Goal: Task Accomplishment & Management: Manage account settings

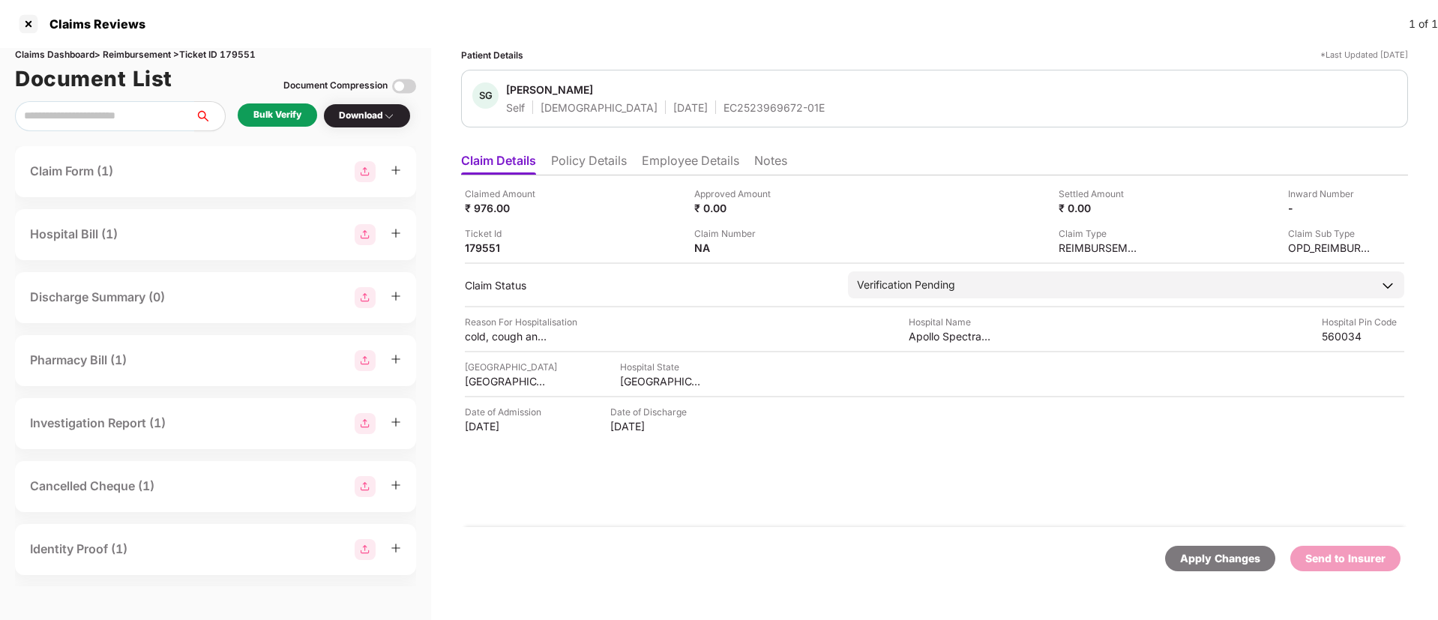
click at [574, 159] on li "Policy Details" at bounding box center [589, 164] width 76 height 22
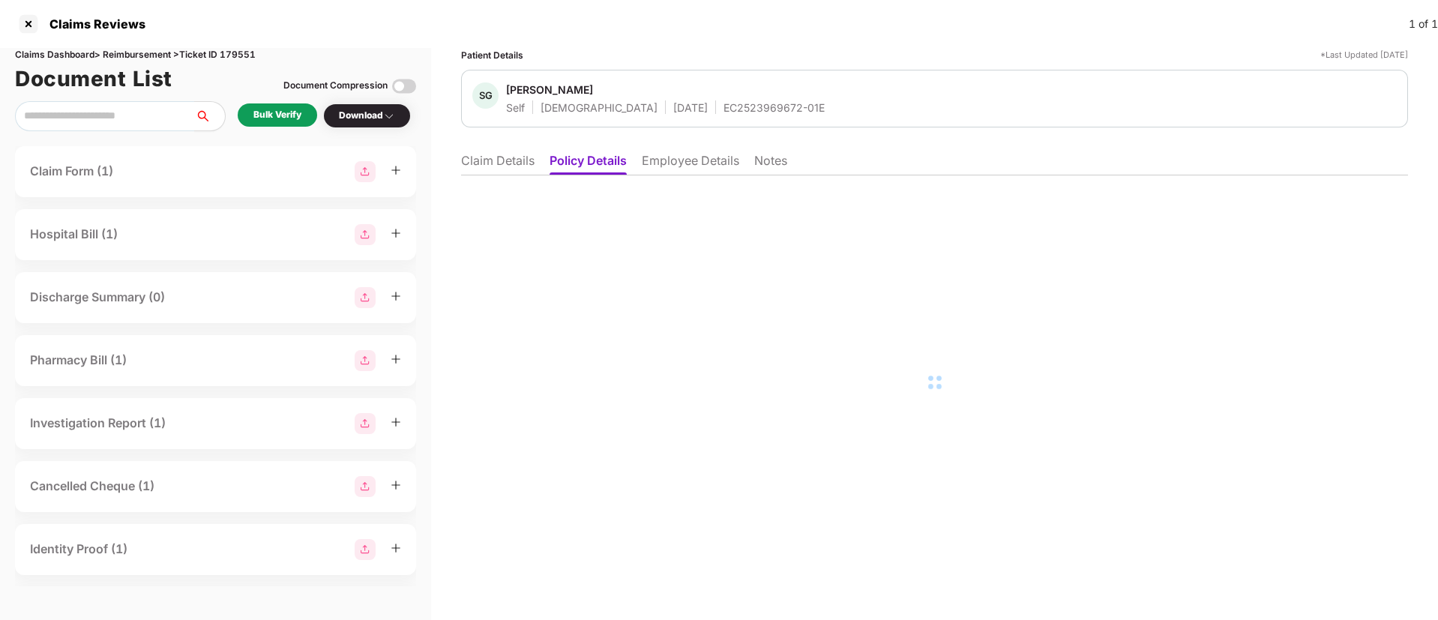
click at [510, 163] on li "Claim Details" at bounding box center [497, 164] width 73 height 22
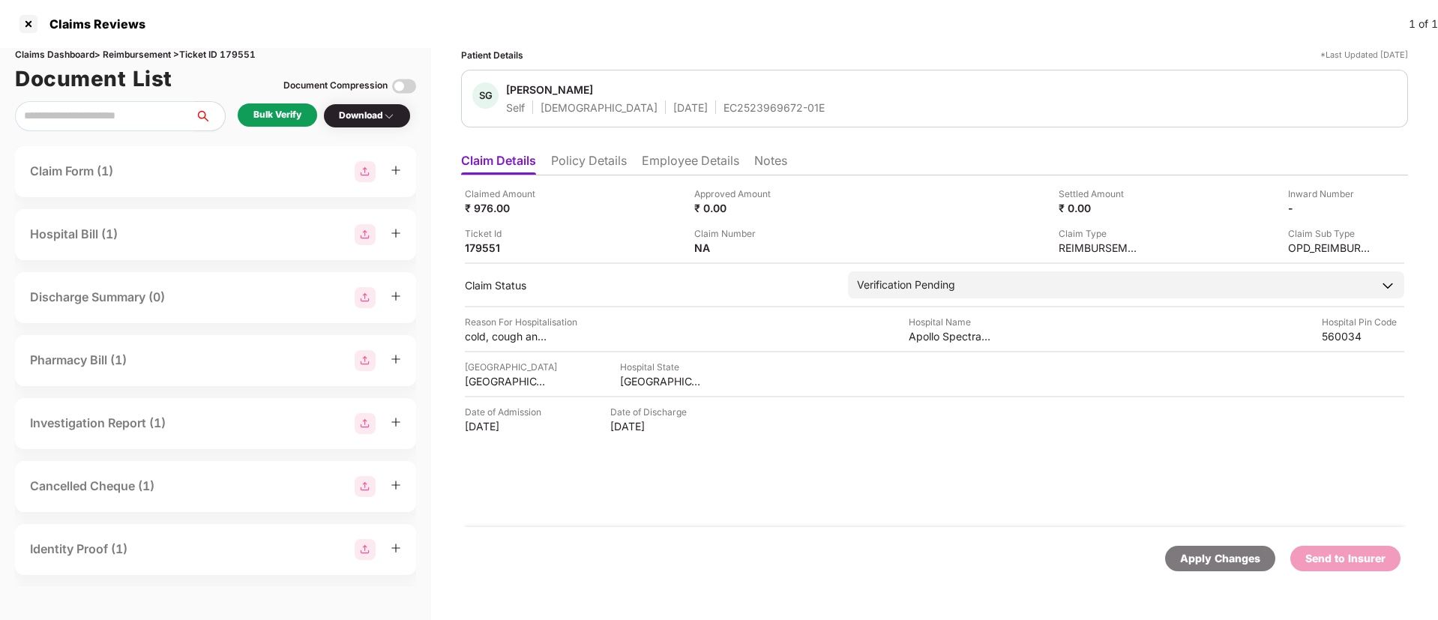
click at [566, 161] on li "Policy Details" at bounding box center [589, 164] width 76 height 22
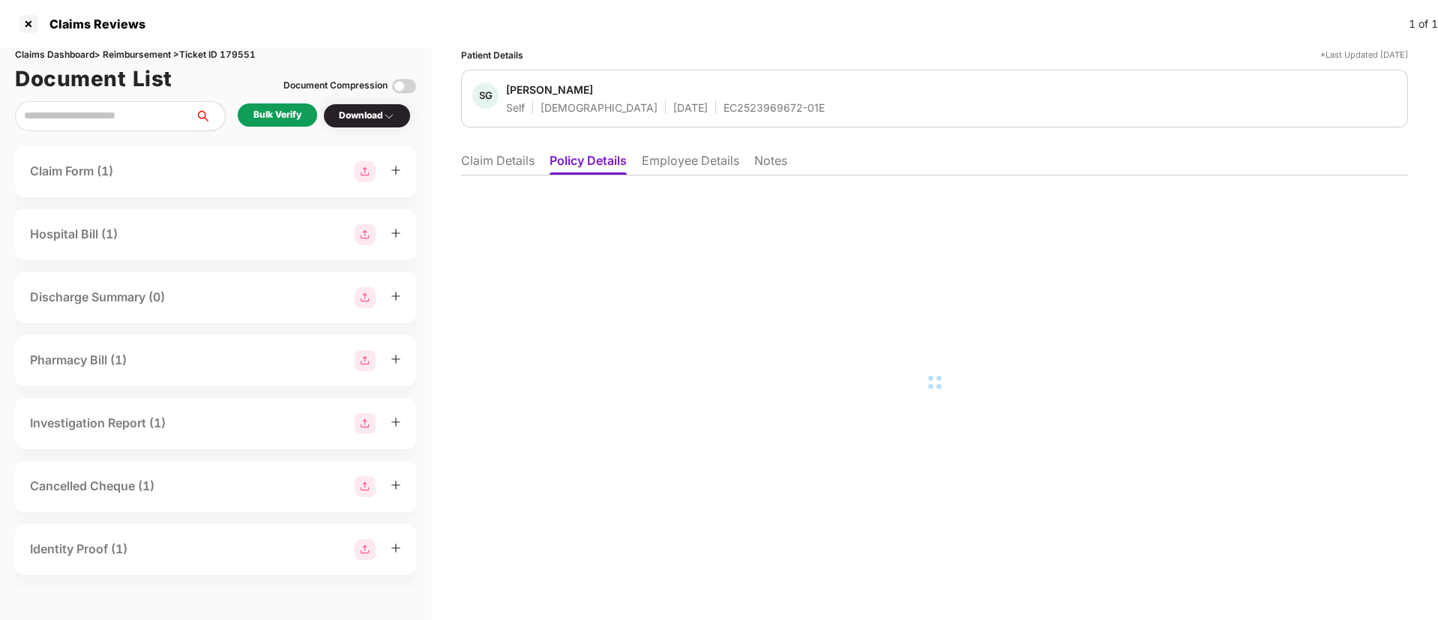
click at [514, 161] on li "Claim Details" at bounding box center [497, 164] width 73 height 22
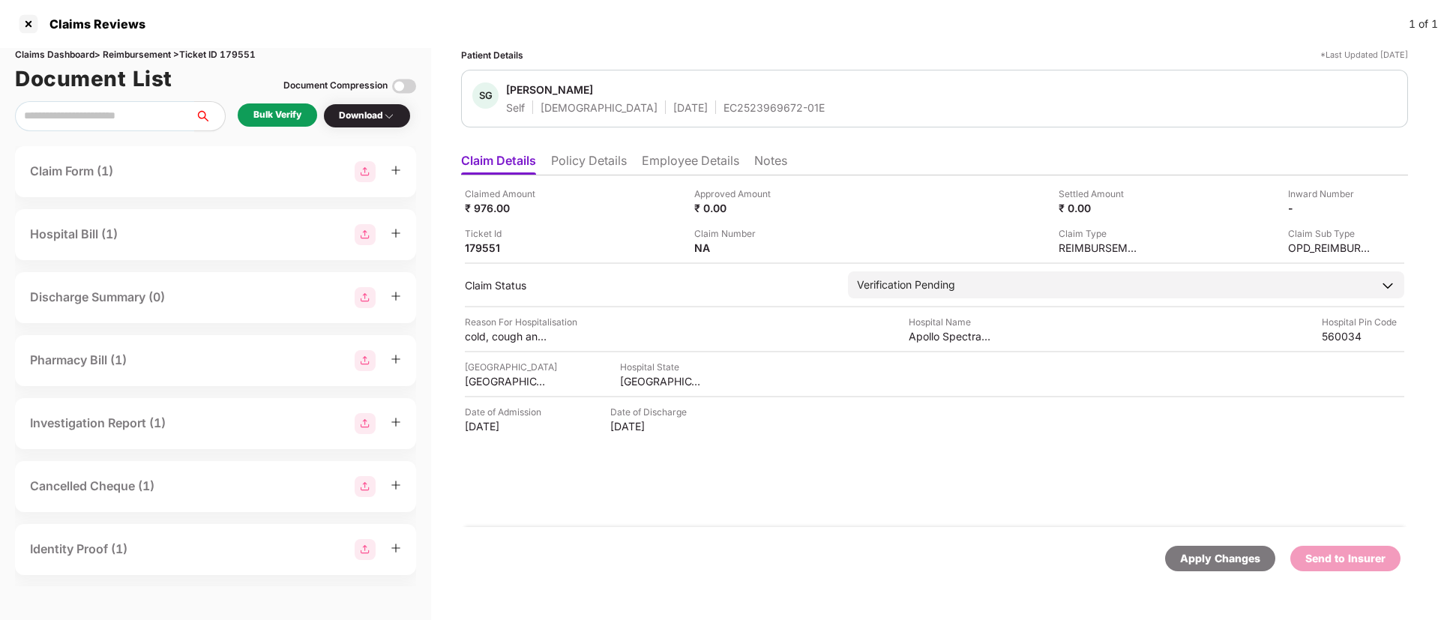
click at [564, 155] on li "Policy Details" at bounding box center [589, 164] width 76 height 22
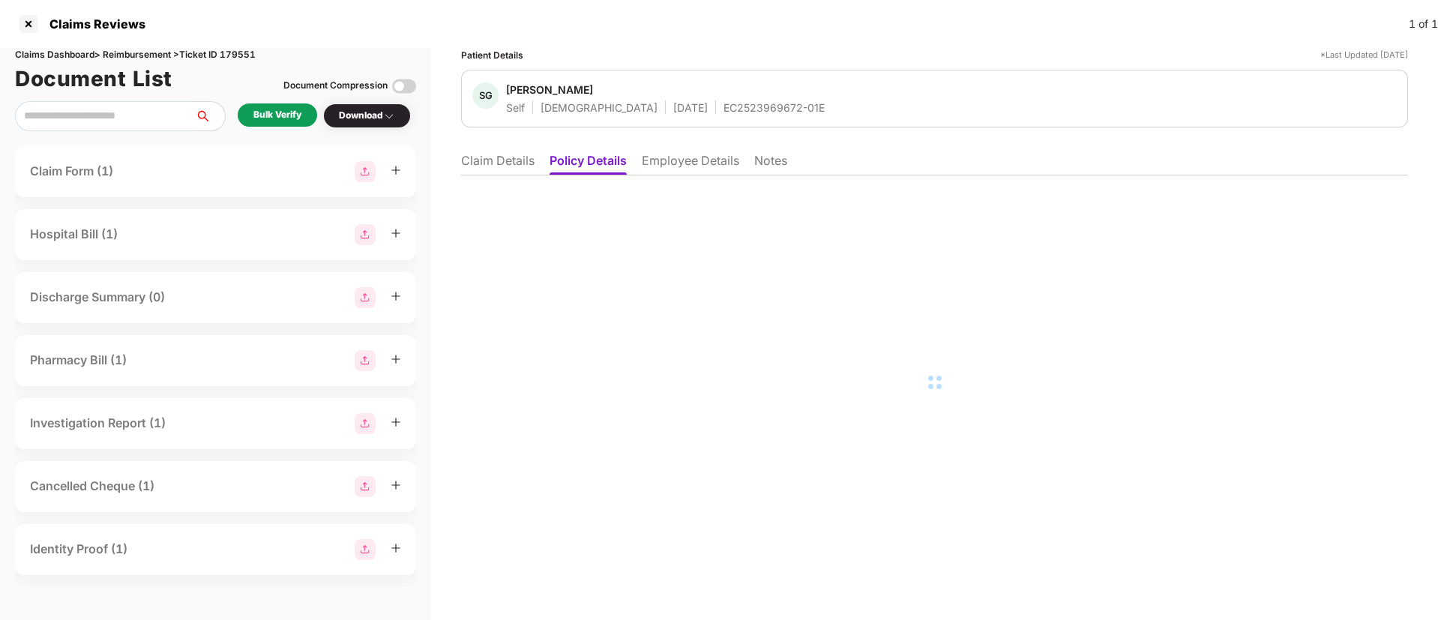
click at [675, 161] on li "Employee Details" at bounding box center [690, 164] width 97 height 22
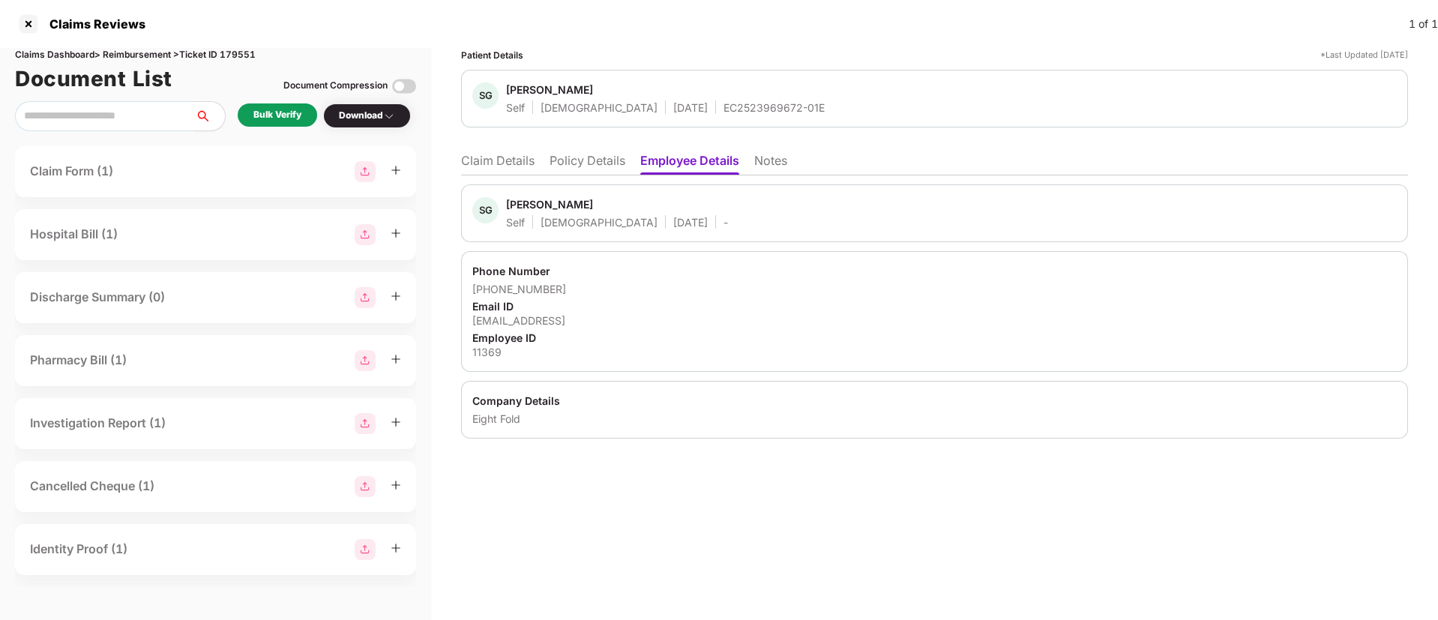
click at [478, 354] on div "11369" at bounding box center [934, 352] width 924 height 14
copy div "11369"
click at [488, 163] on li "Claim Details" at bounding box center [497, 164] width 73 height 22
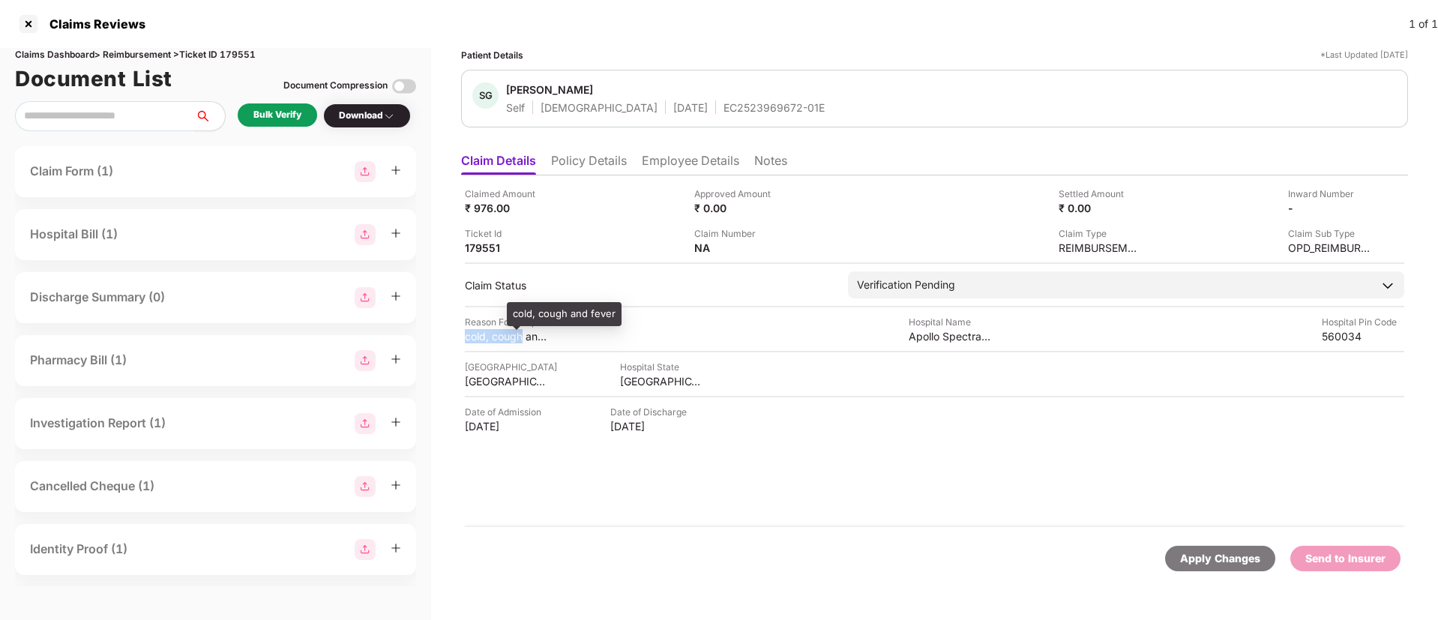
drag, startPoint x: 464, startPoint y: 334, endPoint x: 522, endPoint y: 331, distance: 57.8
click at [522, 331] on div "Claimed Amount ₹ 976.00 Approved Amount ₹ 0.00 Settled Amount ₹ 0.00 Inward Num…" at bounding box center [934, 351] width 947 height 352
copy div "cold, cough"
drag, startPoint x: 910, startPoint y: 337, endPoint x: 1001, endPoint y: 328, distance: 91.2
click at [1001, 328] on div "Reason For Hospitalisation cold, cough and fever Hospital Name Apollo Spectra H…" at bounding box center [934, 329] width 939 height 28
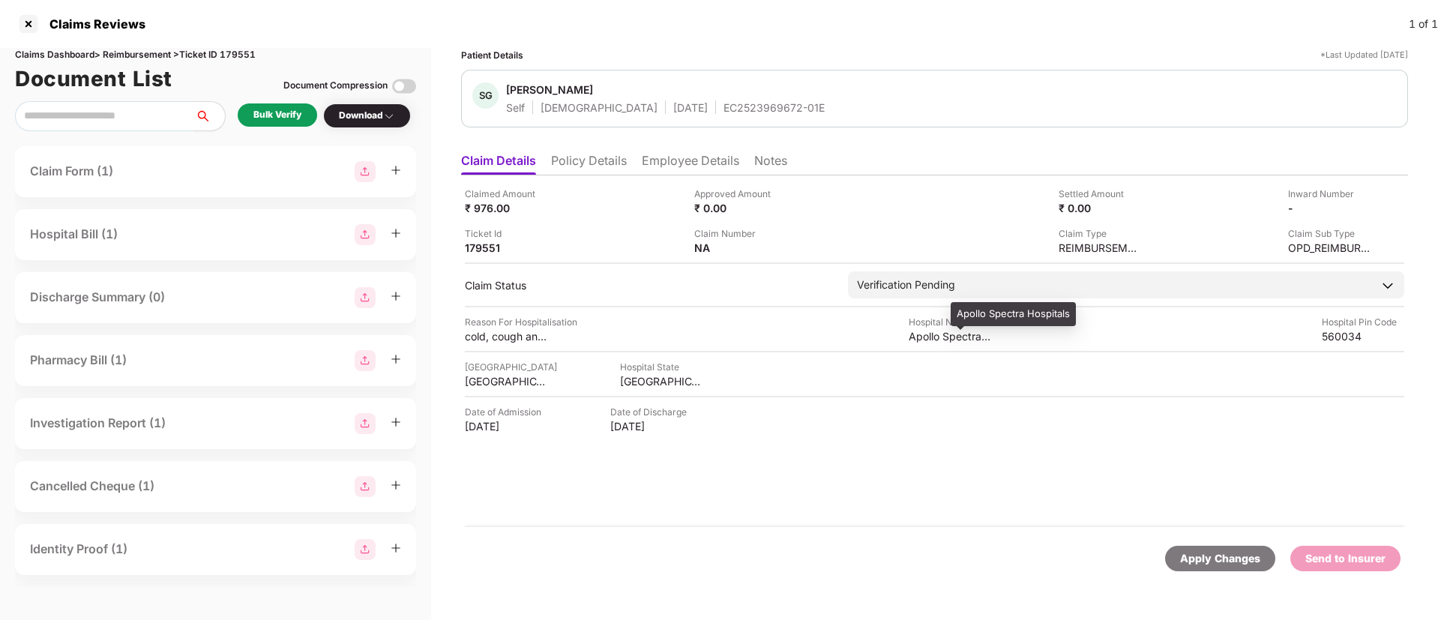
click at [951, 338] on div "Apollo Spectra Hospitals" at bounding box center [950, 336] width 82 height 14
drag, startPoint x: 957, startPoint y: 314, endPoint x: 1069, endPoint y: 304, distance: 112.9
click at [1069, 304] on div "Apollo Spectra Hospitals" at bounding box center [1013, 314] width 125 height 24
copy div "Apollo Spectra Hospitals"
click at [591, 158] on li "Policy Details" at bounding box center [589, 164] width 76 height 22
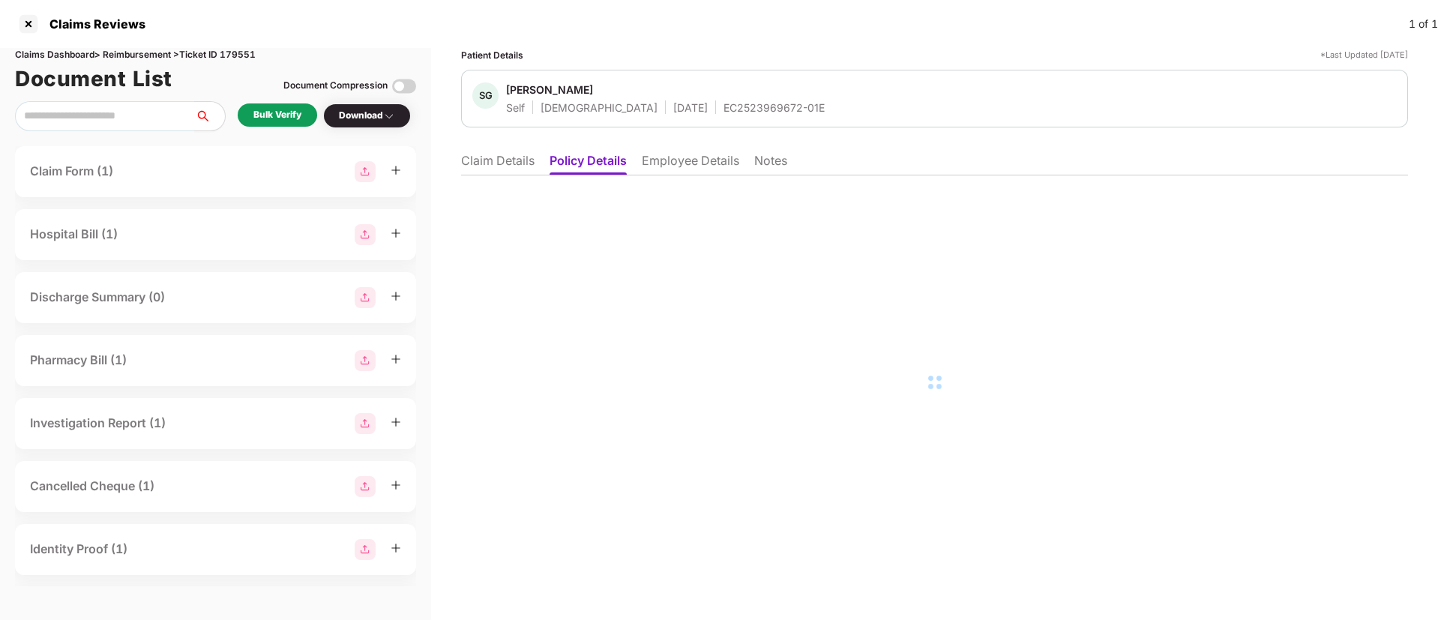
click at [495, 157] on li "Claim Details" at bounding box center [497, 164] width 73 height 22
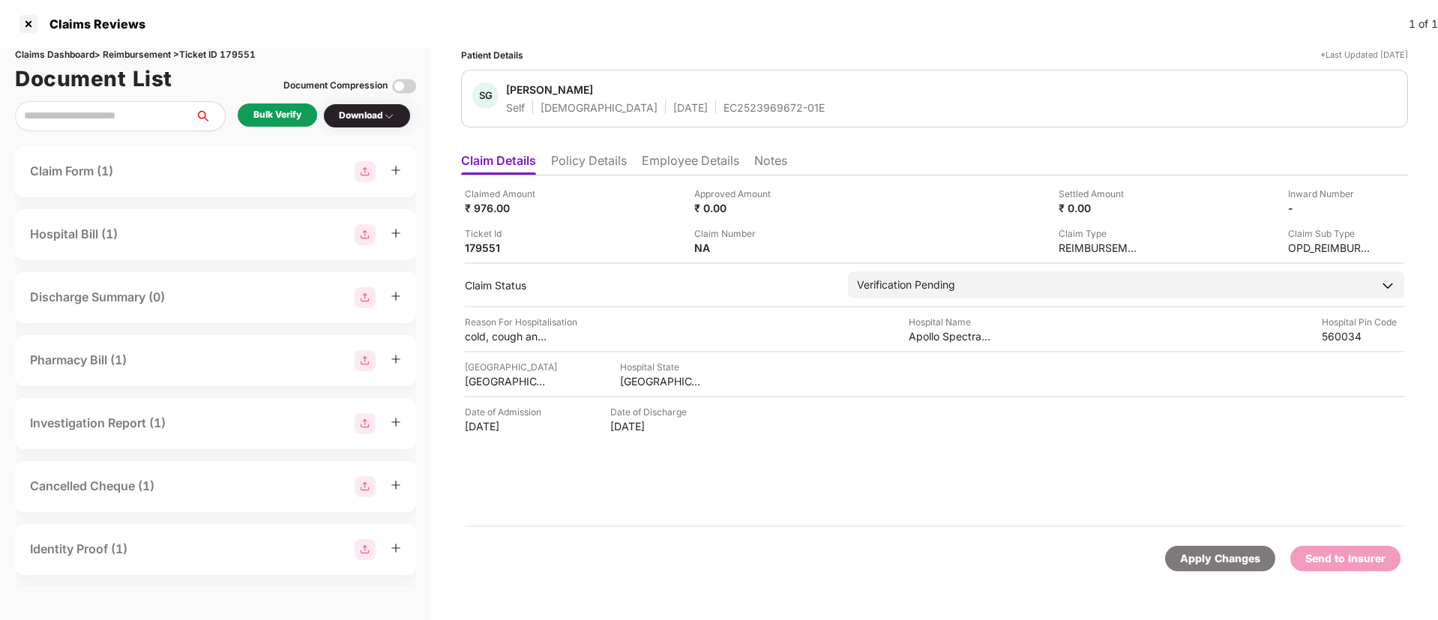
click at [554, 163] on li "Policy Details" at bounding box center [589, 164] width 76 height 22
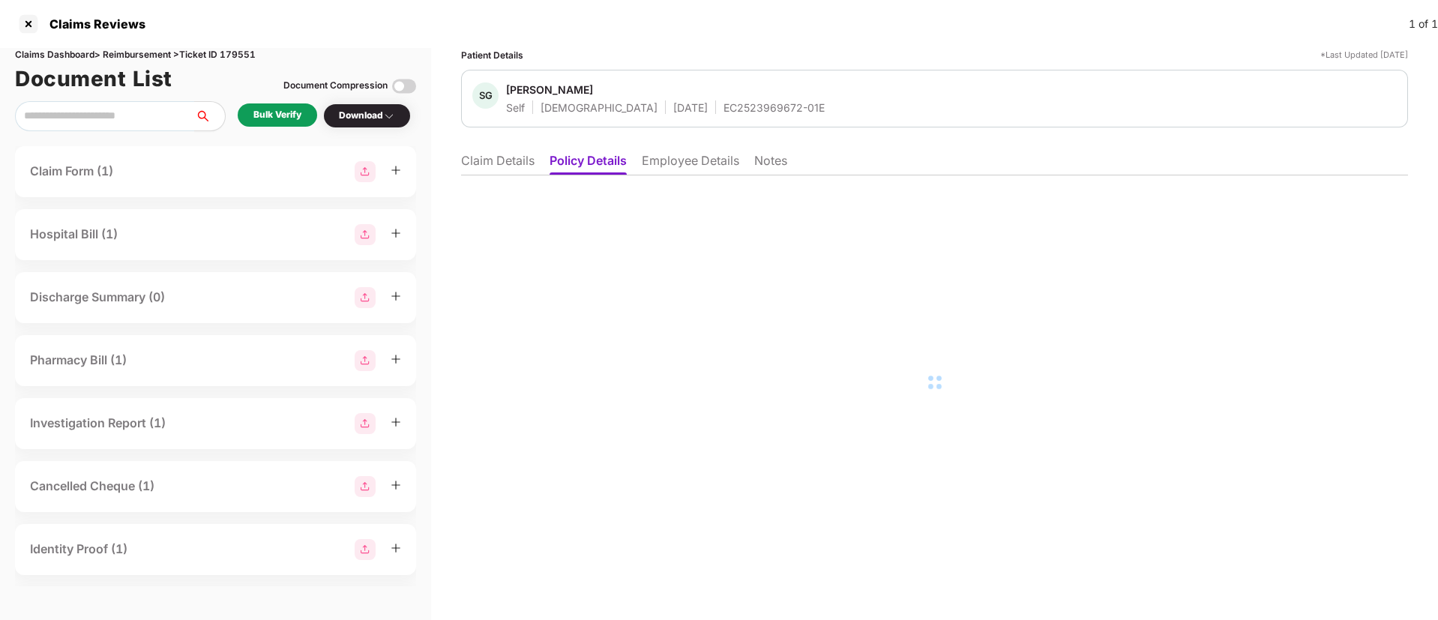
click at [661, 153] on li "Employee Details" at bounding box center [690, 164] width 97 height 22
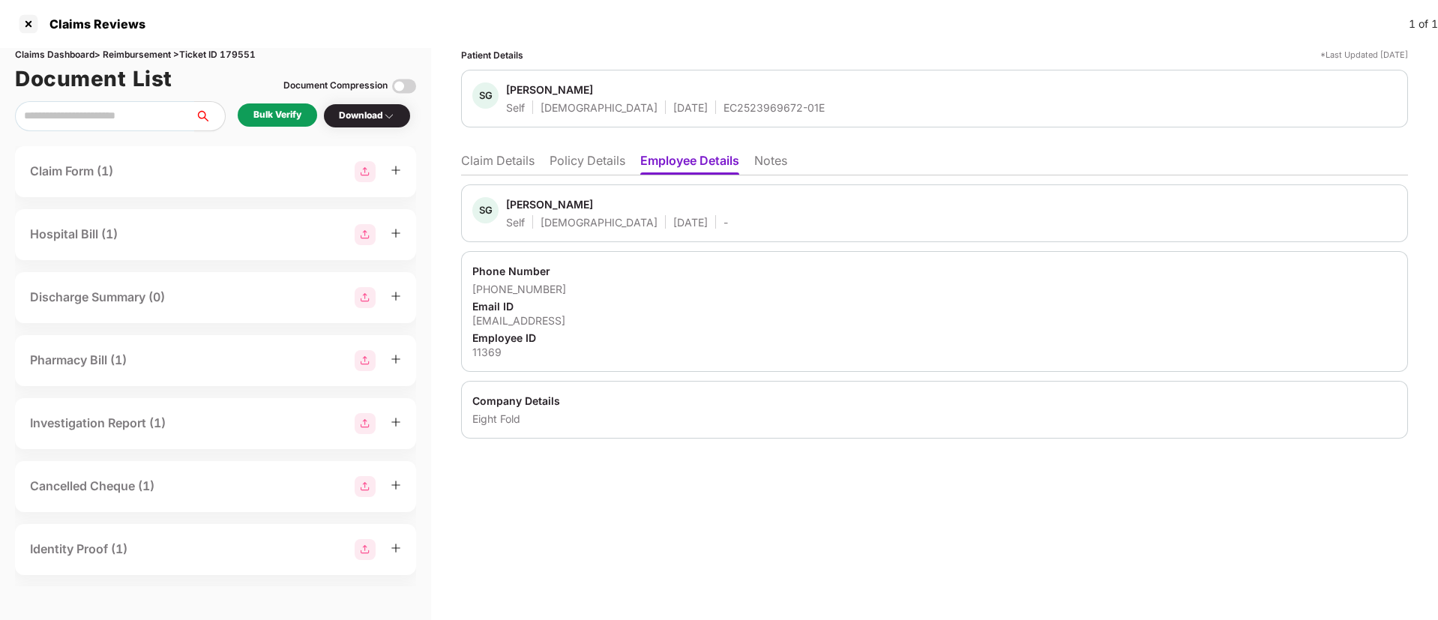
drag, startPoint x: 473, startPoint y: 318, endPoint x: 603, endPoint y: 315, distance: 129.7
click at [603, 315] on div "Phone Number +918421488446 Email ID sghosh@eightfold.ai Employee ID 11369" at bounding box center [934, 311] width 947 height 121
copy div "sghosh@eightfold.ai"
click at [501, 159] on li "Claim Details" at bounding box center [497, 164] width 73 height 22
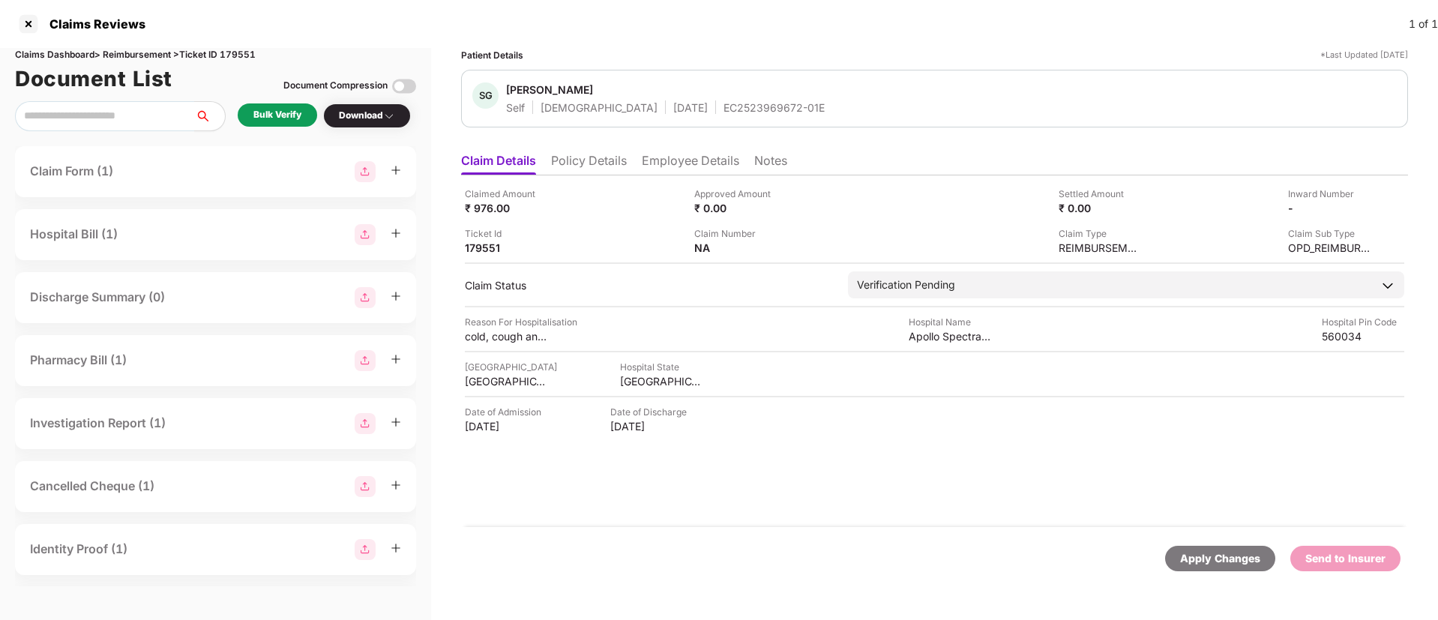
click at [618, 165] on li "Policy Details" at bounding box center [589, 164] width 76 height 22
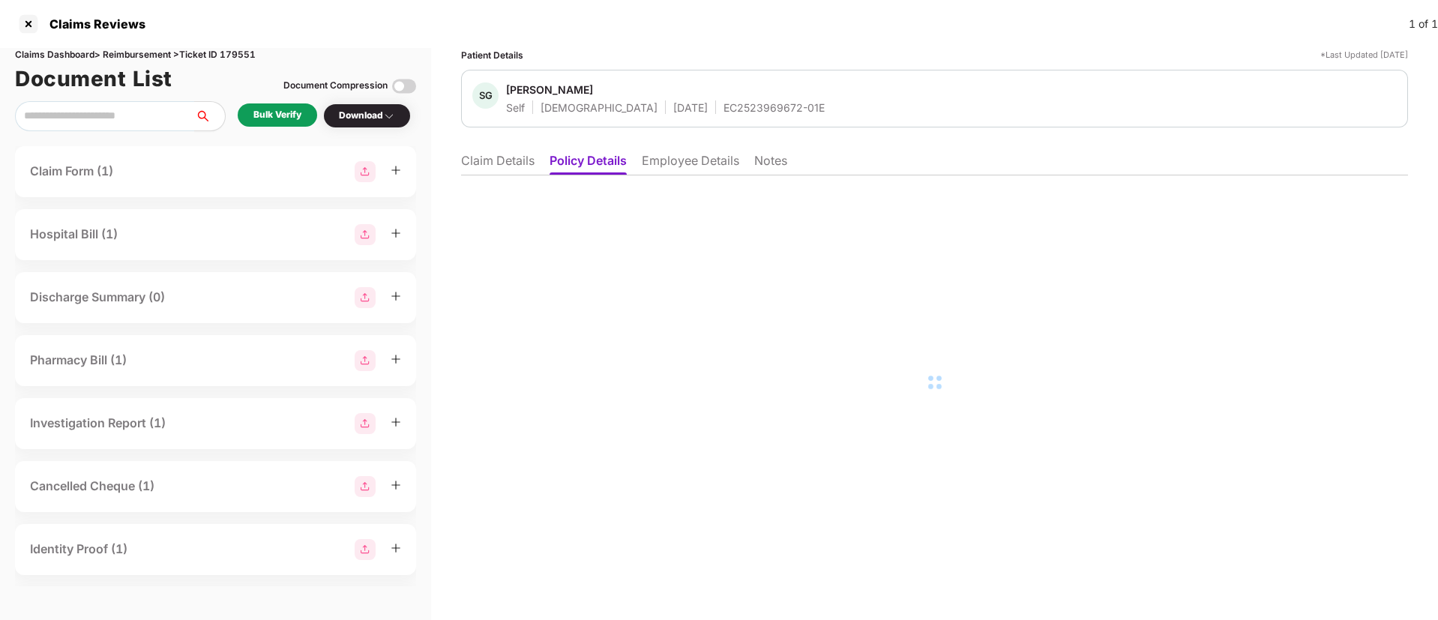
click at [684, 165] on li "Employee Details" at bounding box center [690, 164] width 97 height 22
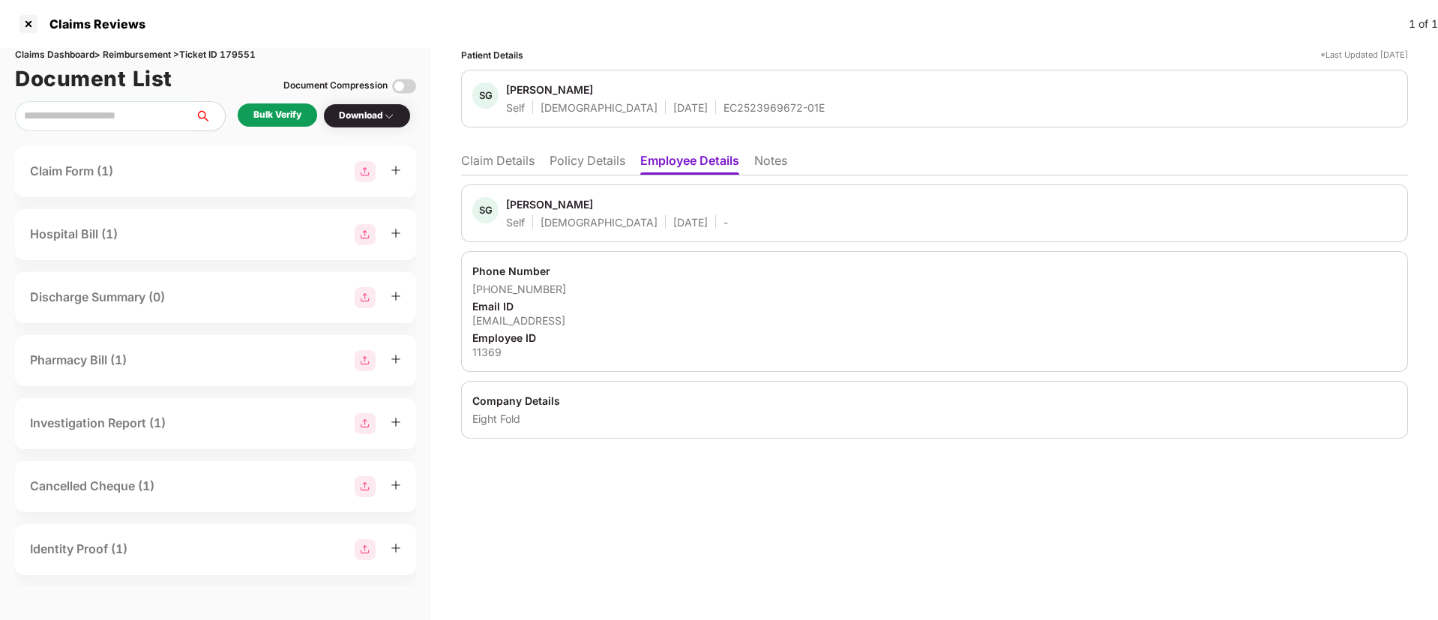
click at [274, 114] on div "Bulk Verify" at bounding box center [277, 115] width 48 height 14
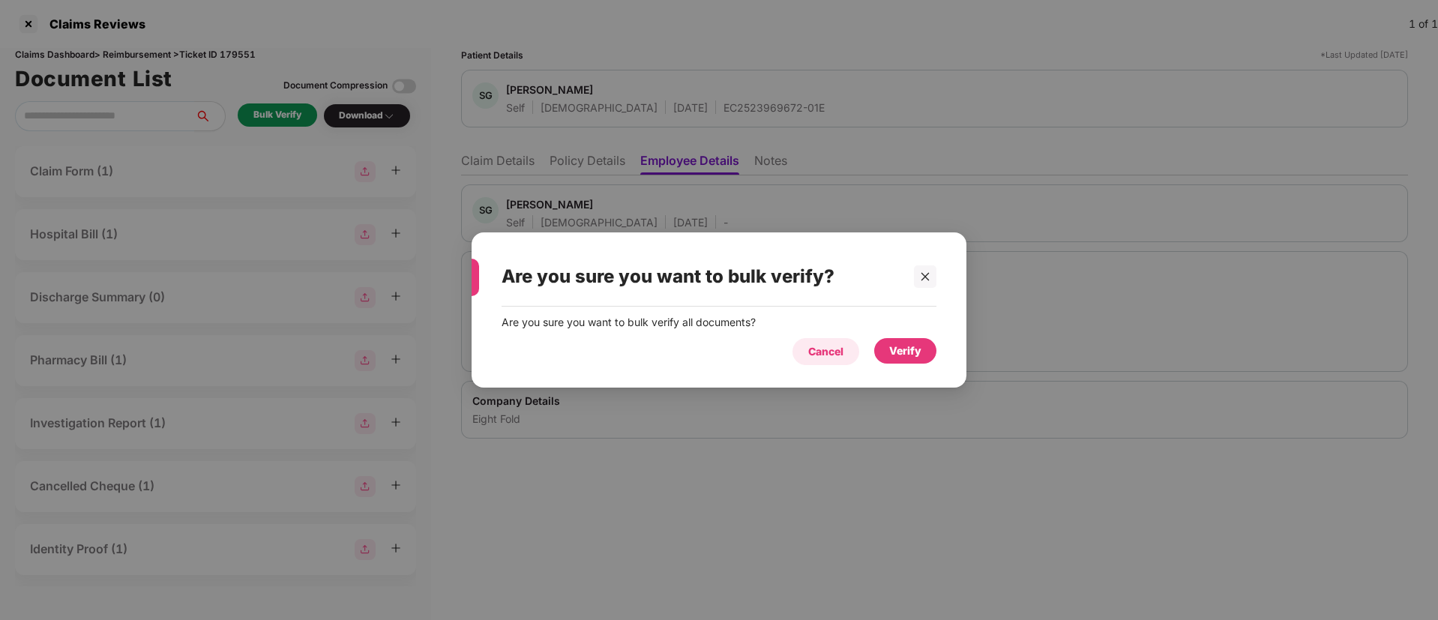
click at [834, 352] on div "Cancel" at bounding box center [825, 351] width 35 height 16
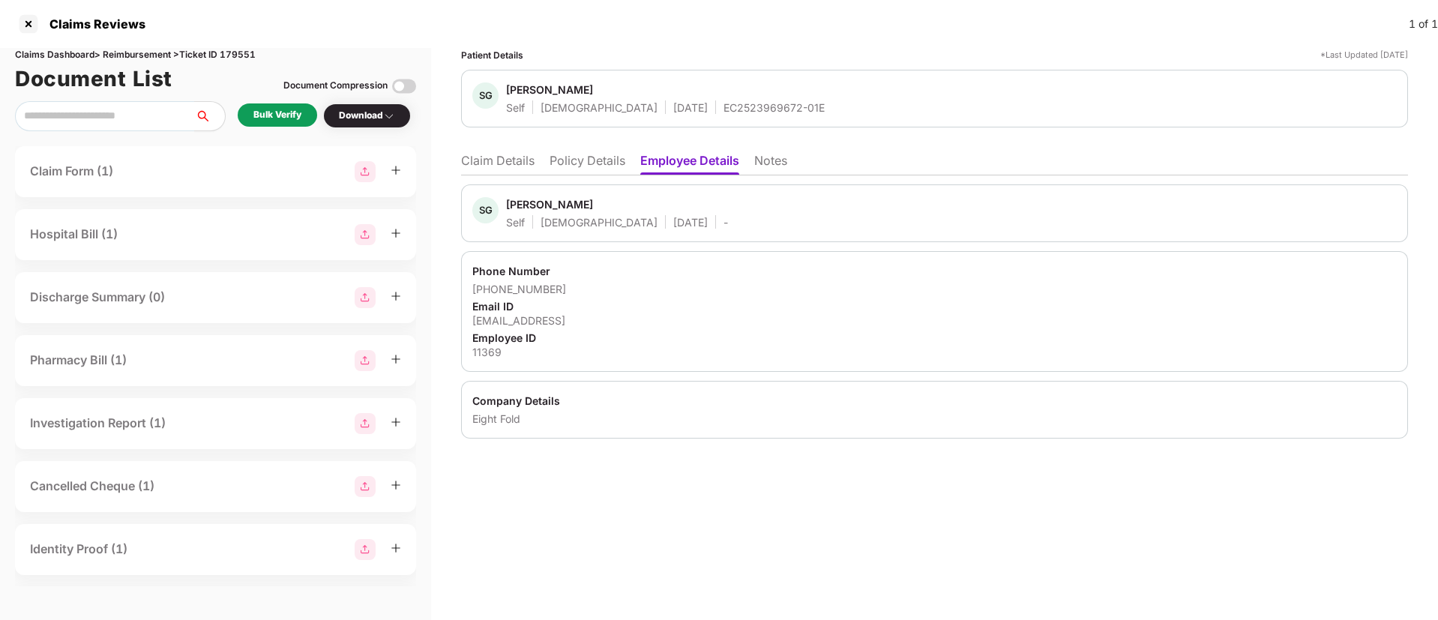
click at [279, 114] on div "Bulk Verify" at bounding box center [277, 115] width 48 height 14
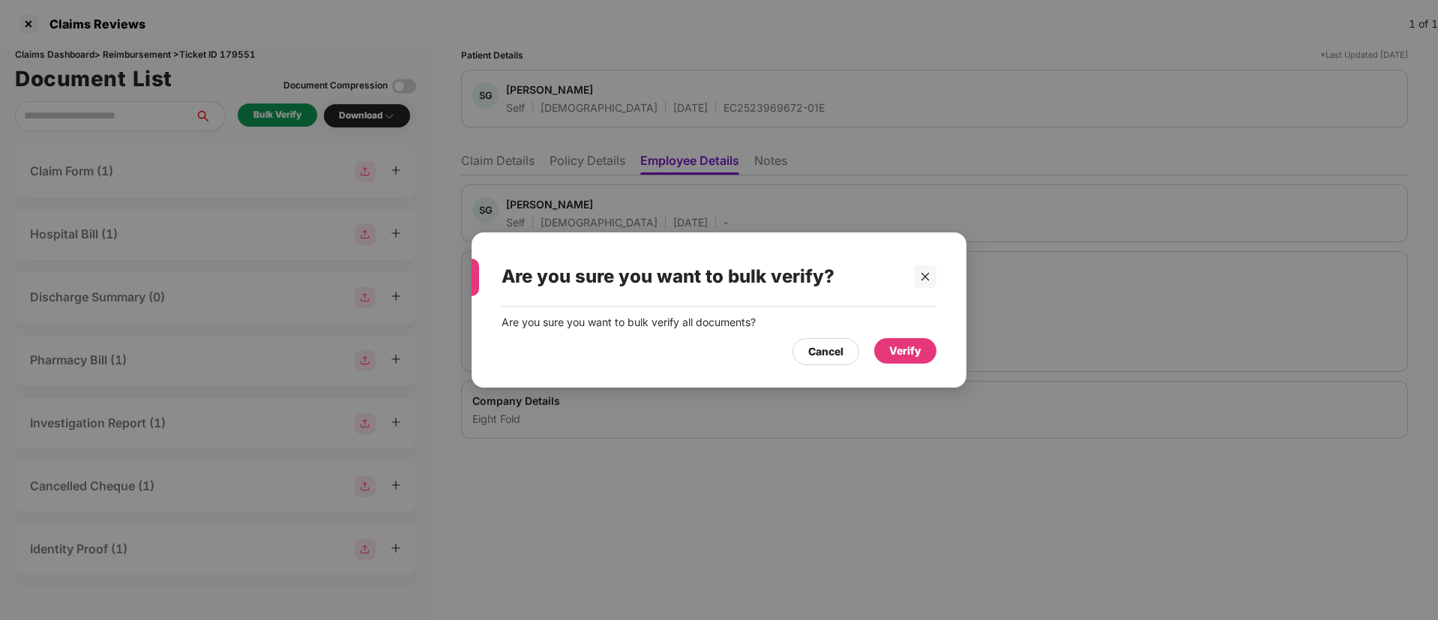
click at [903, 361] on div "Verify" at bounding box center [905, 350] width 62 height 25
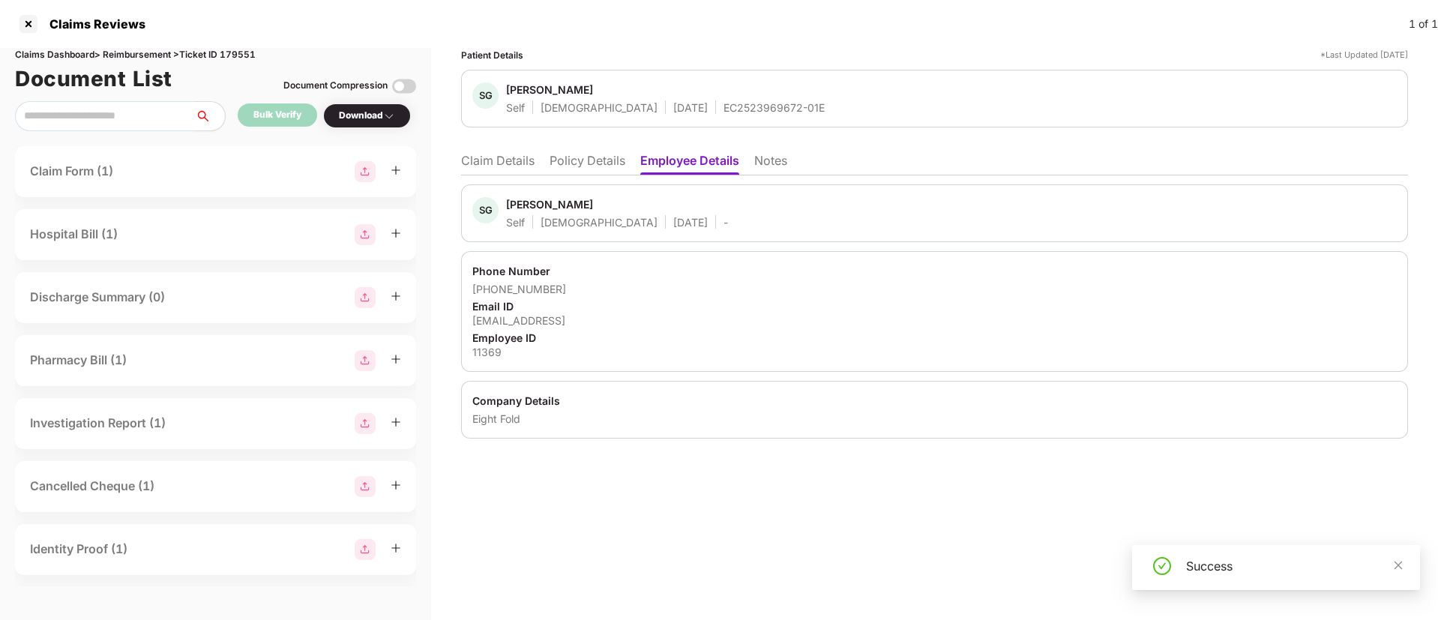
drag, startPoint x: 1399, startPoint y: 566, endPoint x: 1338, endPoint y: 505, distance: 85.9
click at [1399, 565] on icon "close" at bounding box center [1398, 565] width 8 height 8
click at [380, 121] on div "Download" at bounding box center [367, 116] width 56 height 14
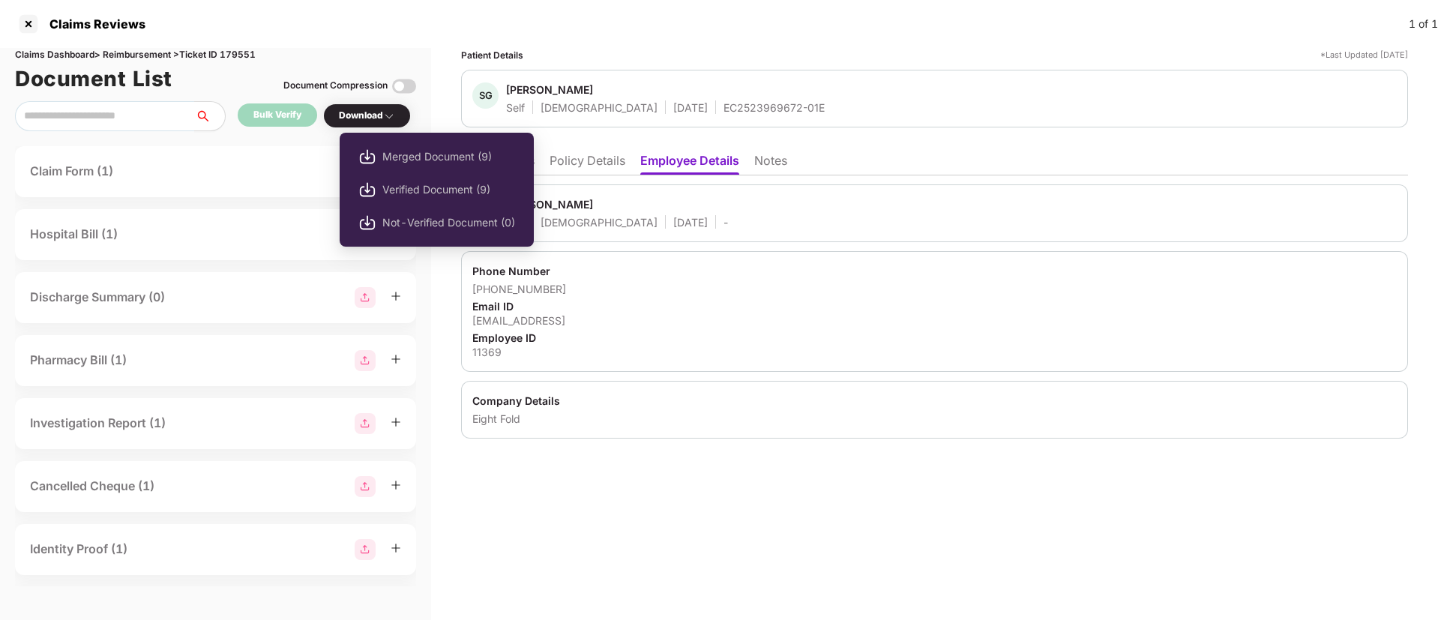
click at [380, 121] on div "Download" at bounding box center [367, 116] width 56 height 14
click at [385, 186] on span "Verified Document (9)" at bounding box center [448, 189] width 133 height 16
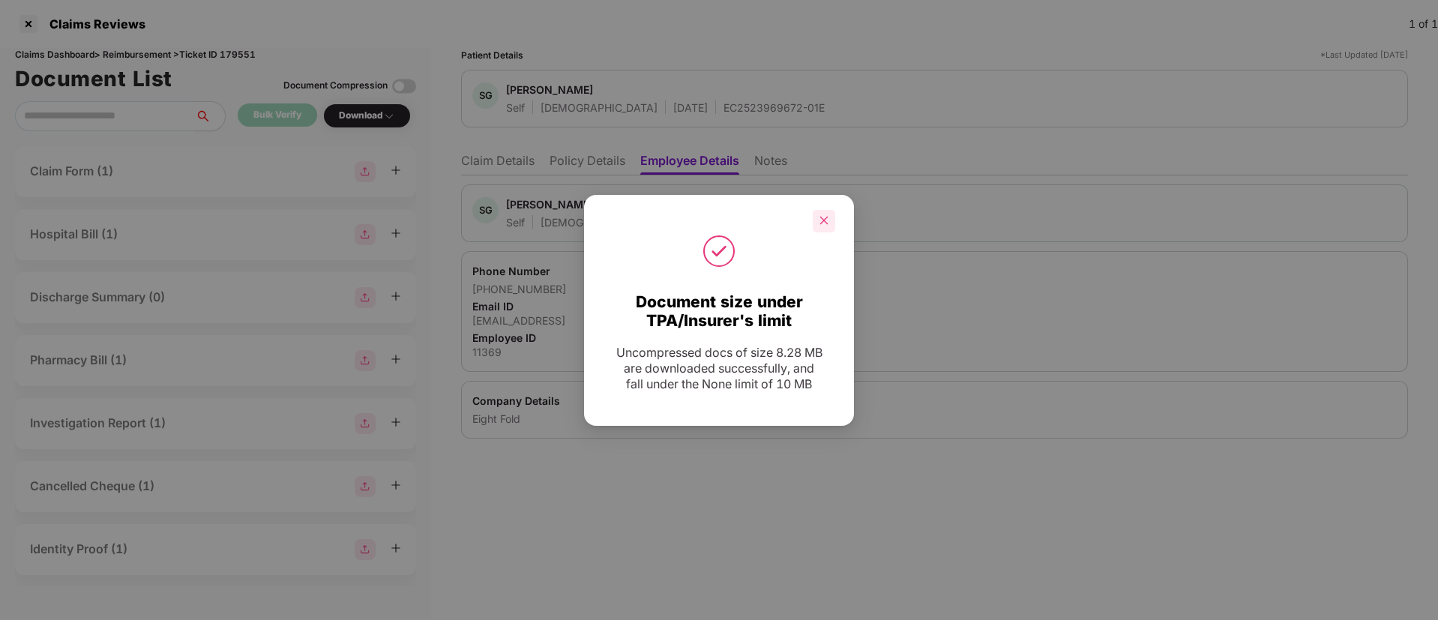
click at [823, 220] on icon "close" at bounding box center [824, 221] width 8 height 8
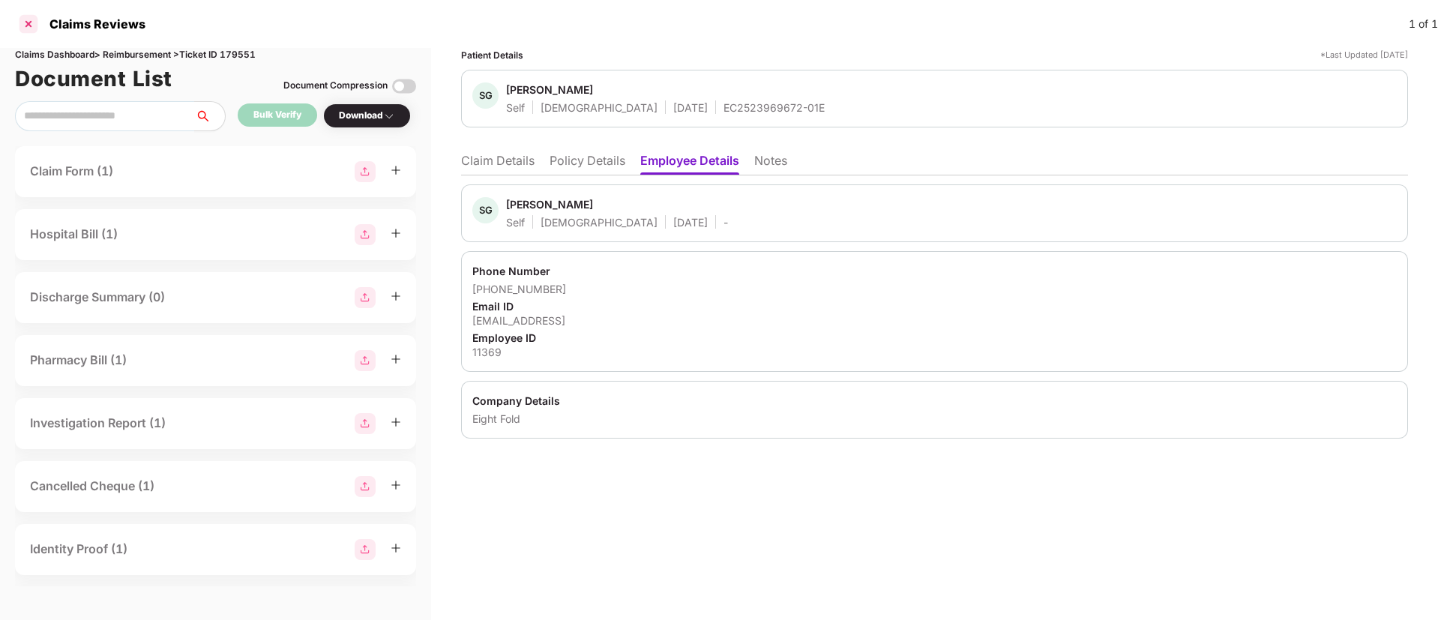
click at [26, 25] on div at bounding box center [28, 24] width 24 height 24
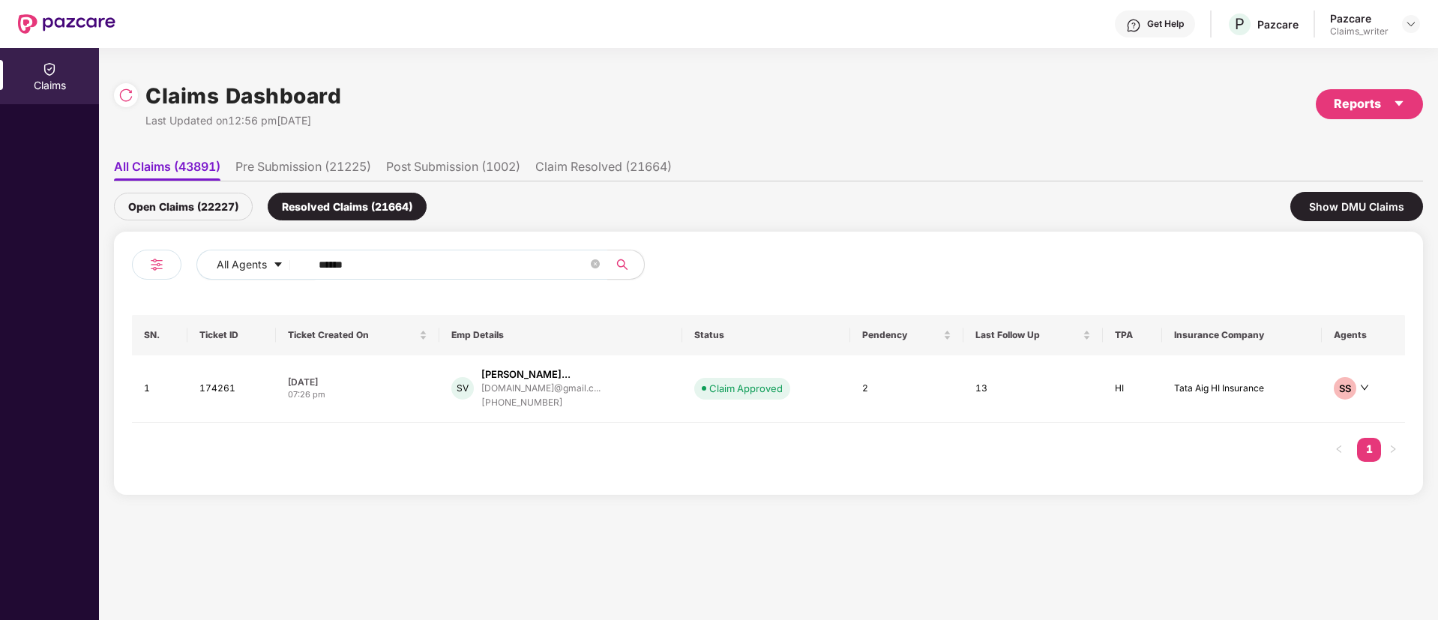
click at [186, 205] on div "Open Claims (22227)" at bounding box center [183, 207] width 139 height 28
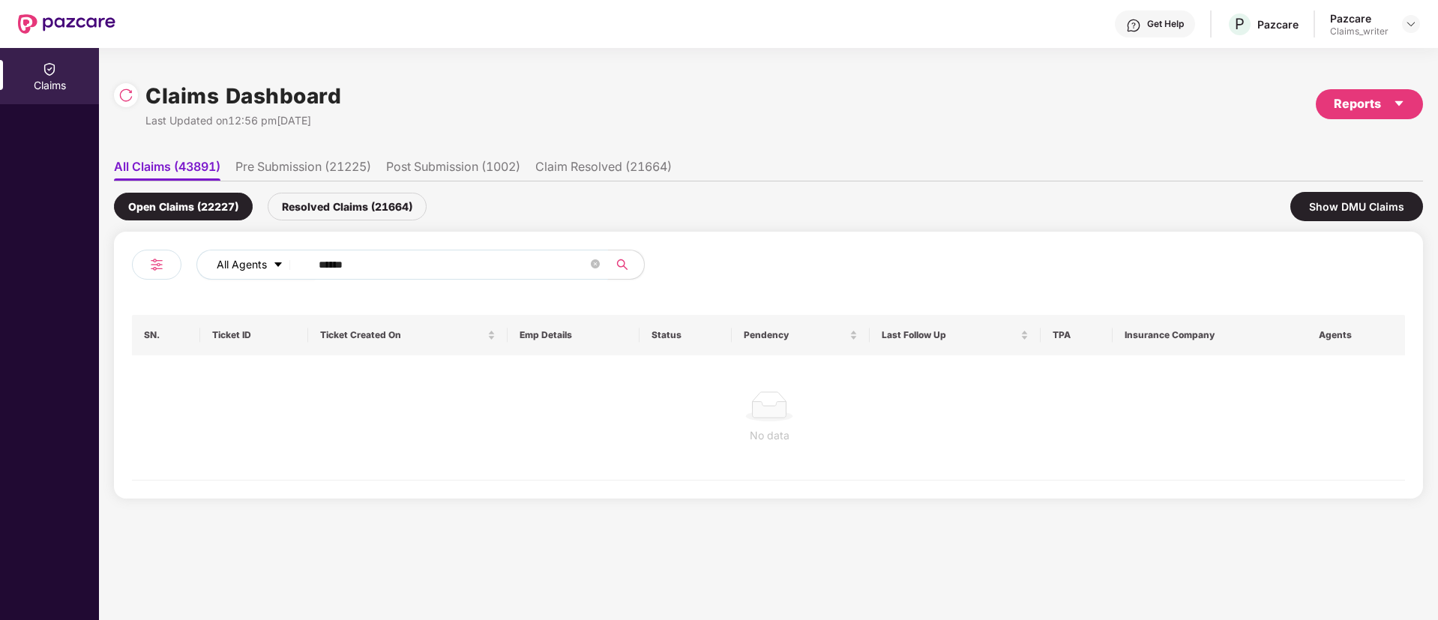
drag, startPoint x: 373, startPoint y: 264, endPoint x: 273, endPoint y: 258, distance: 99.9
click at [273, 258] on div "All Agents ******" at bounding box center [578, 265] width 764 height 30
paste input "text"
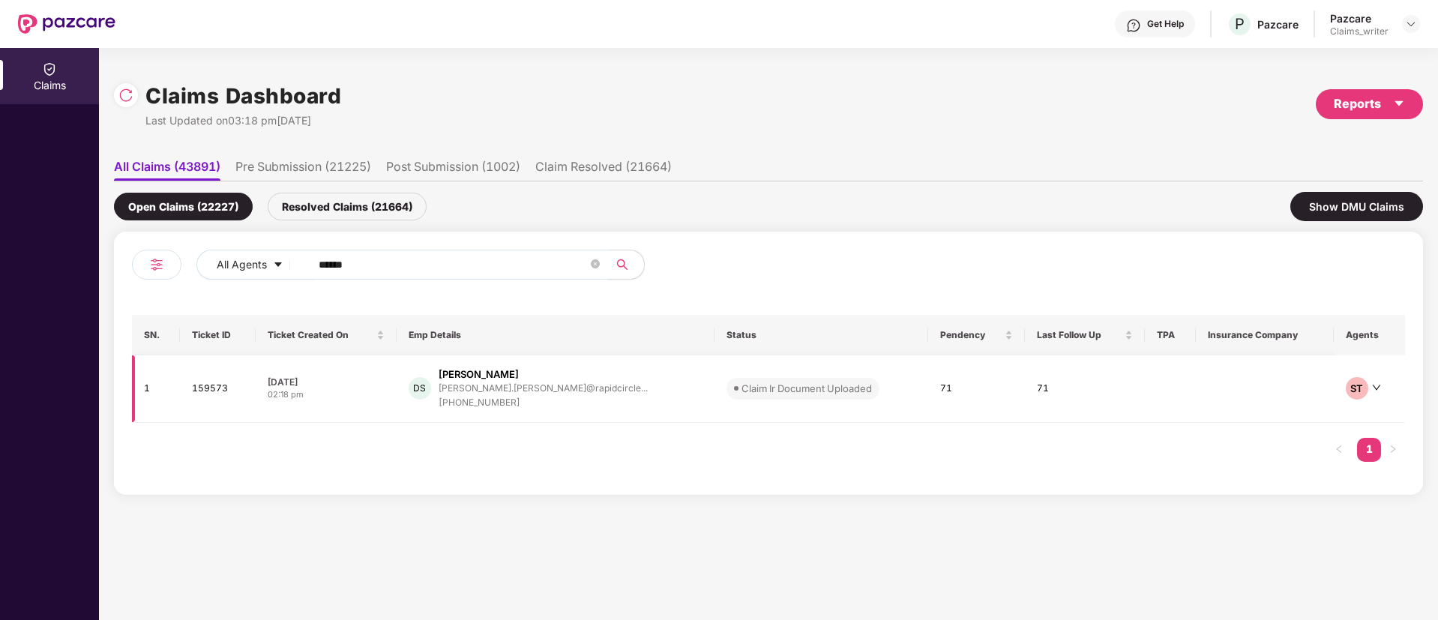
type input "******"
click at [225, 388] on td "159573" at bounding box center [218, 388] width 76 height 67
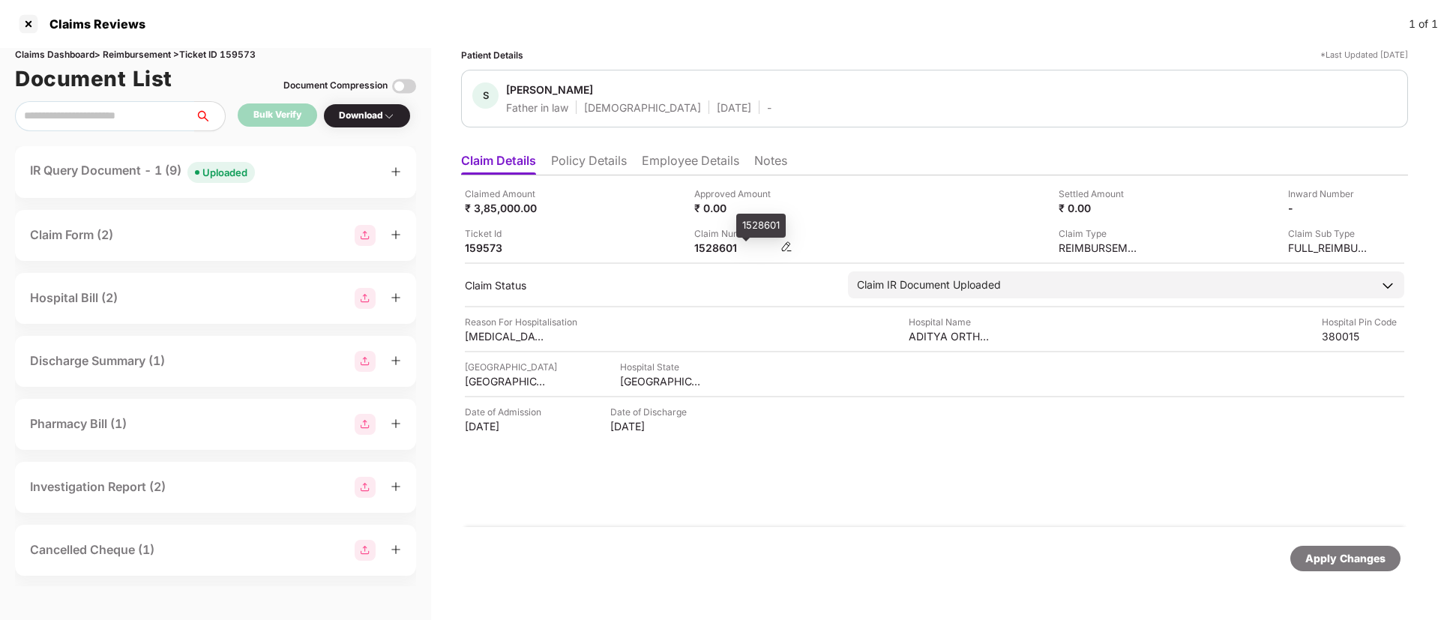
click at [711, 247] on div "1528601" at bounding box center [735, 248] width 82 height 14
copy div "1528601"
click at [656, 159] on li "Employee Details" at bounding box center [690, 164] width 97 height 22
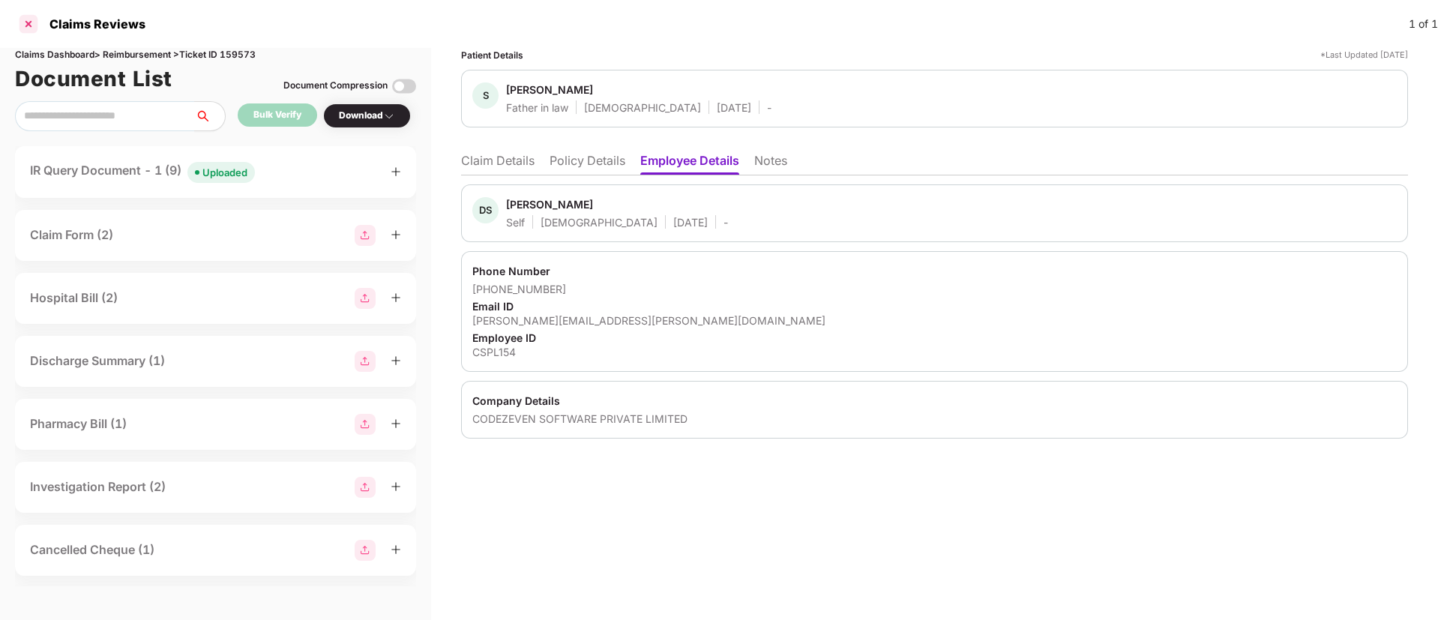
click at [27, 25] on div at bounding box center [28, 24] width 24 height 24
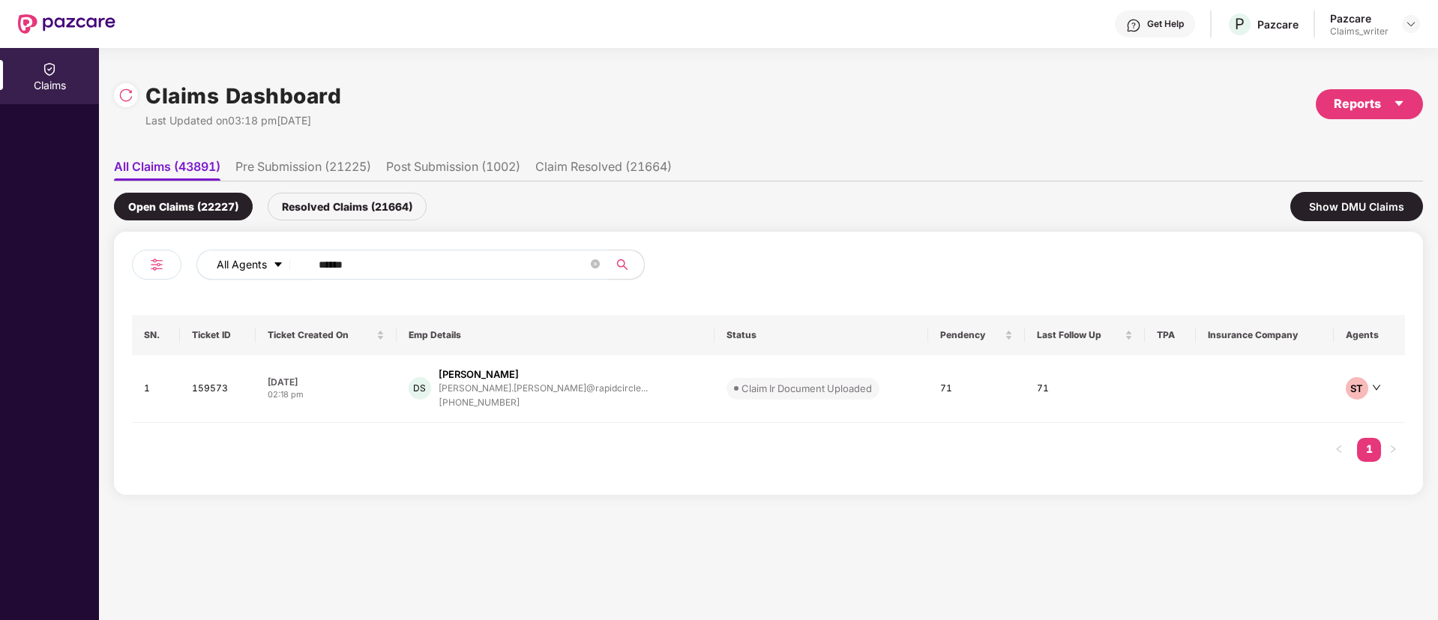
drag, startPoint x: 378, startPoint y: 275, endPoint x: 252, endPoint y: 267, distance: 126.2
click at [252, 267] on div "All Agents ******" at bounding box center [578, 265] width 764 height 30
paste input "text"
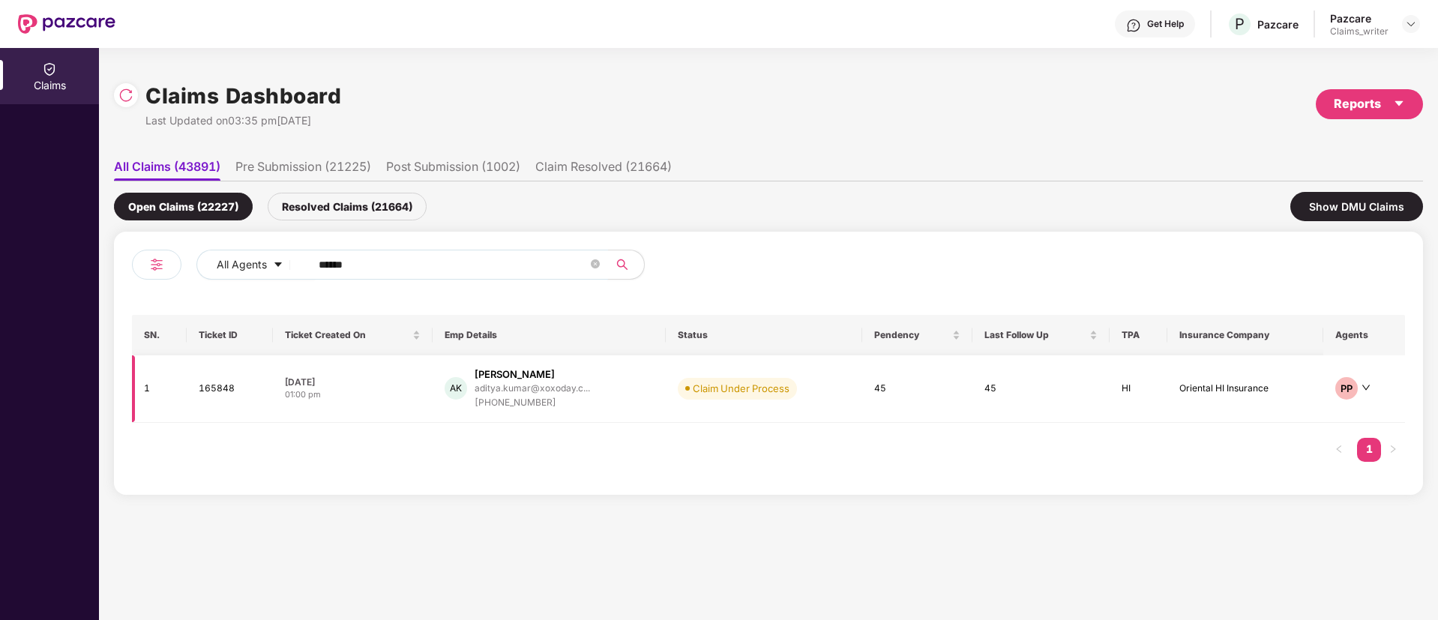
type input "******"
click at [212, 385] on td "165848" at bounding box center [230, 388] width 86 height 67
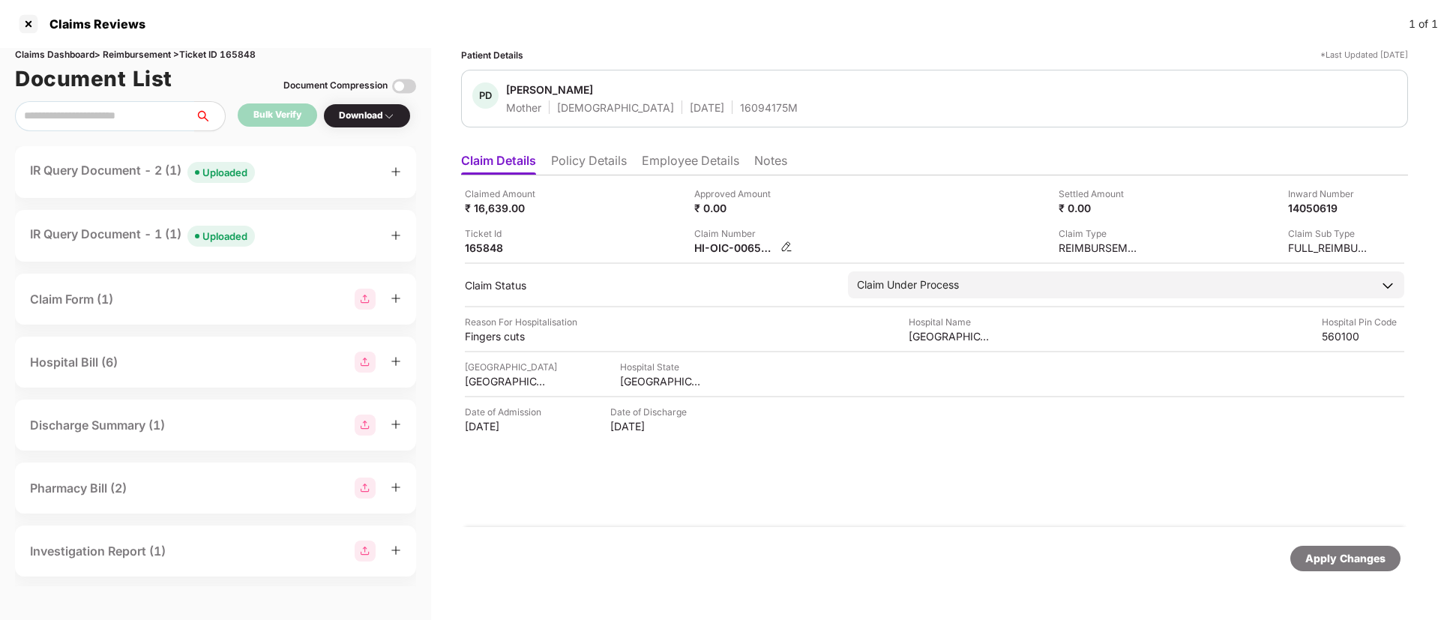
click at [784, 244] on img at bounding box center [786, 247] width 12 height 12
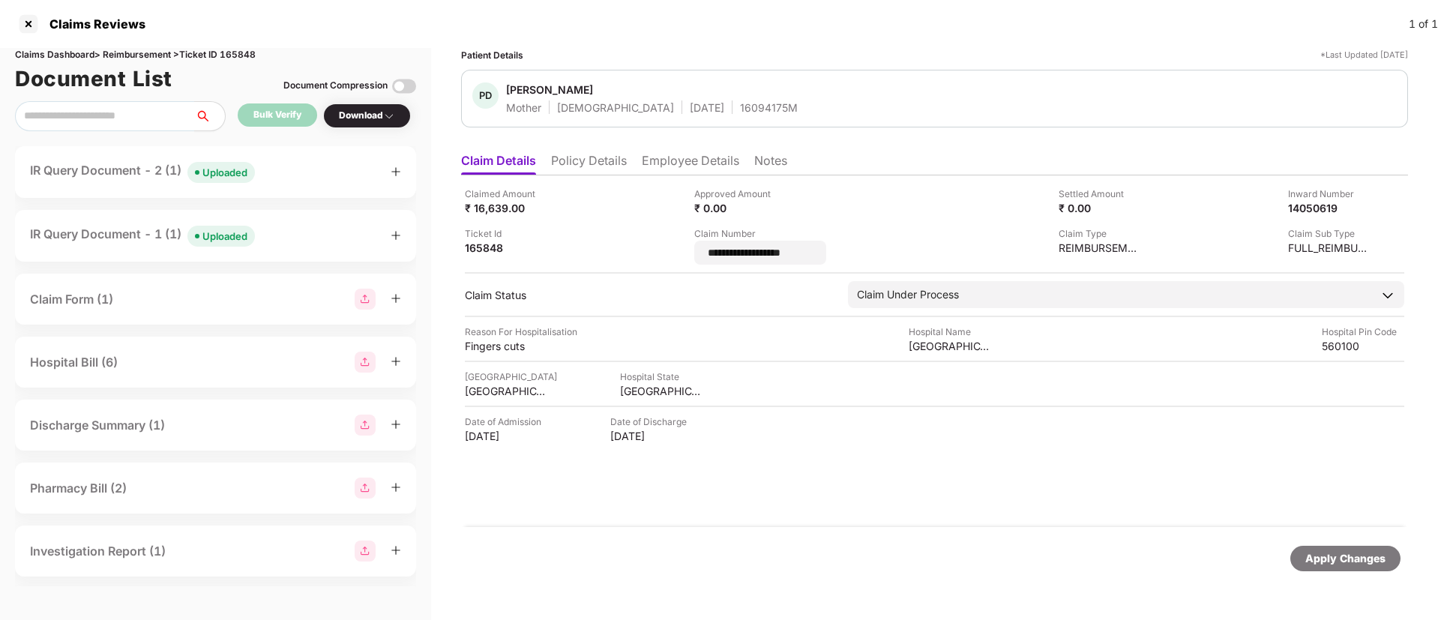
drag, startPoint x: 804, startPoint y: 251, endPoint x: 692, endPoint y: 250, distance: 112.5
click at [692, 250] on div "**********" at bounding box center [934, 226] width 939 height 78
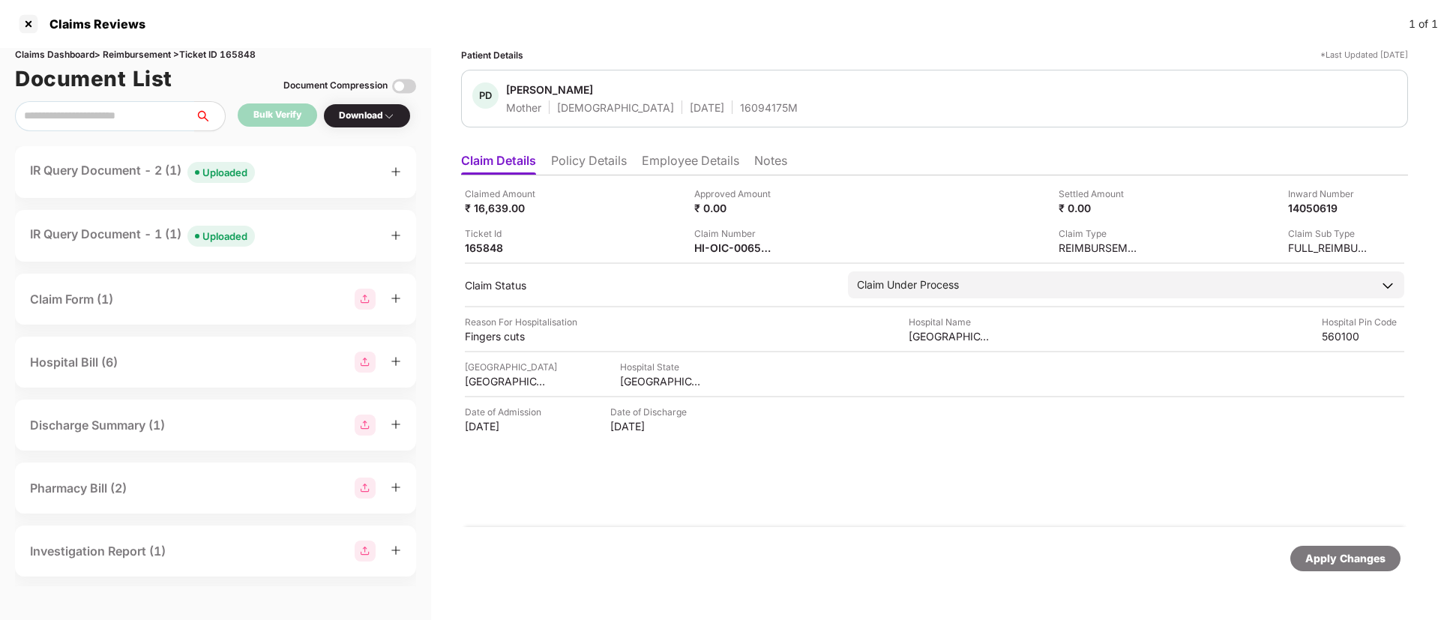
click at [670, 163] on li "Employee Details" at bounding box center [690, 164] width 97 height 22
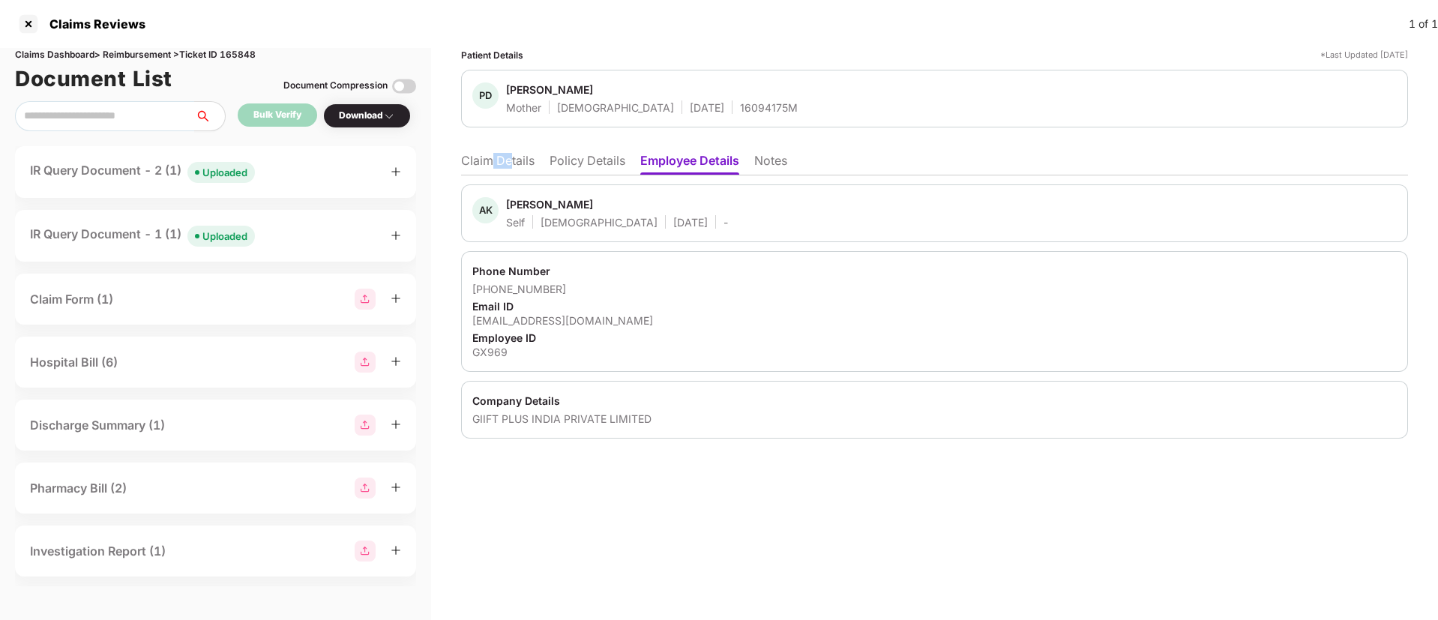
drag, startPoint x: 511, startPoint y: 155, endPoint x: 494, endPoint y: 170, distance: 22.9
click at [494, 170] on li "Claim Details" at bounding box center [497, 164] width 73 height 22
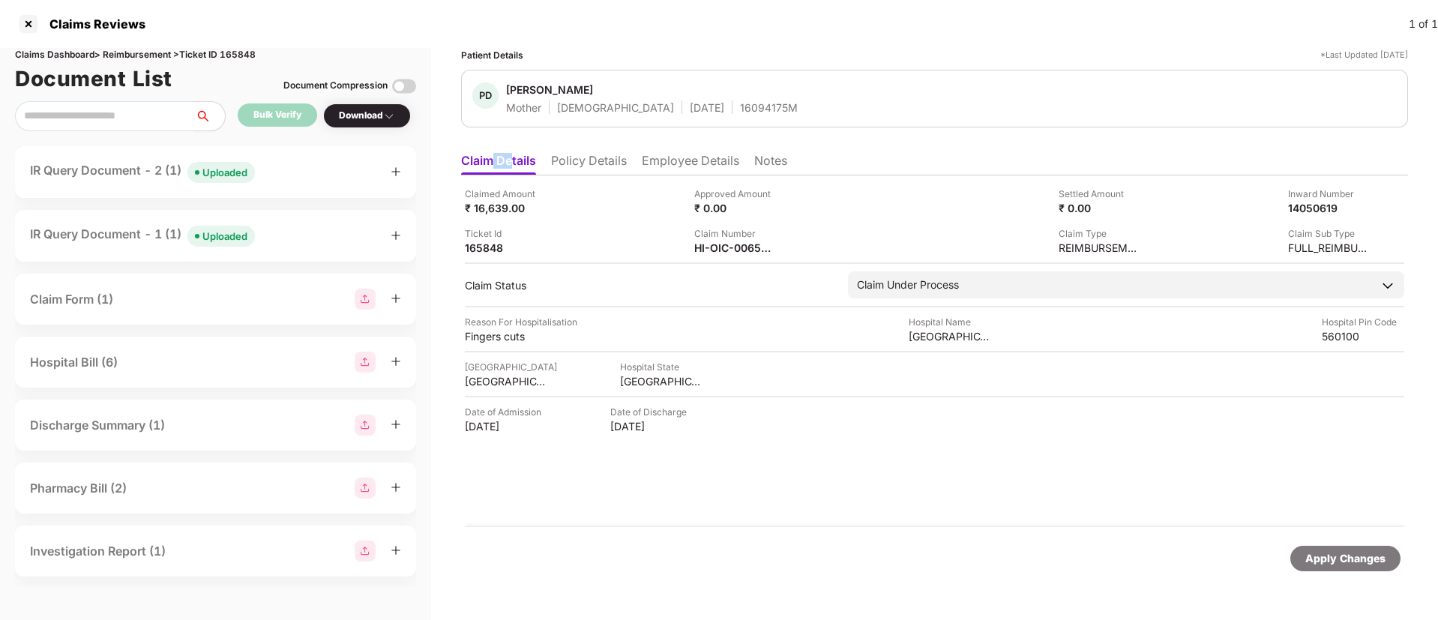
click at [508, 161] on li "Claim Details" at bounding box center [498, 164] width 75 height 22
click at [783, 242] on img at bounding box center [786, 247] width 12 height 12
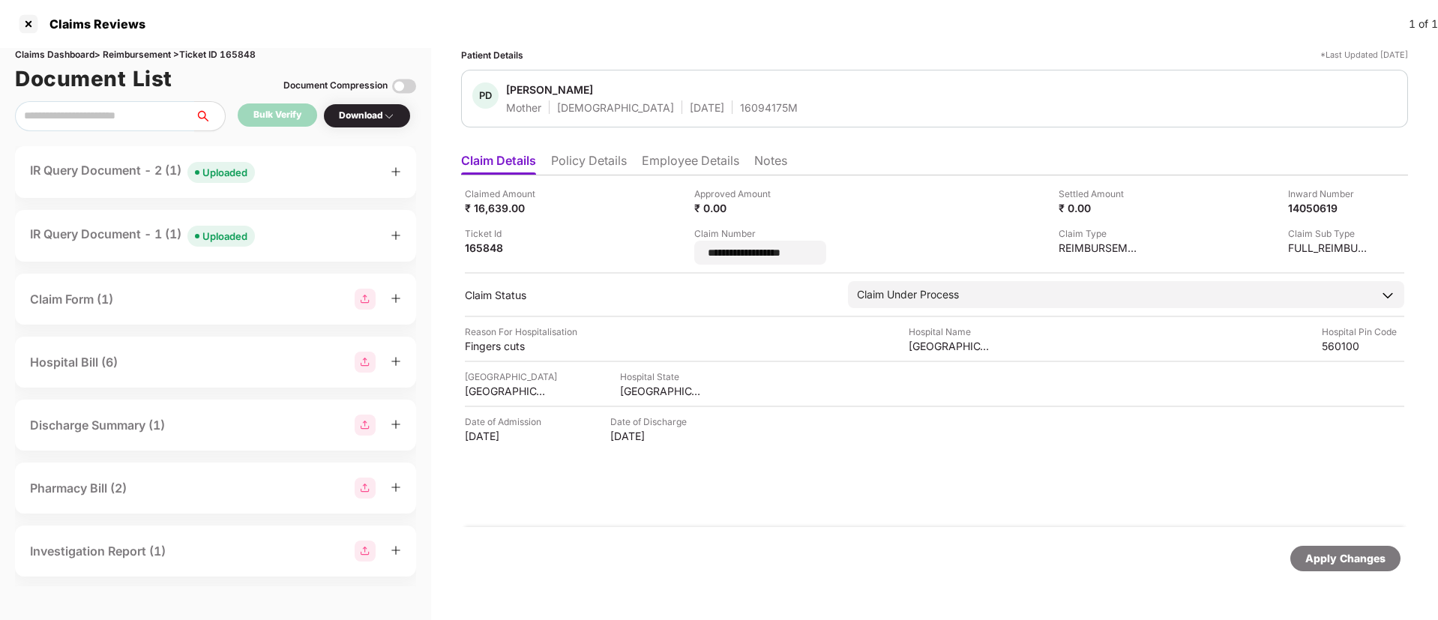
drag, startPoint x: 832, startPoint y: 254, endPoint x: 675, endPoint y: 257, distance: 157.5
click at [675, 257] on div "**********" at bounding box center [934, 226] width 939 height 78
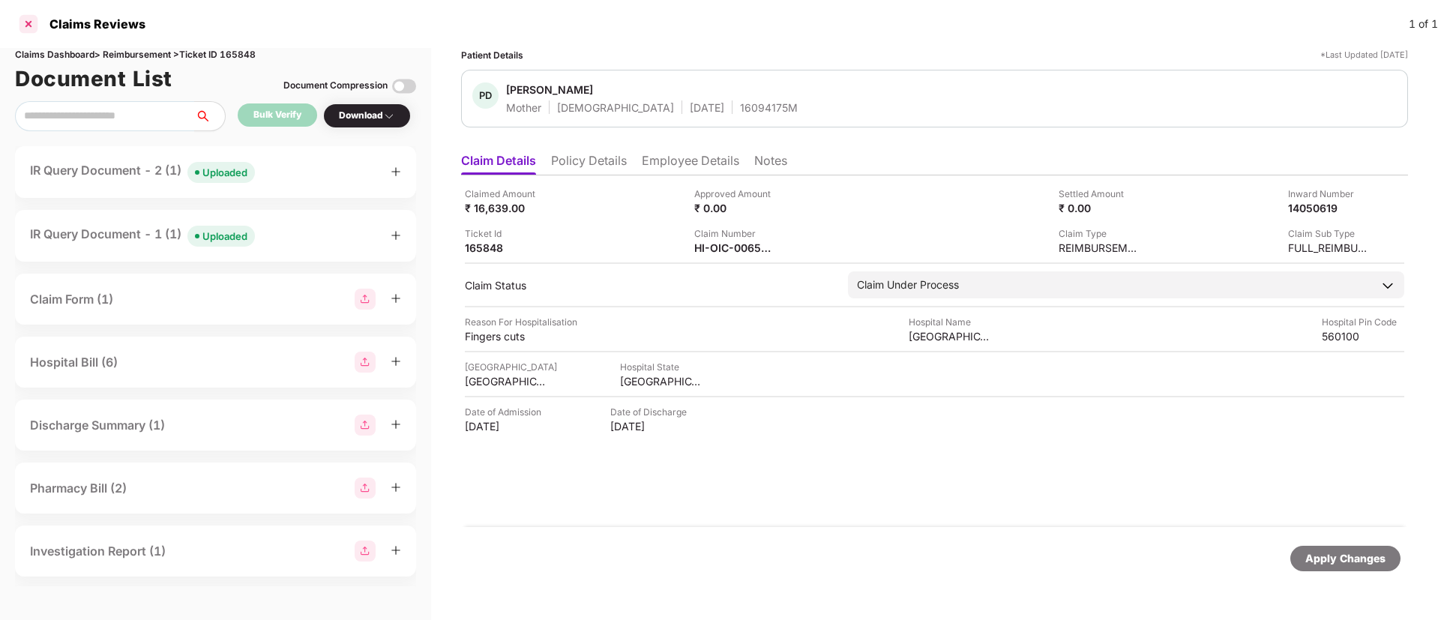
click at [29, 33] on div at bounding box center [28, 24] width 24 height 24
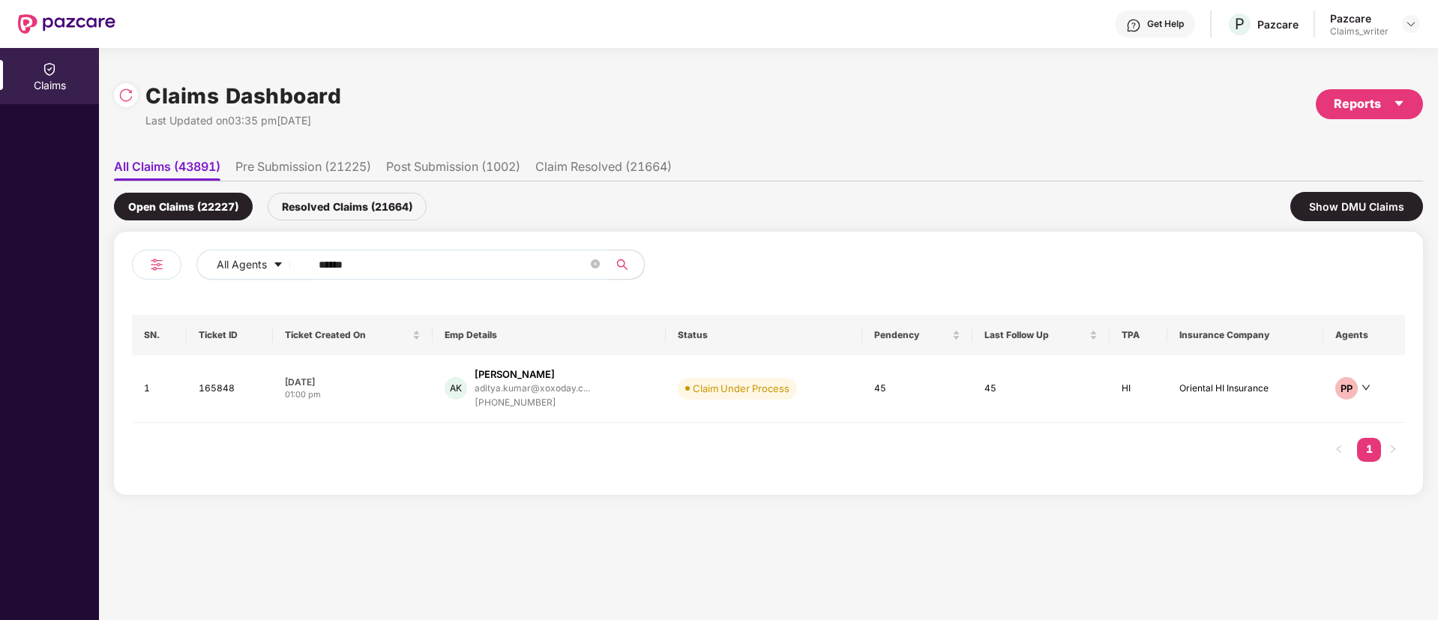
drag, startPoint x: 410, startPoint y: 264, endPoint x: 221, endPoint y: 292, distance: 191.0
click at [221, 292] on div "All Agents ****** SN. Ticket ID Ticket Created On Emp Details Status Pendency L…" at bounding box center [768, 363] width 1273 height 227
paste input "text"
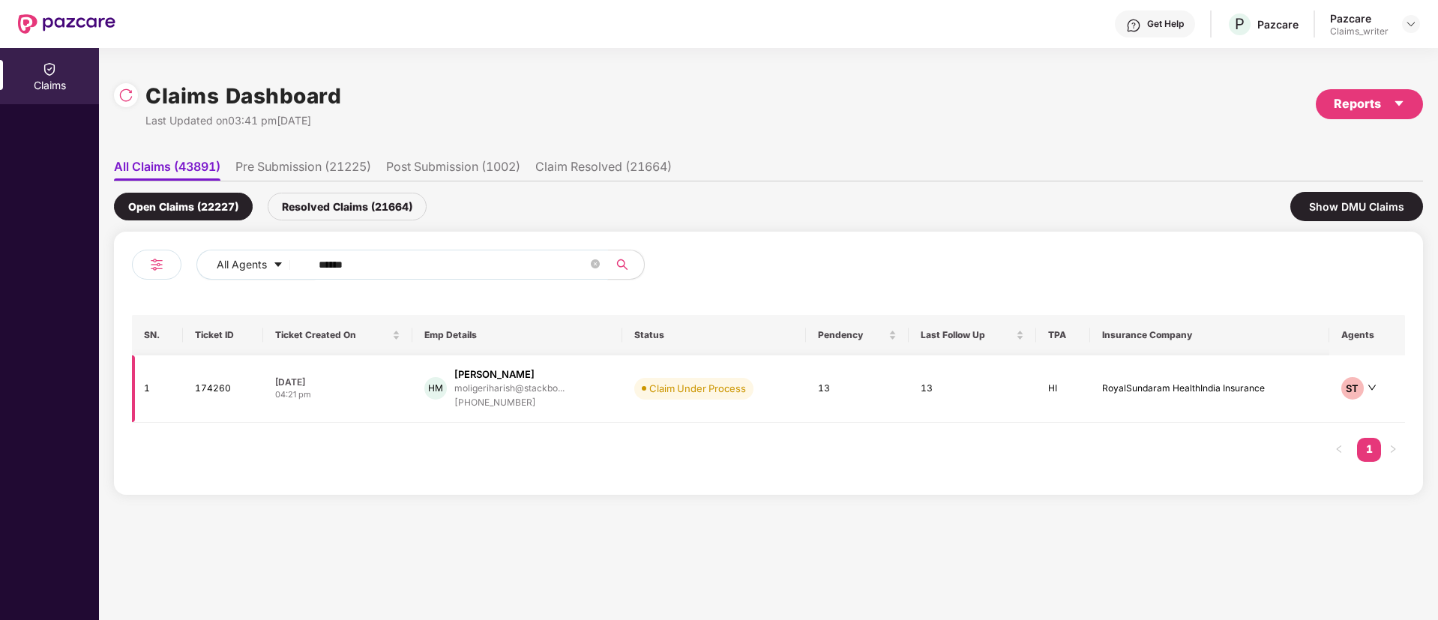
type input "******"
click at [208, 397] on td "174260" at bounding box center [223, 388] width 81 height 67
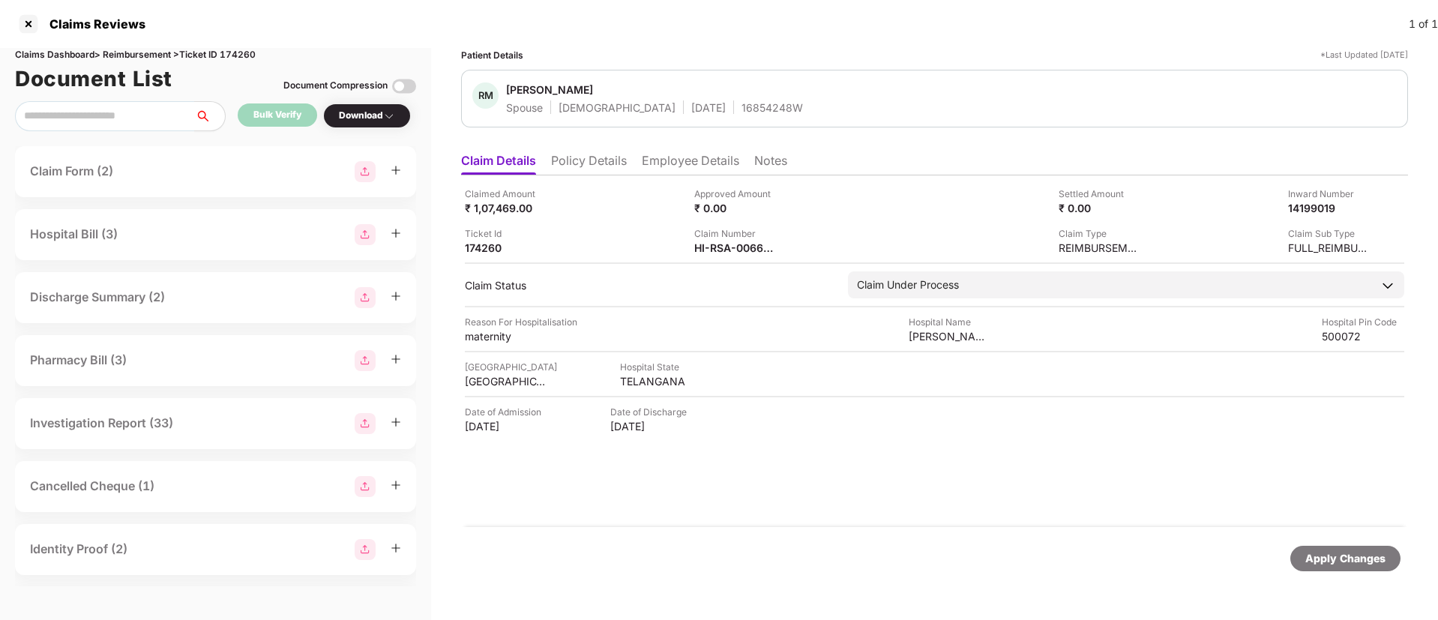
click at [792, 237] on div "Claim Number HI-RSA-006626777(0)" at bounding box center [803, 240] width 218 height 28
click at [781, 246] on img at bounding box center [786, 247] width 12 height 12
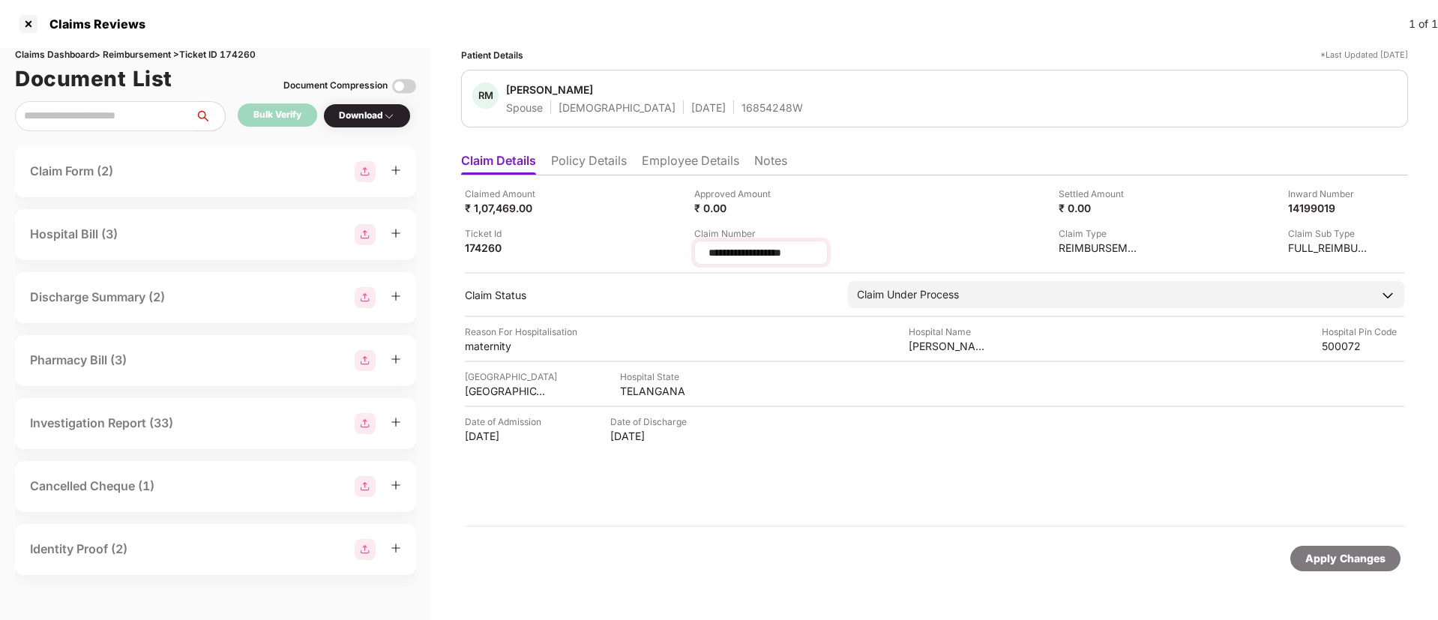
drag, startPoint x: 804, startPoint y: 253, endPoint x: 698, endPoint y: 250, distance: 106.5
click at [698, 250] on div "**********" at bounding box center [760, 253] width 133 height 24
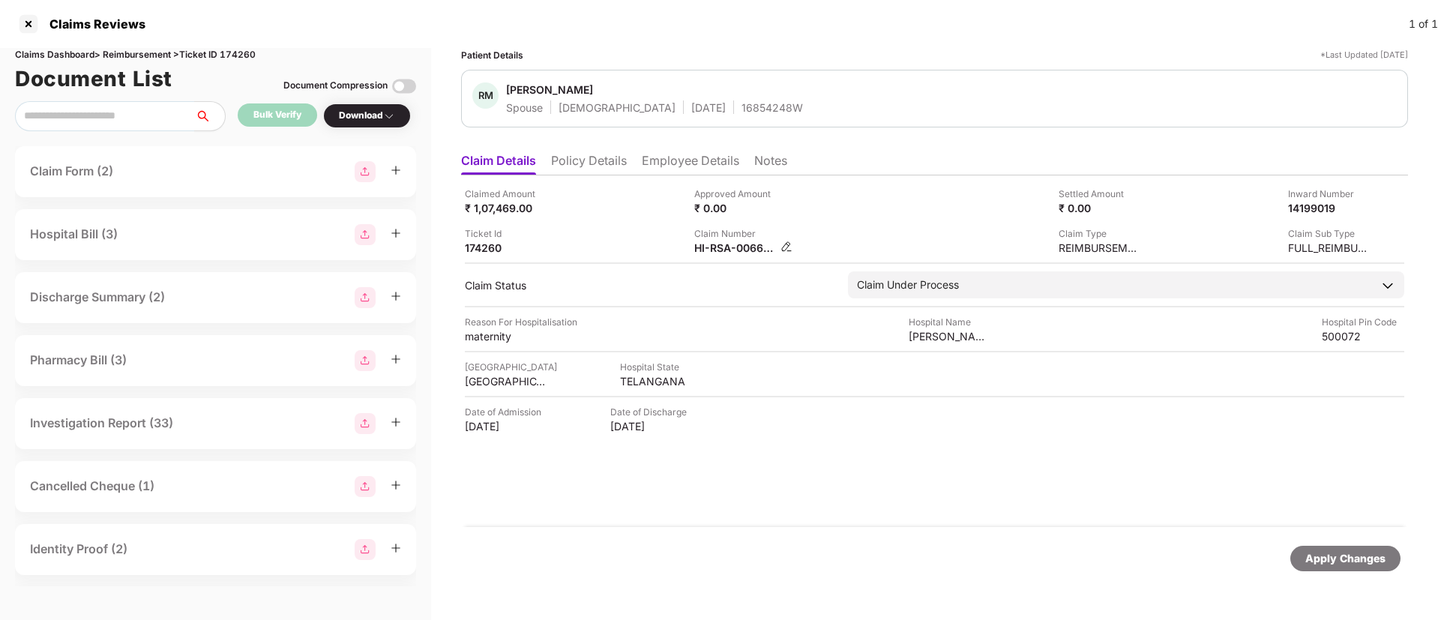
click at [780, 250] on img at bounding box center [786, 247] width 12 height 12
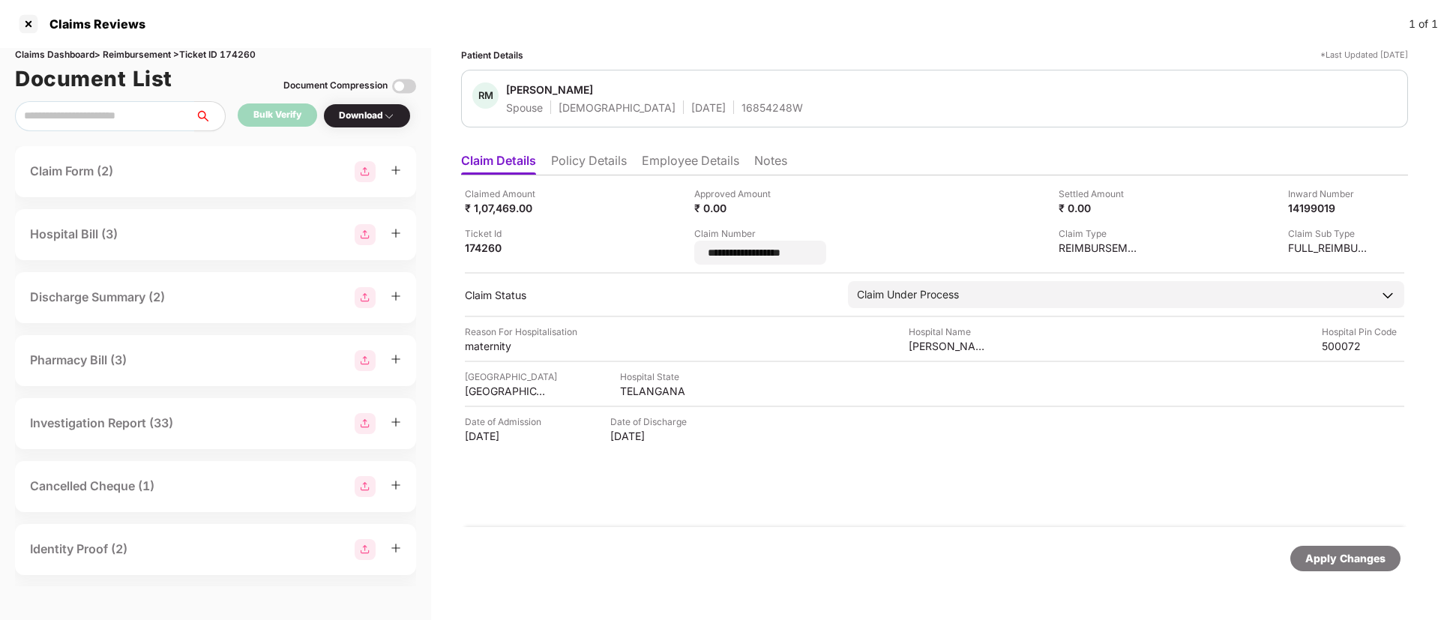
drag, startPoint x: 825, startPoint y: 253, endPoint x: 684, endPoint y: 247, distance: 141.1
click at [684, 247] on div "**********" at bounding box center [934, 226] width 939 height 78
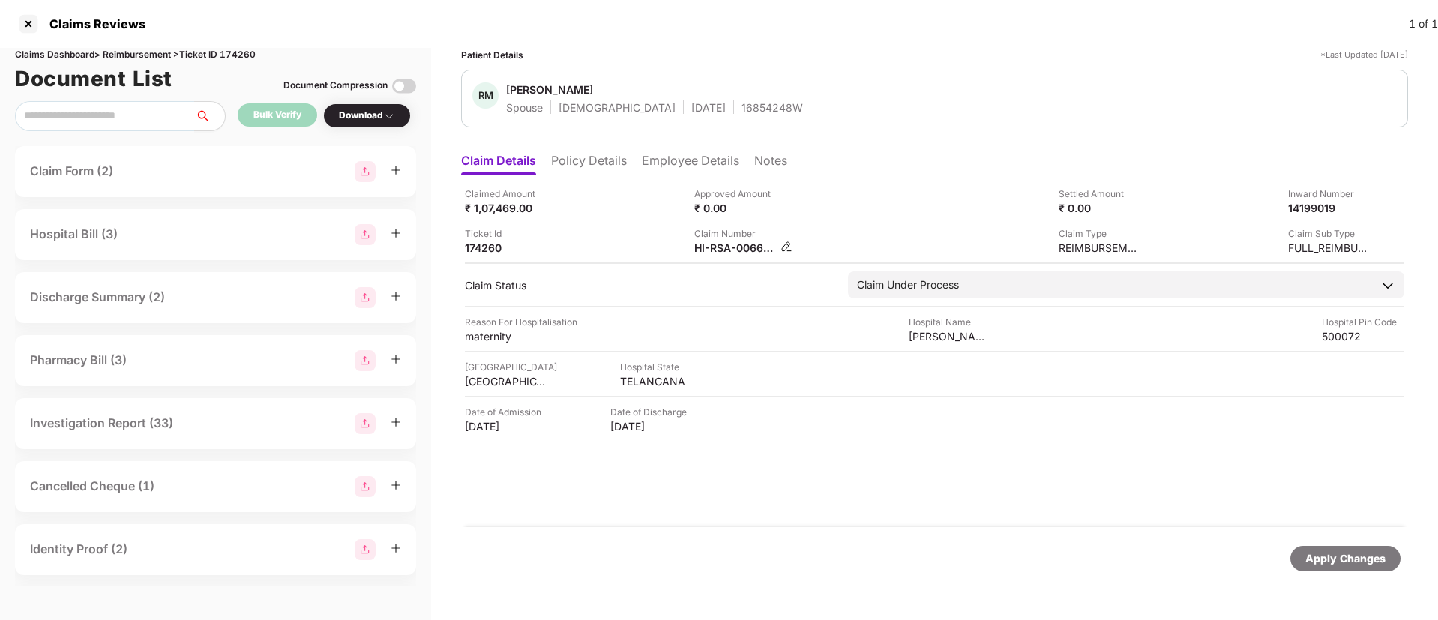
click at [782, 247] on img at bounding box center [786, 247] width 12 height 12
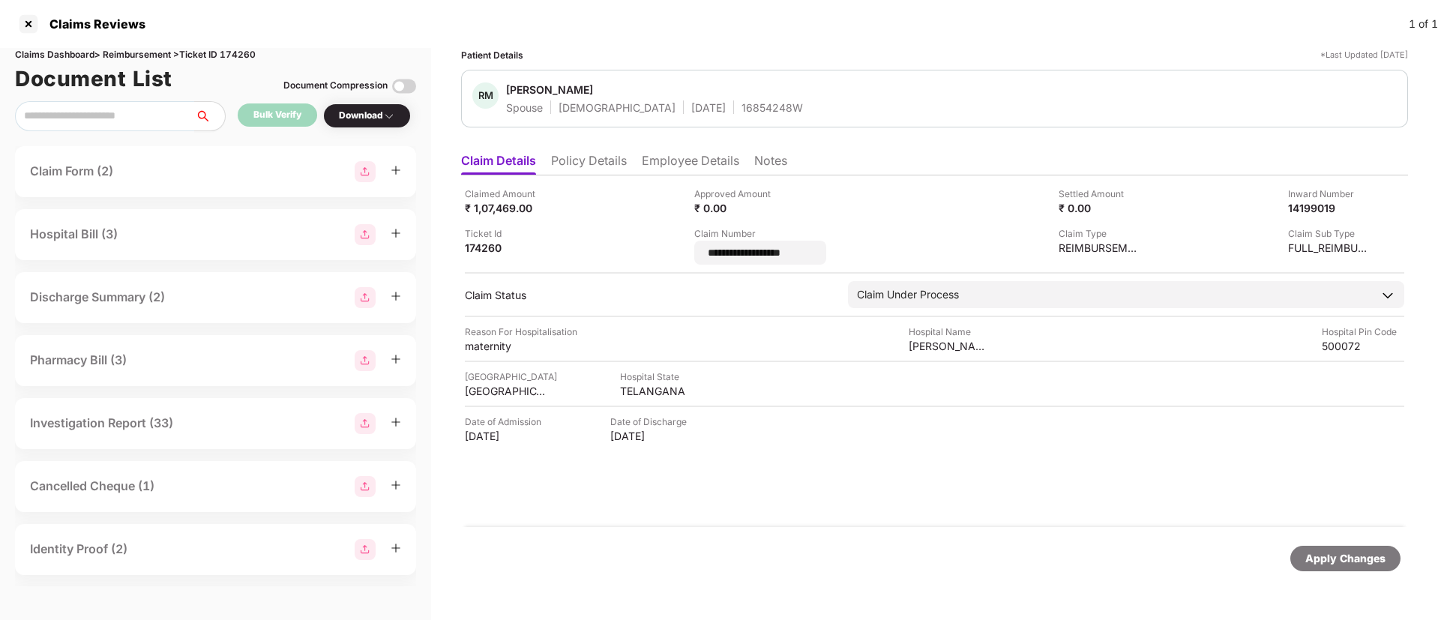
drag, startPoint x: 832, startPoint y: 252, endPoint x: 662, endPoint y: 252, distance: 170.2
click at [662, 252] on div "**********" at bounding box center [934, 226] width 939 height 78
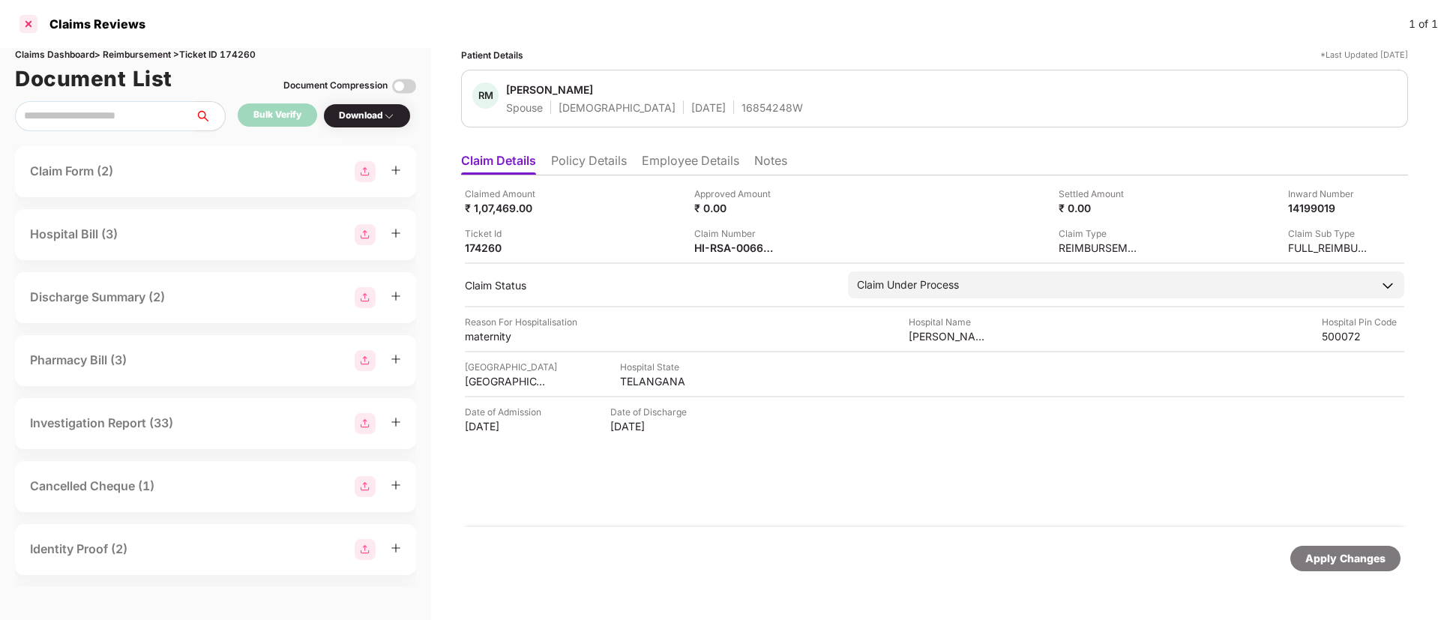
click at [27, 25] on div at bounding box center [28, 24] width 24 height 24
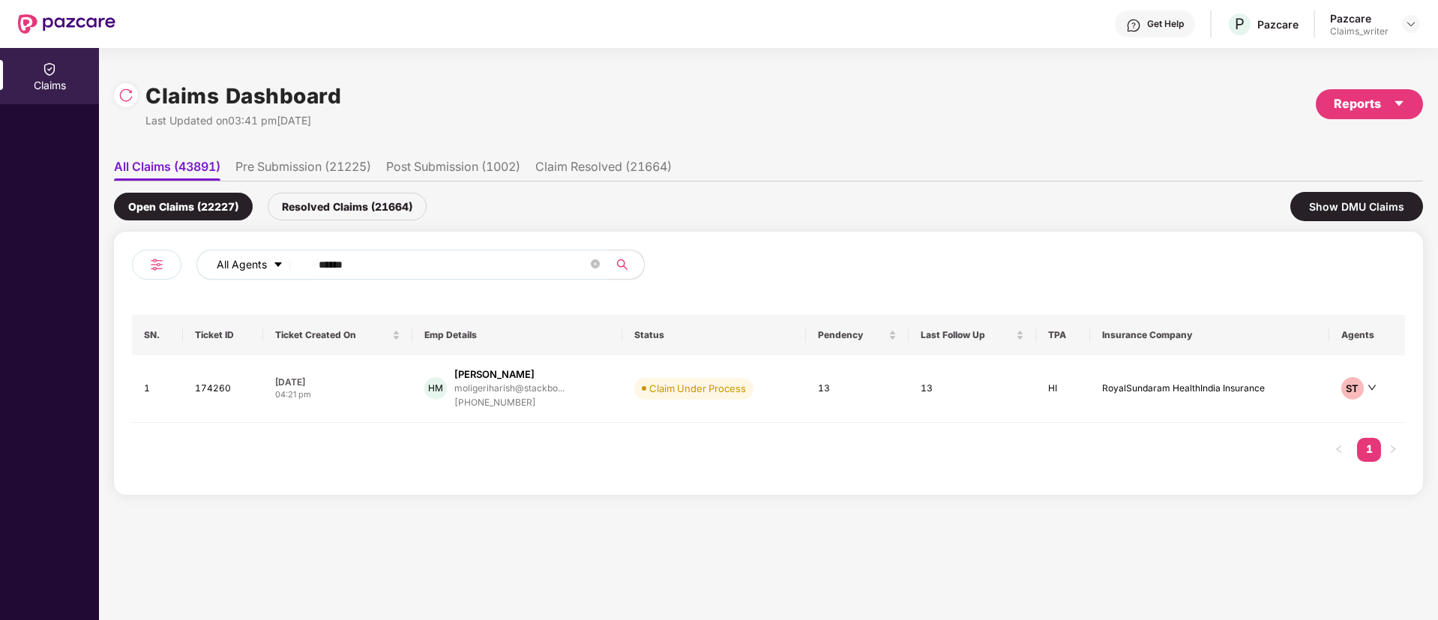
drag, startPoint x: 380, startPoint y: 256, endPoint x: 299, endPoint y: 253, distance: 81.0
click at [299, 253] on div "All Agents ******" at bounding box center [578, 265] width 764 height 30
paste input "text"
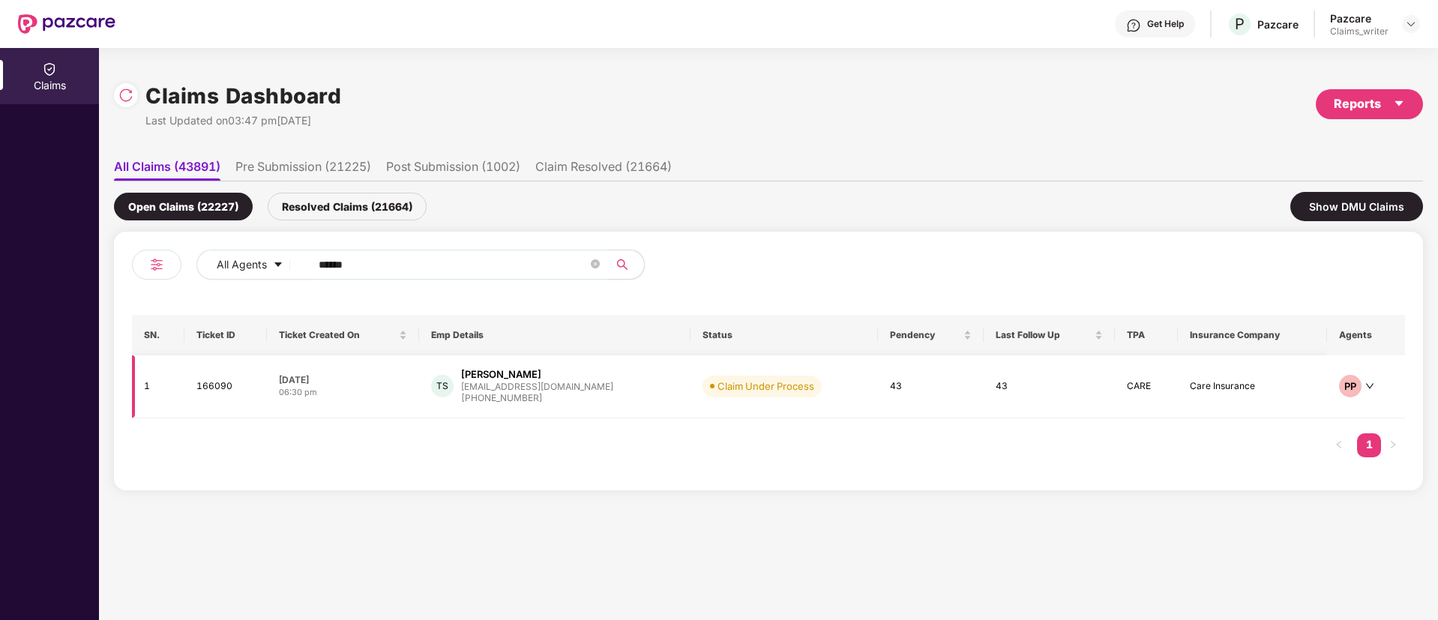
type input "******"
click at [220, 390] on td "166090" at bounding box center [225, 386] width 82 height 63
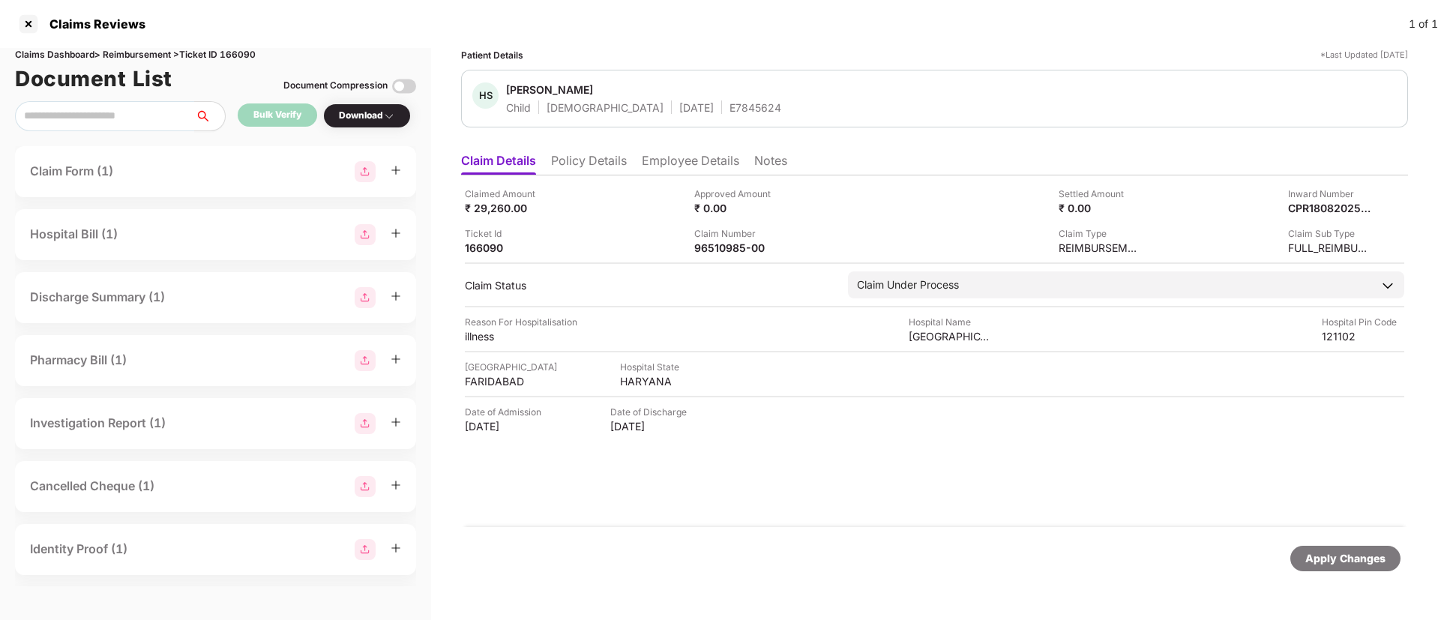
drag, startPoint x: 659, startPoint y: 164, endPoint x: 658, endPoint y: 147, distance: 17.3
click at [658, 164] on li "Employee Details" at bounding box center [690, 164] width 97 height 22
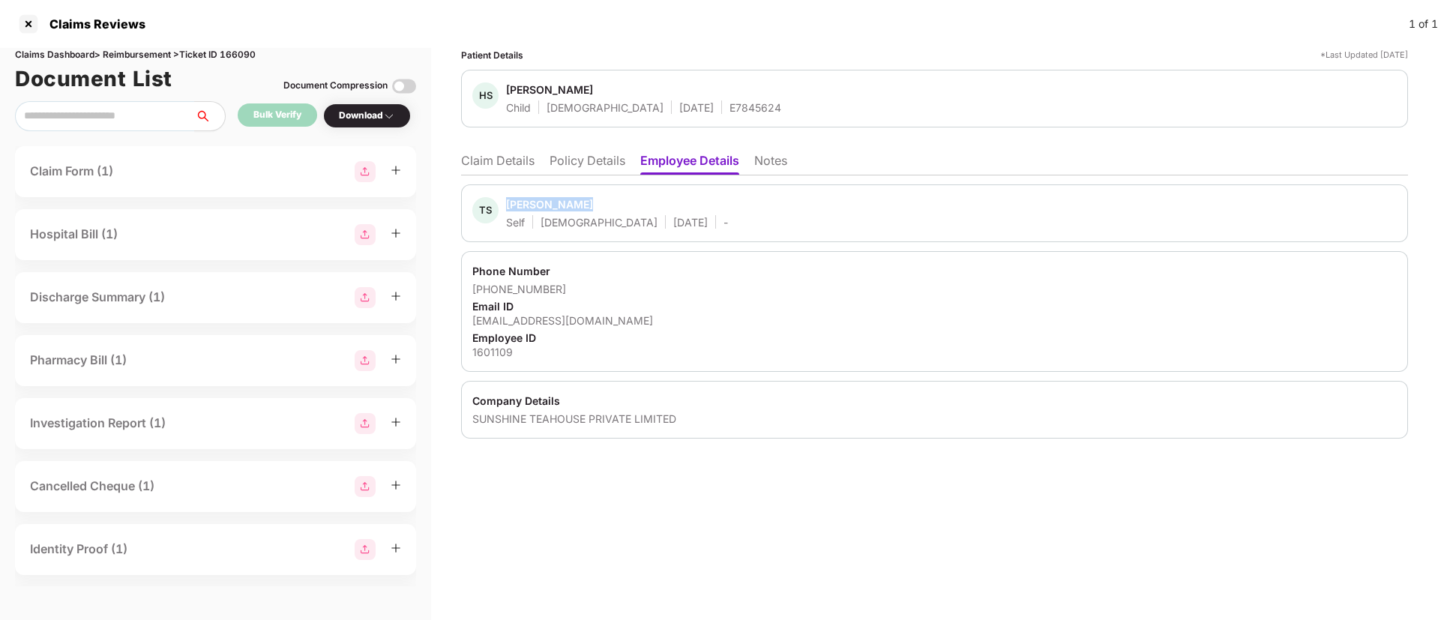
drag, startPoint x: 508, startPoint y: 205, endPoint x: 586, endPoint y: 206, distance: 78.7
click at [586, 206] on span "Tanveer Singh" at bounding box center [617, 206] width 222 height 18
copy div "Tanveer Singh"
click at [487, 153] on li "Claim Details" at bounding box center [497, 164] width 73 height 22
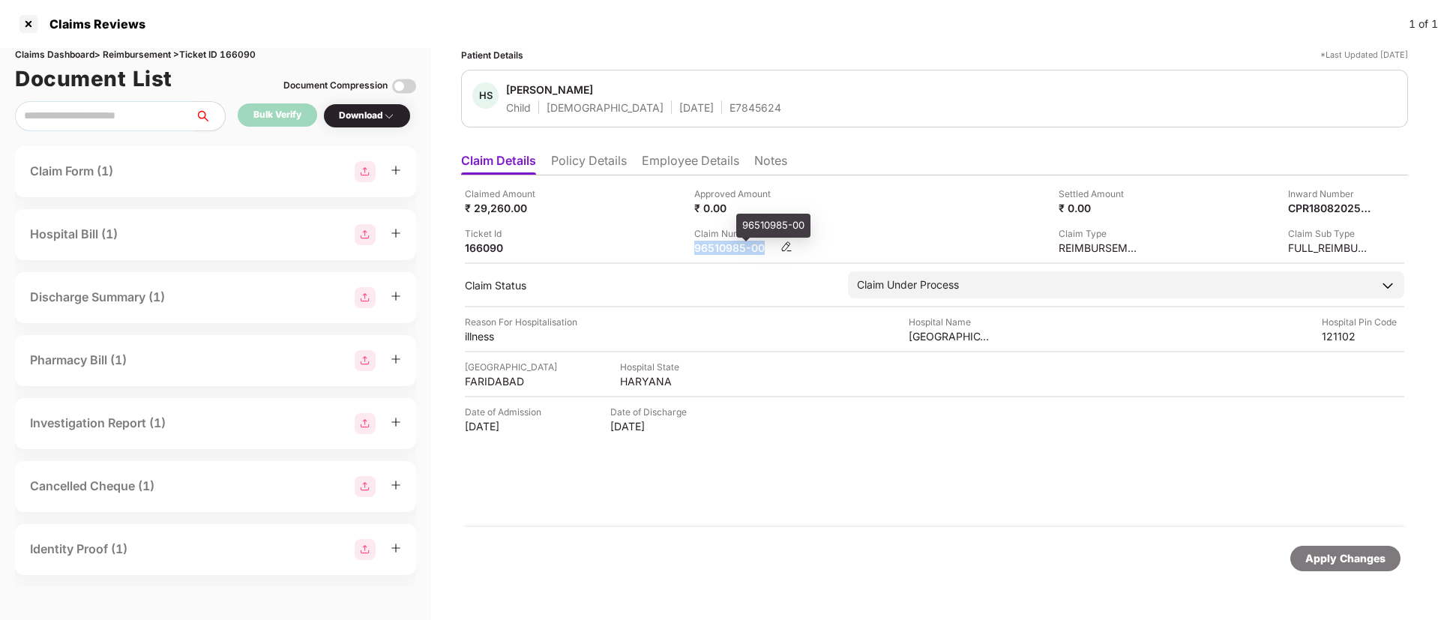
drag, startPoint x: 692, startPoint y: 247, endPoint x: 762, endPoint y: 245, distance: 70.5
click at [762, 245] on div "Claimed Amount ₹ 29,260.00 Approved Amount ₹ 0.00 Settled Amount ₹ 0.00 Inward …" at bounding box center [934, 221] width 939 height 68
copy div "96510985-00"
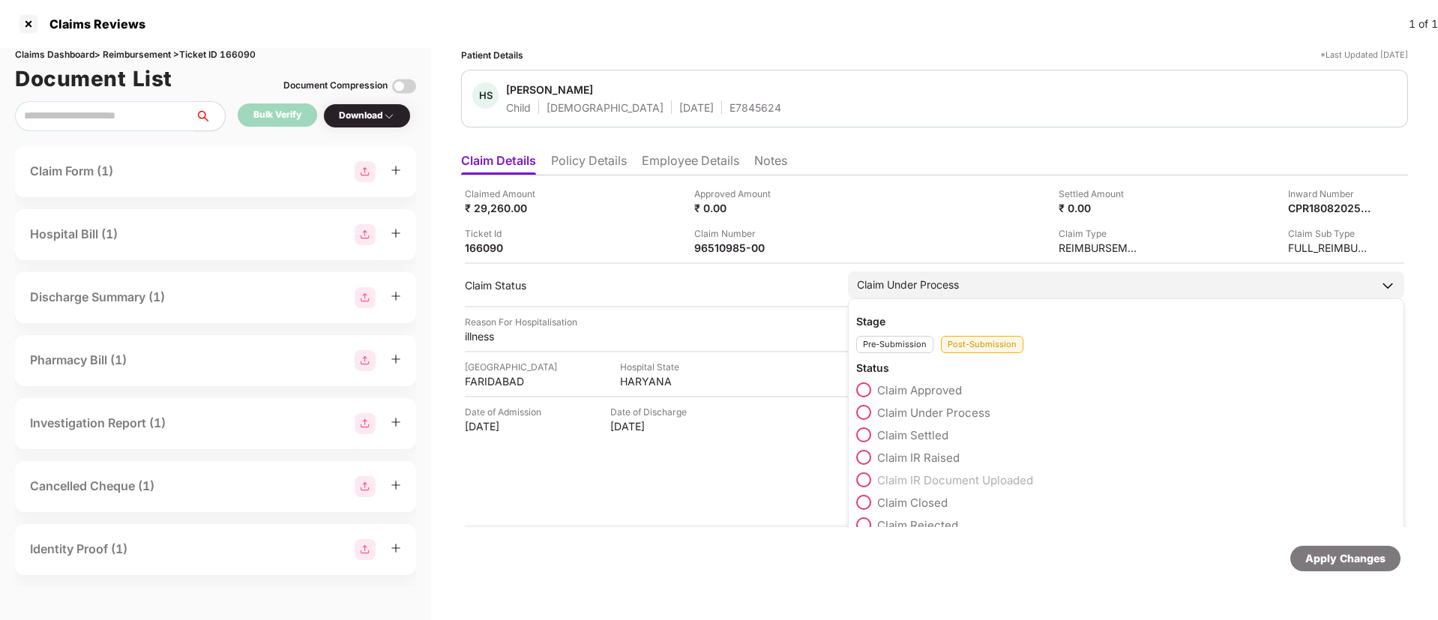
click at [866, 385] on span at bounding box center [863, 389] width 15 height 15
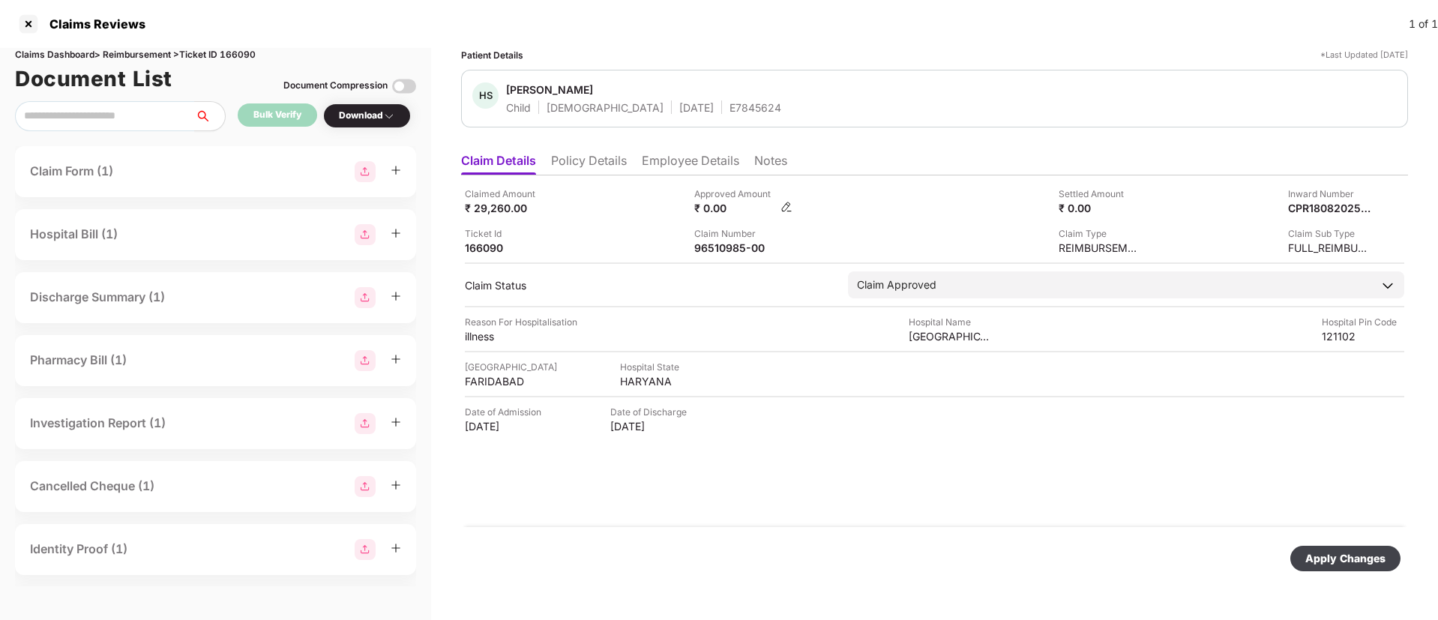
click at [787, 208] on img at bounding box center [786, 207] width 12 height 12
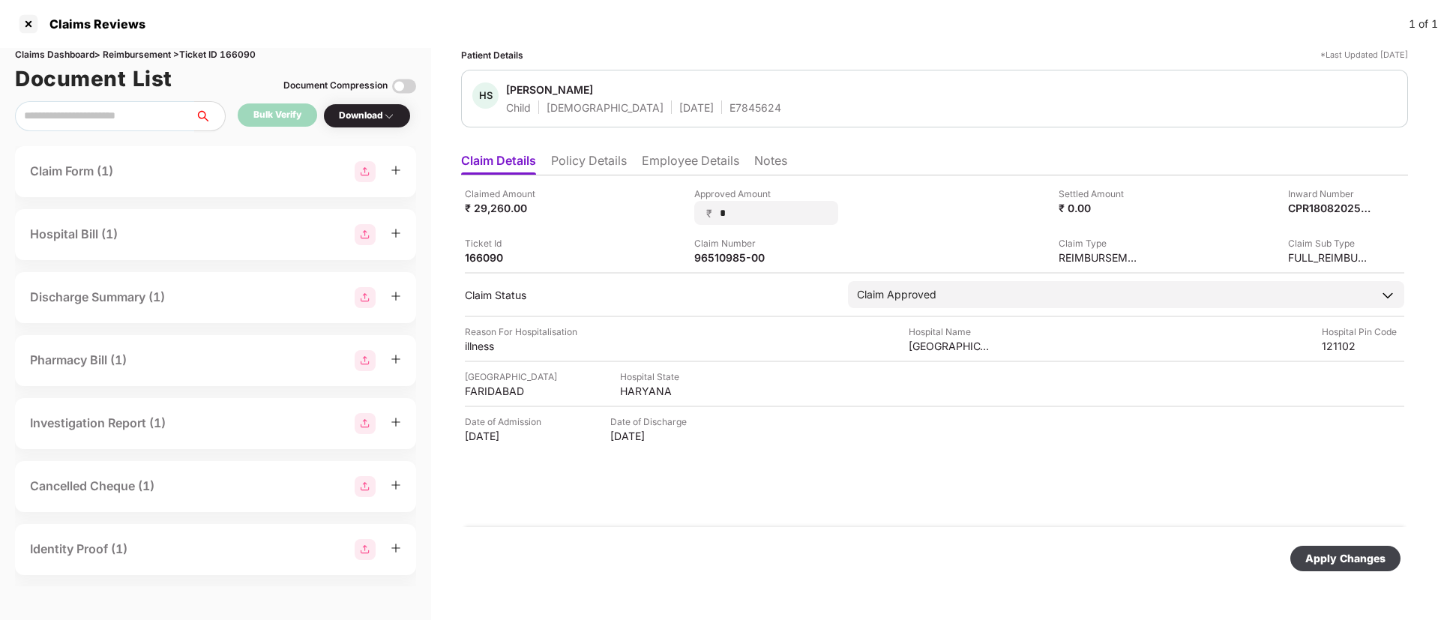
drag, startPoint x: 747, startPoint y: 211, endPoint x: 690, endPoint y: 200, distance: 58.1
click at [690, 200] on div "Claimed Amount ₹ 29,260.00 Approved Amount ₹ * Settled Amount ₹ 0.00 Inward Num…" at bounding box center [934, 226] width 939 height 78
type input "*****"
click at [1342, 571] on div "Apply Changes" at bounding box center [934, 558] width 947 height 63
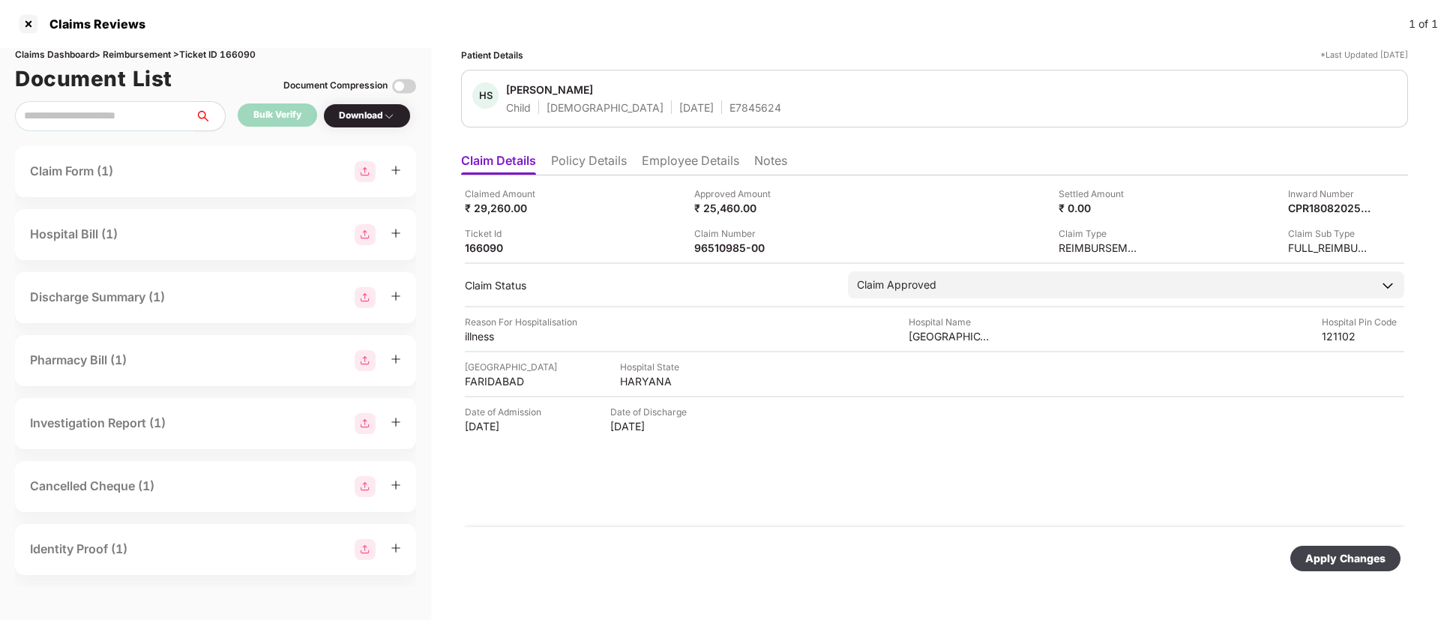
click at [1342, 558] on div "Apply Changes" at bounding box center [1345, 558] width 80 height 16
click at [686, 169] on li "Employee Details" at bounding box center [690, 164] width 97 height 22
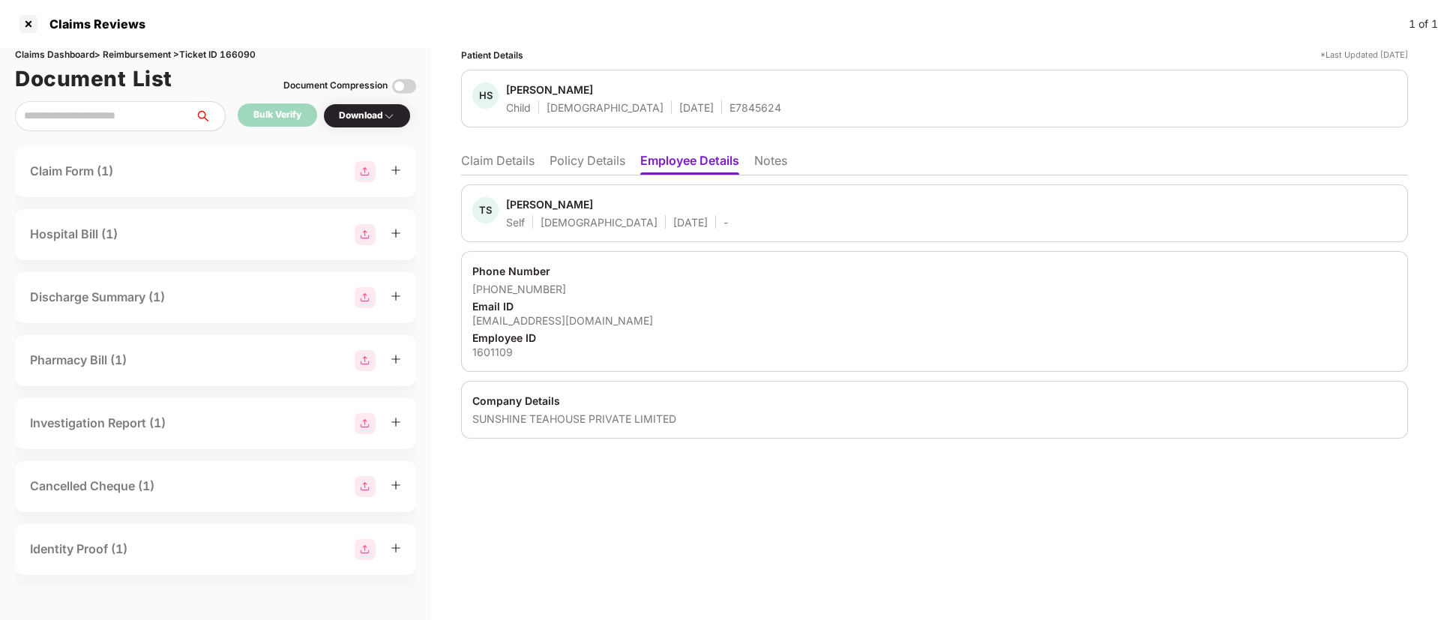
click at [513, 163] on li "Claim Details" at bounding box center [497, 164] width 73 height 22
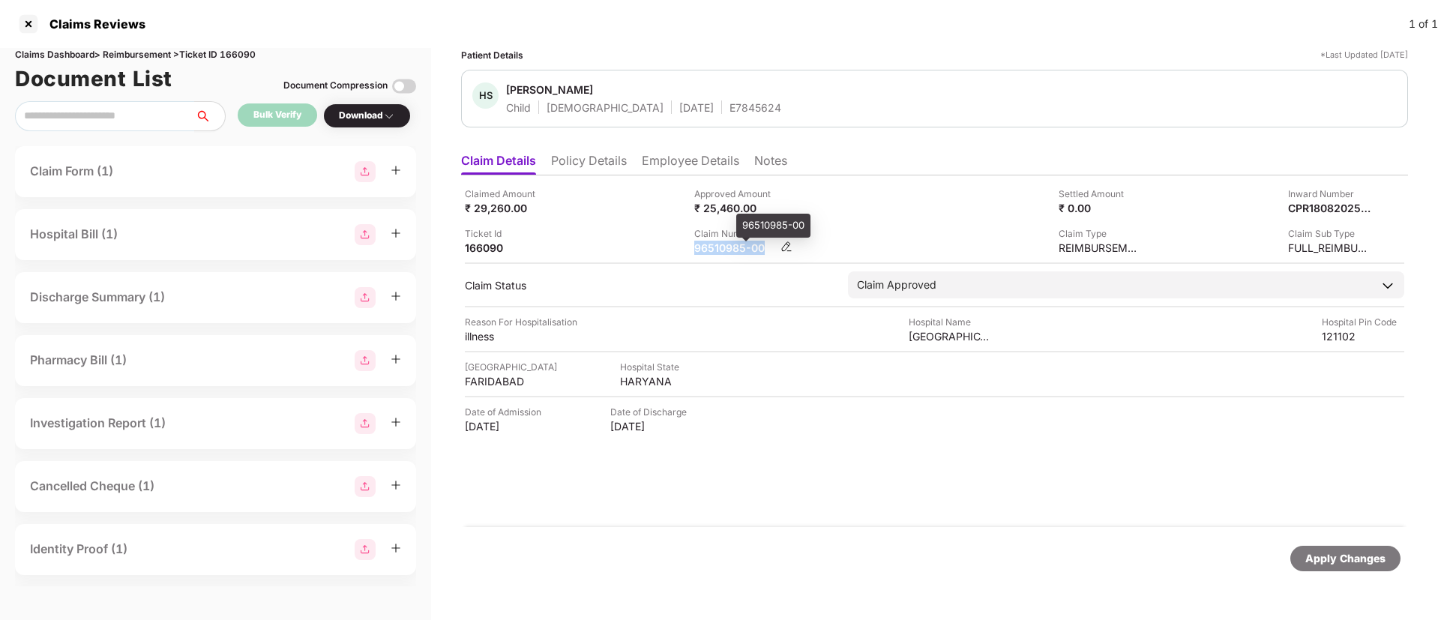
drag, startPoint x: 693, startPoint y: 245, endPoint x: 762, endPoint y: 246, distance: 68.2
click at [762, 246] on div "Claimed Amount ₹ 29,260.00 Approved Amount ₹ 25,460.00 Settled Amount ₹ 0.00 In…" at bounding box center [934, 221] width 939 height 68
copy div "96510985-00"
click at [30, 28] on div at bounding box center [28, 24] width 24 height 24
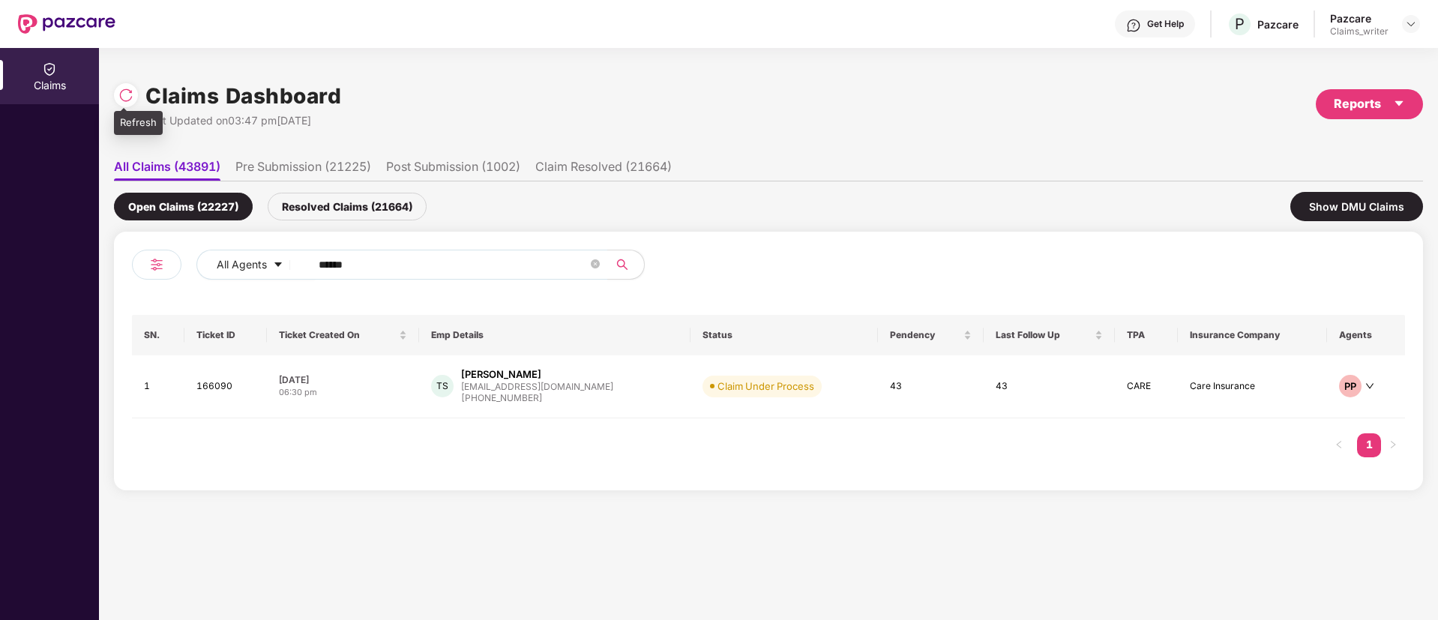
click at [125, 99] on img at bounding box center [125, 95] width 15 height 15
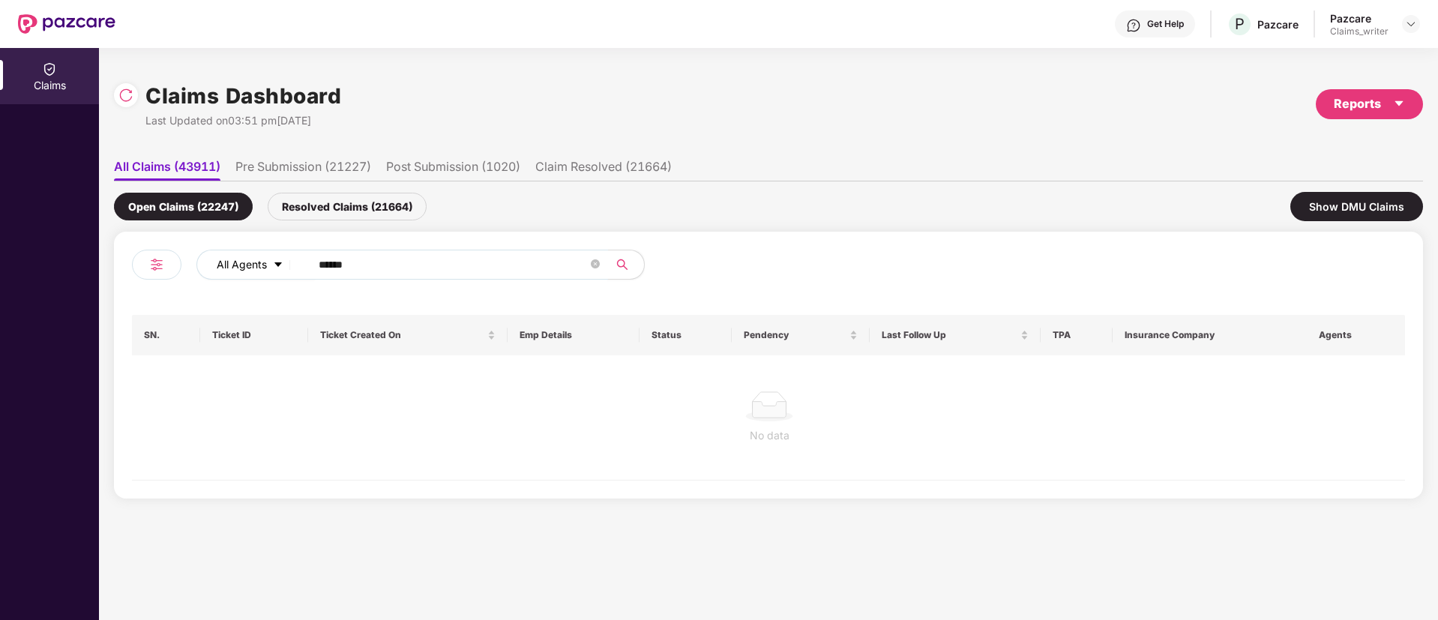
drag, startPoint x: 366, startPoint y: 254, endPoint x: 298, endPoint y: 260, distance: 68.5
click at [298, 260] on div "All Agents ******" at bounding box center [578, 265] width 764 height 30
paste input "text"
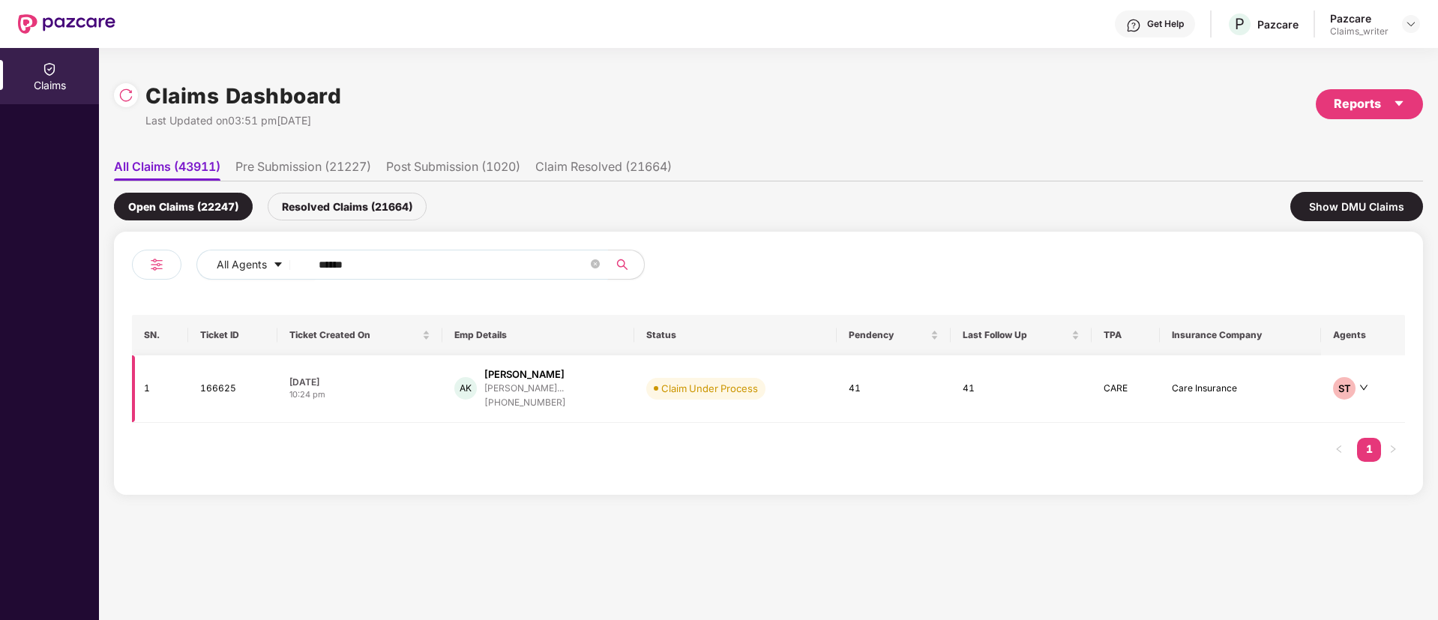
type input "******"
click at [212, 395] on td "166625" at bounding box center [232, 388] width 89 height 67
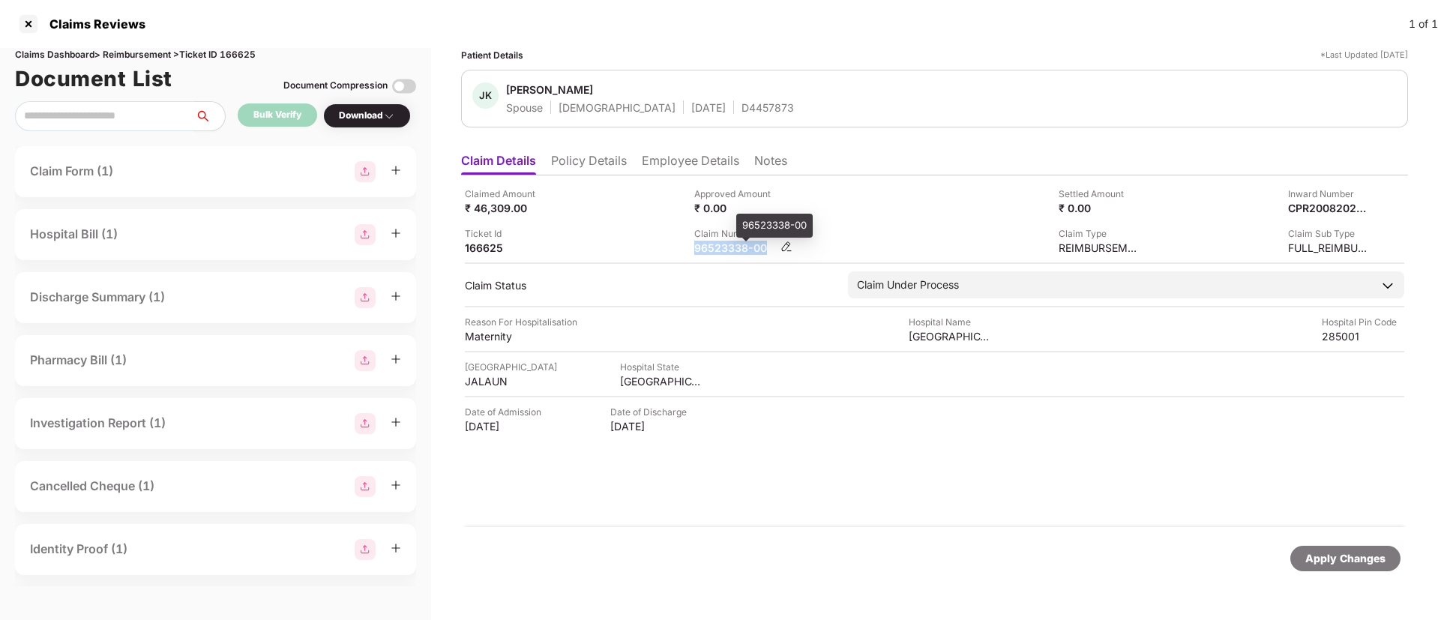
drag, startPoint x: 690, startPoint y: 247, endPoint x: 767, endPoint y: 244, distance: 76.5
click at [767, 244] on div "Claimed Amount ₹ 46,309.00 Approved Amount ₹ 0.00 Settled Amount ₹ 0.00 Inward …" at bounding box center [934, 221] width 939 height 68
copy div "96523338-00"
click at [658, 160] on li "Employee Details" at bounding box center [690, 164] width 97 height 22
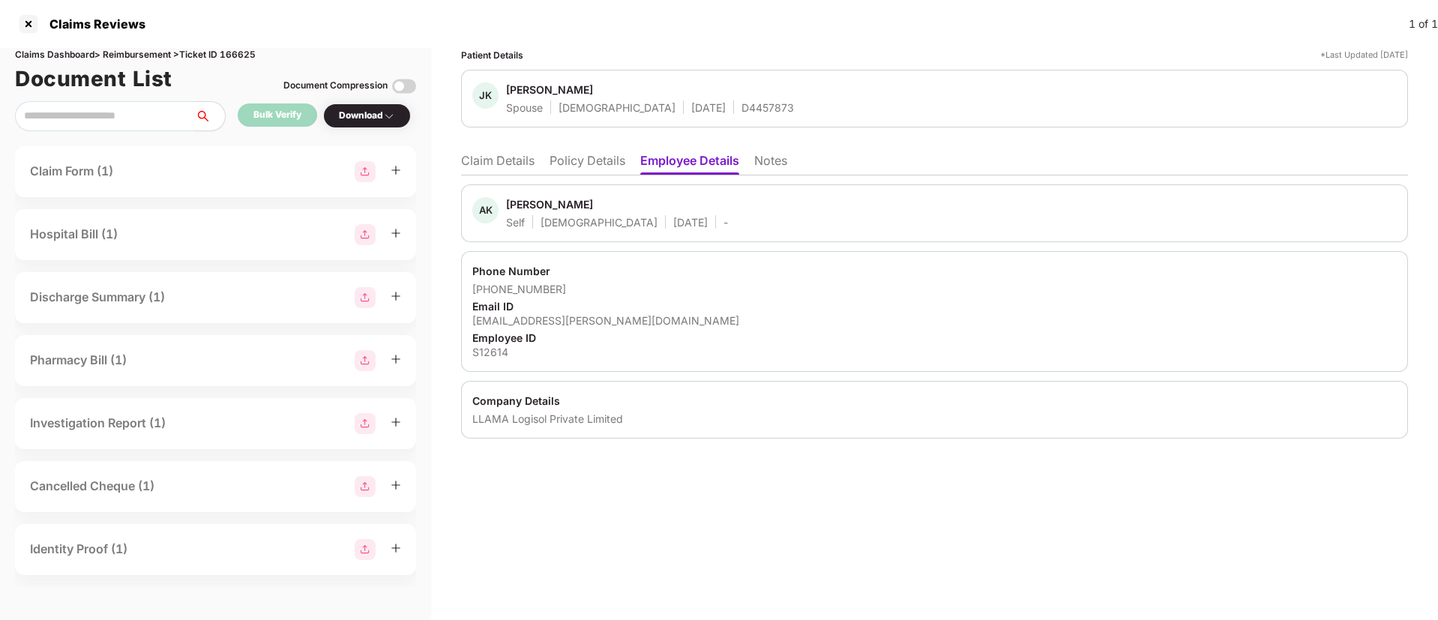
click at [483, 153] on li "Claim Details" at bounding box center [497, 164] width 73 height 22
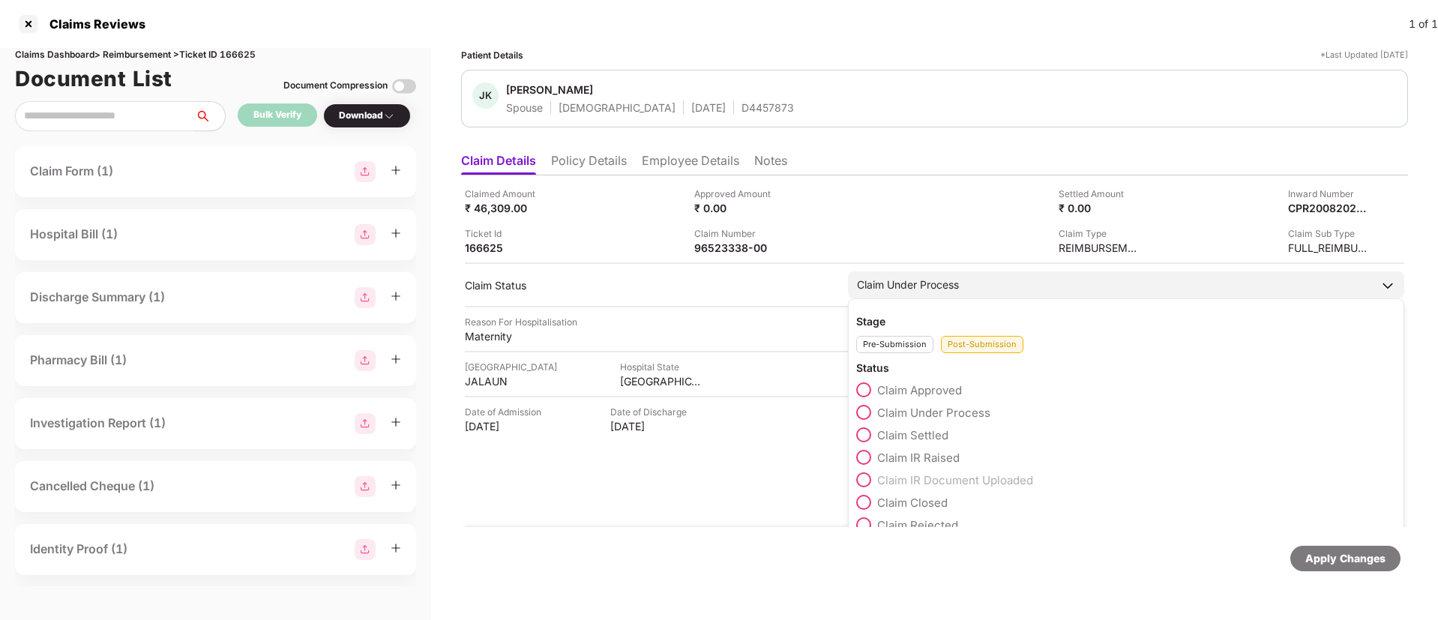
click at [862, 386] on span at bounding box center [863, 389] width 15 height 15
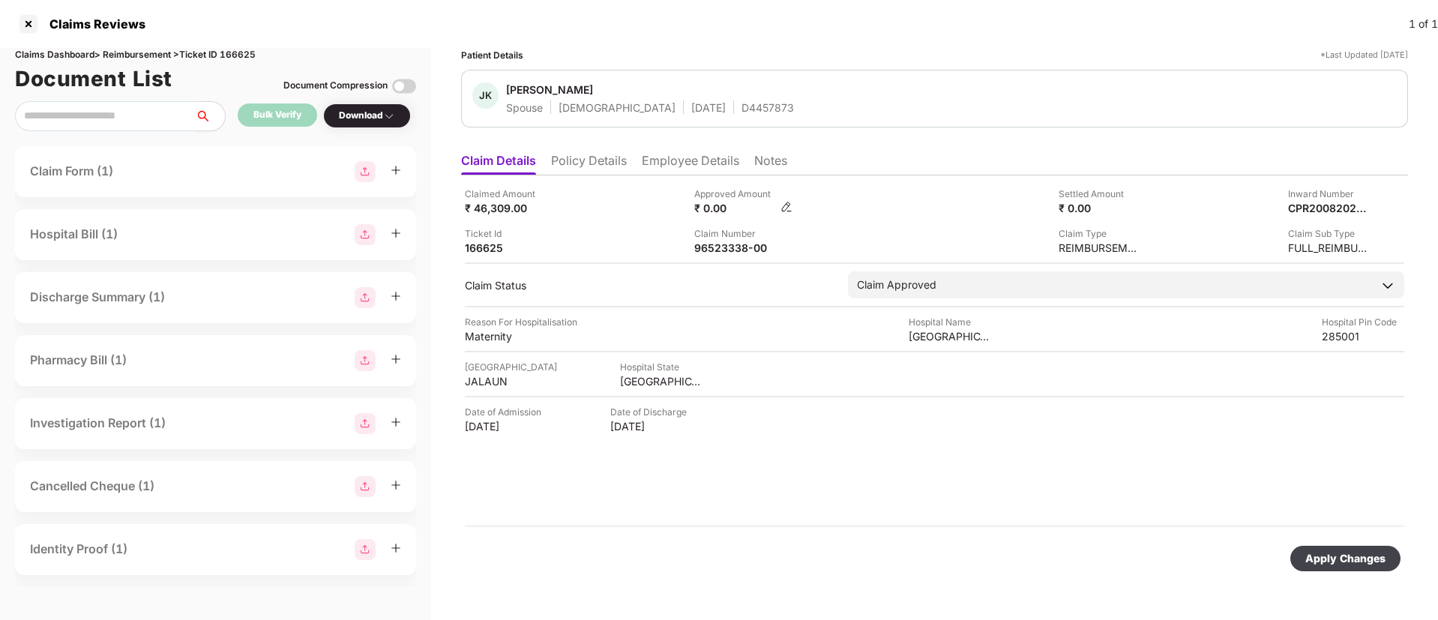
click at [786, 202] on img at bounding box center [786, 207] width 12 height 12
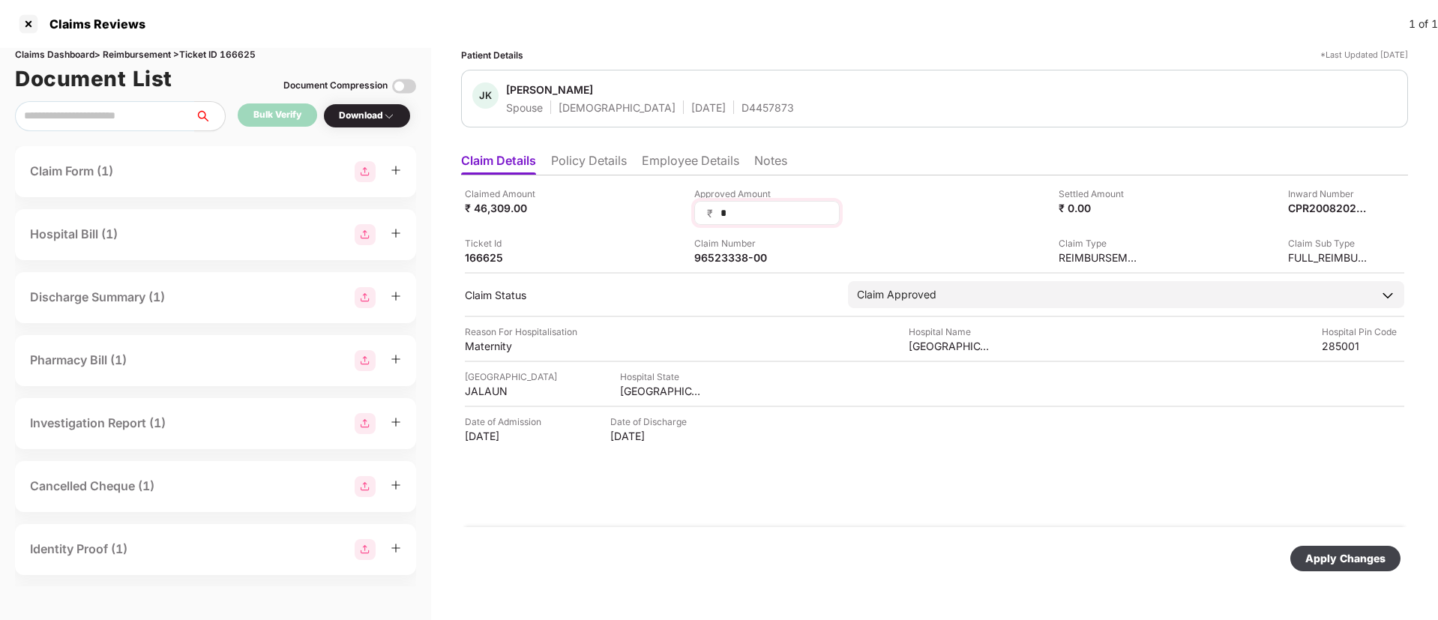
drag, startPoint x: 743, startPoint y: 208, endPoint x: 705, endPoint y: 200, distance: 39.0
click at [705, 201] on div "₹ *" at bounding box center [766, 213] width 145 height 24
type input "*****"
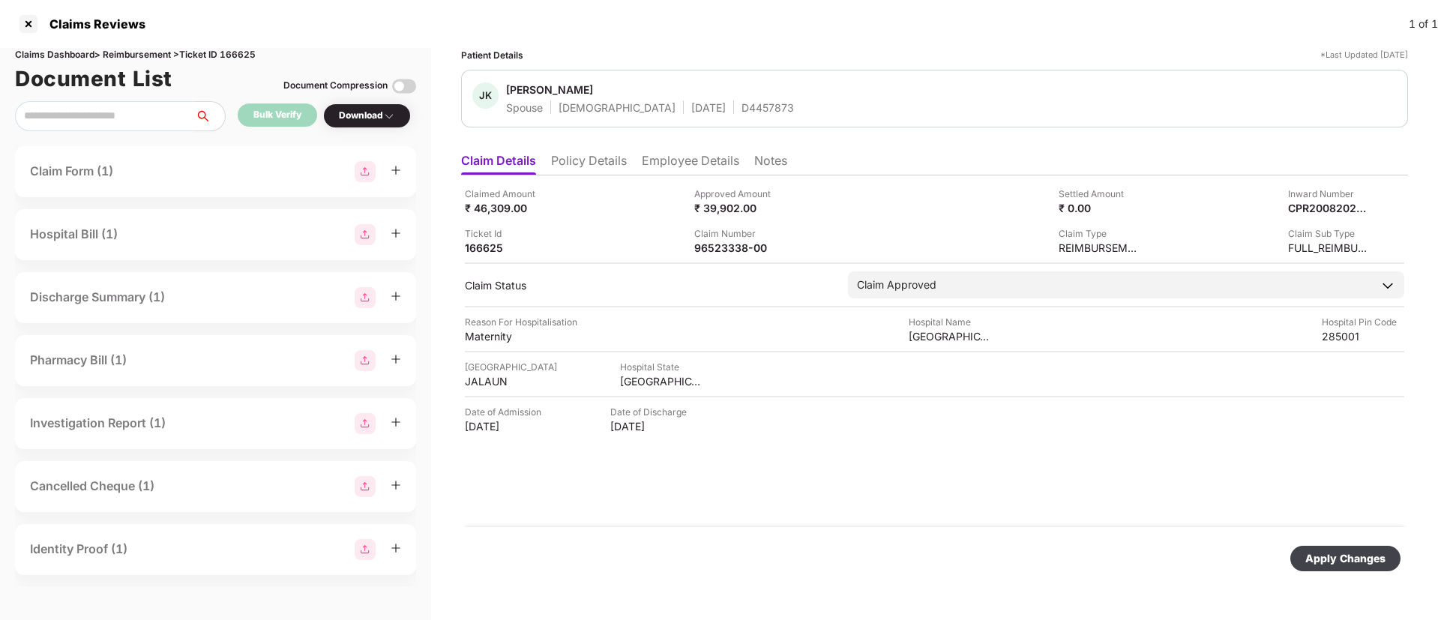
click at [1331, 550] on div "Apply Changes" at bounding box center [1345, 558] width 80 height 16
click at [1395, 544] on icon "close" at bounding box center [1398, 547] width 8 height 8
click at [688, 175] on div "Claimed Amount ₹ 46,309.00 Approved Amount ₹ 39,902.00 Settled Amount ₹ 0.00 In…" at bounding box center [934, 351] width 947 height 352
click at [683, 170] on li "Employee Details" at bounding box center [690, 164] width 97 height 22
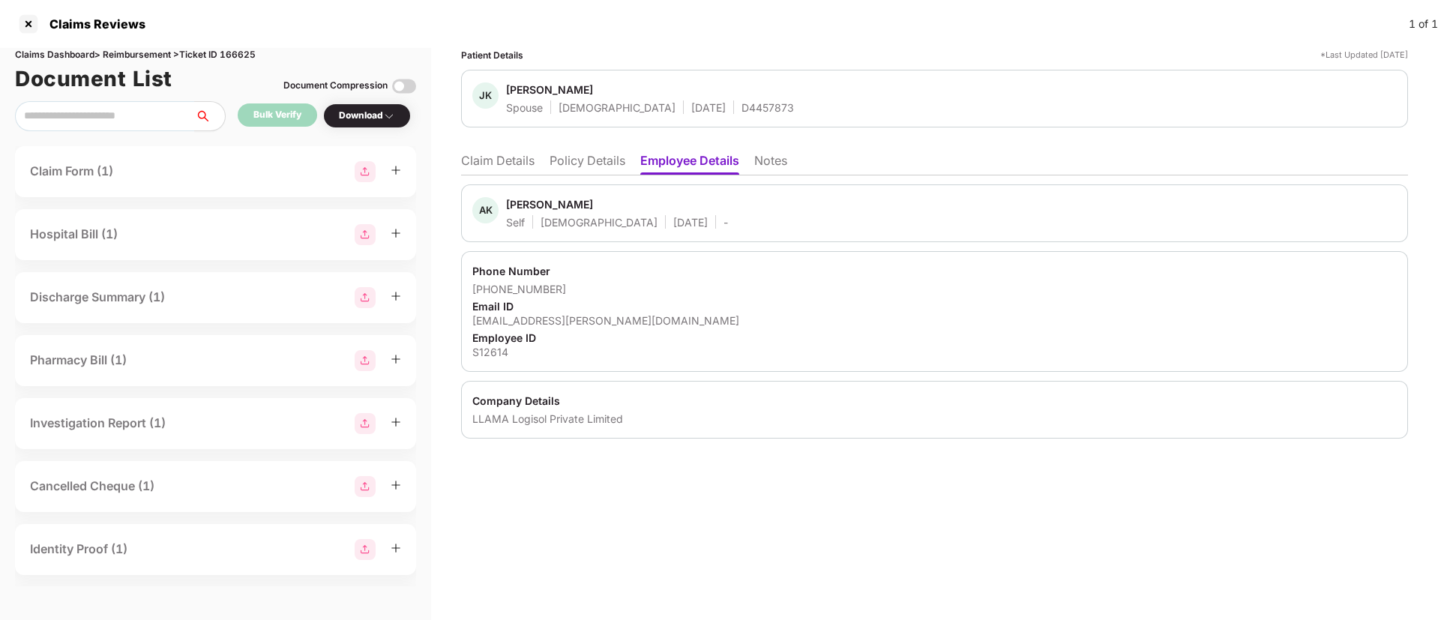
click at [495, 161] on li "Claim Details" at bounding box center [497, 164] width 73 height 22
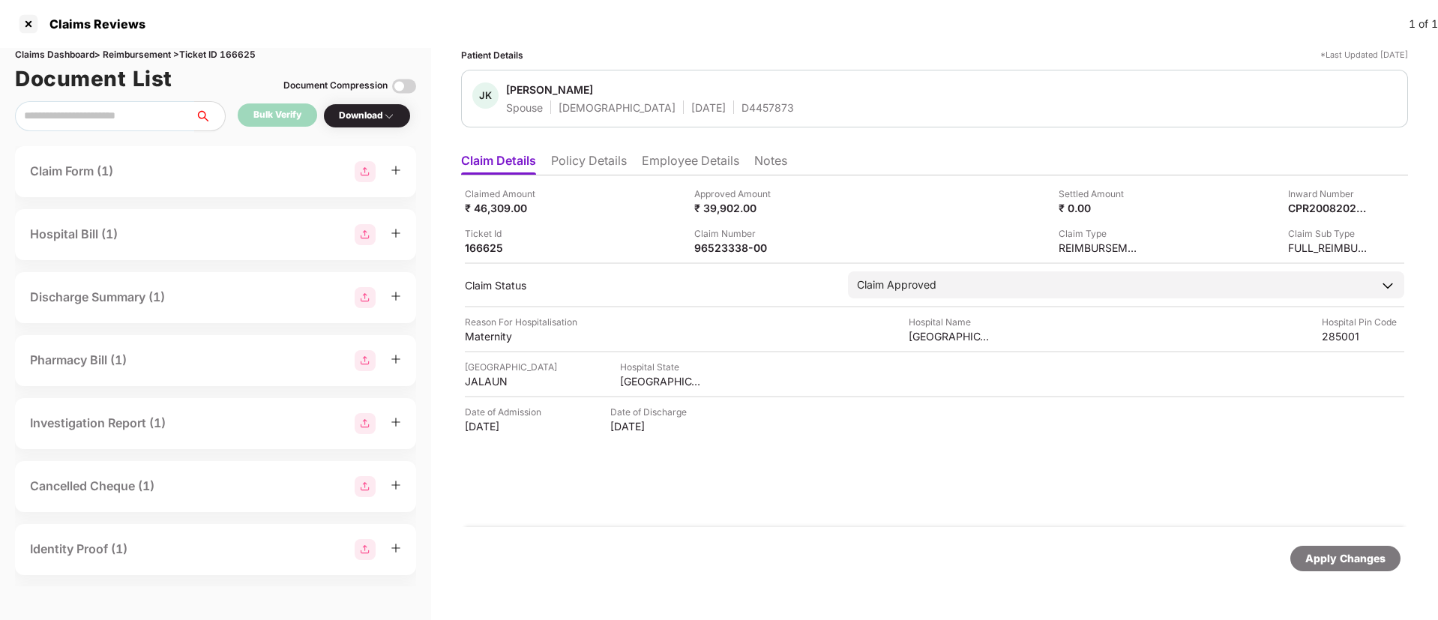
click at [556, 157] on li "Policy Details" at bounding box center [589, 164] width 76 height 22
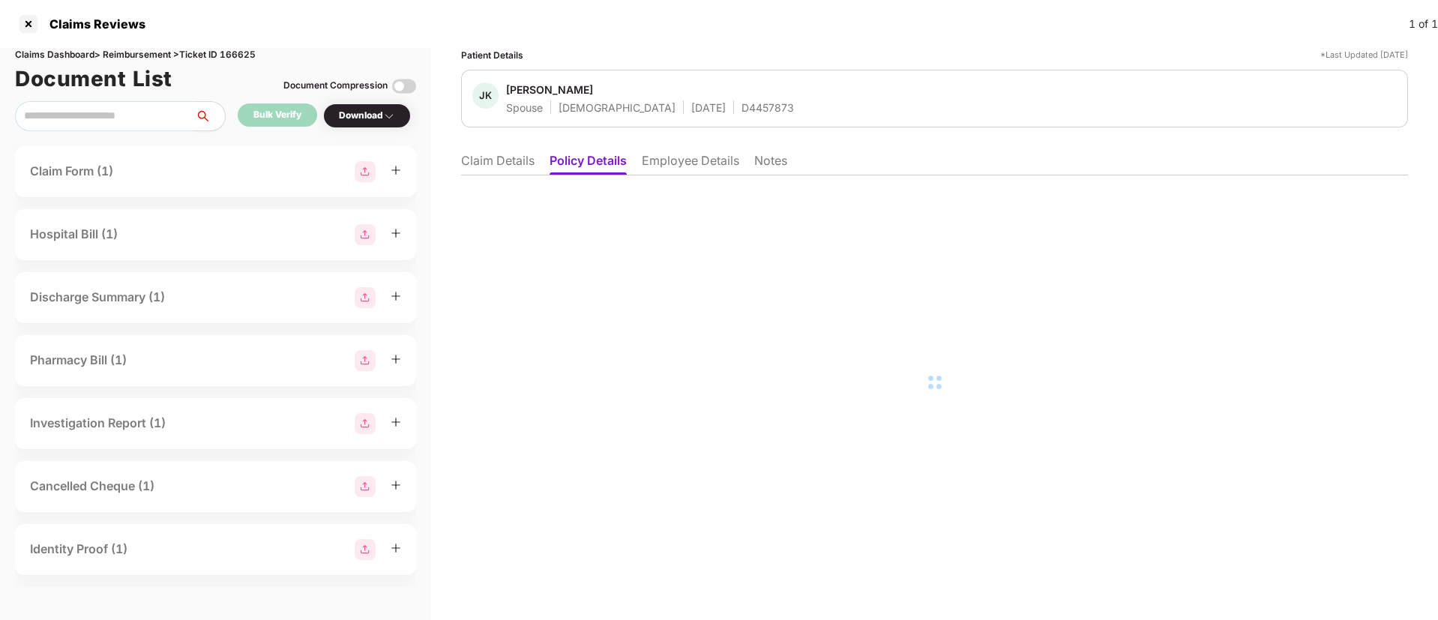
click at [458, 163] on div "Patient Details *Last Updated 29 Sep 2025 JK Jagrati Kushwaha Spouse Male 15 Au…" at bounding box center [934, 334] width 1007 height 572
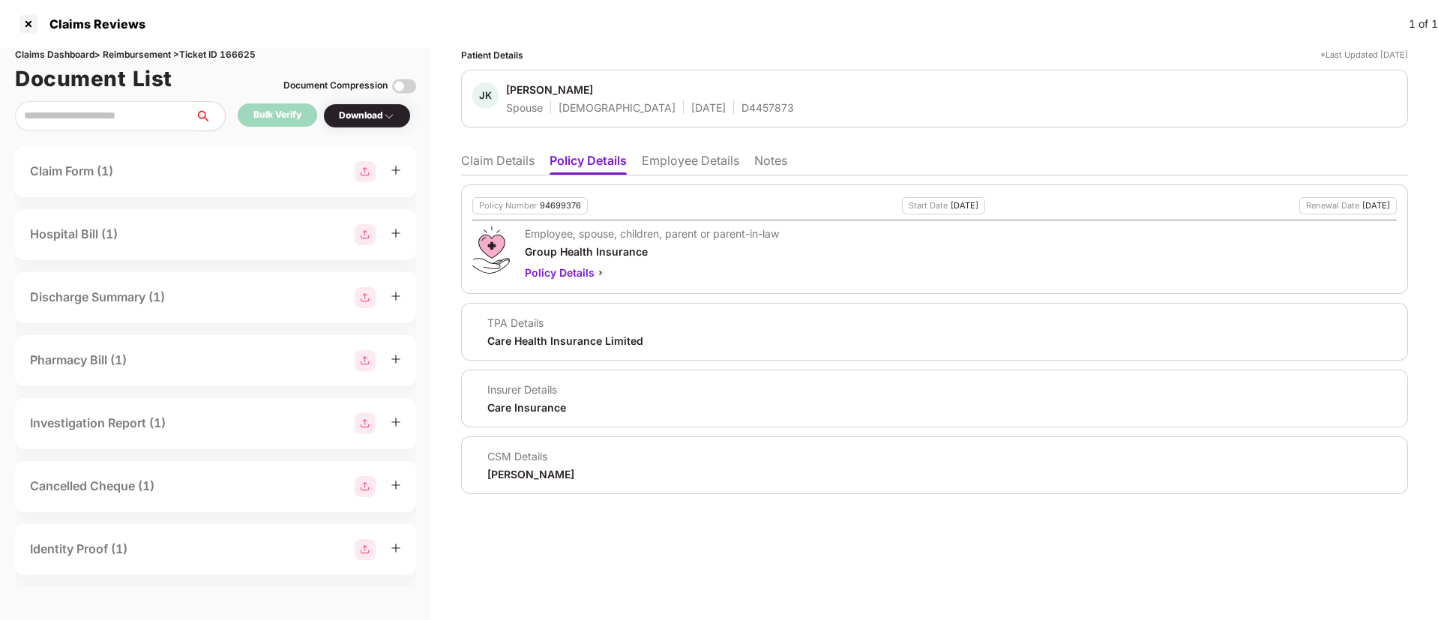
click at [516, 162] on li "Claim Details" at bounding box center [497, 164] width 73 height 22
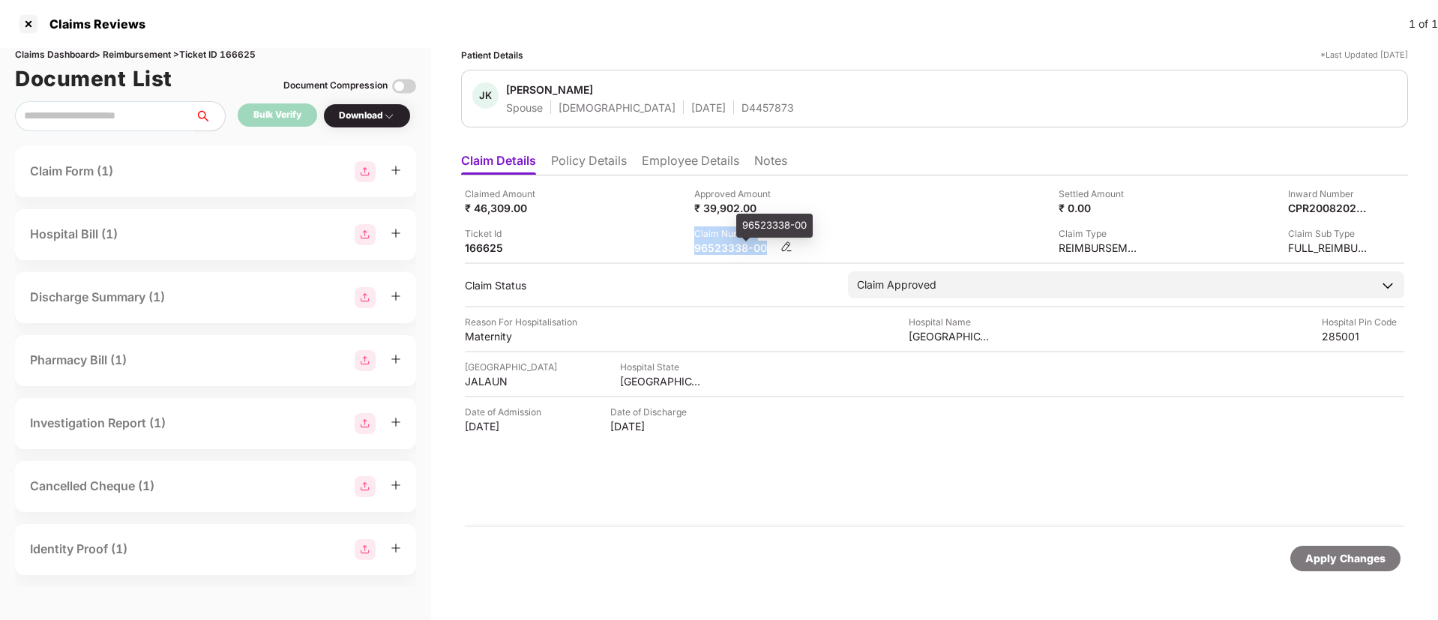
drag, startPoint x: 695, startPoint y: 249, endPoint x: 768, endPoint y: 244, distance: 73.7
click at [768, 246] on div "Claimed Amount ₹ 46,309.00 Approved Amount ₹ 39,902.00 Settled Amount ₹ 0.00 In…" at bounding box center [934, 221] width 939 height 68
click at [771, 238] on div "Claim Number" at bounding box center [735, 233] width 82 height 14
click at [756, 250] on div "96523338-00" at bounding box center [735, 248] width 82 height 14
click at [723, 234] on div "Claim Number" at bounding box center [735, 233] width 82 height 14
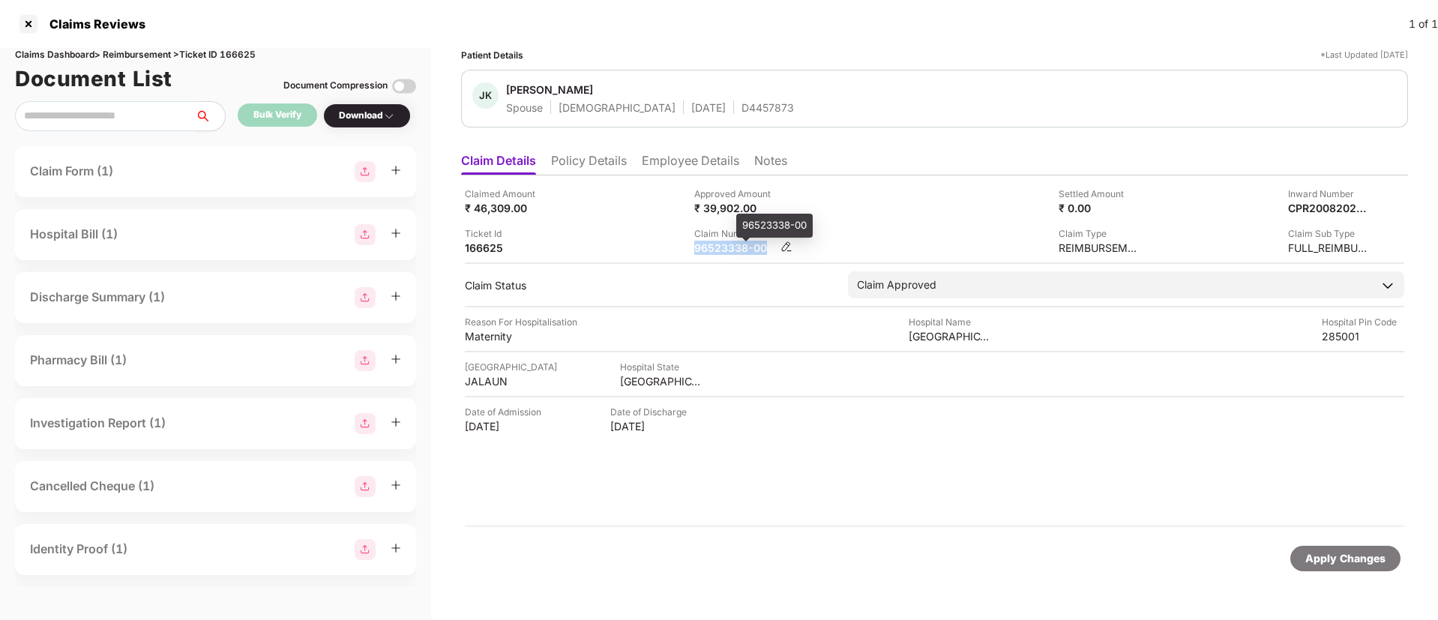
drag, startPoint x: 696, startPoint y: 245, endPoint x: 765, endPoint y: 247, distance: 69.0
click at [765, 247] on div "96523338-00" at bounding box center [735, 248] width 82 height 14
copy div "96523338-00"
click at [31, 24] on div at bounding box center [28, 24] width 24 height 24
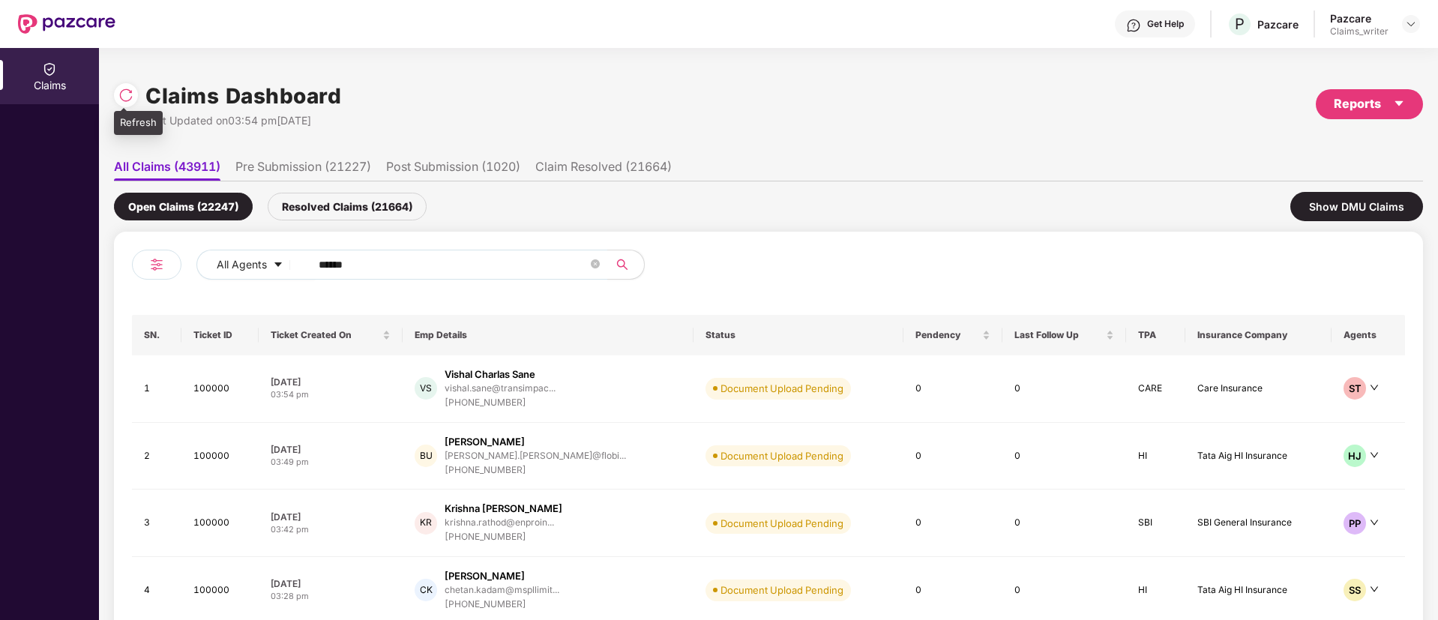
click at [129, 95] on img at bounding box center [125, 95] width 15 height 15
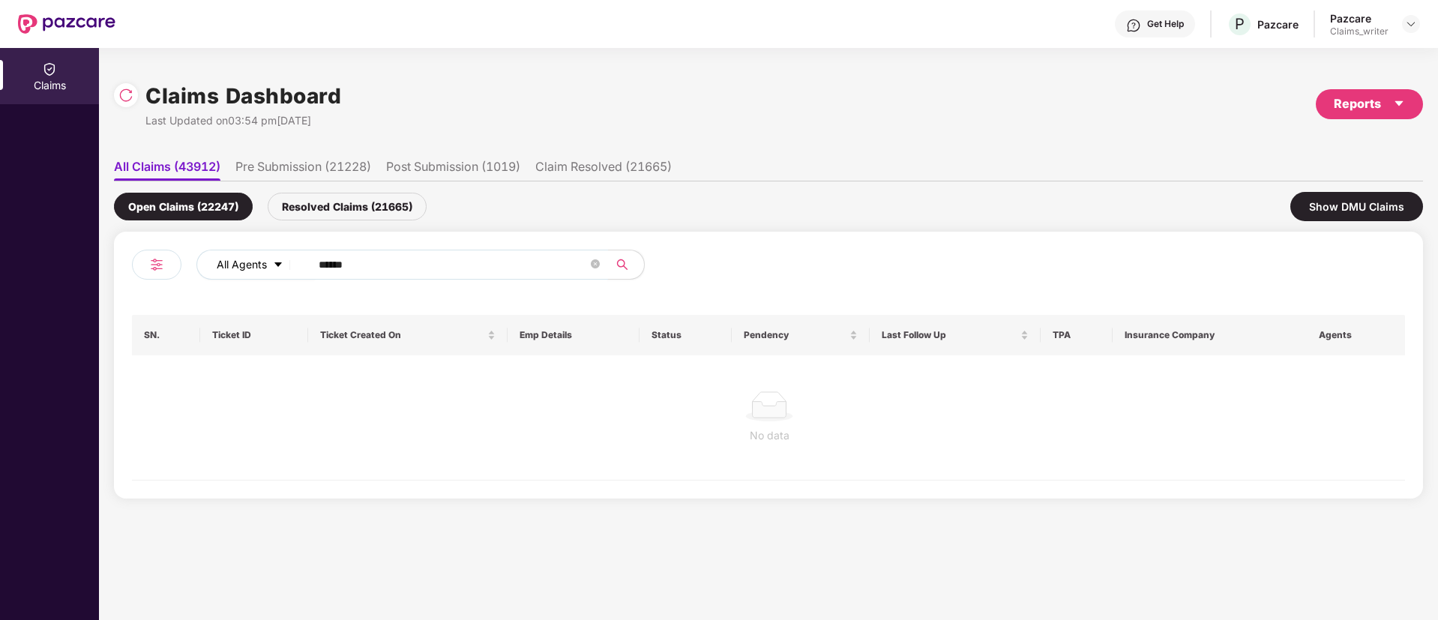
drag, startPoint x: 392, startPoint y: 269, endPoint x: 275, endPoint y: 263, distance: 117.1
click at [275, 263] on div "All Agents ******" at bounding box center [578, 265] width 764 height 30
paste input "text"
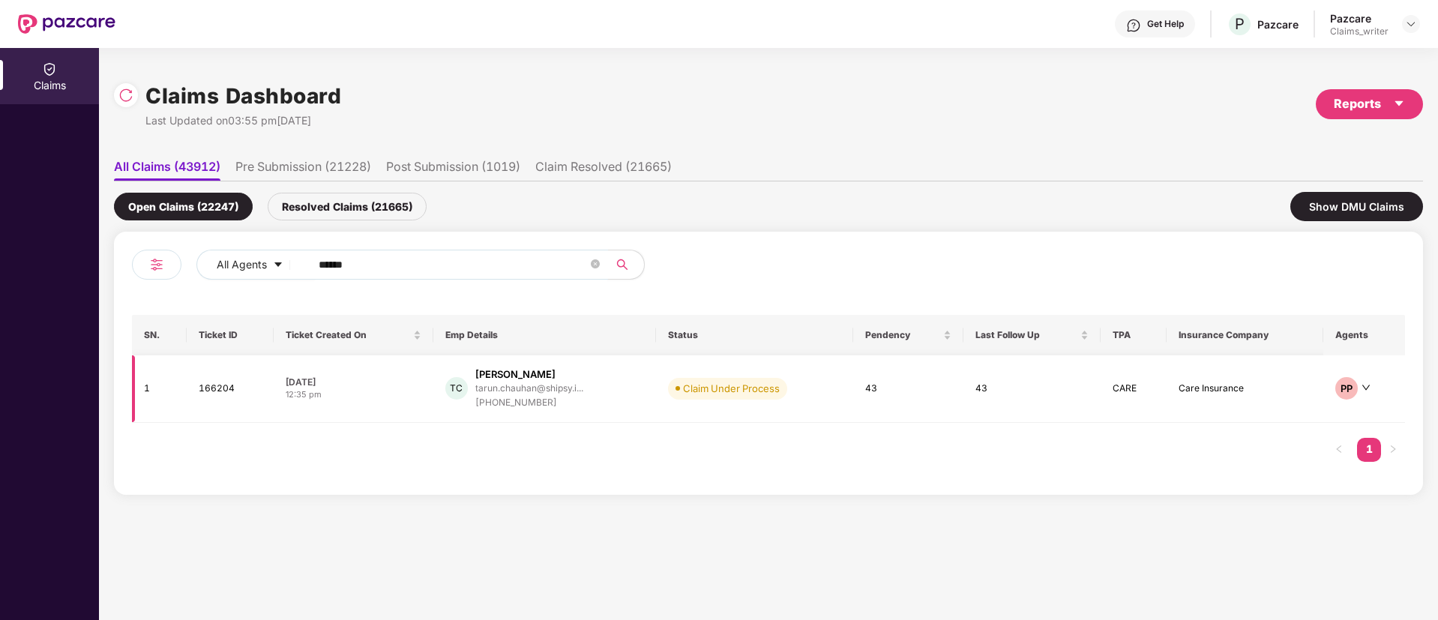
type input "******"
click at [221, 390] on td "166204" at bounding box center [230, 388] width 87 height 67
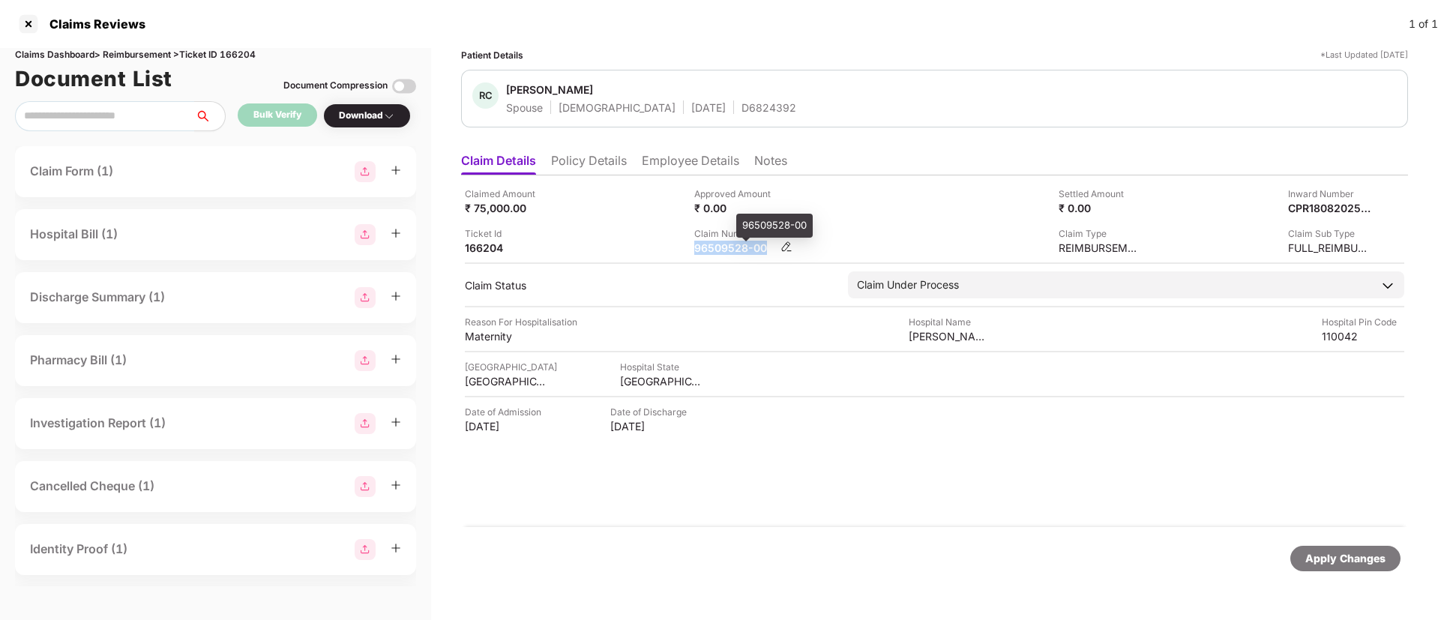
drag, startPoint x: 693, startPoint y: 244, endPoint x: 765, endPoint y: 243, distance: 71.2
click at [765, 243] on div "Claimed Amount ₹ 75,000.00 Approved Amount ₹ 0.00 Settled Amount ₹ 0.00 Inward …" at bounding box center [934, 221] width 939 height 68
click at [668, 168] on li "Employee Details" at bounding box center [690, 164] width 97 height 22
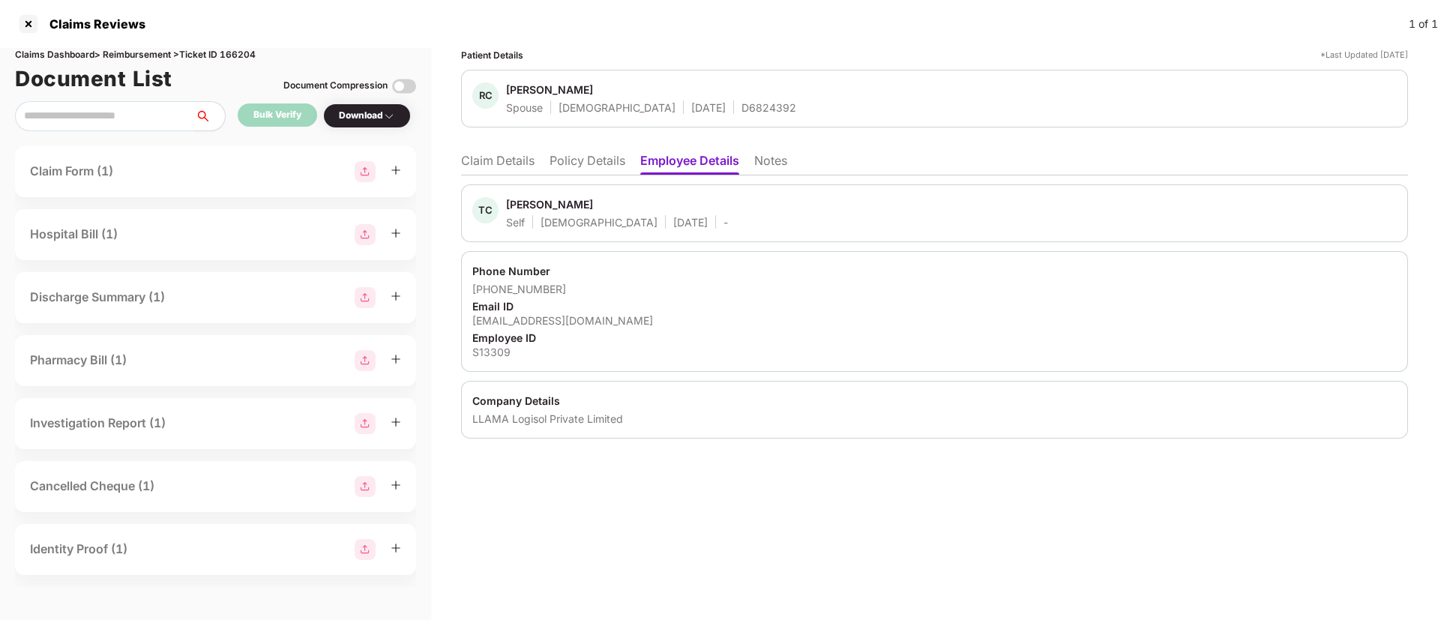
click at [534, 158] on li "Claim Details" at bounding box center [497, 164] width 73 height 22
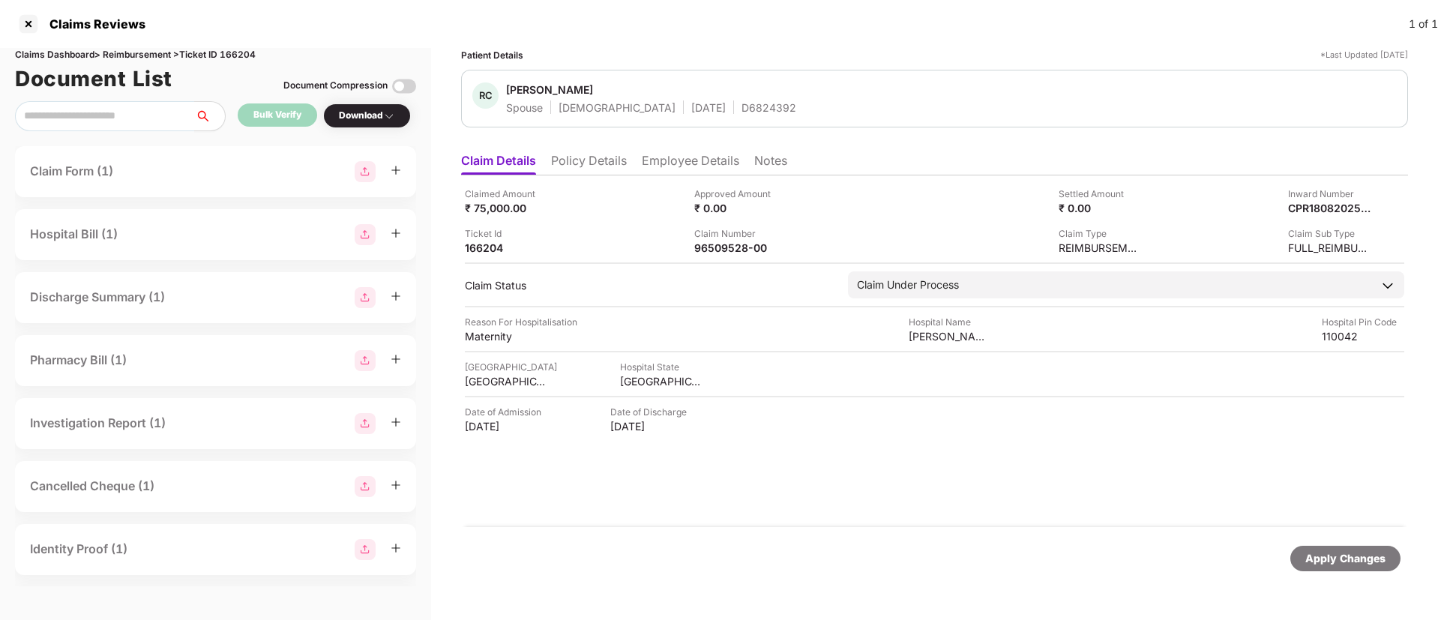
click at [683, 165] on li "Employee Details" at bounding box center [690, 164] width 97 height 22
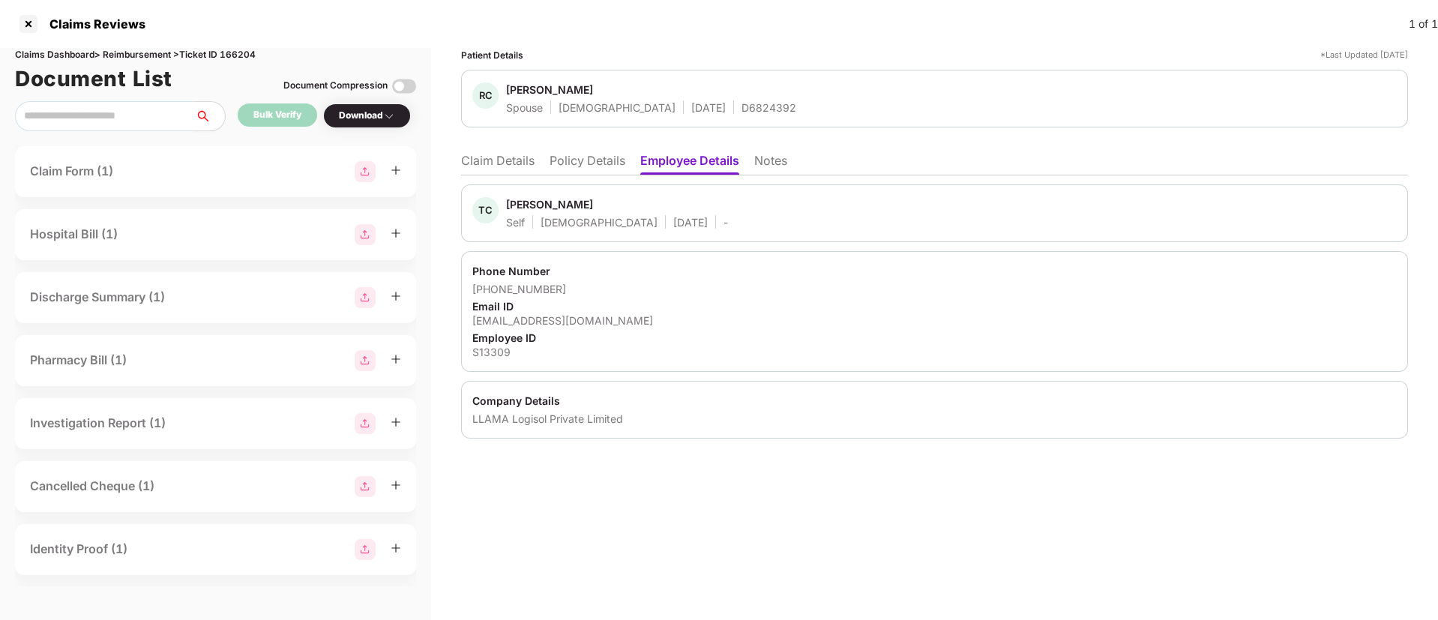
click at [521, 164] on li "Claim Details" at bounding box center [497, 164] width 73 height 22
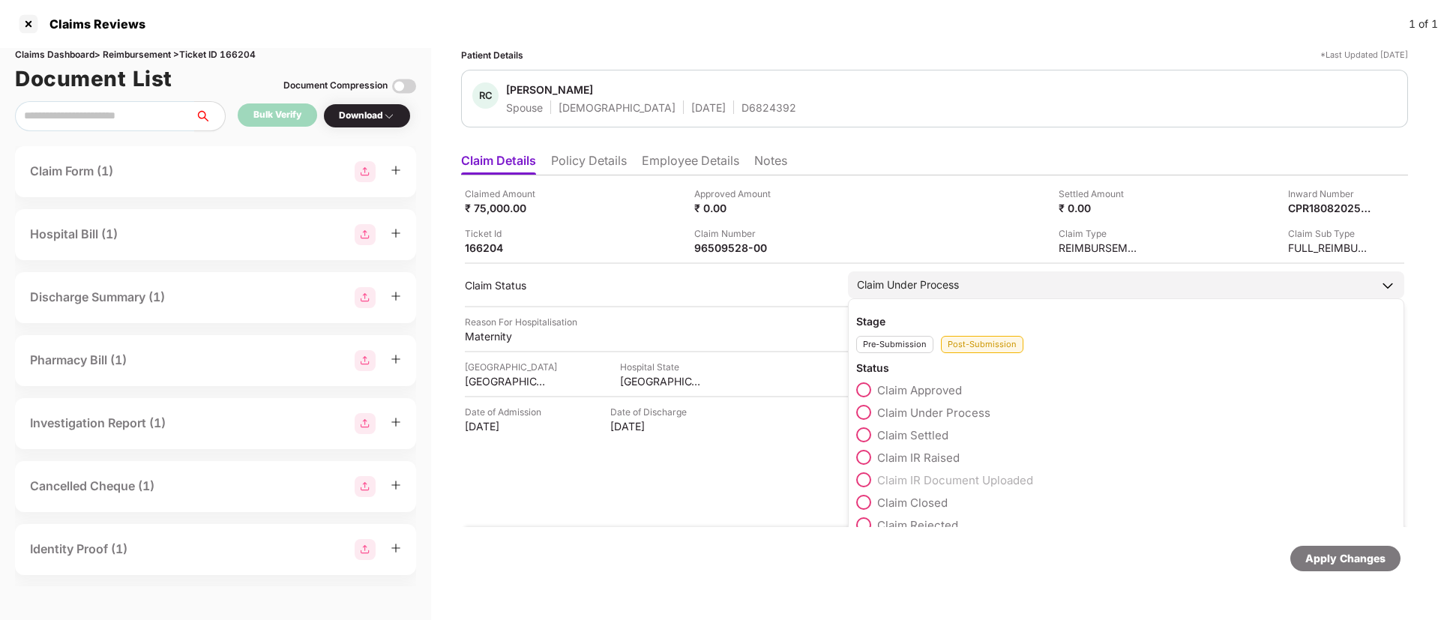
click at [861, 391] on span at bounding box center [863, 389] width 15 height 15
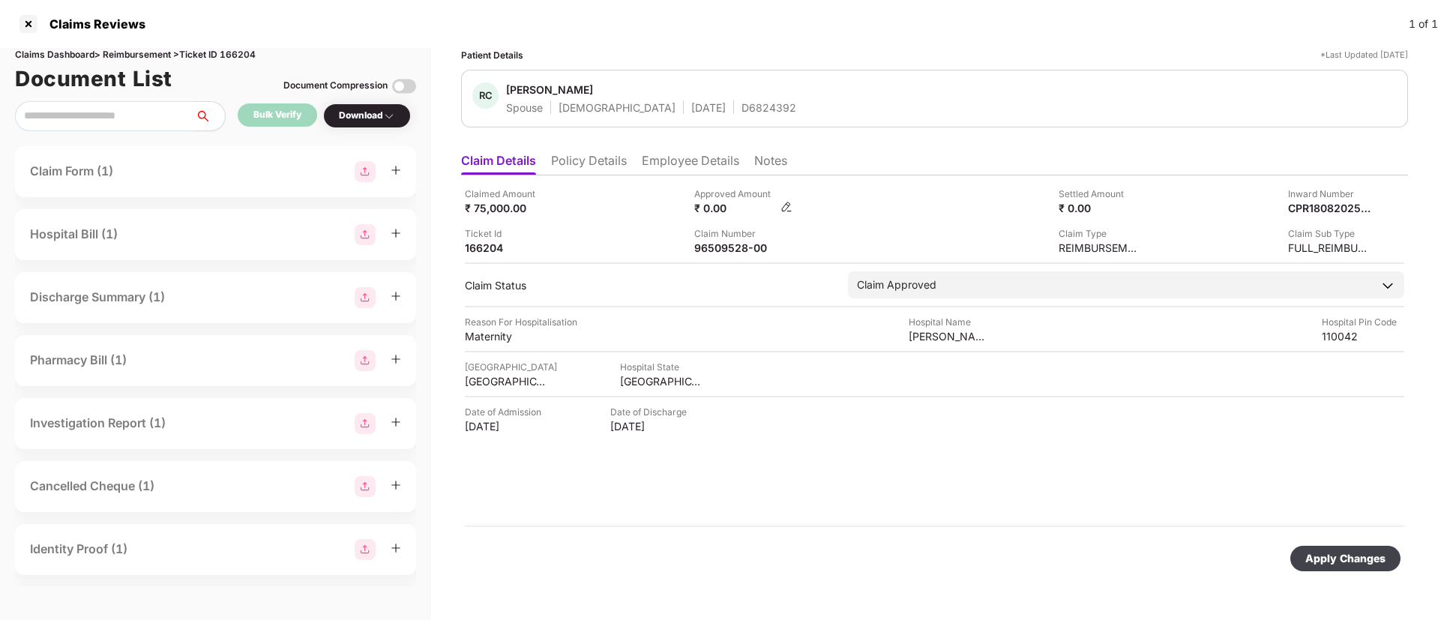
click at [784, 208] on img at bounding box center [786, 207] width 12 height 12
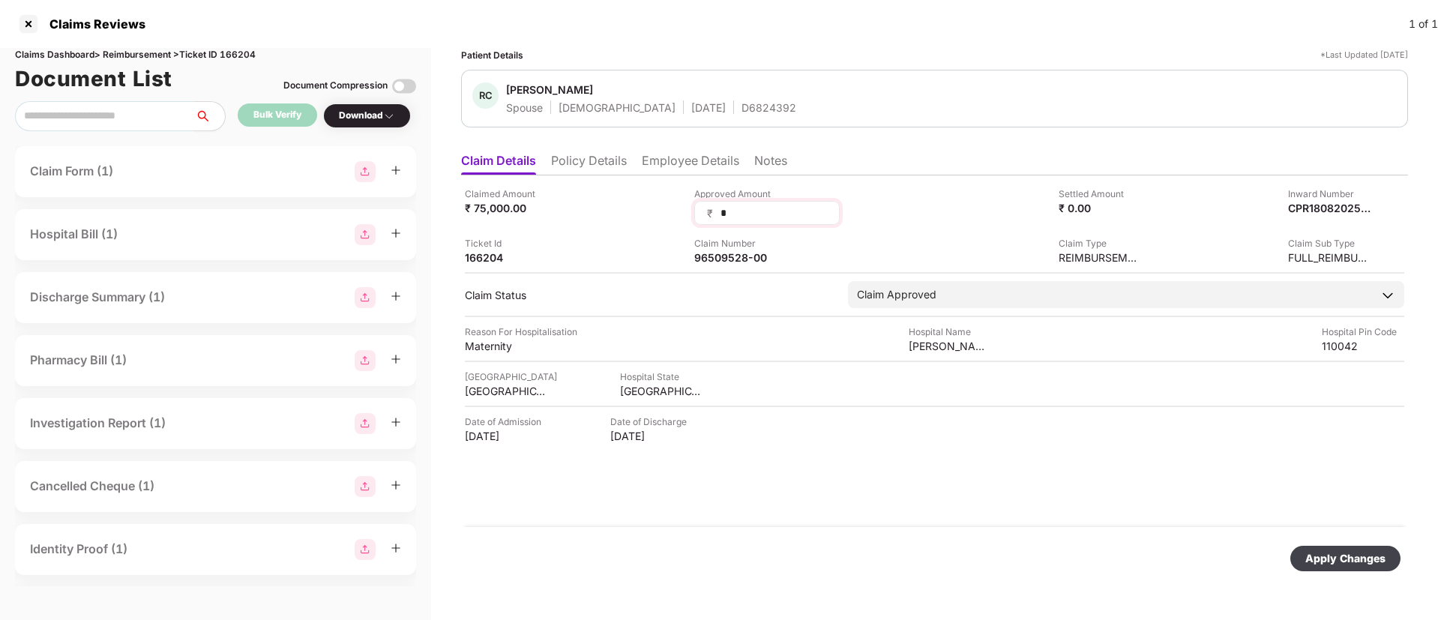
drag, startPoint x: 750, startPoint y: 209, endPoint x: 699, endPoint y: 202, distance: 50.8
click at [699, 202] on div "₹ *" at bounding box center [766, 213] width 145 height 24
type input "*****"
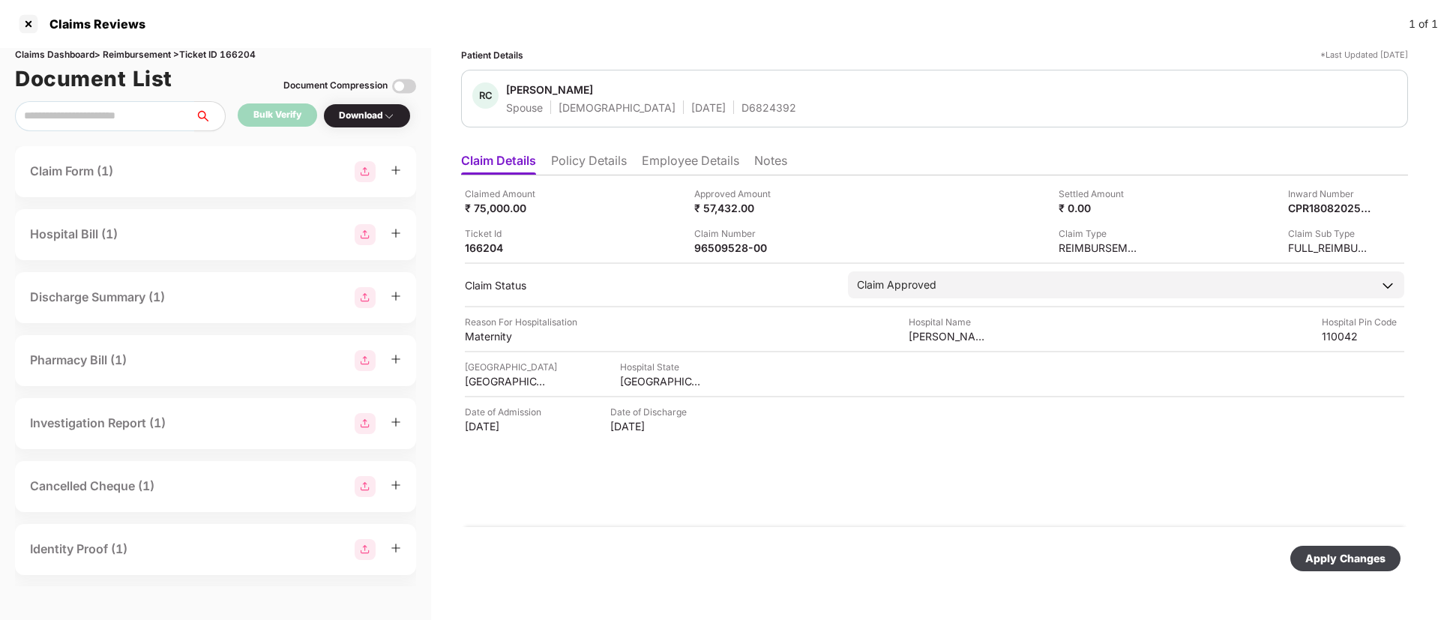
click at [1337, 562] on div "Apply Changes" at bounding box center [1345, 558] width 80 height 16
drag, startPoint x: 696, startPoint y: 246, endPoint x: 771, endPoint y: 249, distance: 75.8
click at [771, 249] on div "96509528-00" at bounding box center [735, 248] width 82 height 14
click at [32, 21] on div at bounding box center [28, 24] width 24 height 24
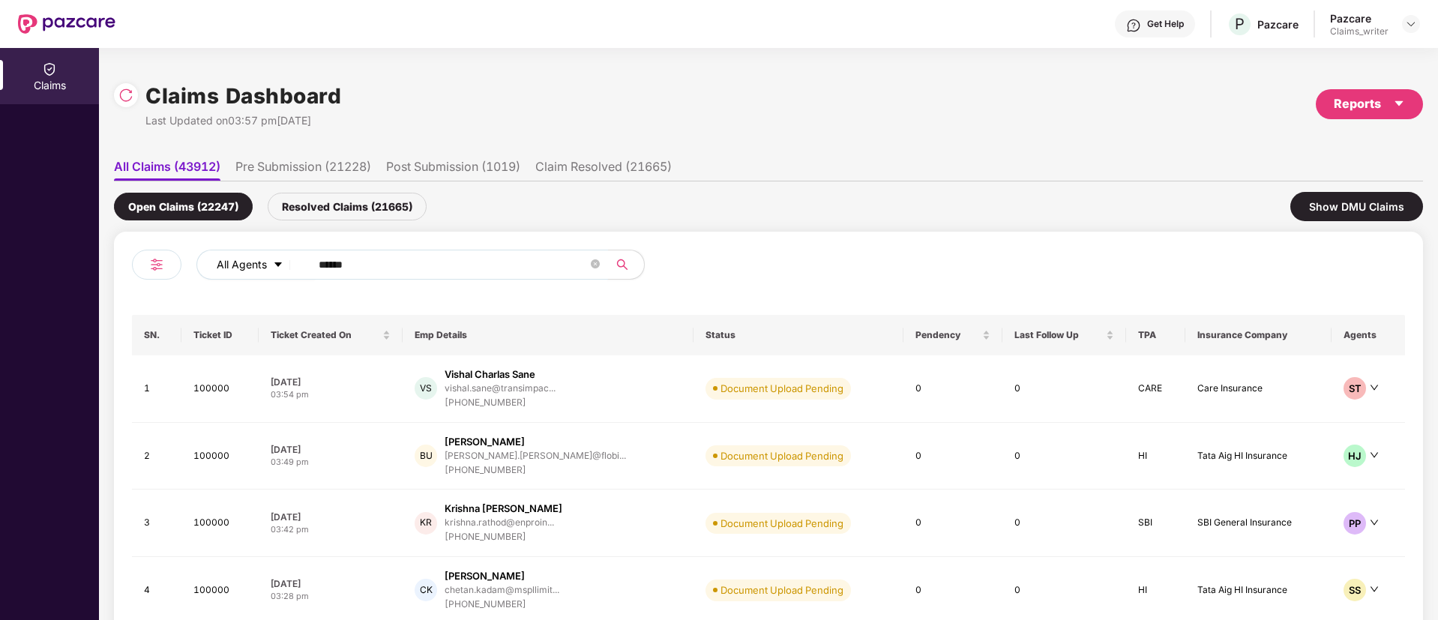
drag, startPoint x: 386, startPoint y: 272, endPoint x: 288, endPoint y: 272, distance: 98.2
click at [288, 272] on div "All Agents ******" at bounding box center [578, 265] width 764 height 30
paste input "text"
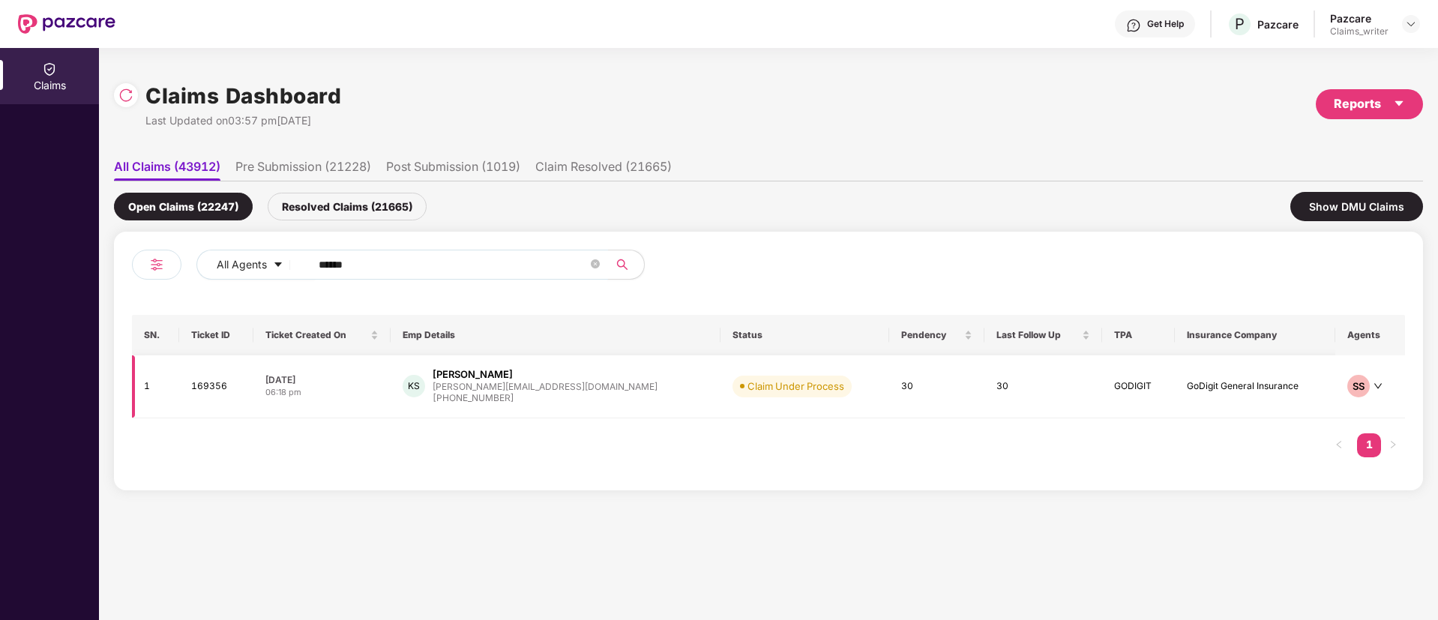
type input "******"
click at [226, 387] on td "169356" at bounding box center [216, 386] width 74 height 63
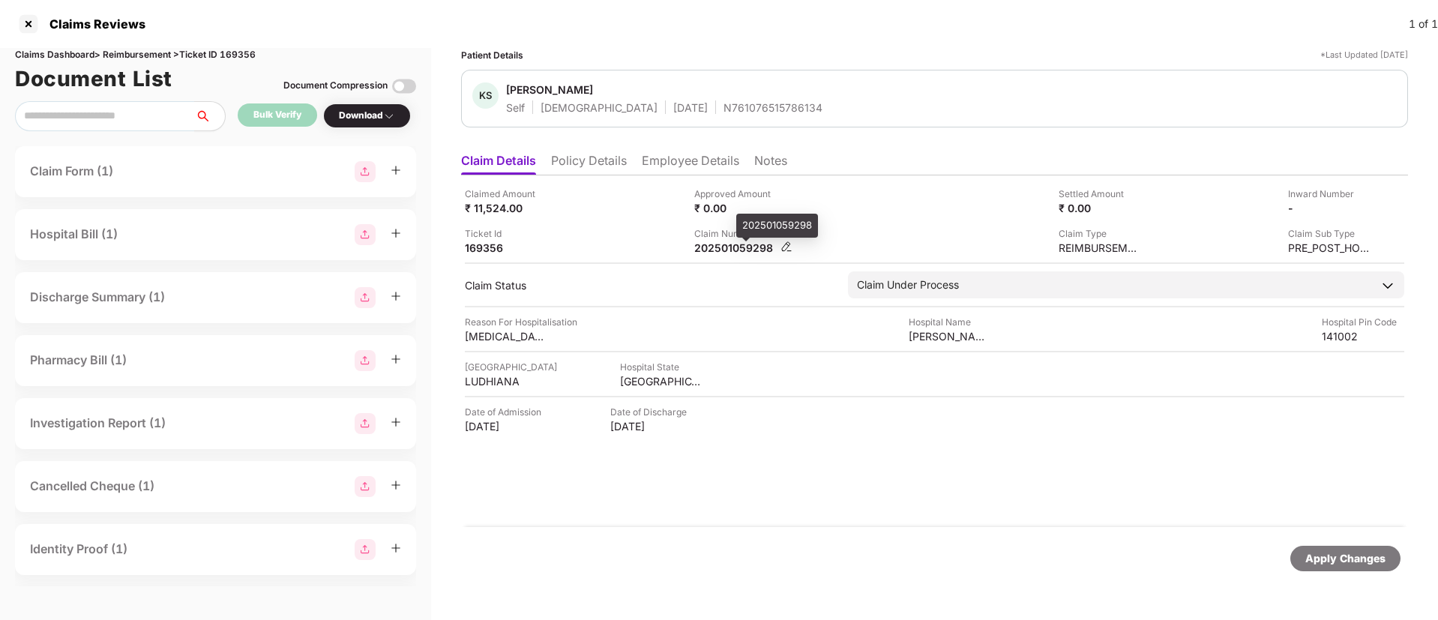
click at [733, 247] on div "202501059298" at bounding box center [735, 248] width 82 height 14
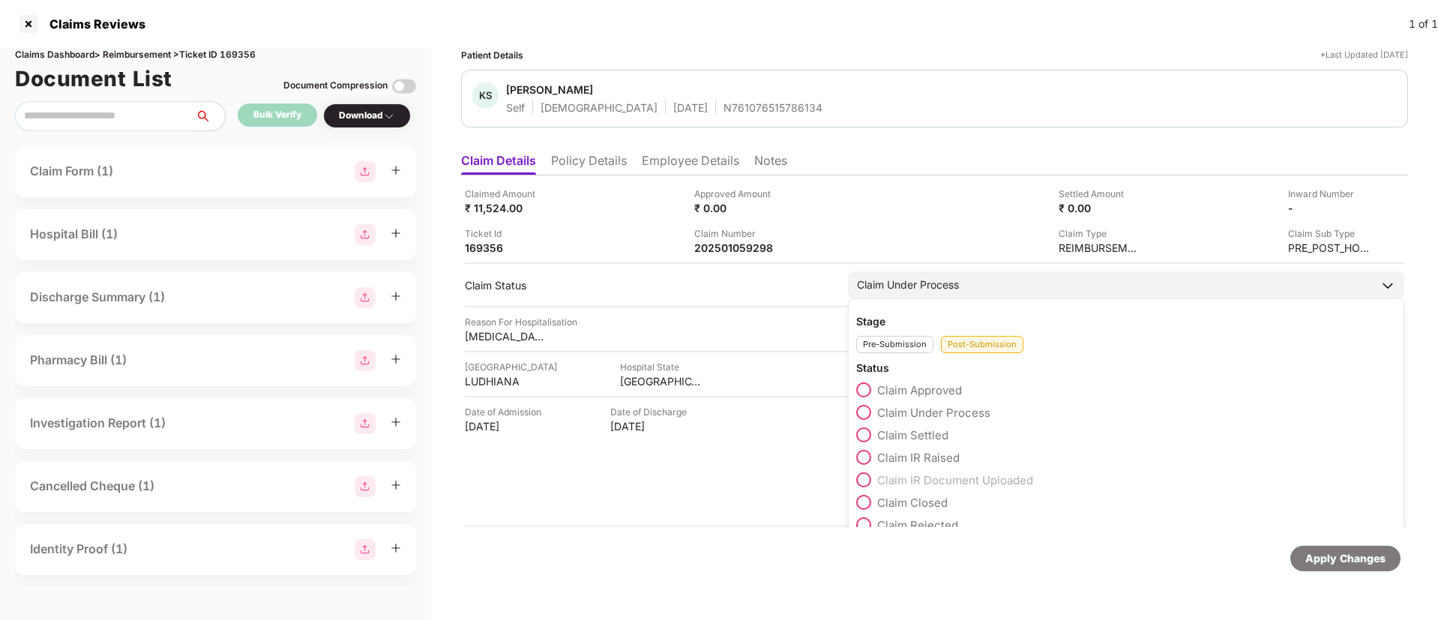
click at [860, 461] on span at bounding box center [863, 457] width 15 height 15
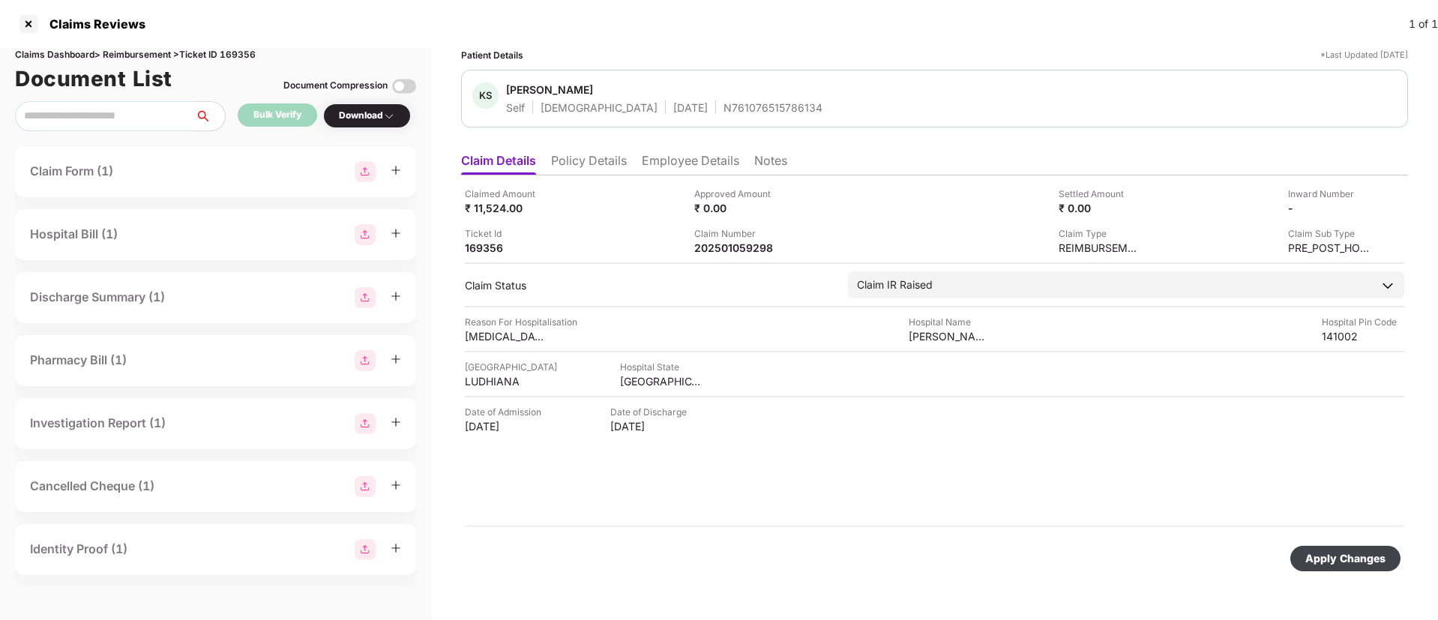
click at [1316, 559] on div "Apply Changes" at bounding box center [1345, 558] width 80 height 16
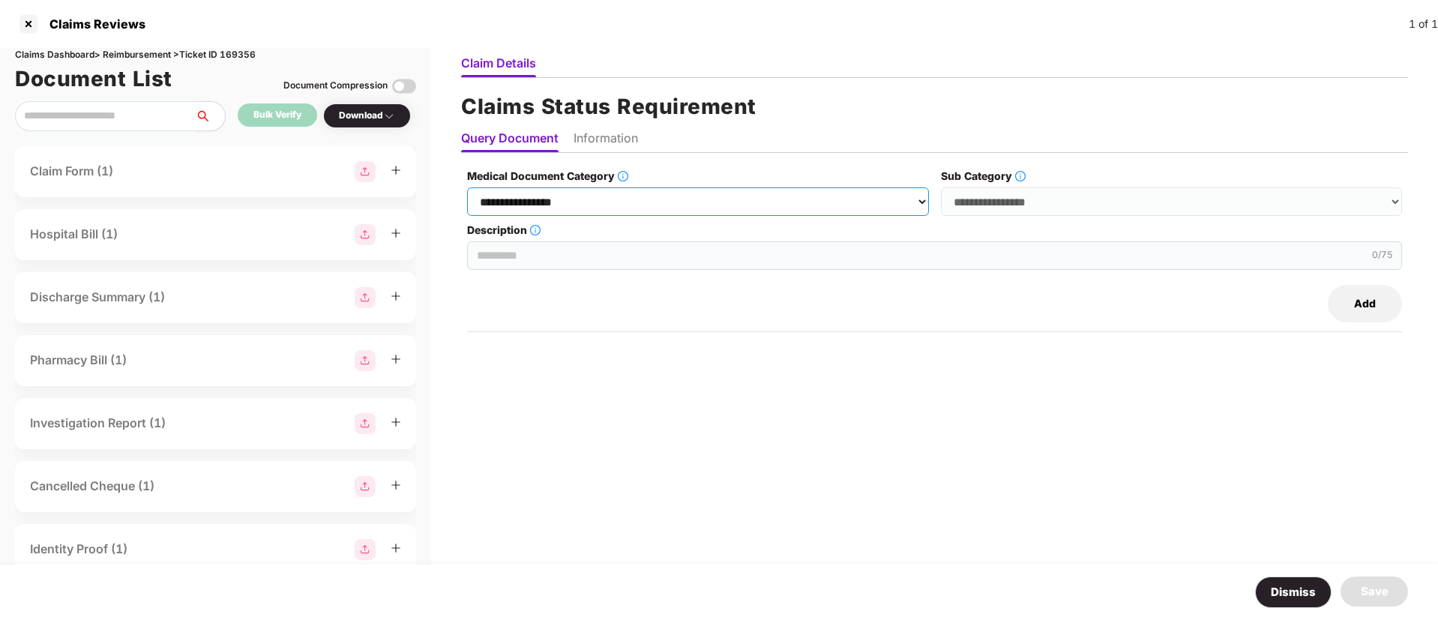
click at [610, 199] on select "**********" at bounding box center [697, 201] width 461 height 28
select select "**********"
click at [468, 187] on select "**********" at bounding box center [697, 201] width 461 height 28
drag, startPoint x: 1002, startPoint y: 199, endPoint x: 1002, endPoint y: 208, distance: 9.0
click at [1002, 199] on select "**********" at bounding box center [1171, 201] width 461 height 28
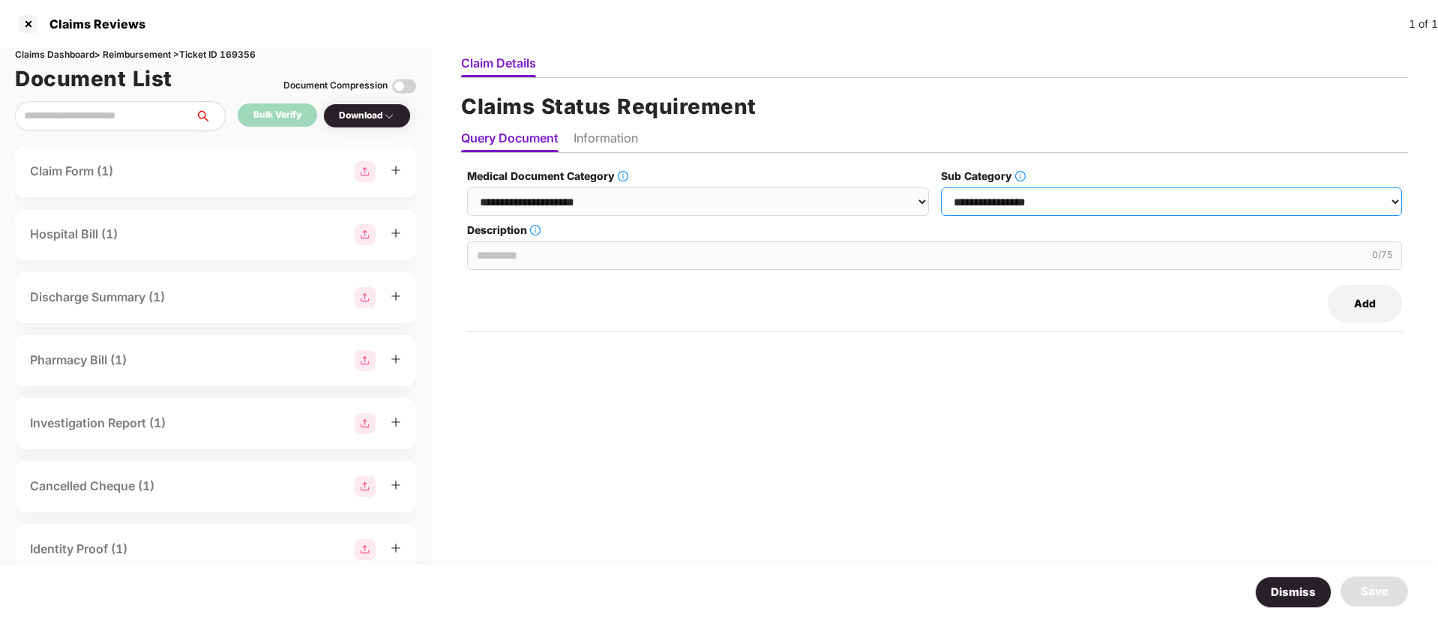
select select "******"
click at [942, 187] on select "**********" at bounding box center [1171, 201] width 461 height 28
click at [521, 250] on input "Description" at bounding box center [934, 255] width 935 height 28
paste input "**********"
type input "**********"
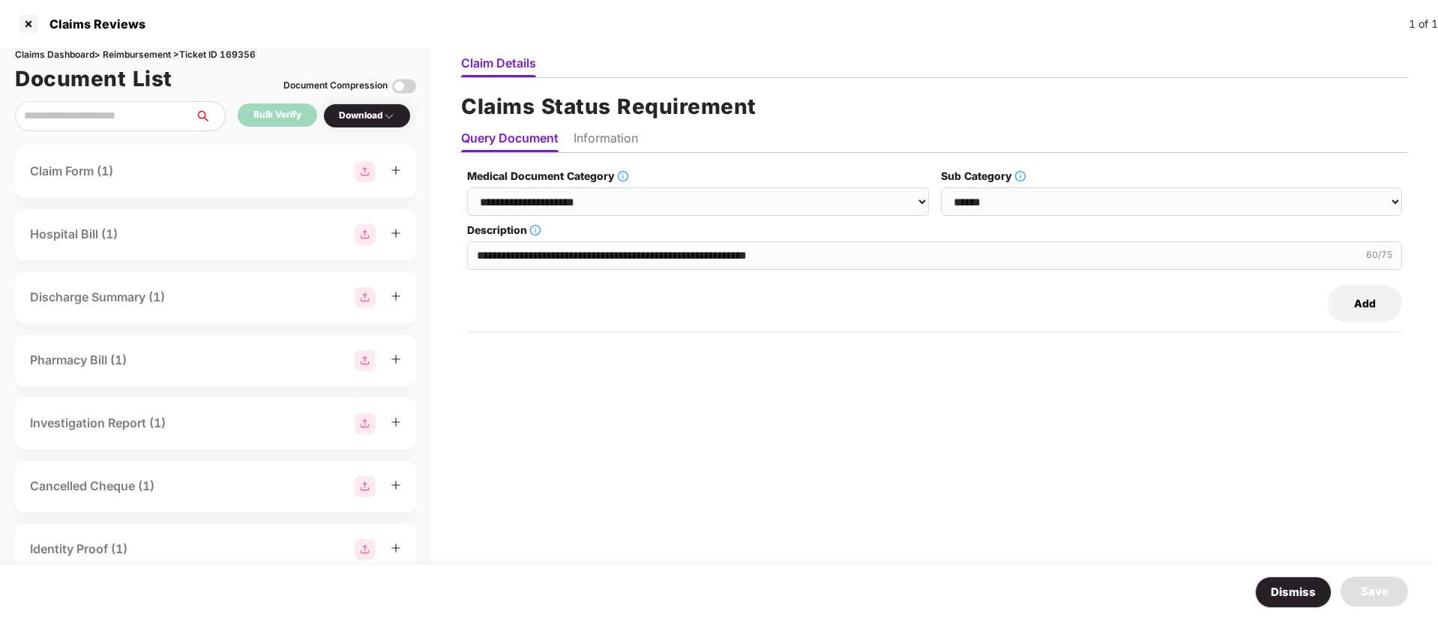
click at [1369, 310] on button "Add" at bounding box center [1365, 303] width 74 height 37
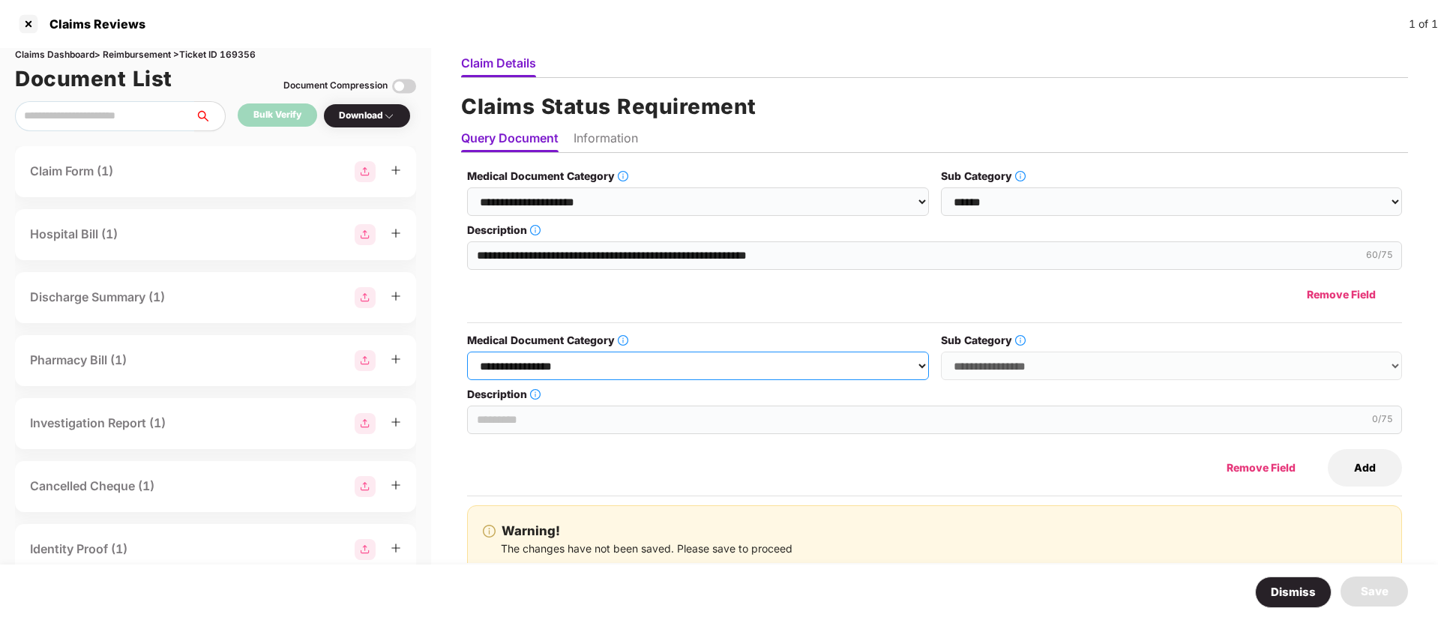
click at [686, 367] on select "**********" at bounding box center [697, 366] width 461 height 28
select select "**********"
click at [468, 352] on select "**********" at bounding box center [697, 366] width 461 height 28
click at [1001, 375] on select "**********" at bounding box center [1171, 366] width 461 height 28
select select "******"
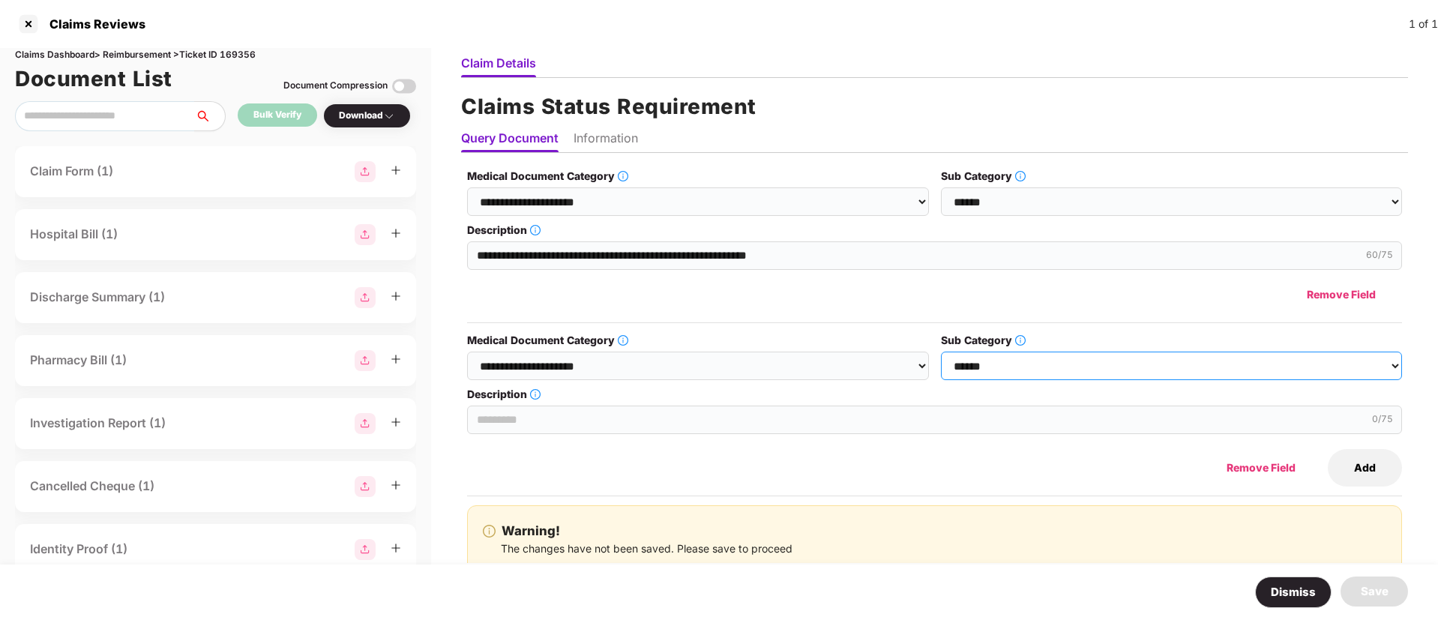
click at [941, 352] on select "**********" at bounding box center [1171, 366] width 461 height 28
click at [615, 415] on input "Description" at bounding box center [934, 420] width 935 height 28
paste input "**********"
type input "**********"
click at [616, 135] on li "Information" at bounding box center [606, 141] width 64 height 22
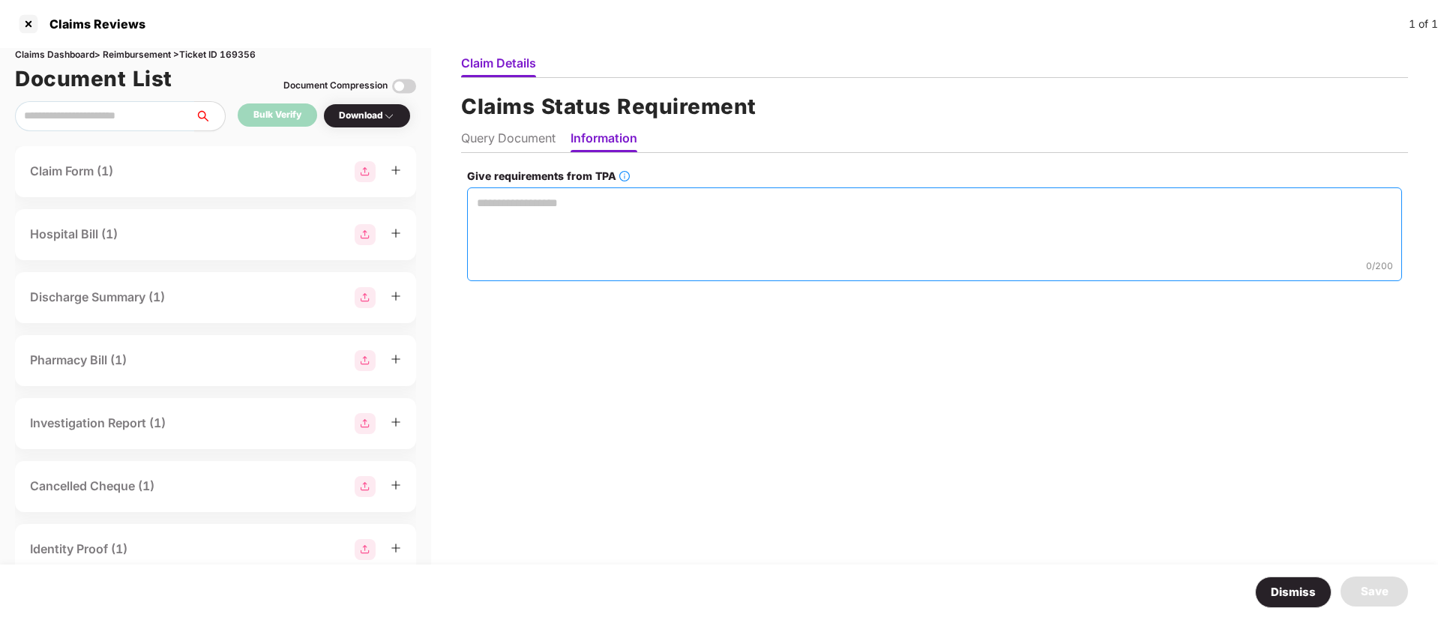
click at [598, 216] on textarea "Give requirements from TPA" at bounding box center [934, 234] width 935 height 94
paste textarea "**********"
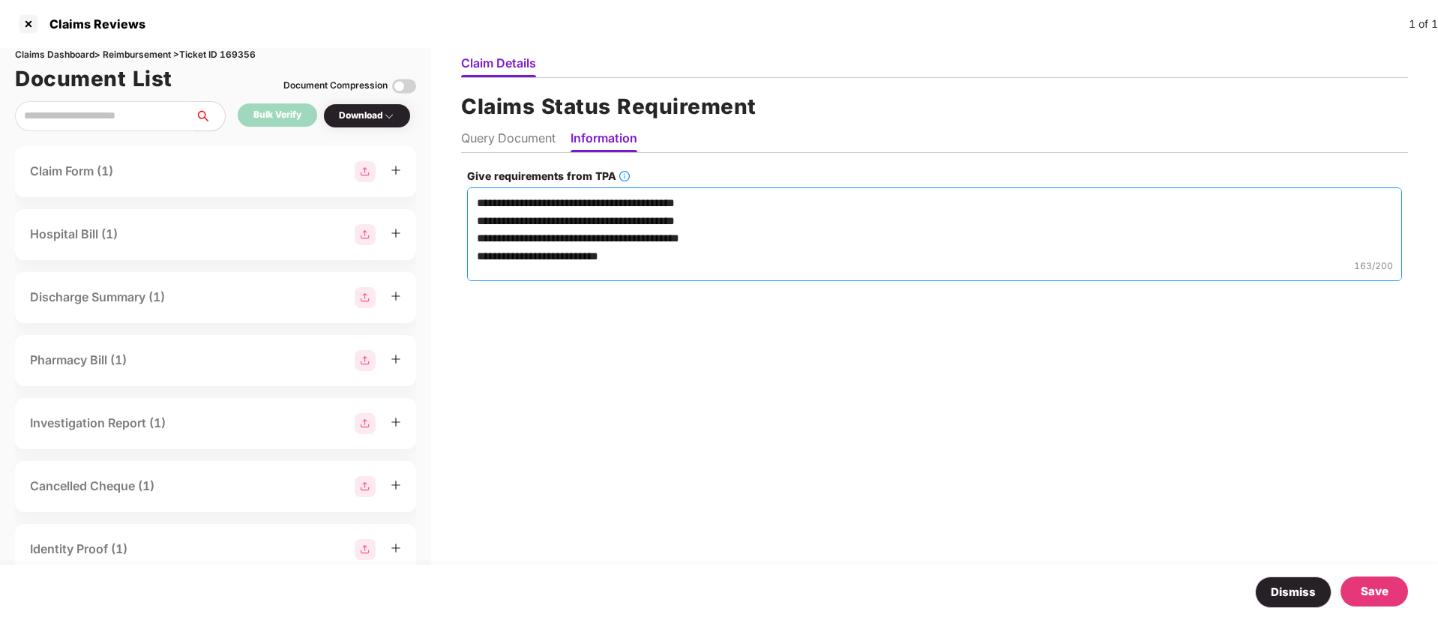
scroll to position [1, 0]
click at [477, 220] on textarea "**********" at bounding box center [934, 234] width 936 height 94
click at [478, 220] on textarea "**********" at bounding box center [934, 234] width 936 height 94
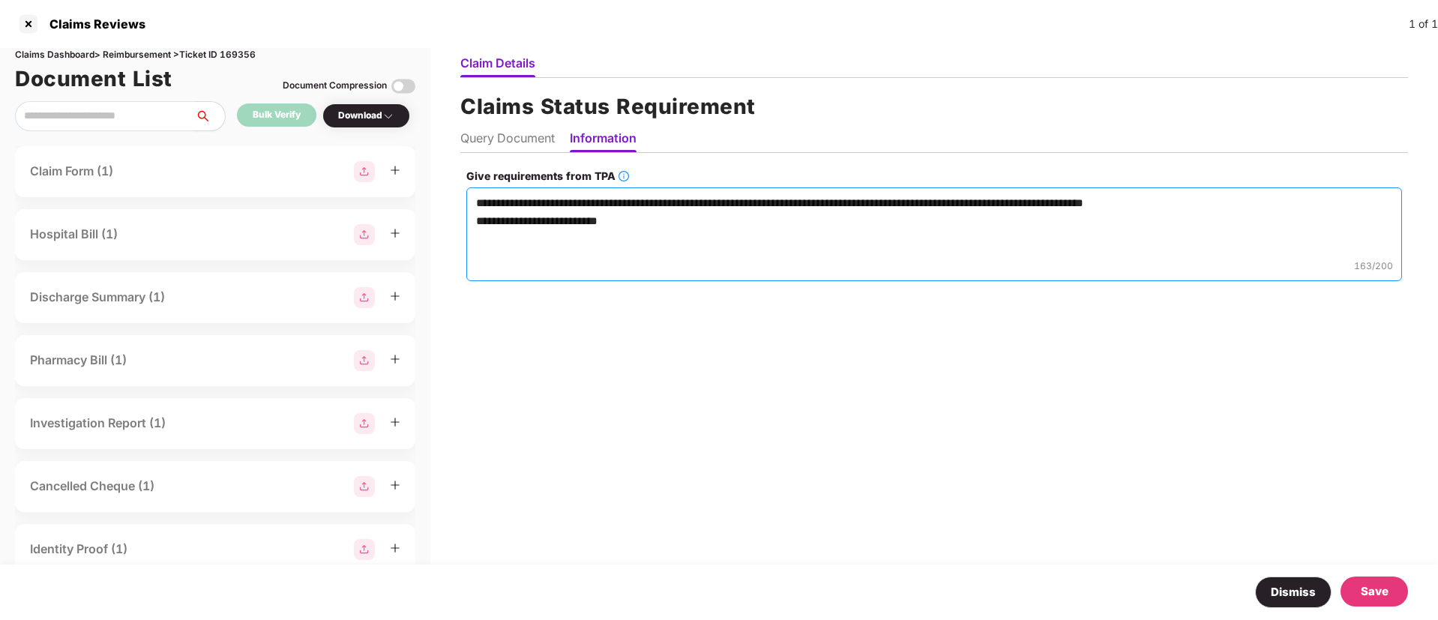
click at [475, 224] on textarea "**********" at bounding box center [934, 234] width 936 height 94
click at [1332, 199] on textarea "**********" at bounding box center [934, 234] width 936 height 94
paste textarea "**********"
drag, startPoint x: 1330, startPoint y: 208, endPoint x: 1315, endPoint y: 204, distance: 15.5
click at [1315, 204] on textarea "**********" at bounding box center [934, 234] width 936 height 94
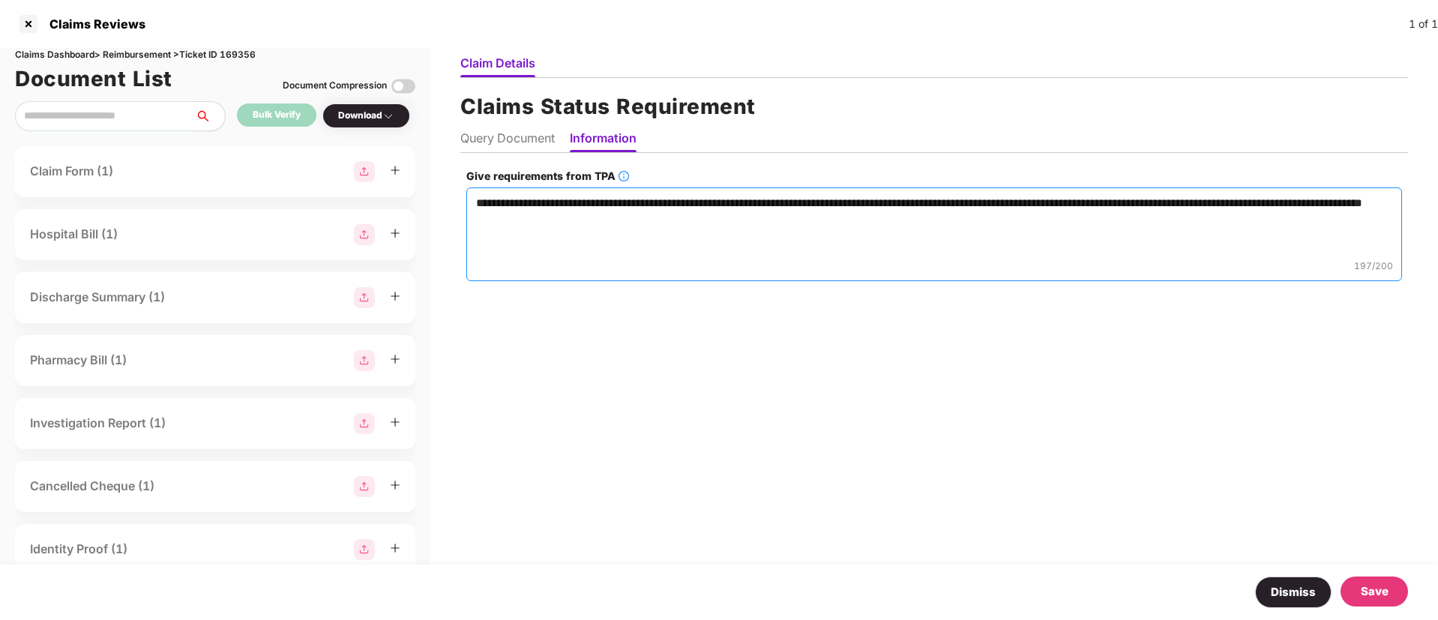
click at [635, 226] on textarea "**********" at bounding box center [934, 234] width 936 height 94
drag, startPoint x: 889, startPoint y: 204, endPoint x: 880, endPoint y: 202, distance: 9.1
click at [880, 202] on textarea "**********" at bounding box center [934, 234] width 936 height 94
drag, startPoint x: 1080, startPoint y: 202, endPoint x: 1071, endPoint y: 199, distance: 9.5
click at [1071, 199] on textarea "**********" at bounding box center [934, 234] width 936 height 94
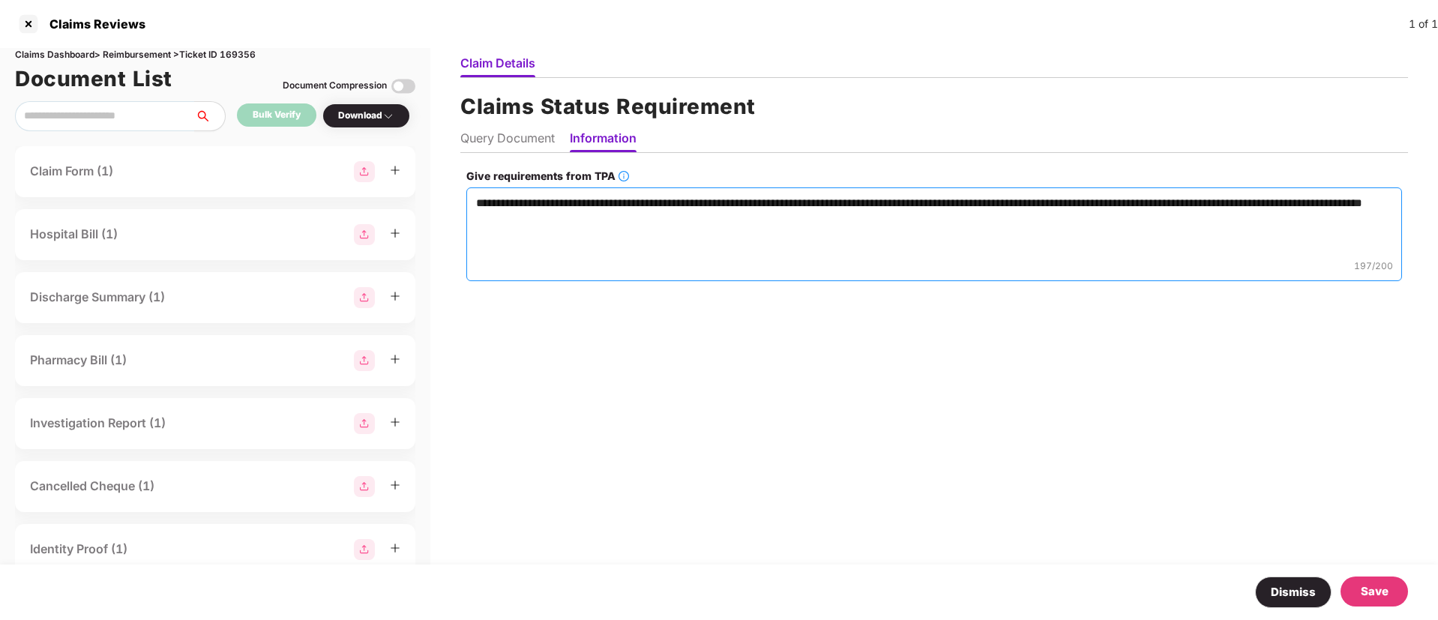
click at [601, 217] on textarea "**********" at bounding box center [934, 234] width 936 height 94
drag, startPoint x: 489, startPoint y: 203, endPoint x: 469, endPoint y: 199, distance: 20.6
click at [469, 199] on textarea "**********" at bounding box center [934, 234] width 936 height 94
click at [604, 228] on textarea "**********" at bounding box center [934, 234] width 936 height 94
type textarea "**********"
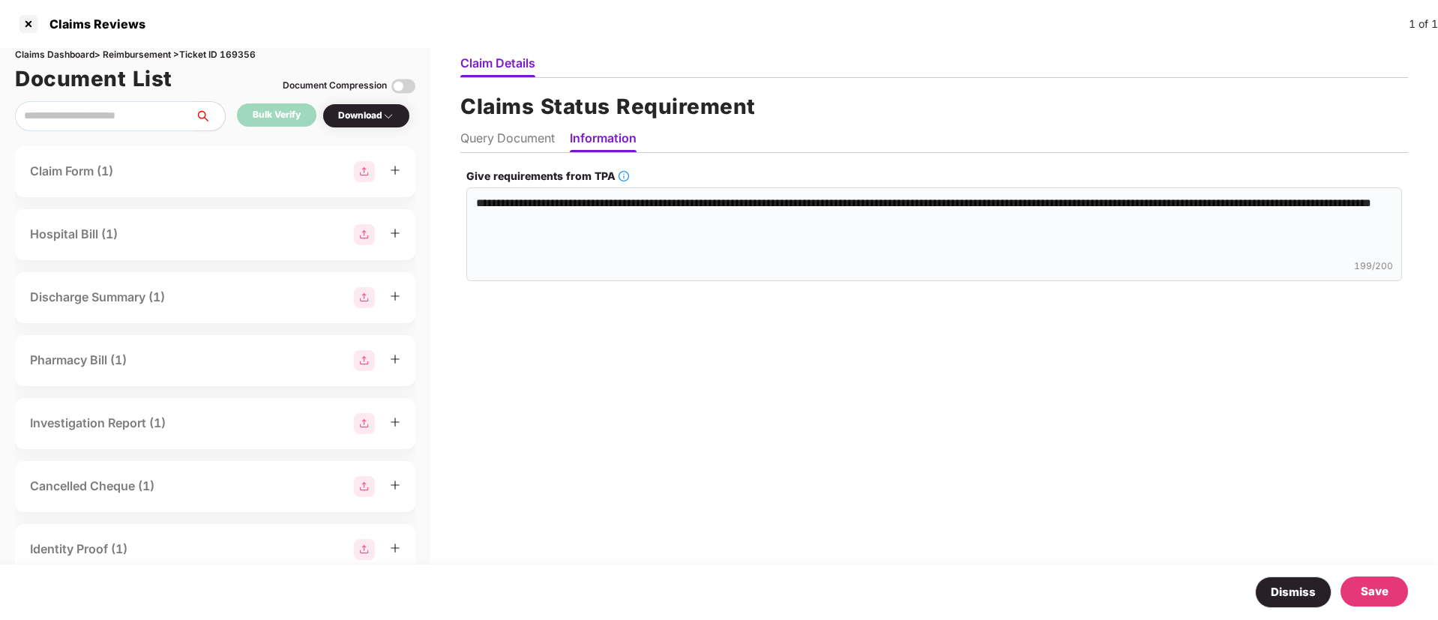
click at [1378, 590] on div "Save" at bounding box center [1375, 592] width 28 height 18
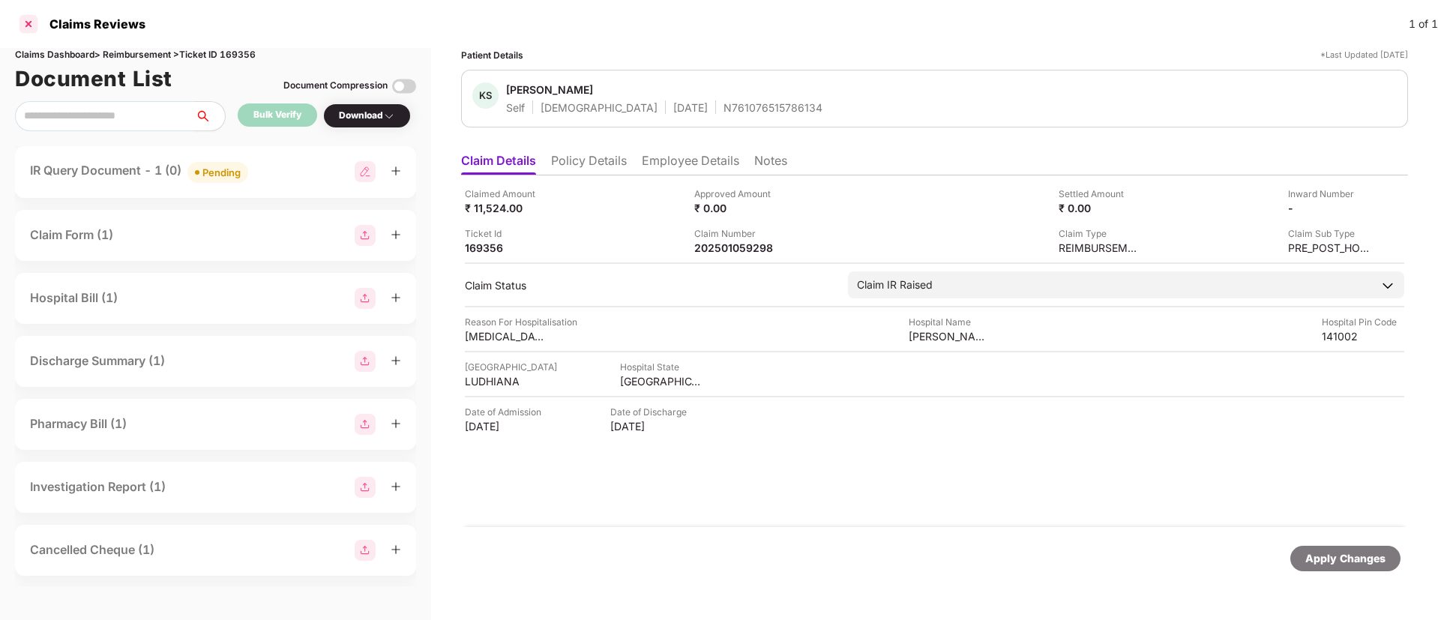
click at [34, 24] on div at bounding box center [28, 24] width 24 height 24
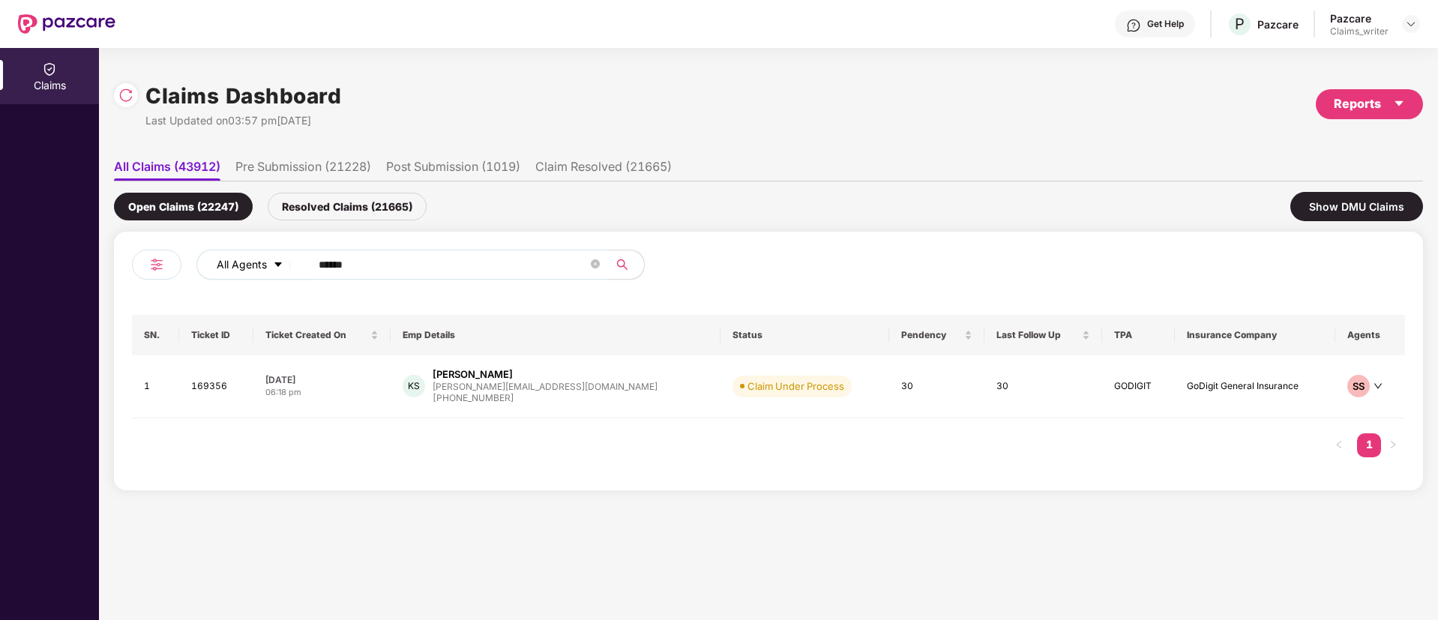
drag, startPoint x: 401, startPoint y: 263, endPoint x: 297, endPoint y: 269, distance: 104.4
click at [297, 269] on div "All Agents ******" at bounding box center [578, 265] width 764 height 30
paste input "text"
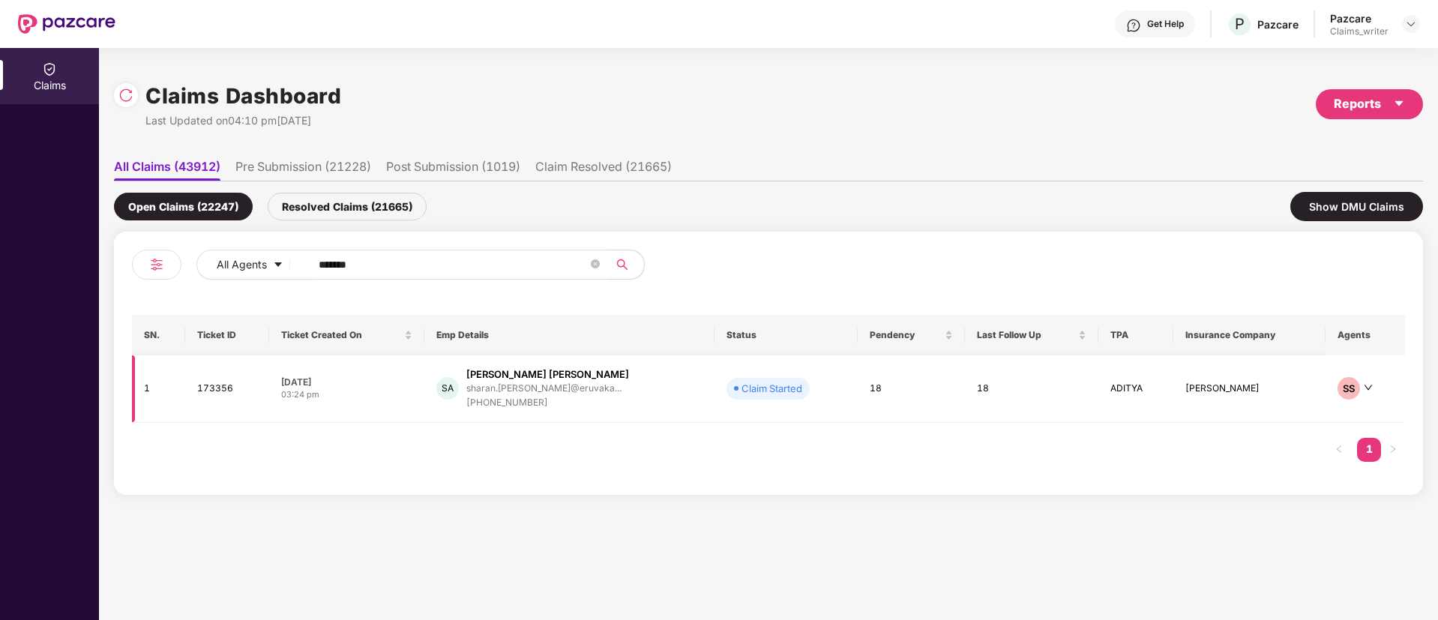
type input "******"
click at [218, 401] on td "173356" at bounding box center [227, 388] width 84 height 67
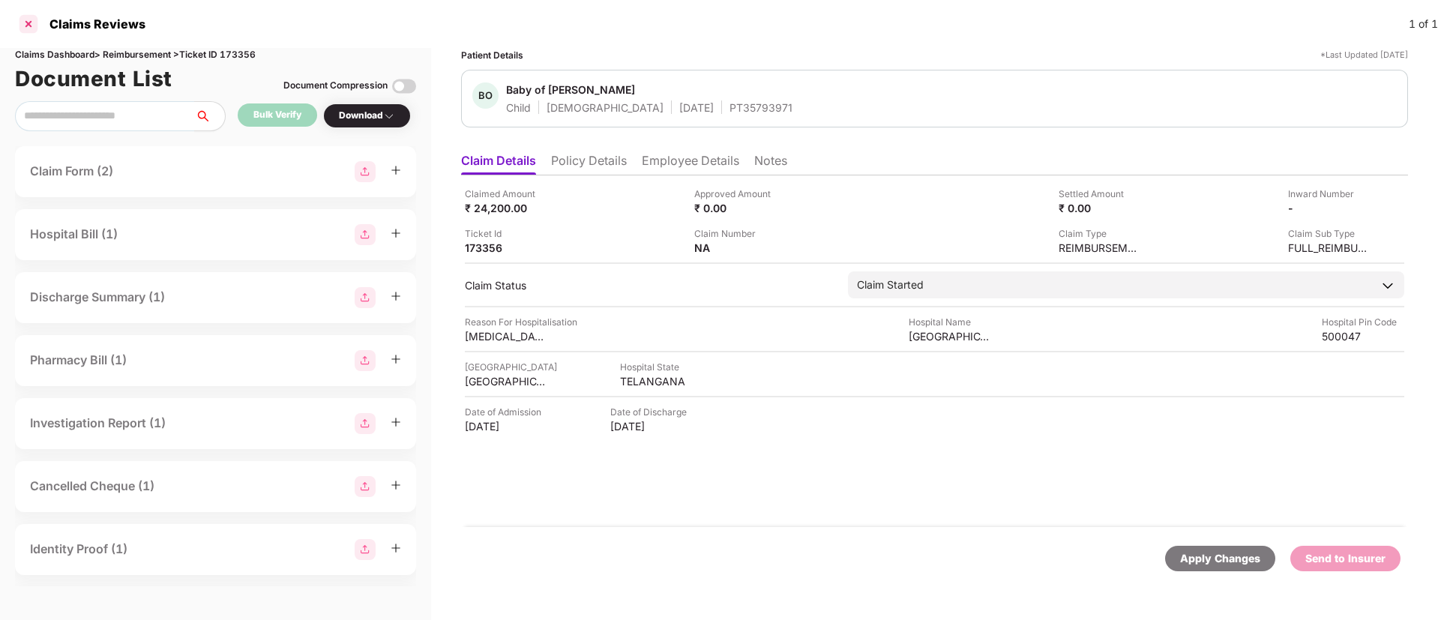
click at [29, 25] on div at bounding box center [28, 24] width 24 height 24
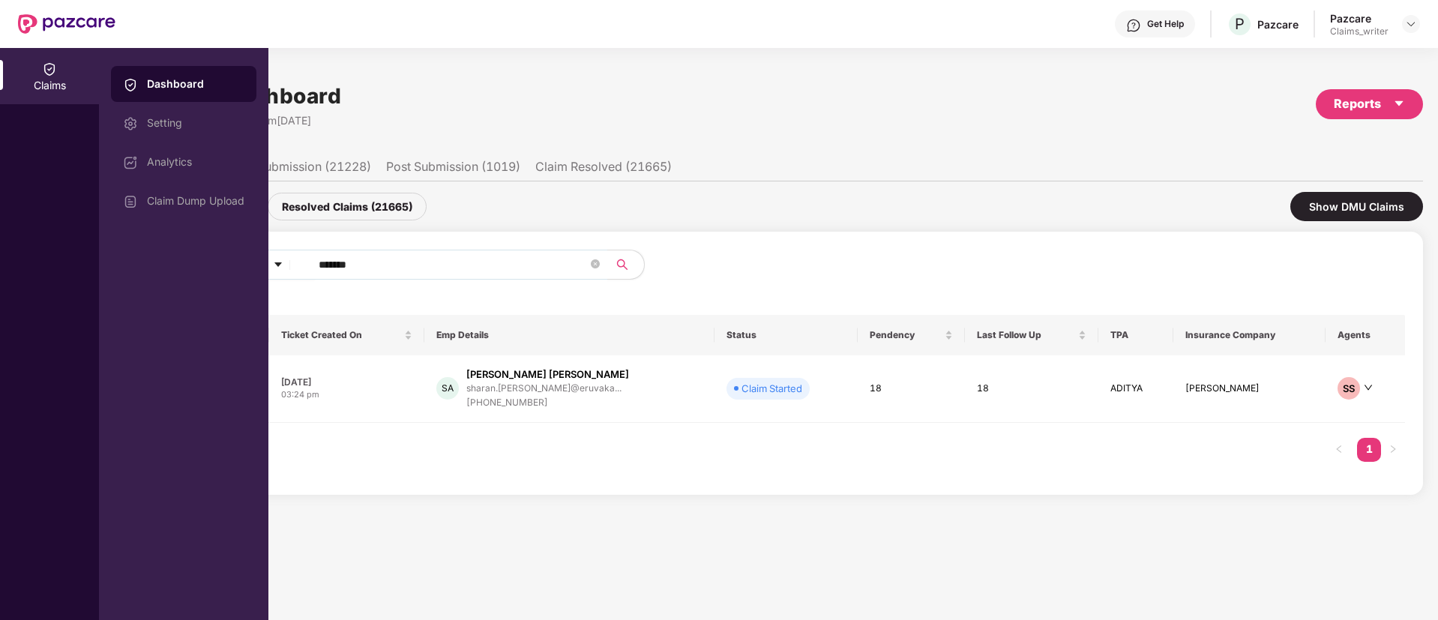
click at [55, 79] on div "Claims" at bounding box center [49, 85] width 99 height 15
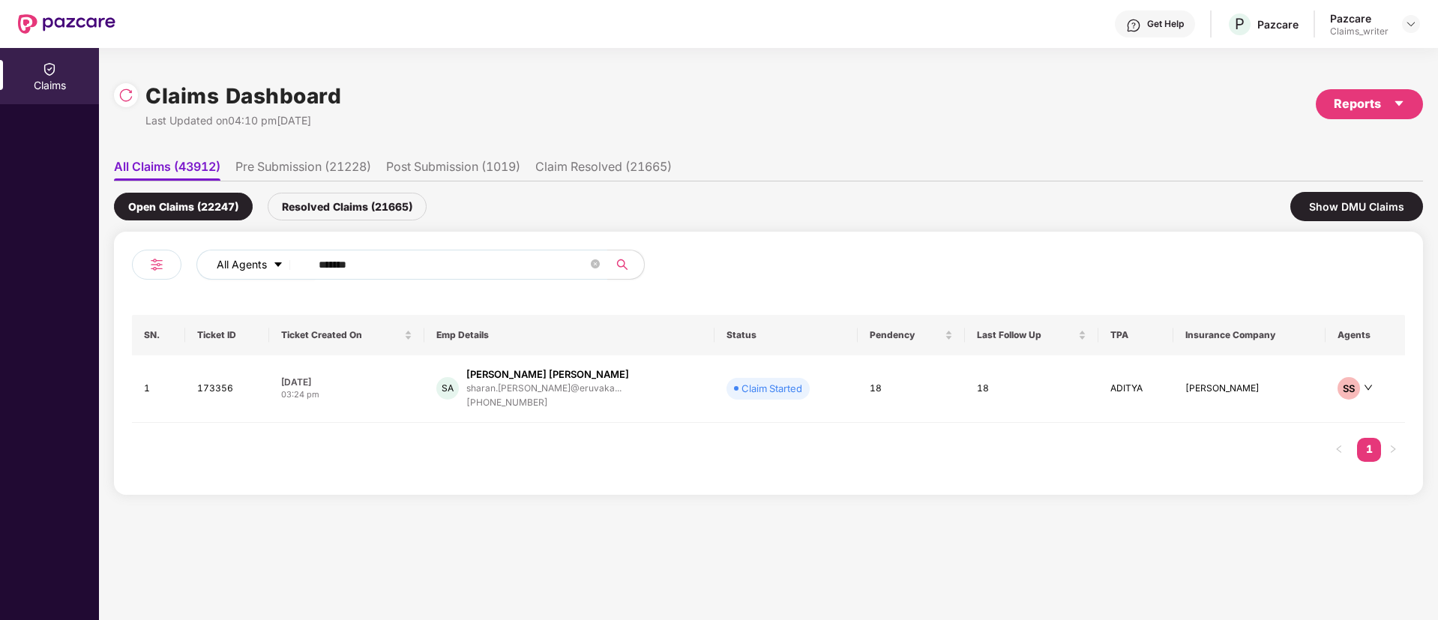
drag, startPoint x: 399, startPoint y: 251, endPoint x: 263, endPoint y: 262, distance: 136.1
click at [263, 262] on div "All Agents ******" at bounding box center [578, 265] width 764 height 30
drag, startPoint x: 376, startPoint y: 268, endPoint x: 278, endPoint y: 266, distance: 98.2
click at [278, 266] on div "All Agents ******" at bounding box center [578, 265] width 764 height 30
click at [217, 402] on td "173356" at bounding box center [227, 388] width 84 height 67
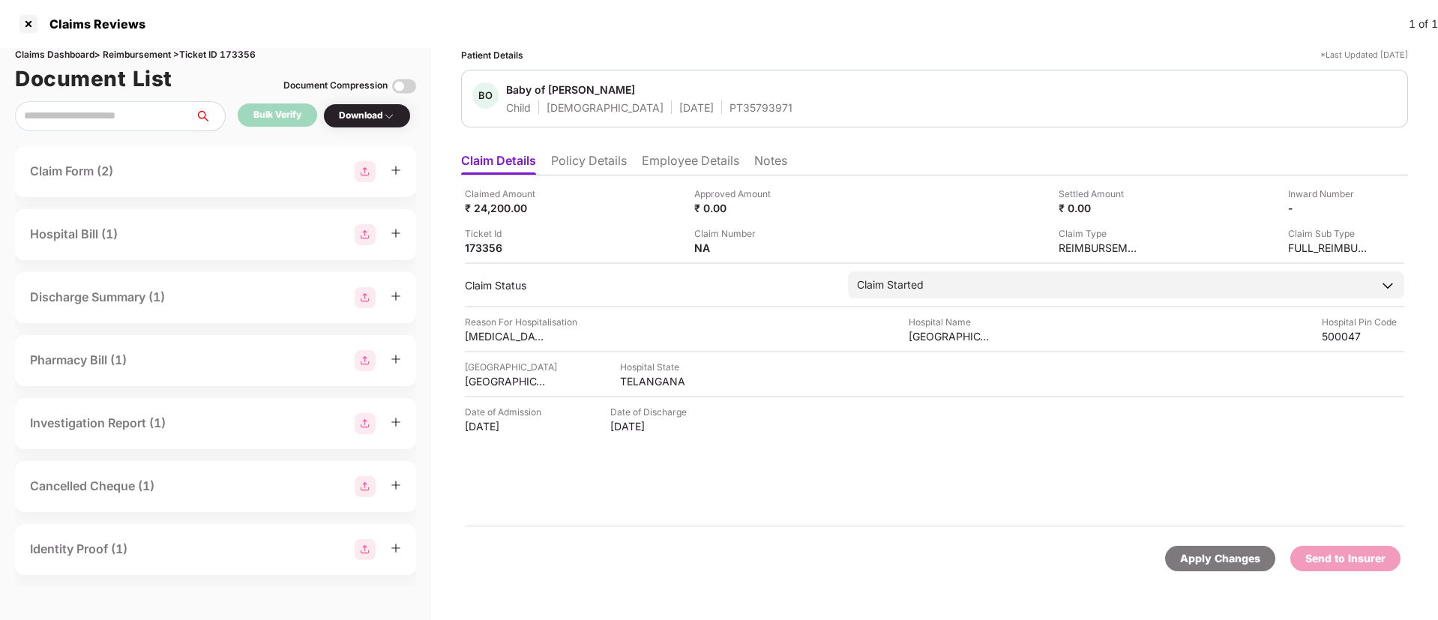
click at [595, 155] on li "Policy Details" at bounding box center [589, 164] width 76 height 22
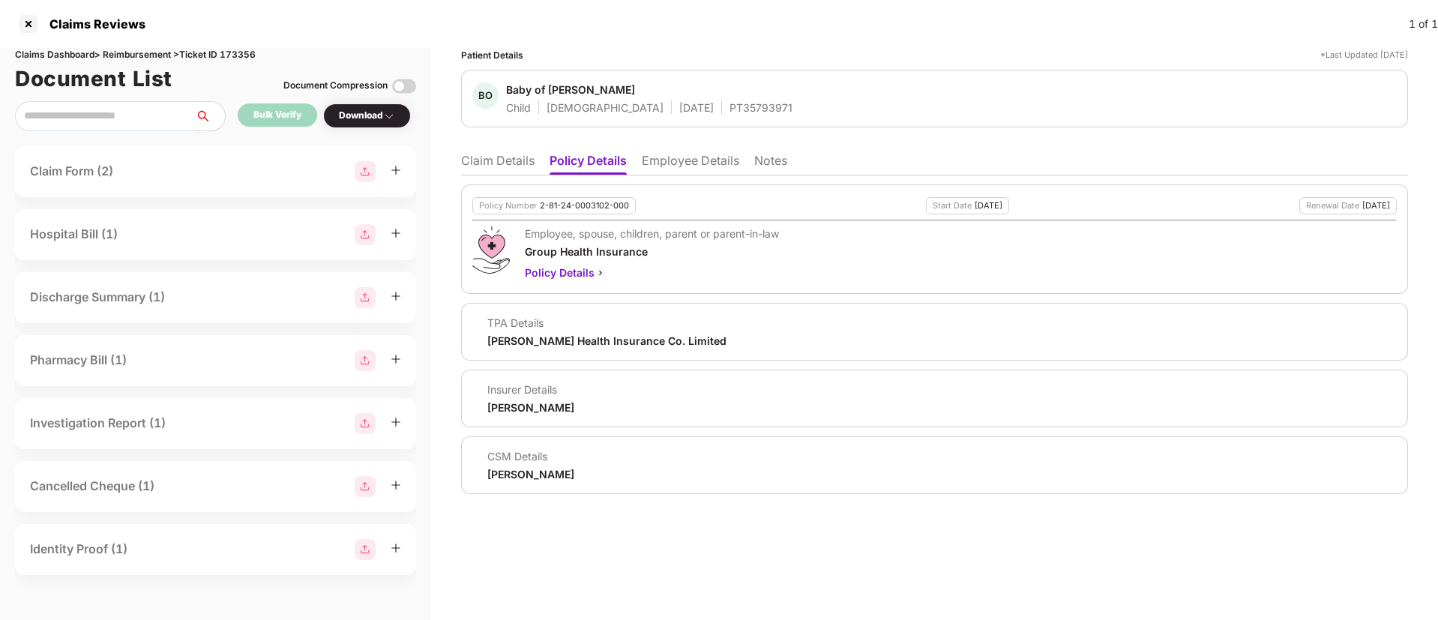
click at [511, 164] on li "Claim Details" at bounding box center [497, 164] width 73 height 22
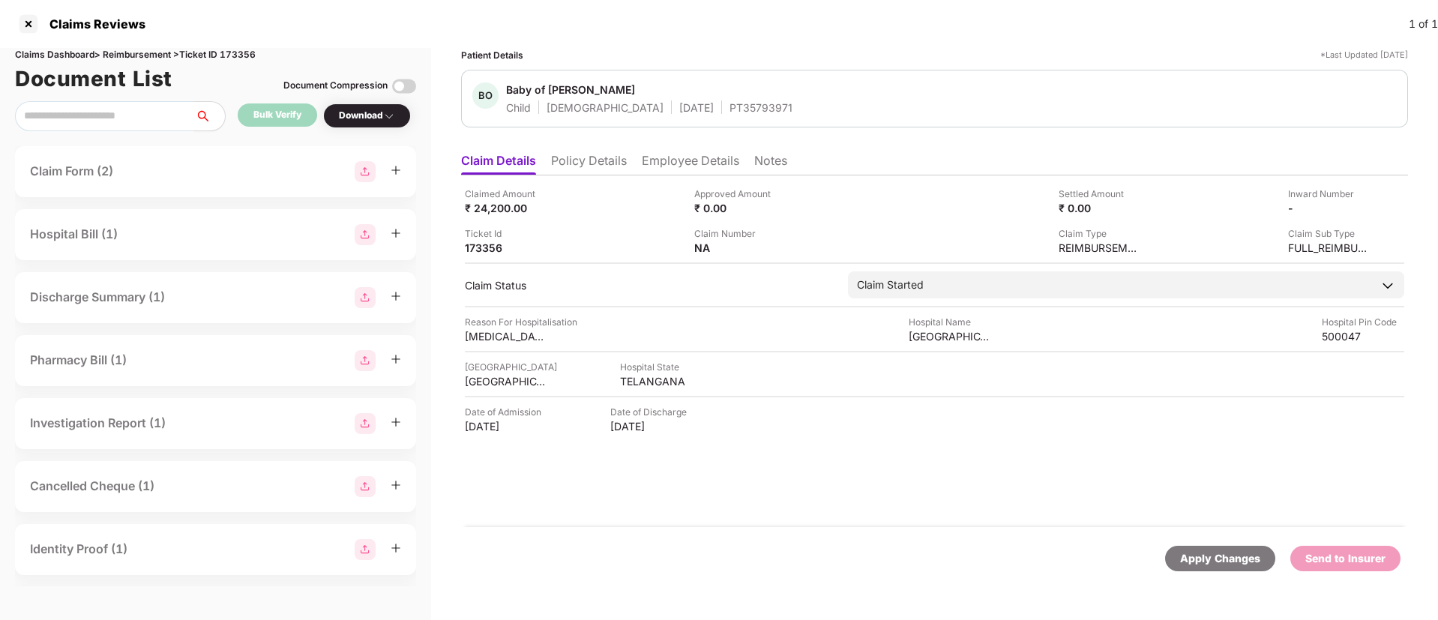
click at [662, 166] on li "Employee Details" at bounding box center [690, 164] width 97 height 22
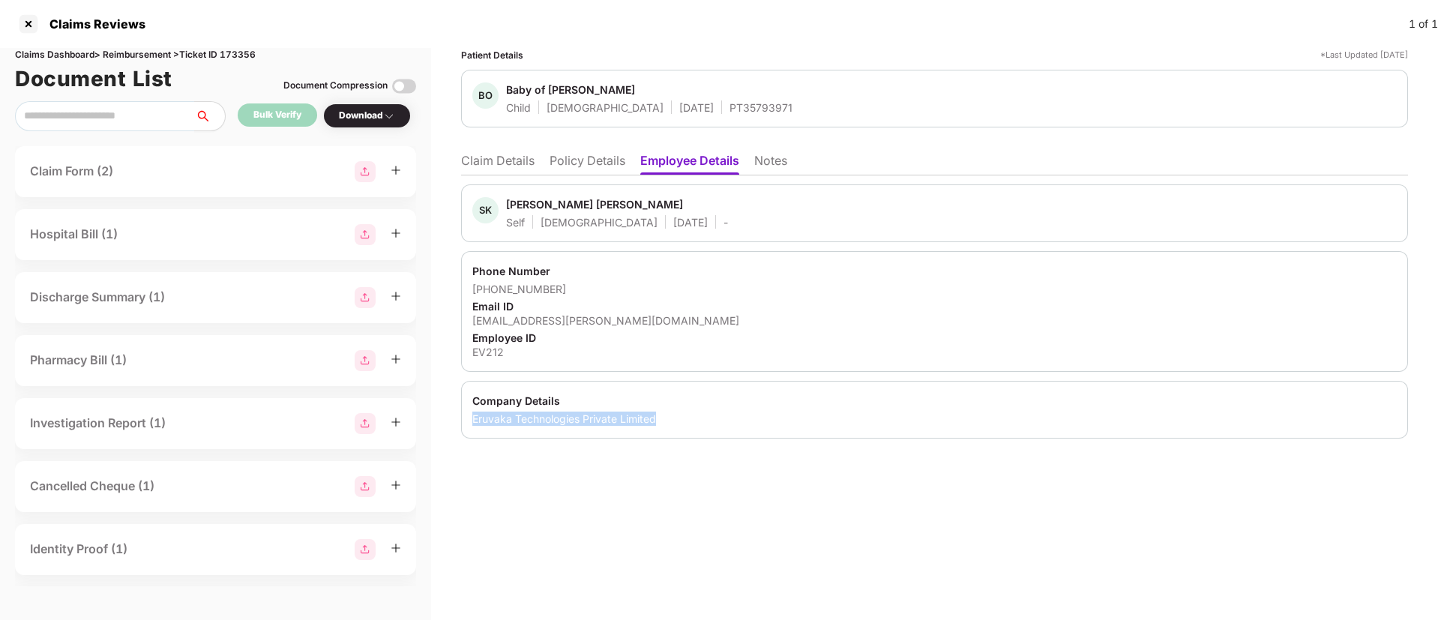
drag, startPoint x: 471, startPoint y: 418, endPoint x: 681, endPoint y: 421, distance: 210.7
click at [681, 421] on div "Company Details Eruvaka Technologies Private Limited" at bounding box center [934, 410] width 947 height 58
click at [493, 349] on div "EV212" at bounding box center [934, 352] width 924 height 14
click at [516, 159] on li "Claim Details" at bounding box center [497, 164] width 73 height 22
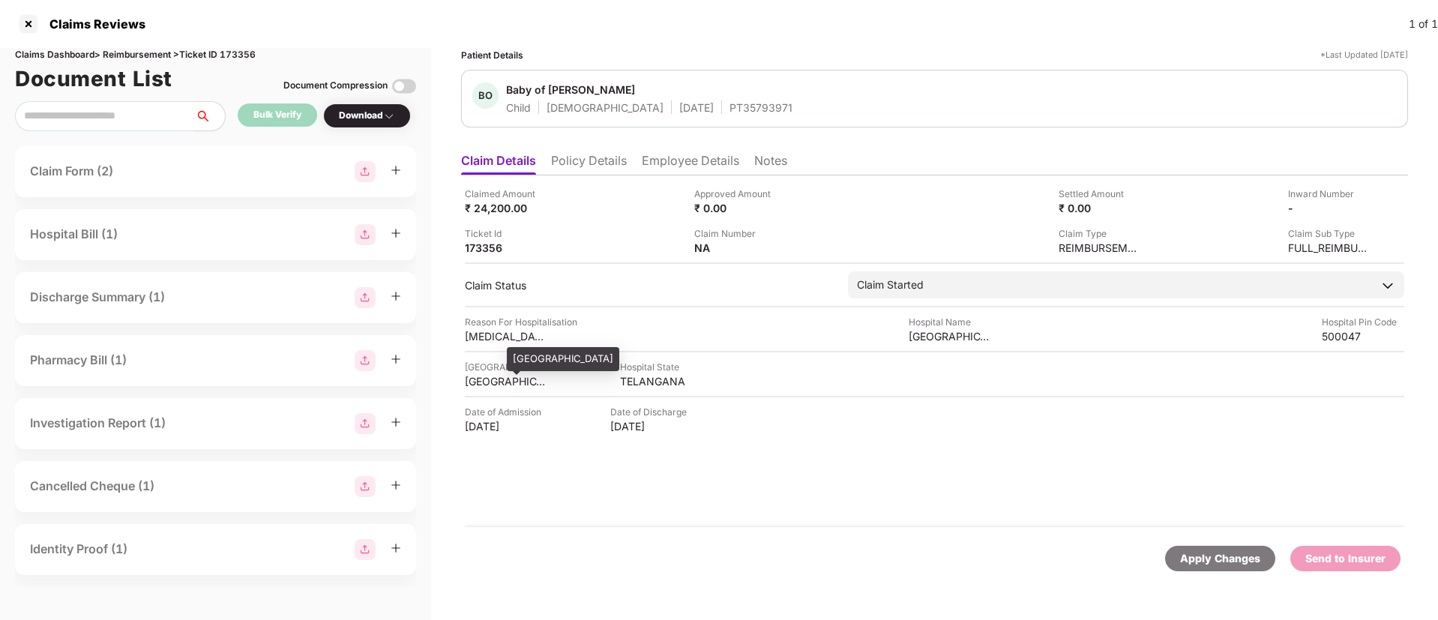
click at [496, 382] on div "HYDERABAD" at bounding box center [506, 381] width 82 height 14
click at [641, 386] on div "TELANGANA" at bounding box center [661, 381] width 82 height 14
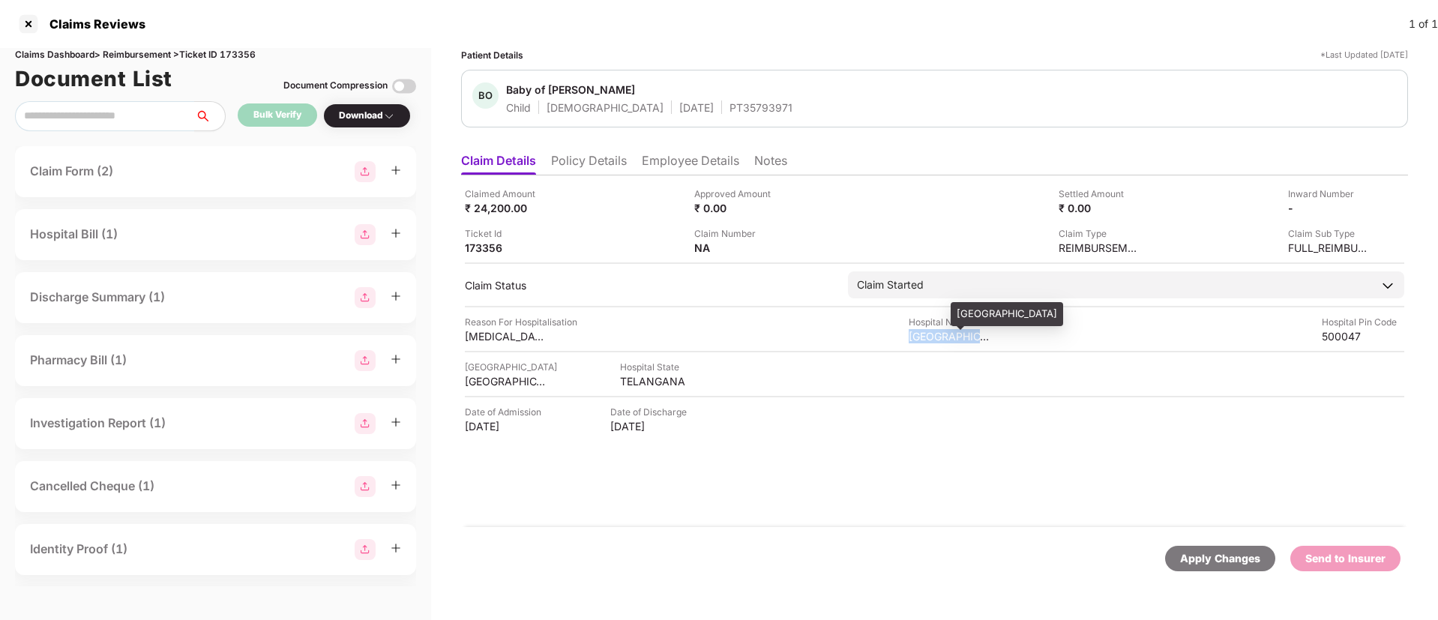
drag, startPoint x: 905, startPoint y: 334, endPoint x: 992, endPoint y: 337, distance: 87.0
click at [992, 337] on div "Reason For Hospitalisation Neonatal Jaundice Hospital Name sudha hospital Hospi…" at bounding box center [934, 329] width 939 height 28
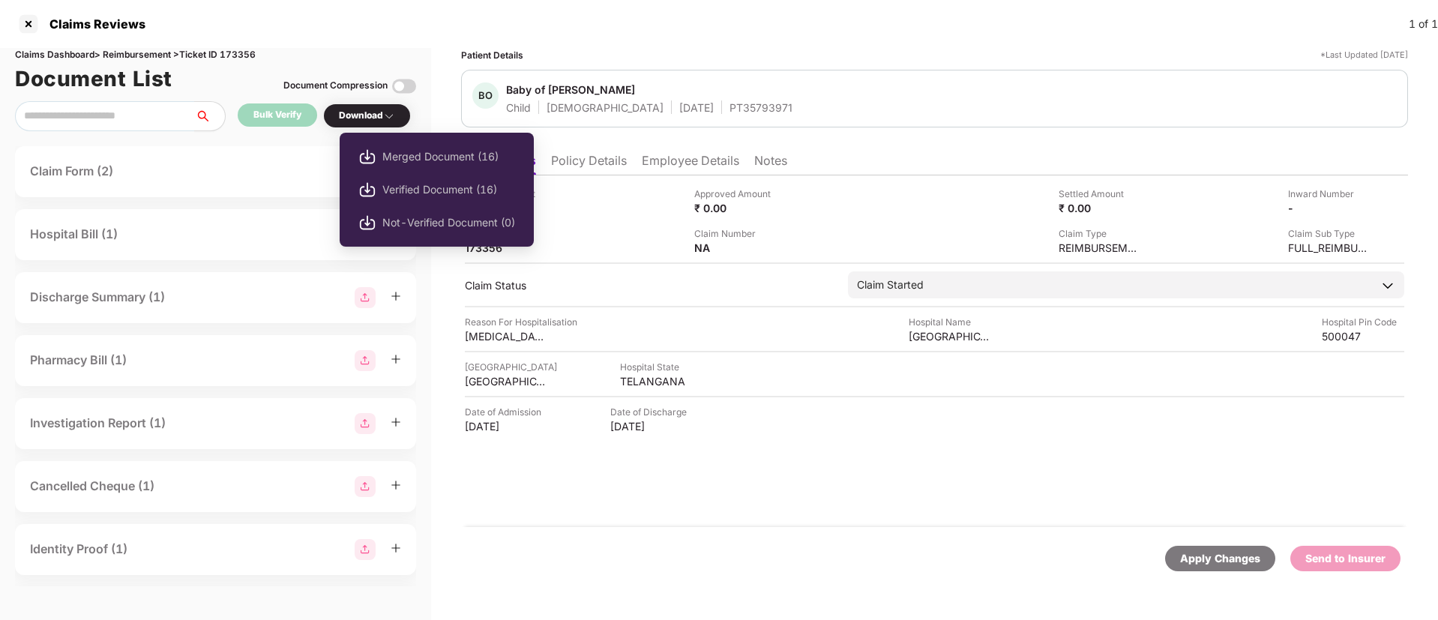
click at [371, 110] on div "Download" at bounding box center [367, 116] width 56 height 14
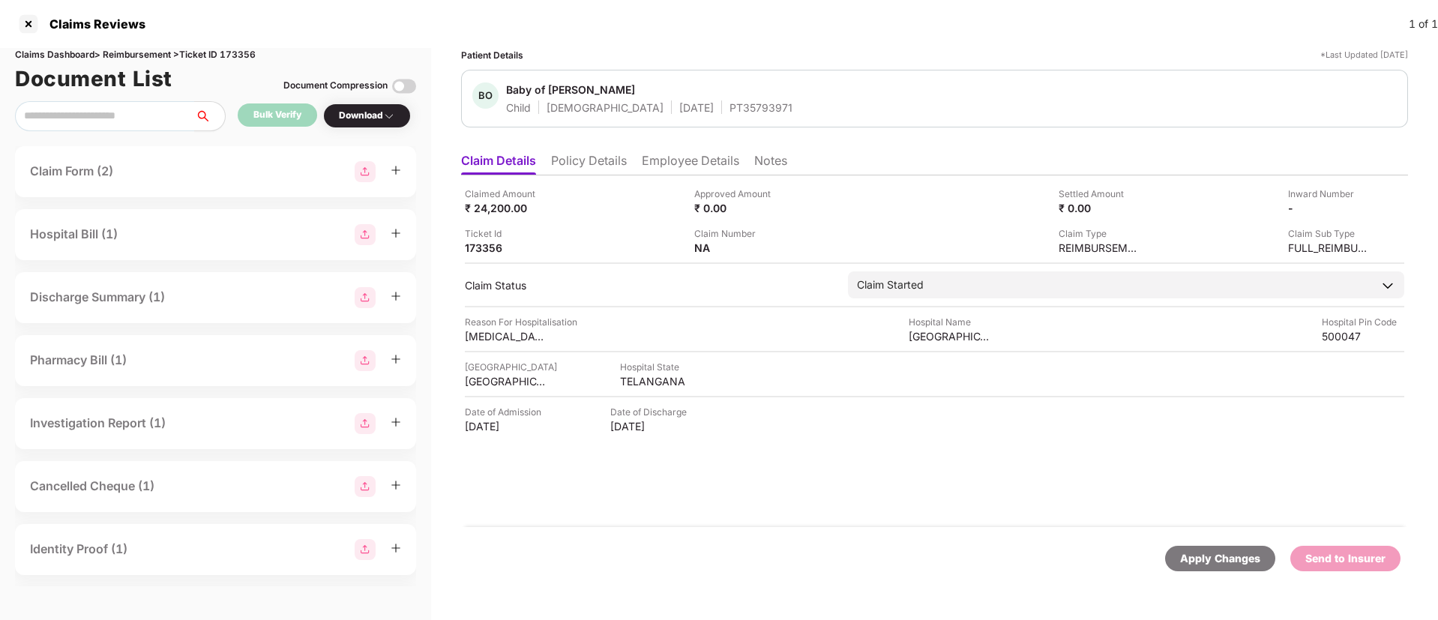
click at [371, 110] on div "Download" at bounding box center [367, 116] width 56 height 14
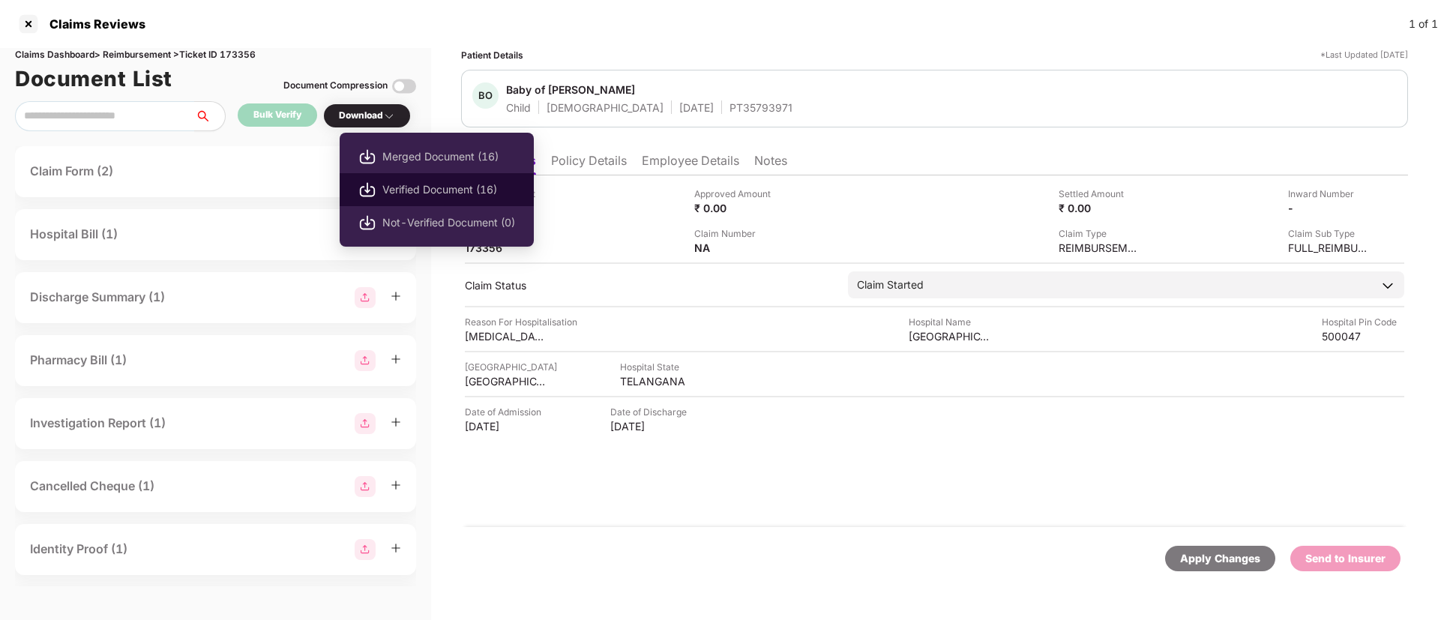
click at [419, 188] on span "Verified Document (16)" at bounding box center [448, 189] width 133 height 16
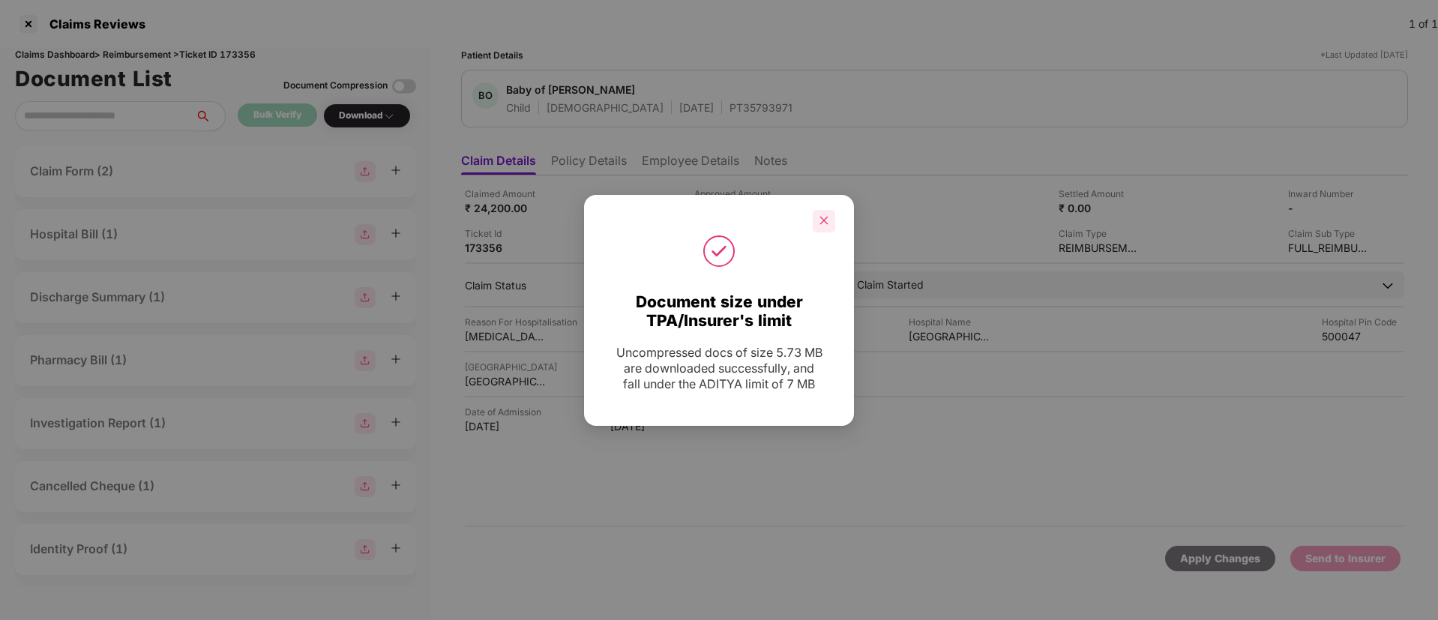
click at [822, 220] on icon "close" at bounding box center [824, 220] width 10 height 10
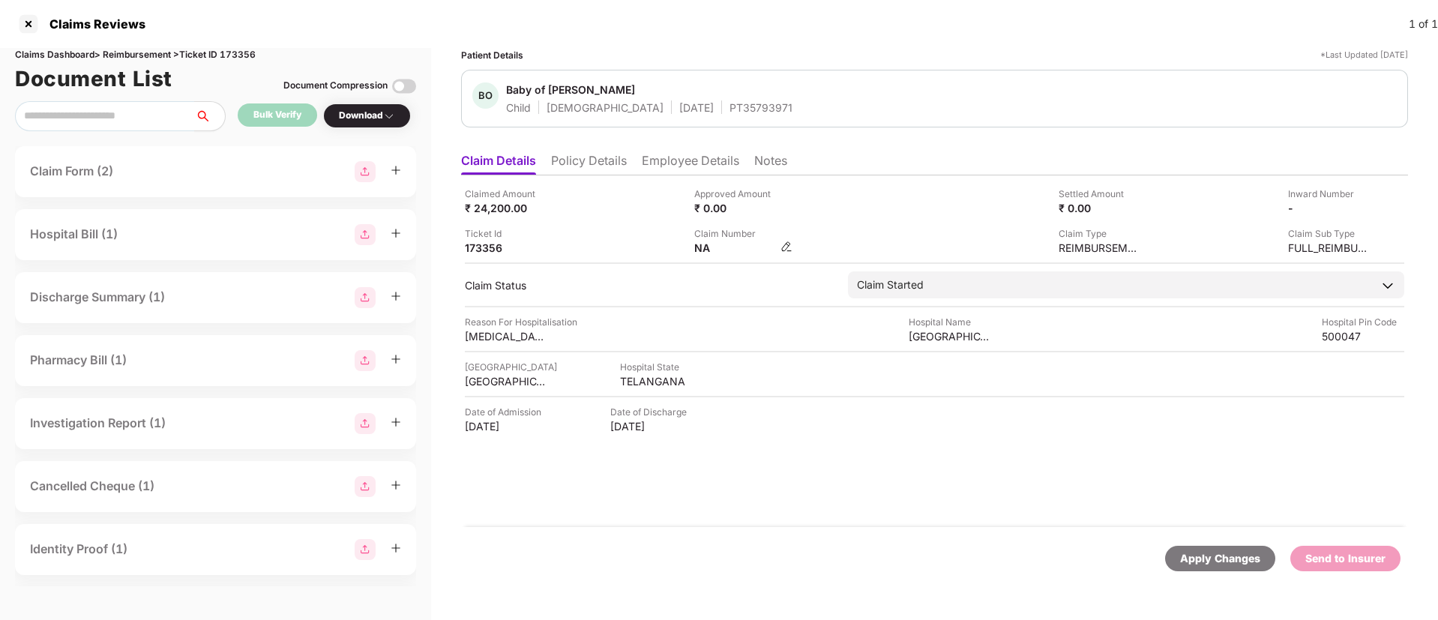
click at [786, 244] on img at bounding box center [786, 247] width 12 height 12
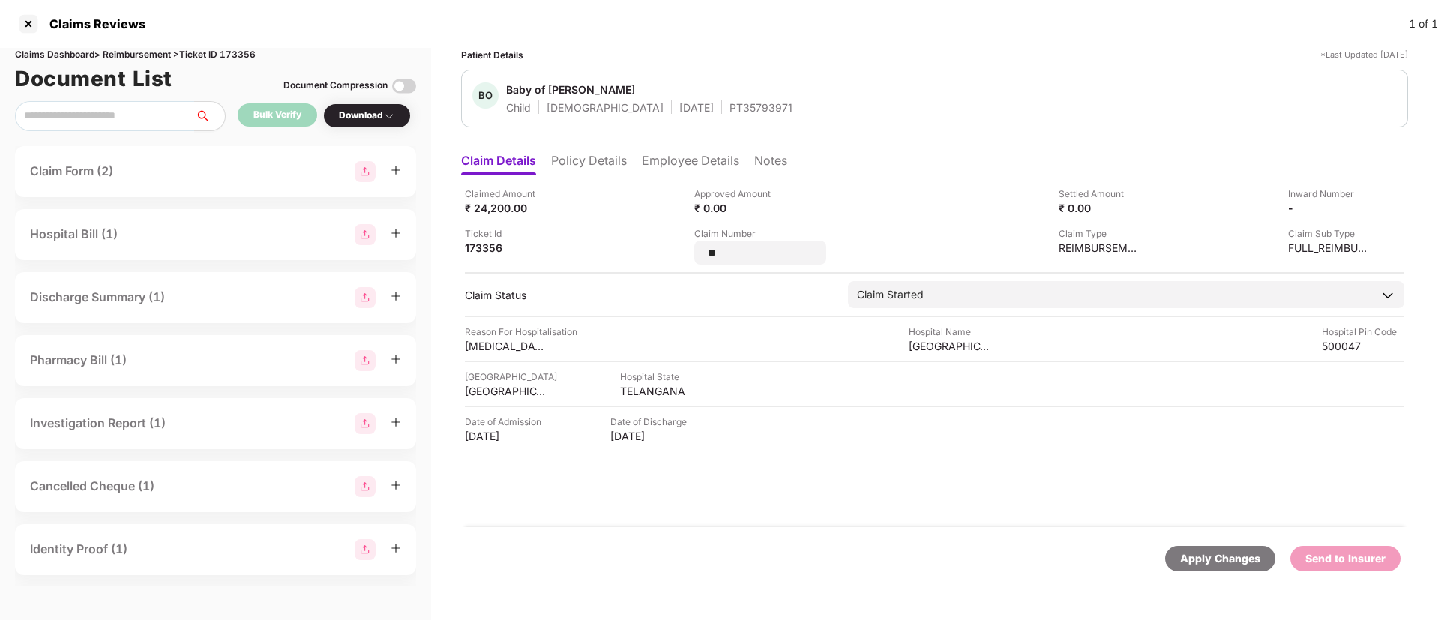
drag, startPoint x: 738, startPoint y: 251, endPoint x: 669, endPoint y: 234, distance: 71.8
click at [669, 234] on div "Claimed Amount ₹ 24,200.00 Approved Amount ₹ 0.00 Settled Amount ₹ 0.00 Inward …" at bounding box center [934, 226] width 939 height 78
type input "**********"
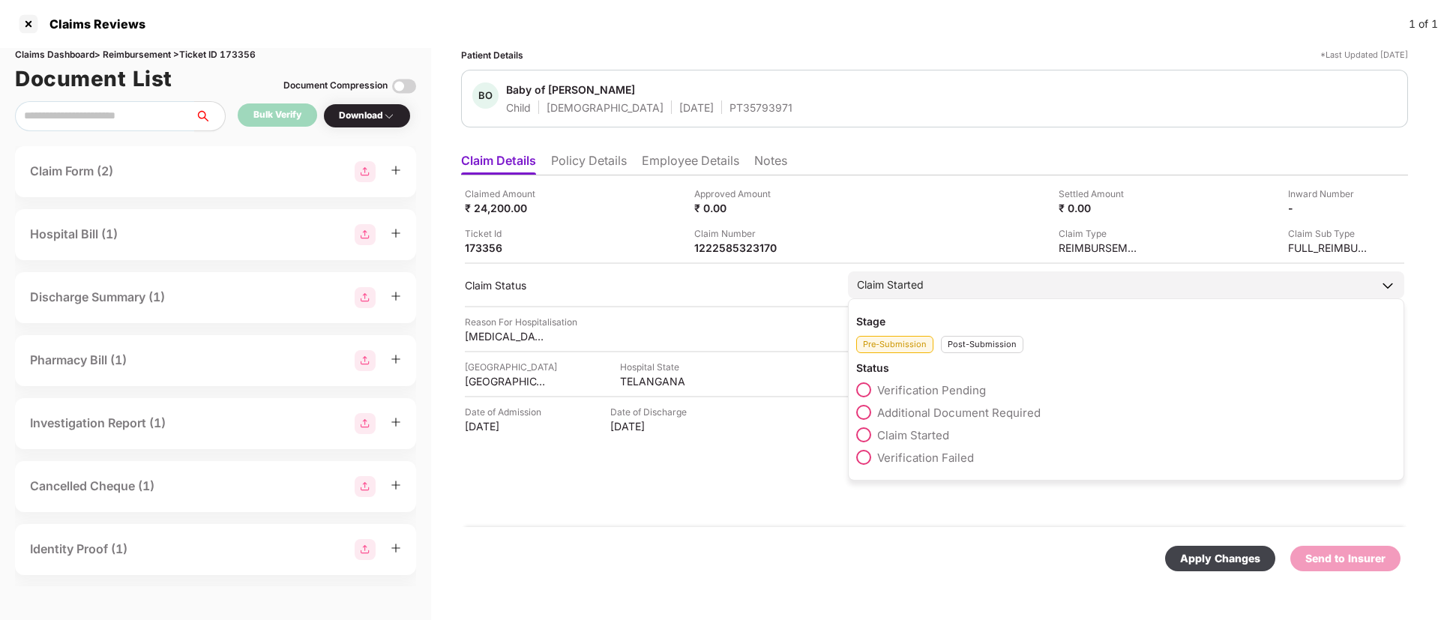
click at [979, 352] on div "Post-Submission" at bounding box center [982, 344] width 82 height 17
click at [864, 408] on span at bounding box center [863, 412] width 15 height 15
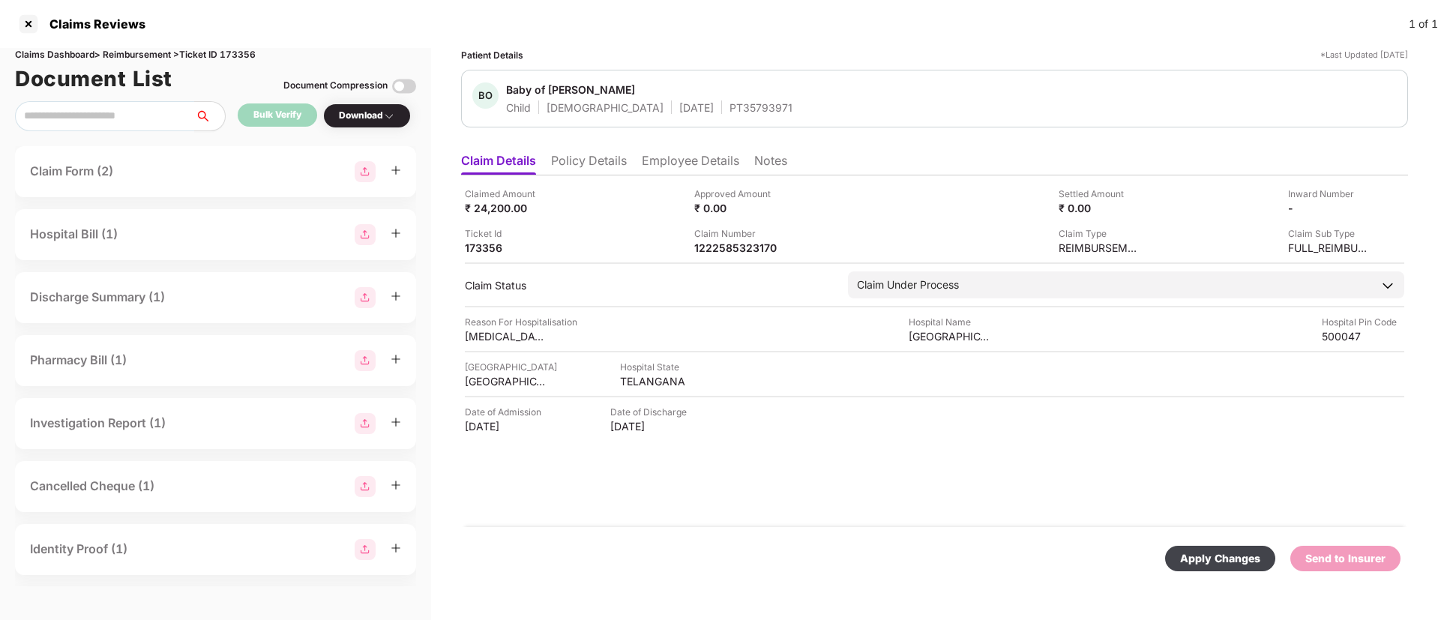
click at [1235, 557] on div "Apply Changes" at bounding box center [1220, 558] width 80 height 16
click at [1399, 547] on icon "close" at bounding box center [1398, 547] width 8 height 8
click at [586, 167] on li "Policy Details" at bounding box center [589, 164] width 76 height 22
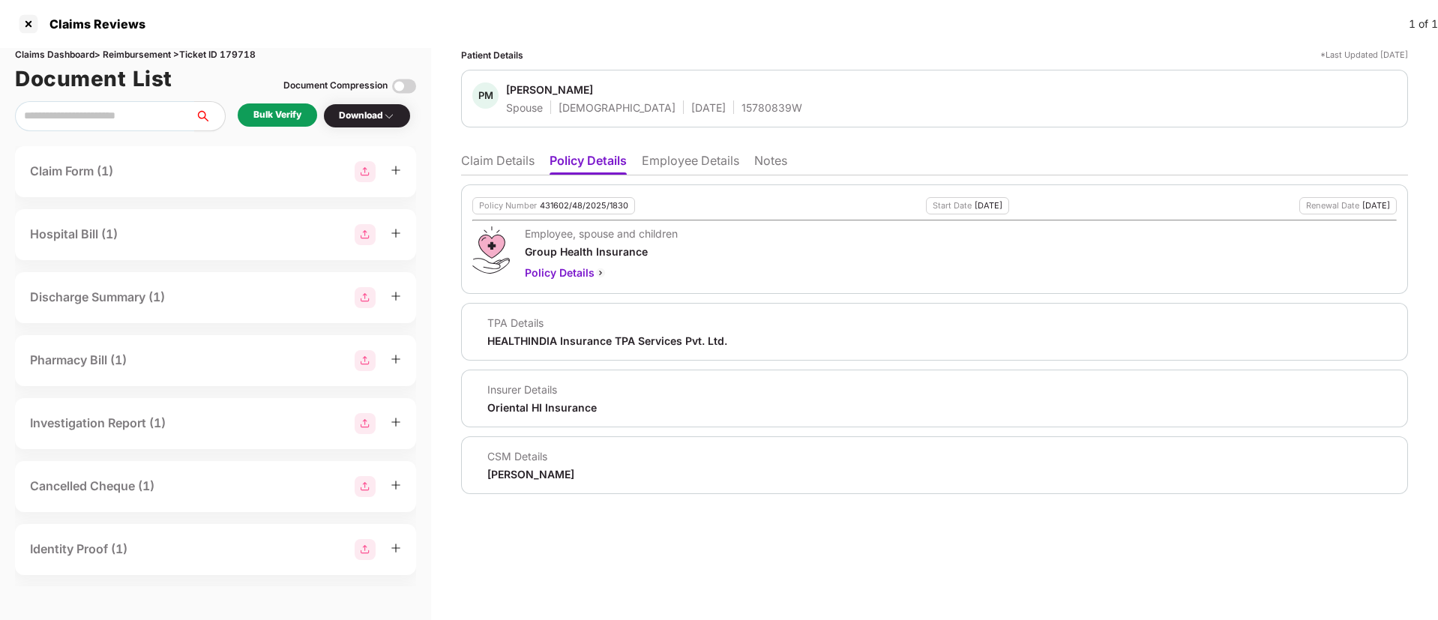
click at [265, 121] on div "Bulk Verify" at bounding box center [277, 115] width 48 height 14
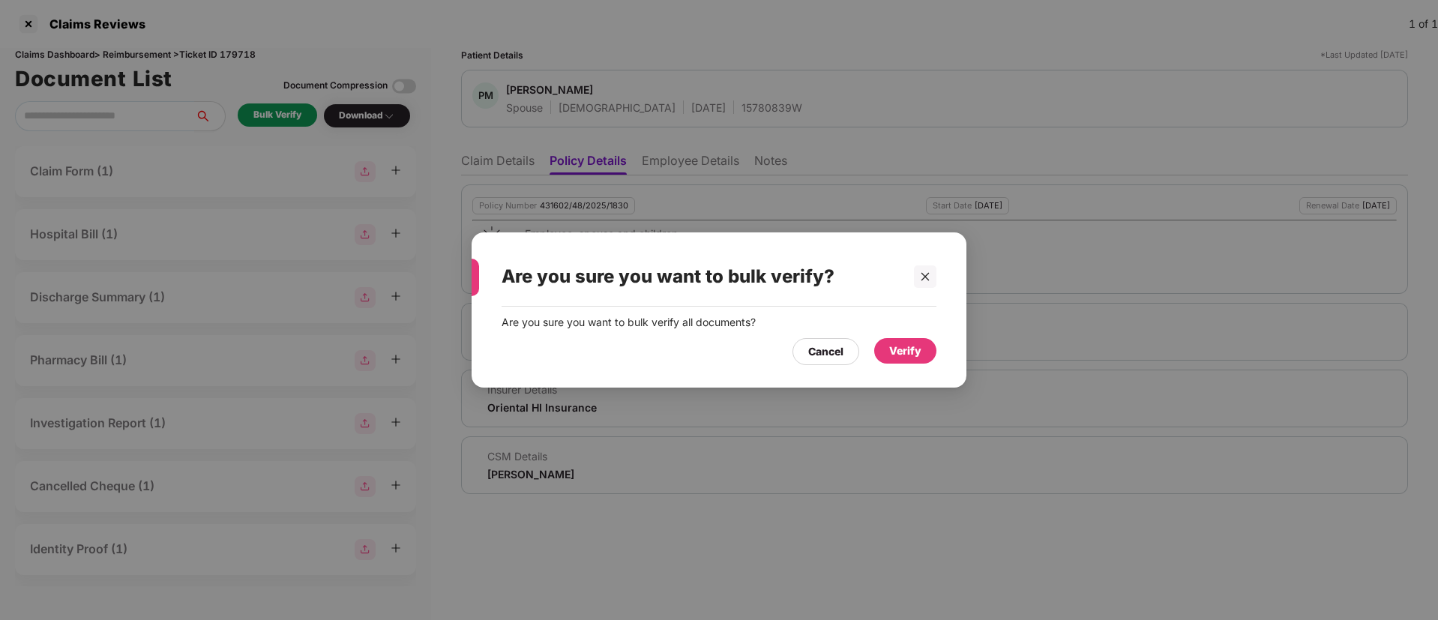
click at [915, 359] on div "Verify" at bounding box center [905, 350] width 62 height 25
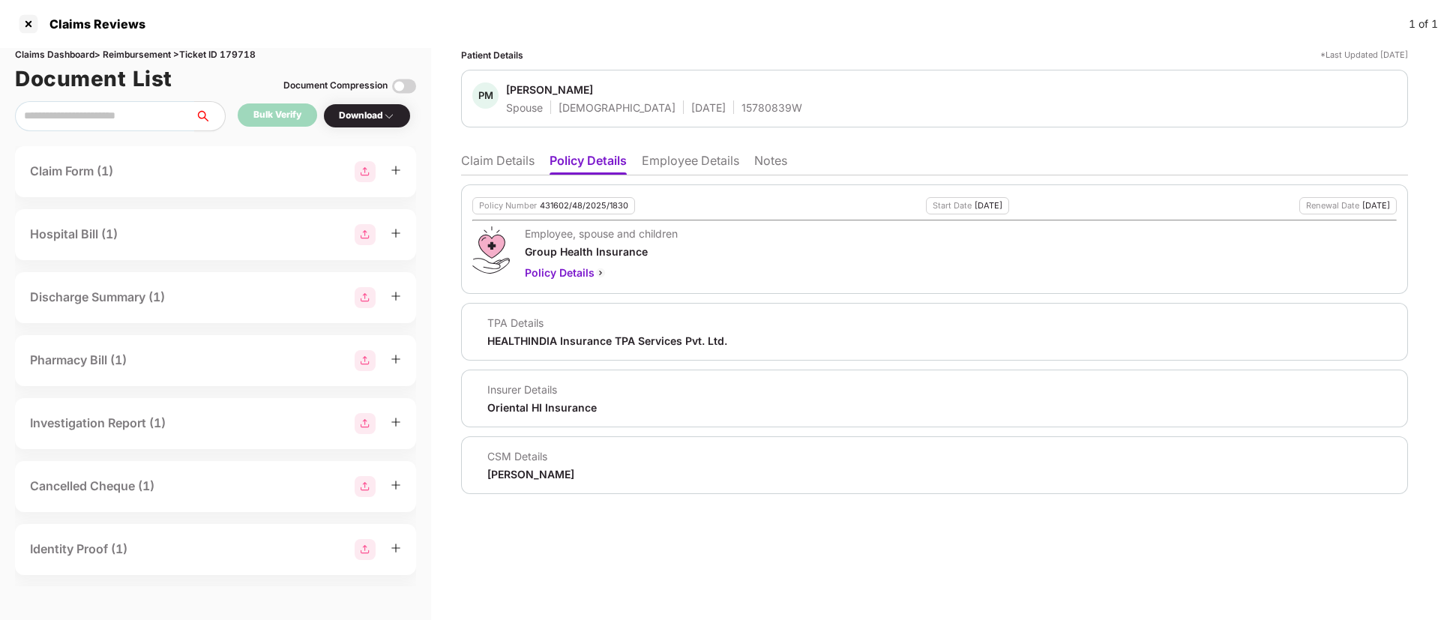
click at [497, 160] on li "Claim Details" at bounding box center [497, 164] width 73 height 22
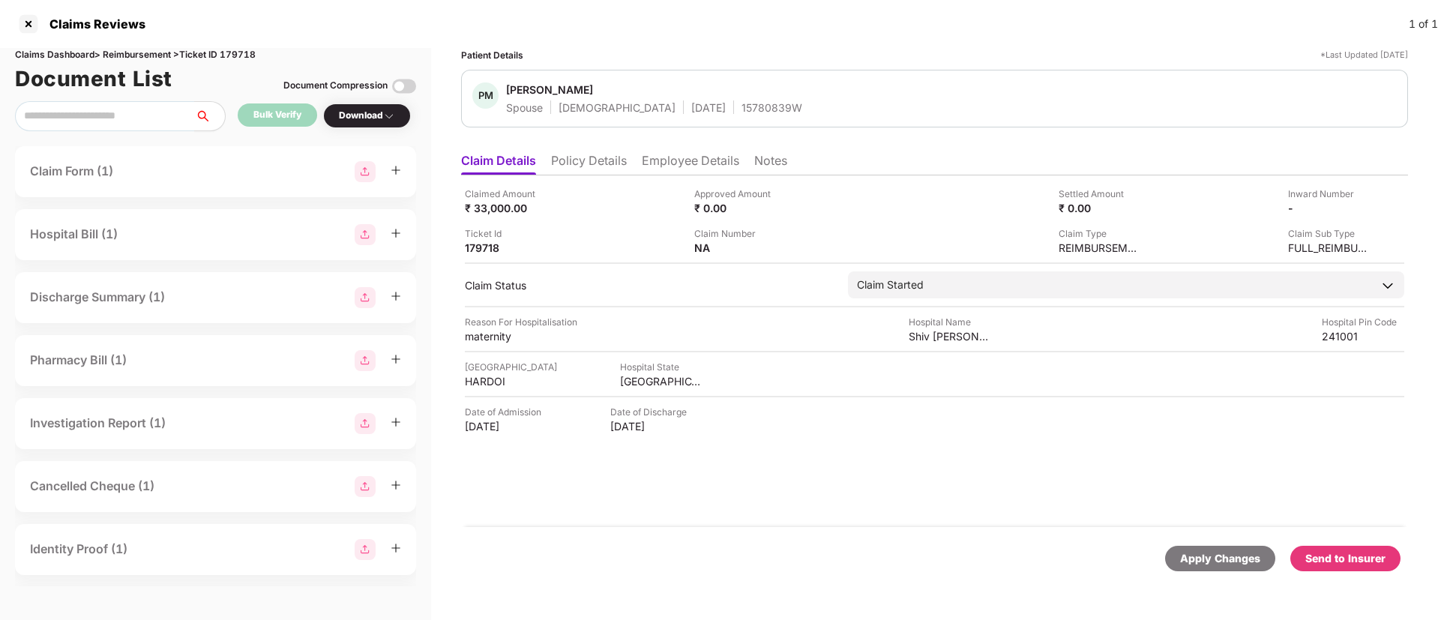
click at [391, 113] on img at bounding box center [389, 116] width 12 height 12
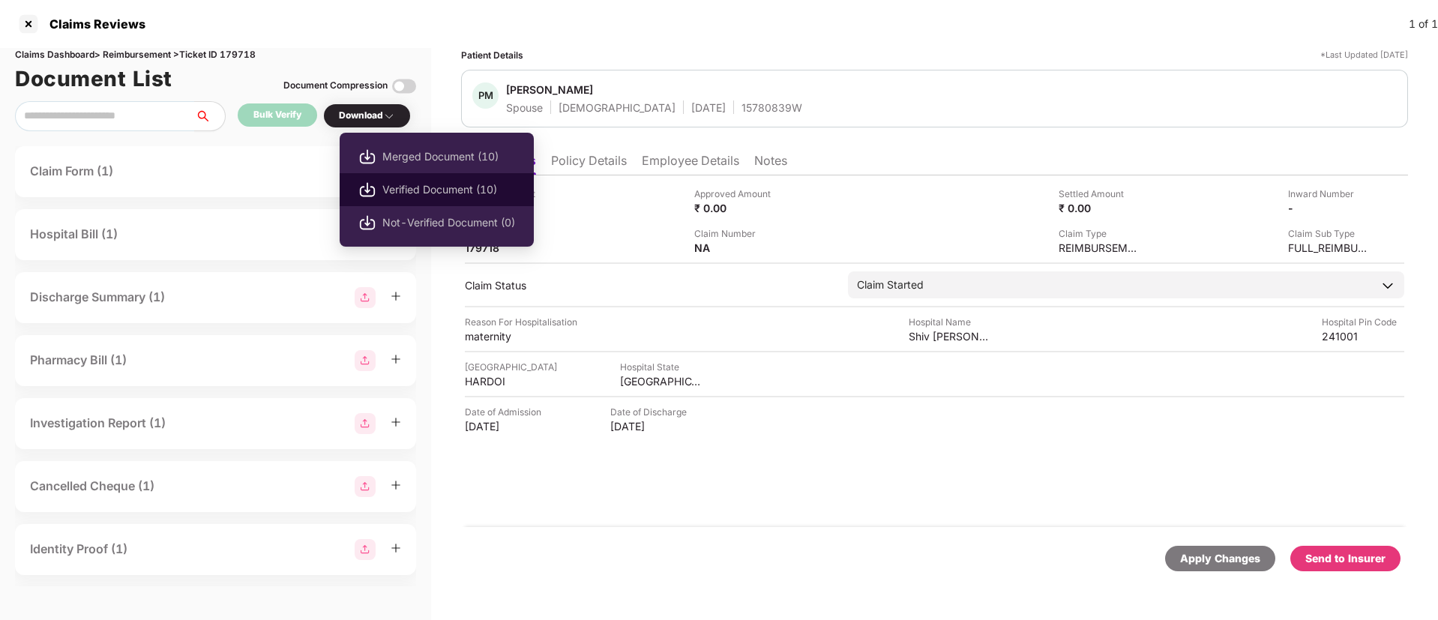
click at [388, 180] on li "Verified Document (10)" at bounding box center [437, 189] width 194 height 33
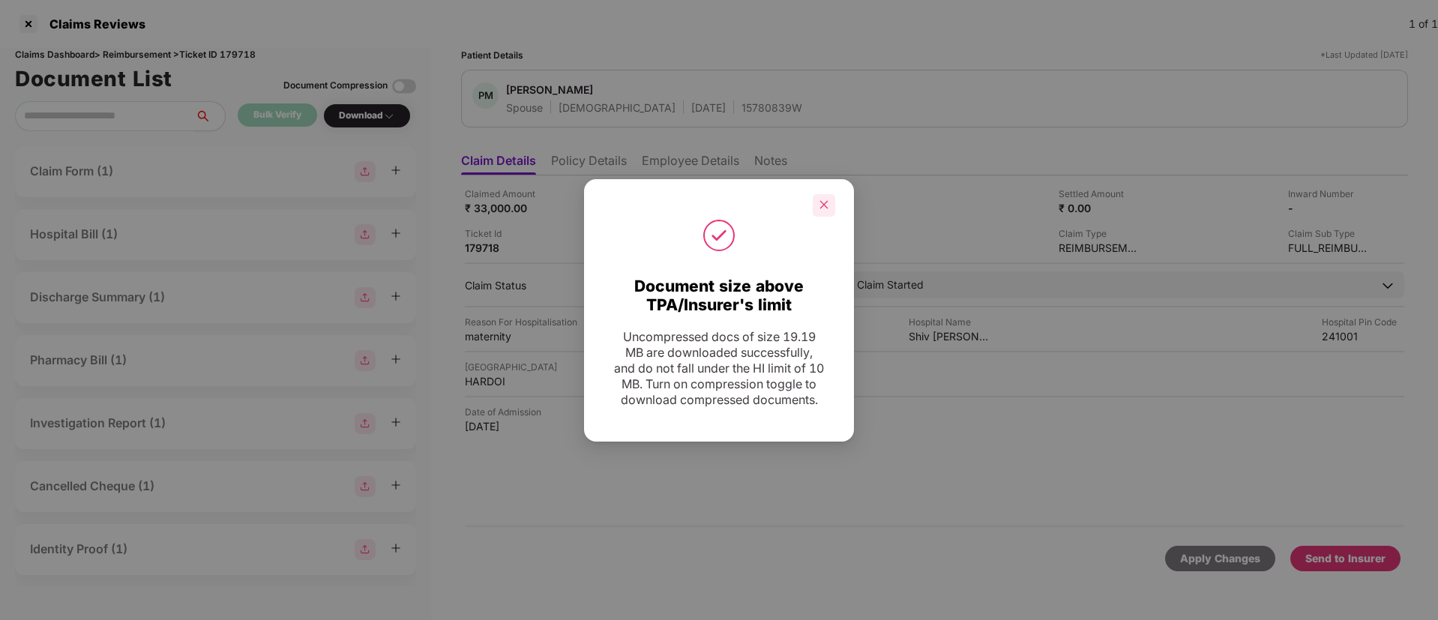
click at [825, 199] on icon "close" at bounding box center [824, 204] width 10 height 10
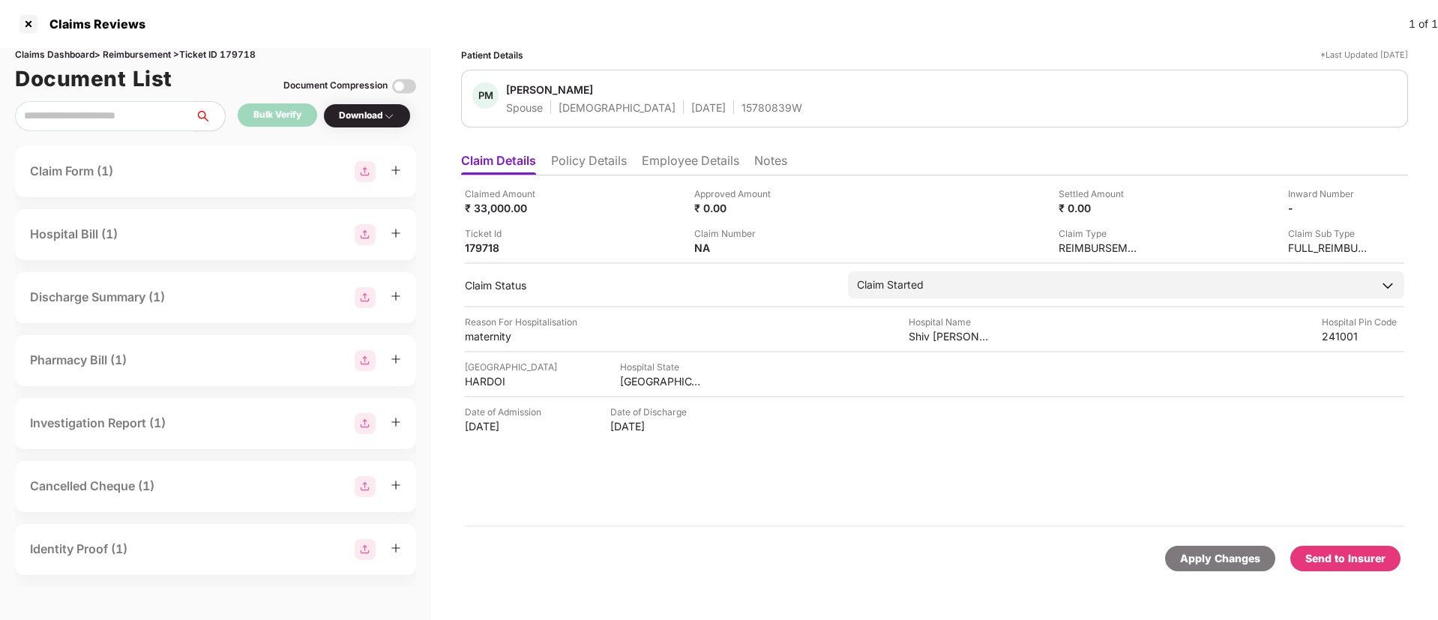
click at [1346, 559] on div "Send to Insurer" at bounding box center [1345, 558] width 80 height 16
click at [583, 163] on li "Policy Details" at bounding box center [589, 164] width 76 height 22
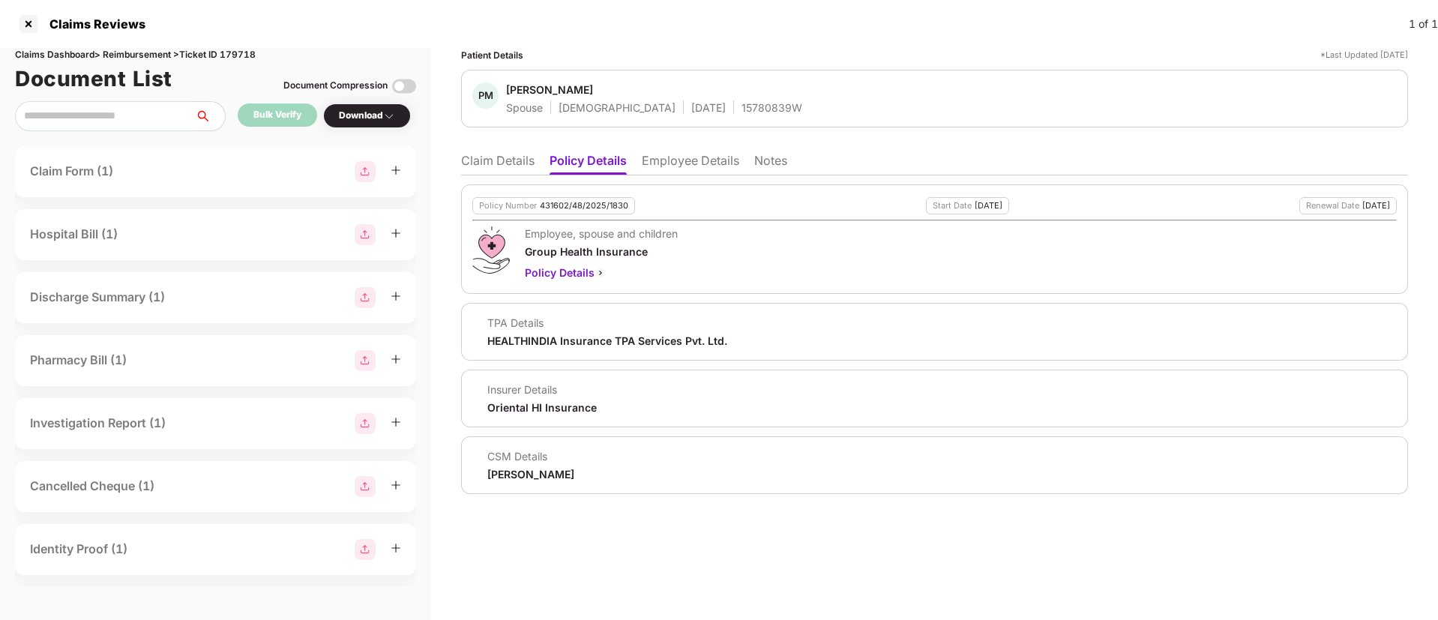
click at [673, 160] on li "Employee Details" at bounding box center [690, 164] width 97 height 22
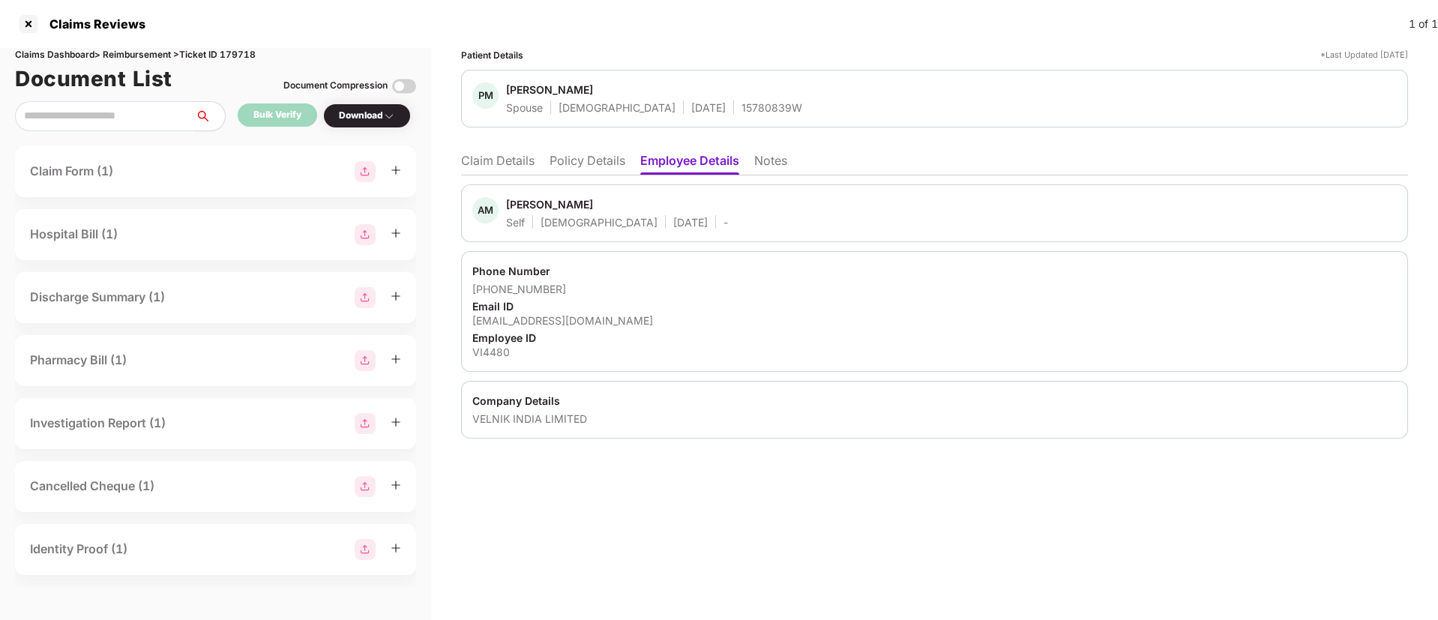
click at [574, 160] on li "Policy Details" at bounding box center [588, 164] width 76 height 22
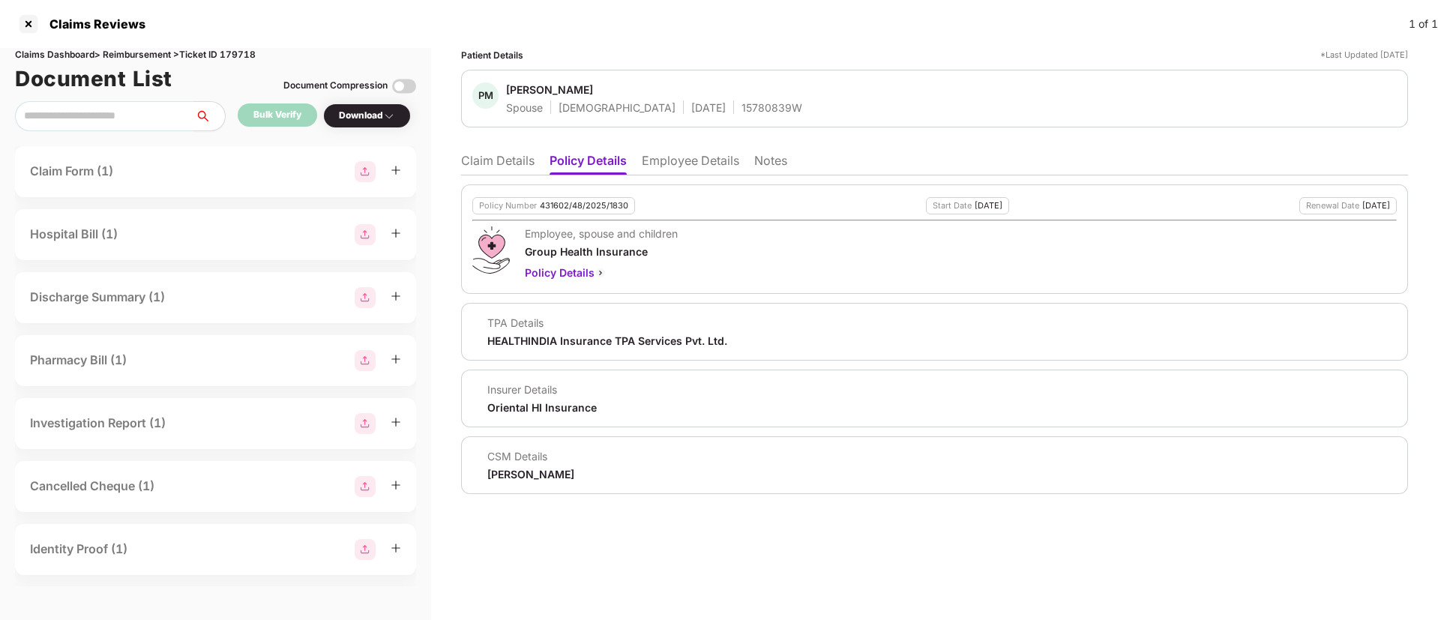
click at [503, 162] on li "Claim Details" at bounding box center [497, 164] width 73 height 22
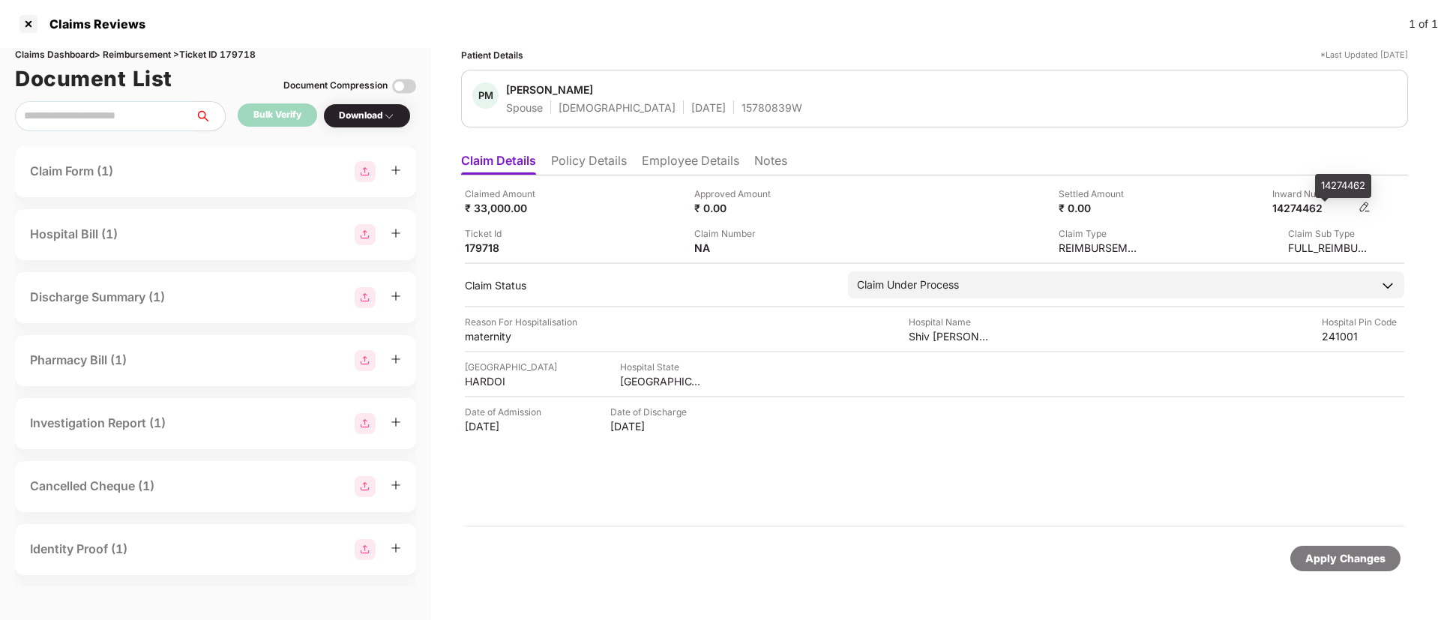
click at [1301, 205] on div "14274462" at bounding box center [1313, 208] width 82 height 14
copy div "14274462"
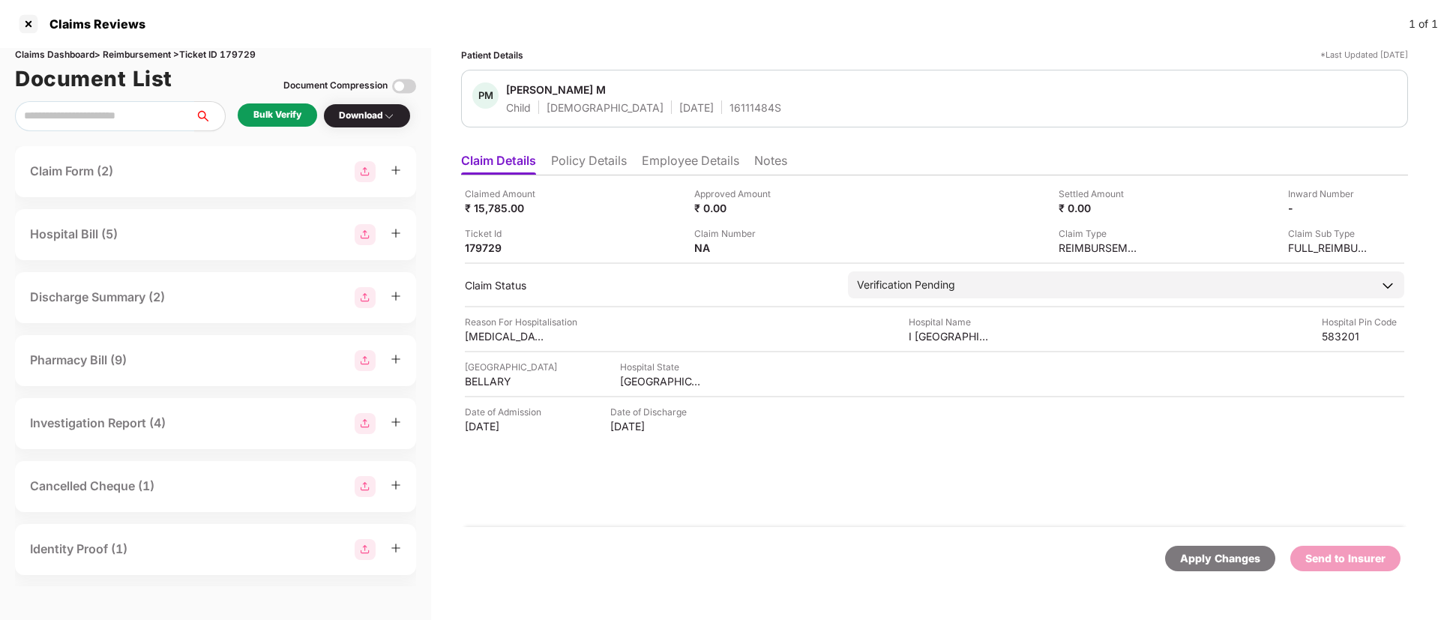
click at [277, 119] on div "Bulk Verify" at bounding box center [277, 115] width 48 height 14
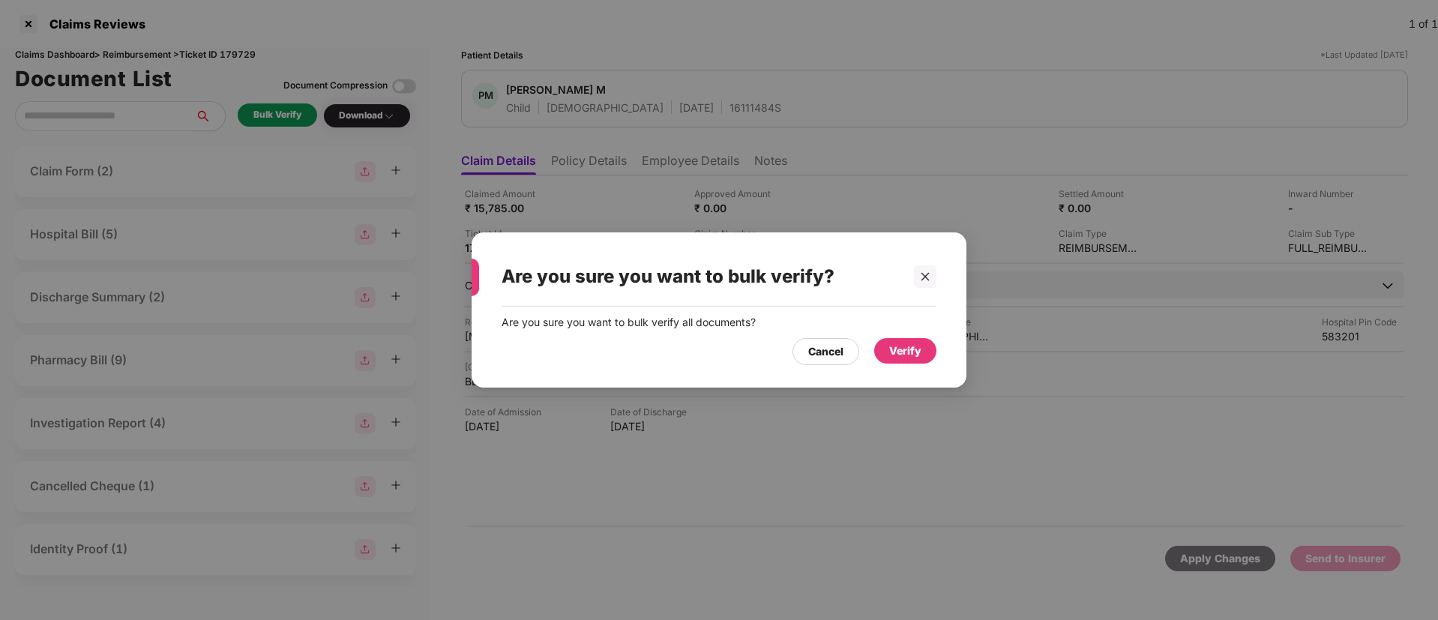
click at [897, 347] on div "Verify" at bounding box center [905, 351] width 32 height 16
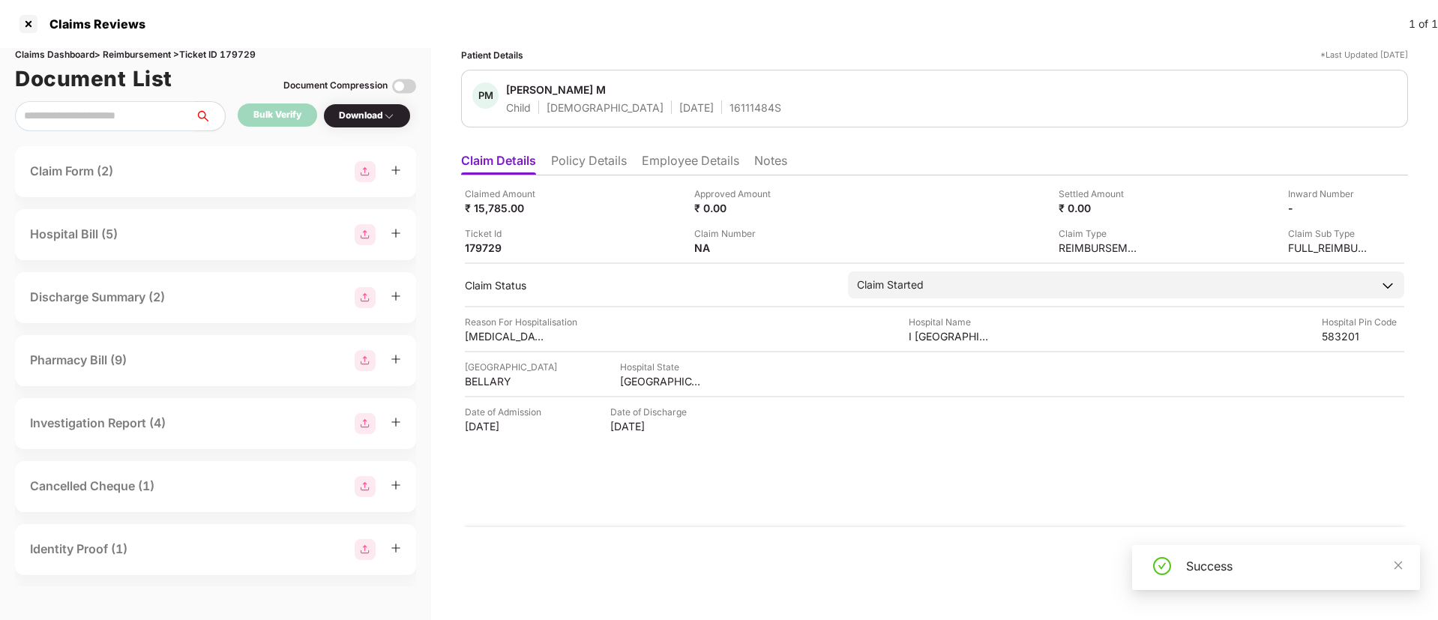
click at [367, 107] on div "Download" at bounding box center [367, 115] width 88 height 25
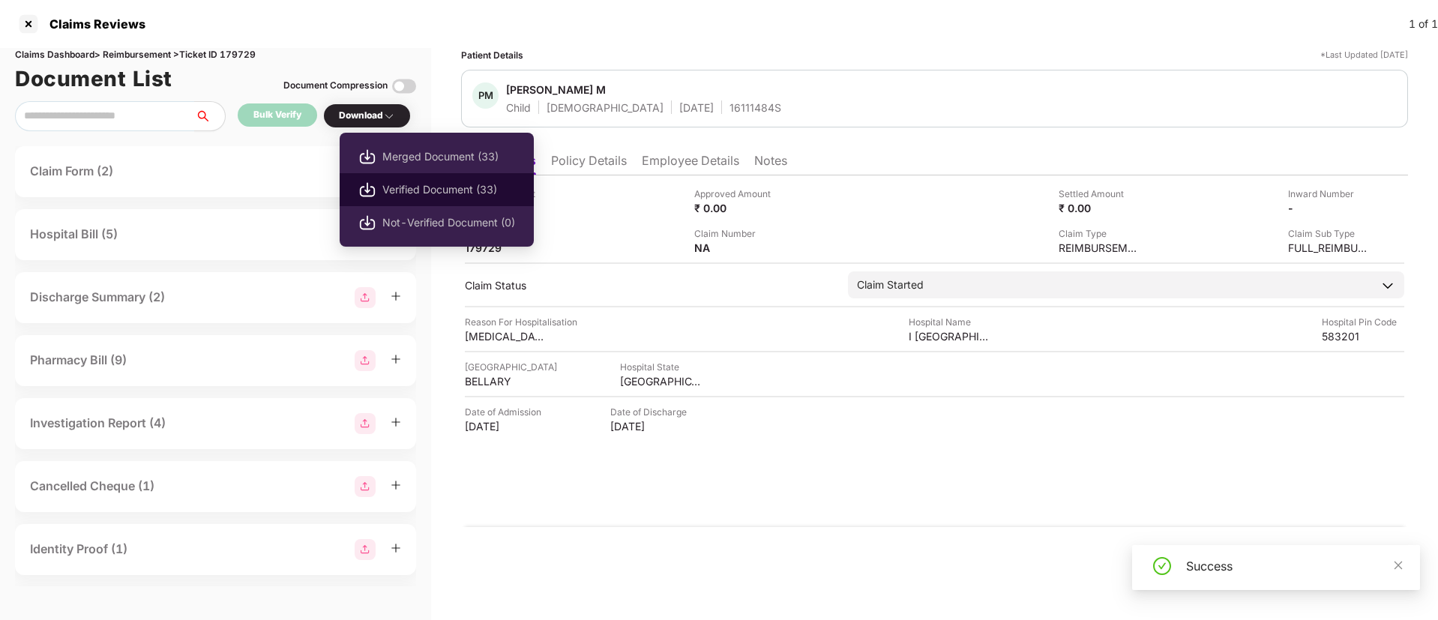
click at [388, 187] on span "Verified Document (33)" at bounding box center [448, 189] width 133 height 16
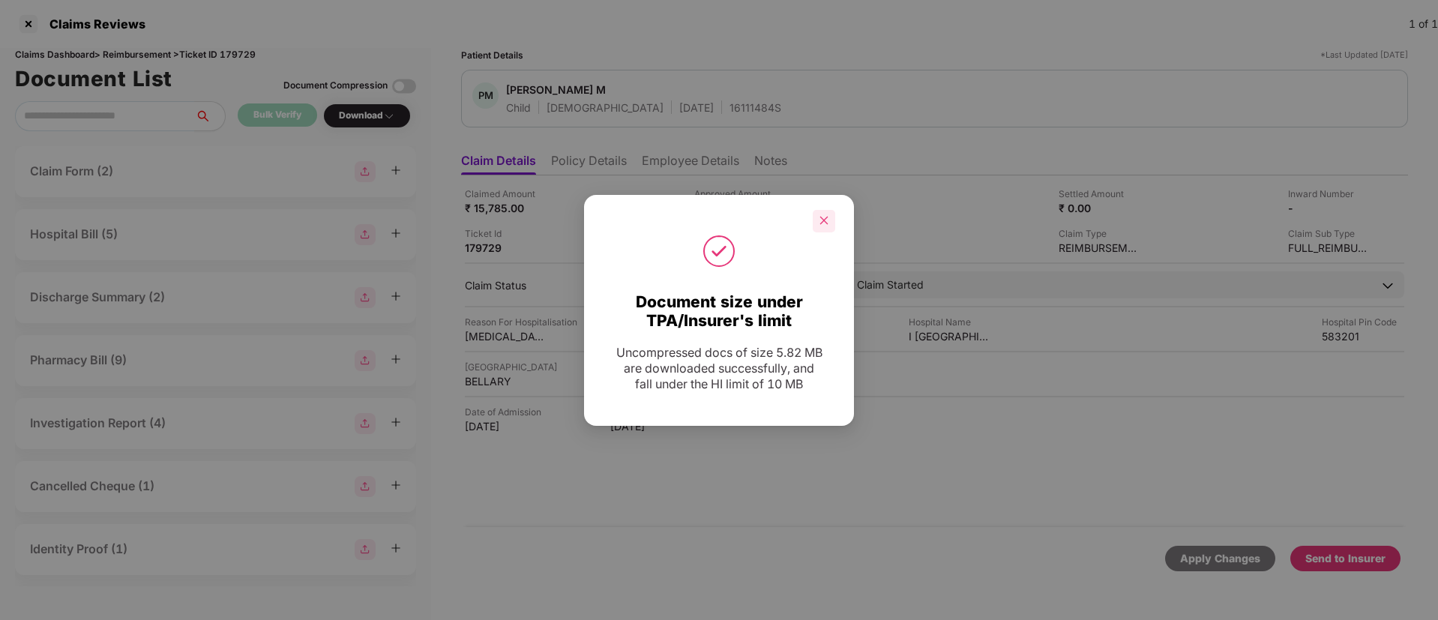
click at [823, 220] on icon "close" at bounding box center [824, 221] width 8 height 8
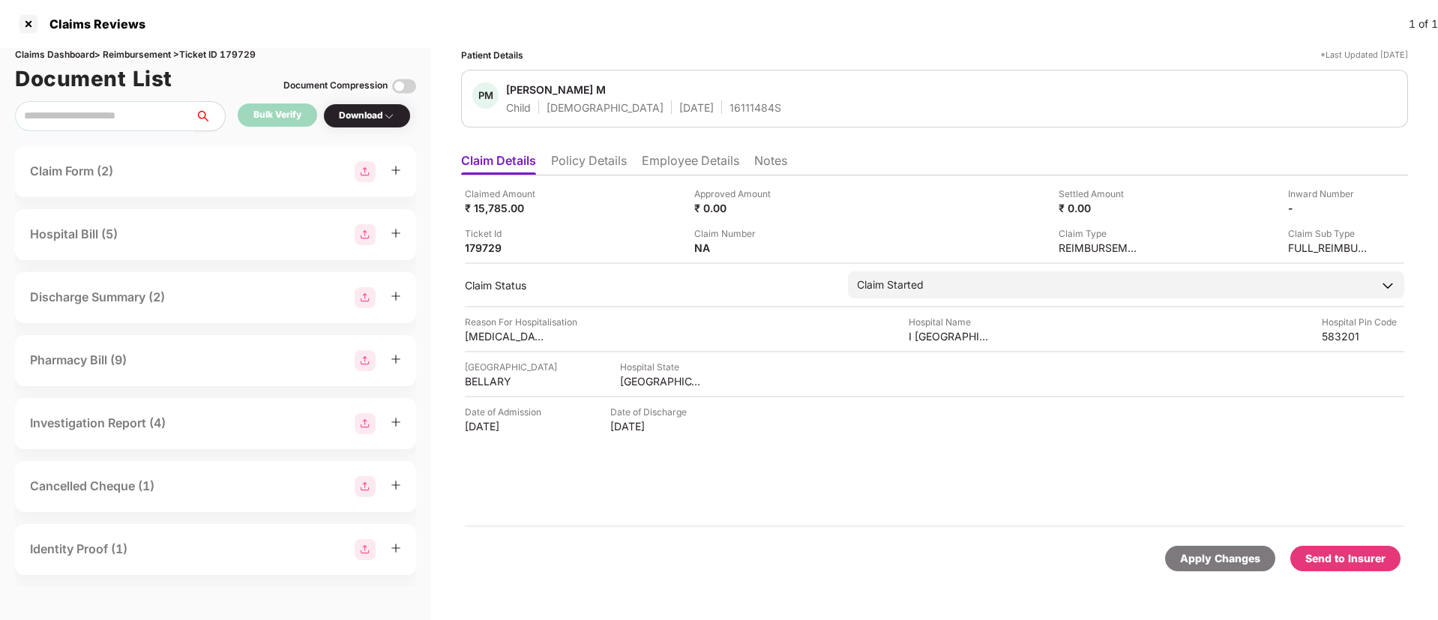
click at [1349, 562] on div "Send to Insurer" at bounding box center [1345, 558] width 80 height 16
click at [565, 169] on li "Policy Details" at bounding box center [589, 164] width 76 height 22
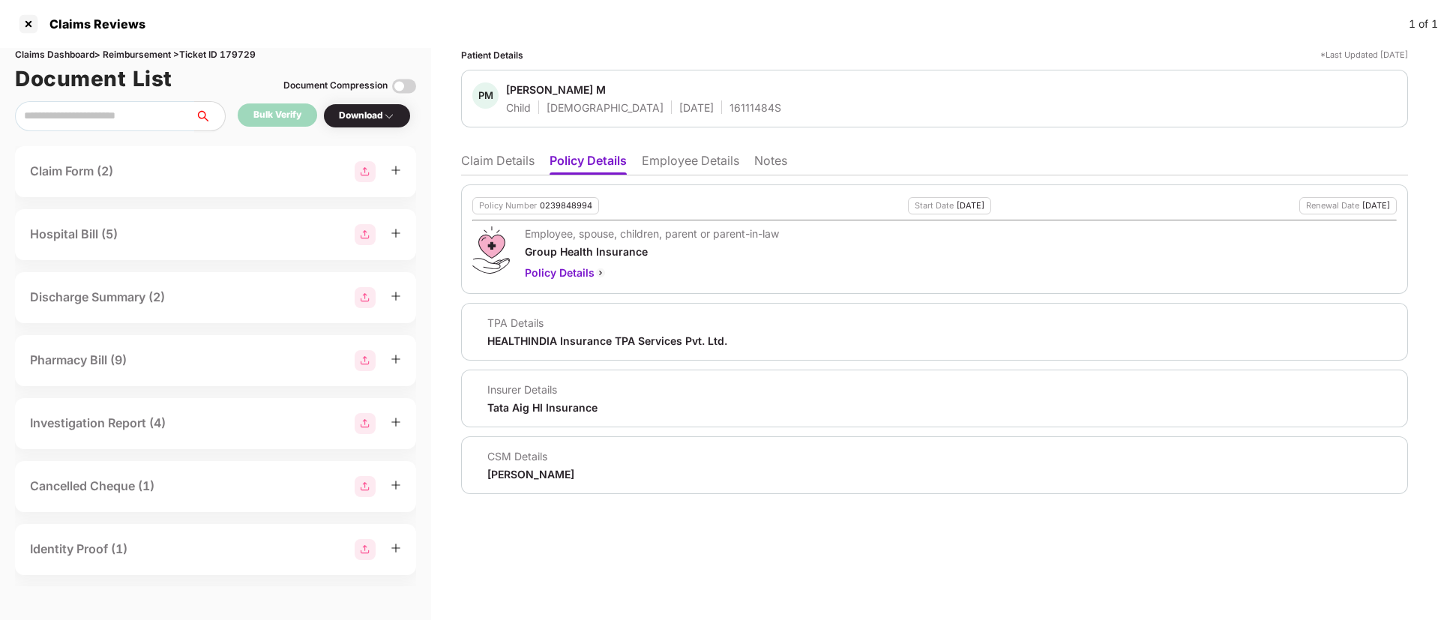
click at [514, 165] on li "Claim Details" at bounding box center [497, 164] width 73 height 22
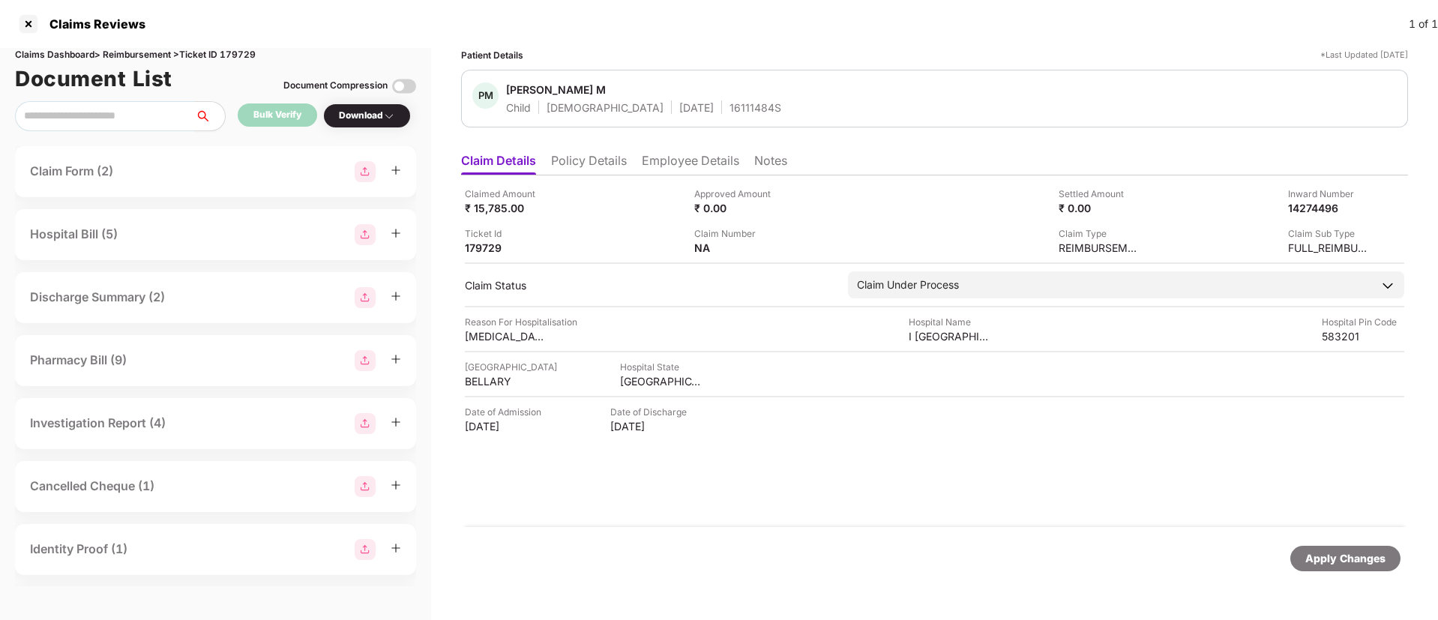
click at [608, 172] on li "Policy Details" at bounding box center [589, 164] width 76 height 22
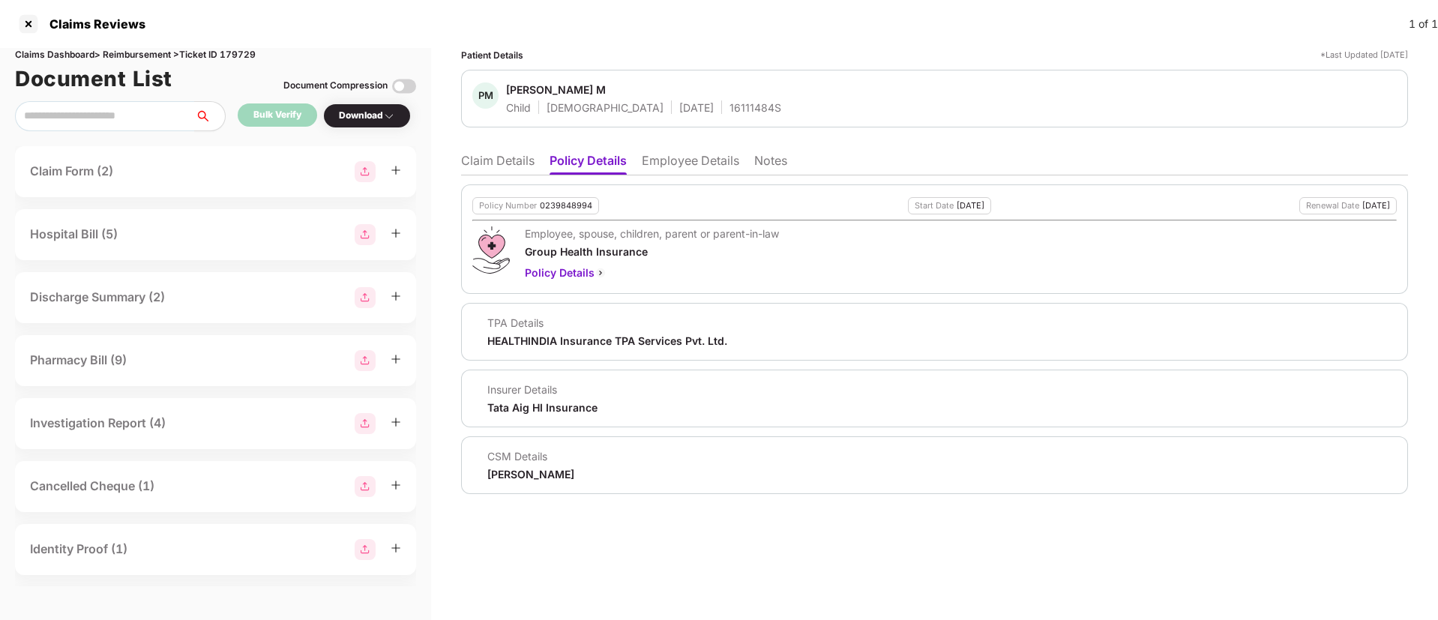
click at [655, 163] on li "Employee Details" at bounding box center [690, 164] width 97 height 22
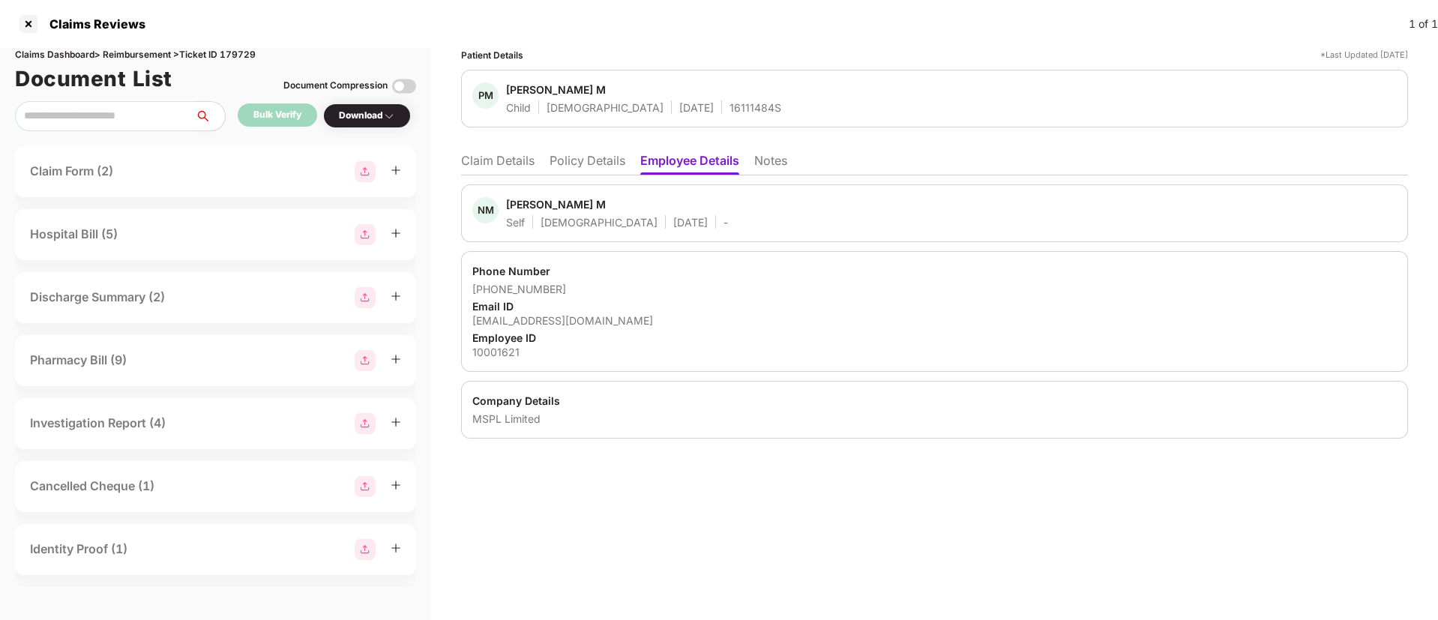
click at [523, 166] on li "Claim Details" at bounding box center [497, 164] width 73 height 22
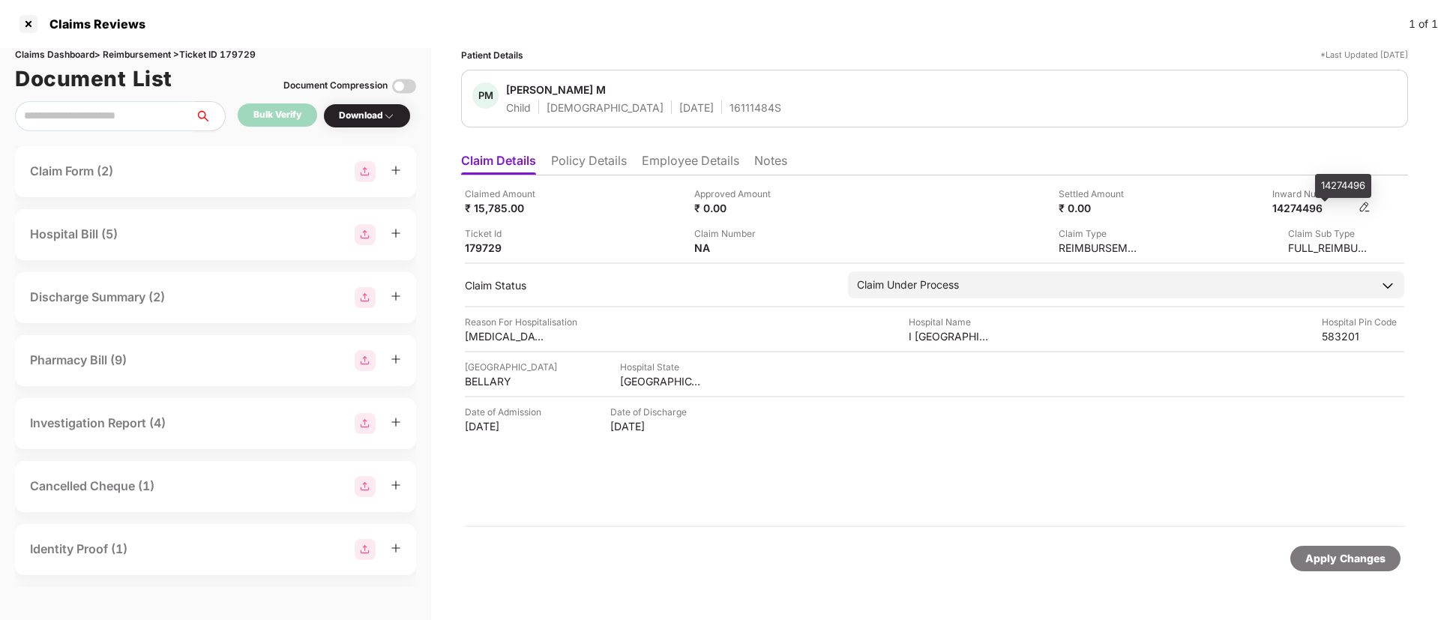
click at [1302, 206] on div "14274496" at bounding box center [1313, 208] width 82 height 14
copy div "14274496"
drag, startPoint x: 223, startPoint y: 53, endPoint x: 267, endPoint y: 54, distance: 43.5
click at [267, 54] on div "Claims Dashboard > Reimbursement > Ticket ID 179729" at bounding box center [215, 55] width 401 height 14
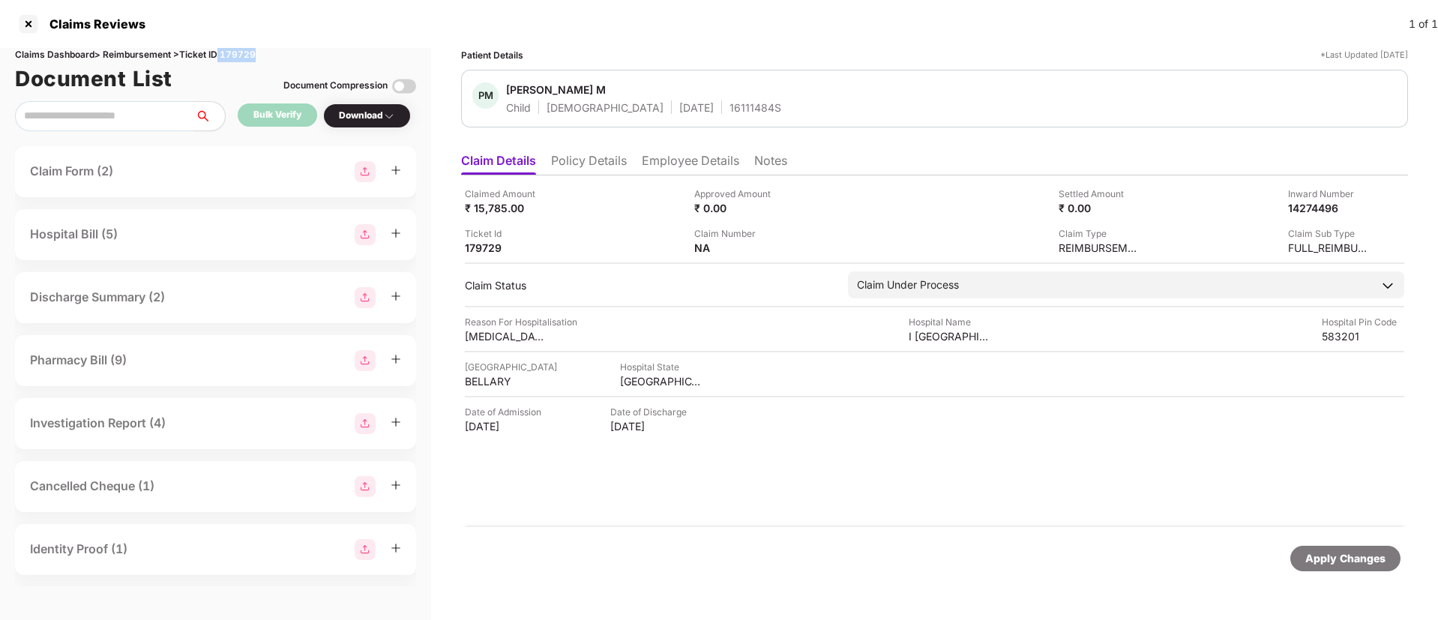
copy div "179729"
click at [591, 169] on li "Policy Details" at bounding box center [589, 164] width 76 height 22
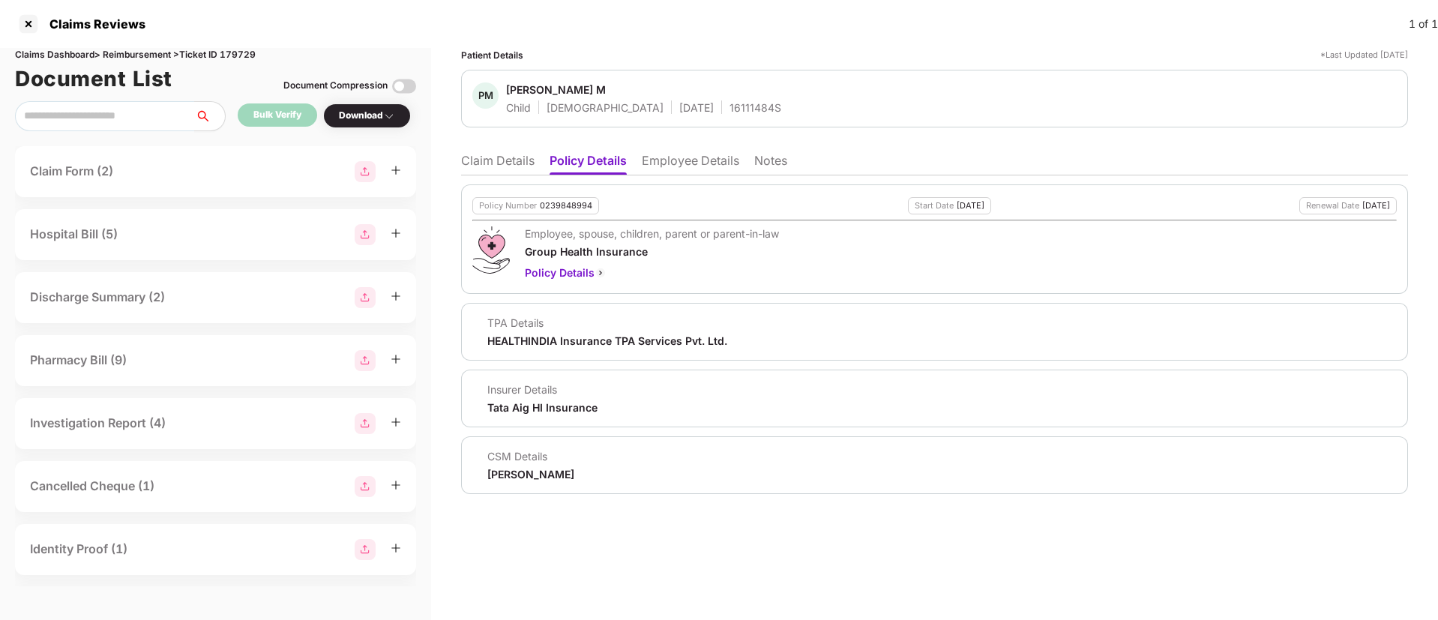
click at [489, 164] on li "Claim Details" at bounding box center [497, 164] width 73 height 22
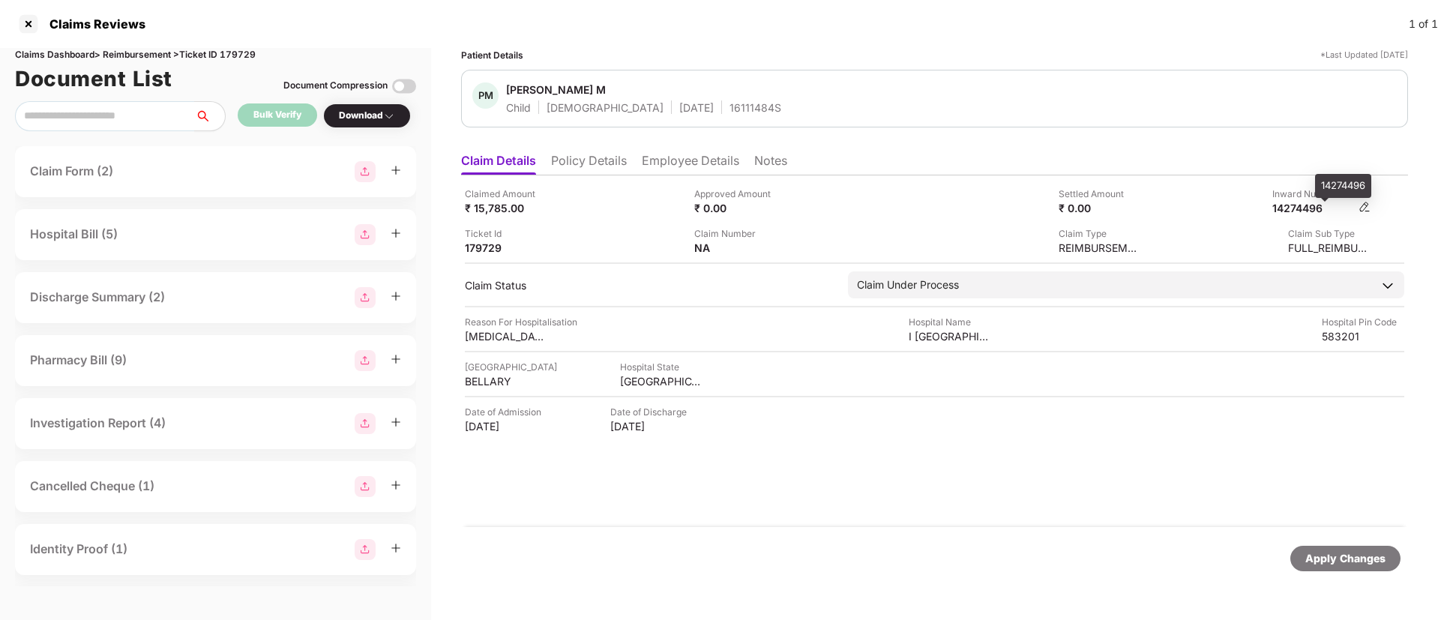
click at [1298, 209] on div "14274496" at bounding box center [1313, 208] width 82 height 14
copy div "14274496"
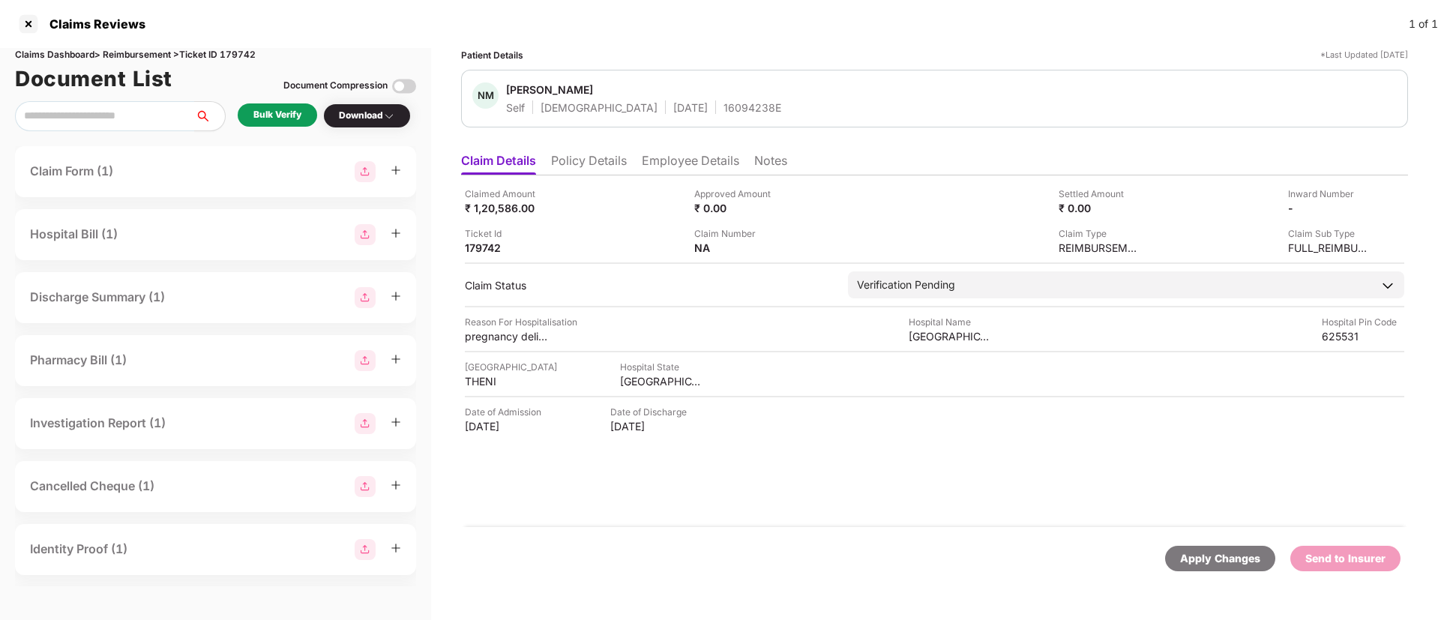
click at [282, 115] on div "Bulk Verify" at bounding box center [277, 115] width 48 height 14
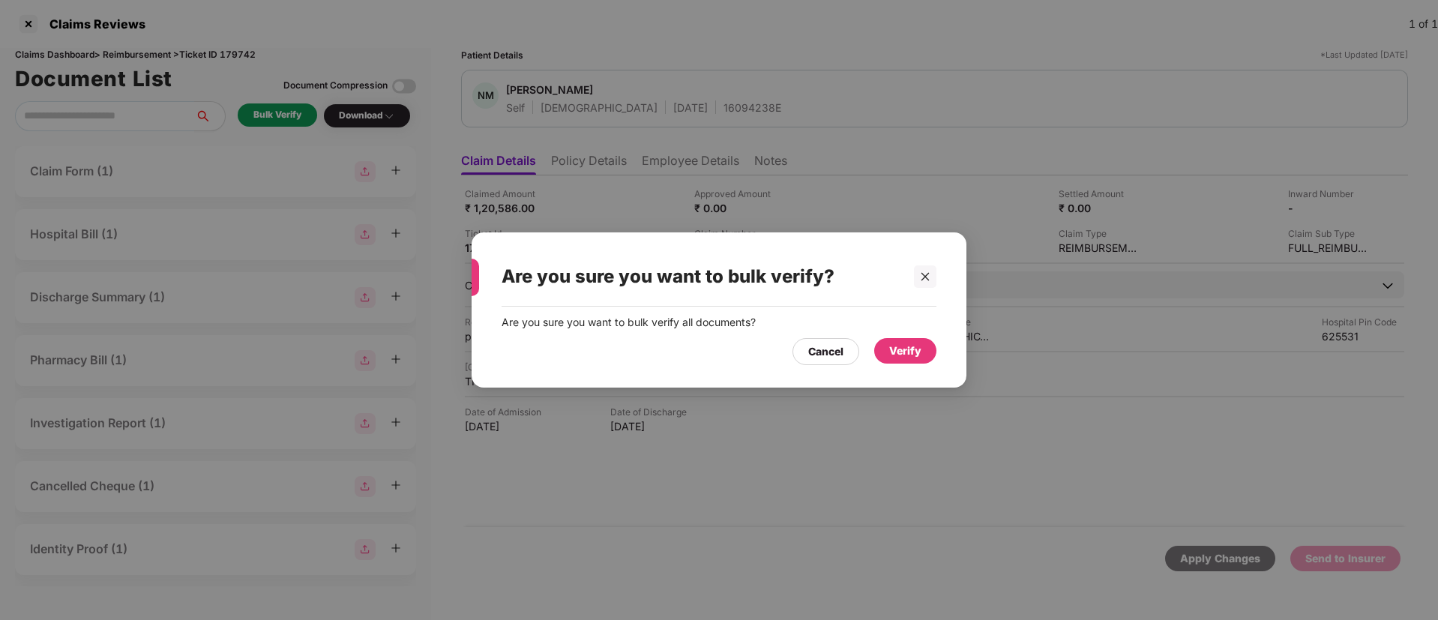
click at [900, 352] on div "Verify" at bounding box center [905, 351] width 32 height 16
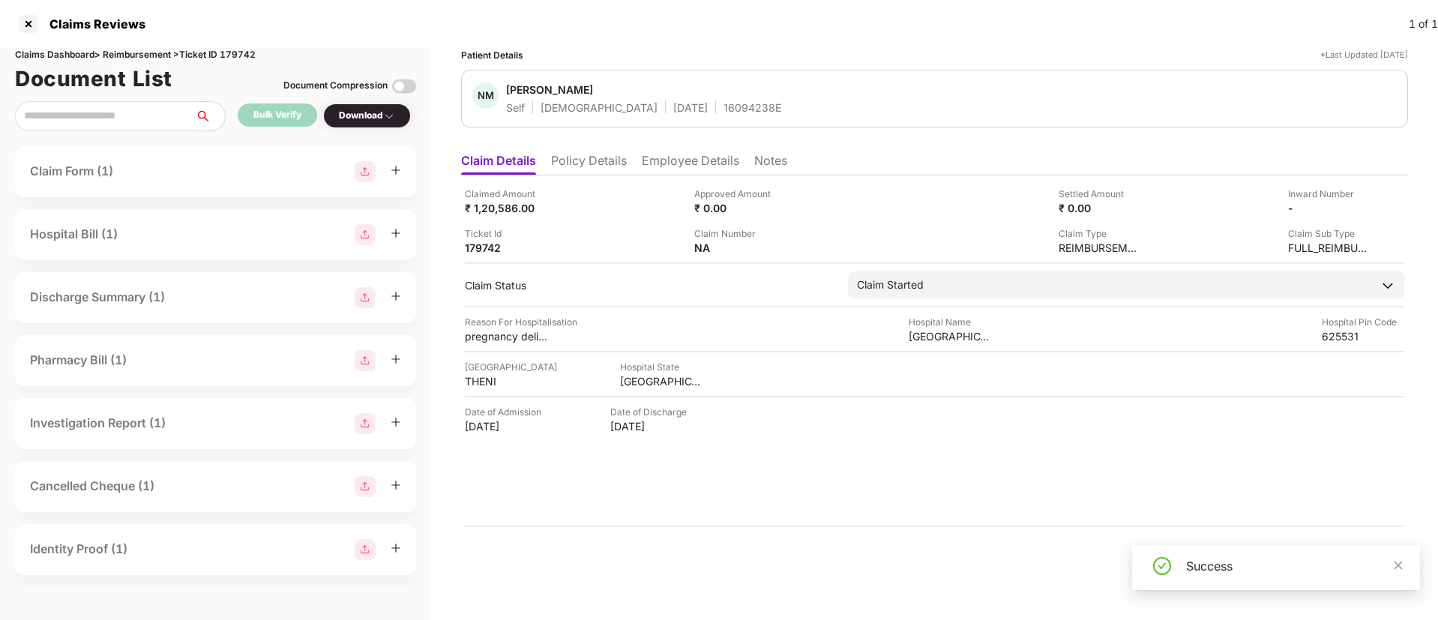
click at [354, 113] on div "Download" at bounding box center [367, 116] width 56 height 14
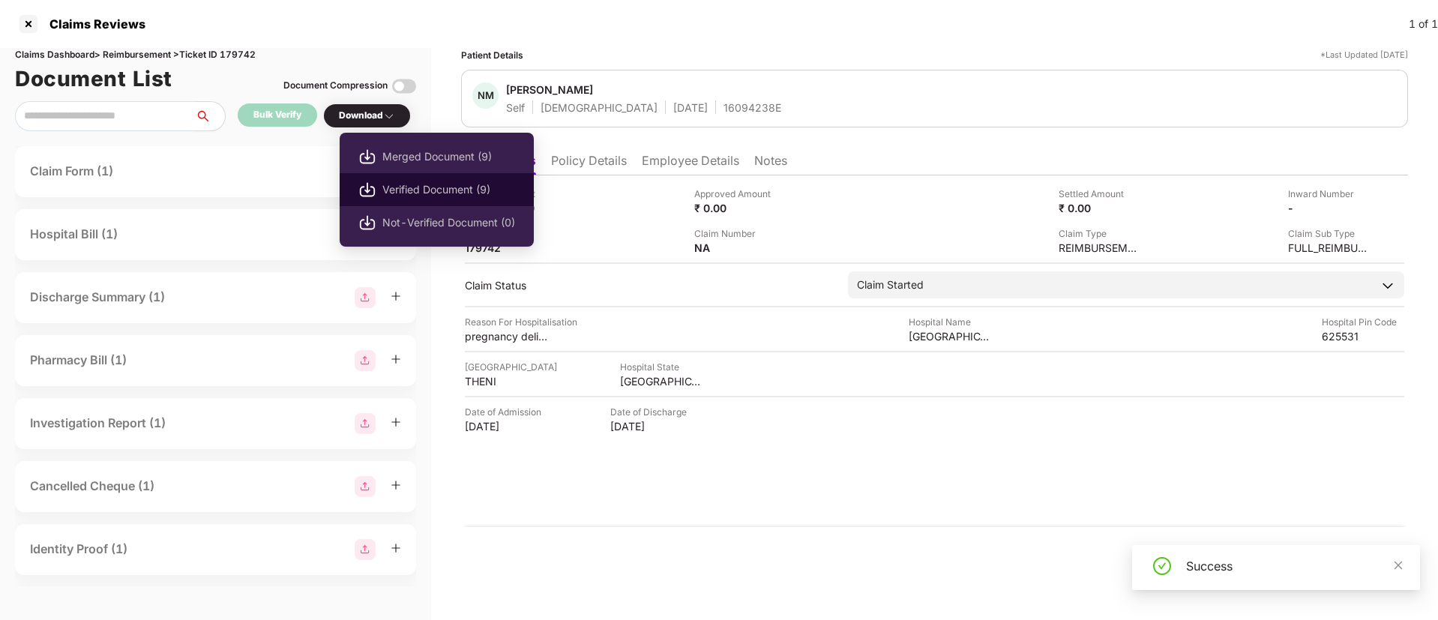
click at [411, 179] on li "Verified Document (9)" at bounding box center [437, 189] width 194 height 33
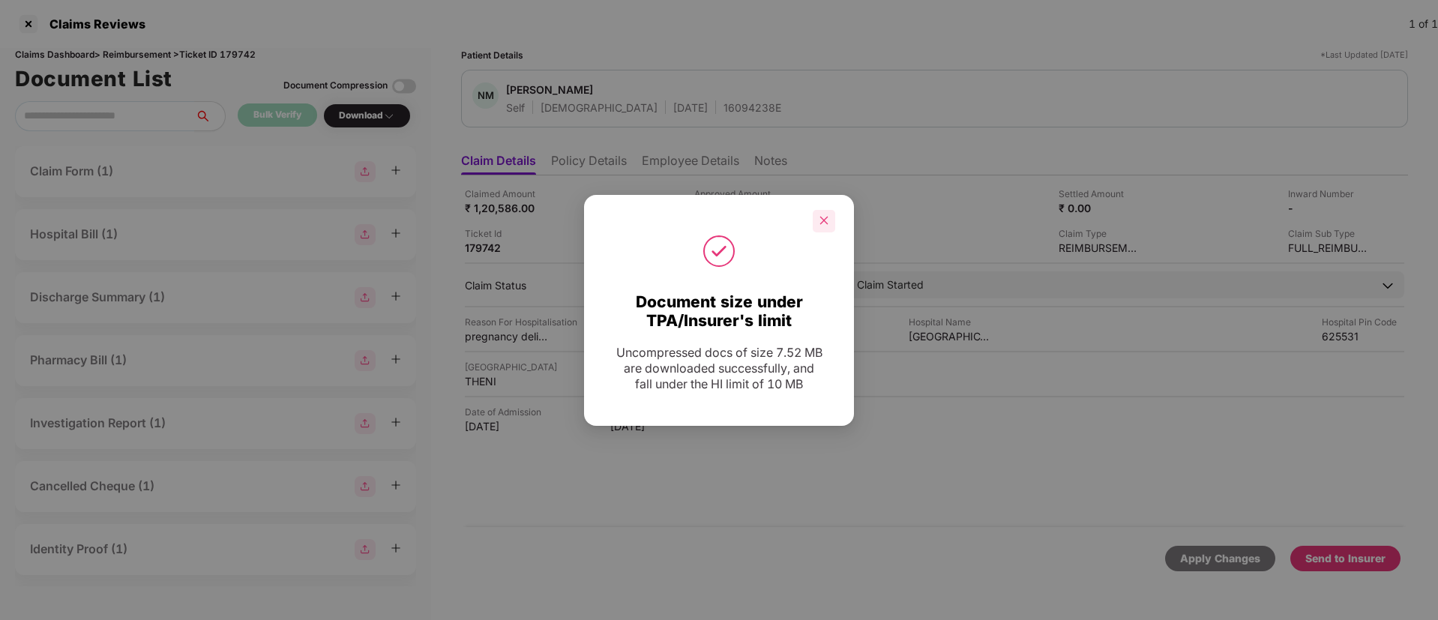
click at [828, 218] on icon "close" at bounding box center [824, 220] width 10 height 10
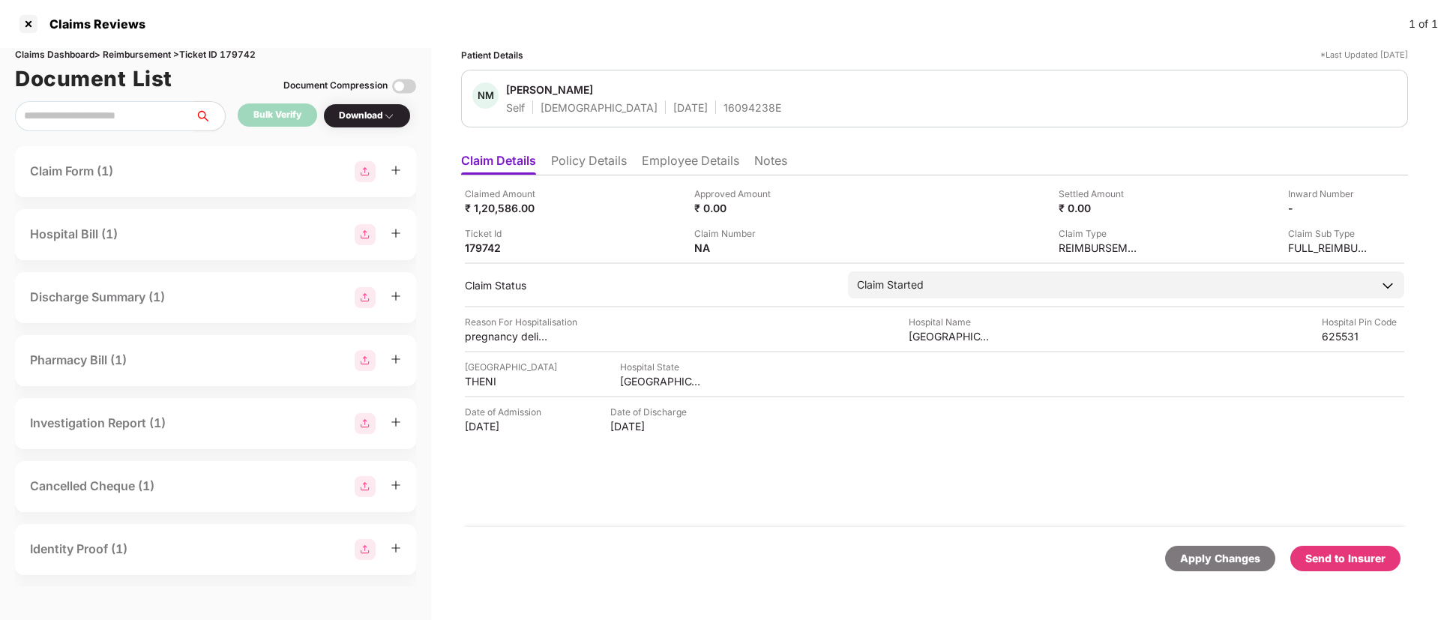
click at [1344, 564] on div "Send to Insurer" at bounding box center [1345, 558] width 80 height 16
click at [580, 161] on li "Policy Details" at bounding box center [589, 164] width 76 height 22
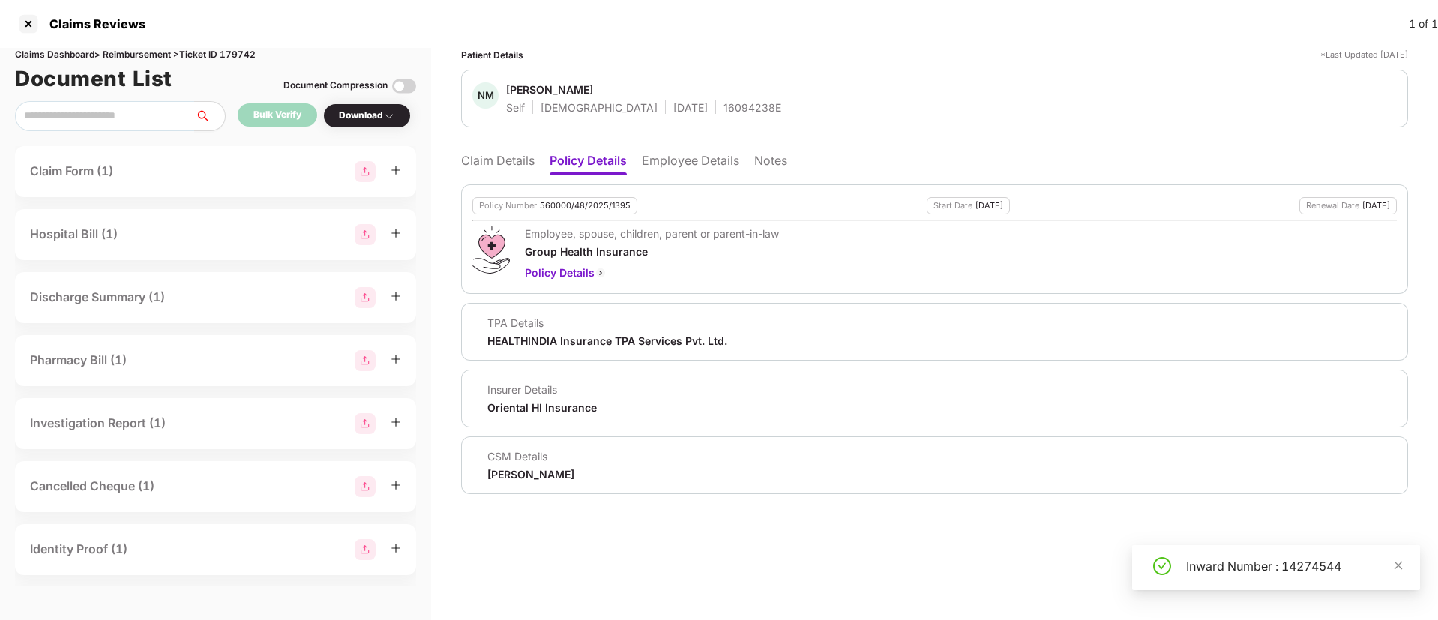
click at [664, 157] on li "Employee Details" at bounding box center [690, 164] width 97 height 22
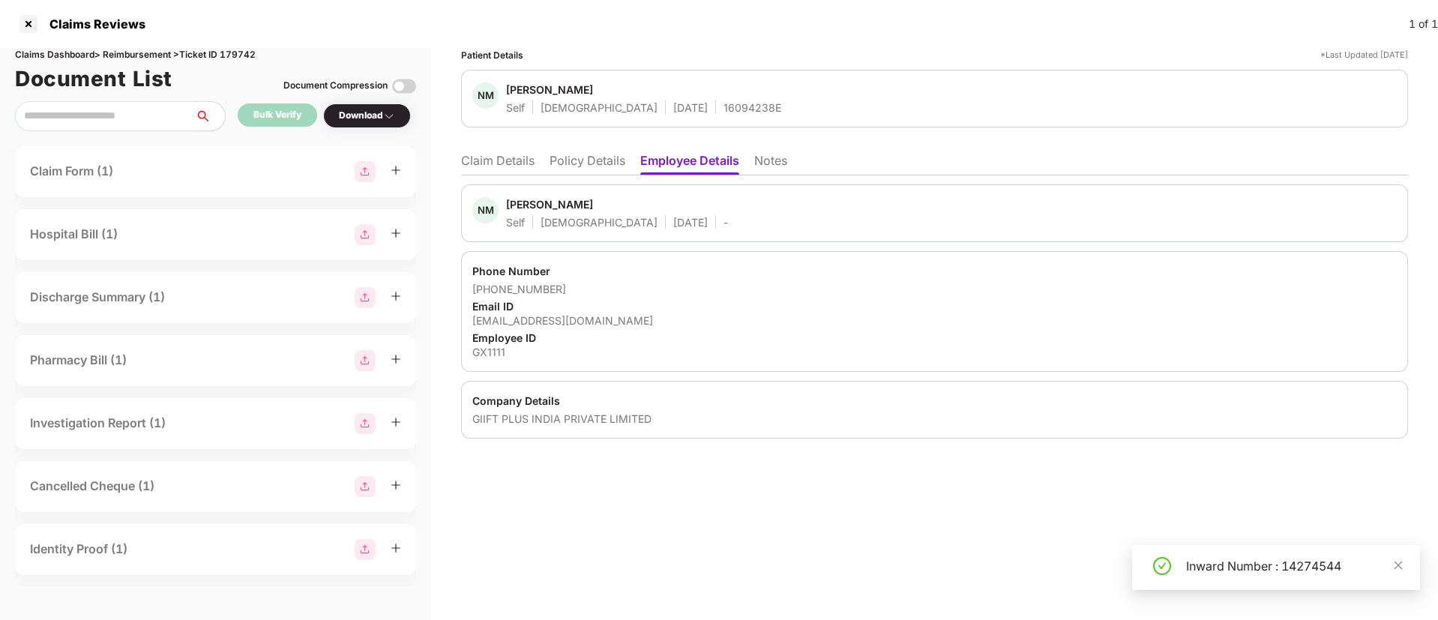
click at [528, 161] on li "Claim Details" at bounding box center [497, 164] width 73 height 22
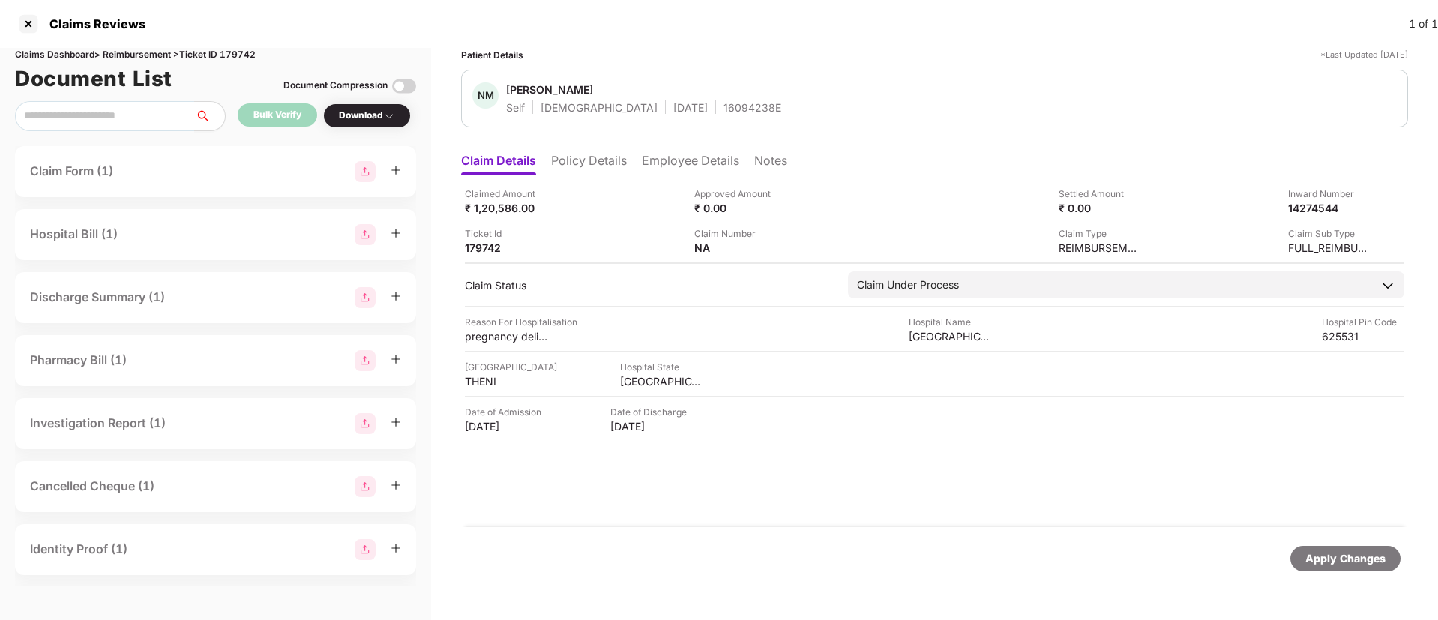
click at [773, 342] on div "Reason For Hospitalisation pregnancy delivery Hospital Name [GEOGRAPHIC_DATA] P…" at bounding box center [934, 329] width 939 height 28
click at [571, 161] on li "Policy Details" at bounding box center [589, 164] width 76 height 22
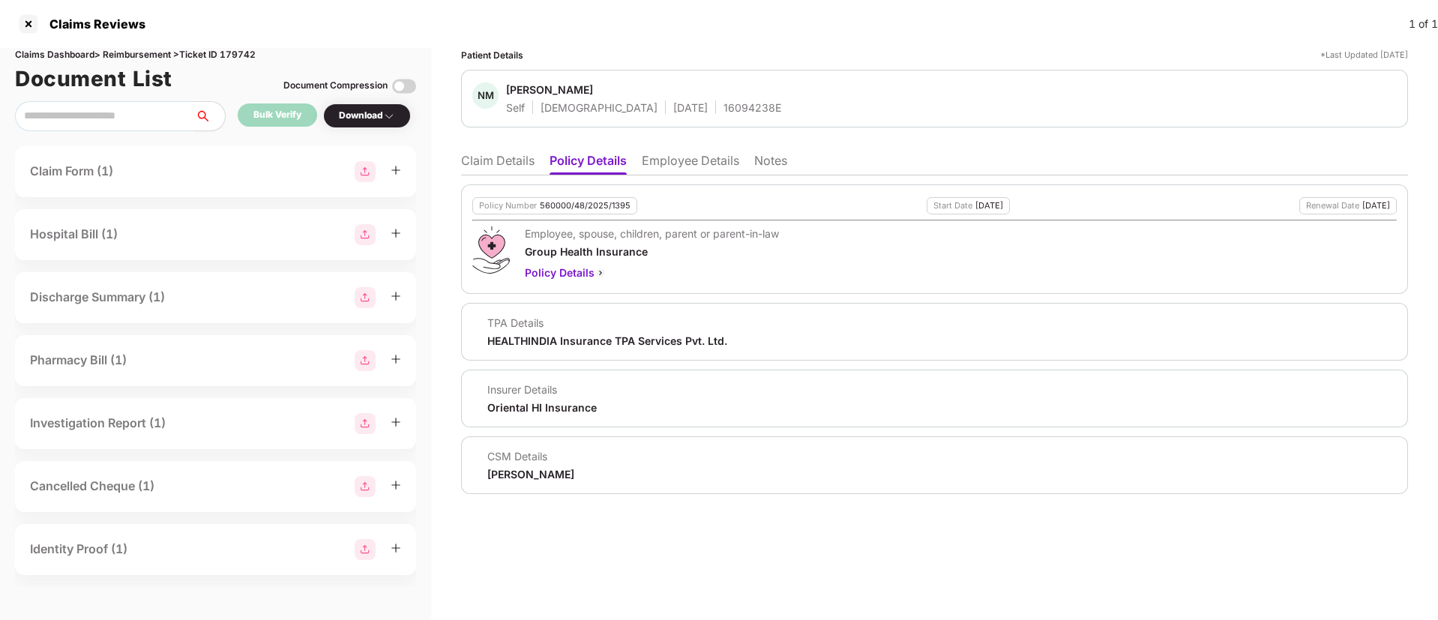
click at [674, 166] on li "Employee Details" at bounding box center [690, 164] width 97 height 22
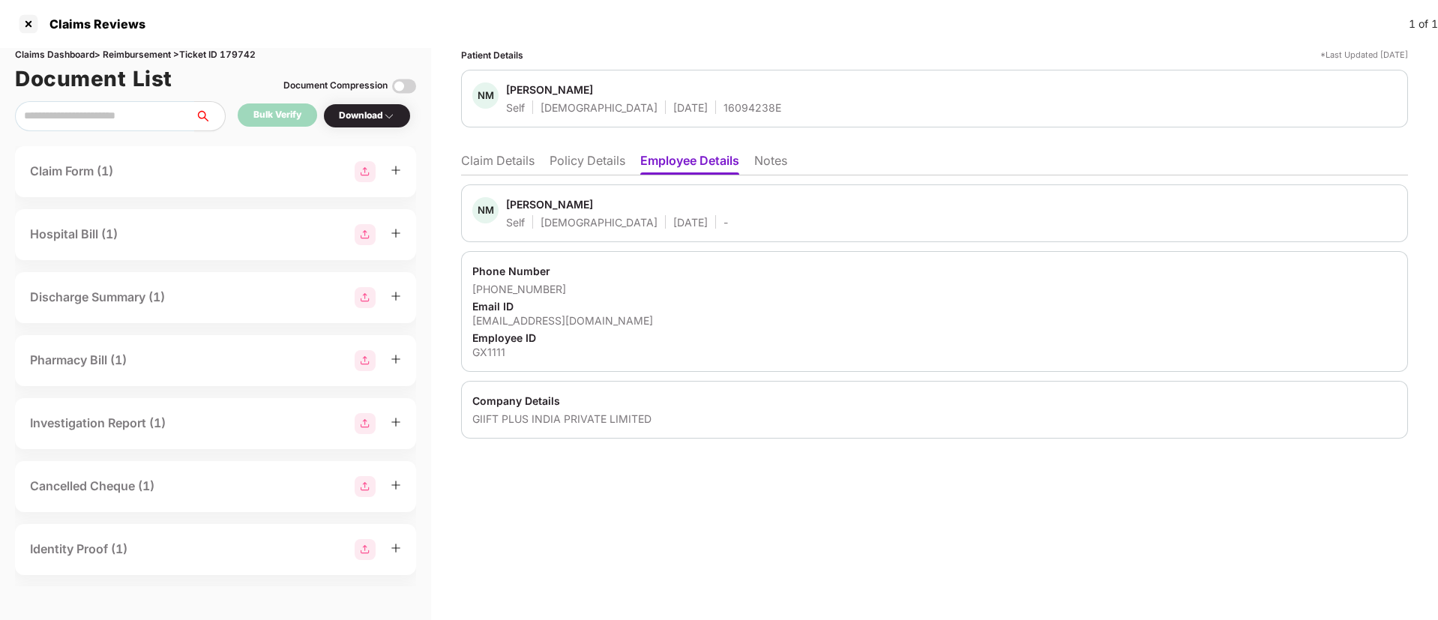
click at [490, 151] on ul "Claim Details Policy Details Employee Details Notes" at bounding box center [934, 160] width 947 height 30
click at [491, 154] on li "Claim Details" at bounding box center [497, 164] width 73 height 22
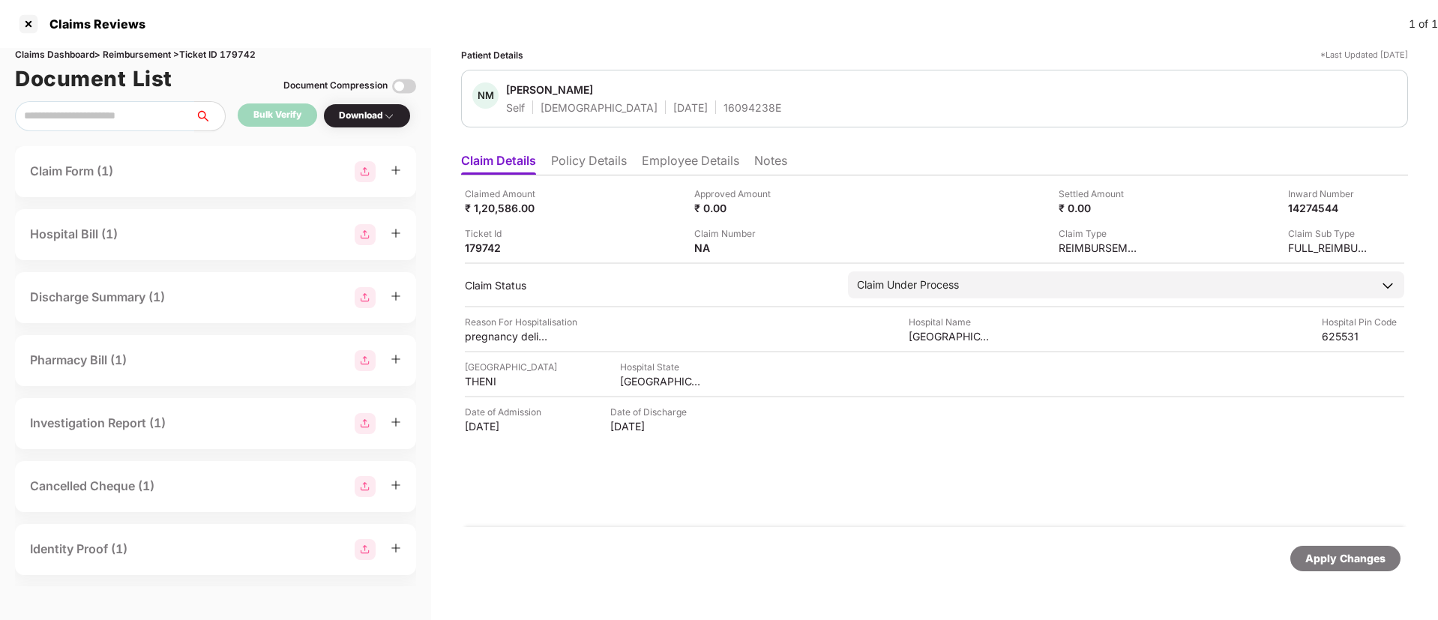
click at [571, 163] on li "Policy Details" at bounding box center [589, 164] width 76 height 22
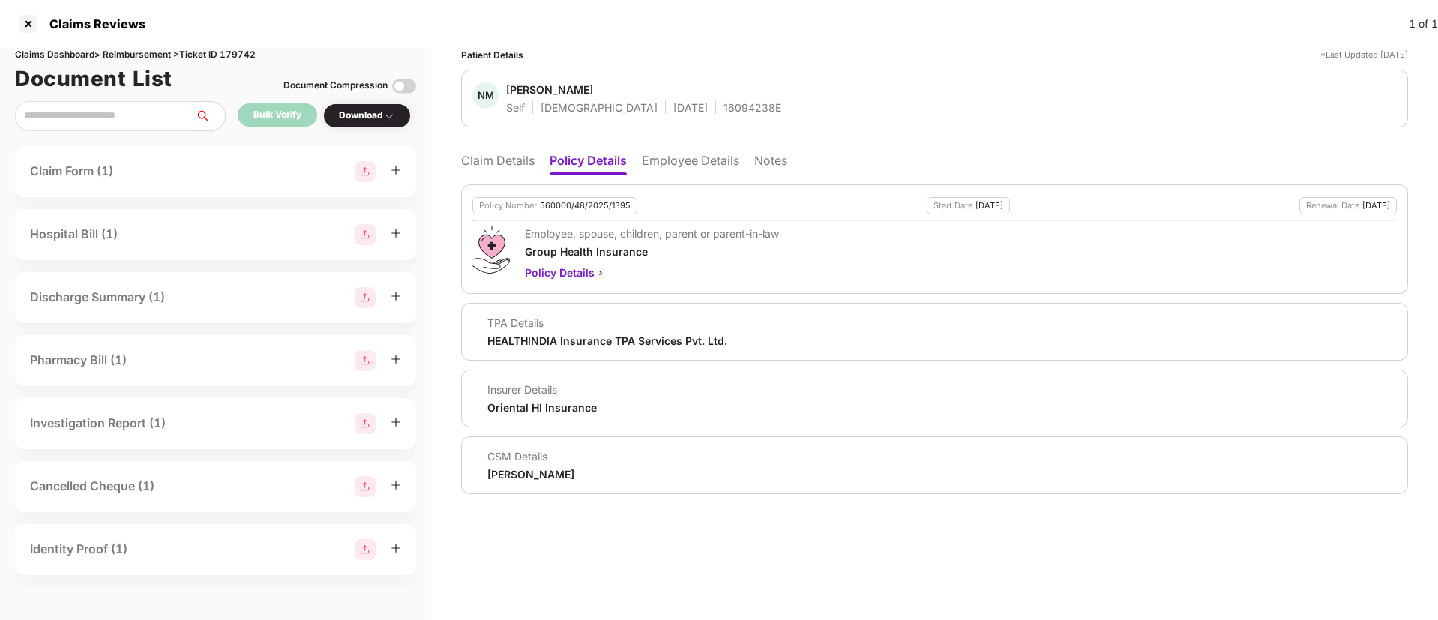
click at [526, 160] on li "Claim Details" at bounding box center [497, 164] width 73 height 22
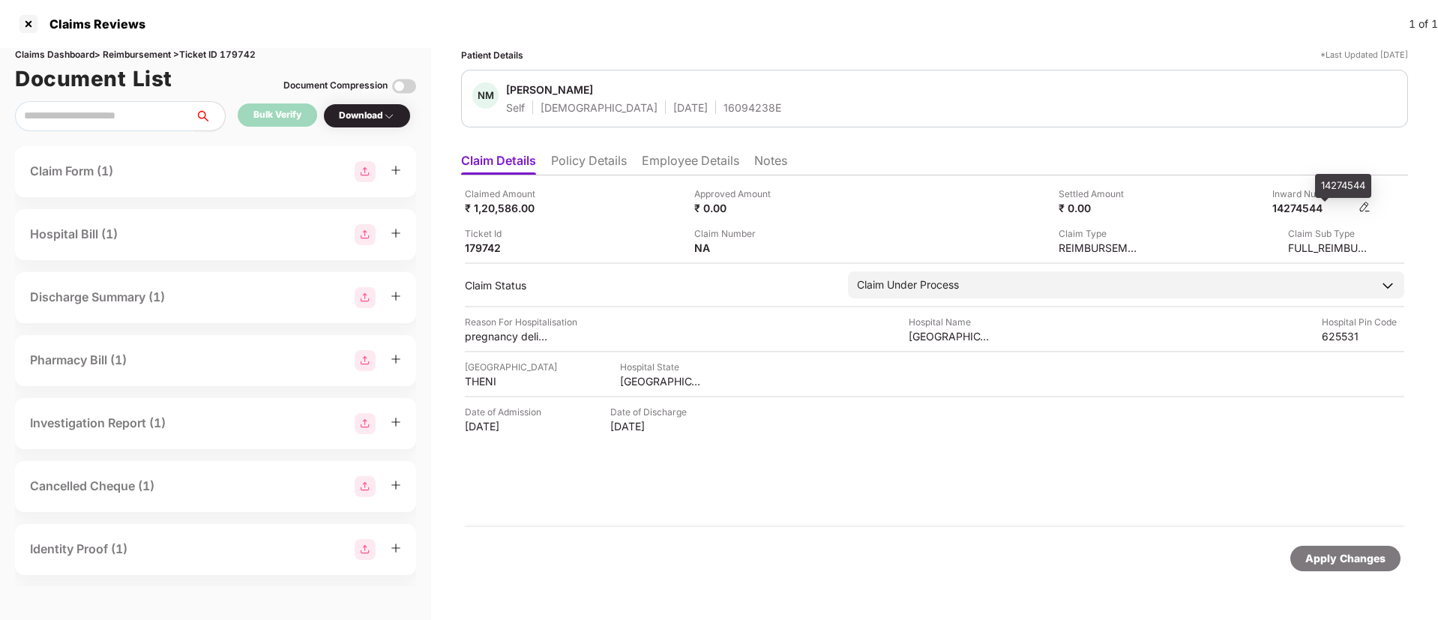
click at [1307, 206] on div "14274544" at bounding box center [1313, 208] width 82 height 14
copy div "14274544"
click at [604, 160] on li "Policy Details" at bounding box center [589, 164] width 76 height 22
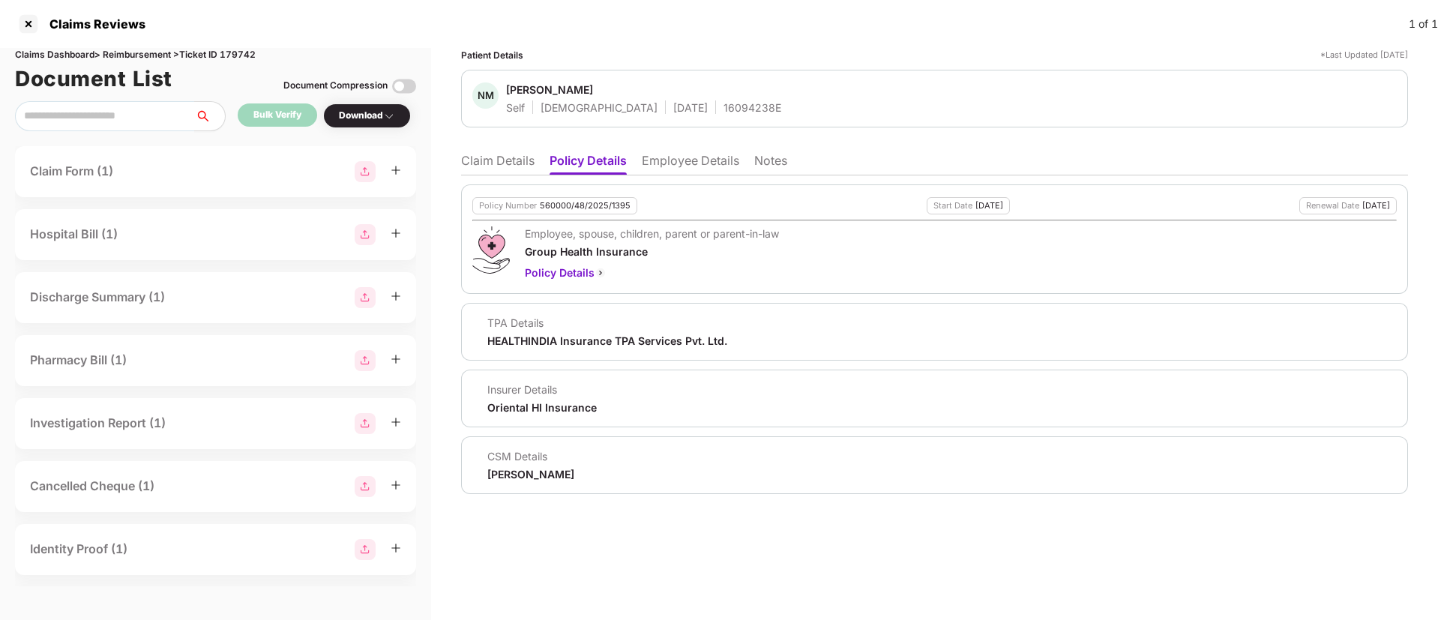
click at [663, 163] on li "Employee Details" at bounding box center [690, 164] width 97 height 22
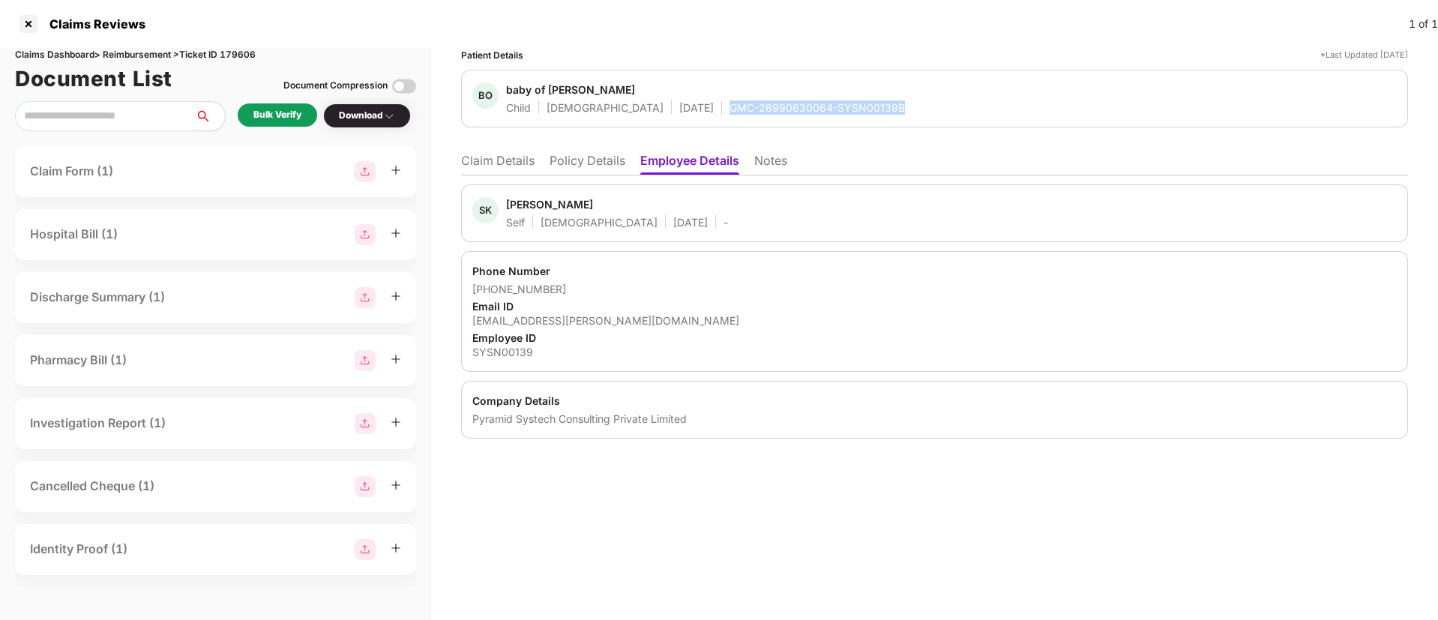
drag, startPoint x: 669, startPoint y: 106, endPoint x: 845, endPoint y: 107, distance: 176.2
click at [845, 107] on div "BO baby of Sarita Child Male 04 July 2025 GMC-26990630064-SYSN00139B" at bounding box center [934, 98] width 924 height 32
copy div "GMC-26990630064-SYSN00139B"
click at [496, 163] on li "Claim Details" at bounding box center [497, 164] width 73 height 22
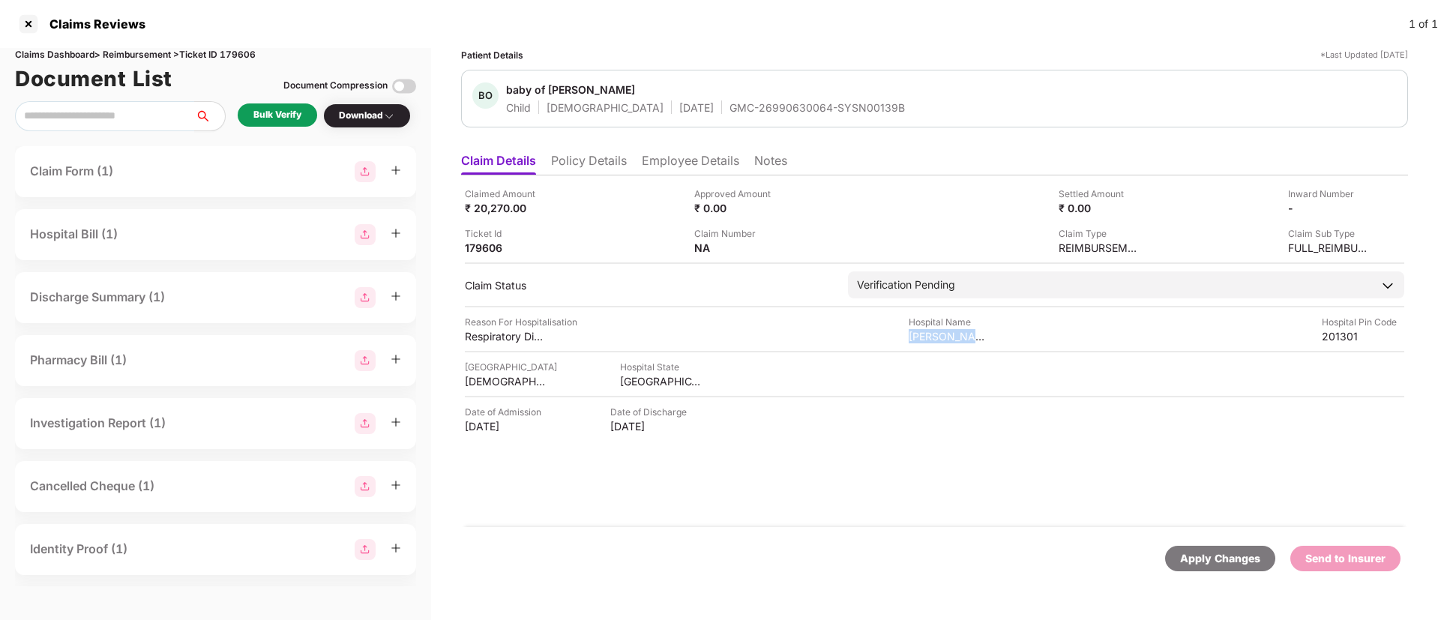
drag, startPoint x: 906, startPoint y: 336, endPoint x: 1002, endPoint y: 333, distance: 96.8
click at [1002, 333] on div "Reason For Hospitalisation Respiratory Distress soon after Birth Hospital Name …" at bounding box center [934, 329] width 939 height 28
copy div "Surbhi Hospital"
drag, startPoint x: 608, startPoint y: 379, endPoint x: 684, endPoint y: 376, distance: 76.5
click at [684, 376] on div "Hospital City GAUTAM BUDDHA NAGAR Hospital State UTTAR PRADESH" at bounding box center [934, 374] width 939 height 28
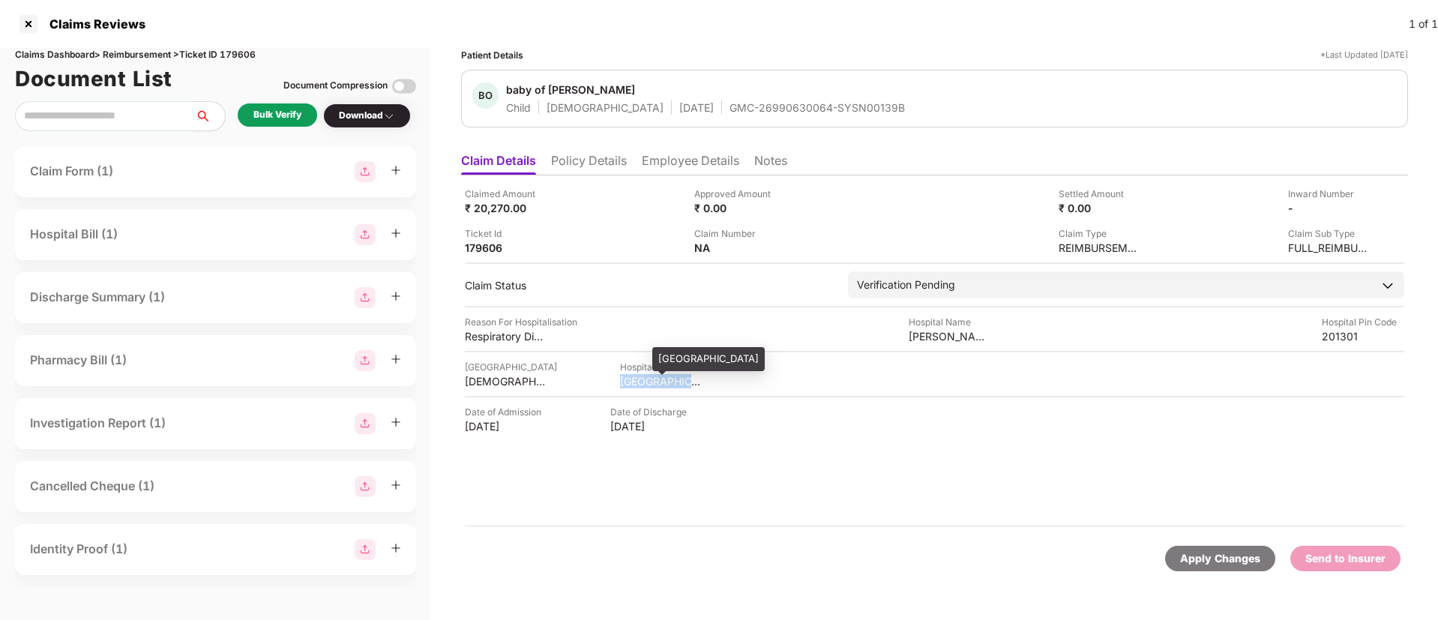
copy div "UTTAR PRADE"
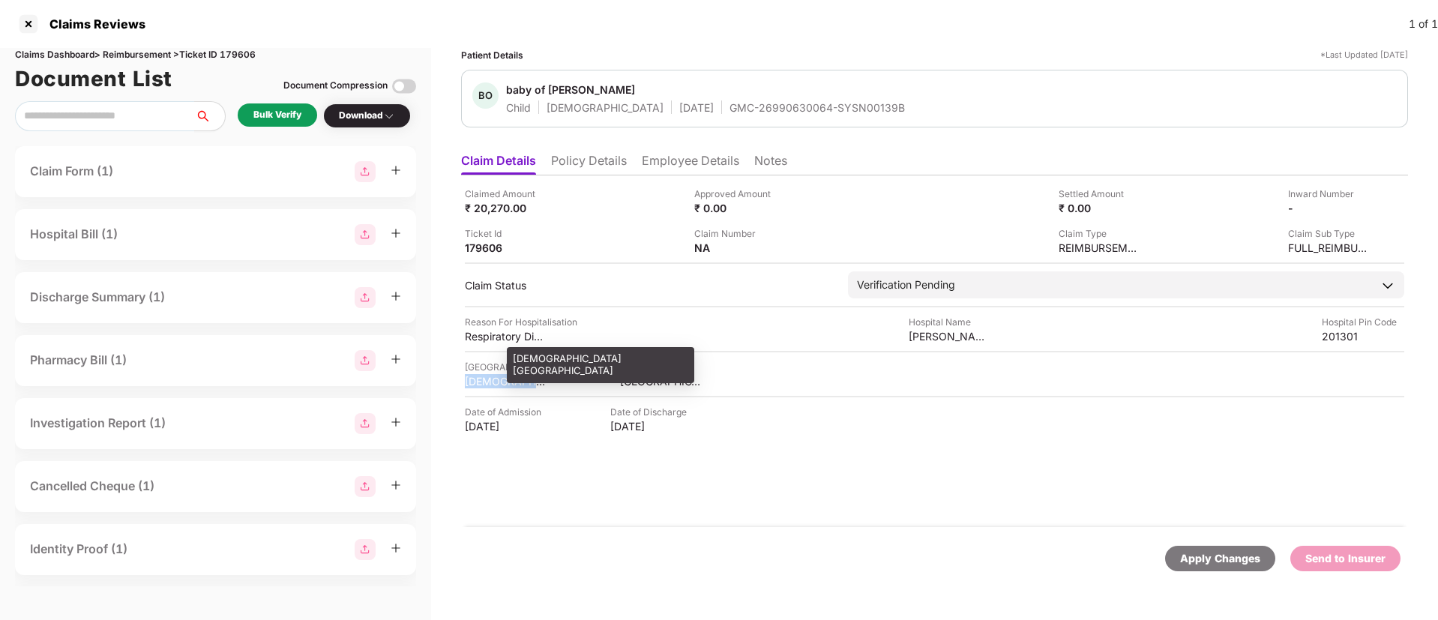
copy div "GAUTAM BUD"
drag, startPoint x: 465, startPoint y: 379, endPoint x: 545, endPoint y: 375, distance: 80.3
click at [545, 375] on div "Claimed Amount ₹ 20,270.00 Approved Amount ₹ 0.00 Settled Amount ₹ 0.00 Inward …" at bounding box center [934, 351] width 947 height 352
copy div "GAUTAM BUDD"
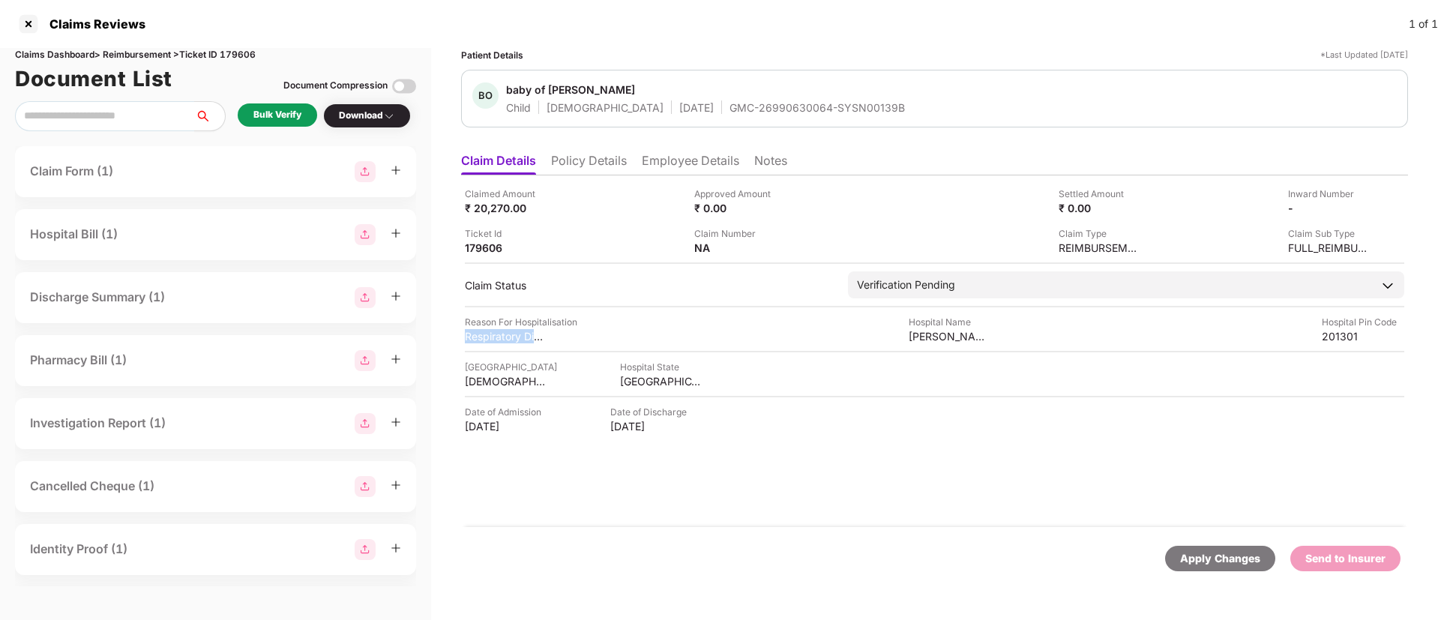
drag, startPoint x: 464, startPoint y: 334, endPoint x: 559, endPoint y: 334, distance: 95.2
click at [559, 334] on div "Claimed Amount ₹ 20,270.00 Approved Amount ₹ 0.00 Settled Amount ₹ 0.00 Inward …" at bounding box center [934, 351] width 947 height 352
copy div "Respiratory Distres"
click at [663, 172] on li "Employee Details" at bounding box center [690, 164] width 97 height 22
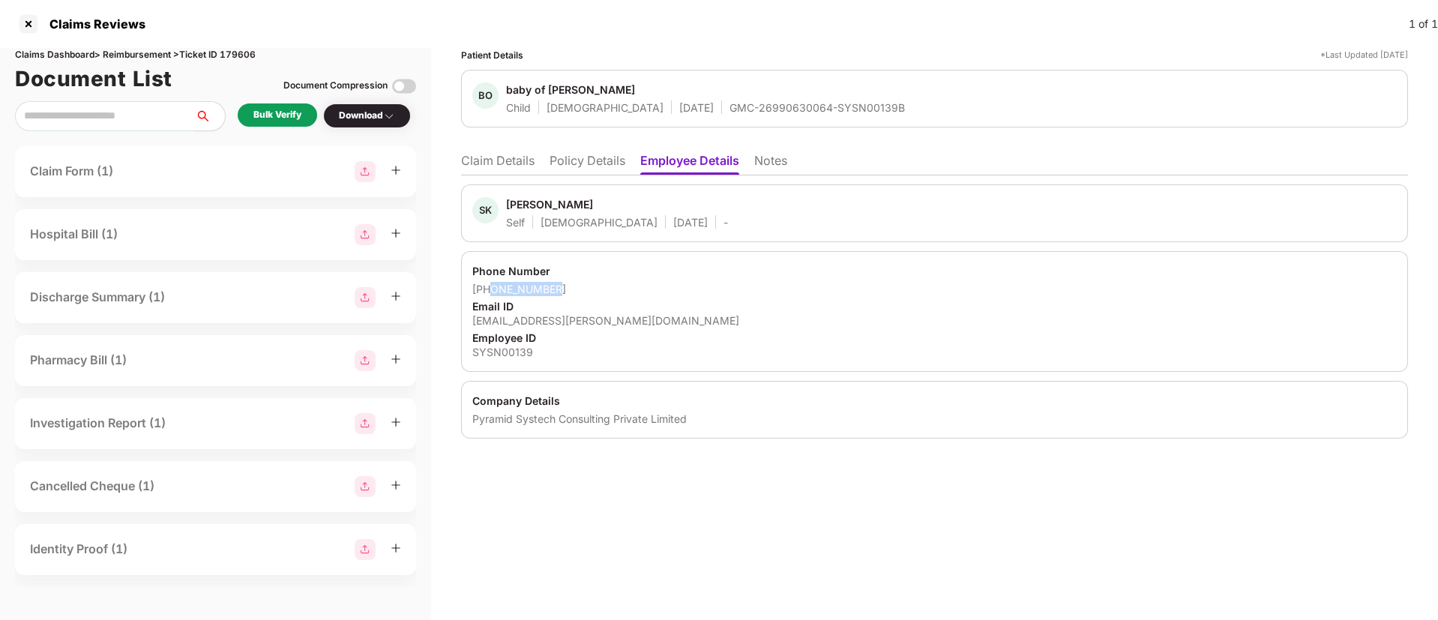
drag, startPoint x: 491, startPoint y: 293, endPoint x: 573, endPoint y: 295, distance: 81.7
click at [573, 295] on div "+918510008735" at bounding box center [934, 289] width 924 height 14
copy div "8510008735"
drag, startPoint x: 466, startPoint y: 316, endPoint x: 648, endPoint y: 323, distance: 181.6
click at [648, 323] on div "Phone Number +918510008735 Email ID kumari.sarita@pyramidci.com Employee ID SYS…" at bounding box center [934, 311] width 947 height 121
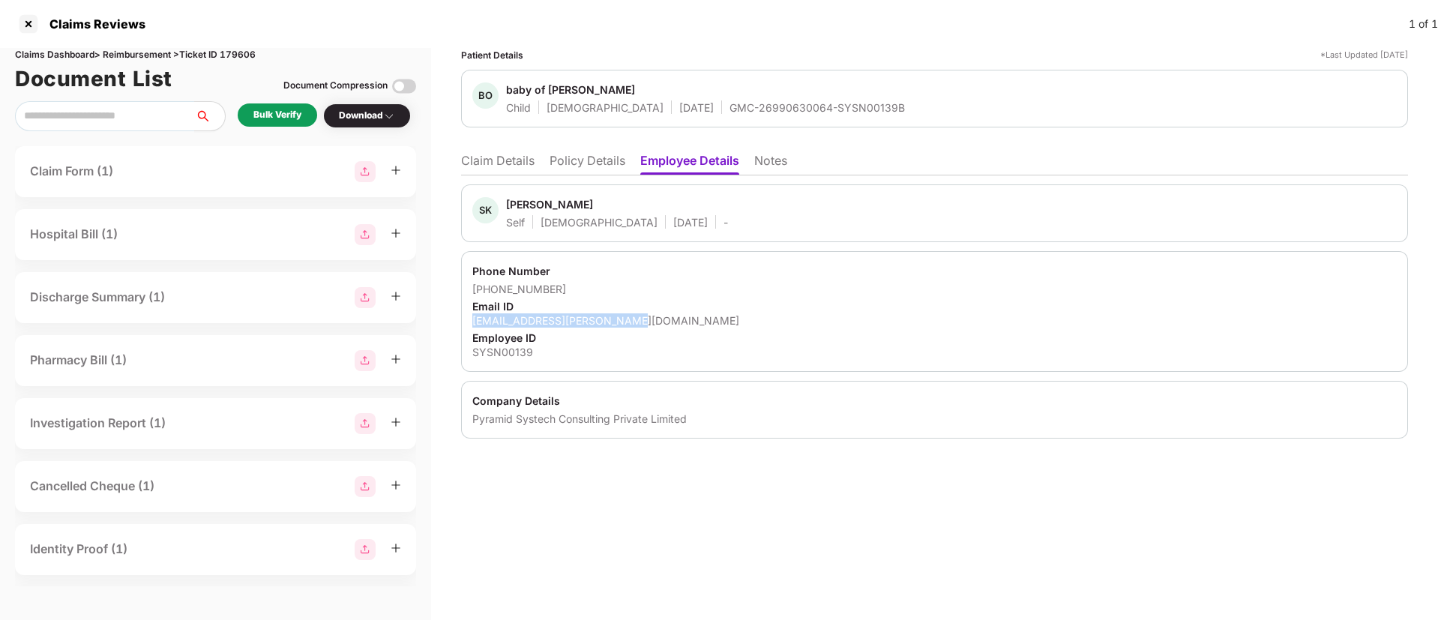
copy div "kumari.sarita@pyramidci.com"
click at [494, 158] on li "Claim Details" at bounding box center [497, 164] width 73 height 22
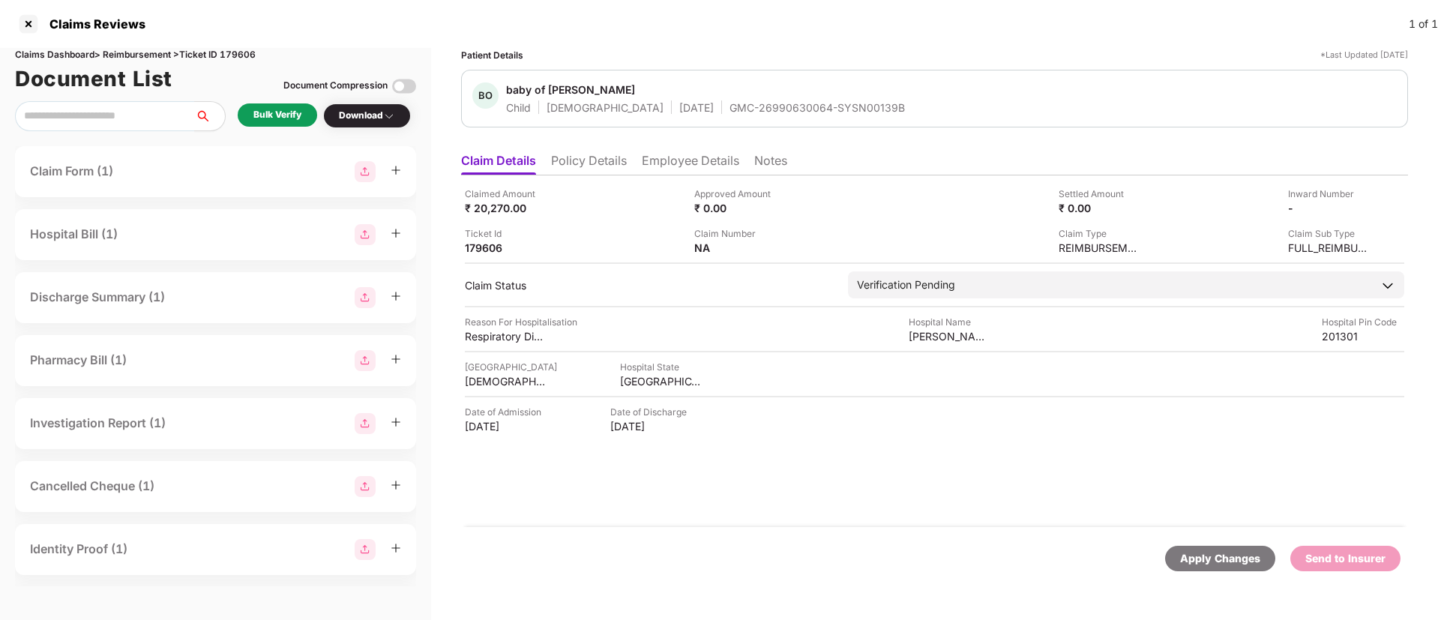
click at [271, 110] on div "Bulk Verify" at bounding box center [277, 115] width 48 height 14
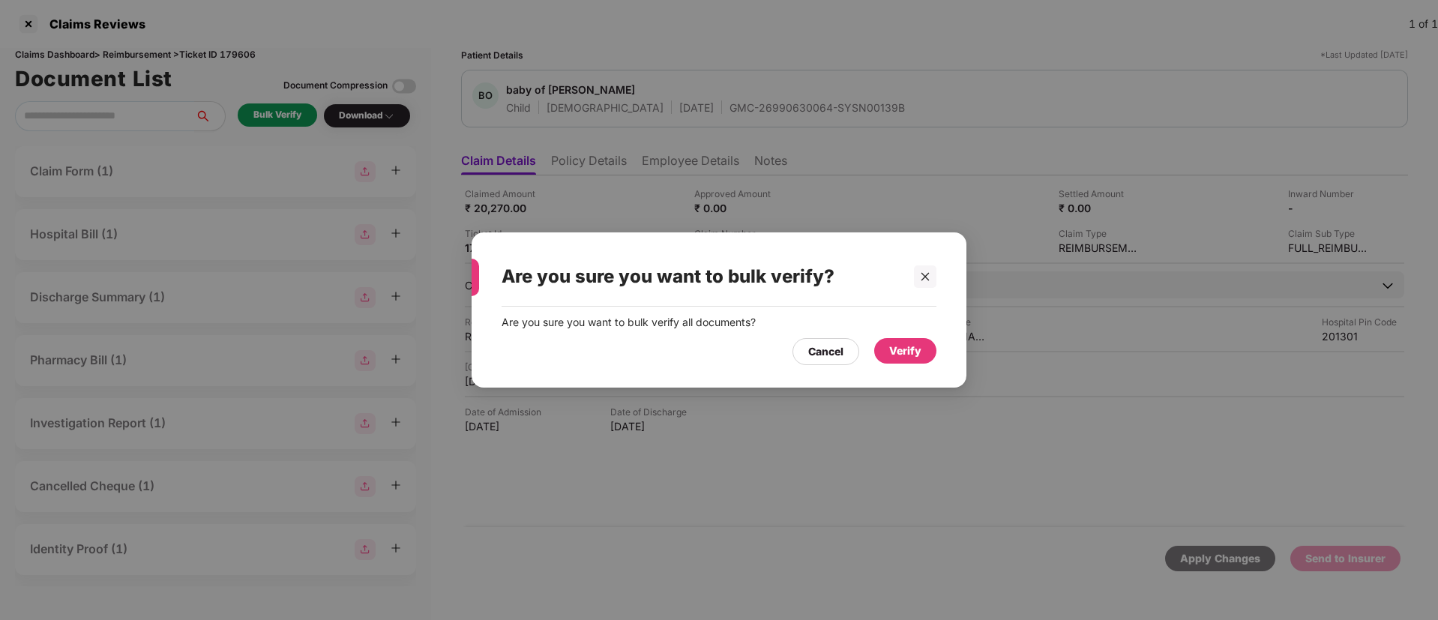
click at [893, 354] on div "Verify" at bounding box center [905, 351] width 32 height 16
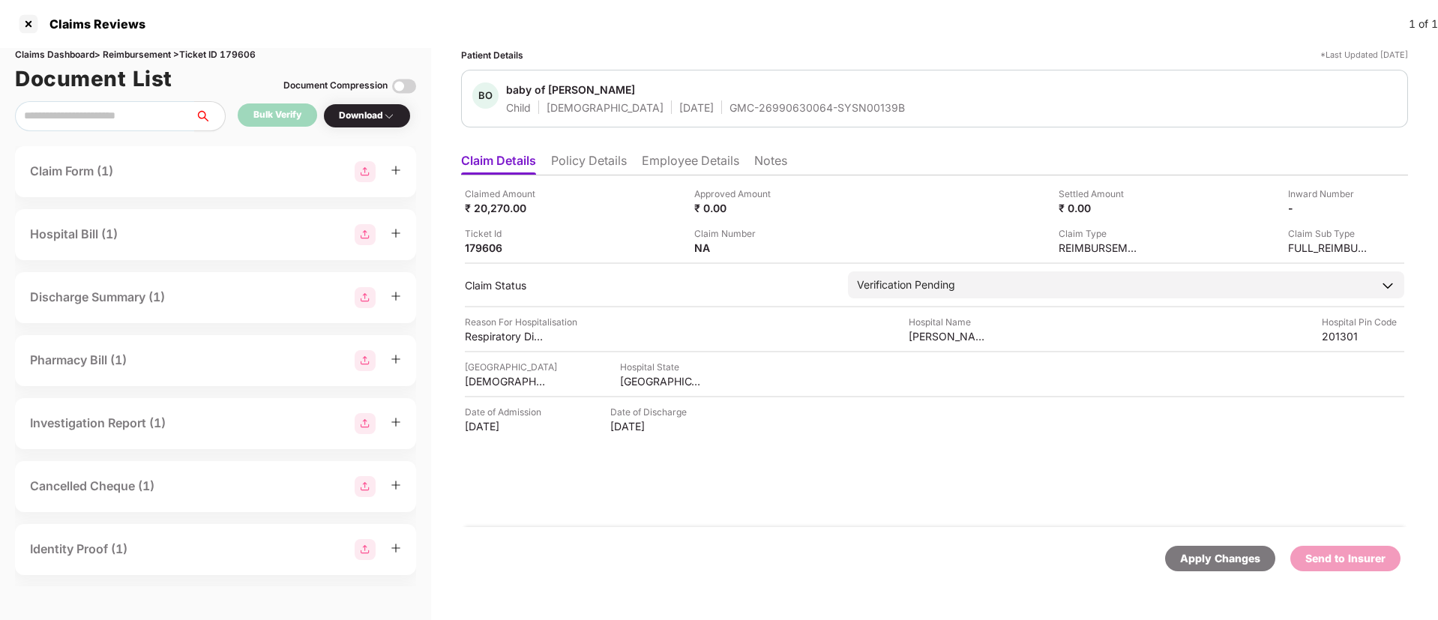
click at [368, 123] on div "Download" at bounding box center [367, 115] width 88 height 25
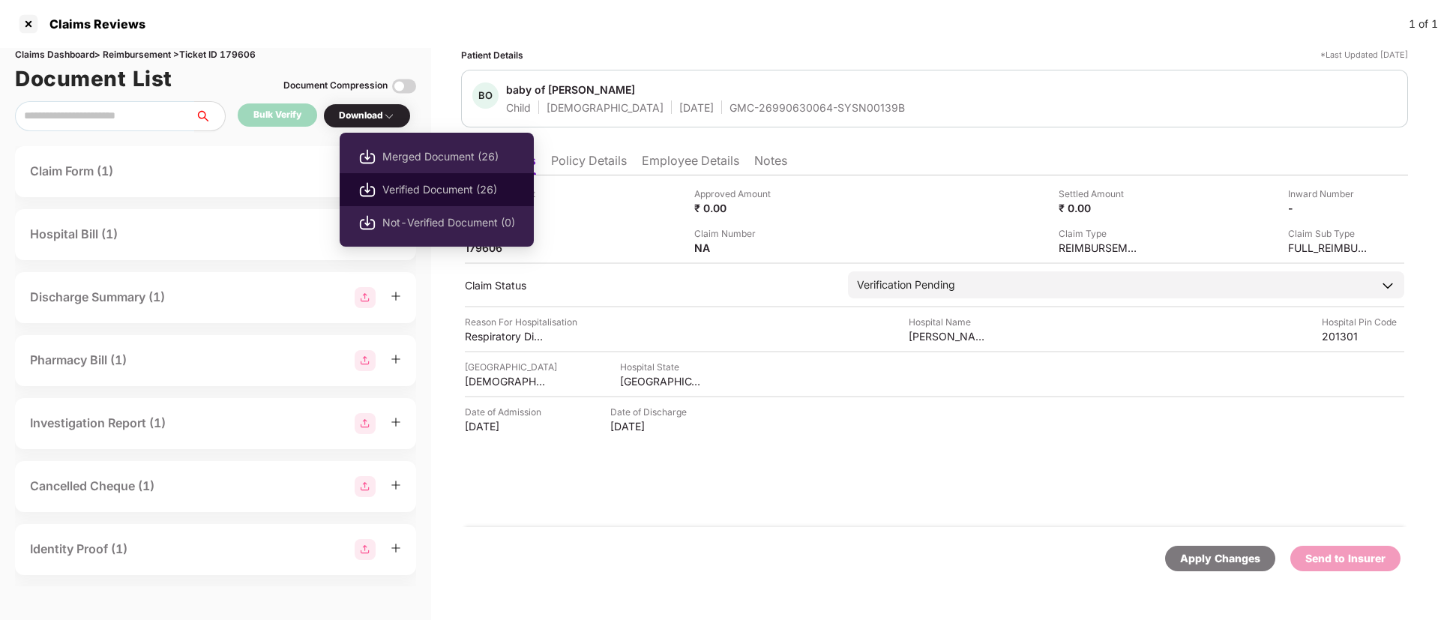
click at [437, 188] on span "Verified Document (26)" at bounding box center [448, 189] width 133 height 16
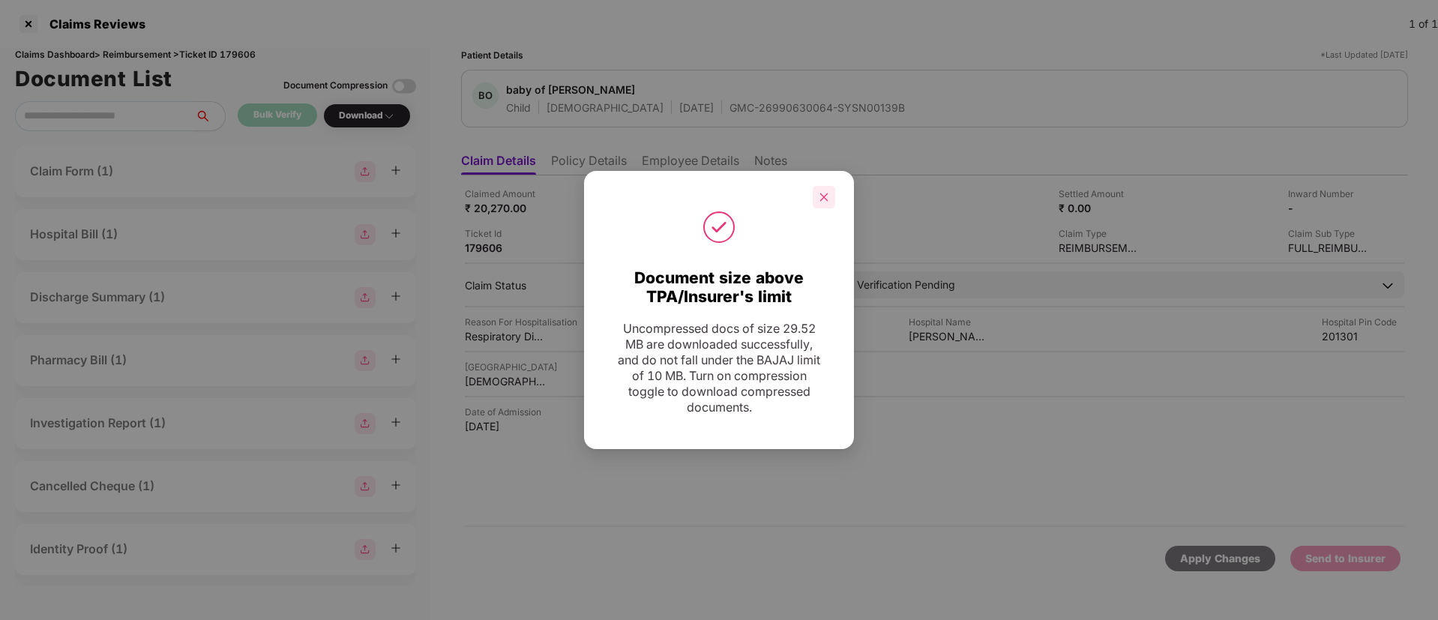
click at [826, 196] on icon "close" at bounding box center [824, 197] width 10 height 10
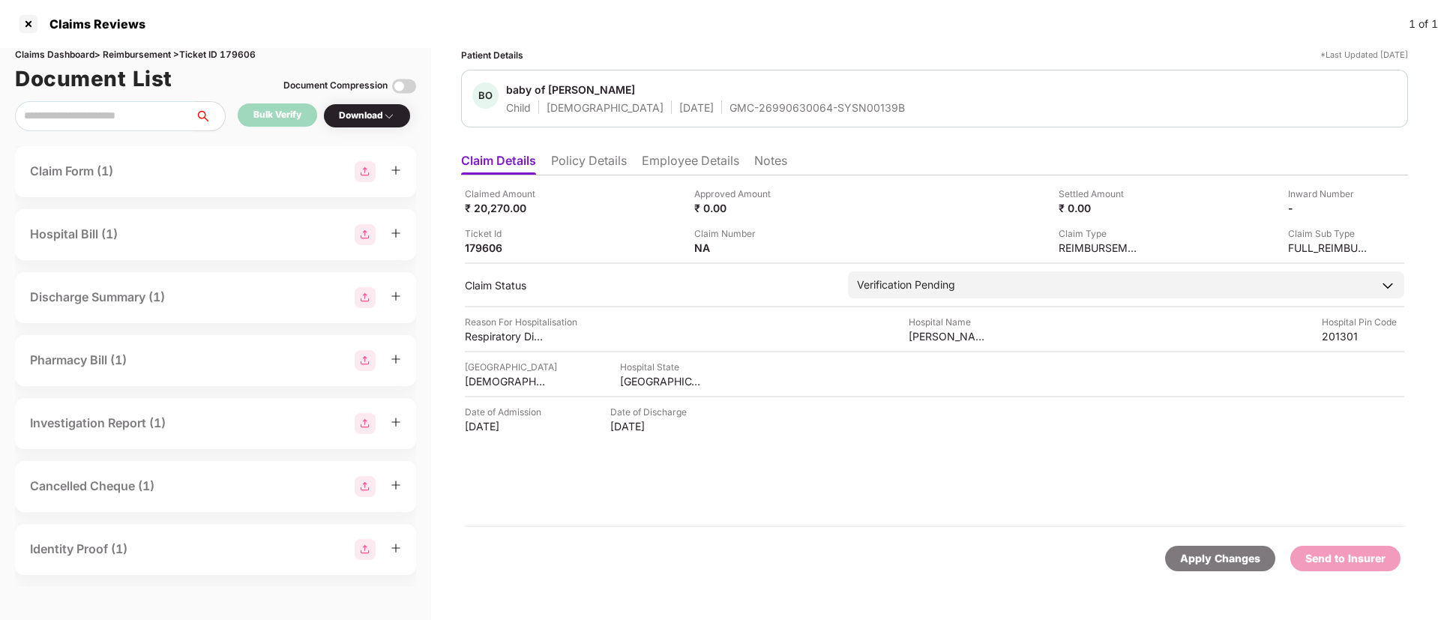
click at [584, 151] on ul "Claim Details Policy Details Employee Details Notes" at bounding box center [934, 160] width 947 height 30
click at [577, 162] on li "Policy Details" at bounding box center [589, 164] width 76 height 22
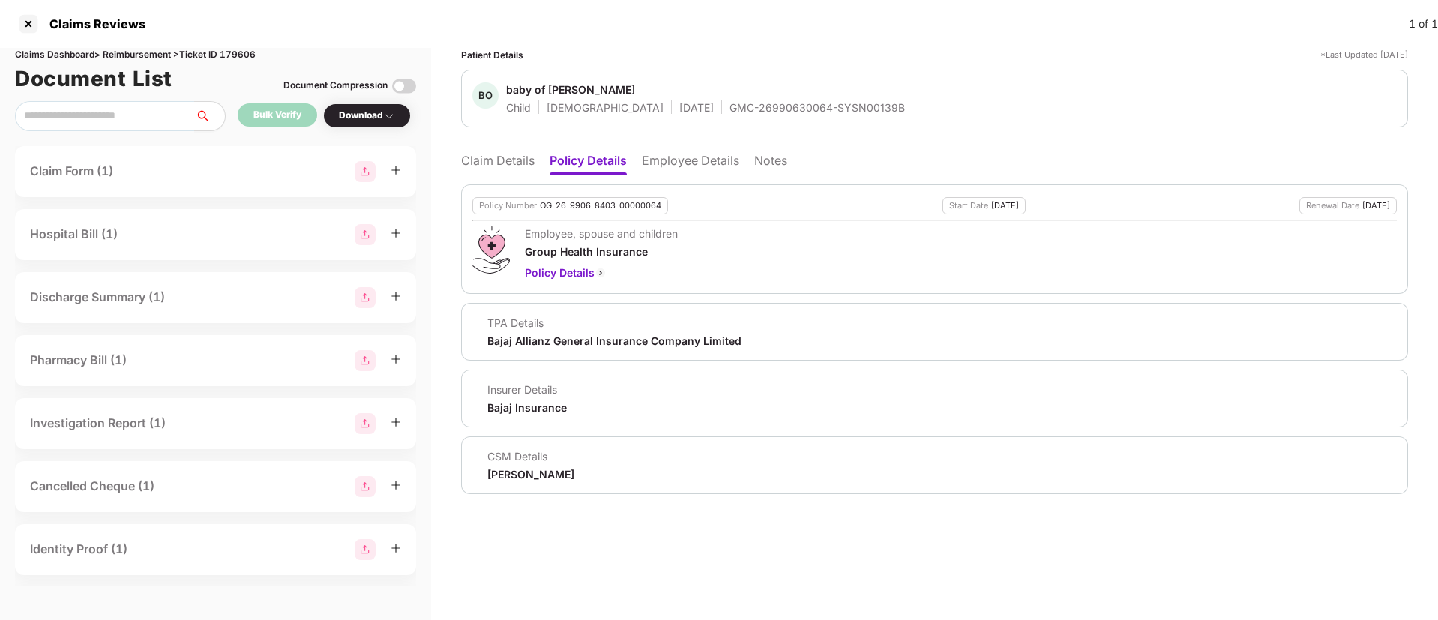
click at [655, 172] on li "Employee Details" at bounding box center [690, 164] width 97 height 22
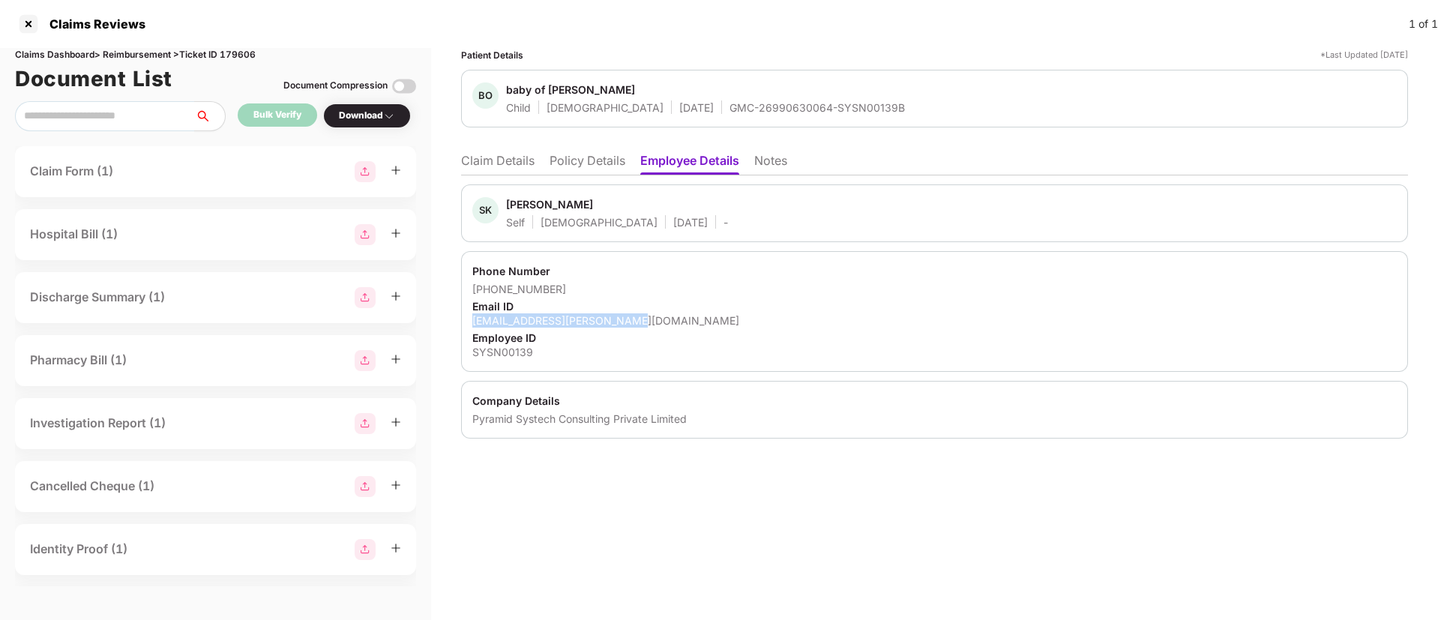
drag, startPoint x: 474, startPoint y: 319, endPoint x: 627, endPoint y: 320, distance: 152.9
click at [627, 320] on div "kumari.sarita@pyramidci.com" at bounding box center [934, 320] width 924 height 14
copy div "kumari.sarita@pyramidci.com"
click at [570, 154] on li "Policy Details" at bounding box center [588, 164] width 76 height 22
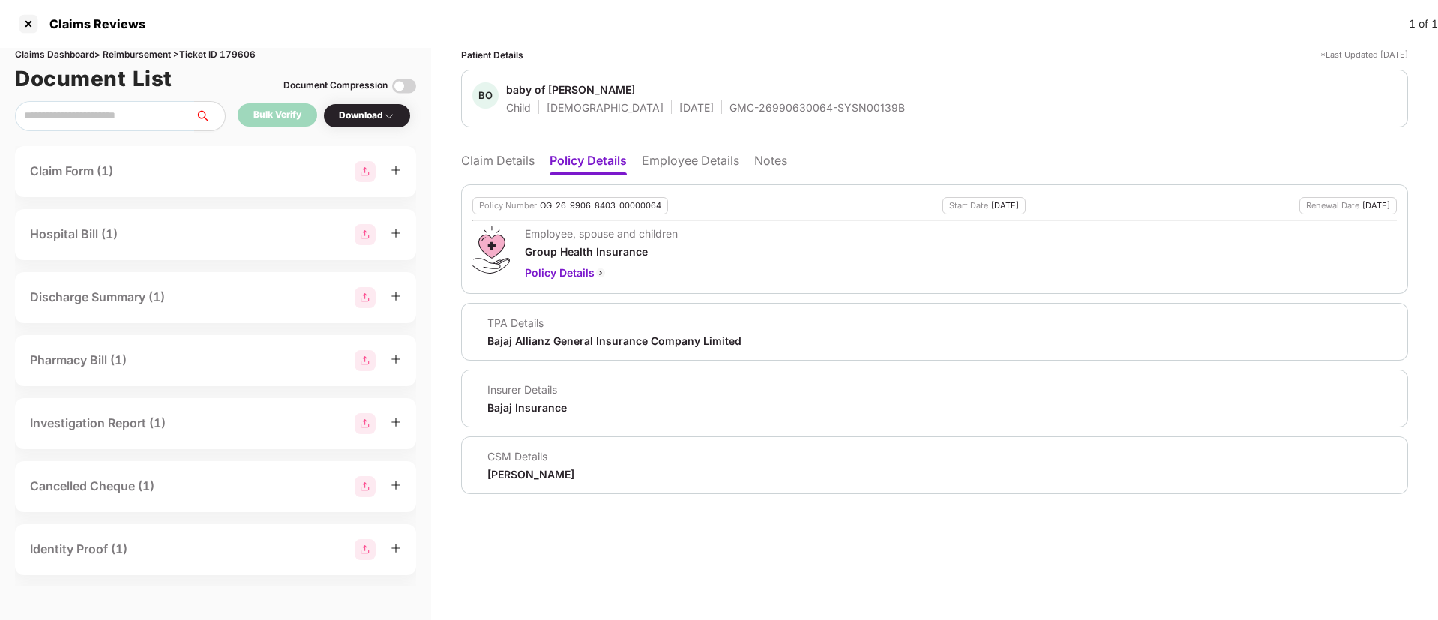
click at [490, 165] on li "Claim Details" at bounding box center [497, 164] width 73 height 22
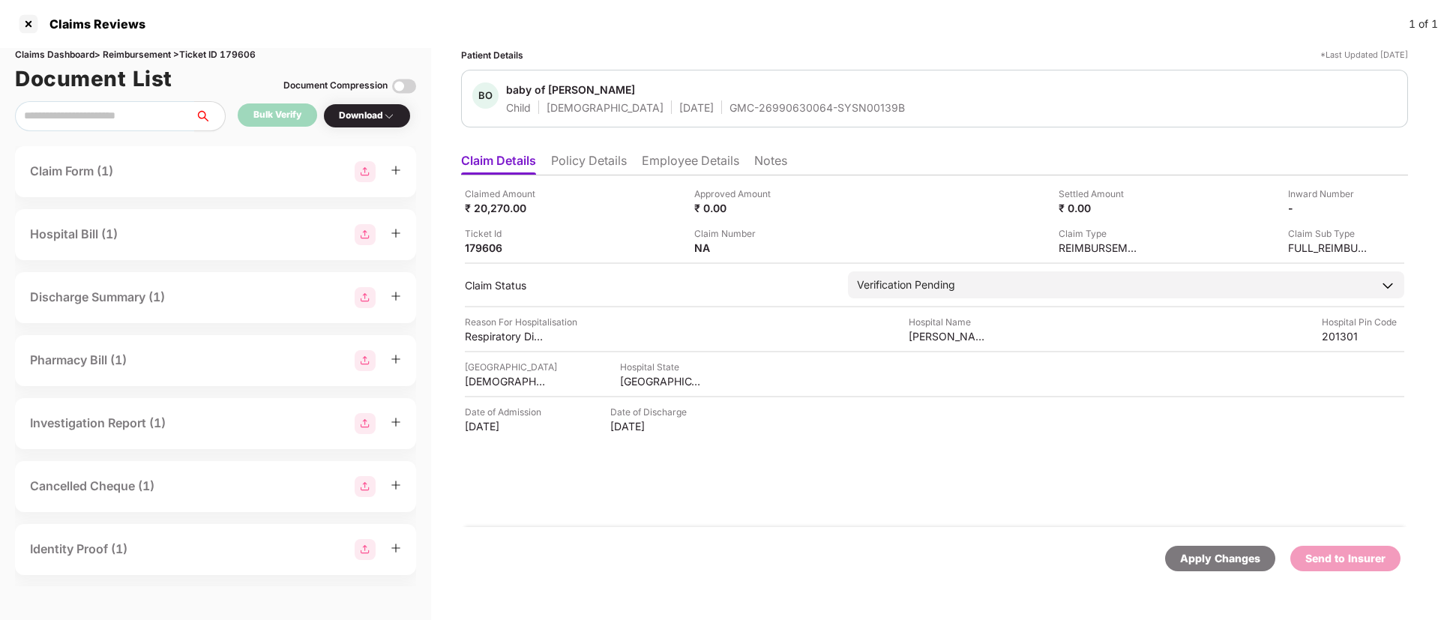
click at [574, 162] on li "Policy Details" at bounding box center [589, 164] width 76 height 22
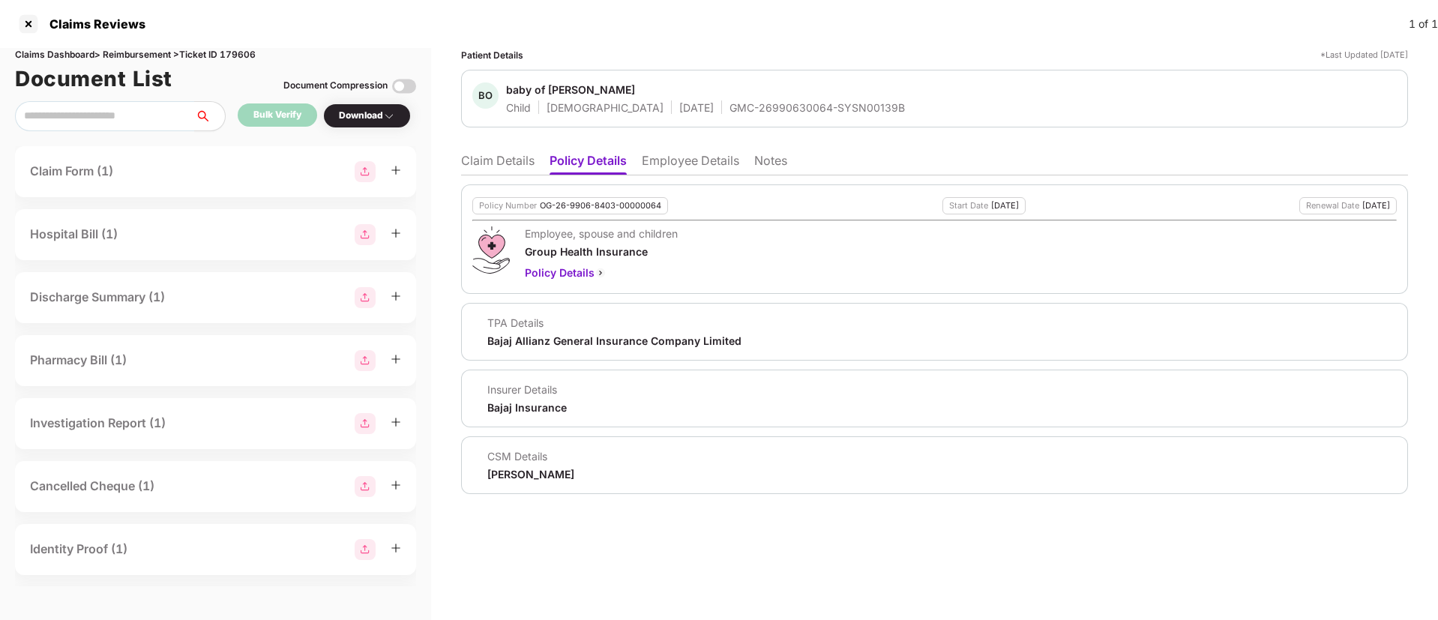
click at [510, 162] on li "Claim Details" at bounding box center [497, 164] width 73 height 22
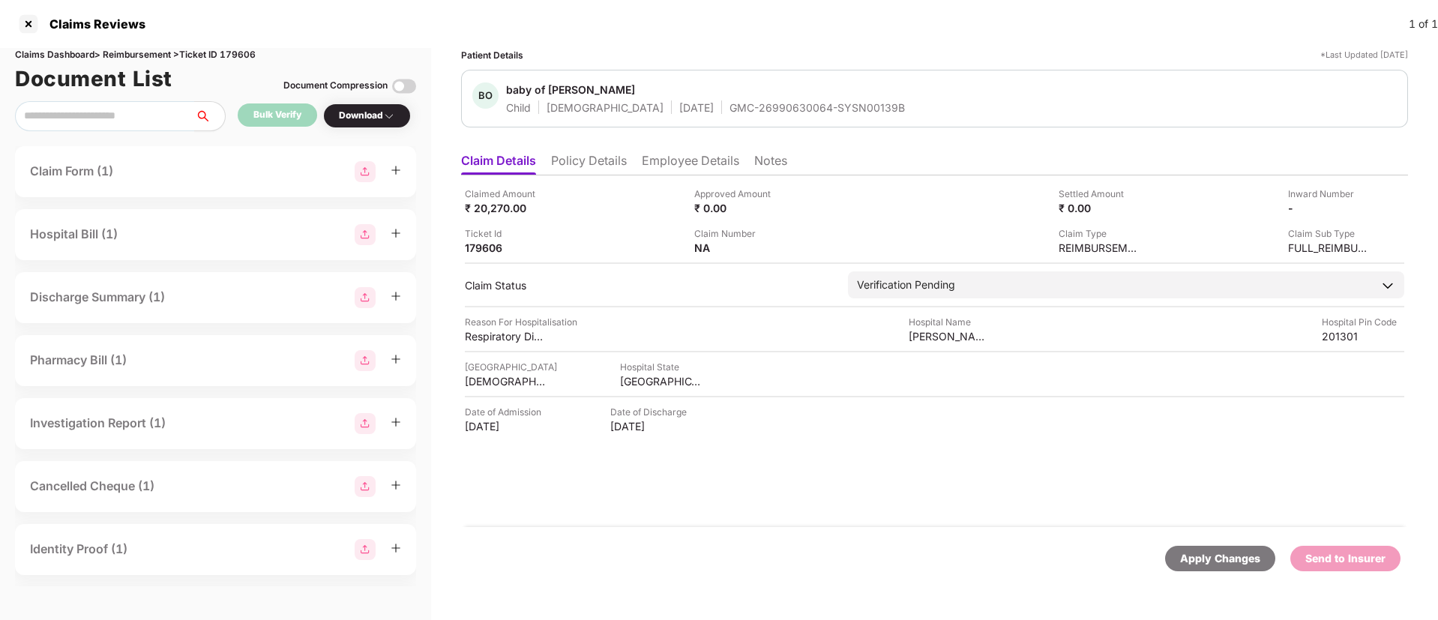
click at [589, 155] on li "Policy Details" at bounding box center [589, 164] width 76 height 22
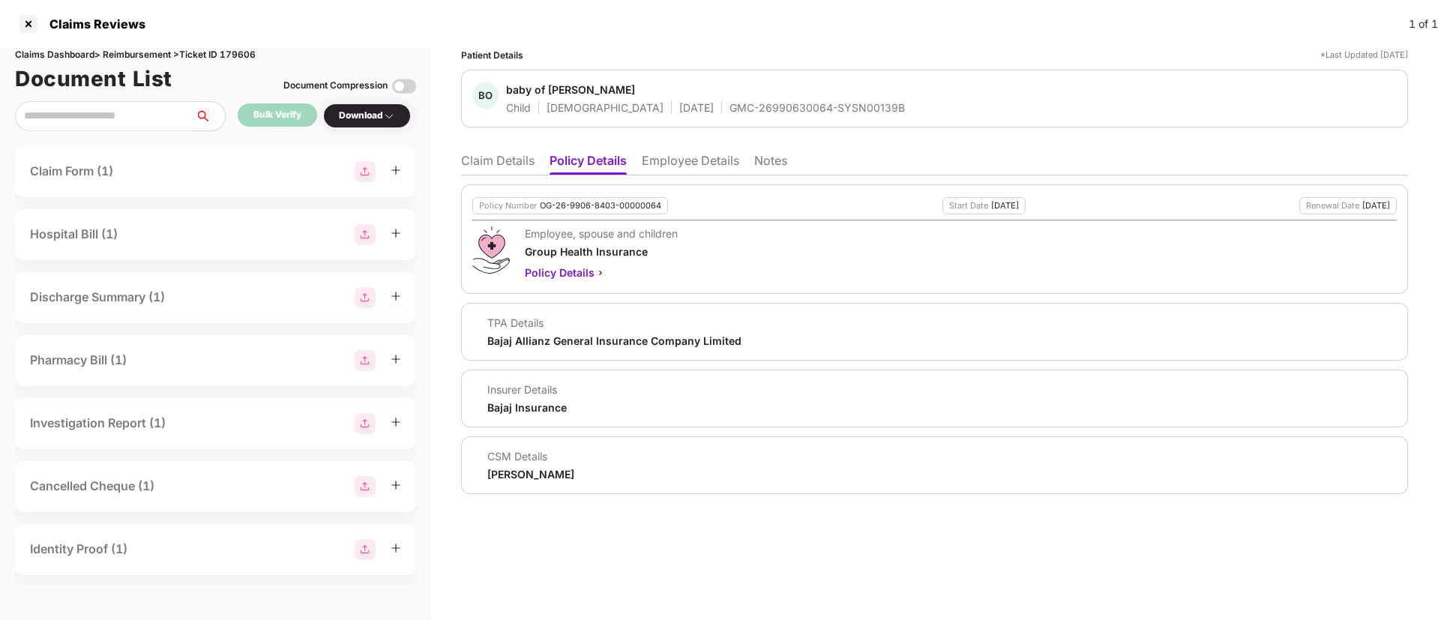
click at [508, 162] on li "Claim Details" at bounding box center [497, 164] width 73 height 22
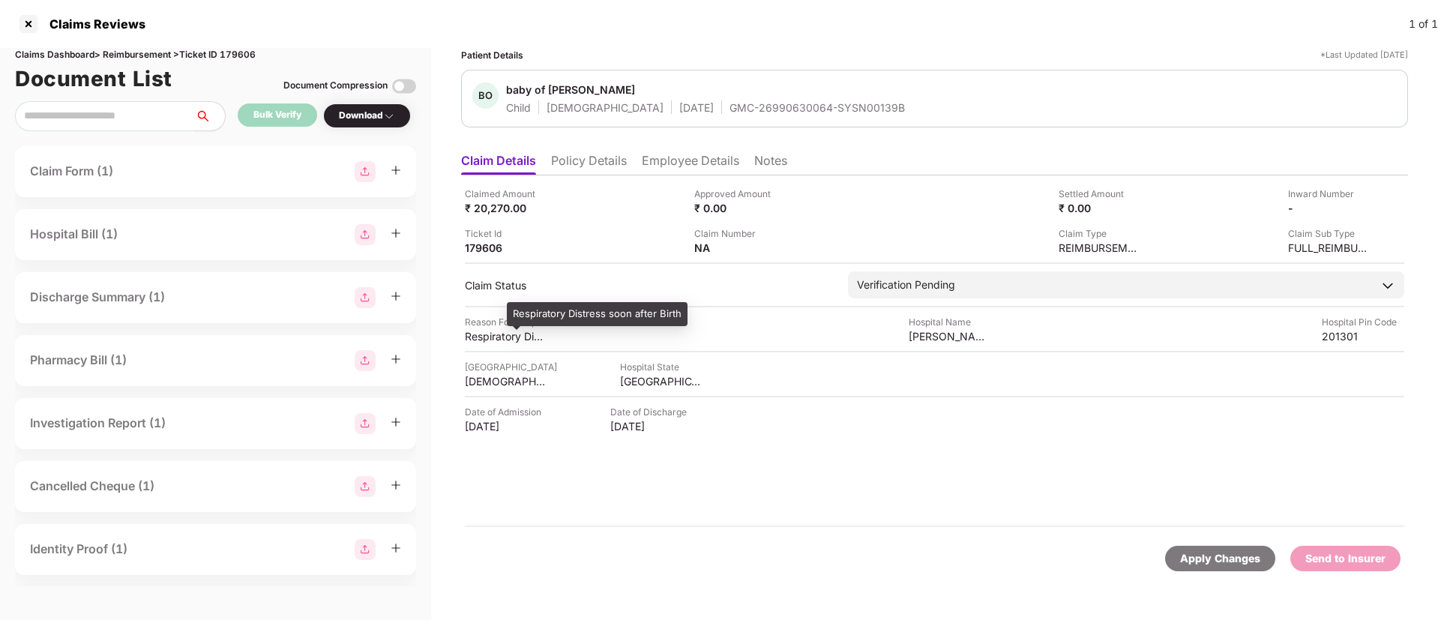
click at [599, 325] on div "Respiratory Distress soon after Birth" at bounding box center [597, 314] width 181 height 24
click at [667, 167] on li "Employee Details" at bounding box center [690, 164] width 97 height 22
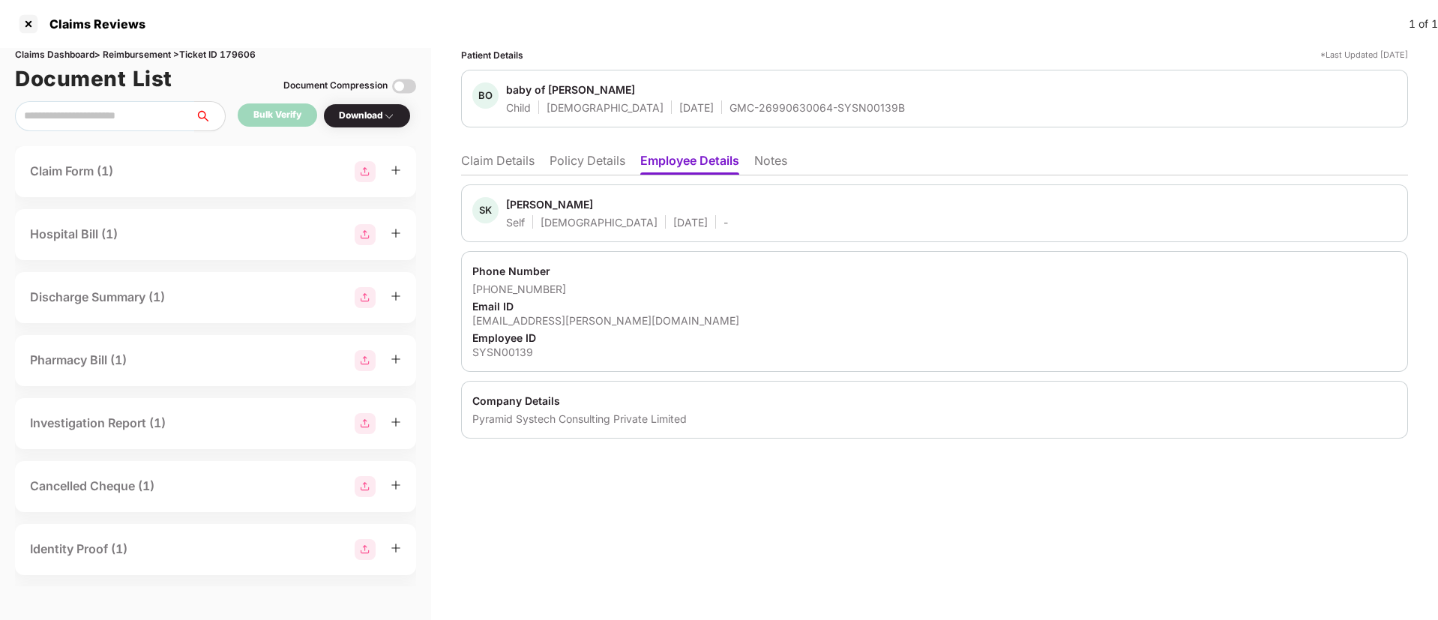
click at [583, 160] on li "Policy Details" at bounding box center [588, 164] width 76 height 22
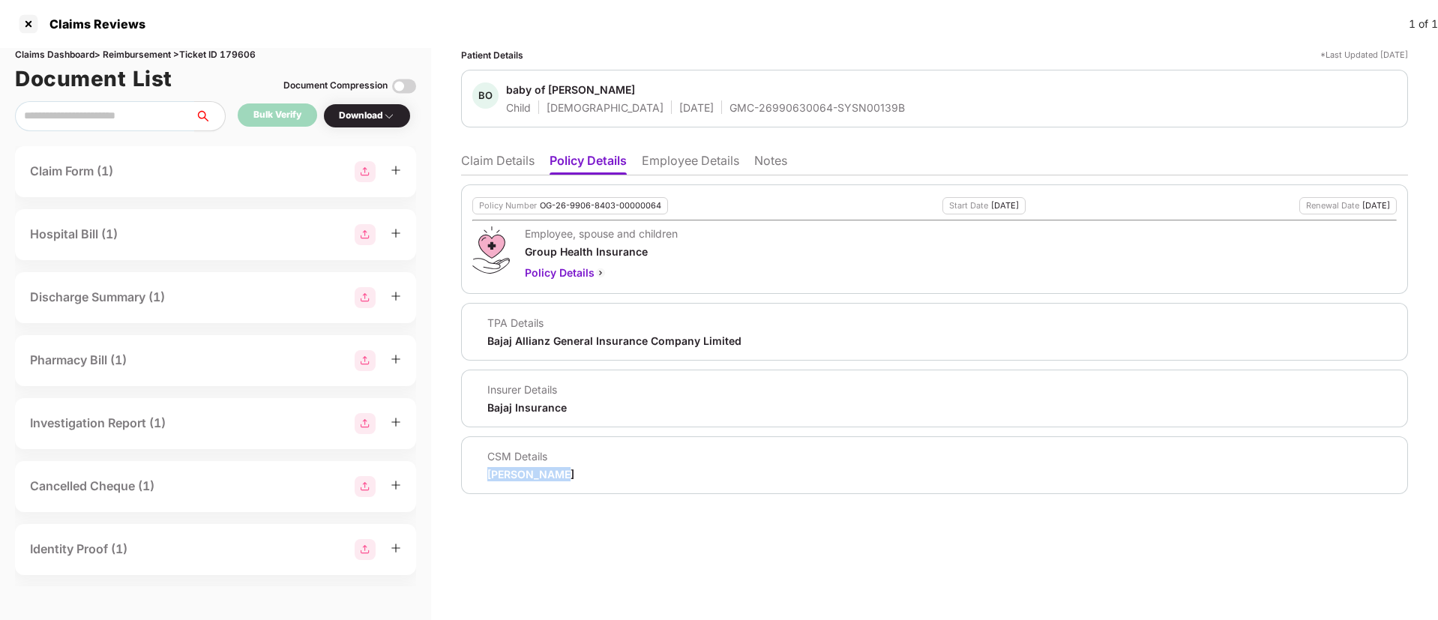
drag, startPoint x: 478, startPoint y: 483, endPoint x: 596, endPoint y: 479, distance: 117.8
click at [596, 479] on div "CSM Details Harshal Bedi" at bounding box center [934, 465] width 947 height 58
click at [669, 169] on li "Employee Details" at bounding box center [690, 164] width 97 height 22
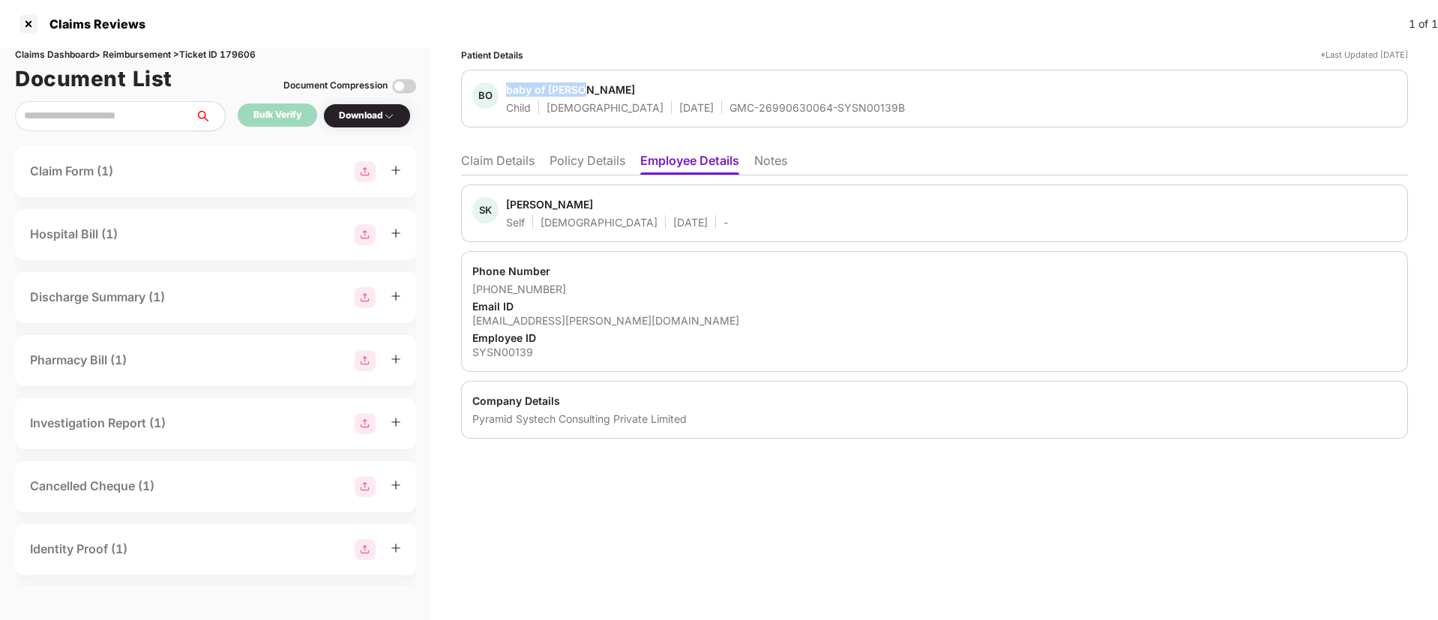
drag, startPoint x: 505, startPoint y: 89, endPoint x: 614, endPoint y: 91, distance: 109.5
click at [614, 91] on div "BO baby of Sarita Child Male 04 July 2025 GMC-26990630064-SYSN00139B" at bounding box center [688, 98] width 433 height 32
drag, startPoint x: 505, startPoint y: 199, endPoint x: 582, endPoint y: 204, distance: 76.6
click at [582, 204] on div "SK Sarita Kumari Self Female 05 Dec 1992 -" at bounding box center [600, 213] width 256 height 32
drag, startPoint x: 471, startPoint y: 289, endPoint x: 563, endPoint y: 292, distance: 92.3
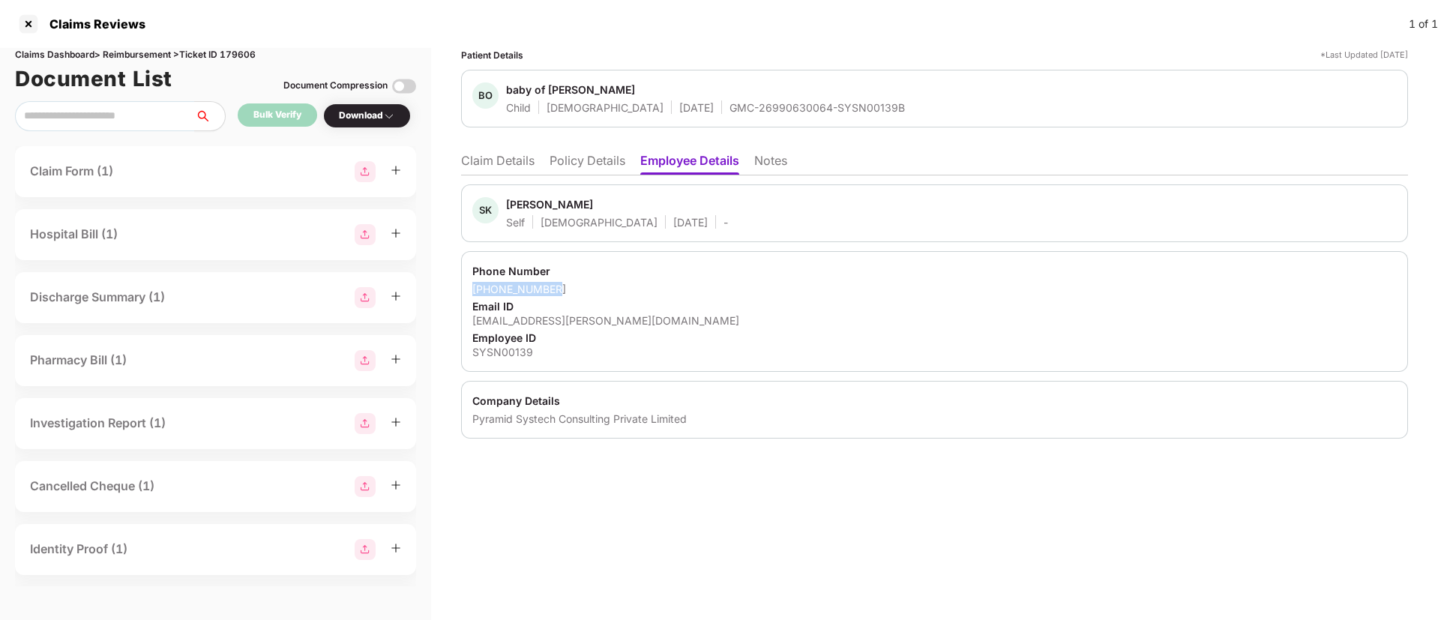
click at [563, 292] on div "Phone Number +918510008735 Email ID kumari.sarita@pyramidci.com Employee ID SYS…" at bounding box center [934, 311] width 947 height 121
drag, startPoint x: 463, startPoint y: 313, endPoint x: 598, endPoint y: 316, distance: 135.0
click at [600, 316] on div "Phone Number +918510008735 Email ID kumari.sarita@pyramidci.com Employee ID SYS…" at bounding box center [934, 311] width 947 height 121
click at [576, 286] on div "+918510008735" at bounding box center [934, 289] width 924 height 14
click at [644, 322] on div "Phone Number +918510008735 Email ID kumari.sarita@pyramidci.com Employee ID SYS…" at bounding box center [934, 311] width 947 height 121
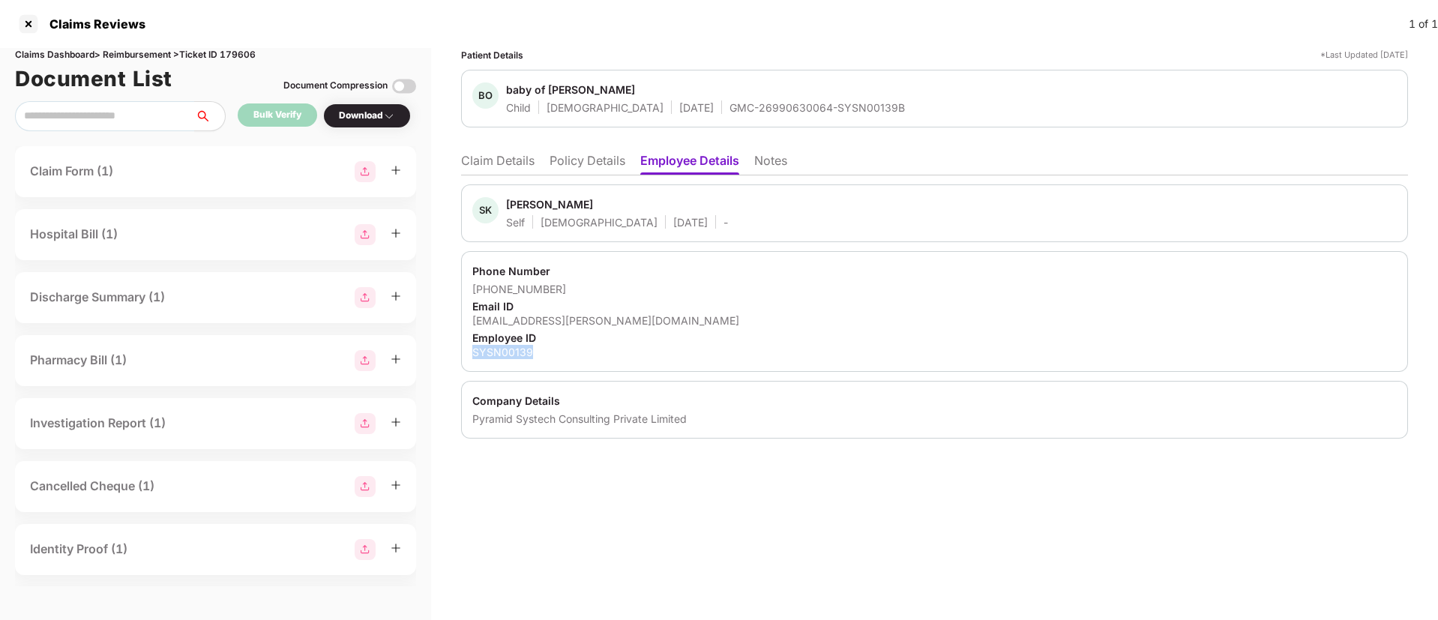
drag, startPoint x: 465, startPoint y: 352, endPoint x: 560, endPoint y: 346, distance: 95.4
click at [560, 346] on div "Phone Number +918510008735 Email ID kumari.sarita@pyramidci.com Employee ID SYS…" at bounding box center [934, 311] width 947 height 121
drag, startPoint x: 474, startPoint y: 417, endPoint x: 738, endPoint y: 415, distance: 263.9
click at [738, 415] on div "Pyramid Systech Consulting Private Limited" at bounding box center [934, 419] width 924 height 14
click at [472, 170] on li "Claim Details" at bounding box center [497, 164] width 73 height 22
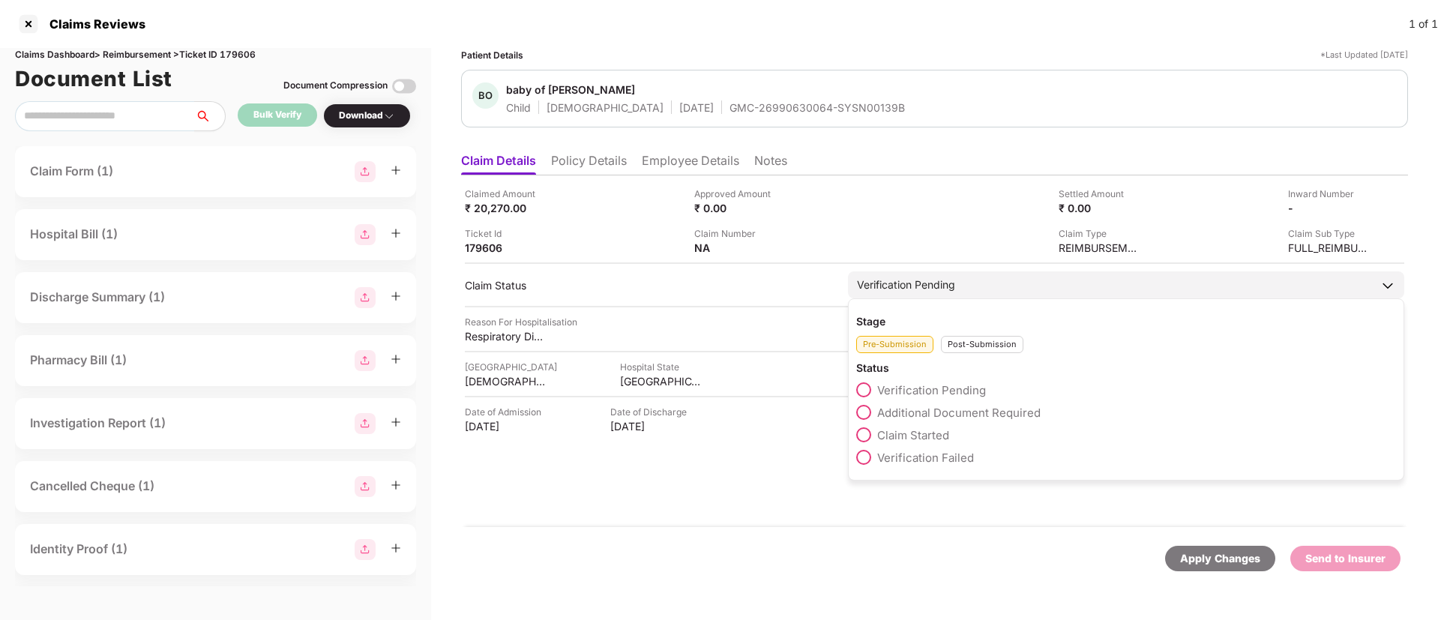
click at [867, 434] on span at bounding box center [863, 434] width 15 height 15
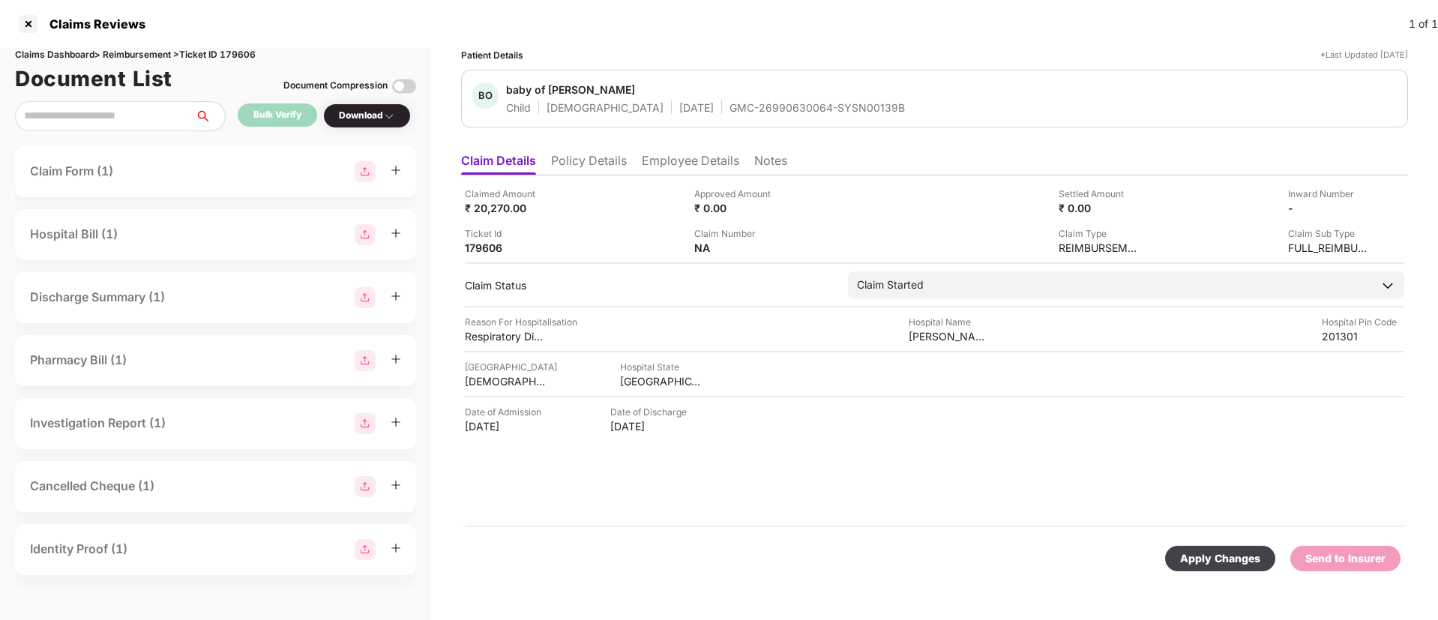
click at [1238, 566] on div "Apply Changes" at bounding box center [1220, 558] width 80 height 16
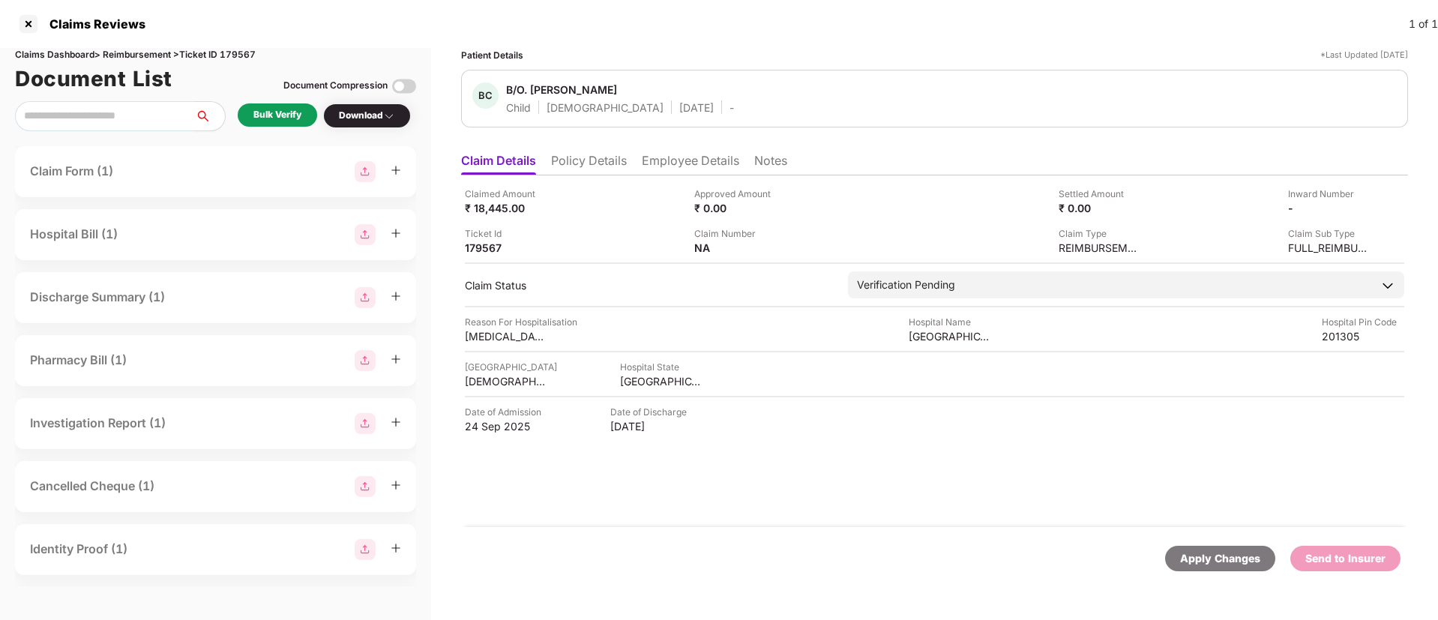
click at [605, 166] on li "Policy Details" at bounding box center [589, 164] width 76 height 22
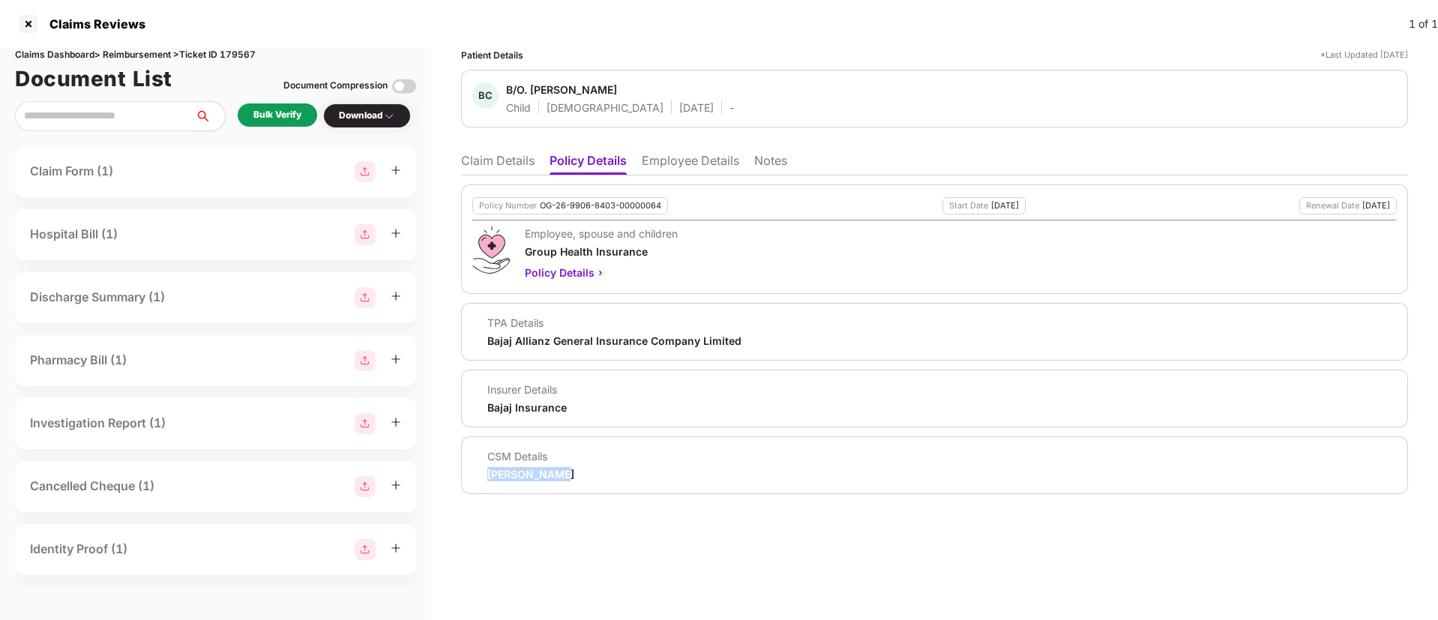
drag, startPoint x: 482, startPoint y: 474, endPoint x: 568, endPoint y: 475, distance: 85.5
click at [568, 475] on div "CSM Details [PERSON_NAME]" at bounding box center [934, 465] width 924 height 32
copy div "[PERSON_NAME]"
drag, startPoint x: 509, startPoint y: 88, endPoint x: 680, endPoint y: 95, distance: 171.1
click at [680, 95] on span "B/O. [PERSON_NAME]" at bounding box center [620, 91] width 228 height 18
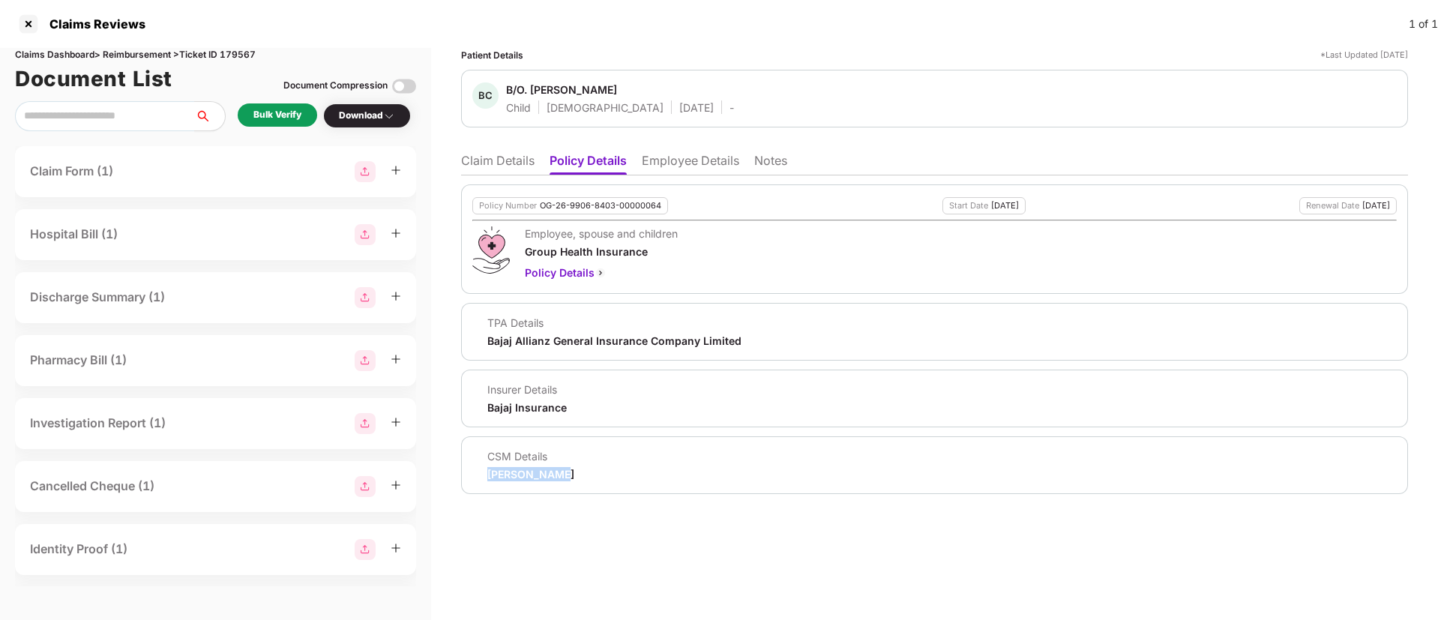
copy div "B/O. [PERSON_NAME]"
click at [675, 167] on li "Employee Details" at bounding box center [690, 164] width 97 height 22
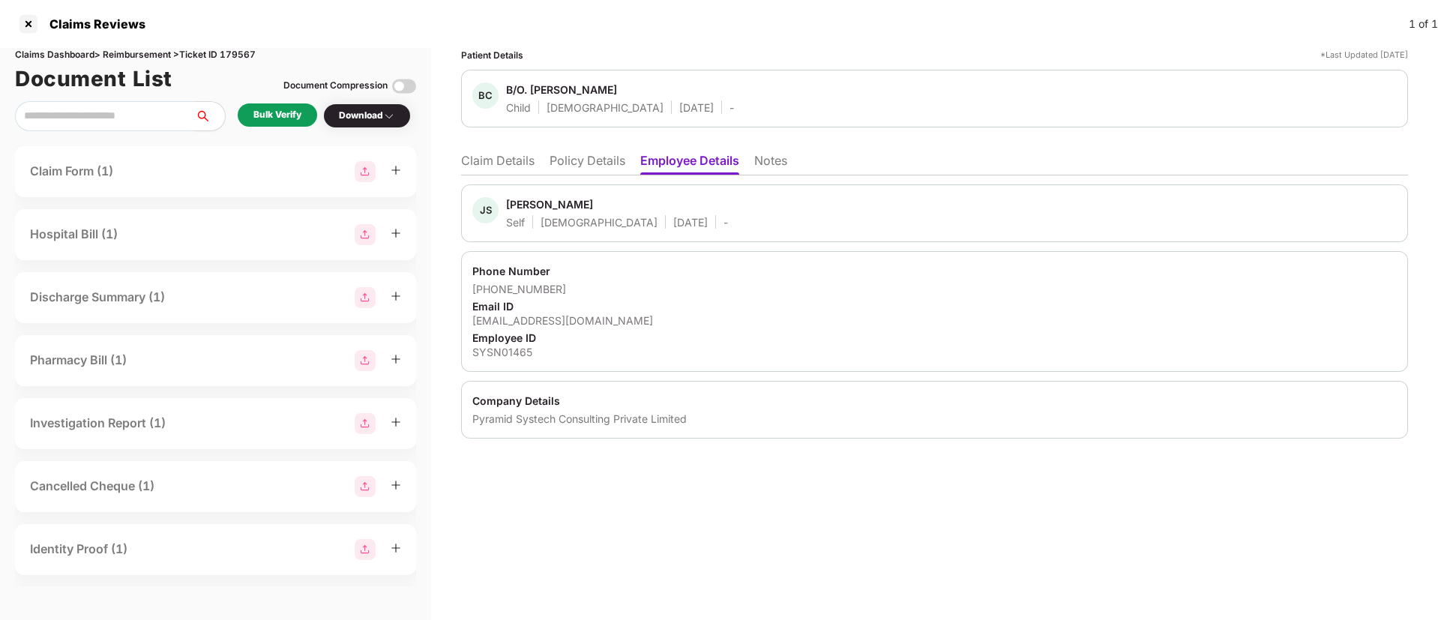
drag, startPoint x: 508, startPoint y: 204, endPoint x: 595, endPoint y: 203, distance: 87.0
click at [595, 203] on span "[PERSON_NAME]" at bounding box center [617, 206] width 222 height 18
copy div "[PERSON_NAME]"
drag, startPoint x: 471, startPoint y: 289, endPoint x: 593, endPoint y: 286, distance: 122.2
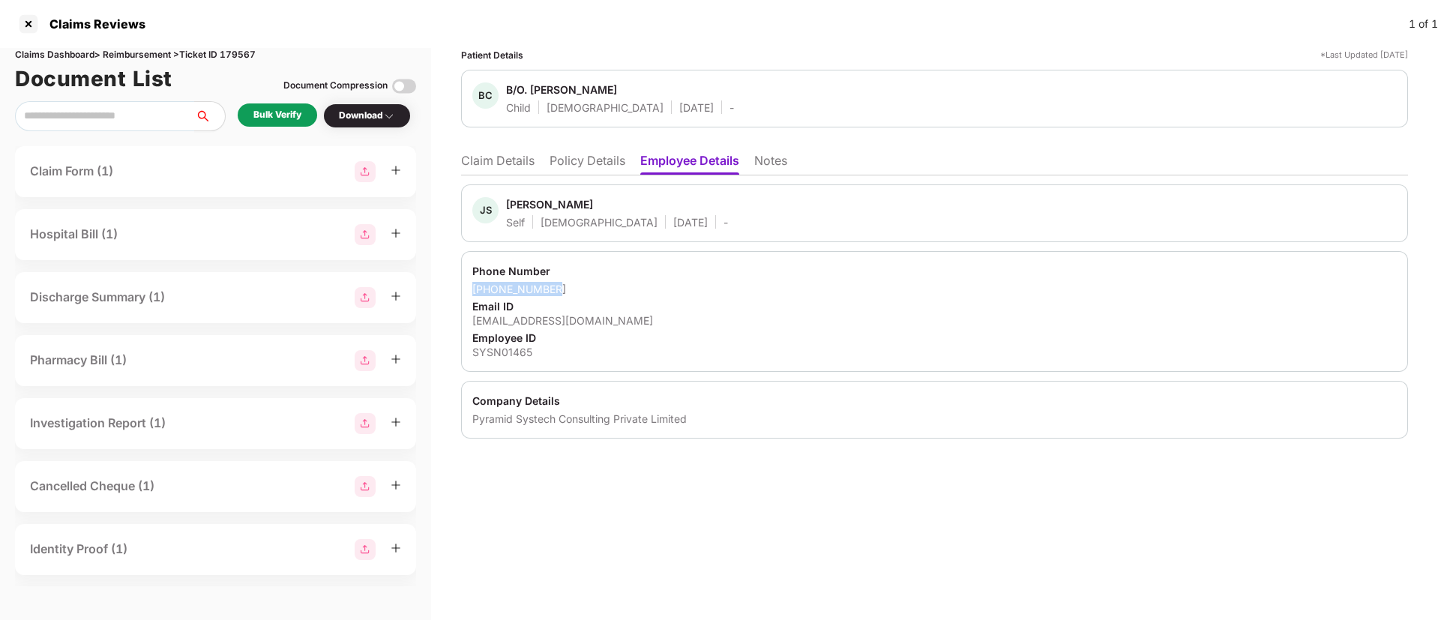
click at [593, 286] on div "Phone Number +919810342334 Email ID jaypratap.singh@pyramidci.com Employee ID S…" at bounding box center [934, 311] width 947 height 121
copy div "+919810342334"
drag, startPoint x: 471, startPoint y: 323, endPoint x: 645, endPoint y: 314, distance: 174.9
click at [645, 314] on div "Phone Number +919810342334 Email ID jaypratap.singh@pyramidci.com Employee ID S…" at bounding box center [934, 311] width 947 height 121
copy div "jaypratap.singh@pyramidci.com"
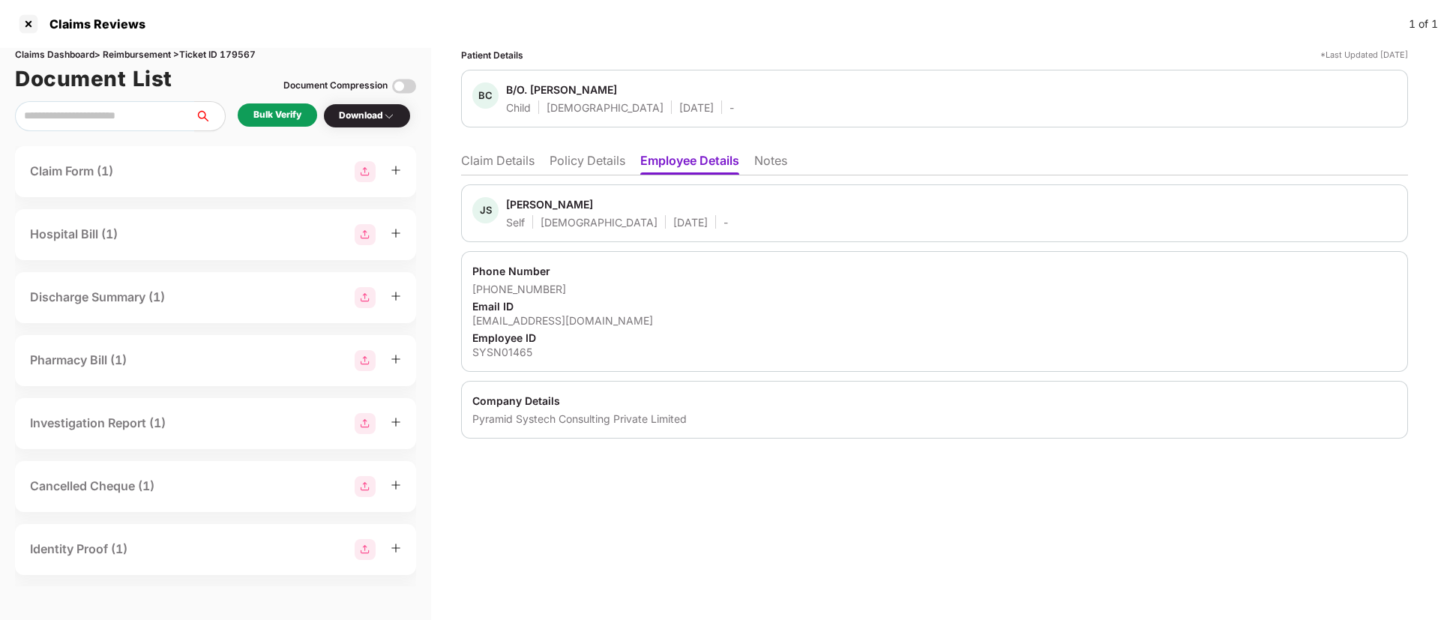
click at [499, 352] on div "SYSN01465" at bounding box center [934, 352] width 924 height 14
copy div "SYSN01465"
drag, startPoint x: 480, startPoint y: 415, endPoint x: 702, endPoint y: 408, distance: 222.0
click at [702, 408] on div "Company Details Pyramid Systech Consulting Private Limited" at bounding box center [934, 410] width 947 height 58
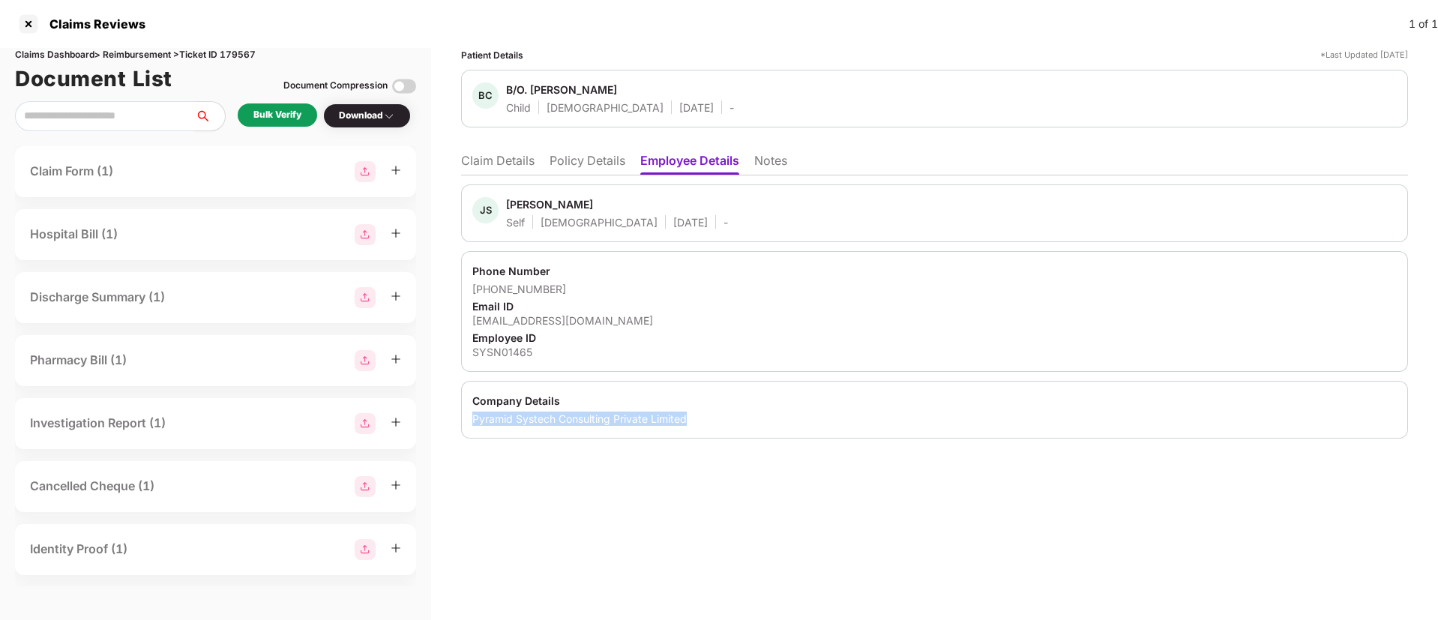
copy div "Pyramid Systech Consulting Private Limited"
click at [798, 337] on div "Employee ID" at bounding box center [934, 338] width 924 height 14
click at [662, 533] on div "Patient Details *Last Updated 27 Sep 2025 BC B/O. CHANCHAL CHAUHAN Child Female…" at bounding box center [934, 334] width 1007 height 572
click at [275, 112] on div "Bulk Verify" at bounding box center [277, 115] width 48 height 14
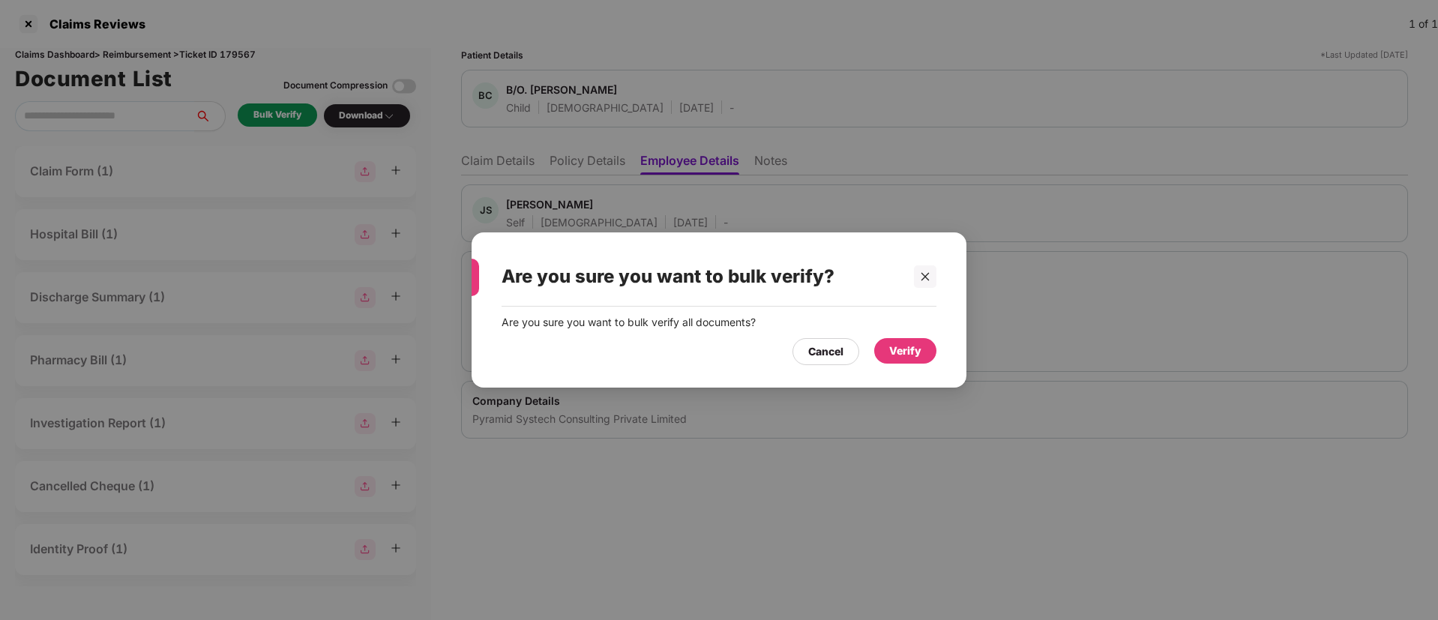
click at [908, 358] on div "Verify" at bounding box center [905, 351] width 32 height 16
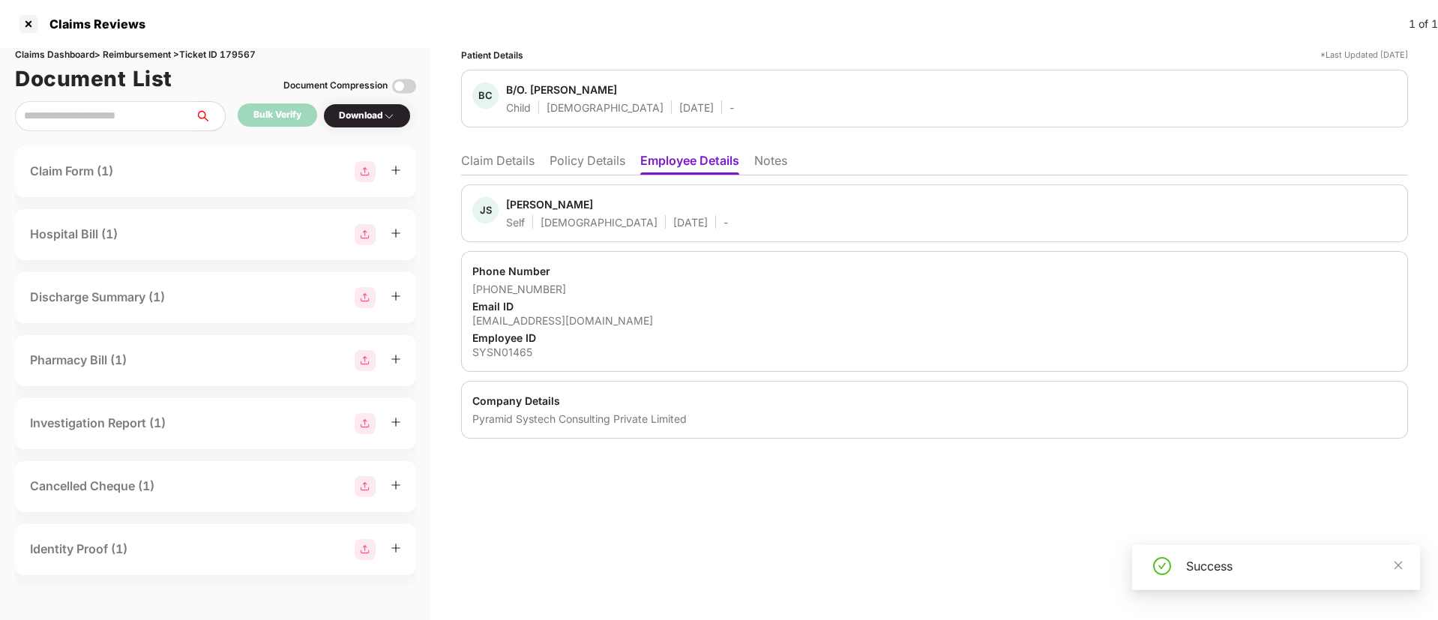
click at [484, 166] on li "Claim Details" at bounding box center [497, 164] width 73 height 22
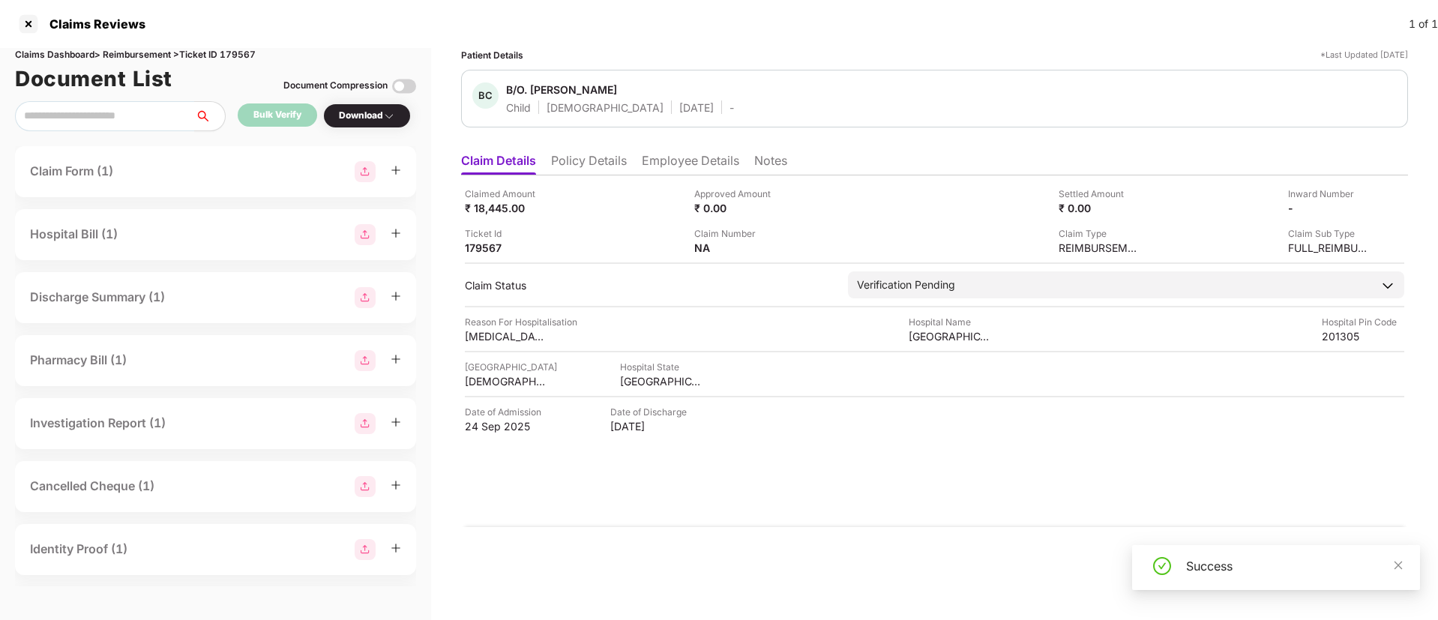
click at [360, 121] on div "Download" at bounding box center [367, 116] width 56 height 14
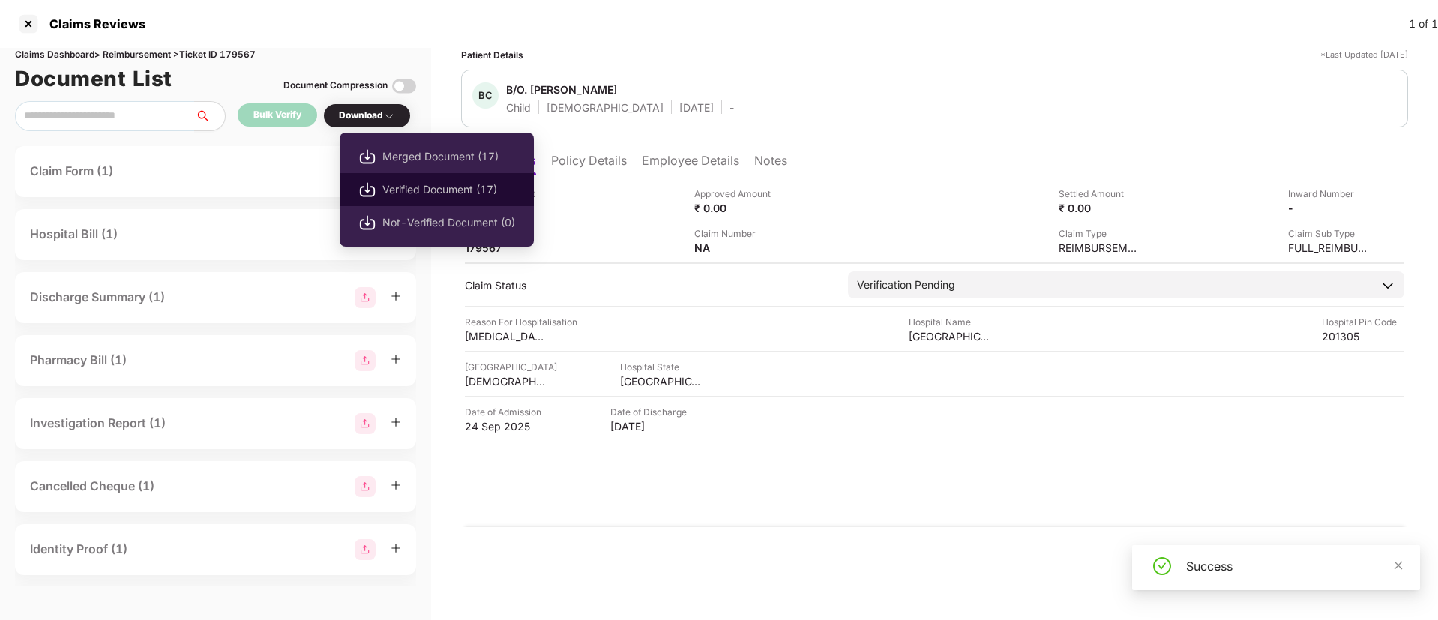
click at [406, 184] on span "Verified Document (17)" at bounding box center [448, 189] width 133 height 16
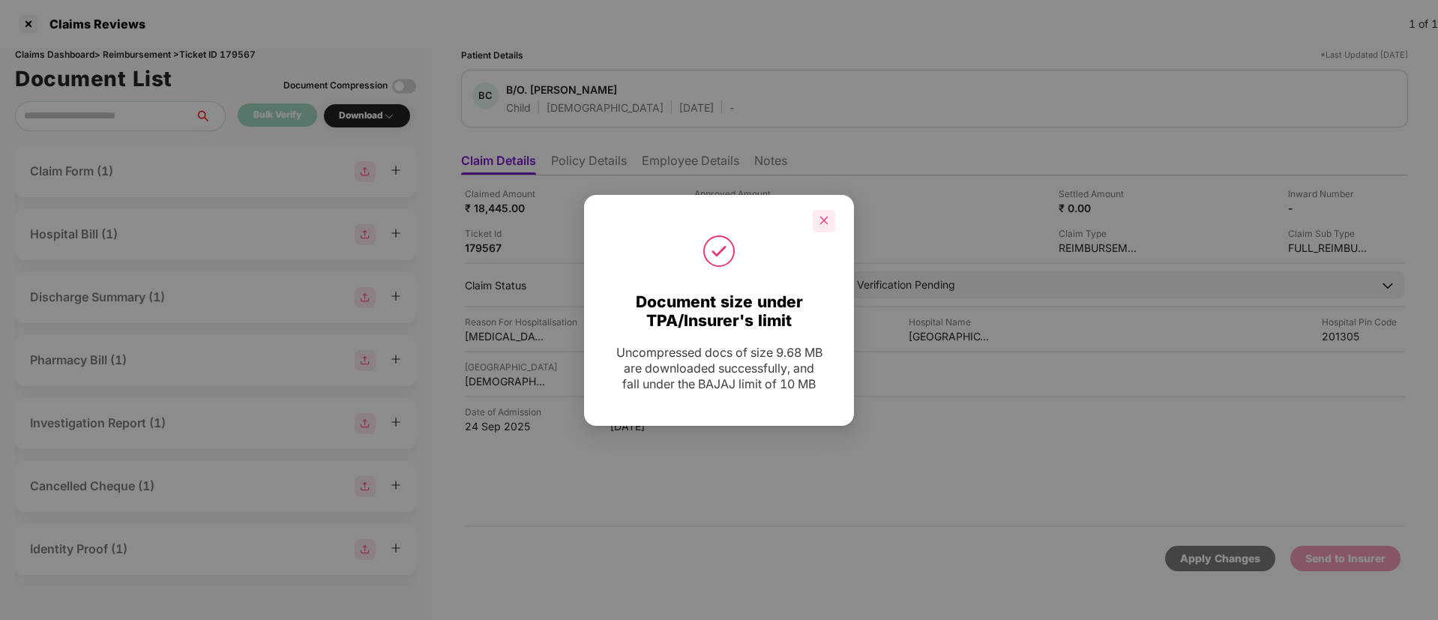
click at [824, 217] on icon "close" at bounding box center [824, 220] width 10 height 10
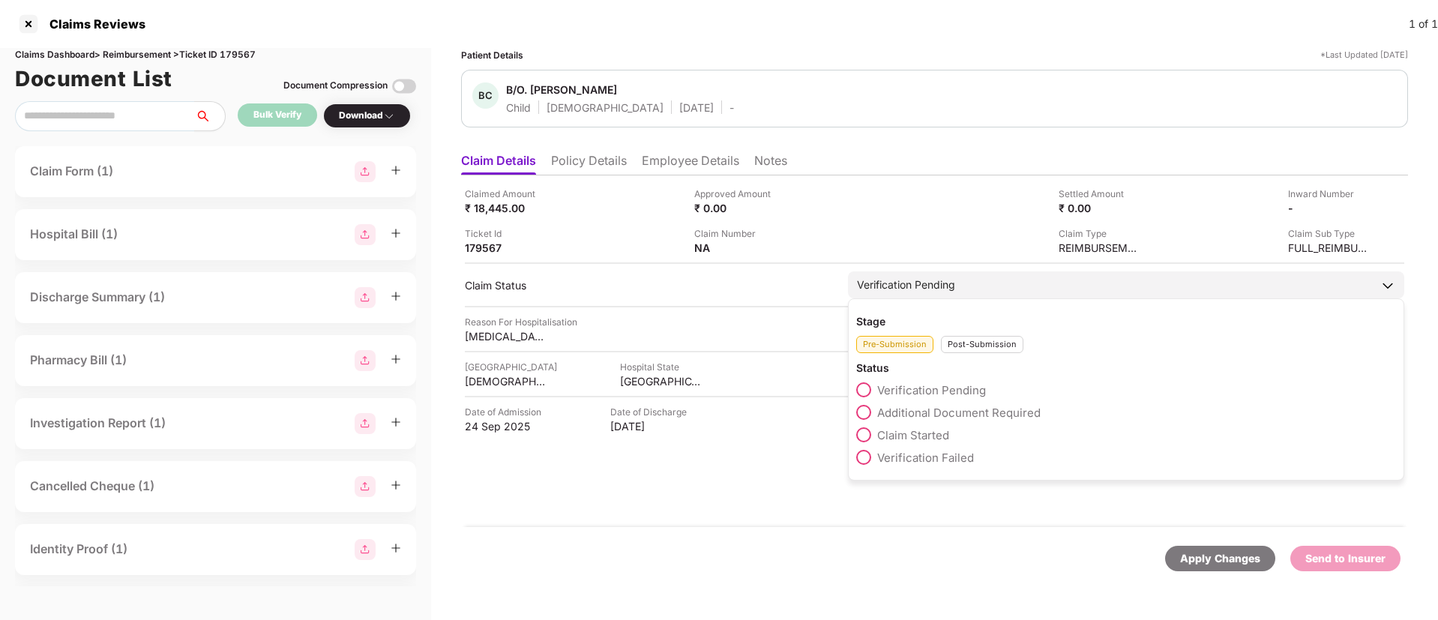
click at [870, 429] on span at bounding box center [863, 434] width 15 height 15
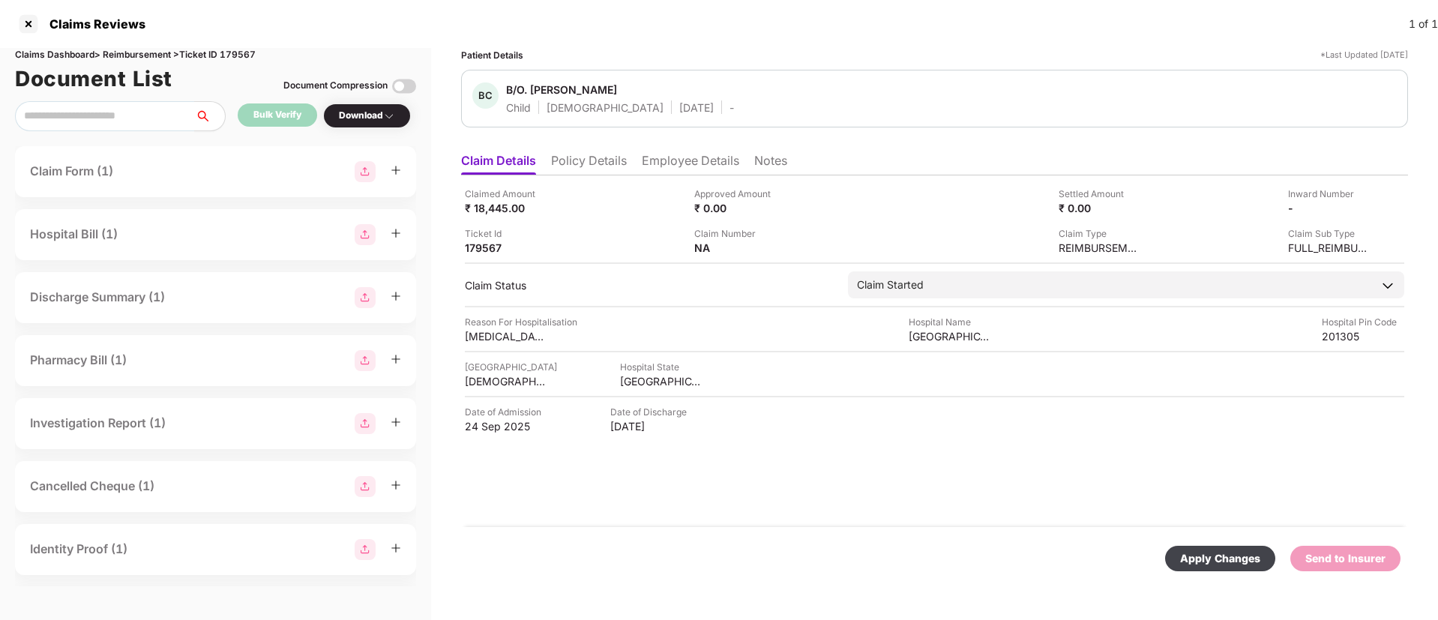
click at [1193, 551] on div "Apply Changes" at bounding box center [1220, 558] width 80 height 16
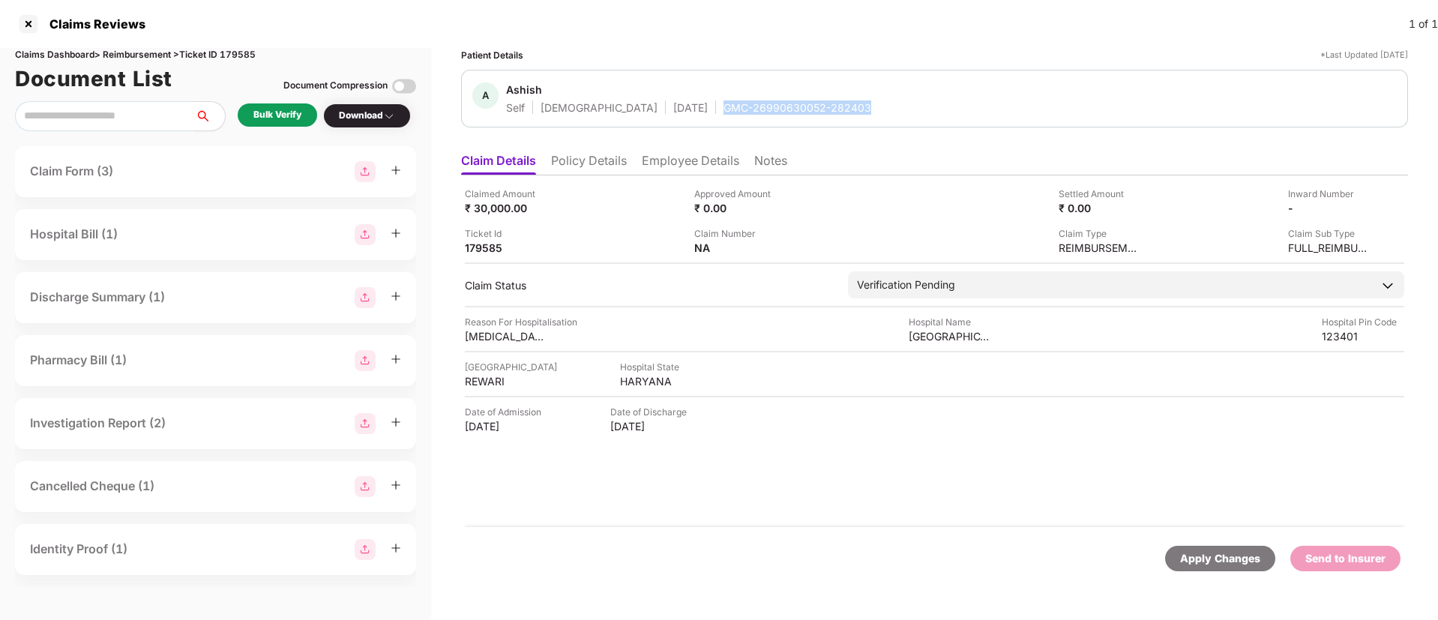
drag, startPoint x: 663, startPoint y: 110, endPoint x: 810, endPoint y: 113, distance: 147.0
click at [810, 113] on div "A Ashish Self [DEMOGRAPHIC_DATA] [DATE] GMC-26990630052-282403" at bounding box center [934, 98] width 924 height 32
copy div "GMC-26990630052-282403"
drag, startPoint x: 905, startPoint y: 336, endPoint x: 993, endPoint y: 335, distance: 88.5
click at [993, 335] on div "Reason For Hospitalisation [MEDICAL_DATA] Hospital Name [GEOGRAPHIC_DATA][PERSO…" at bounding box center [934, 329] width 939 height 28
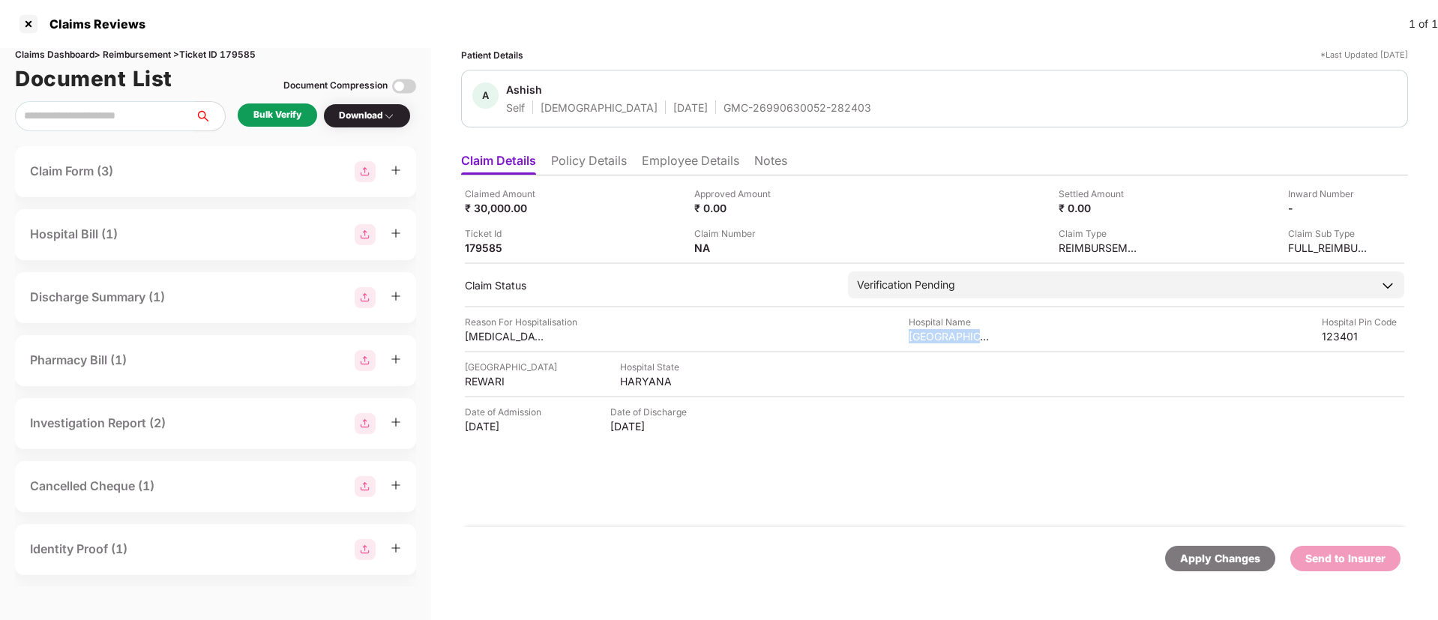
copy div "Dr [PERSON_NAME]"
click at [478, 384] on div "REWARI" at bounding box center [506, 381] width 82 height 14
copy div "REWARI"
drag, startPoint x: 466, startPoint y: 334, endPoint x: 536, endPoint y: 336, distance: 69.7
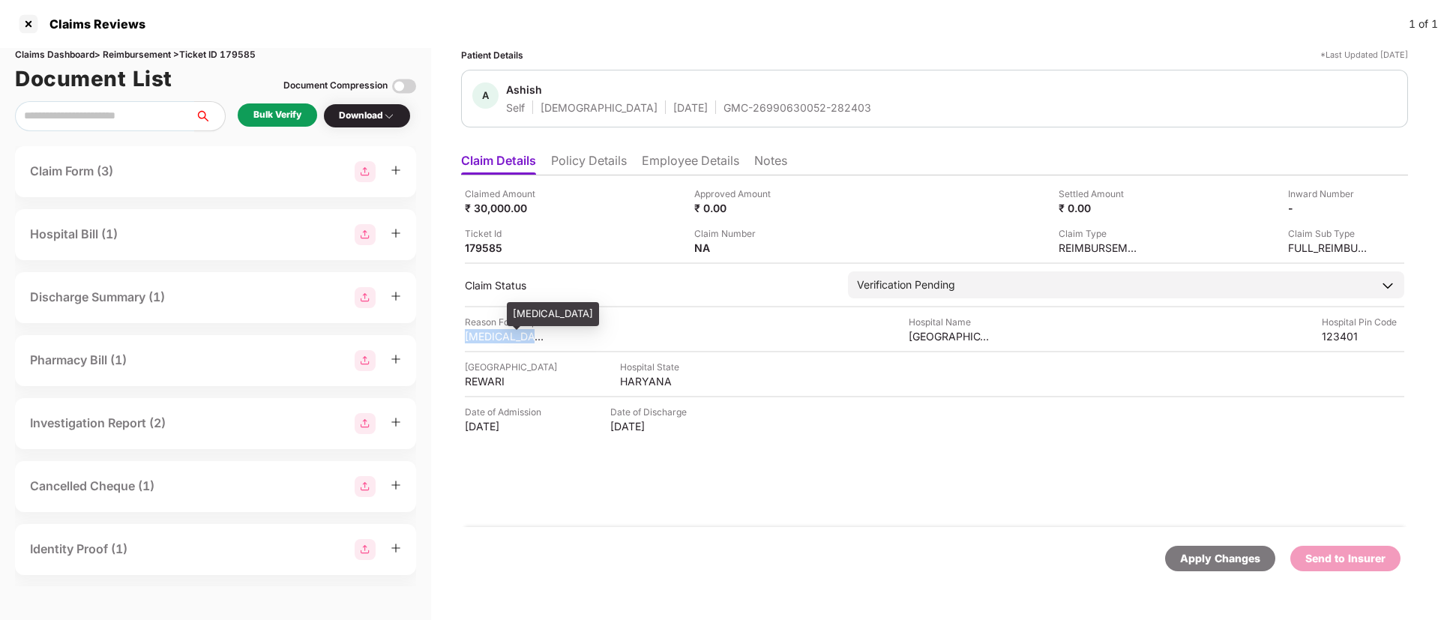
click at [536, 336] on div "[MEDICAL_DATA]" at bounding box center [506, 336] width 82 height 14
copy div "[MEDICAL_DATA]"
click at [664, 157] on li "Employee Details" at bounding box center [690, 164] width 97 height 22
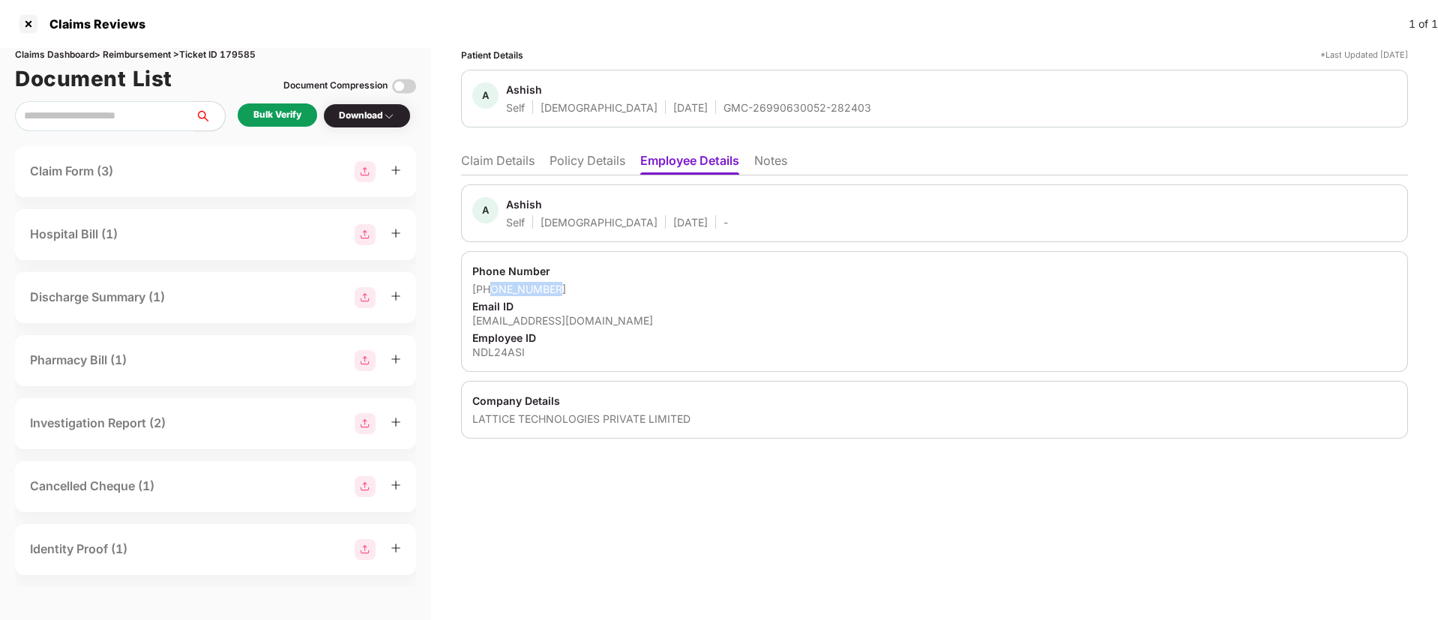
drag, startPoint x: 493, startPoint y: 285, endPoint x: 572, endPoint y: 289, distance: 78.8
click at [572, 289] on div "[PHONE_NUMBER]" at bounding box center [934, 289] width 924 height 14
copy div "9468155940"
drag, startPoint x: 473, startPoint y: 322, endPoint x: 625, endPoint y: 319, distance: 151.5
click at [625, 319] on div "Phone Number [PHONE_NUMBER] Email ID [EMAIL_ADDRESS][DOMAIN_NAME] Employee ID N…" at bounding box center [934, 311] width 947 height 121
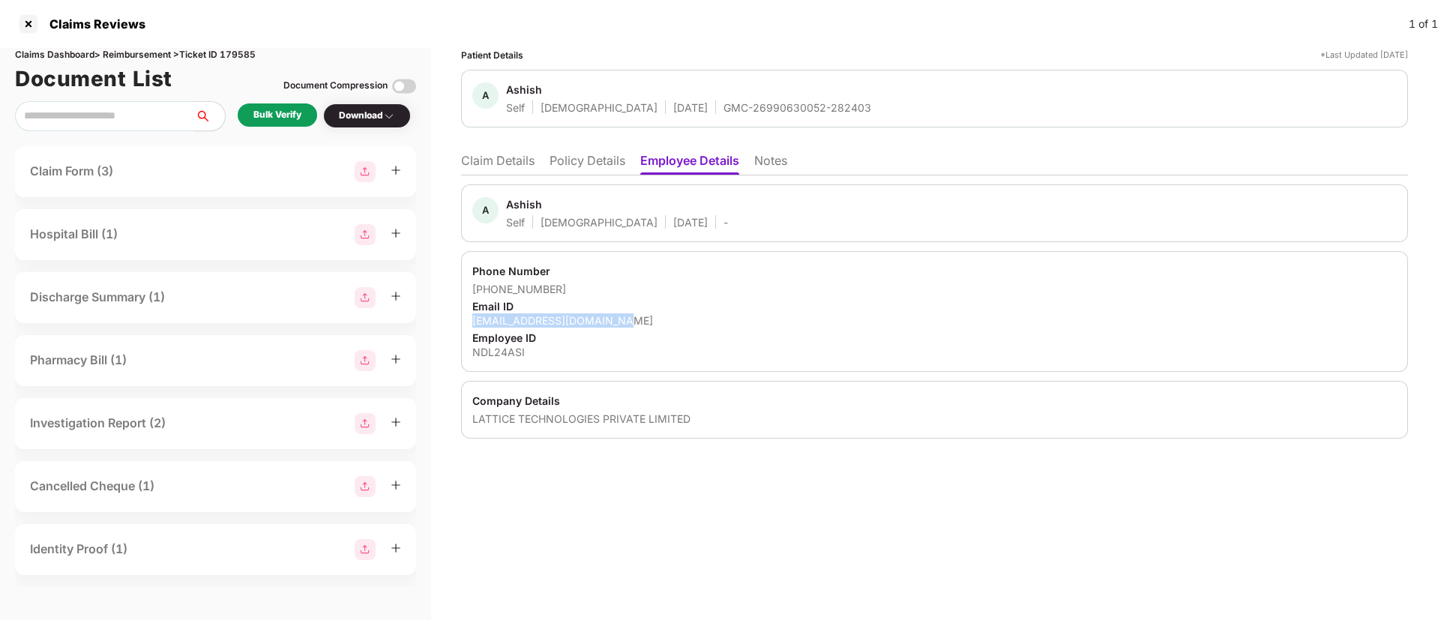
copy div "[EMAIL_ADDRESS][DOMAIN_NAME]"
click at [520, 160] on li "Claim Details" at bounding box center [497, 164] width 73 height 22
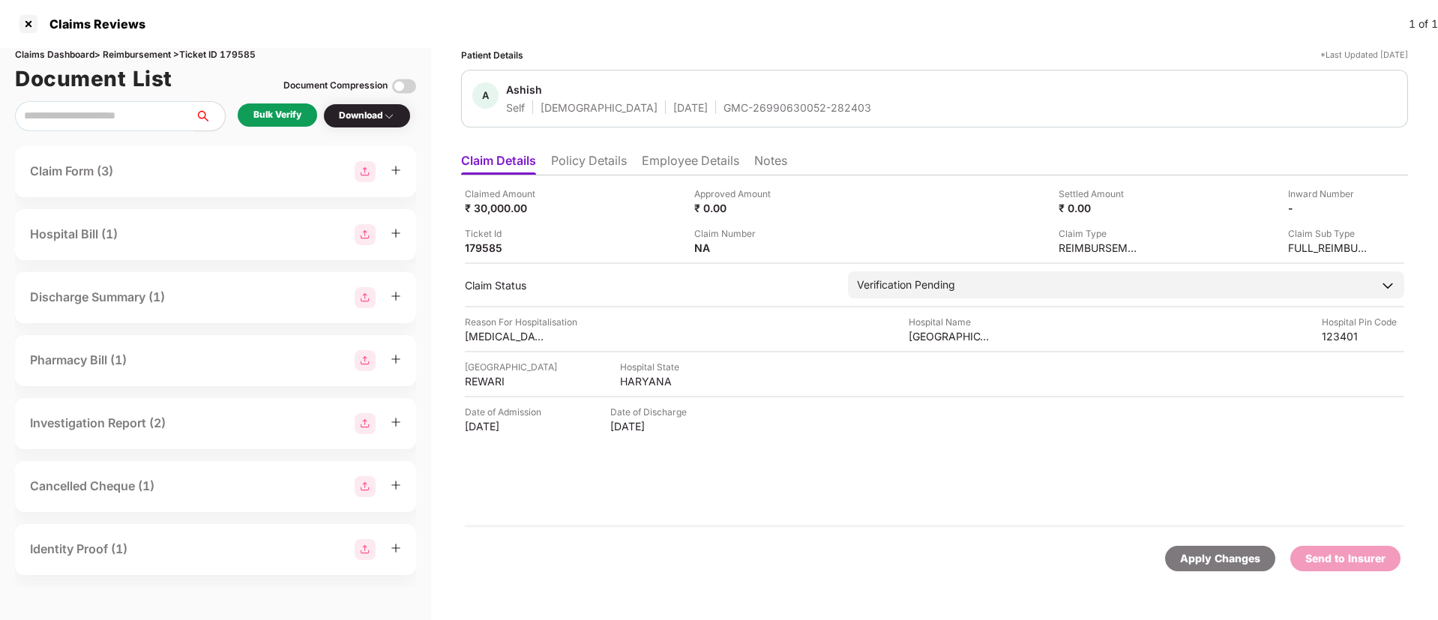
click at [283, 114] on div "Bulk Verify" at bounding box center [277, 115] width 48 height 14
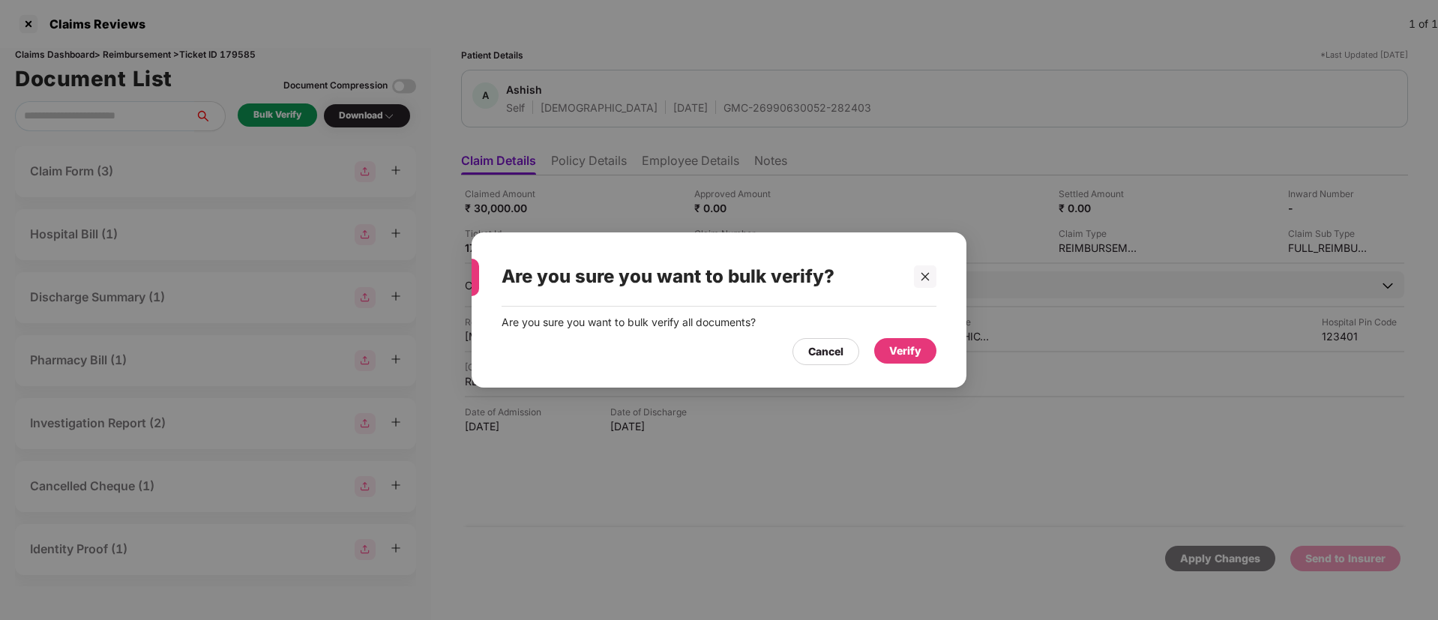
click at [895, 343] on div "Verify" at bounding box center [905, 351] width 32 height 16
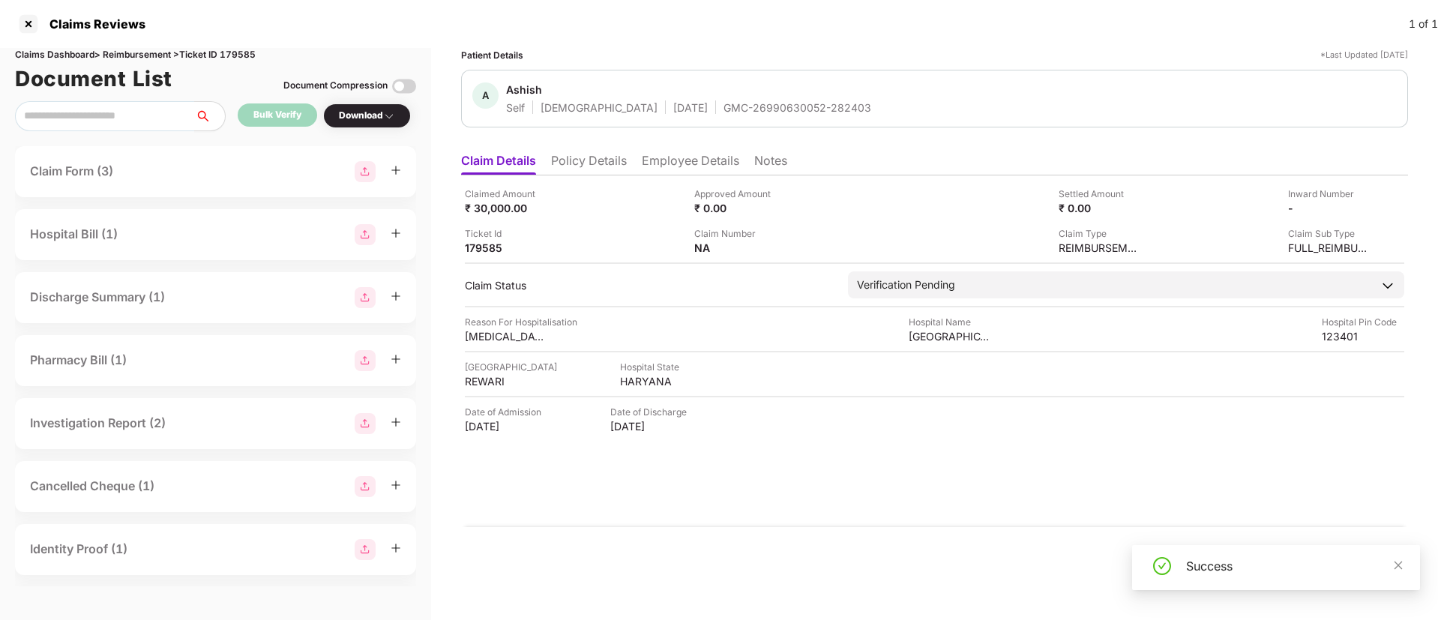
click at [363, 114] on div "Download" at bounding box center [367, 116] width 56 height 14
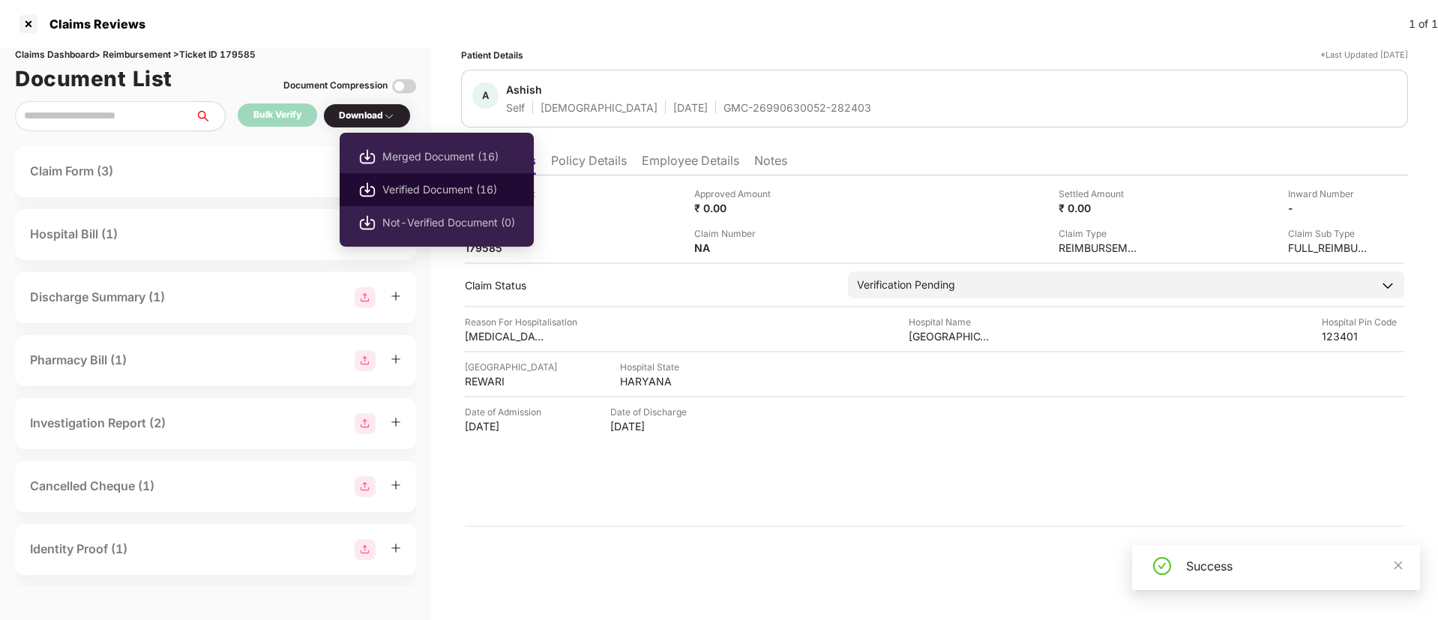
click at [393, 190] on span "Verified Document (16)" at bounding box center [448, 189] width 133 height 16
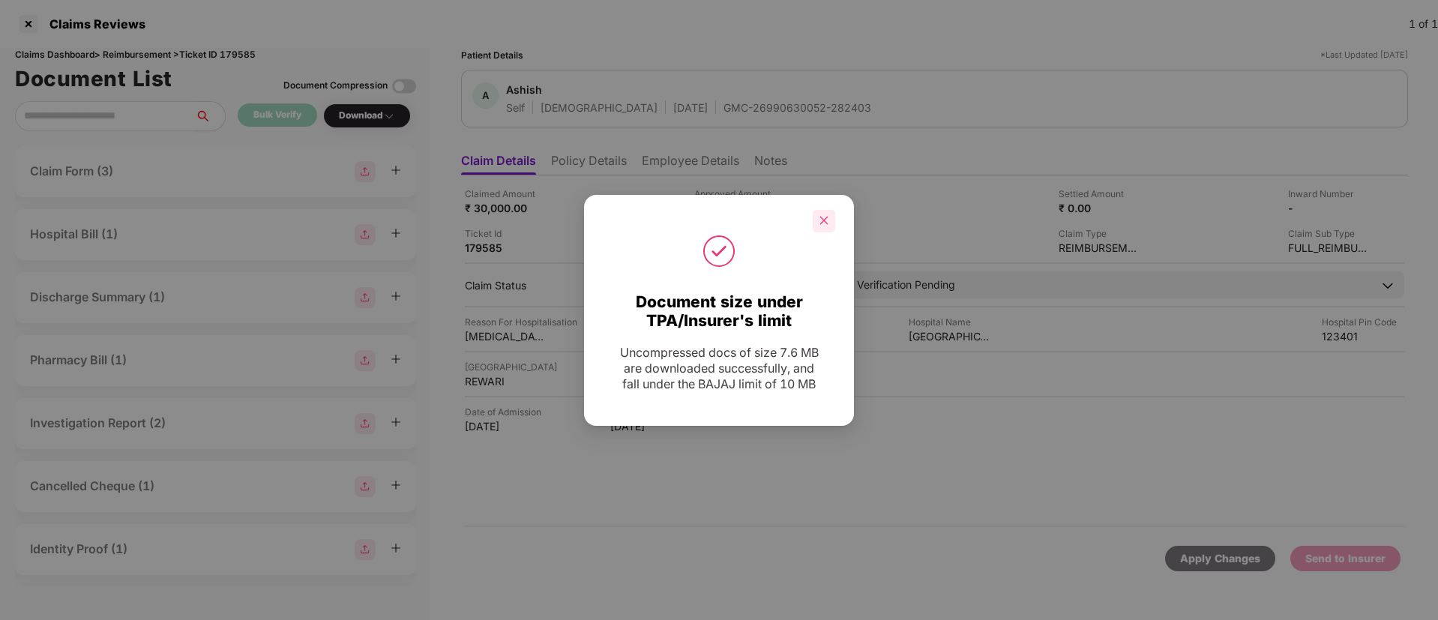
click at [830, 219] on div at bounding box center [824, 221] width 22 height 22
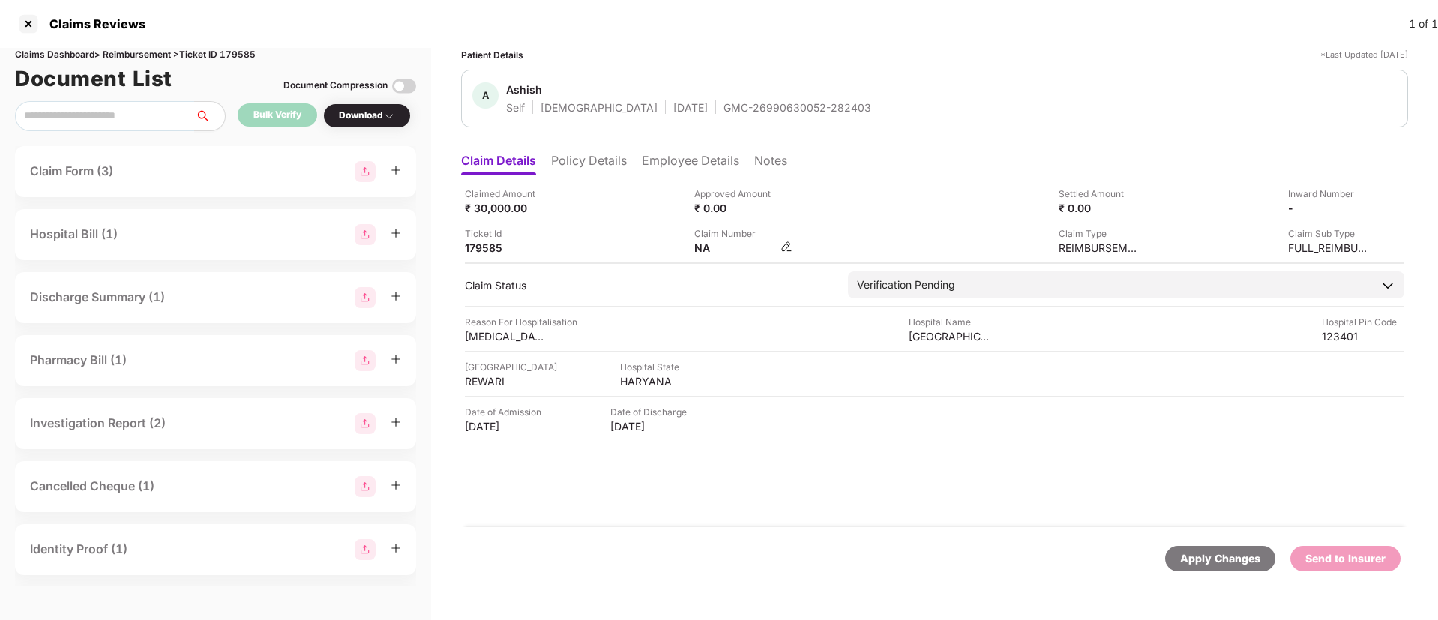
click at [781, 244] on img at bounding box center [786, 247] width 12 height 12
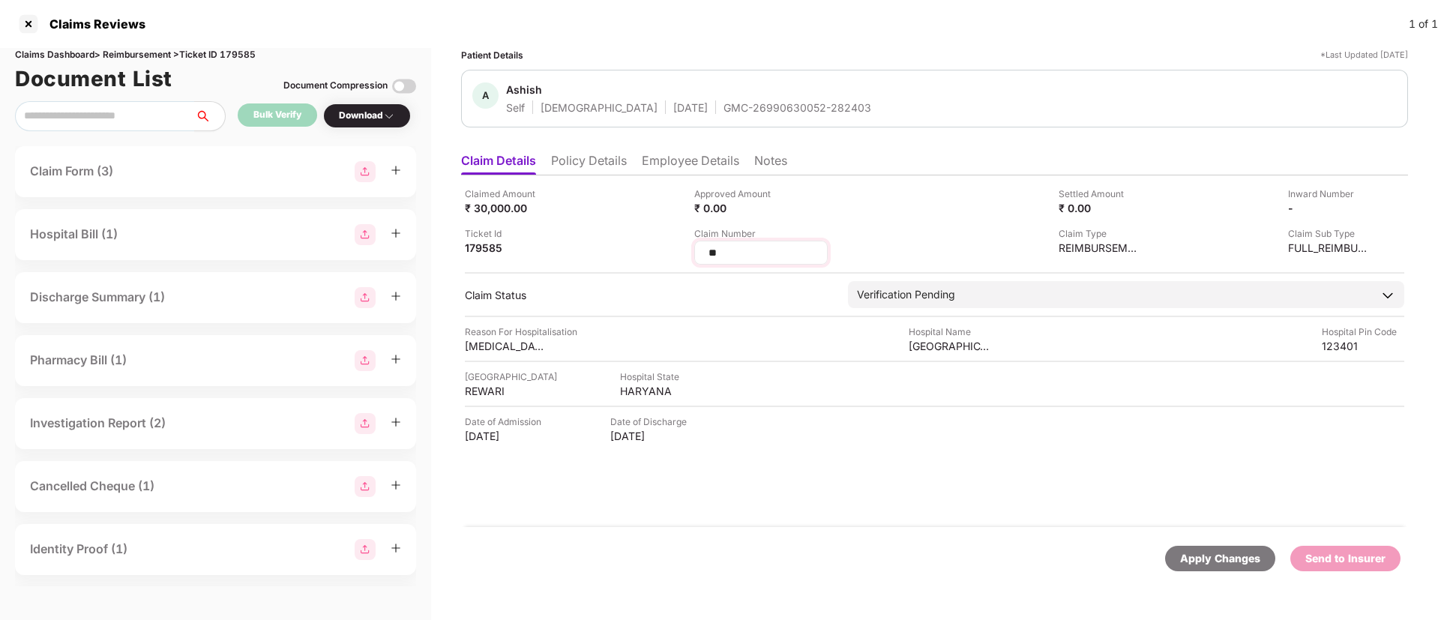
drag, startPoint x: 749, startPoint y: 254, endPoint x: 700, endPoint y: 247, distance: 49.3
click at [700, 247] on div "**" at bounding box center [760, 253] width 133 height 24
type input "**********"
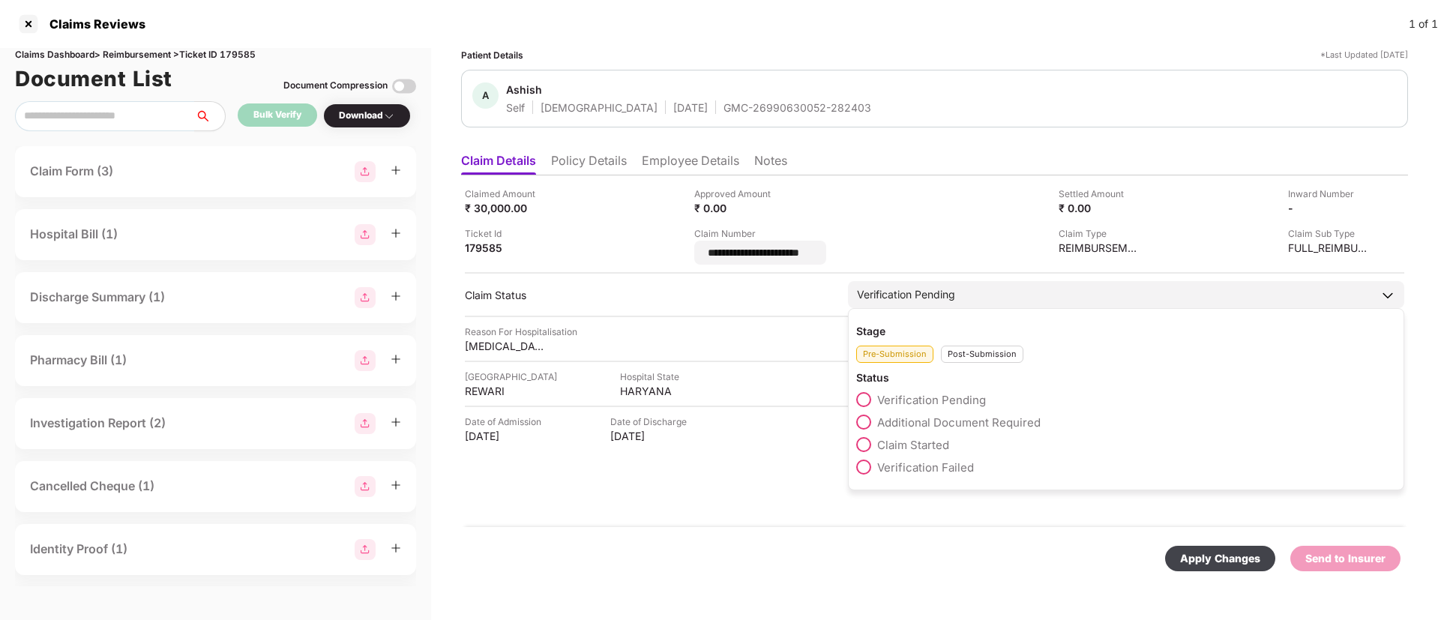
click at [968, 355] on div "Stage Pre-Submission Post-Submission Status Verification Pending Additional Doc…" at bounding box center [1126, 399] width 556 height 182
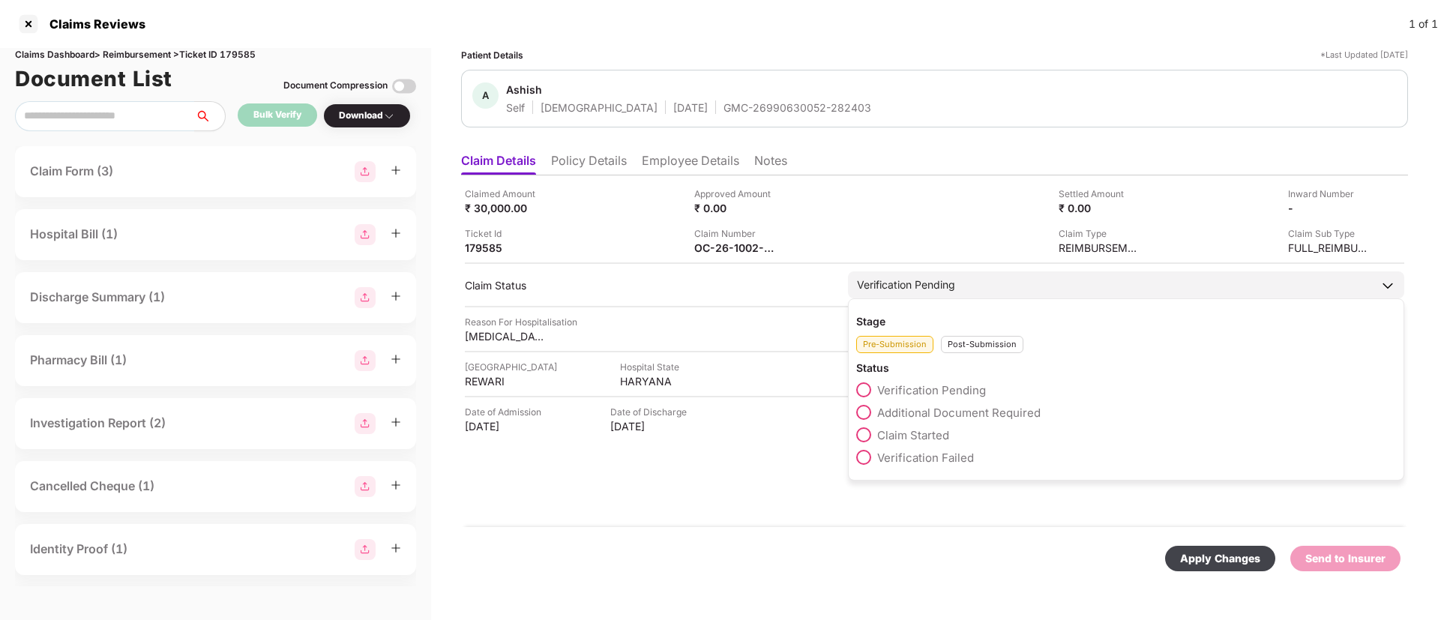
click at [973, 341] on div "Post-Submission" at bounding box center [982, 344] width 82 height 17
click at [863, 410] on span at bounding box center [863, 412] width 15 height 15
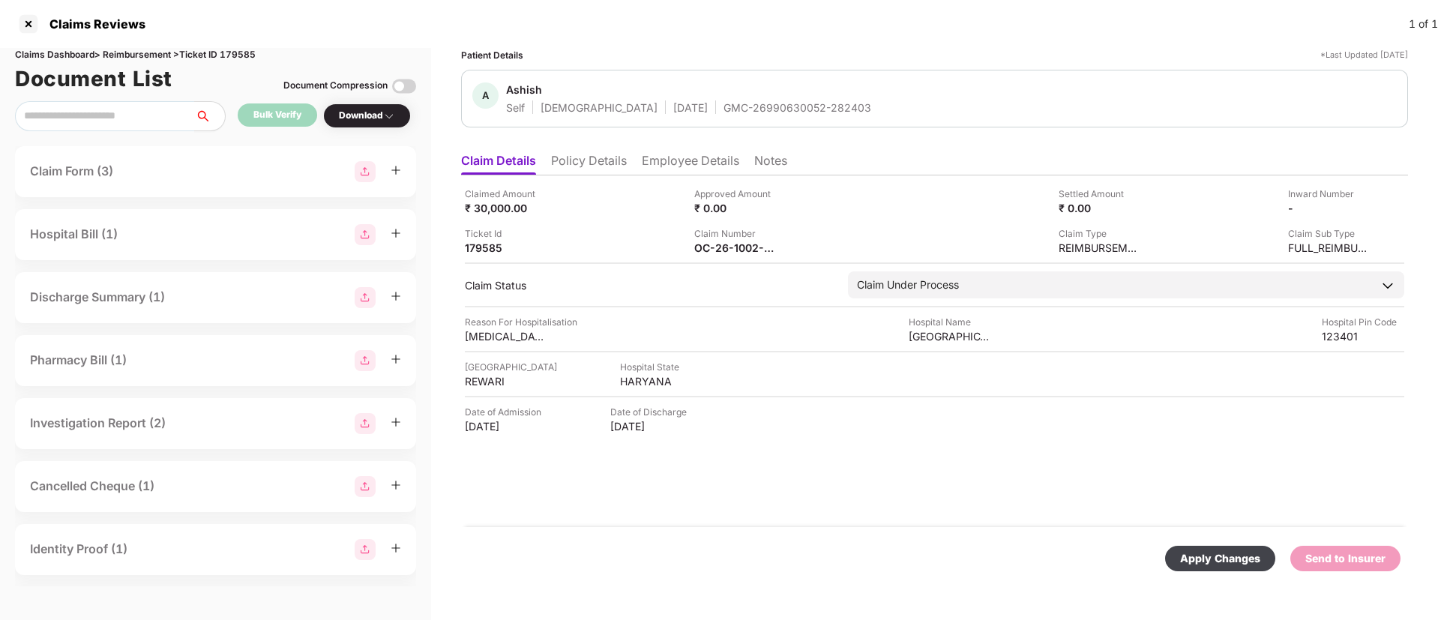
click at [1207, 558] on div "Apply Changes" at bounding box center [1220, 558] width 80 height 16
click at [1397, 545] on icon "close" at bounding box center [1398, 547] width 10 height 10
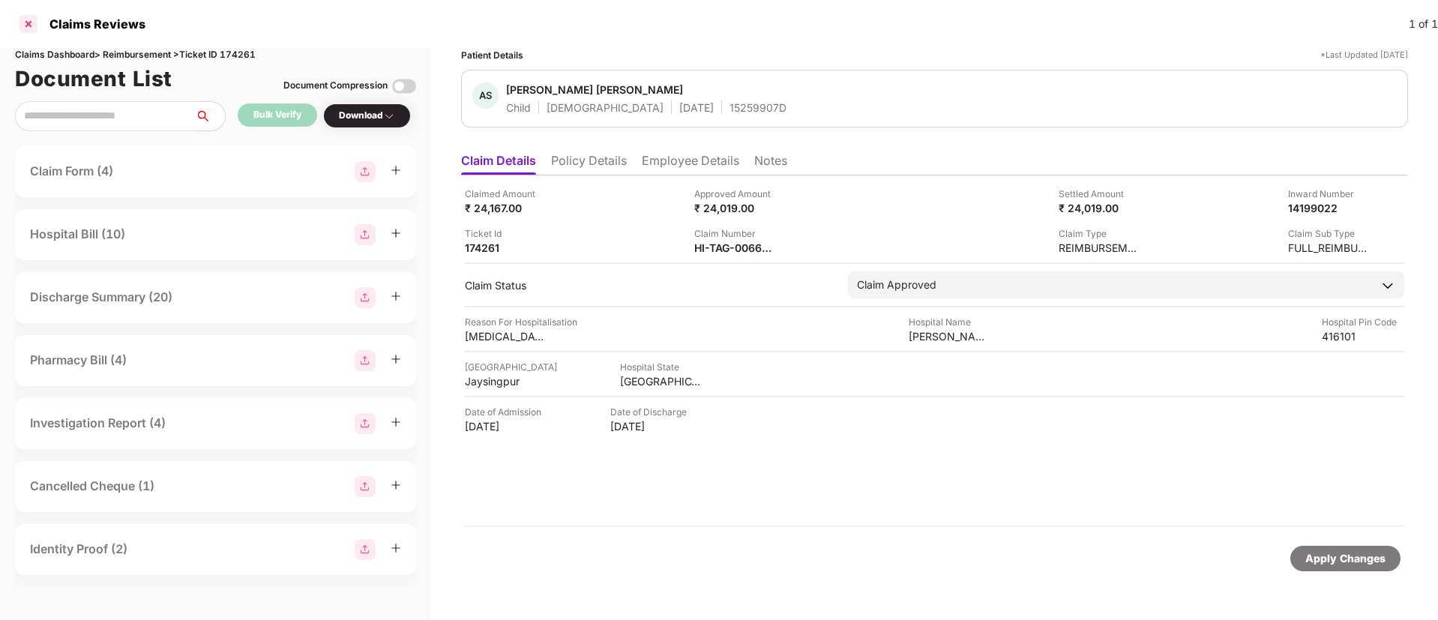
click at [32, 22] on div at bounding box center [28, 24] width 24 height 24
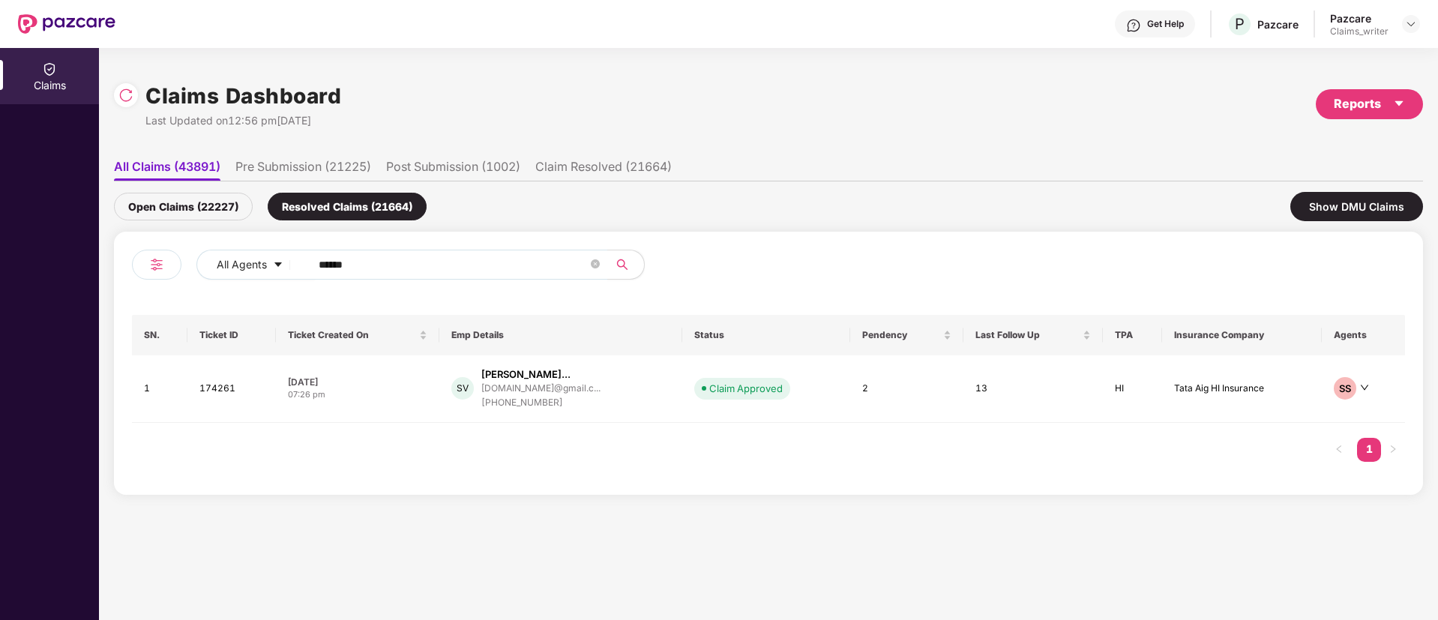
click at [227, 199] on div "Open Claims (22227)" at bounding box center [183, 207] width 139 height 28
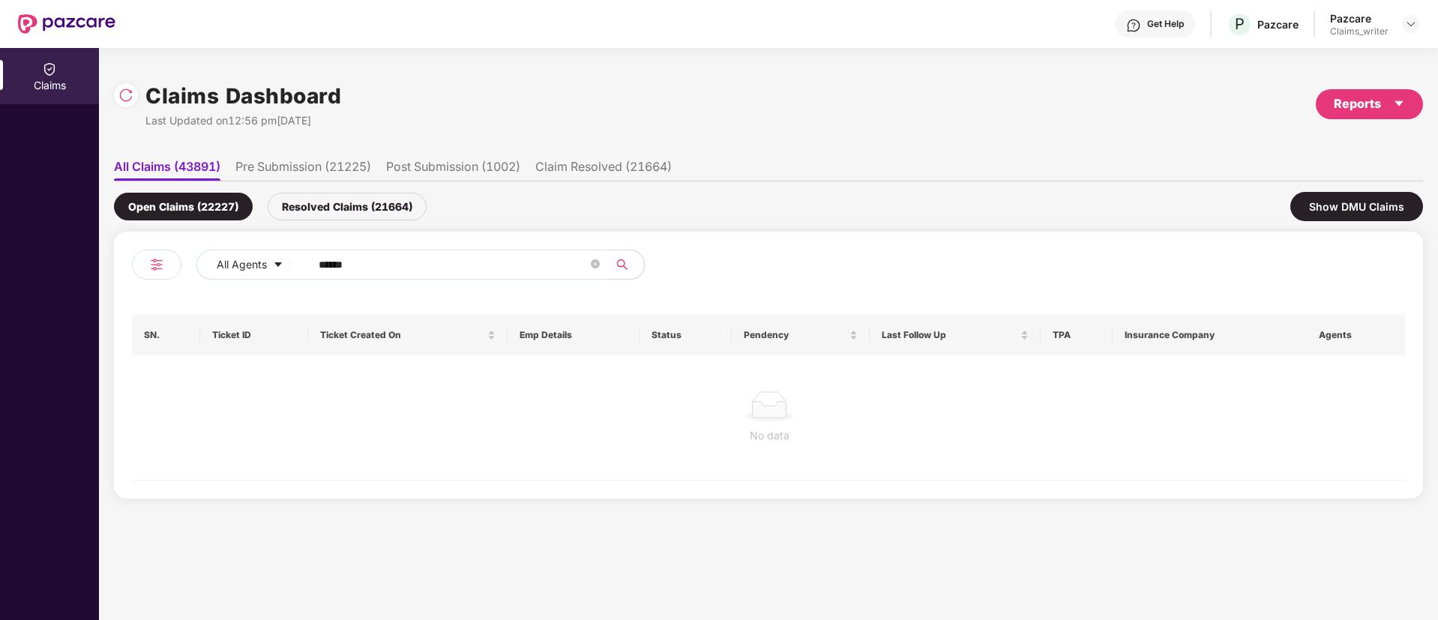
drag, startPoint x: 389, startPoint y: 262, endPoint x: 305, endPoint y: 256, distance: 84.2
click at [305, 256] on span "******" at bounding box center [454, 265] width 307 height 30
paste input "text"
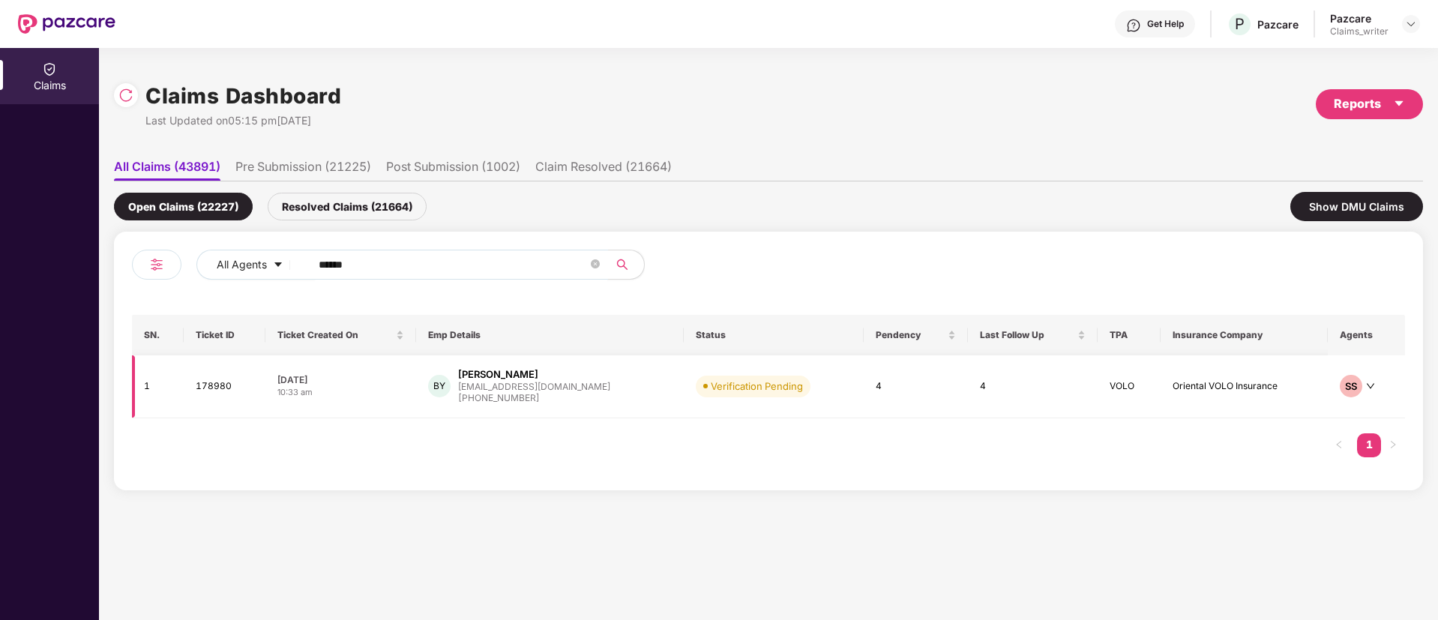
type input "******"
click at [207, 389] on td "178980" at bounding box center [225, 386] width 82 height 63
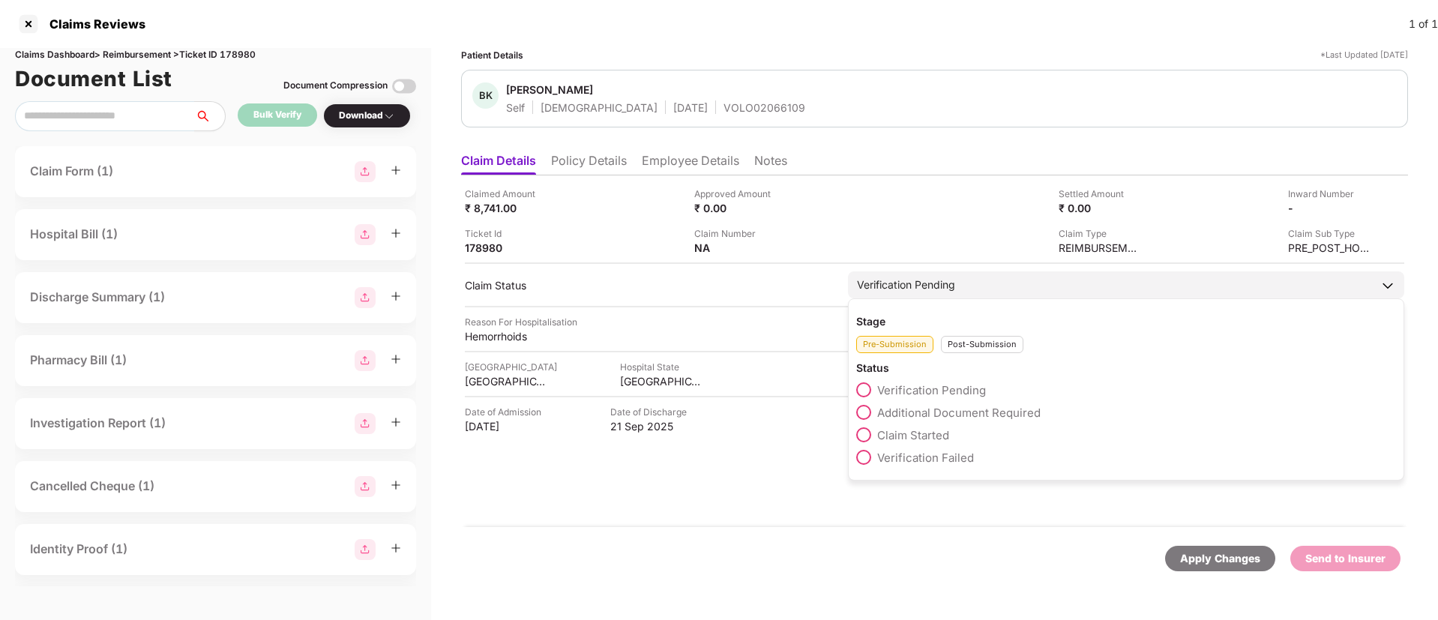
click at [961, 348] on div "Post-Submission" at bounding box center [982, 344] width 82 height 17
click at [865, 409] on span at bounding box center [863, 412] width 15 height 15
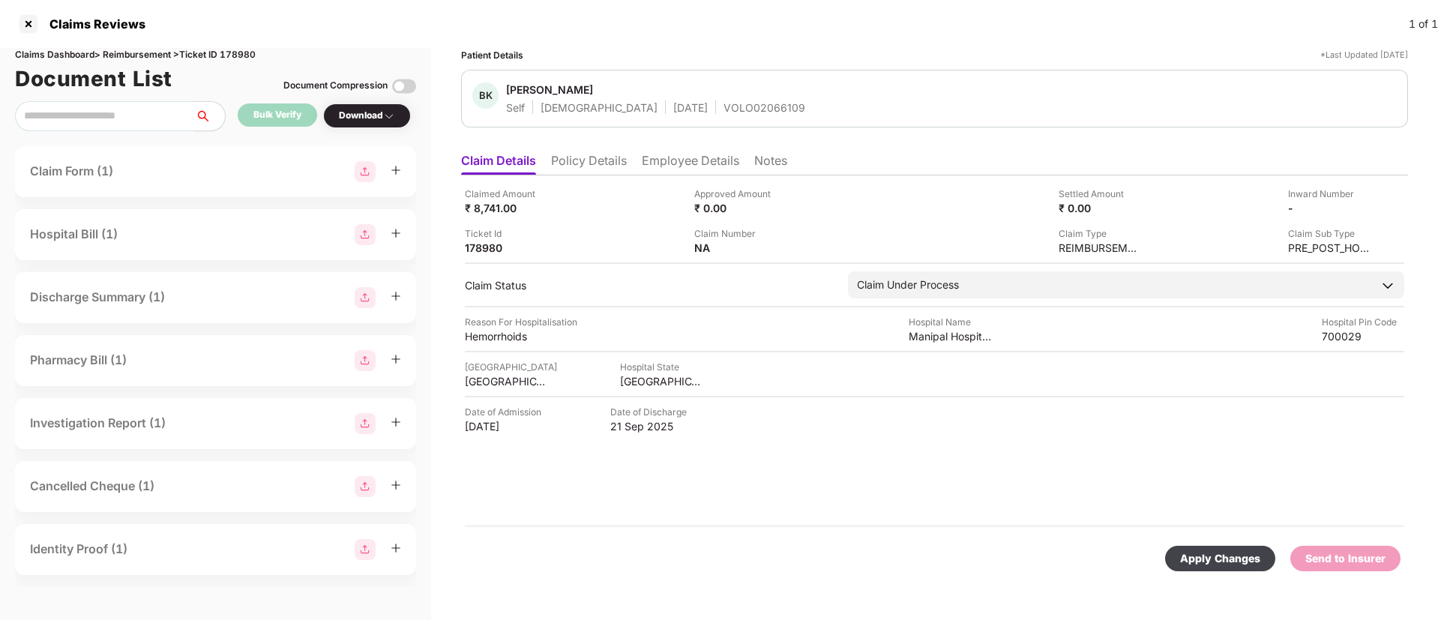
click at [1206, 546] on div "Apply Changes" at bounding box center [1220, 558] width 110 height 25
click at [31, 21] on div at bounding box center [28, 24] width 24 height 24
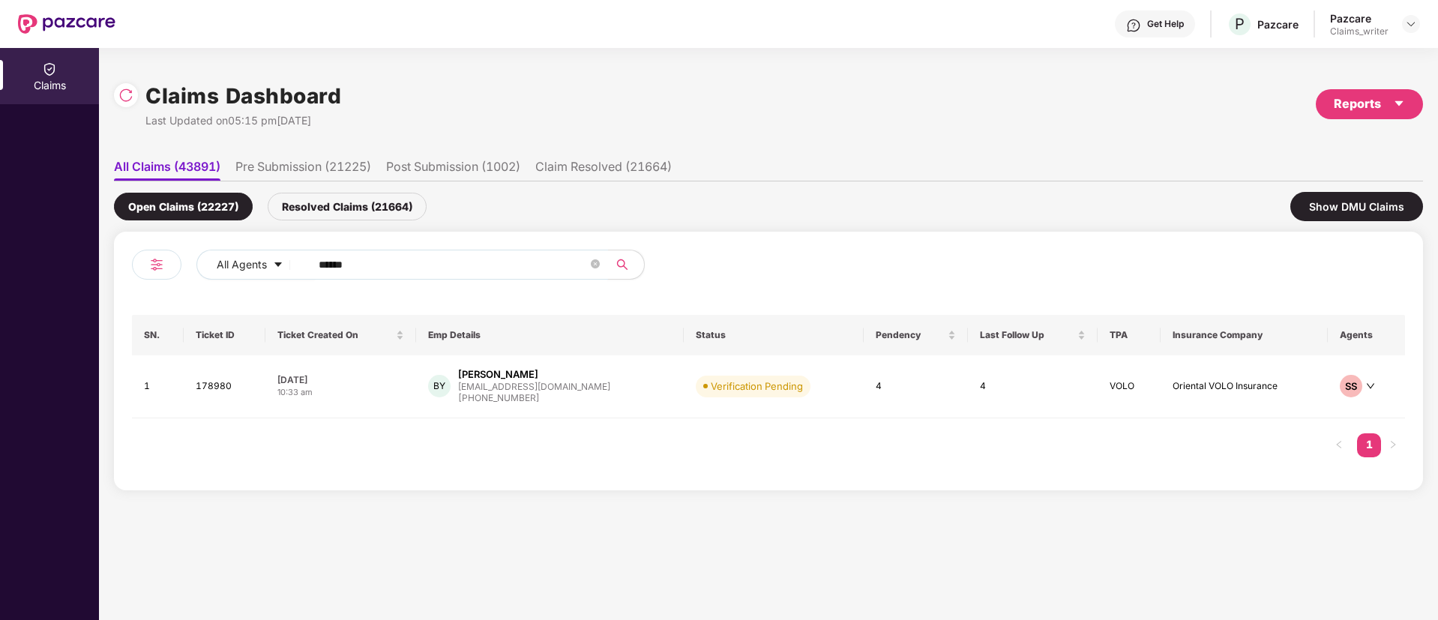
drag, startPoint x: 370, startPoint y: 274, endPoint x: 300, endPoint y: 267, distance: 70.8
click at [301, 267] on span "******" at bounding box center [454, 265] width 307 height 30
paste input "text"
type input "******"
click at [221, 388] on td "173092" at bounding box center [225, 386] width 83 height 63
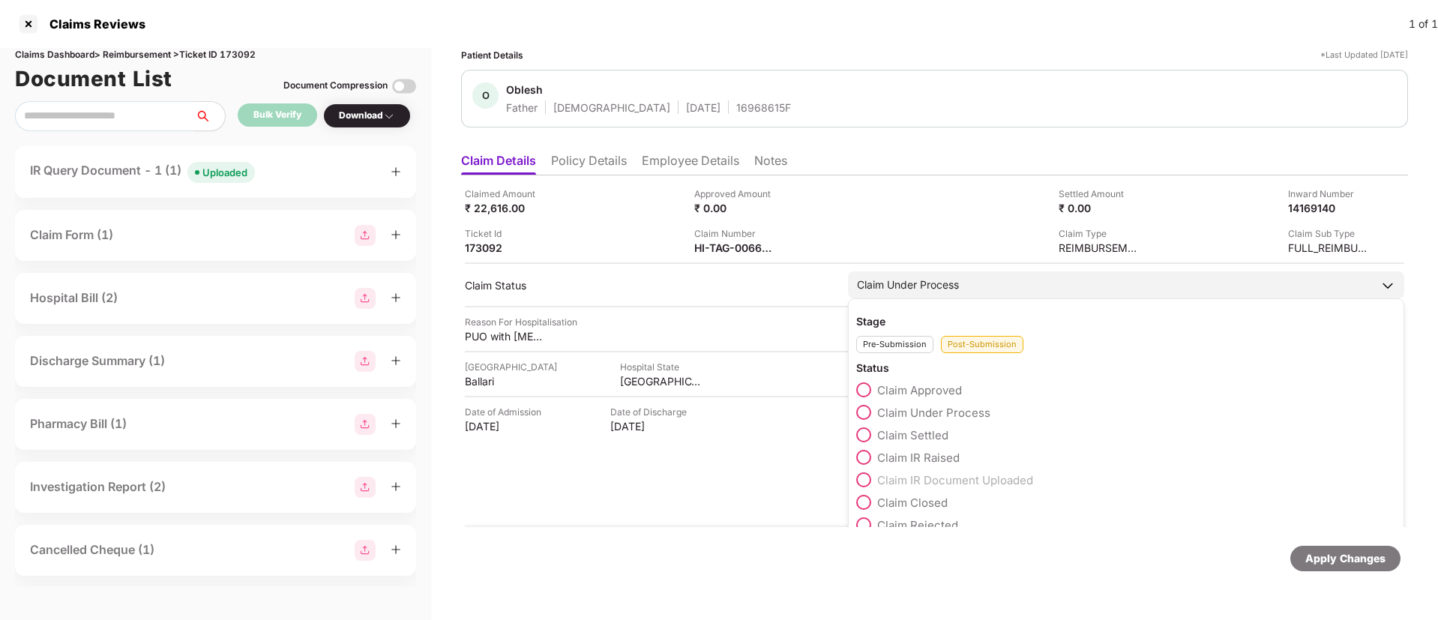
click at [860, 463] on span at bounding box center [863, 457] width 15 height 15
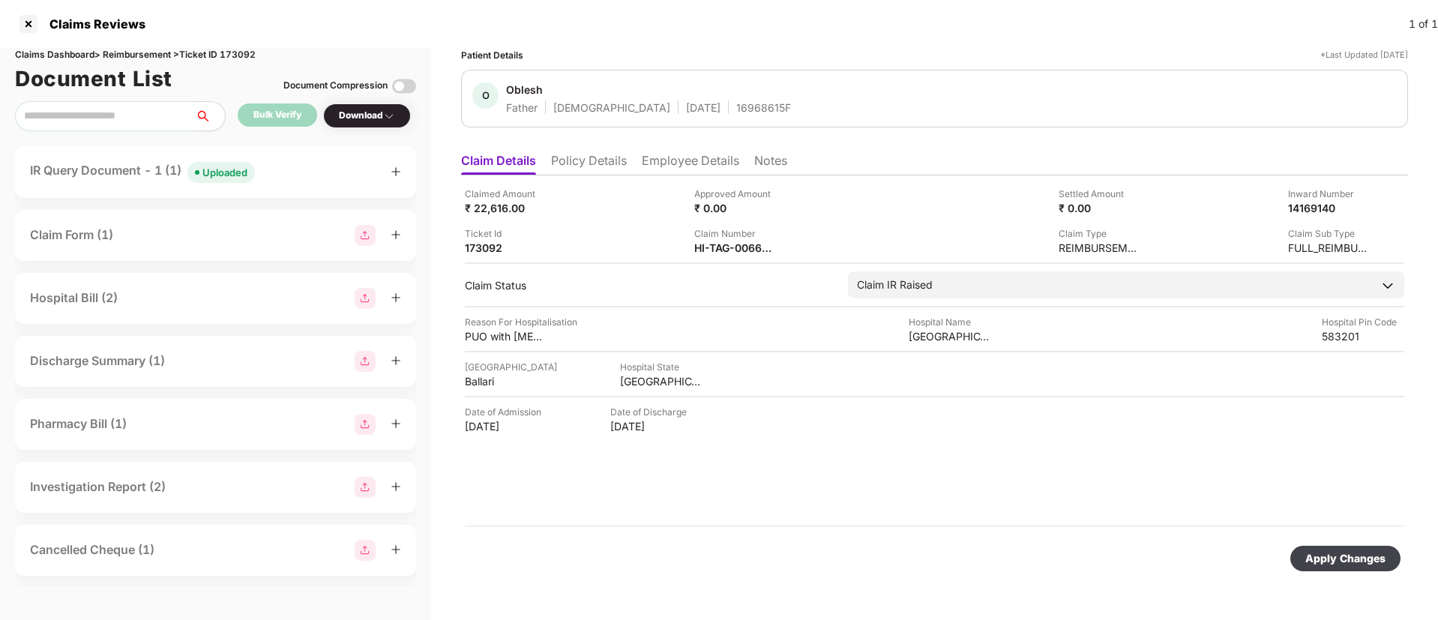
click at [1317, 561] on div "Apply Changes" at bounding box center [1345, 558] width 80 height 16
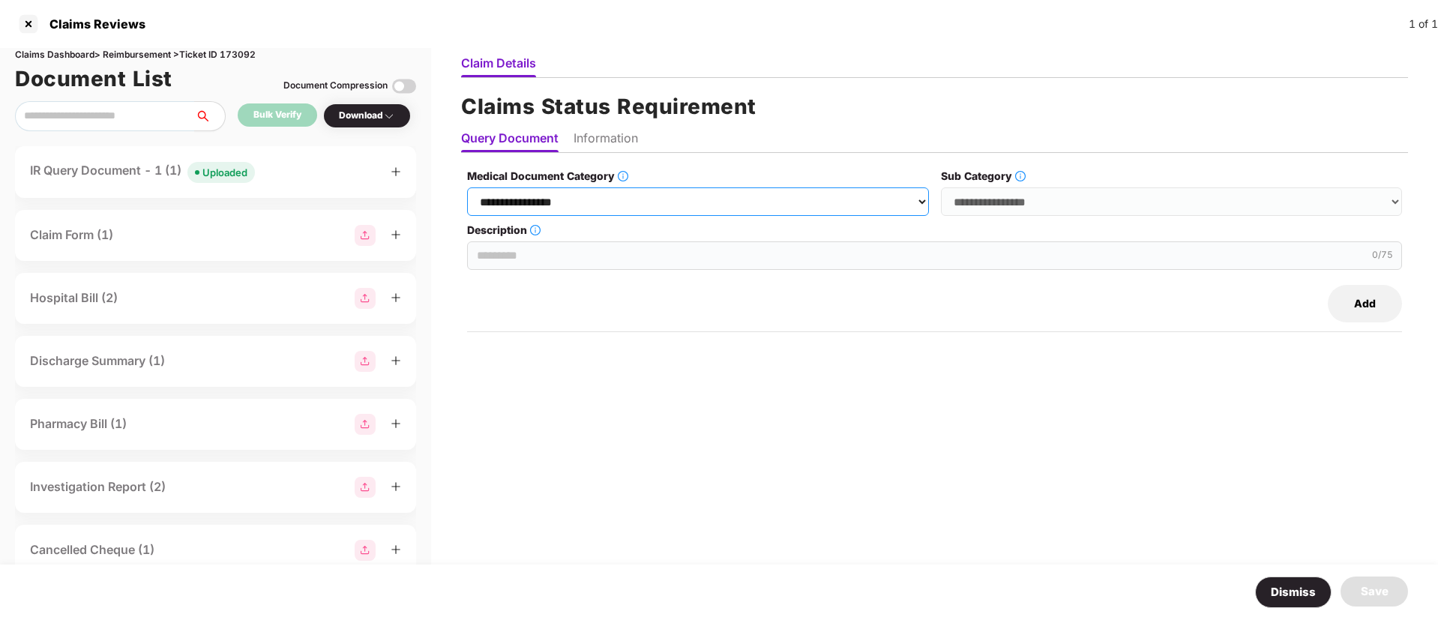
drag, startPoint x: 651, startPoint y: 201, endPoint x: 647, endPoint y: 212, distance: 11.9
click at [651, 201] on select "**********" at bounding box center [697, 201] width 461 height 28
select select "**********"
click at [468, 187] on select "**********" at bounding box center [697, 201] width 461 height 28
click at [996, 208] on select "**********" at bounding box center [1171, 201] width 461 height 28
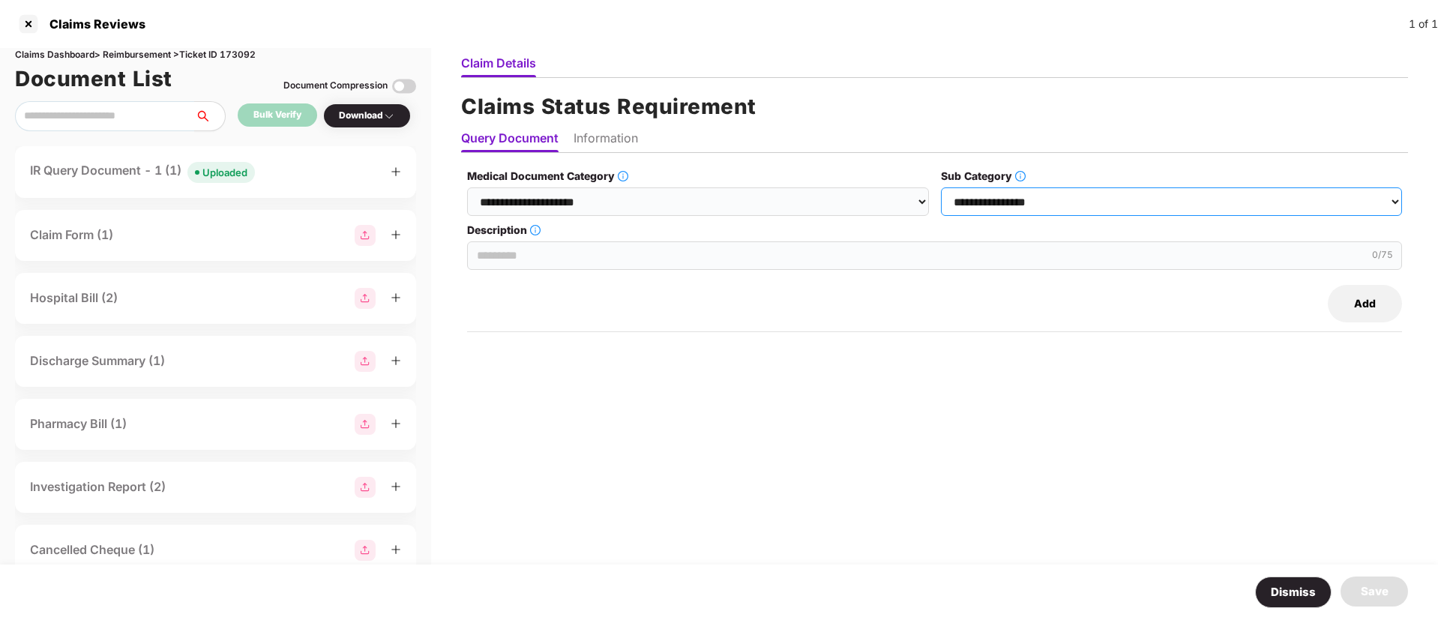
select select "******"
click at [942, 187] on select "**********" at bounding box center [1171, 201] width 461 height 28
click at [672, 256] on input "Description" at bounding box center [934, 255] width 935 height 28
click at [584, 260] on input "Description" at bounding box center [934, 255] width 935 height 28
paste input "**********"
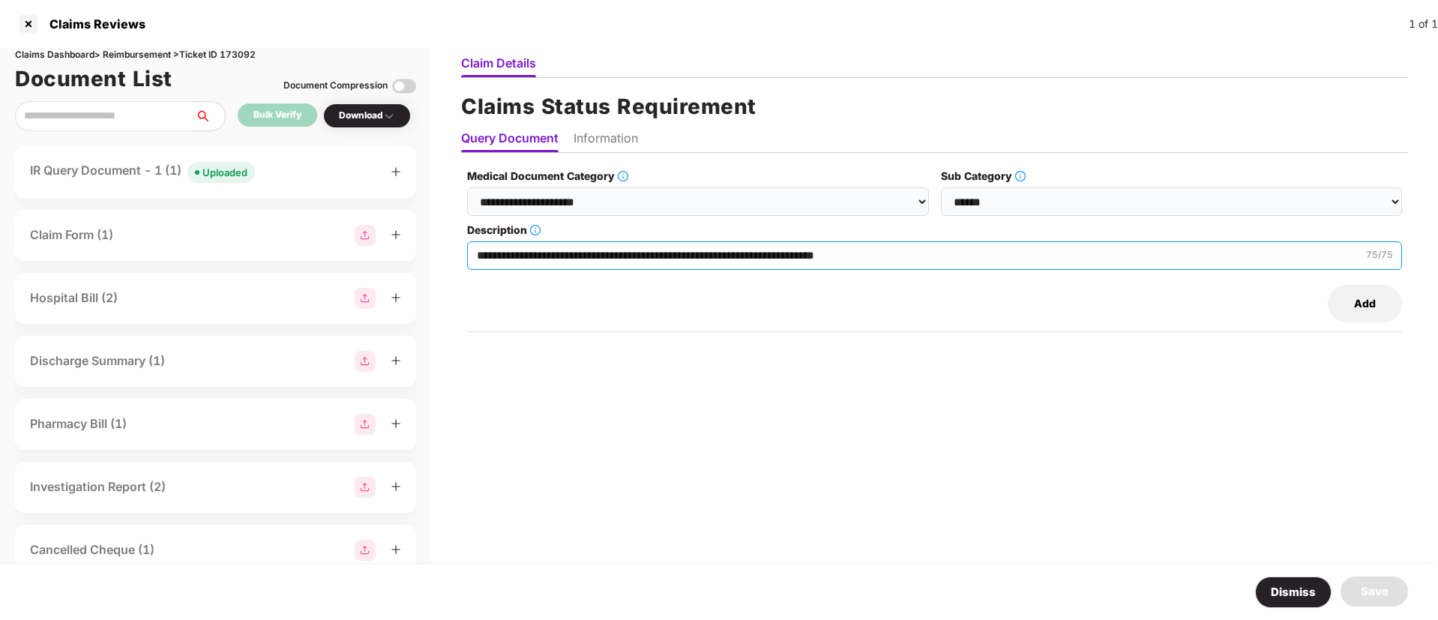
type input "**********"
click at [624, 139] on li "Information" at bounding box center [606, 141] width 64 height 22
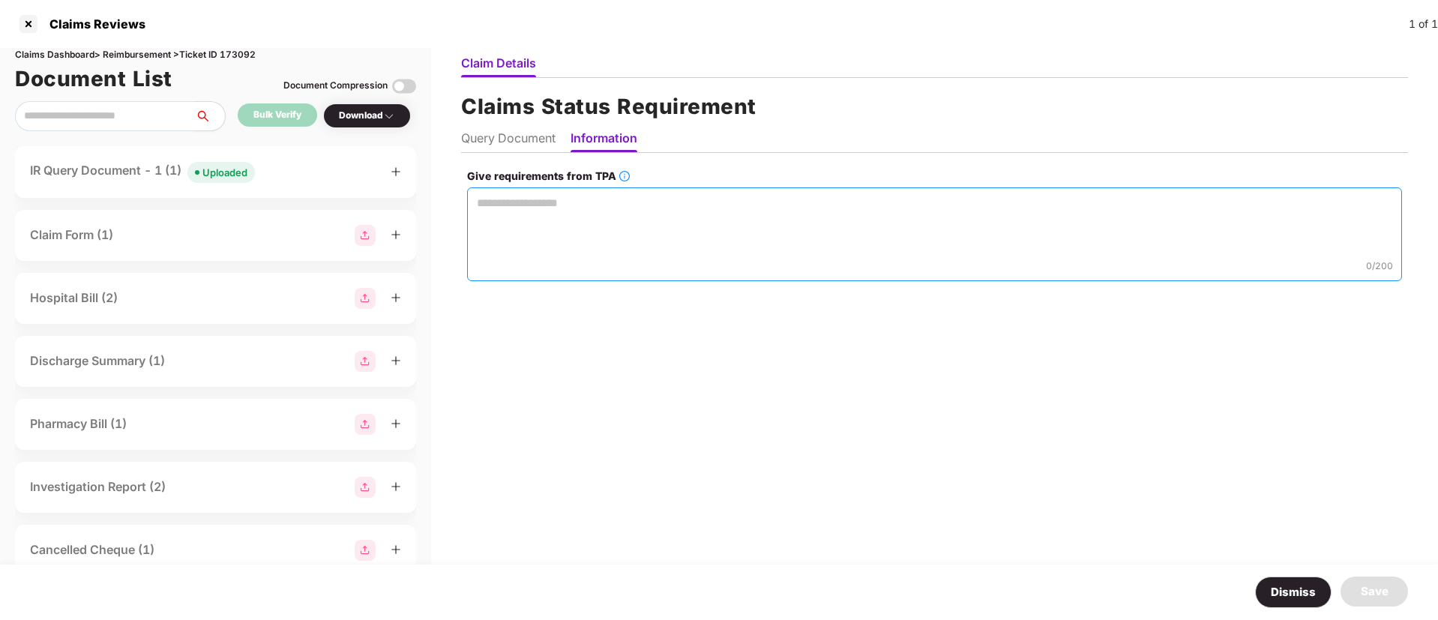
click at [580, 220] on textarea "Give requirements from TPA" at bounding box center [934, 234] width 935 height 94
paste textarea "**********"
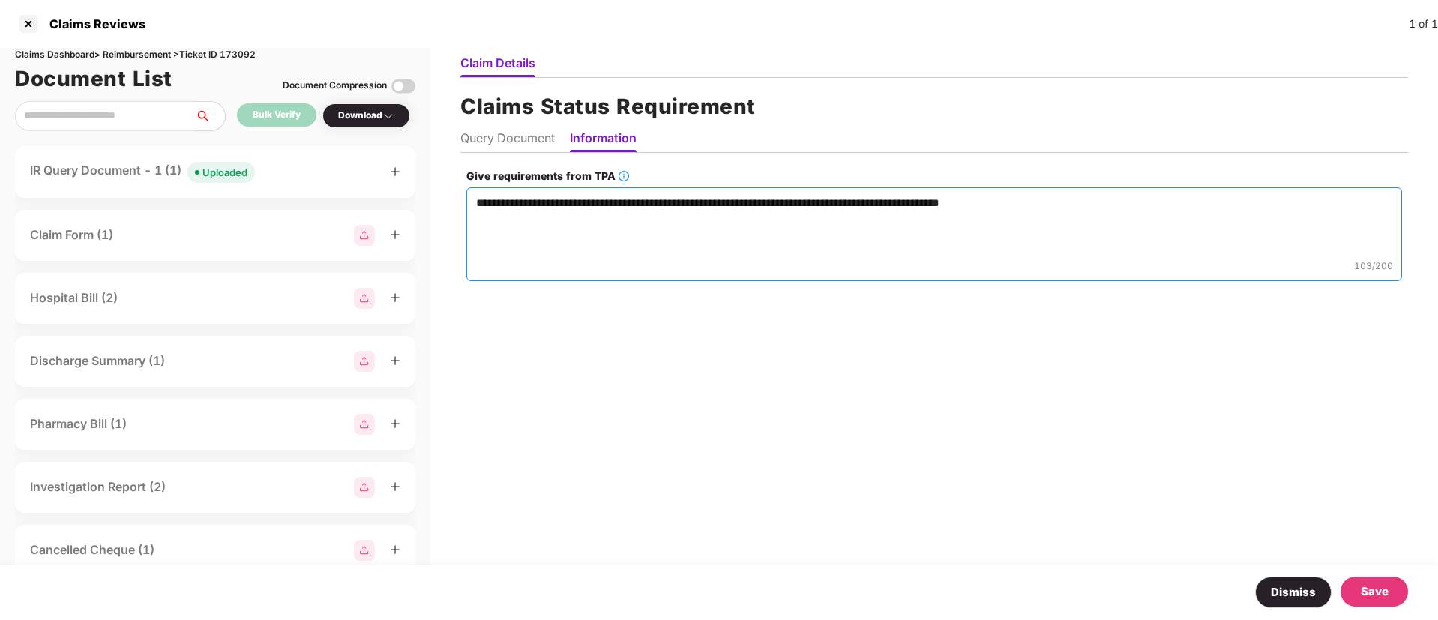
type textarea "**********"
click at [1372, 590] on div "Save" at bounding box center [1375, 592] width 28 height 18
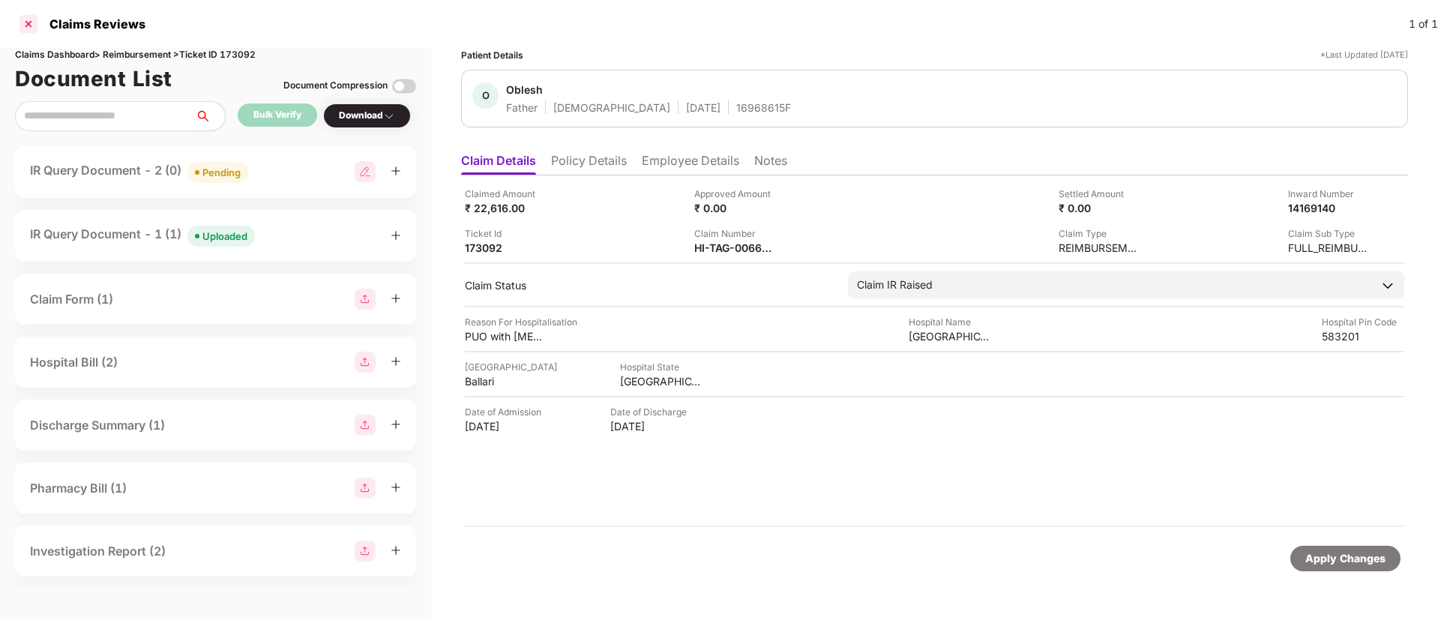
click at [35, 28] on div at bounding box center [28, 24] width 24 height 24
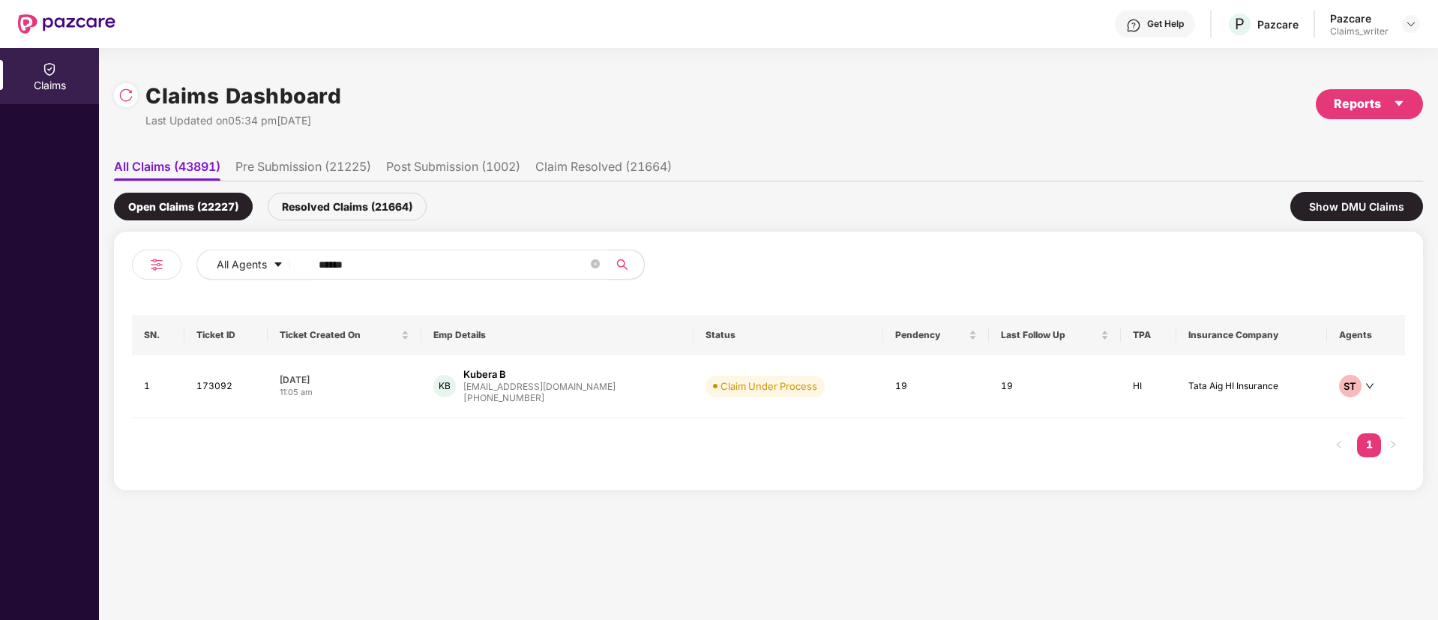
drag, startPoint x: 376, startPoint y: 264, endPoint x: 310, endPoint y: 255, distance: 66.6
click at [310, 255] on span "******" at bounding box center [454, 265] width 307 height 30
paste input "text"
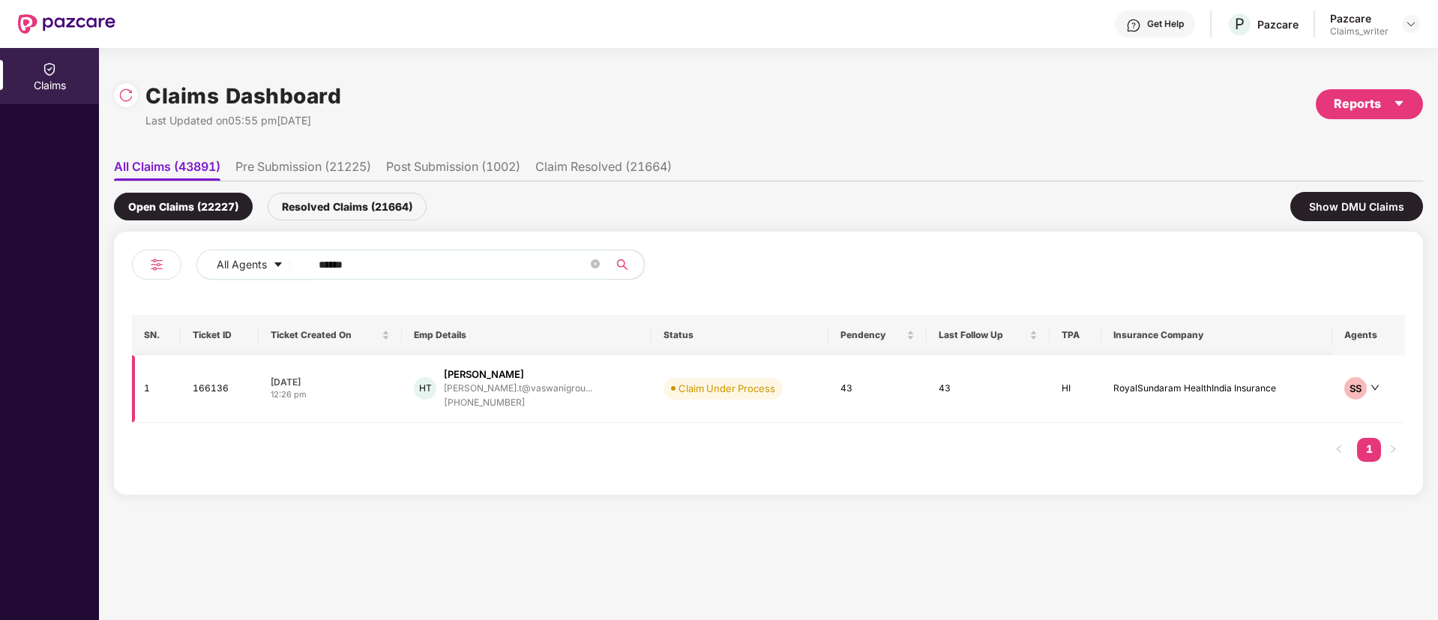
type input "******"
click at [214, 395] on td "166136" at bounding box center [220, 388] width 78 height 67
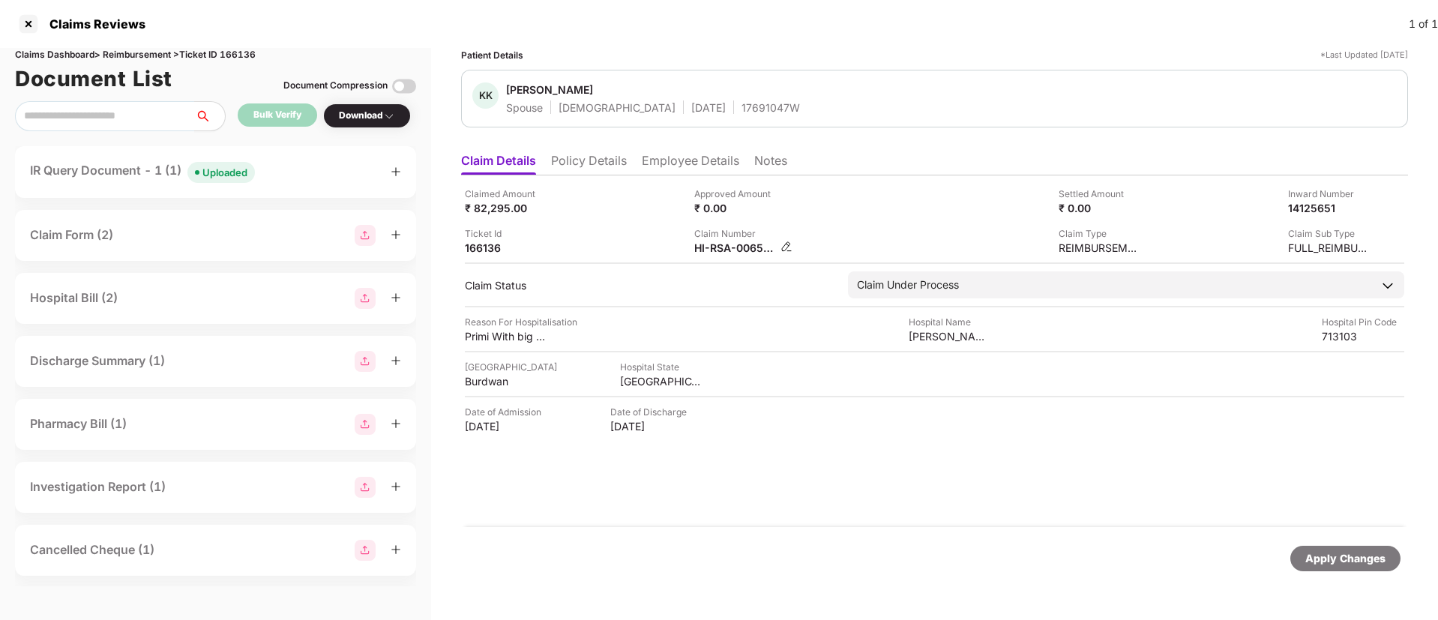
click at [785, 244] on img at bounding box center [786, 247] width 12 height 12
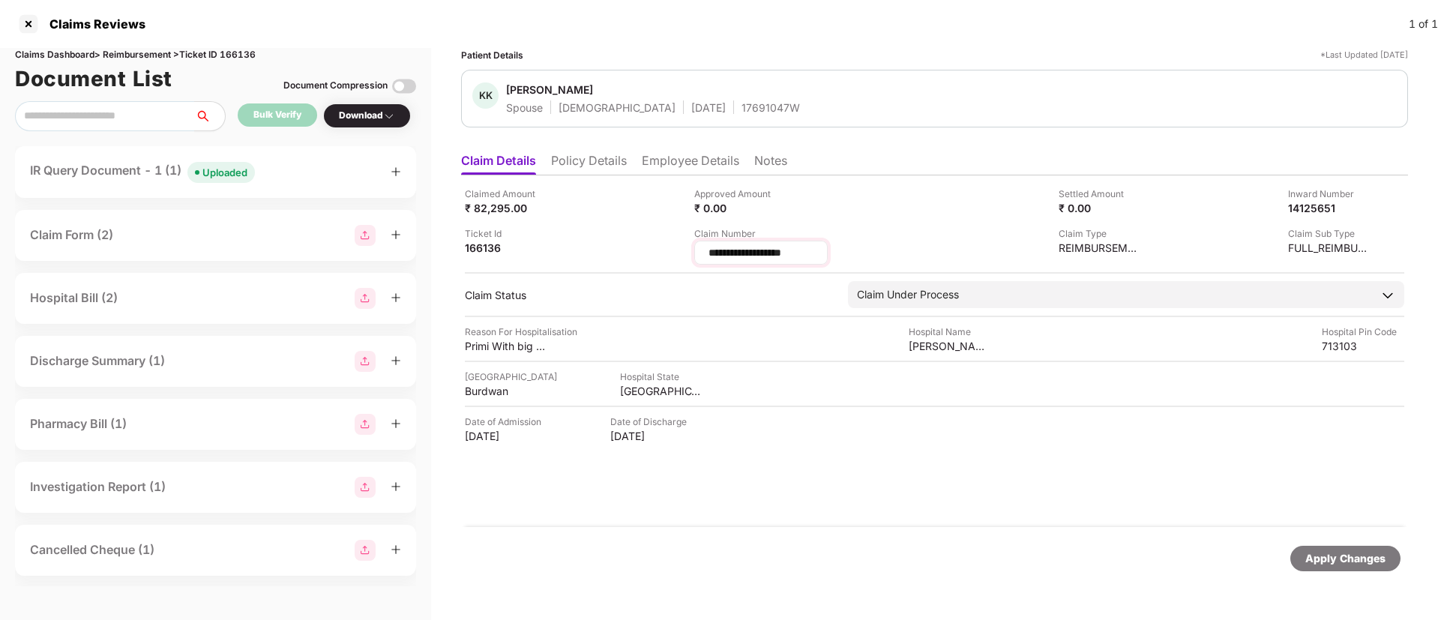
drag, startPoint x: 802, startPoint y: 253, endPoint x: 771, endPoint y: 257, distance: 31.7
click at [771, 257] on input "**********" at bounding box center [761, 253] width 108 height 16
click at [786, 247] on input "**********" at bounding box center [761, 253] width 108 height 16
drag, startPoint x: 804, startPoint y: 256, endPoint x: 708, endPoint y: 256, distance: 96.7
click at [708, 256] on input "**********" at bounding box center [761, 253] width 108 height 16
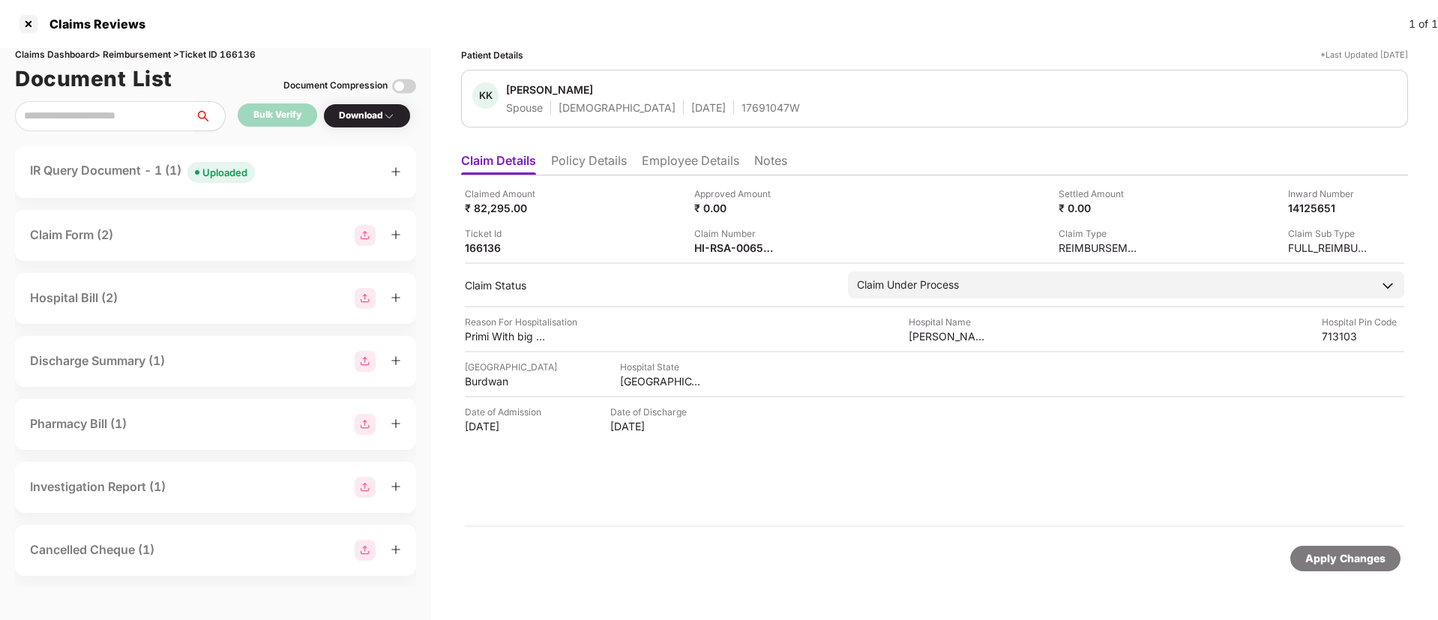
click at [660, 165] on li "Employee Details" at bounding box center [690, 164] width 97 height 22
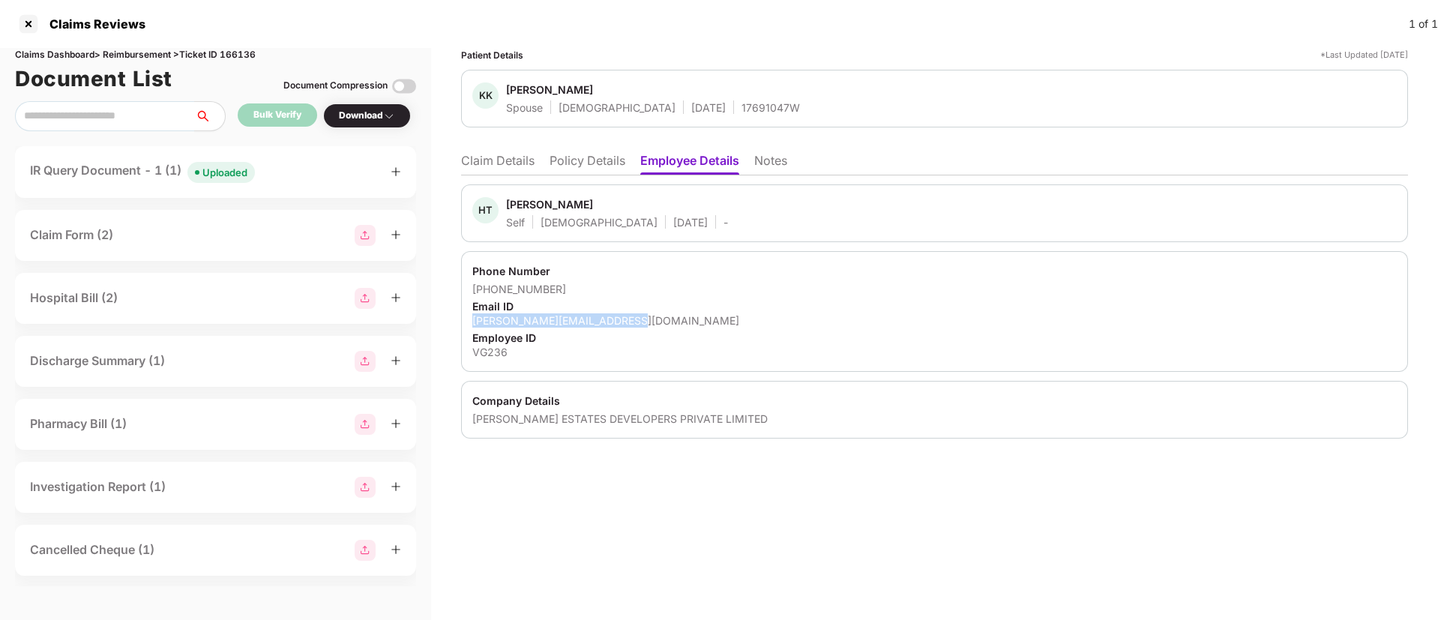
drag, startPoint x: 471, startPoint y: 321, endPoint x: 648, endPoint y: 315, distance: 177.0
click at [648, 315] on div "Phone Number +919880947000 Email ID himanshu.t@vaswanigroup.com Employee ID VG2…" at bounding box center [934, 311] width 947 height 121
copy div "himanshu.t@vaswanigroup.com"
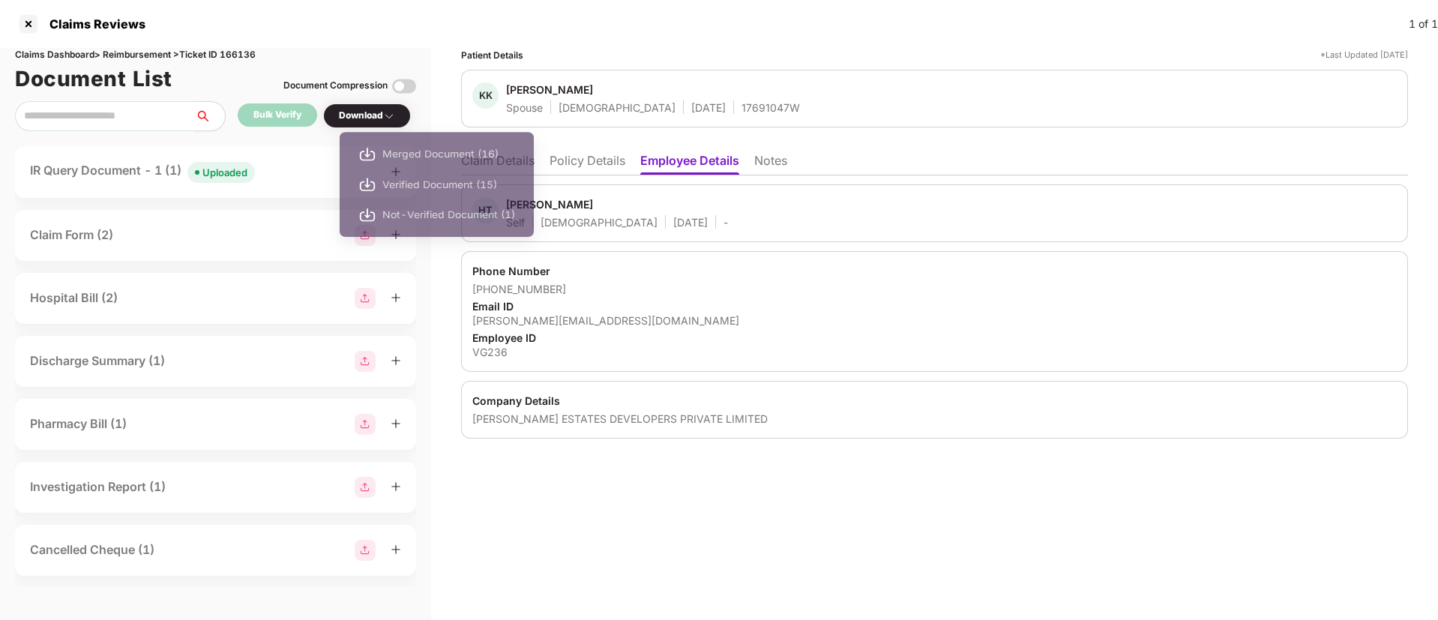
click at [369, 114] on div "Download" at bounding box center [367, 116] width 56 height 14
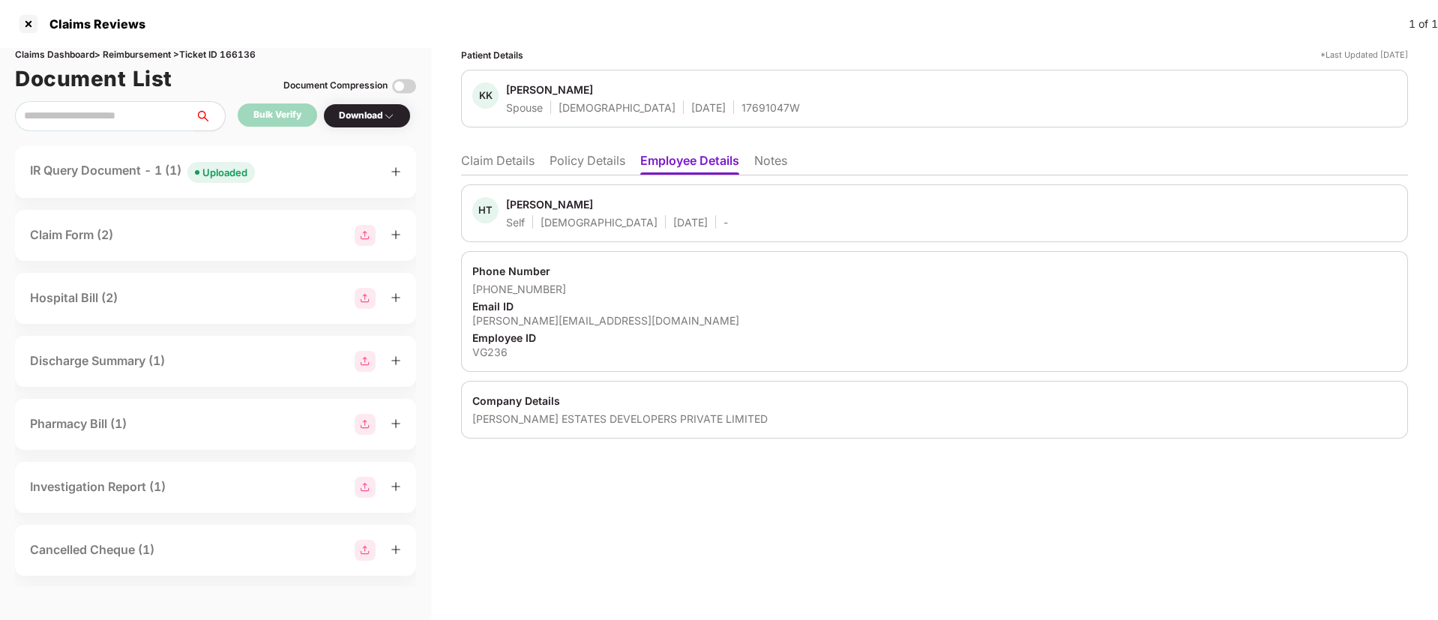
click at [369, 114] on div "Download" at bounding box center [367, 116] width 56 height 14
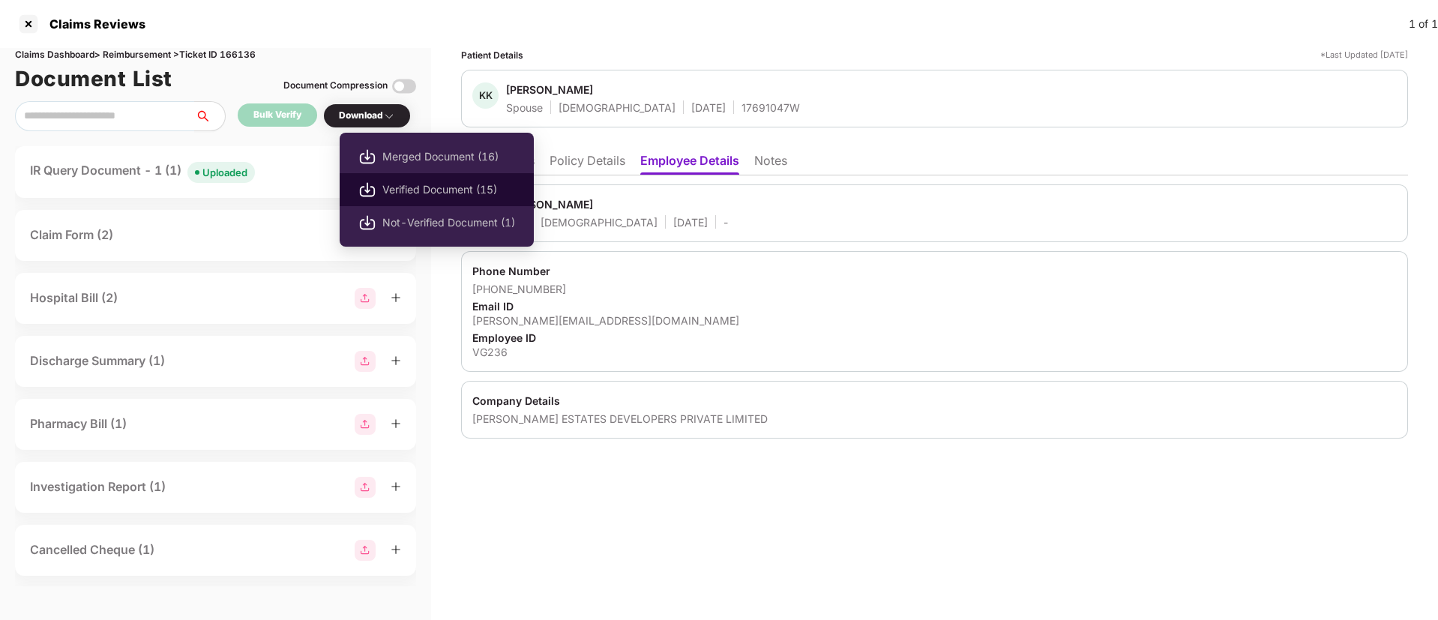
click at [403, 185] on span "Verified Document (15)" at bounding box center [448, 189] width 133 height 16
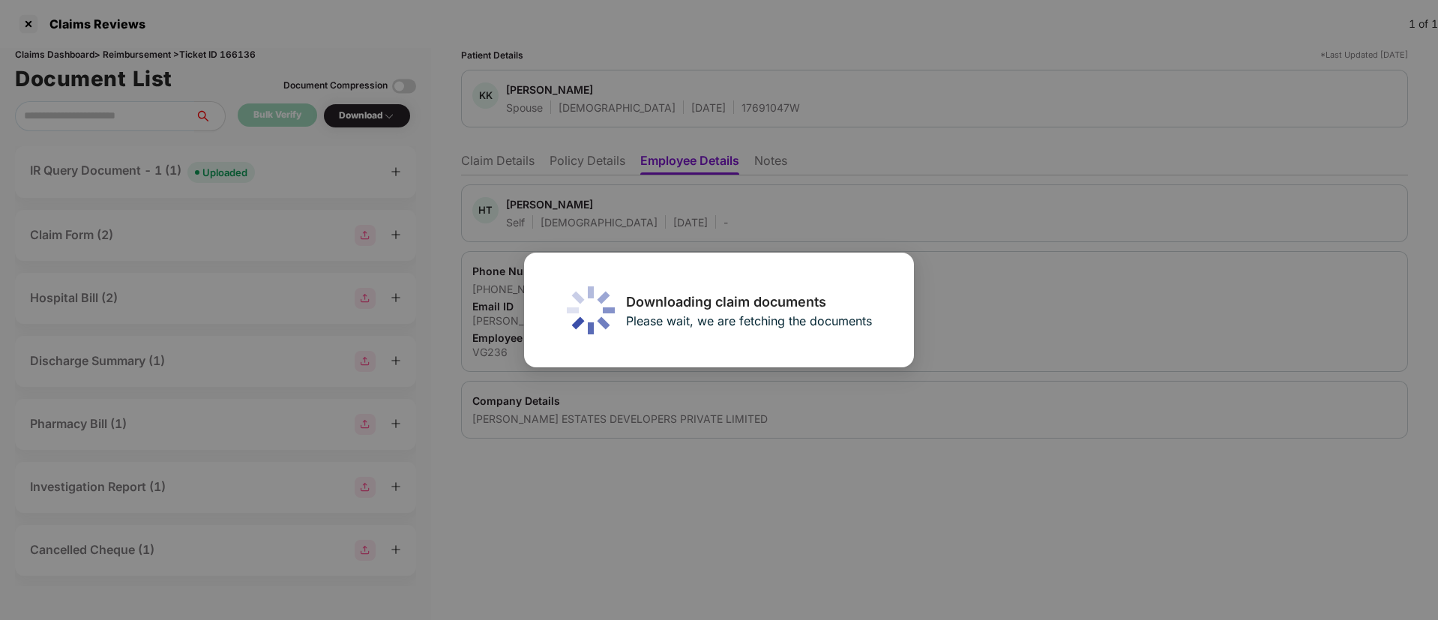
click at [487, 163] on div "Downloading claim documents Please wait, we are fetching the documents" at bounding box center [719, 310] width 1438 height 620
click at [477, 163] on div "Downloading claim documents Please wait, we are fetching the documents" at bounding box center [719, 310] width 1438 height 620
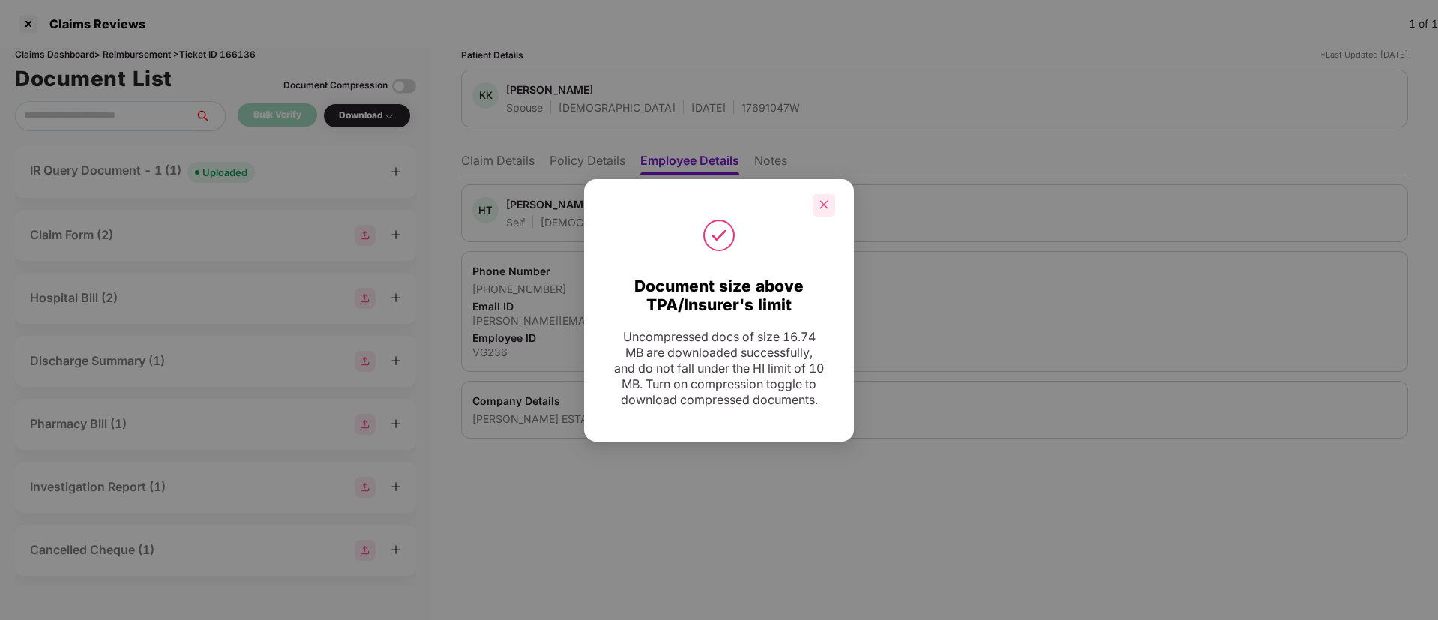
click at [827, 199] on icon "close" at bounding box center [824, 204] width 10 height 10
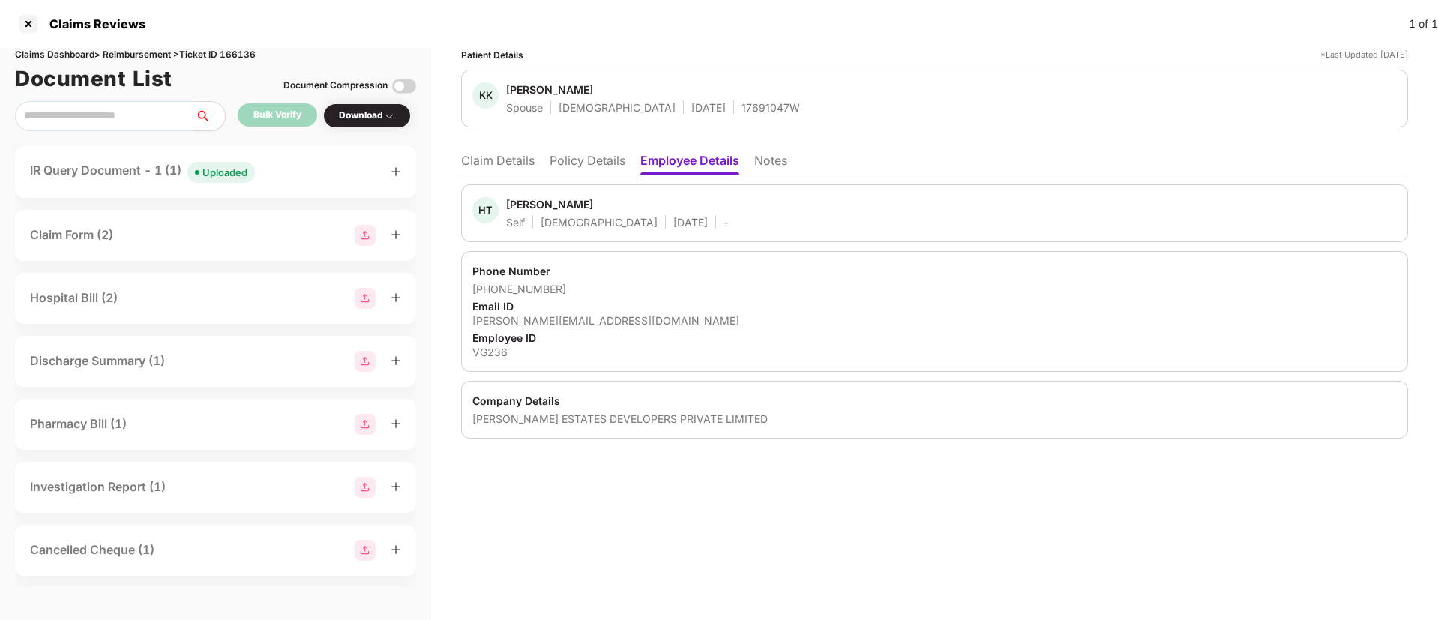
click at [513, 156] on li "Claim Details" at bounding box center [497, 164] width 73 height 22
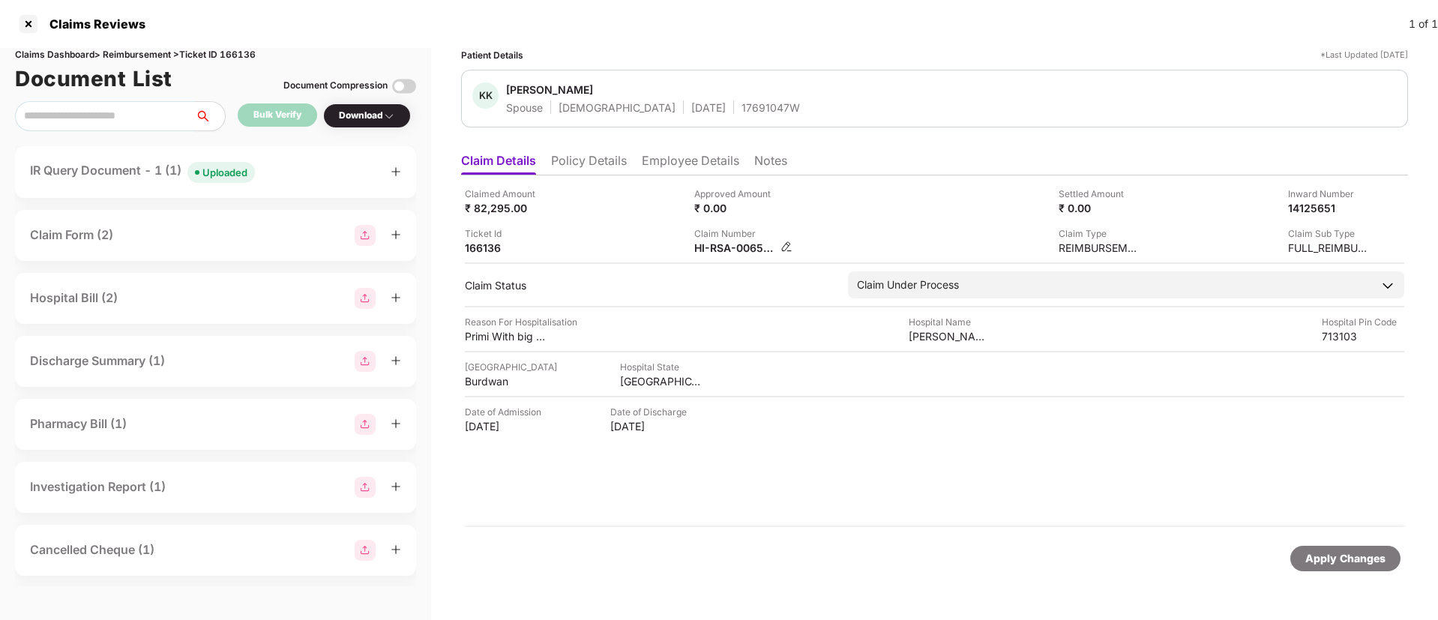
click at [780, 247] on div "HI-RSA-006591934(0)" at bounding box center [743, 248] width 98 height 14
click at [784, 246] on img at bounding box center [786, 247] width 12 height 12
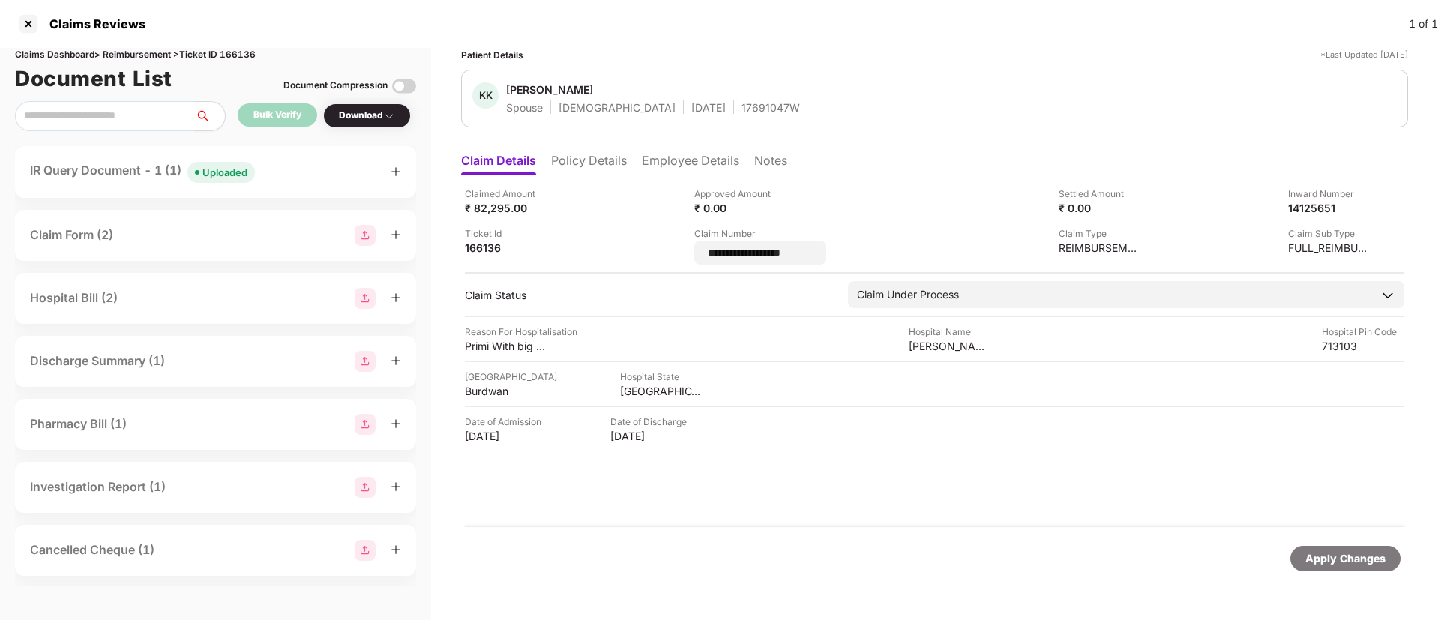
drag, startPoint x: 817, startPoint y: 253, endPoint x: 686, endPoint y: 242, distance: 131.6
click at [686, 242] on div "**********" at bounding box center [934, 226] width 939 height 78
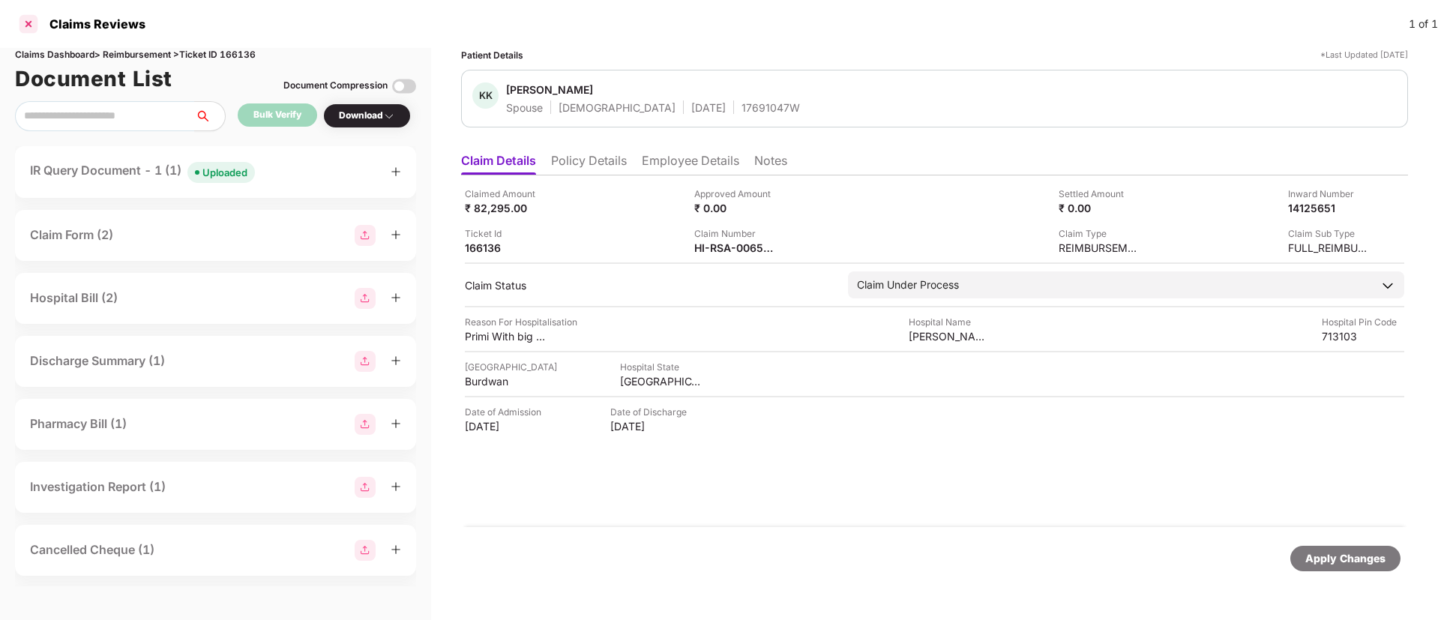
click at [29, 22] on div at bounding box center [28, 24] width 24 height 24
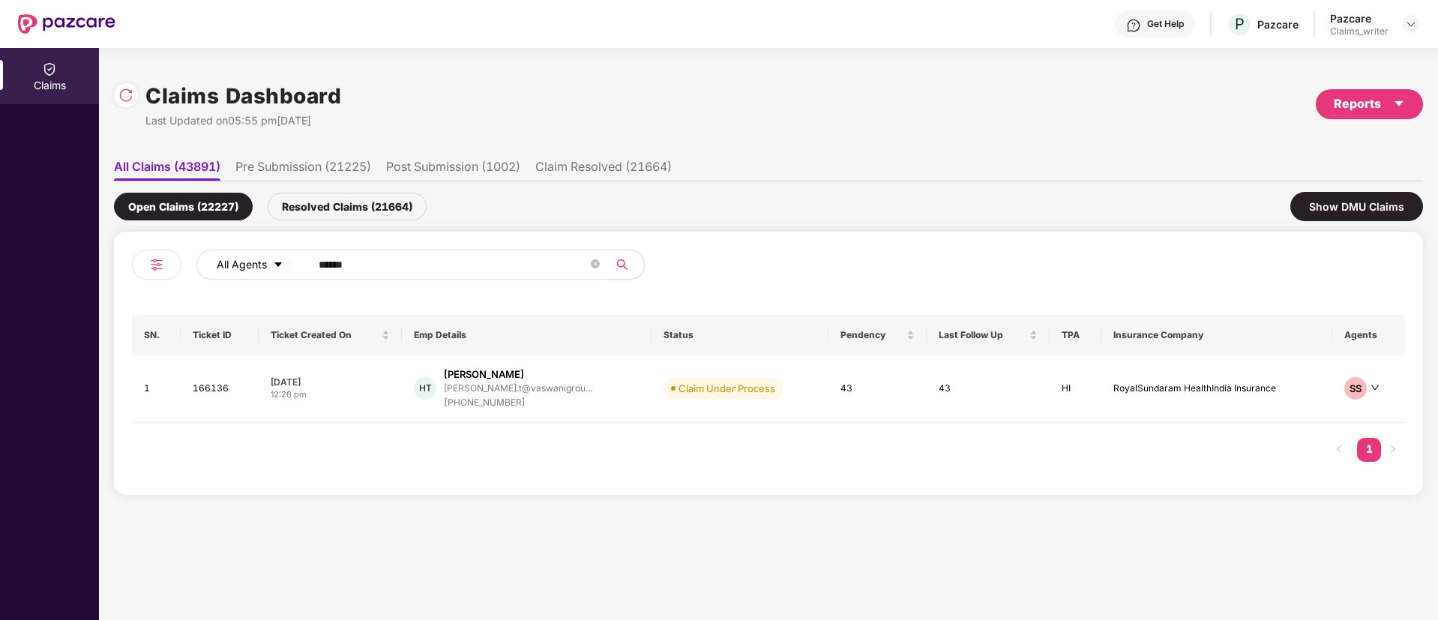
drag, startPoint x: 385, startPoint y: 265, endPoint x: 251, endPoint y: 267, distance: 134.2
click at [251, 267] on div "All Agents ******" at bounding box center [578, 265] width 764 height 30
paste input "text"
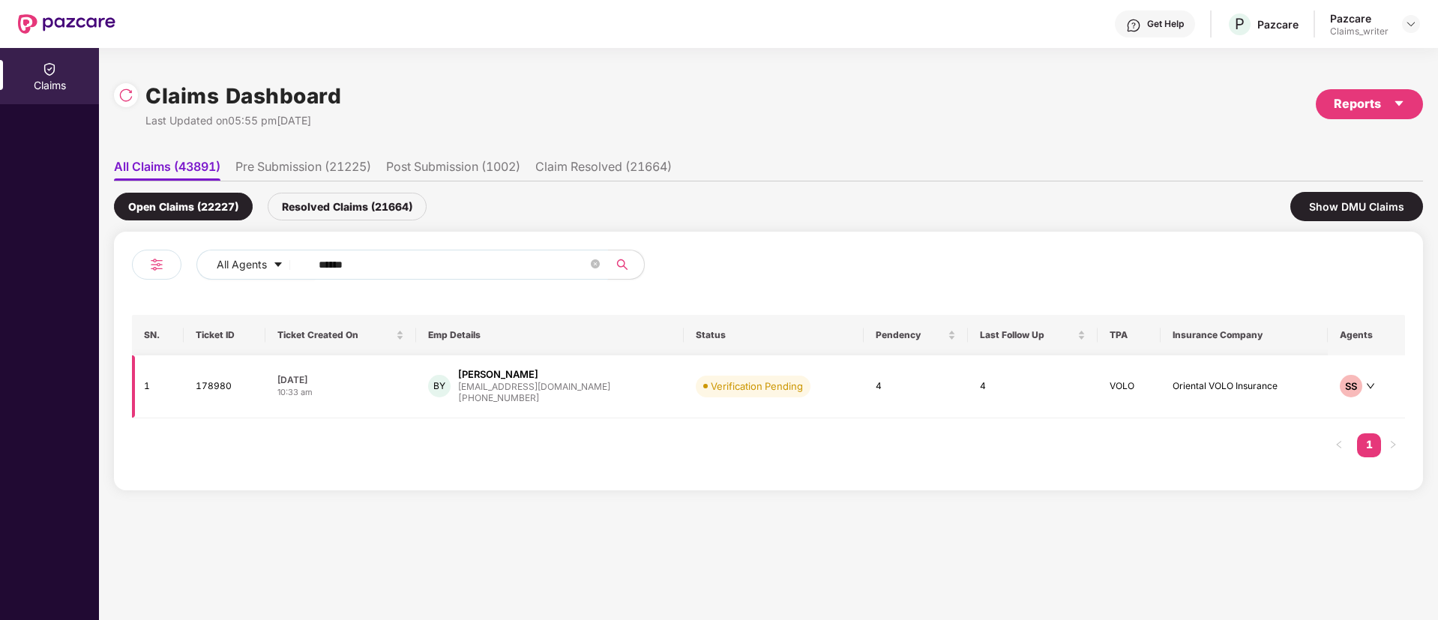
type input "******"
click at [223, 388] on td "178980" at bounding box center [225, 386] width 82 height 63
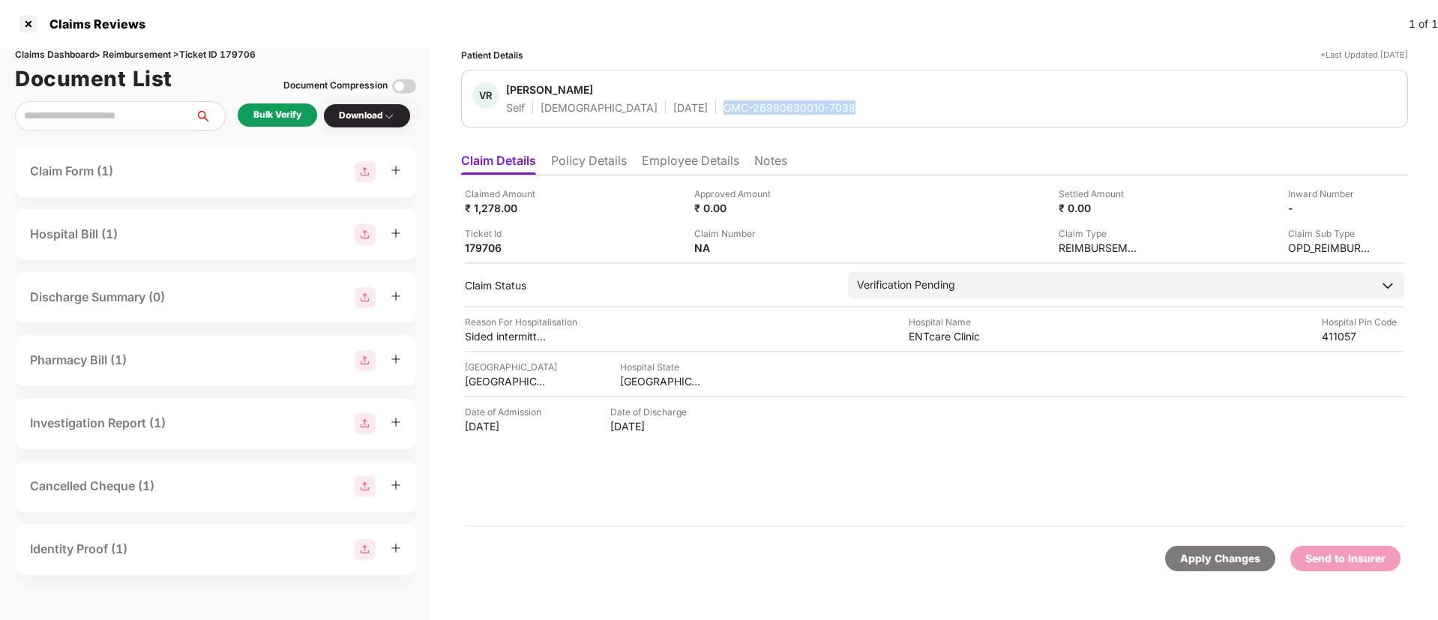
drag, startPoint x: 720, startPoint y: 104, endPoint x: 798, endPoint y: 108, distance: 78.8
click at [798, 108] on div "VR [PERSON_NAME] Self [DEMOGRAPHIC_DATA] [DATE] GMC-26990630010-7038" at bounding box center [934, 98] width 924 height 32
drag, startPoint x: 909, startPoint y: 338, endPoint x: 989, endPoint y: 331, distance: 79.8
click at [989, 331] on div "Reason For Hospitalisation Sided intermittent facial pain and recurrent cold Ho…" at bounding box center [934, 329] width 939 height 28
copy div "ENTcare Clinic"
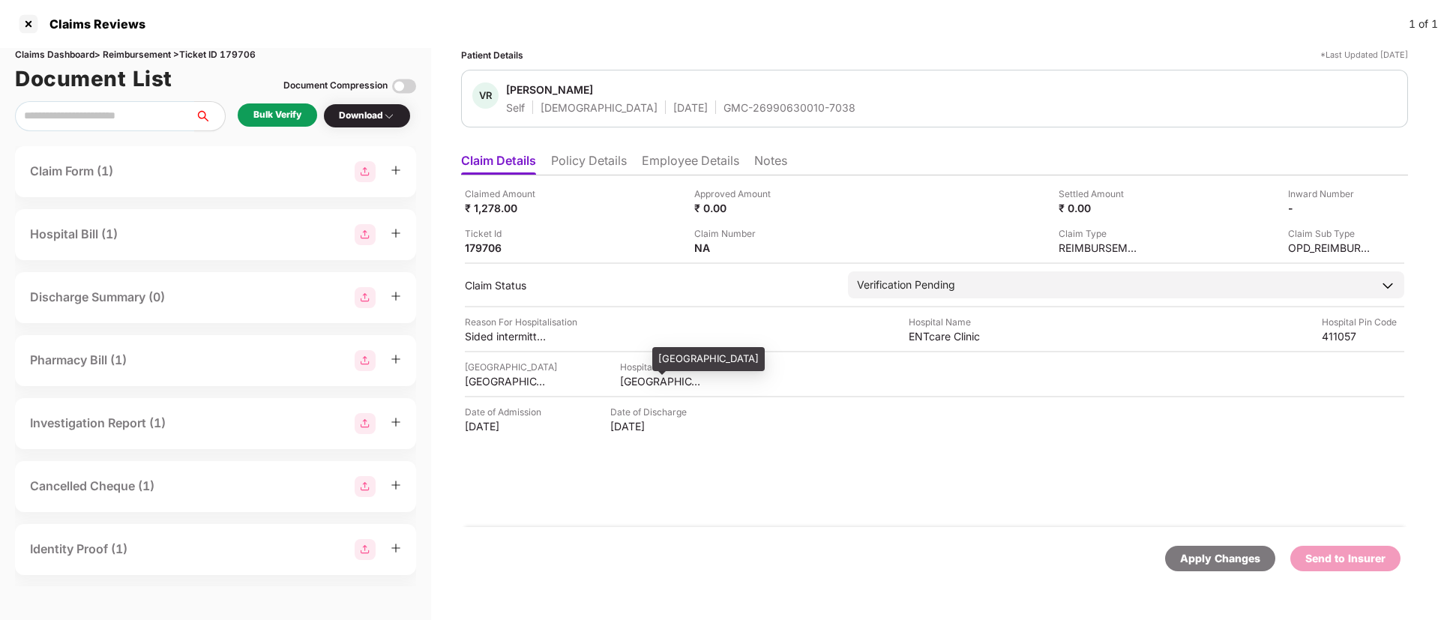
click at [640, 382] on div "[GEOGRAPHIC_DATA]" at bounding box center [661, 381] width 82 height 14
copy div "[GEOGRAPHIC_DATA]"
drag, startPoint x: 462, startPoint y: 334, endPoint x: 562, endPoint y: 333, distance: 99.7
click at [562, 333] on div "Patient Details *Last Updated 28 Sep 2025 VR Vinay Rathod Self Male 19 Feb 1994…" at bounding box center [934, 334] width 1007 height 572
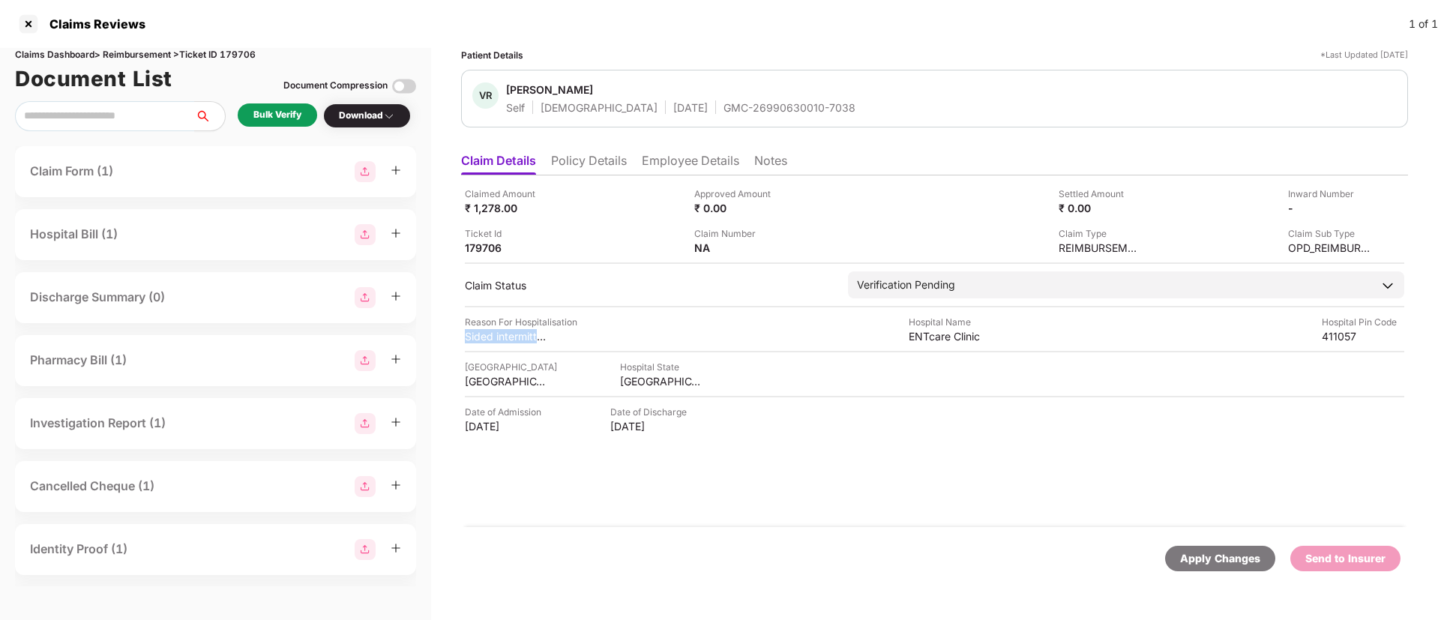
copy div "Sided intermittent f"
click at [663, 164] on li "Employee Details" at bounding box center [690, 164] width 97 height 22
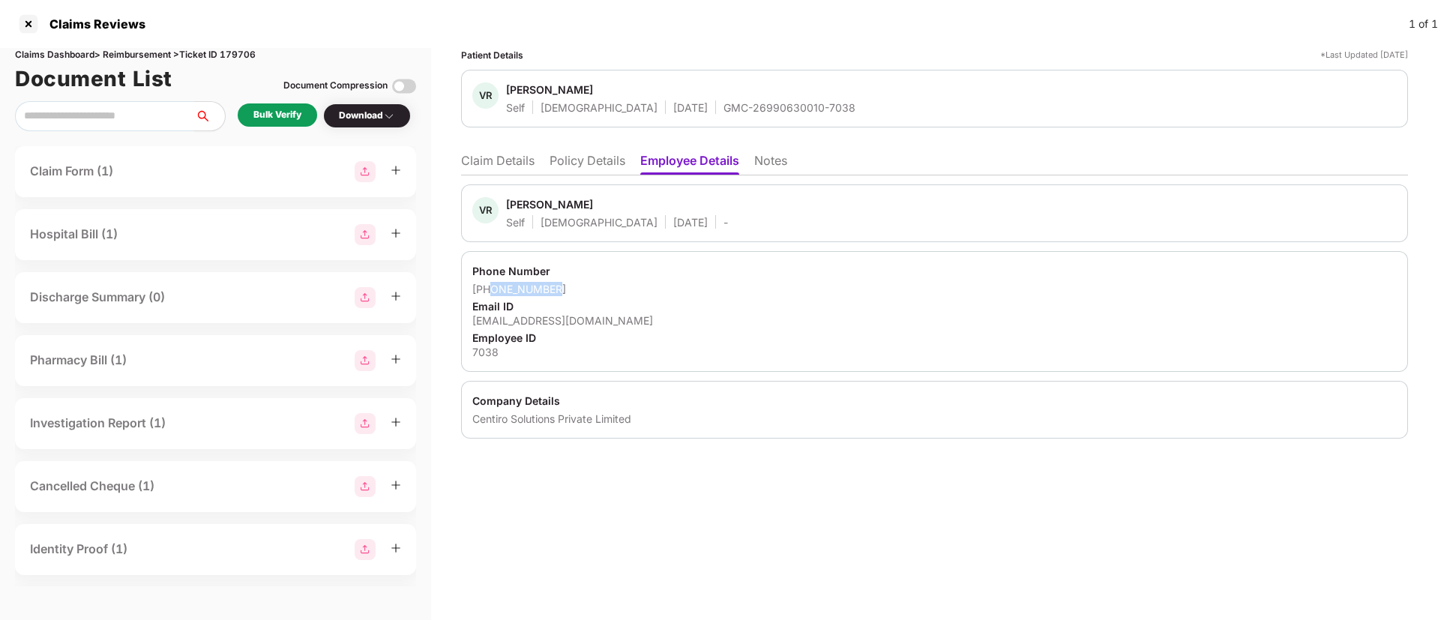
drag, startPoint x: 493, startPoint y: 292, endPoint x: 559, endPoint y: 291, distance: 66.0
click at [559, 291] on div "[PHONE_NUMBER]" at bounding box center [934, 289] width 924 height 14
copy div "8956527435"
drag, startPoint x: 472, startPoint y: 323, endPoint x: 612, endPoint y: 315, distance: 140.4
click at [612, 315] on div "Phone Number [PHONE_NUMBER] Email ID [EMAIL_ADDRESS][DOMAIN_NAME] Employee ID 7…" at bounding box center [934, 311] width 947 height 121
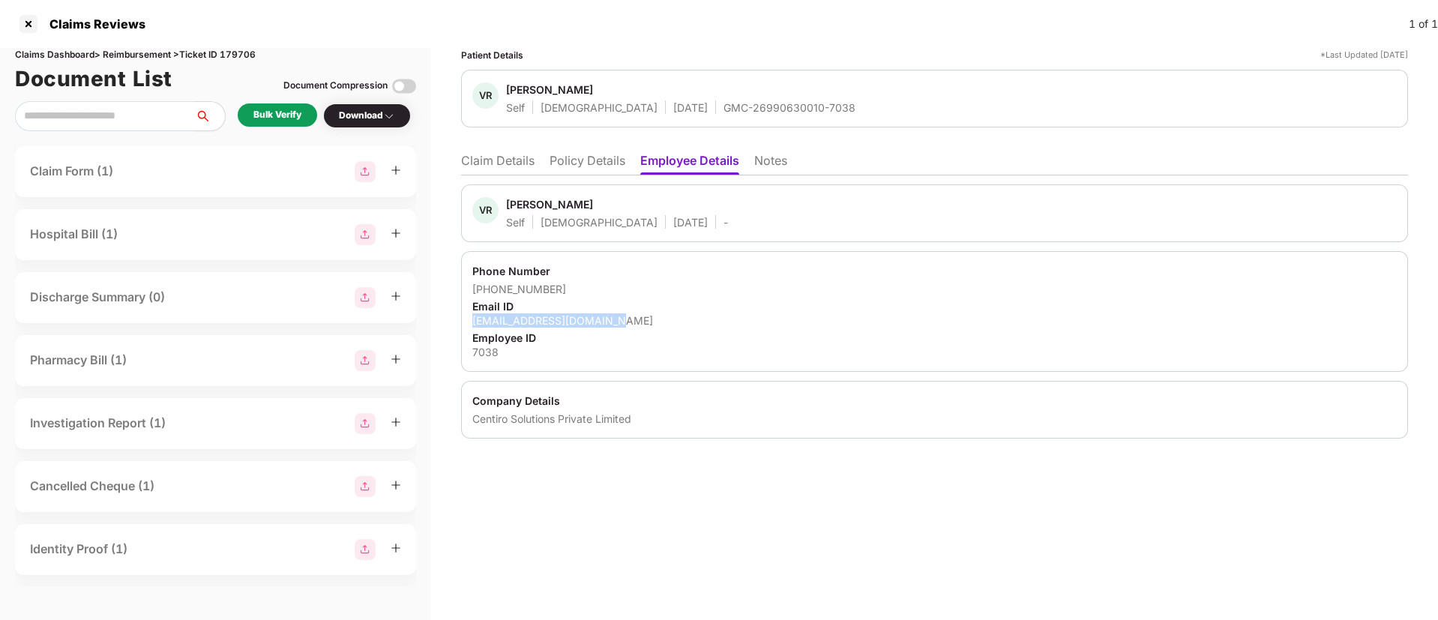
copy div "[EMAIL_ADDRESS][DOMAIN_NAME]"
click at [526, 155] on li "Claim Details" at bounding box center [497, 164] width 73 height 22
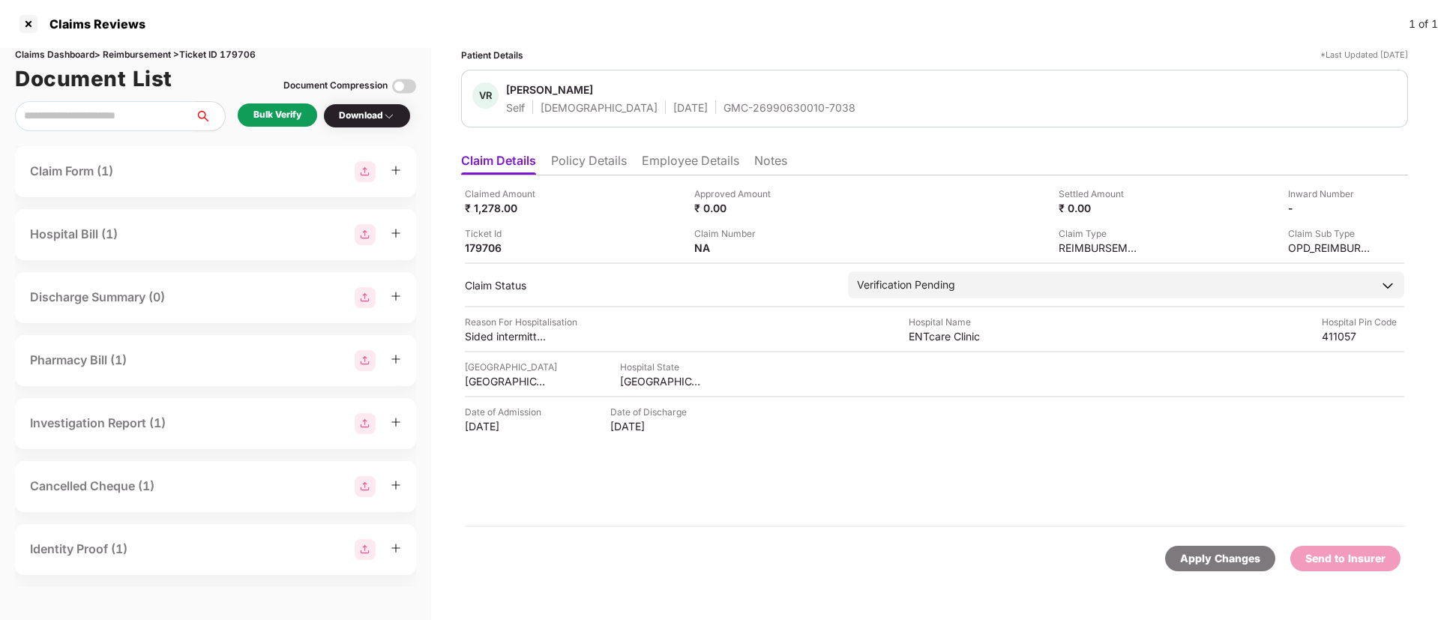
click at [285, 116] on div "Bulk Verify" at bounding box center [277, 115] width 48 height 14
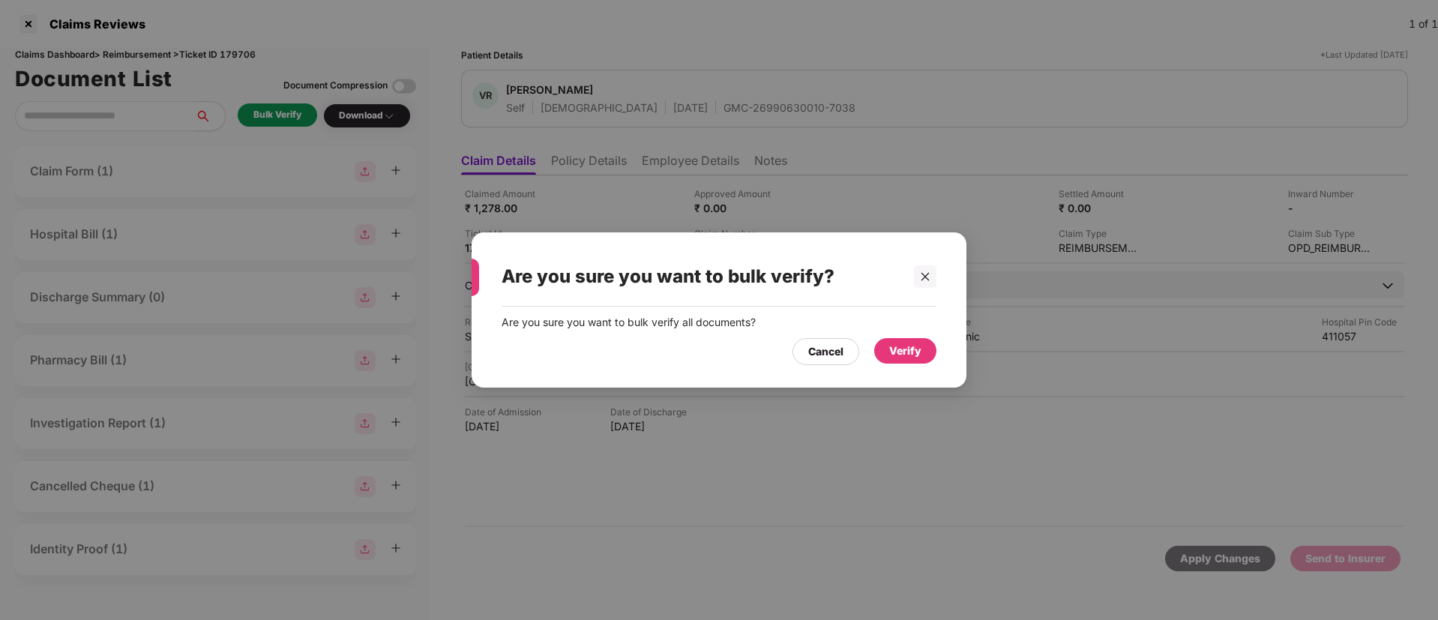
click at [897, 352] on div "Verify" at bounding box center [905, 351] width 32 height 16
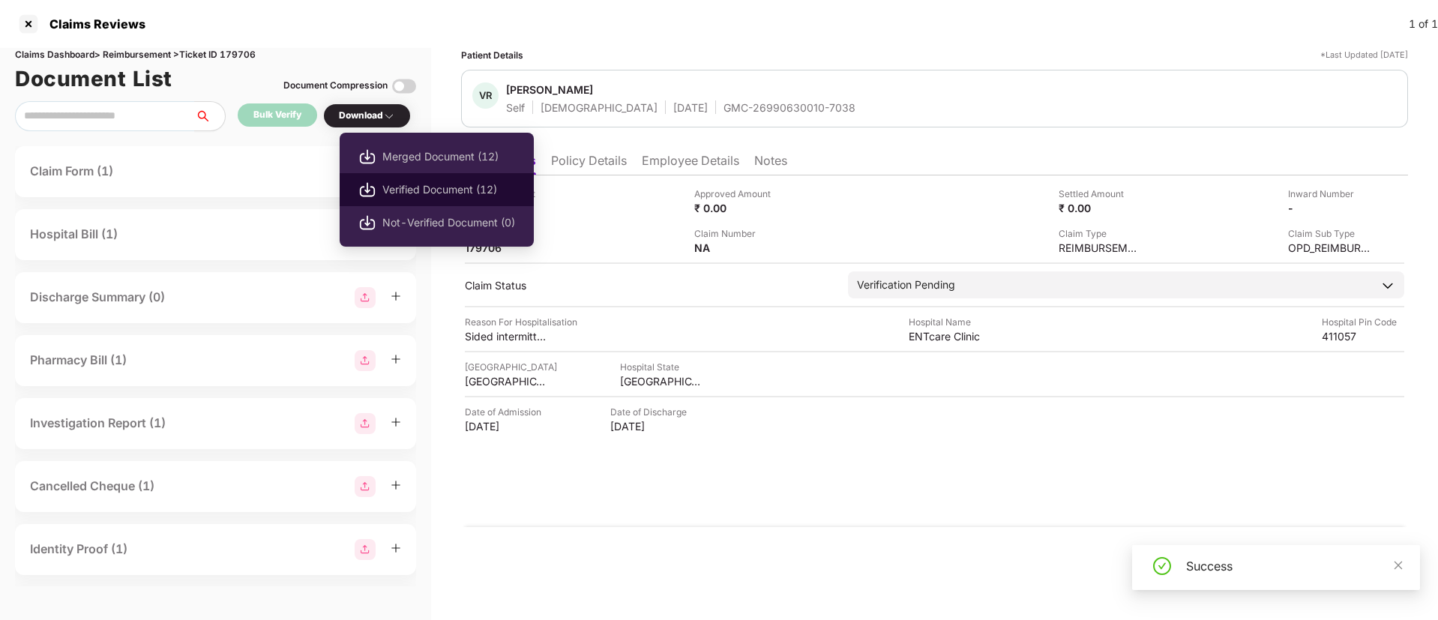
click at [422, 190] on span "Verified Document (12)" at bounding box center [448, 189] width 133 height 16
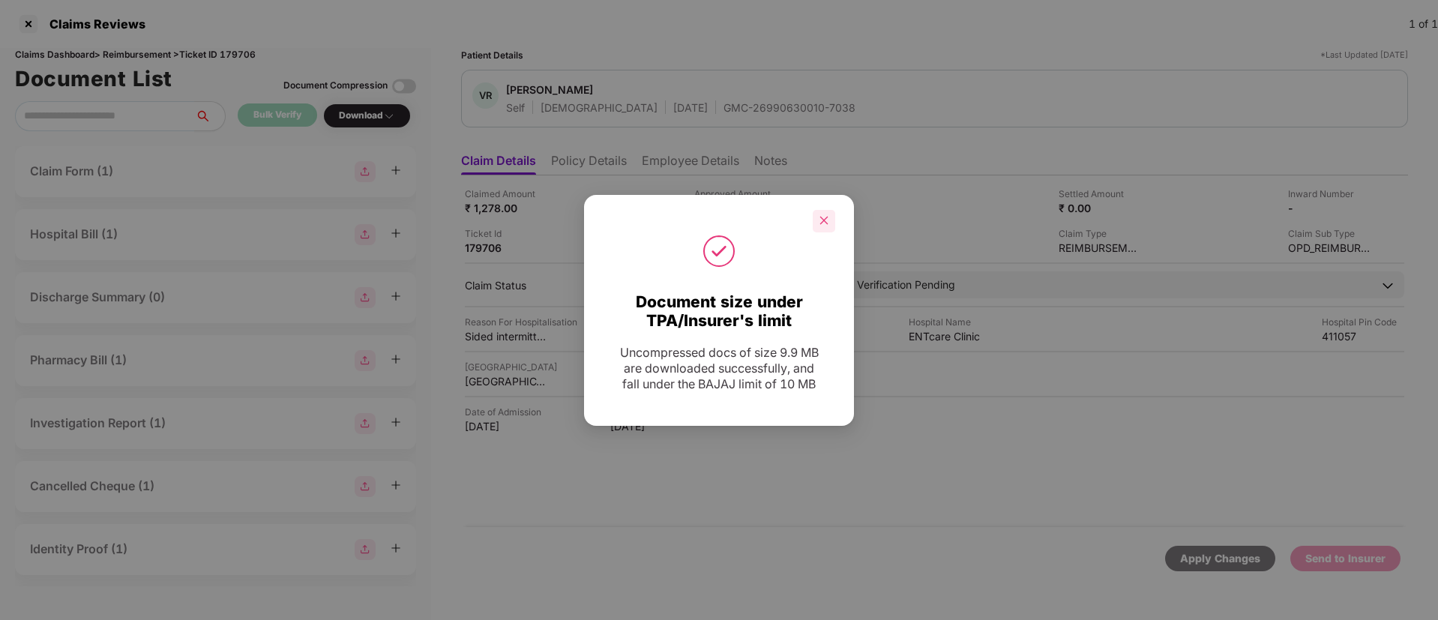
click at [819, 223] on icon "close" at bounding box center [824, 220] width 10 height 10
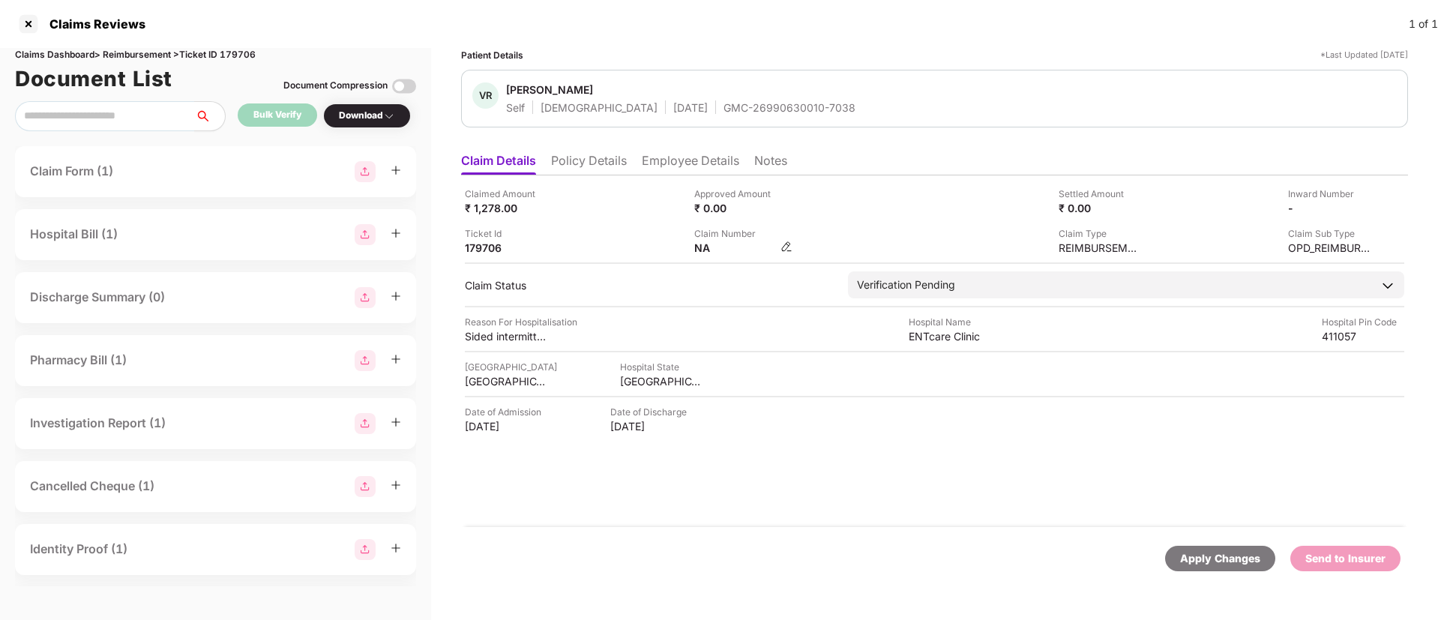
click at [784, 247] on img at bounding box center [786, 247] width 12 height 12
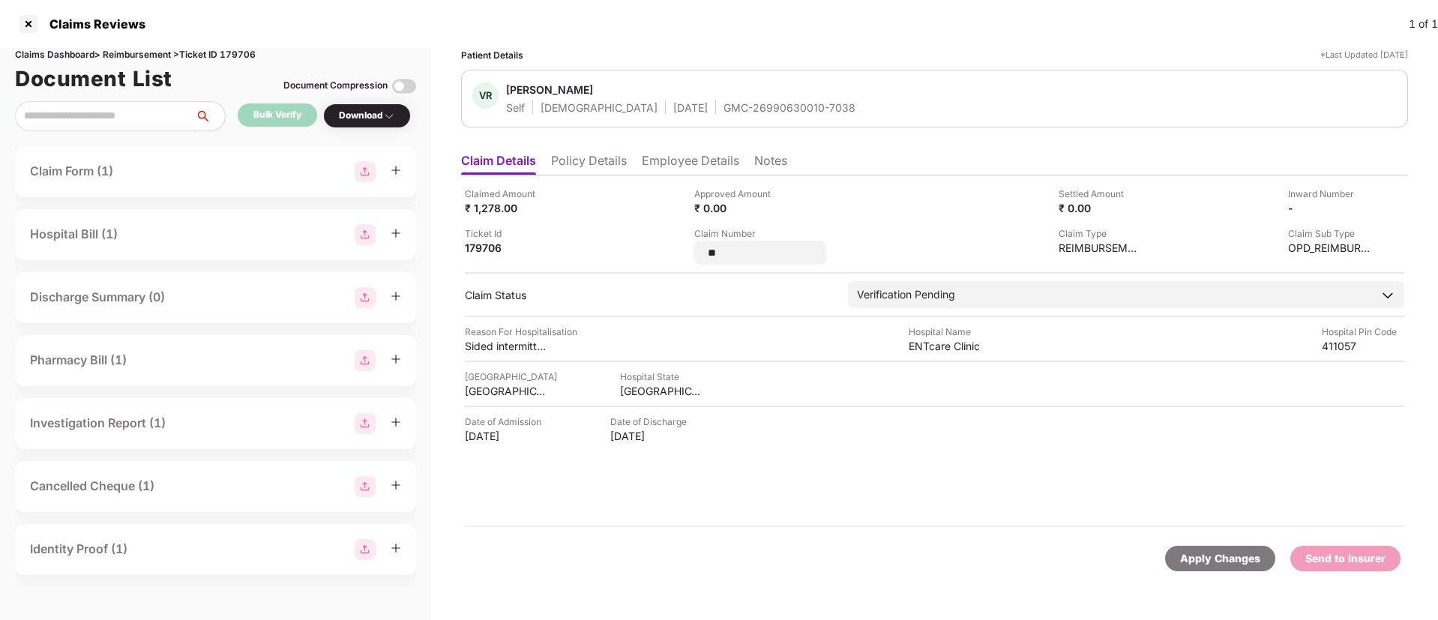
drag, startPoint x: 734, startPoint y: 252, endPoint x: 687, endPoint y: 244, distance: 47.2
click at [687, 244] on div "Claimed Amount ₹ 1,278.00 Approved Amount ₹ 0.00 Settled Amount ₹ 0.00 Inward N…" at bounding box center [934, 226] width 939 height 78
type input "**********"
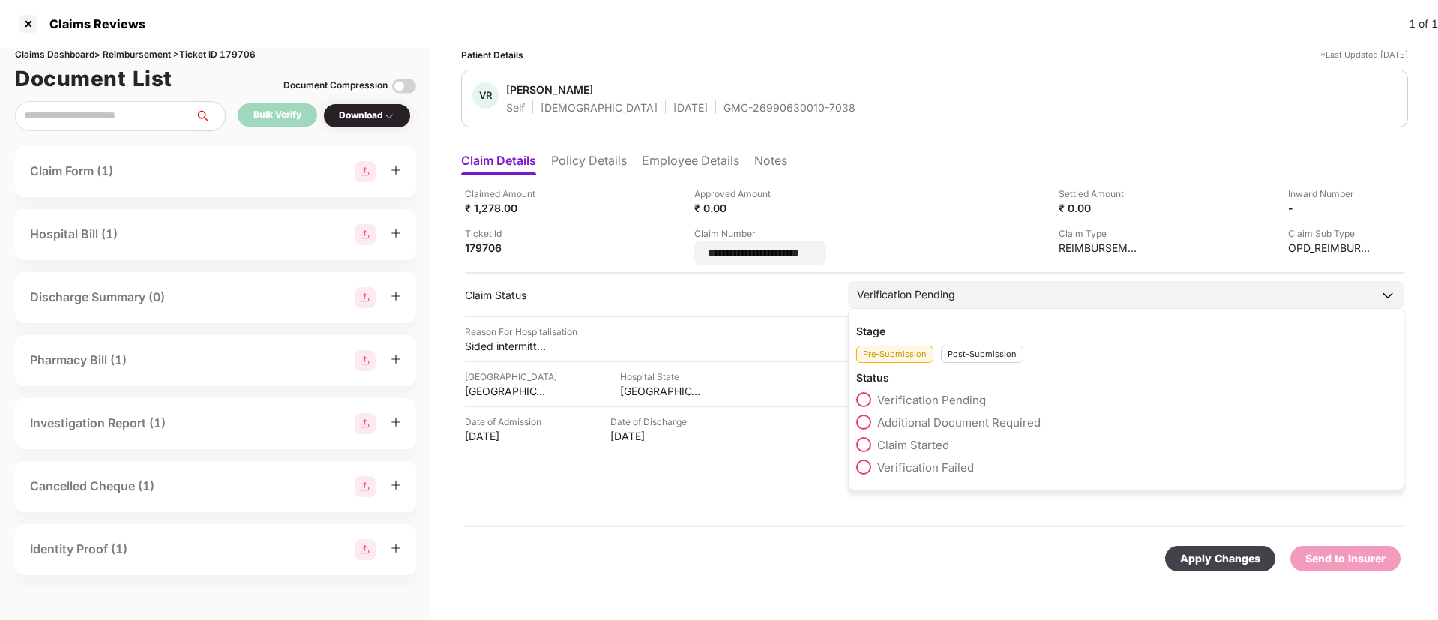
click at [966, 343] on div "Pre-Submission Post-Submission" at bounding box center [1126, 350] width 540 height 25
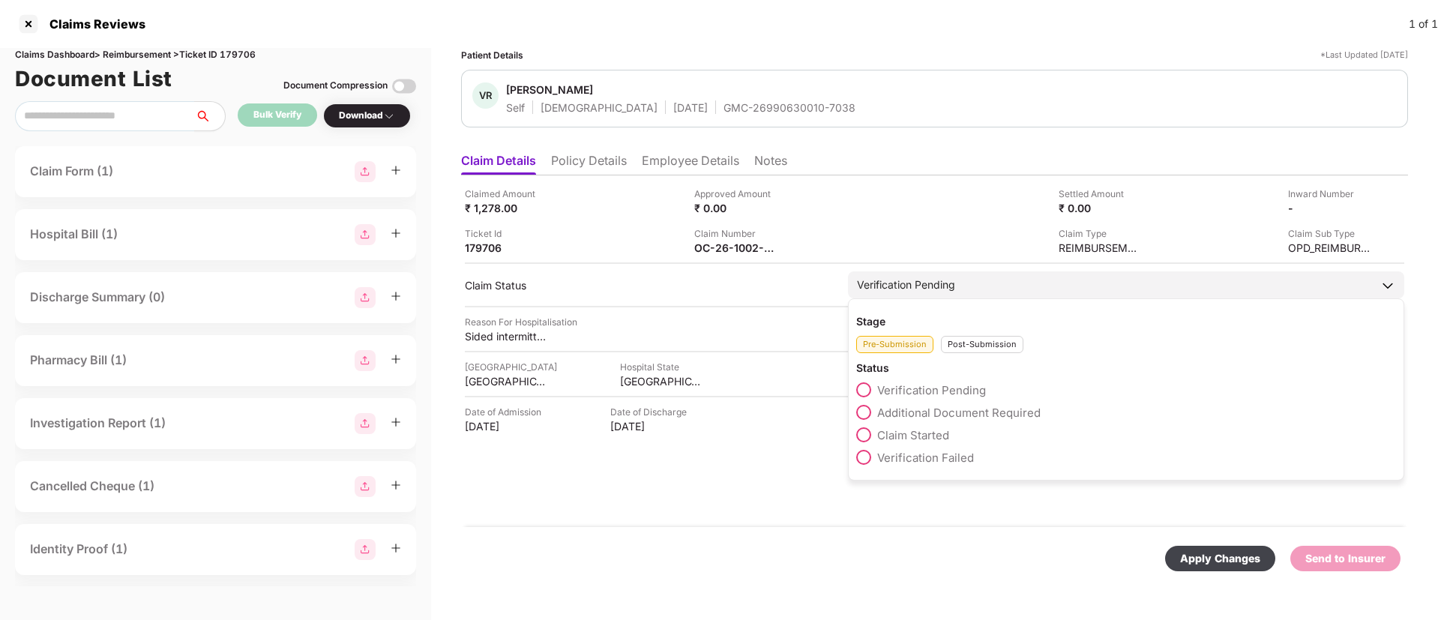
click at [967, 346] on div "Post-Submission" at bounding box center [982, 344] width 82 height 17
click at [865, 409] on span at bounding box center [863, 412] width 15 height 15
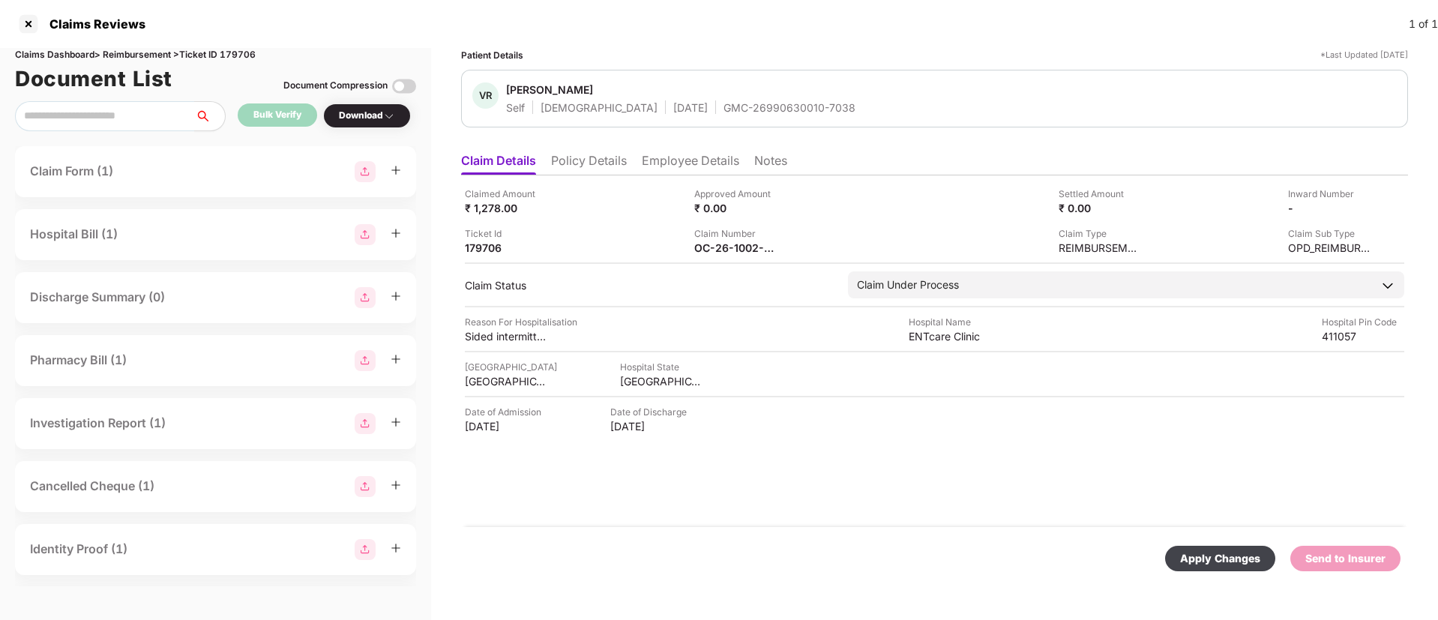
click at [1229, 562] on div "Apply Changes" at bounding box center [1220, 558] width 80 height 16
click at [1397, 550] on icon "close" at bounding box center [1398, 547] width 10 height 10
click at [28, 21] on div at bounding box center [28, 24] width 24 height 24
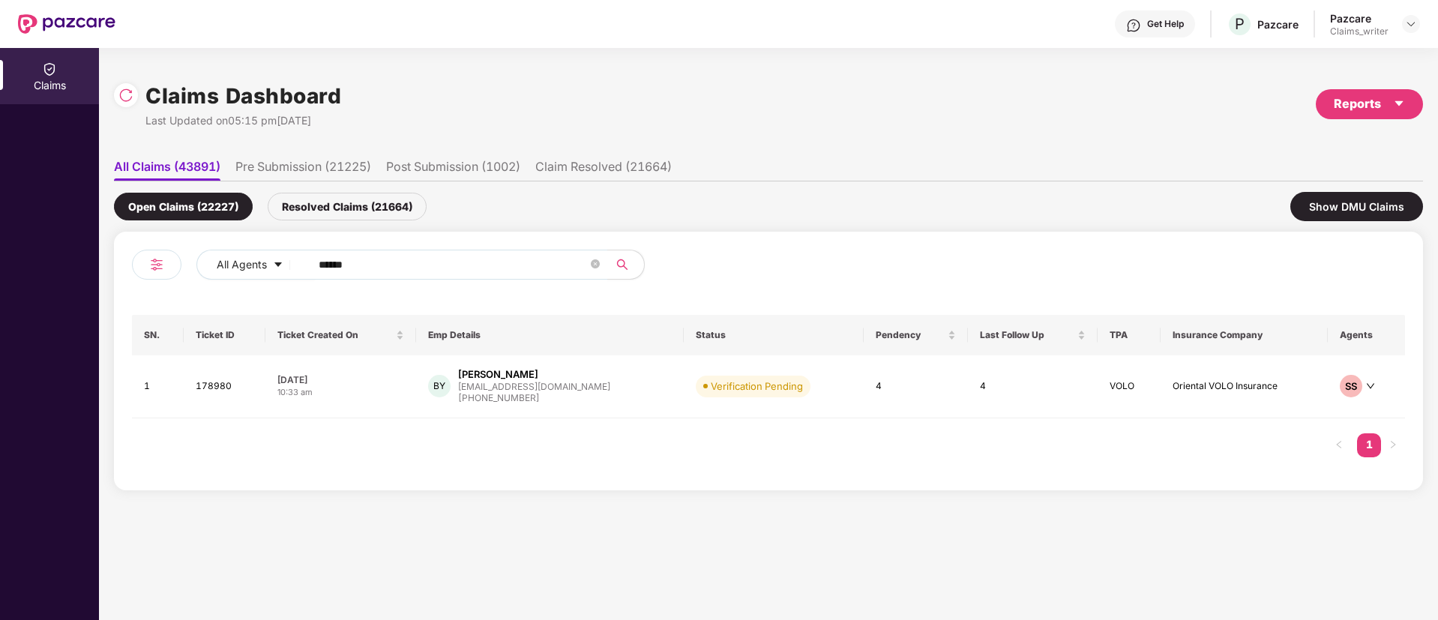
click at [483, 117] on div "Claims Dashboard Last Updated on 05:15 pm, 29 Sep 2025 Reports" at bounding box center [768, 103] width 1309 height 79
click at [130, 100] on img at bounding box center [125, 95] width 15 height 15
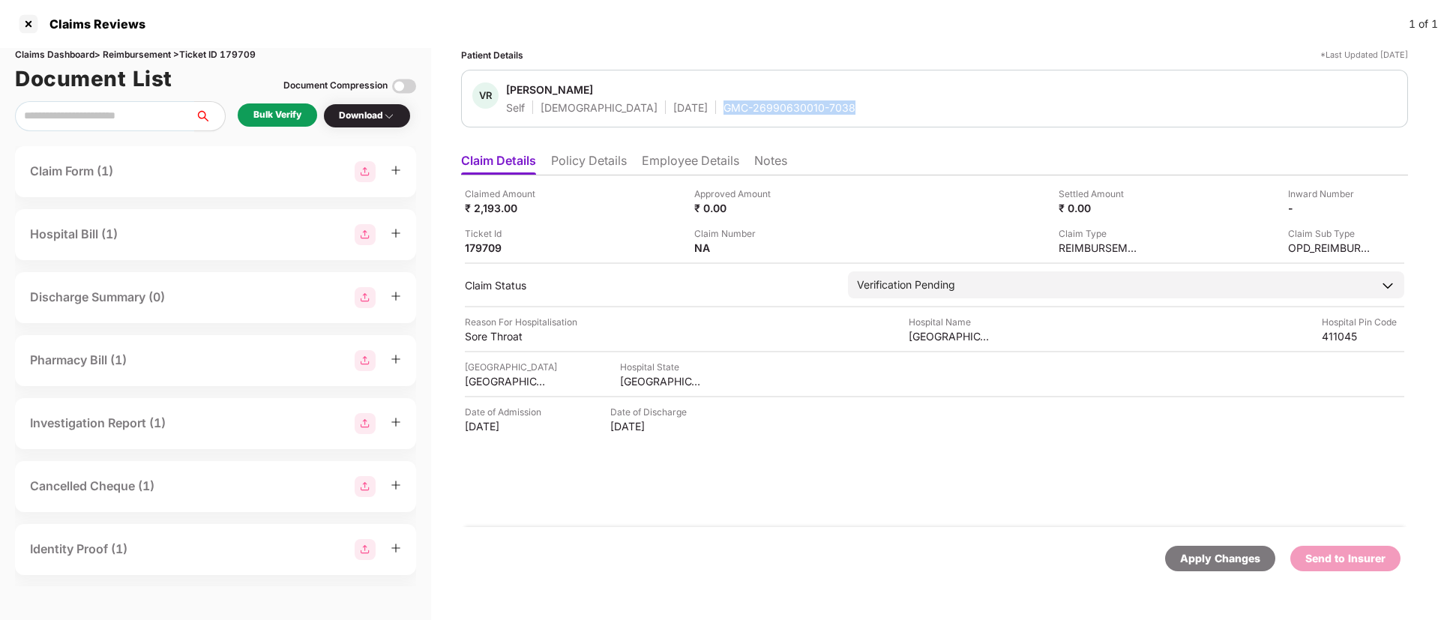
drag, startPoint x: 656, startPoint y: 104, endPoint x: 795, endPoint y: 112, distance: 138.9
click at [795, 112] on div "VR [PERSON_NAME] Self [DEMOGRAPHIC_DATA] [DATE] GMC-26990630010-7038" at bounding box center [934, 98] width 924 height 32
copy div "GMC-26990630010-7038"
drag, startPoint x: 908, startPoint y: 337, endPoint x: 1009, endPoint y: 337, distance: 101.2
click at [1009, 337] on div "Reason For Hospitalisation Sore Throat Hospital Name [GEOGRAPHIC_DATA] Pin Code…" at bounding box center [934, 329] width 939 height 28
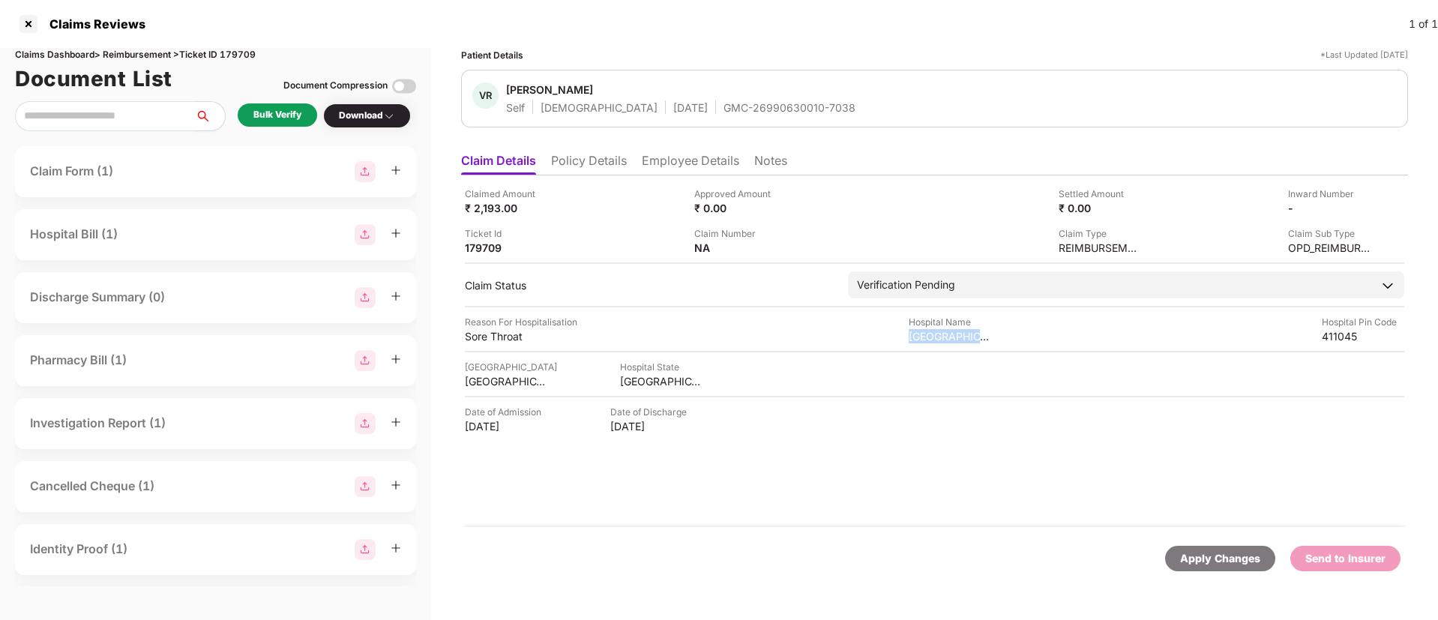
copy div "[GEOGRAPHIC_DATA]"
drag, startPoint x: 464, startPoint y: 334, endPoint x: 550, endPoint y: 333, distance: 85.5
click at [550, 333] on div "Claimed Amount ₹ 2,193.00 Approved Amount ₹ 0.00 Settled Amount ₹ 0.00 Inward N…" at bounding box center [934, 351] width 947 height 352
copy div "Sore Throat"
click at [672, 163] on li "Employee Details" at bounding box center [690, 164] width 97 height 22
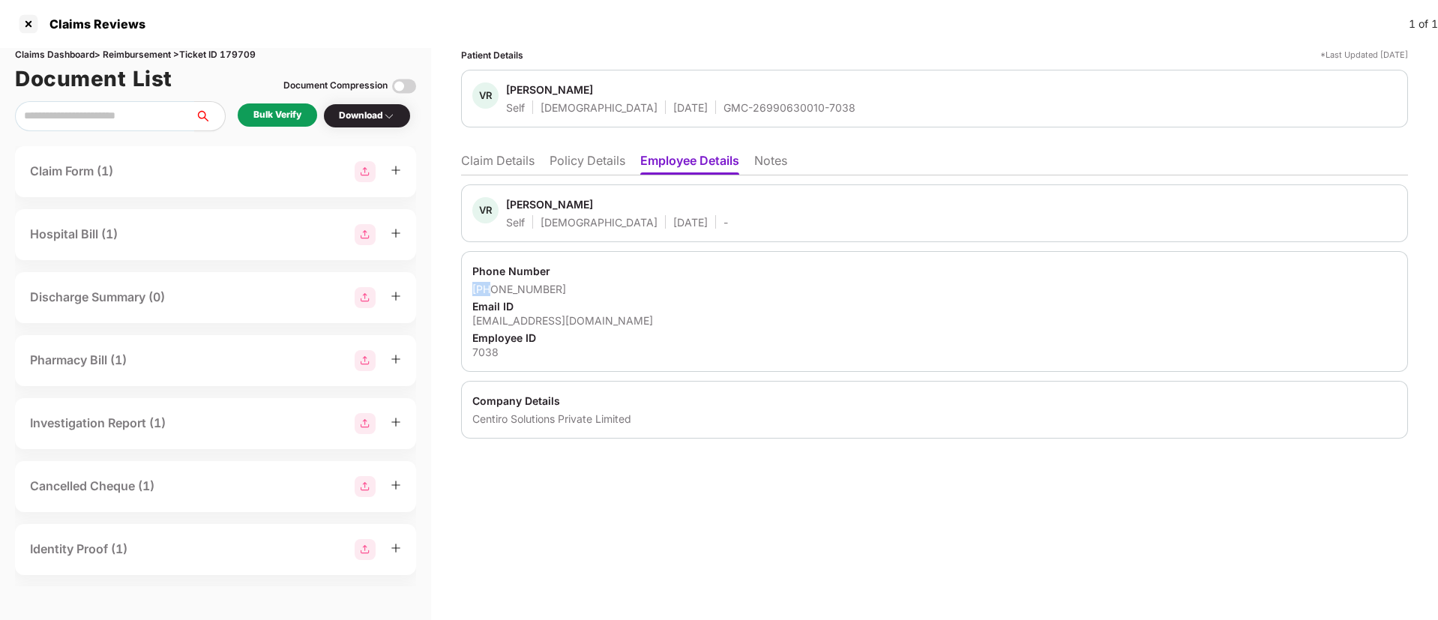
drag, startPoint x: 491, startPoint y: 288, endPoint x: 596, endPoint y: 277, distance: 105.5
click at [596, 277] on div "Phone Number [PHONE_NUMBER] Email ID [EMAIL_ADDRESS][DOMAIN_NAME] Employee ID 7…" at bounding box center [934, 311] width 947 height 121
click at [531, 309] on div "Email ID" at bounding box center [934, 306] width 924 height 14
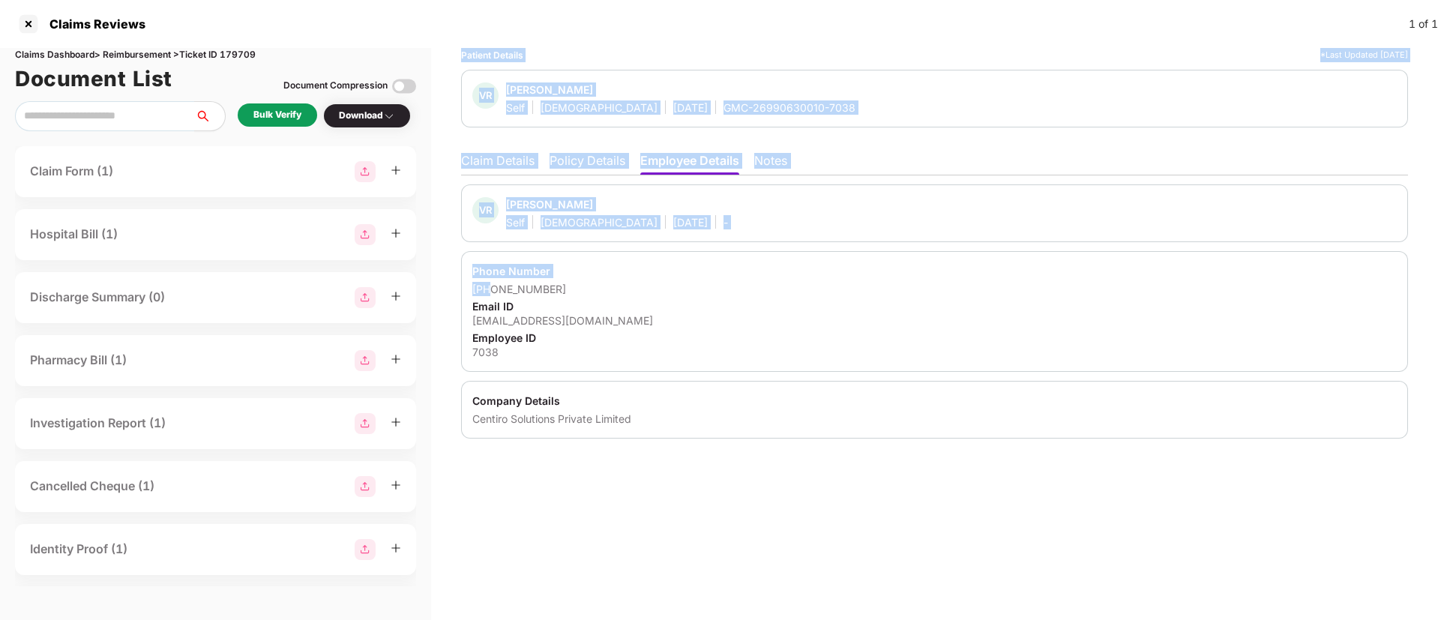
drag, startPoint x: 492, startPoint y: 292, endPoint x: 178, endPoint y: 672, distance: 493.1
click at [178, 619] on html "Claims Reviews 1 of 1 Claims Dashboard > Reimbursement > Ticket ID 179709 Docum…" at bounding box center [719, 310] width 1438 height 620
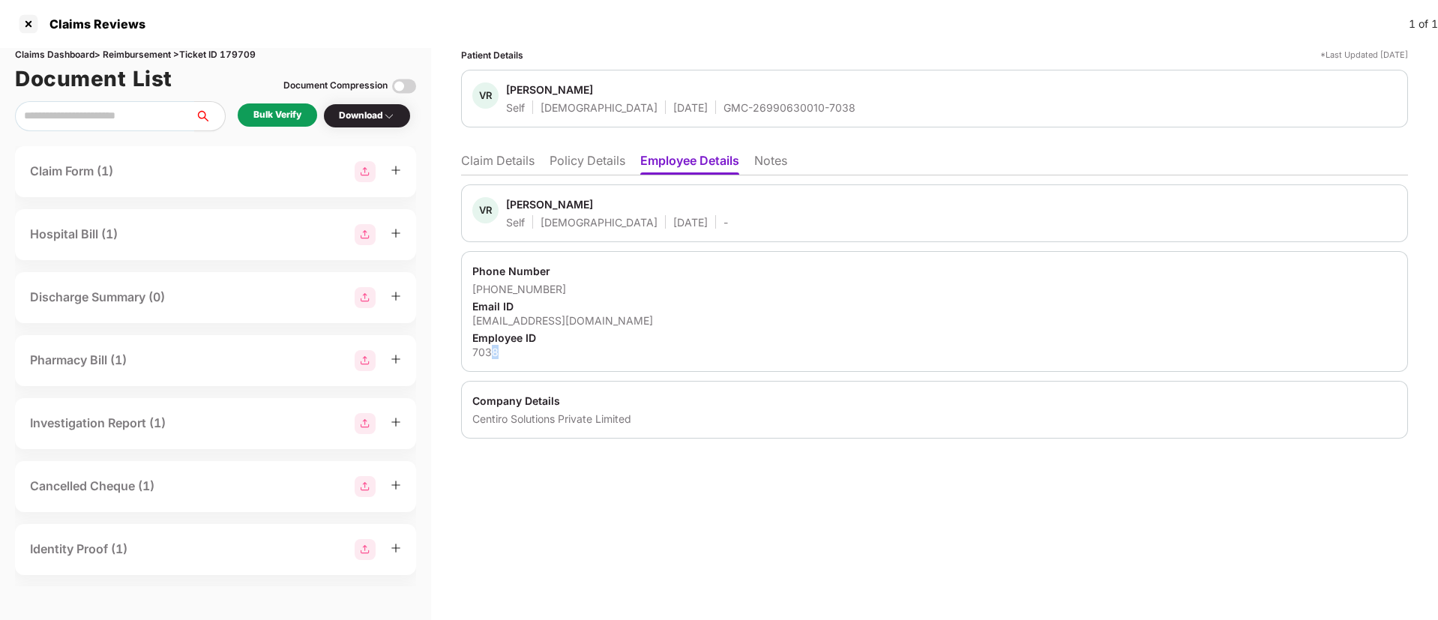
click at [496, 350] on div "7038" at bounding box center [934, 352] width 924 height 14
drag, startPoint x: 490, startPoint y: 289, endPoint x: 577, endPoint y: 283, distance: 86.5
click at [577, 283] on div "[PHONE_NUMBER]" at bounding box center [934, 289] width 924 height 14
copy div "8956527435"
drag, startPoint x: 469, startPoint y: 323, endPoint x: 613, endPoint y: 316, distance: 144.1
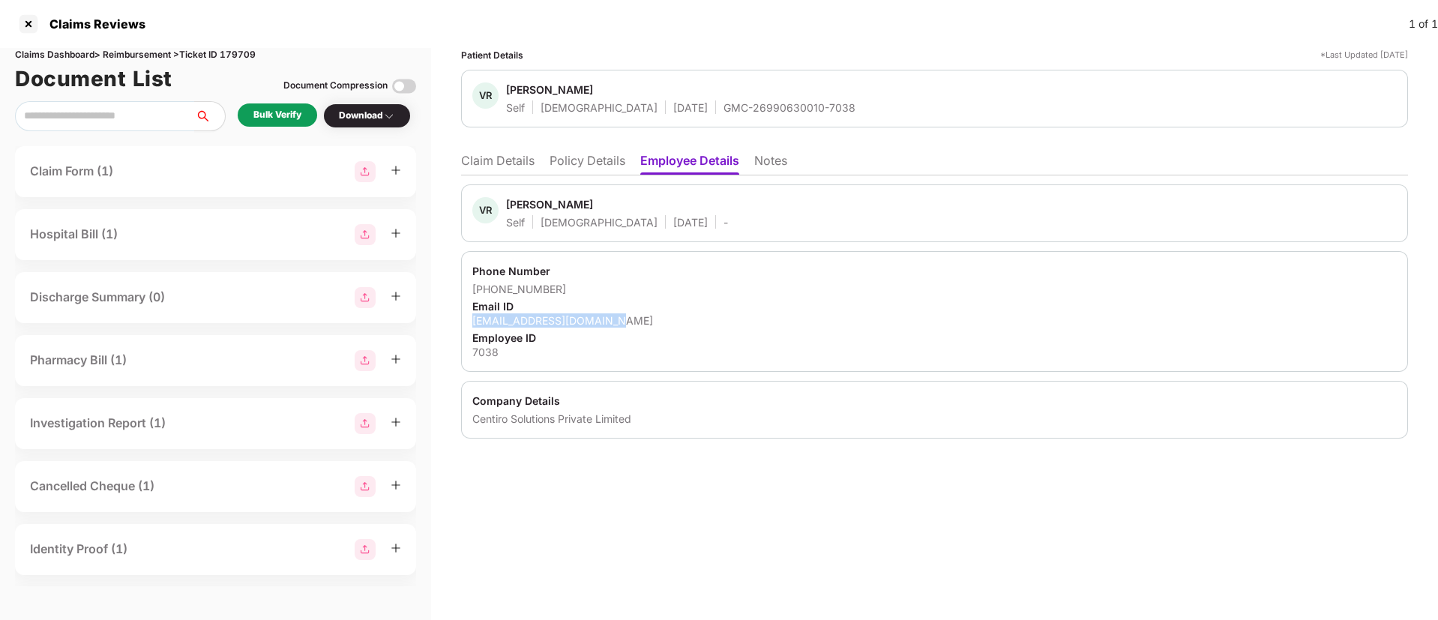
click at [613, 316] on div "Phone Number [PHONE_NUMBER] Email ID [EMAIL_ADDRESS][DOMAIN_NAME] Employee ID 7…" at bounding box center [934, 311] width 947 height 121
copy div "[EMAIL_ADDRESS][DOMAIN_NAME]"
click at [497, 162] on li "Claim Details" at bounding box center [497, 164] width 73 height 22
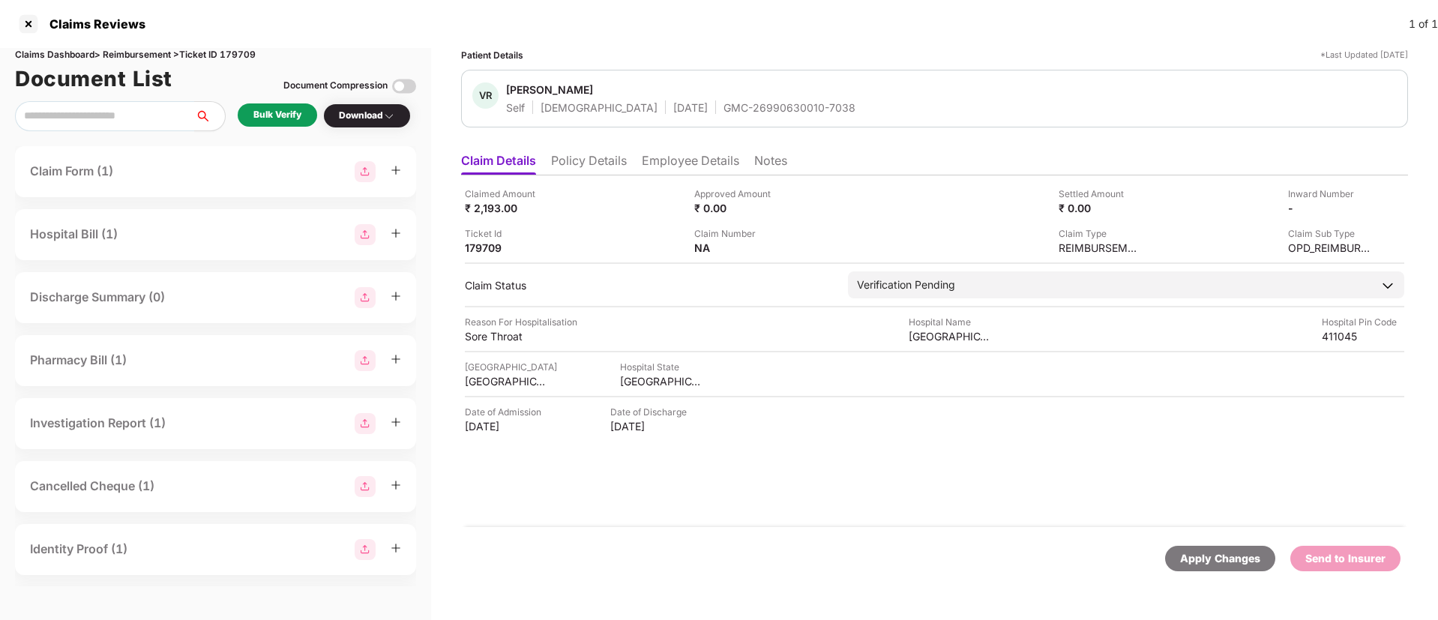
click at [292, 112] on div "Bulk Verify" at bounding box center [277, 115] width 48 height 14
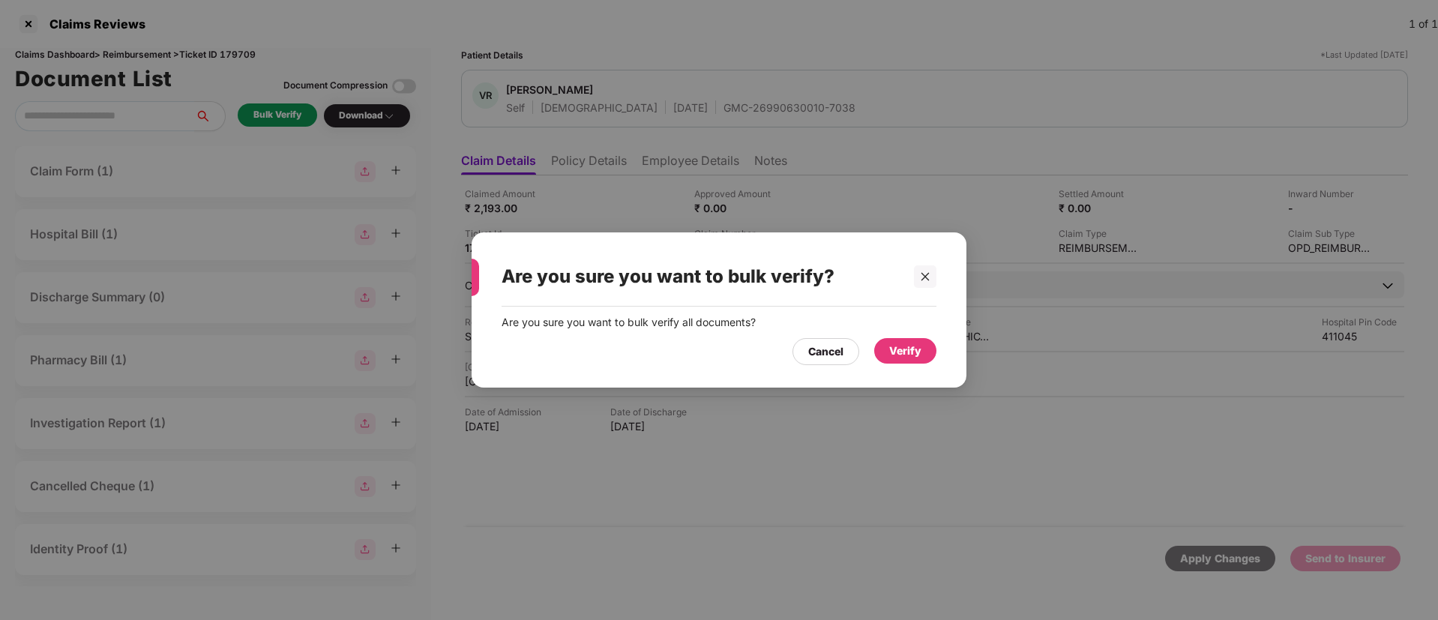
click at [906, 350] on div "Verify" at bounding box center [905, 351] width 32 height 16
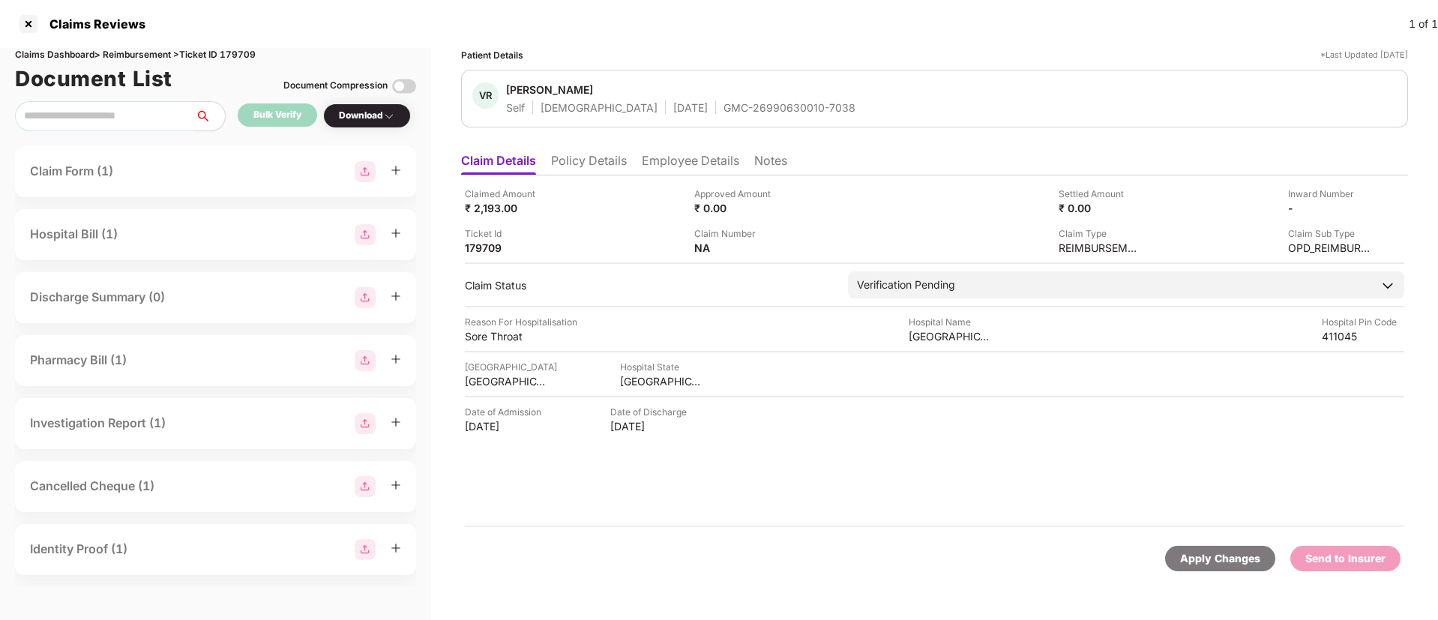
click at [378, 121] on div "Download" at bounding box center [367, 116] width 56 height 14
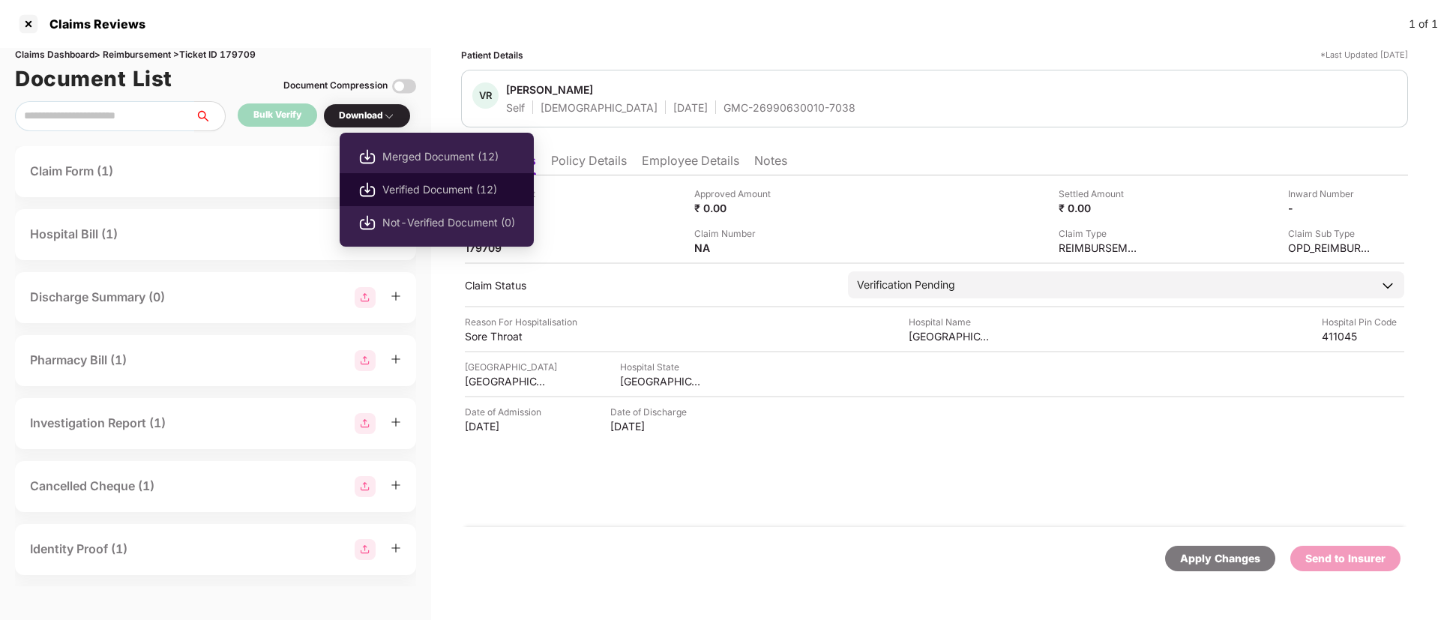
click at [394, 178] on li "Verified Document (12)" at bounding box center [437, 189] width 194 height 33
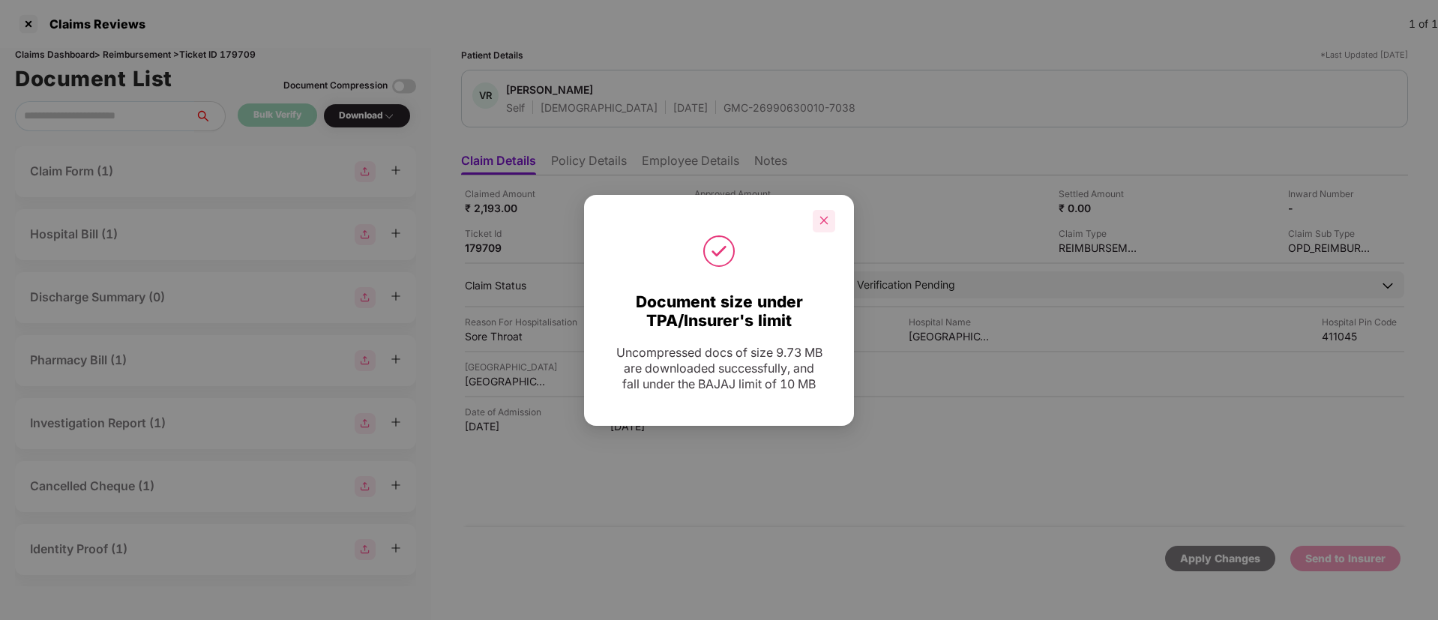
click at [828, 217] on icon "close" at bounding box center [824, 220] width 10 height 10
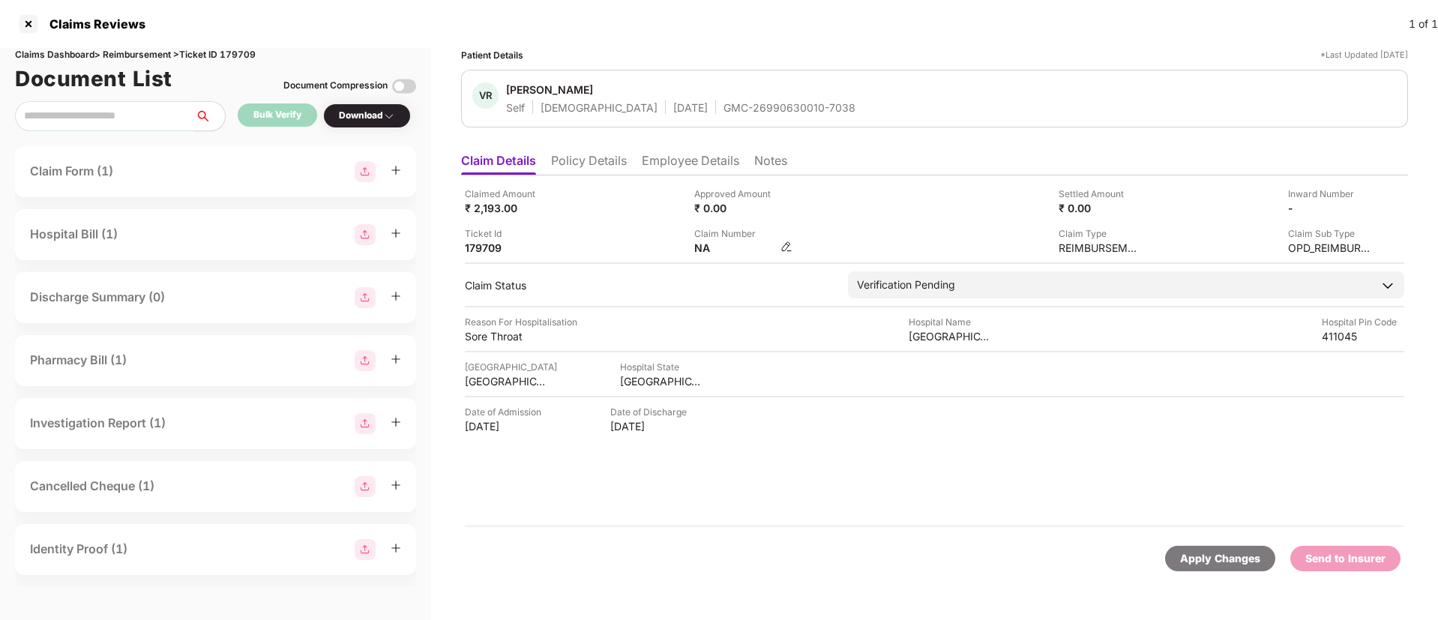
click at [786, 248] on img at bounding box center [786, 247] width 12 height 12
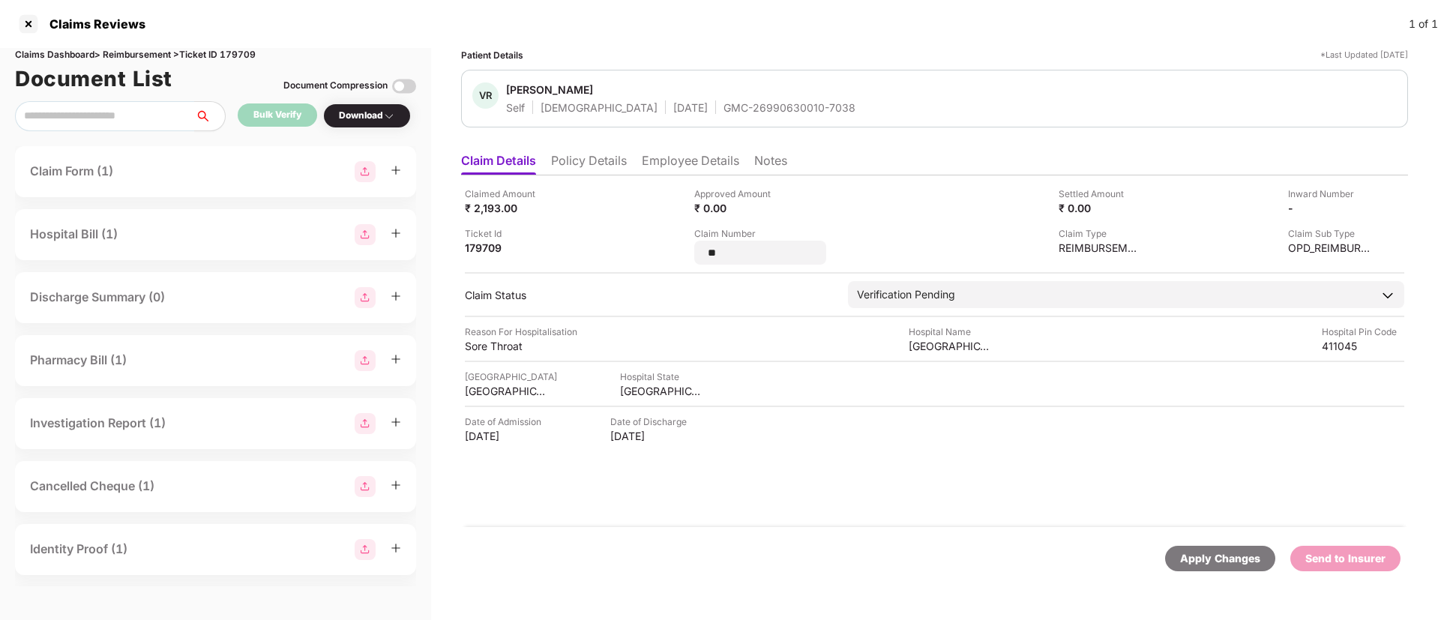
drag, startPoint x: 733, startPoint y: 252, endPoint x: 670, endPoint y: 240, distance: 64.1
click at [670, 240] on div "Claimed Amount ₹ 2,193.00 Approved Amount ₹ 0.00 Settled Amount ₹ 0.00 Inward N…" at bounding box center [934, 226] width 939 height 78
type input "**********"
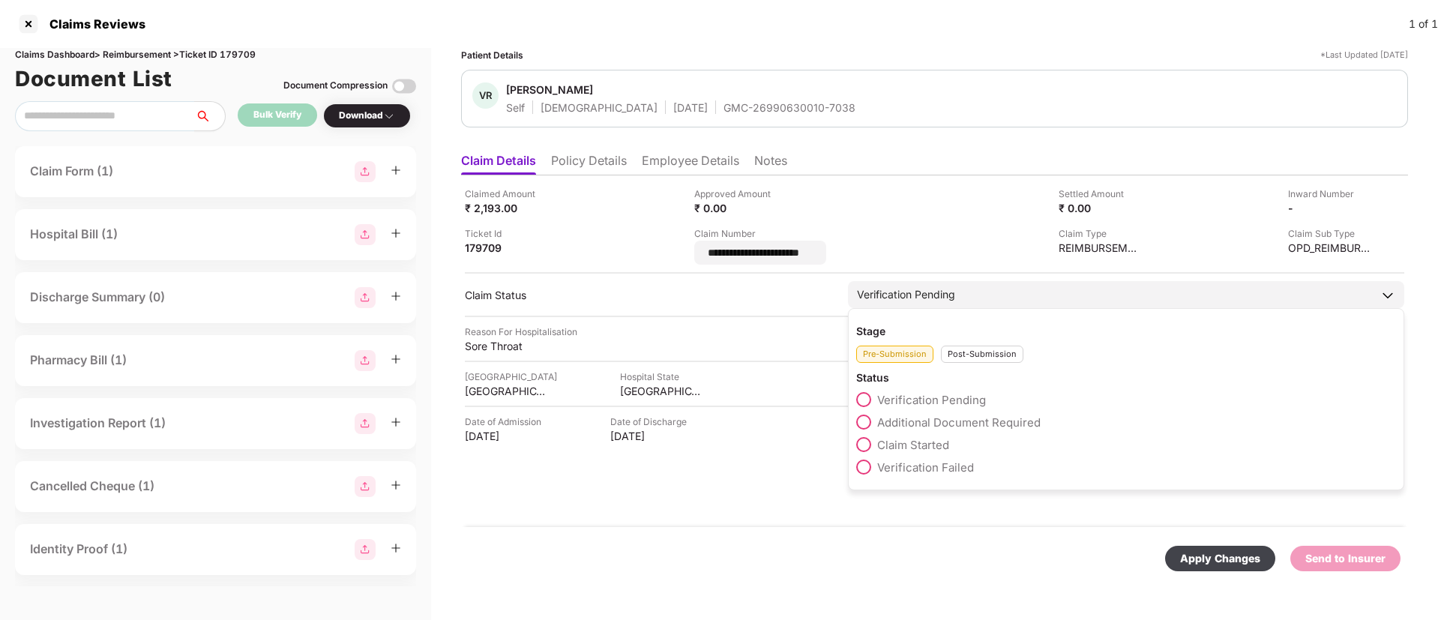
click at [974, 354] on div "Stage Pre-Submission Post-Submission Status Verification Pending Additional Doc…" at bounding box center [1126, 399] width 556 height 182
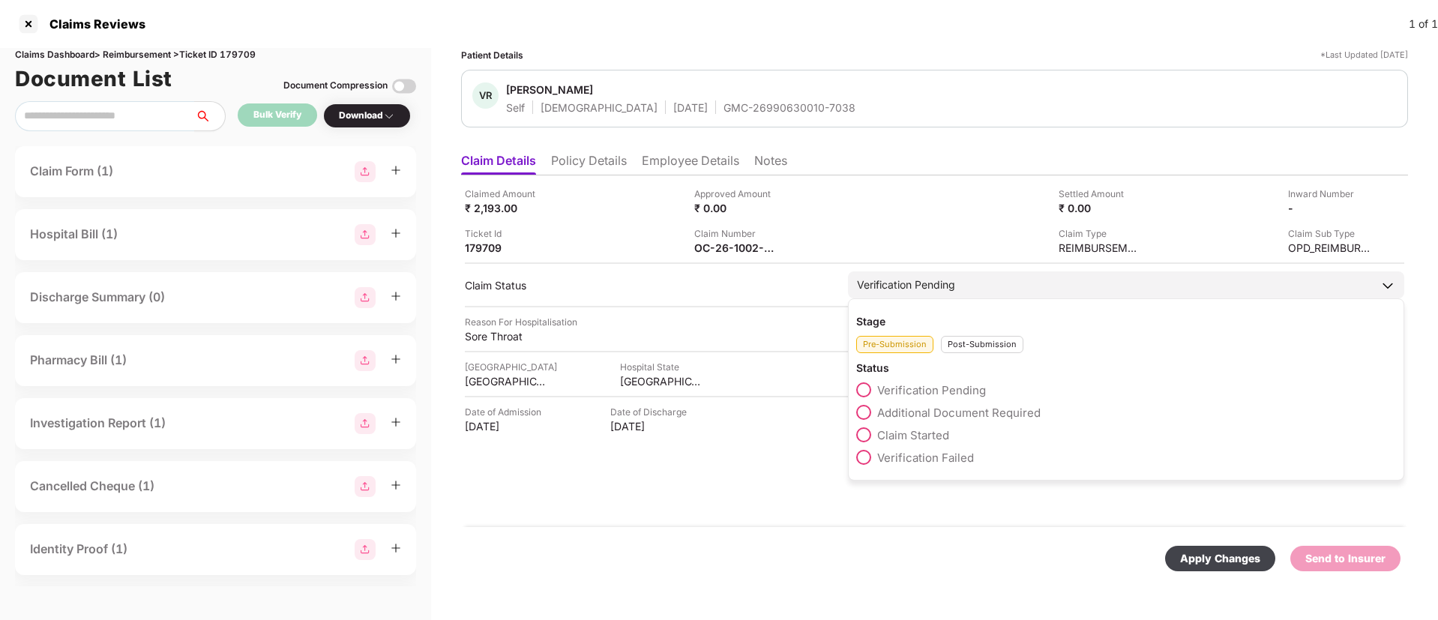
click at [973, 343] on div "Post-Submission" at bounding box center [982, 344] width 82 height 17
click at [865, 406] on span at bounding box center [863, 412] width 15 height 15
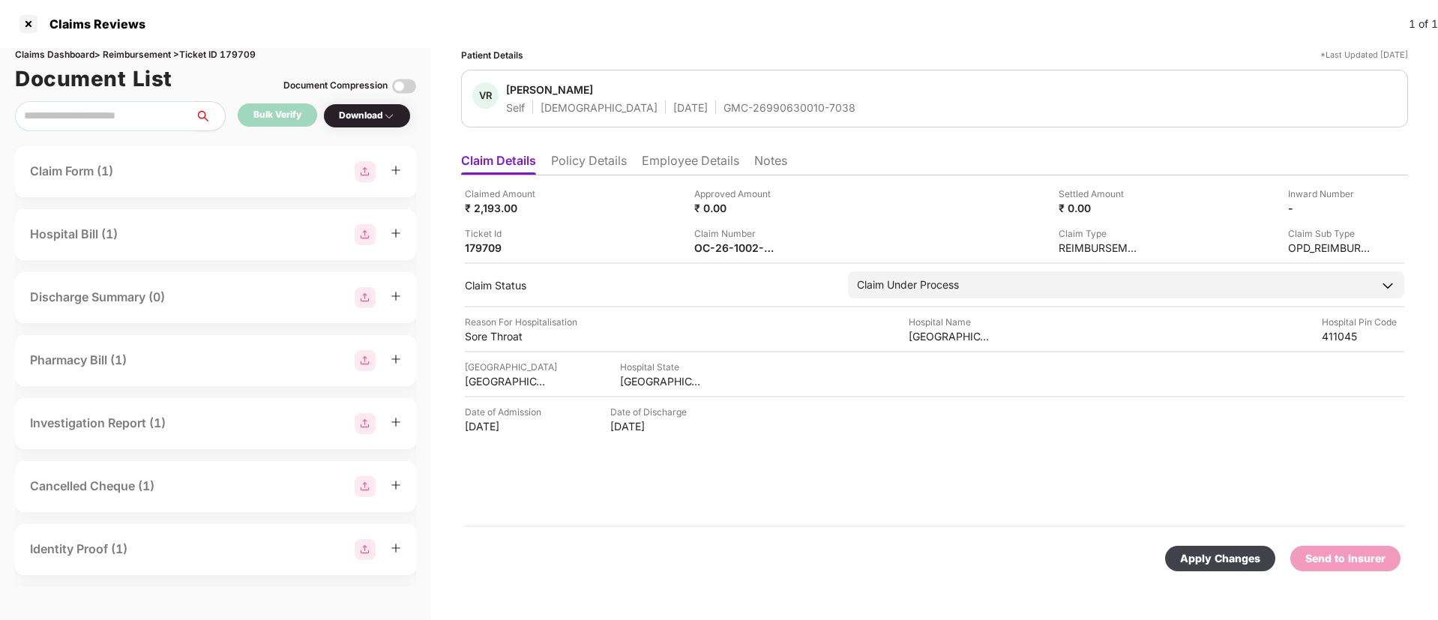
click at [1206, 546] on div "Apply Changes" at bounding box center [1220, 558] width 110 height 25
click at [1397, 549] on icon "close" at bounding box center [1398, 547] width 8 height 8
click at [287, 120] on div "Bulk Verify" at bounding box center [277, 115] width 48 height 14
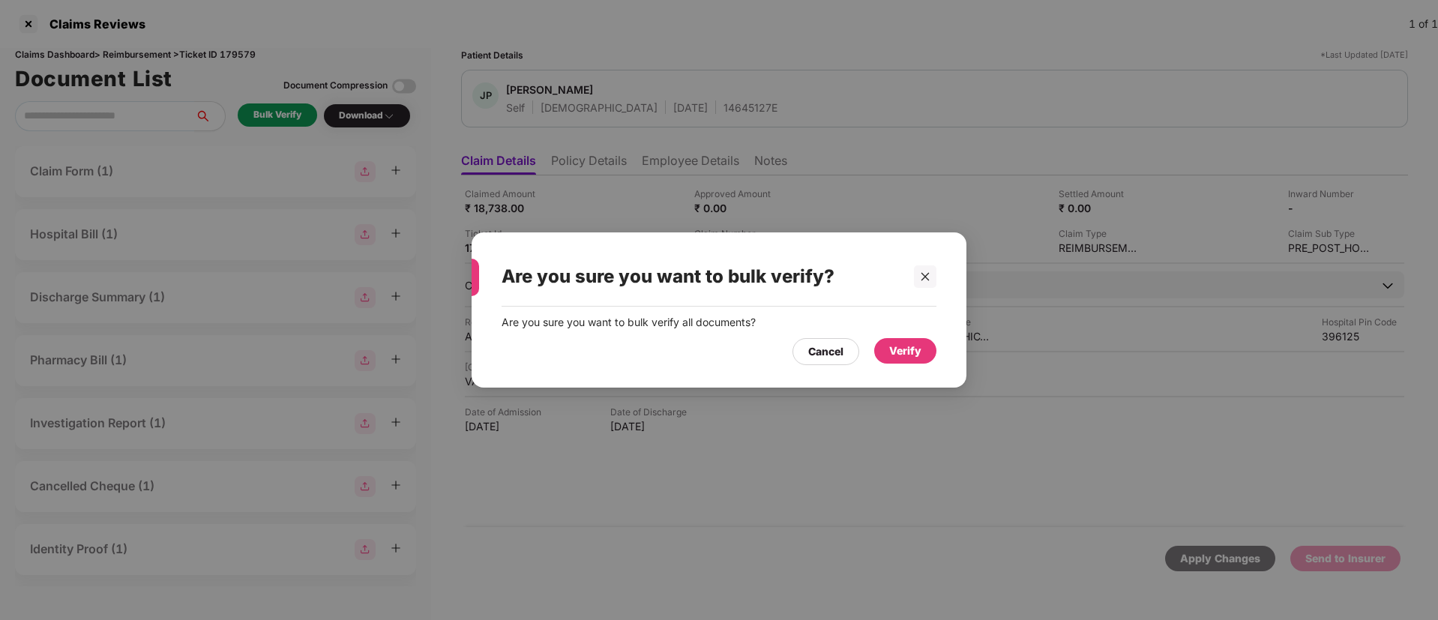
click at [895, 352] on div "Verify" at bounding box center [905, 351] width 32 height 16
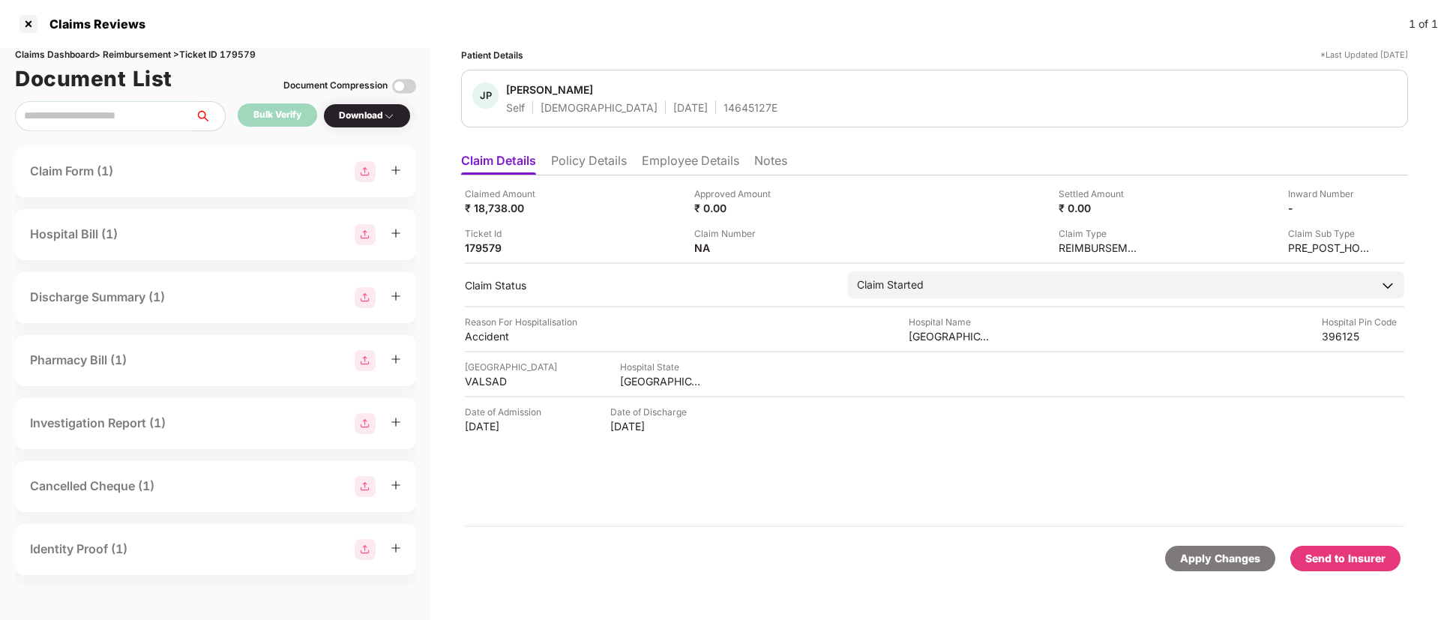
click at [369, 120] on div "Download" at bounding box center [367, 116] width 56 height 14
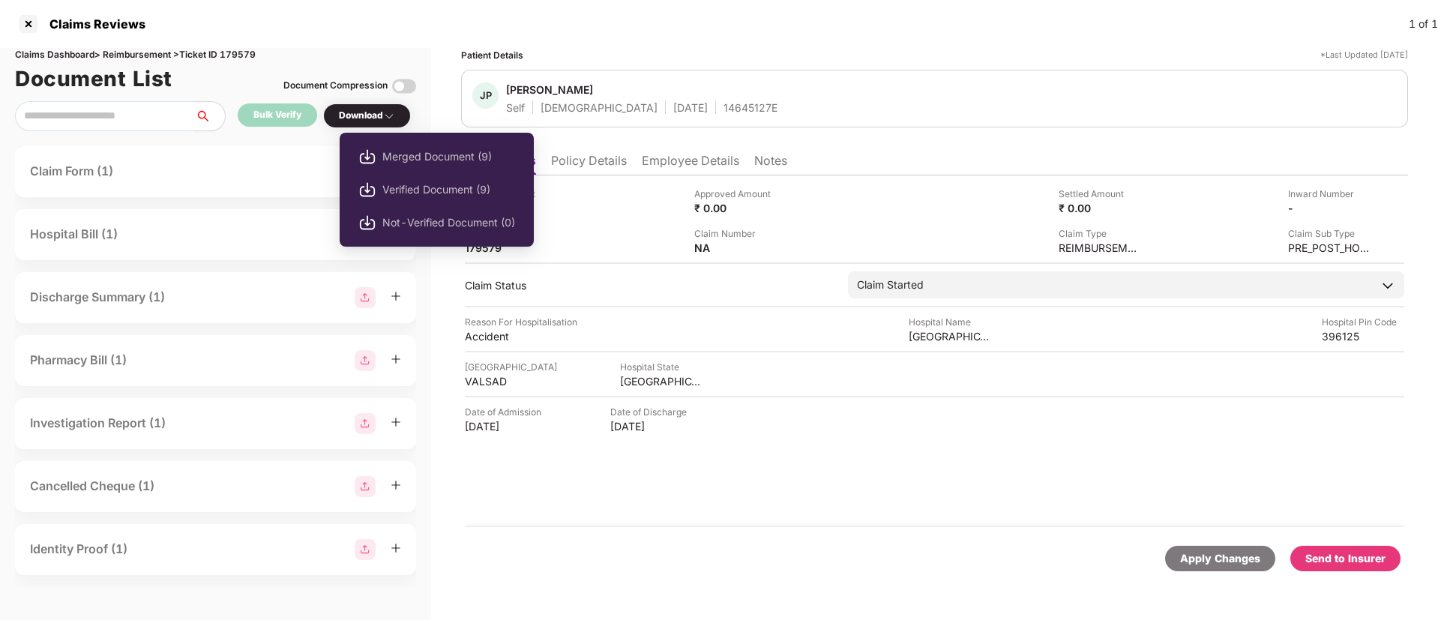
click at [385, 115] on div "Download" at bounding box center [367, 116] width 56 height 14
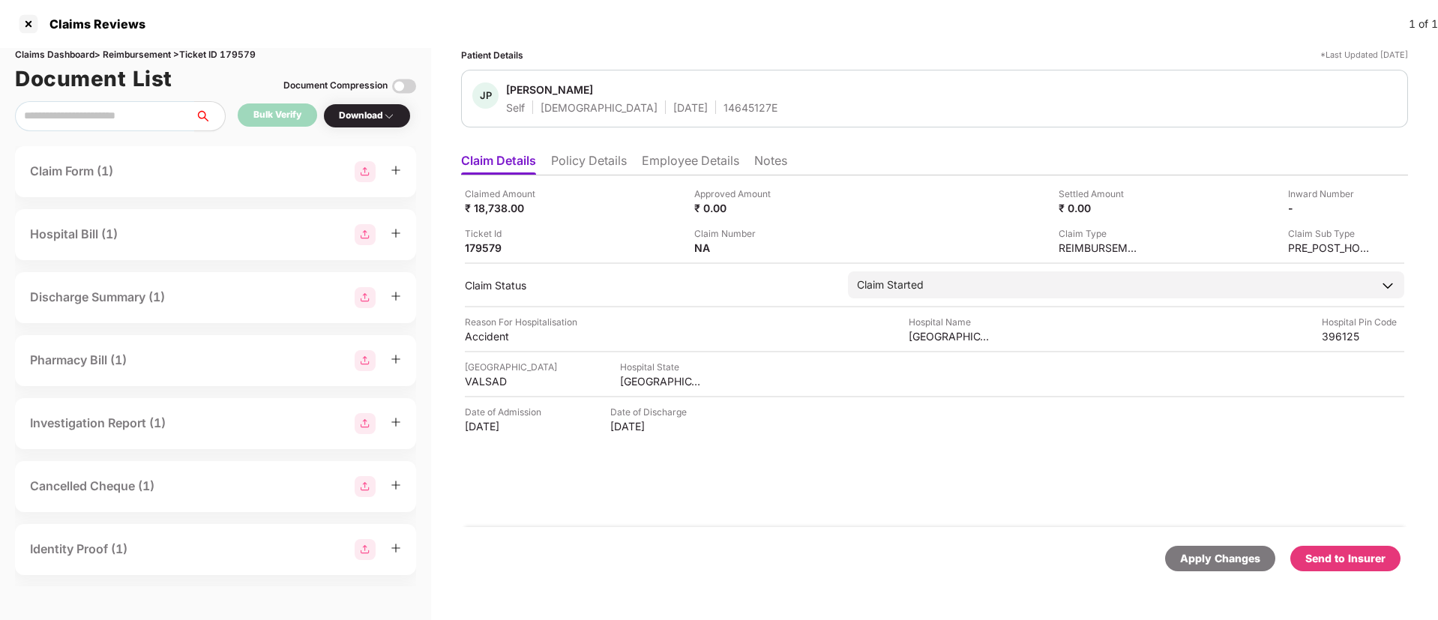
click at [385, 115] on div "Download" at bounding box center [367, 116] width 56 height 14
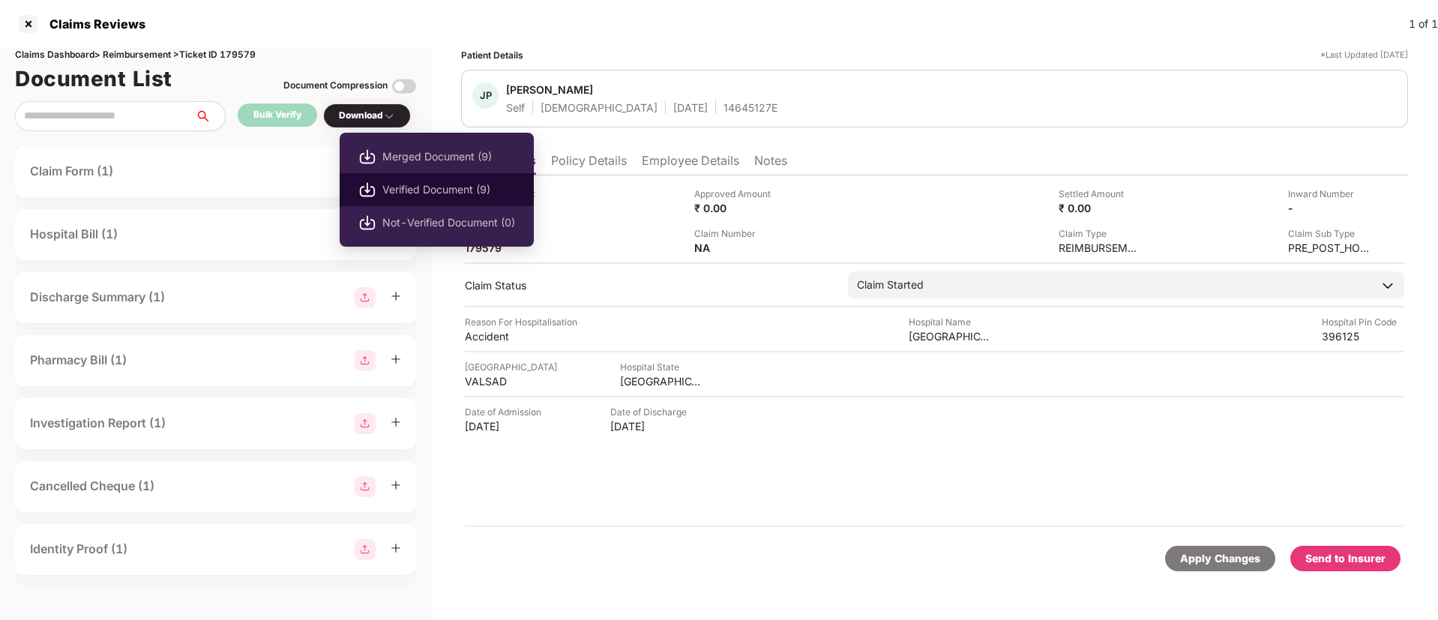
click at [403, 193] on span "Verified Document (9)" at bounding box center [448, 189] width 133 height 16
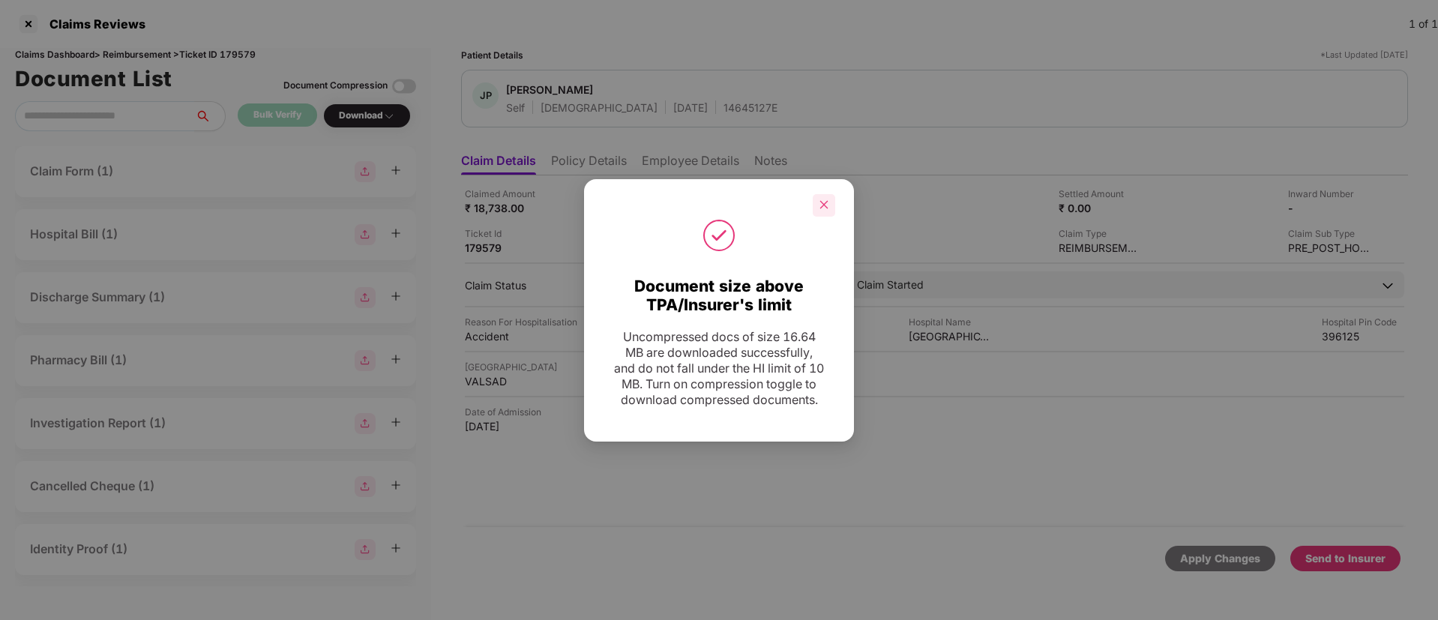
click at [819, 199] on icon "close" at bounding box center [824, 204] width 10 height 10
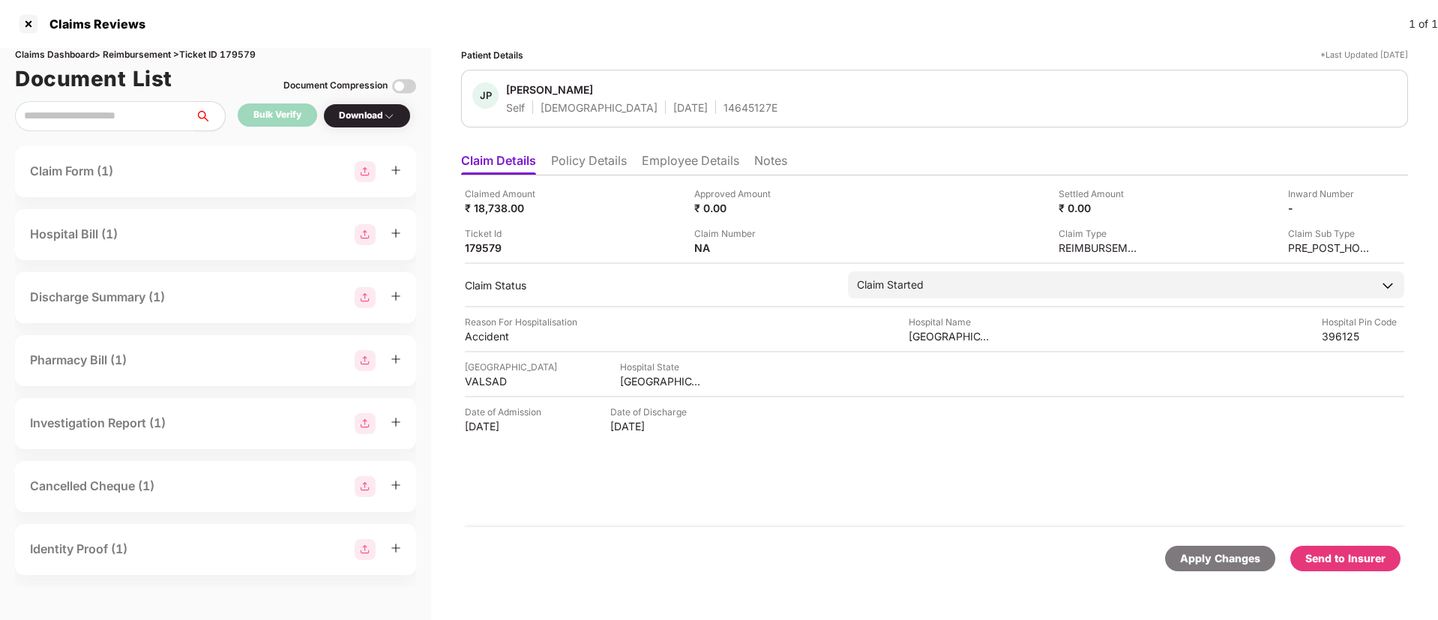
click at [1328, 553] on div "Send to Insurer" at bounding box center [1345, 558] width 80 height 16
click at [601, 166] on li "Policy Details" at bounding box center [589, 164] width 76 height 22
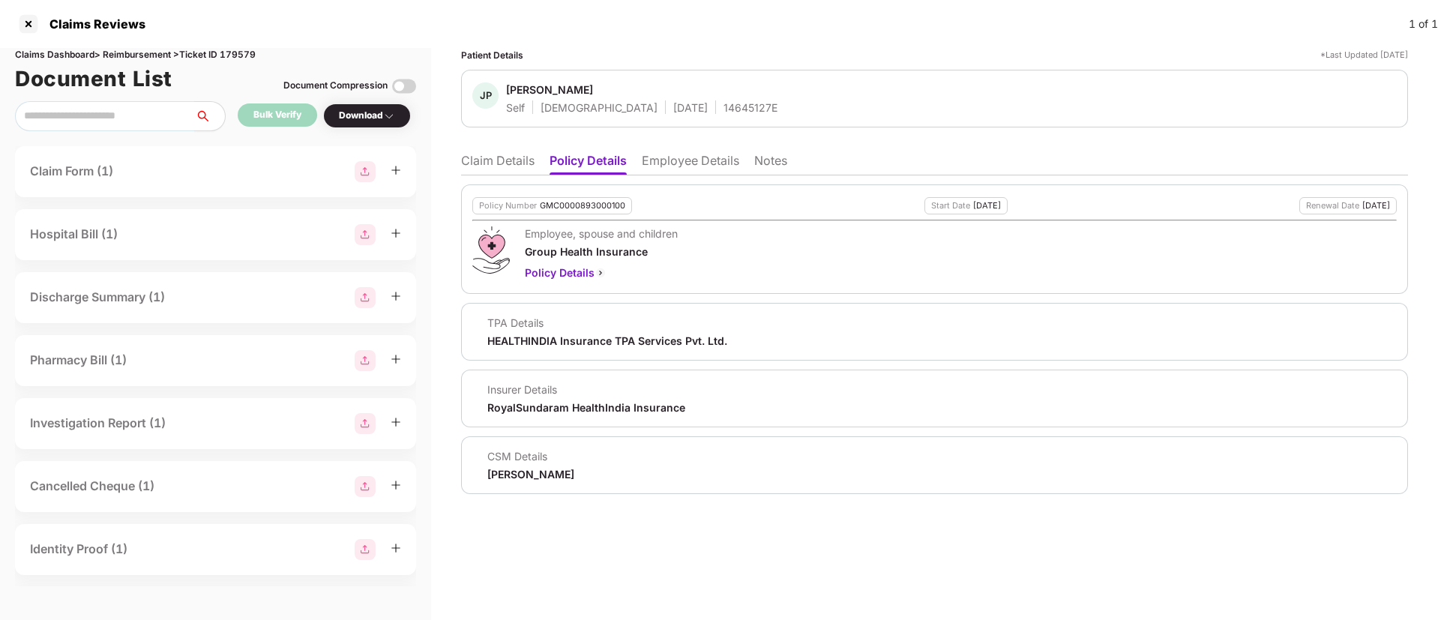
click at [678, 160] on li "Employee Details" at bounding box center [690, 164] width 97 height 22
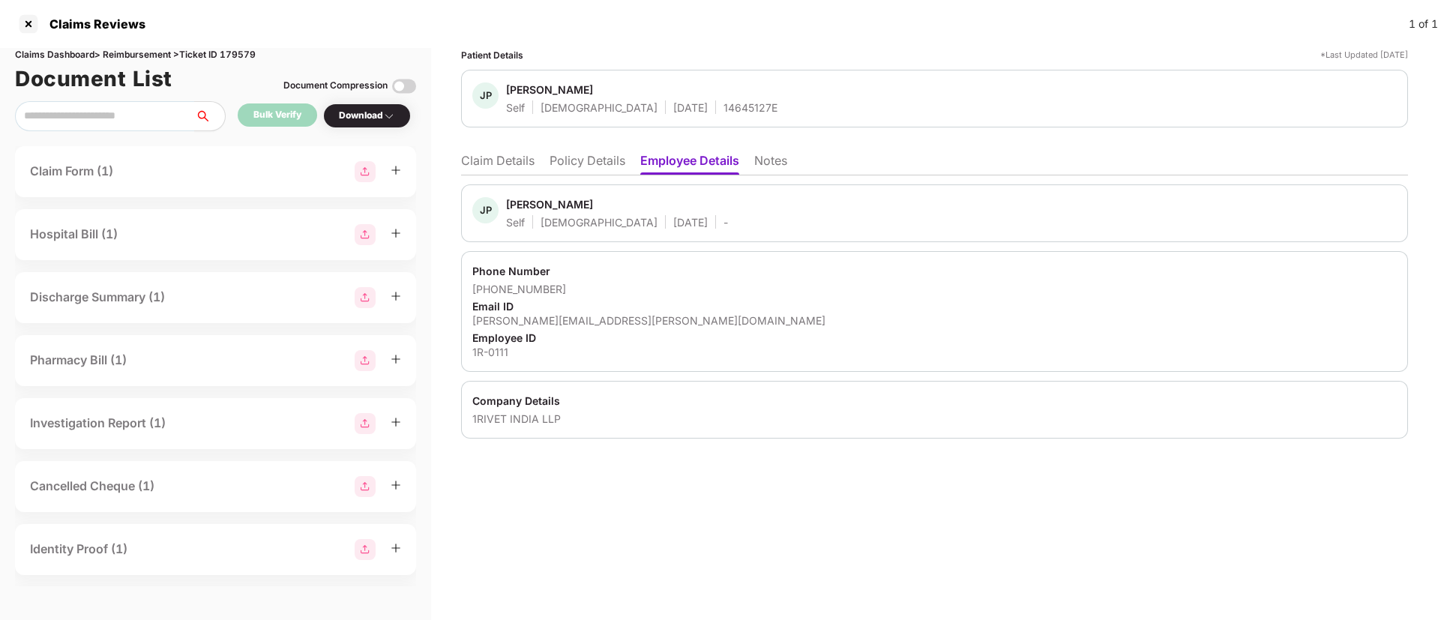
click at [552, 166] on li "Policy Details" at bounding box center [588, 164] width 76 height 22
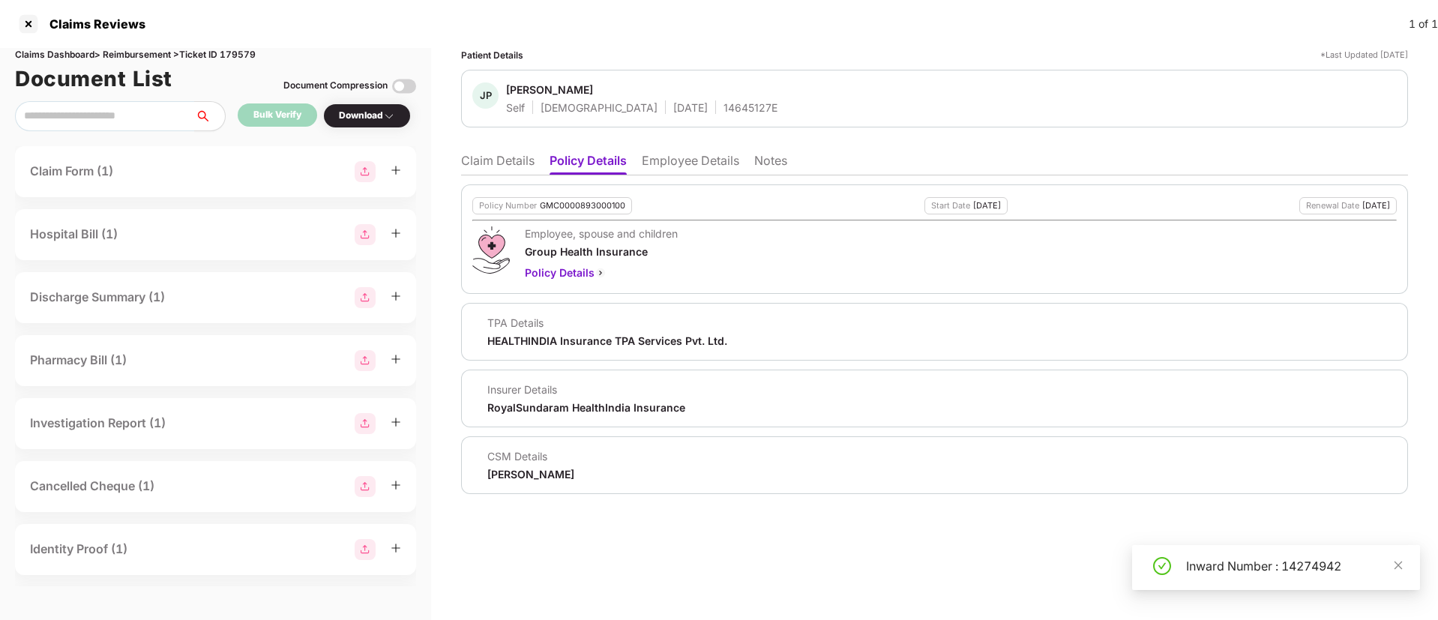
click at [508, 157] on li "Claim Details" at bounding box center [497, 164] width 73 height 22
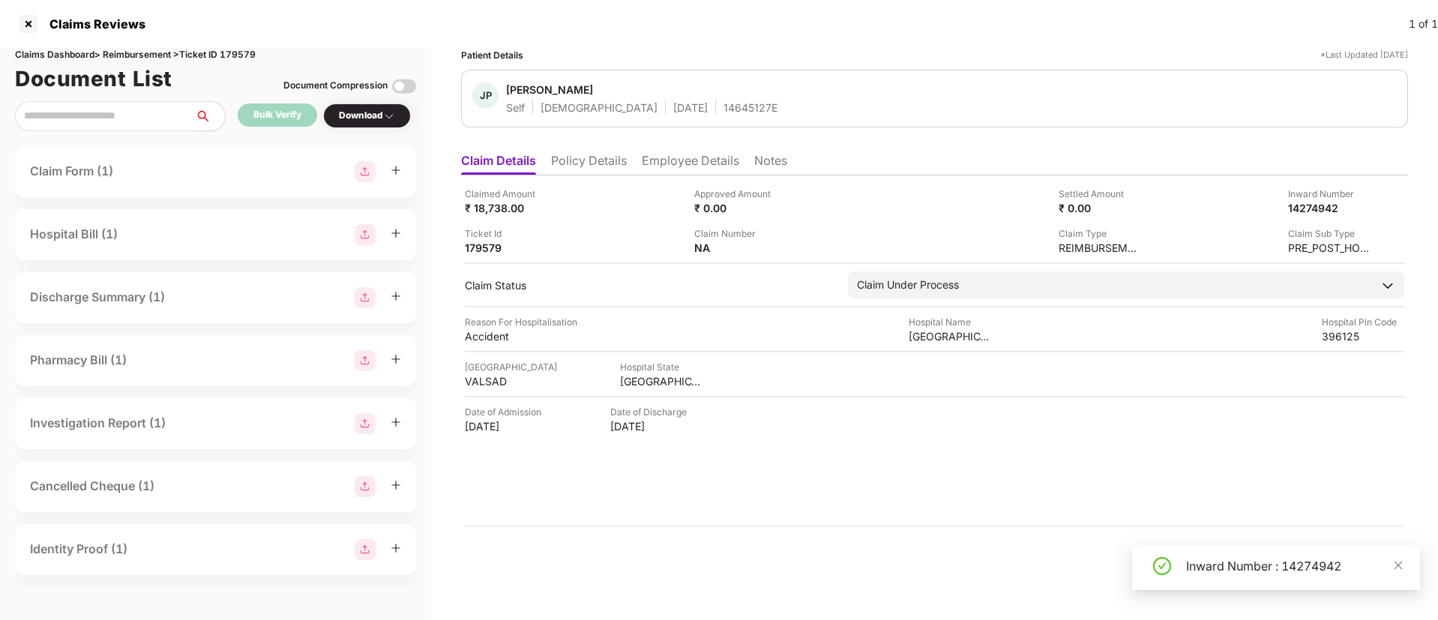
click at [604, 160] on li "Policy Details" at bounding box center [589, 164] width 76 height 22
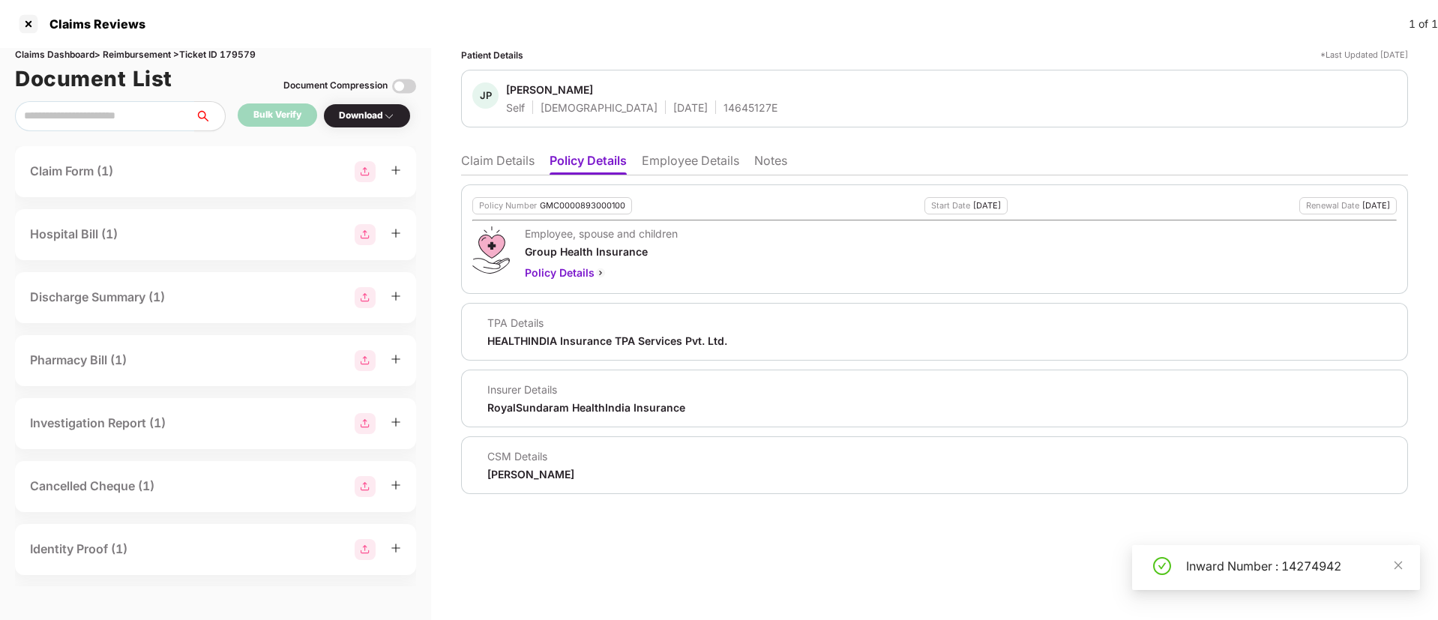
click at [660, 164] on li "Employee Details" at bounding box center [690, 164] width 97 height 22
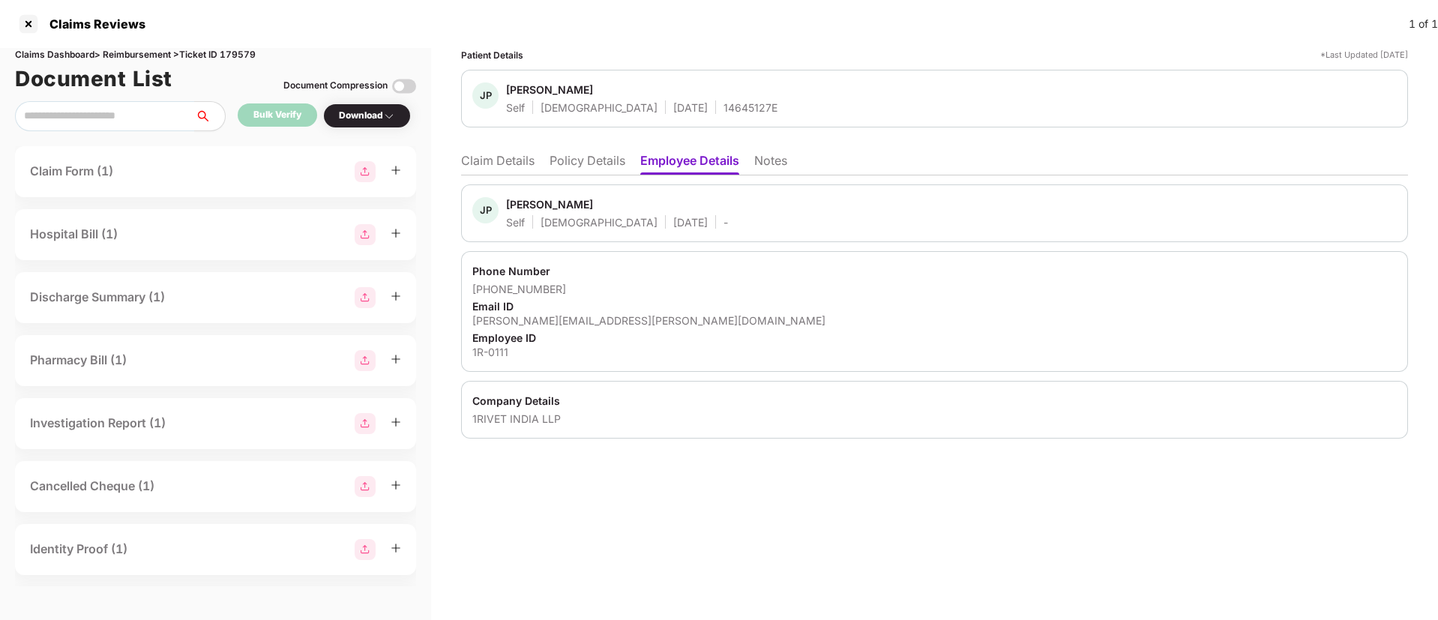
click at [502, 160] on li "Claim Details" at bounding box center [497, 164] width 73 height 22
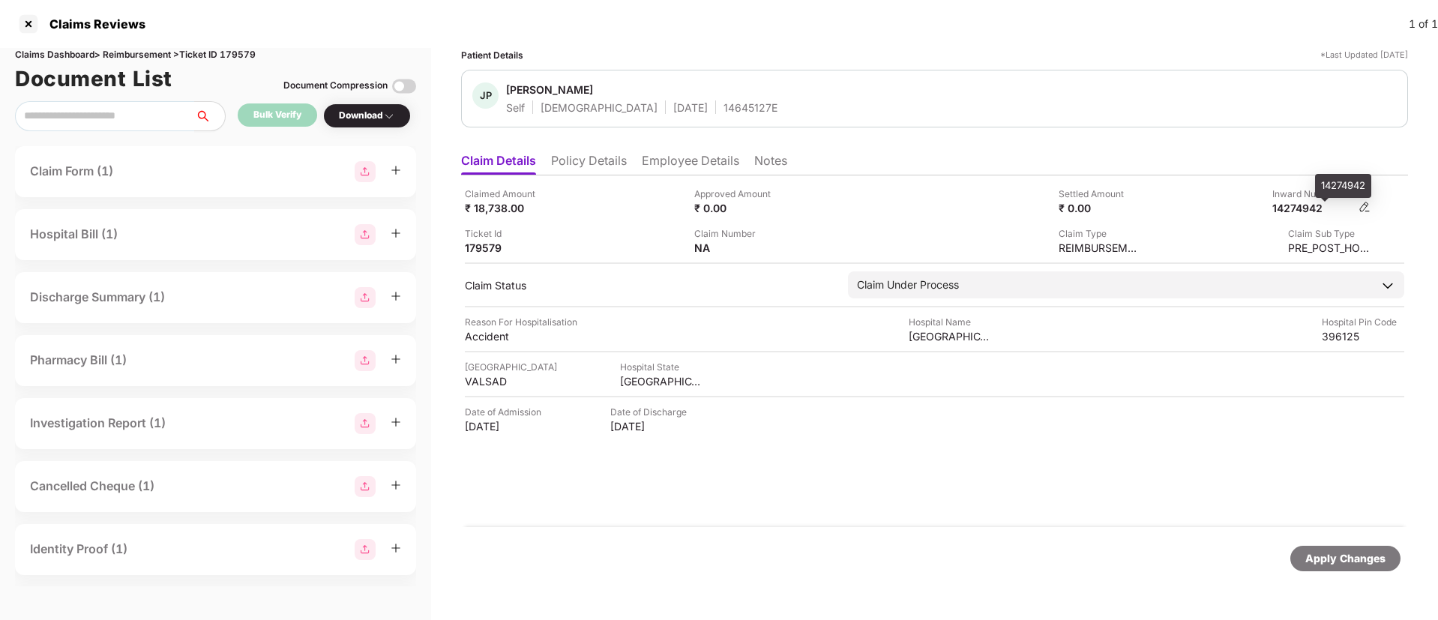
click at [1292, 208] on div "14274942" at bounding box center [1313, 208] width 82 height 14
copy div "14274942"
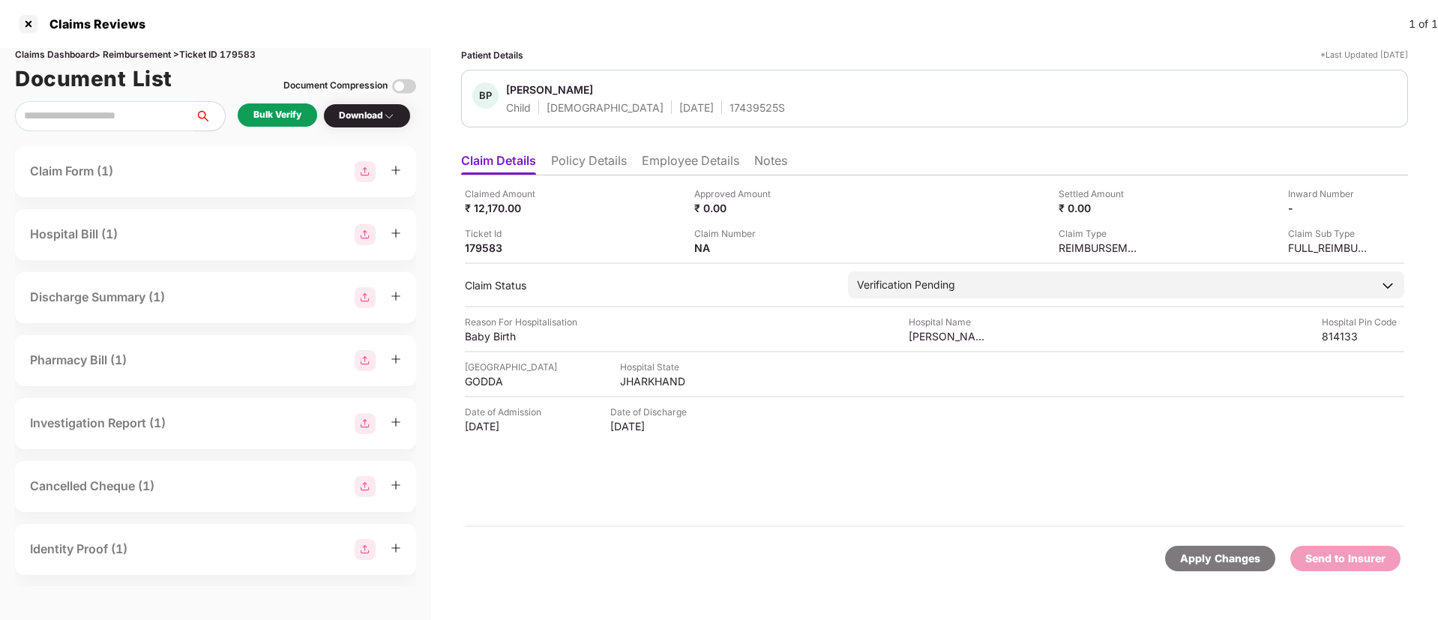
click at [271, 109] on div "Bulk Verify" at bounding box center [277, 115] width 48 height 14
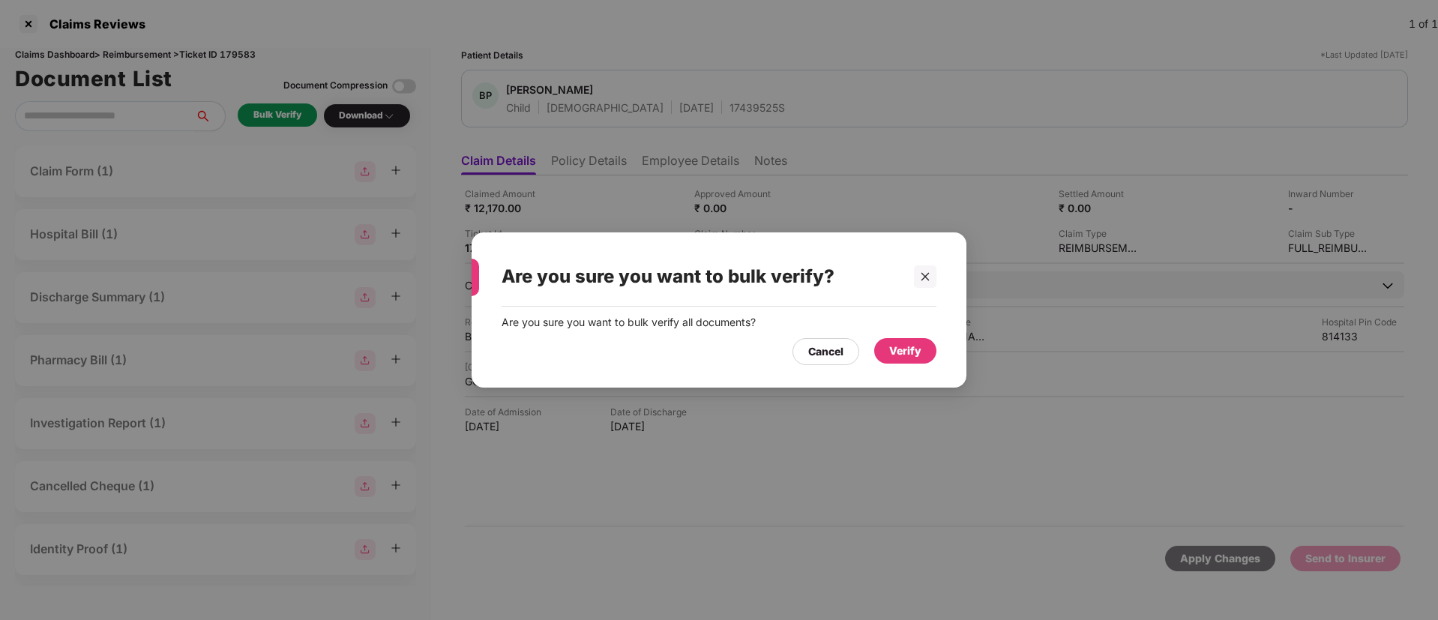
click at [908, 353] on div "Verify" at bounding box center [905, 351] width 32 height 16
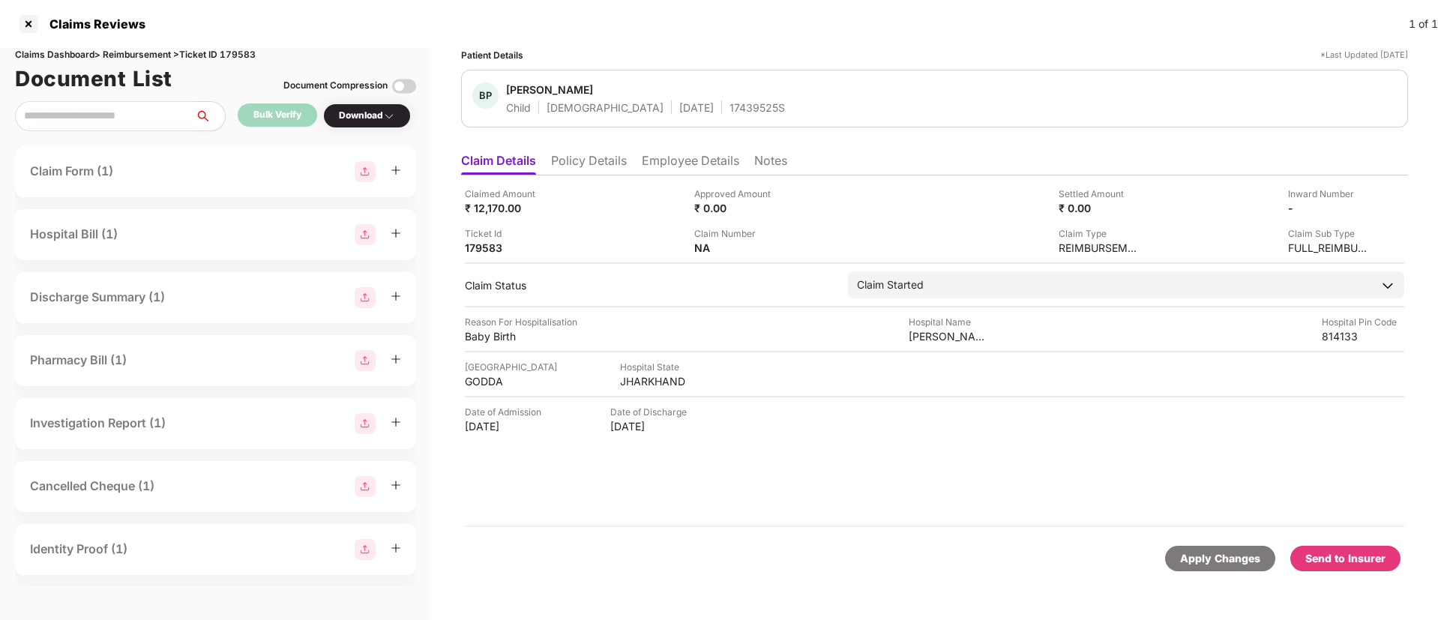
click at [364, 117] on div "Download" at bounding box center [367, 116] width 56 height 14
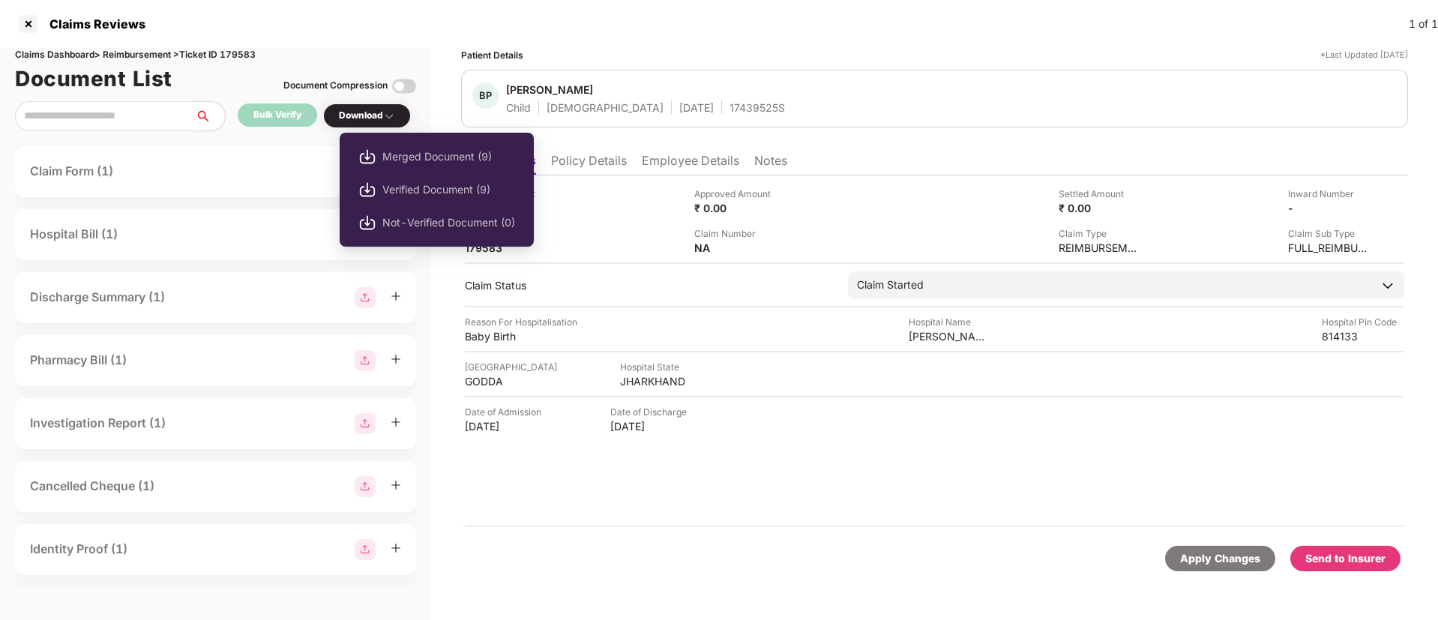
click at [373, 111] on div "Download" at bounding box center [367, 116] width 56 height 14
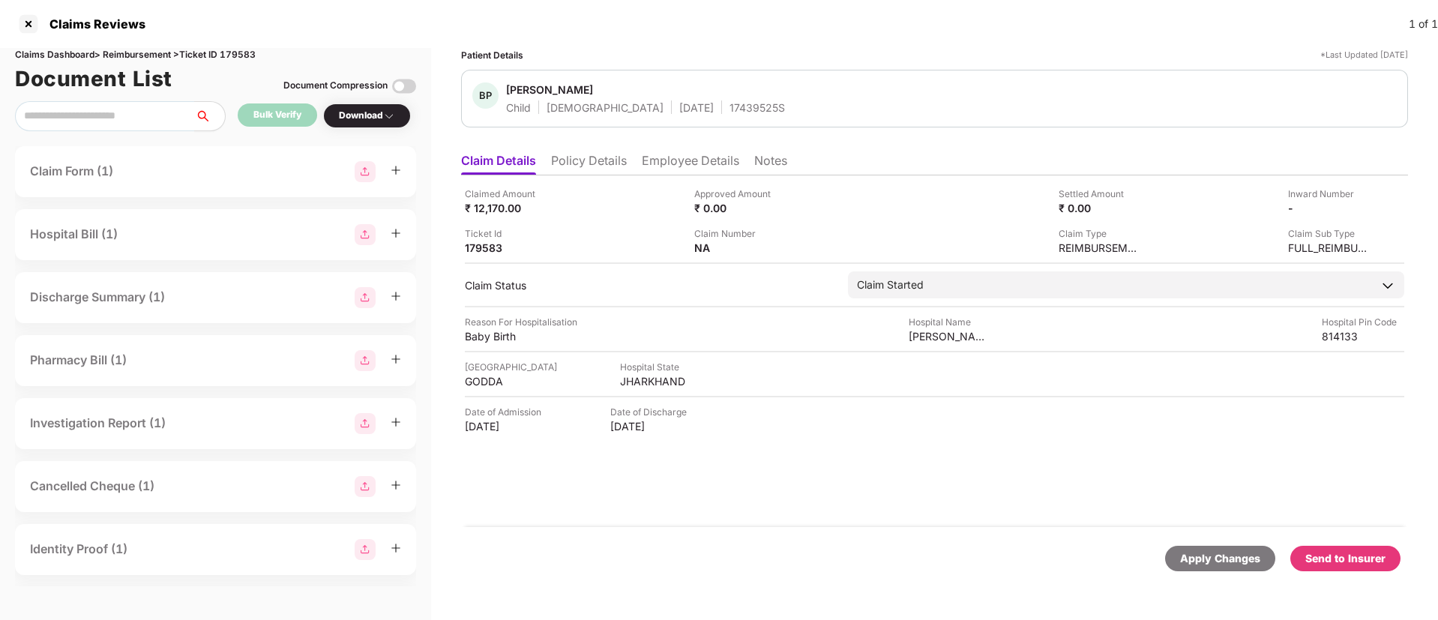
click at [373, 111] on div "Download" at bounding box center [367, 116] width 56 height 14
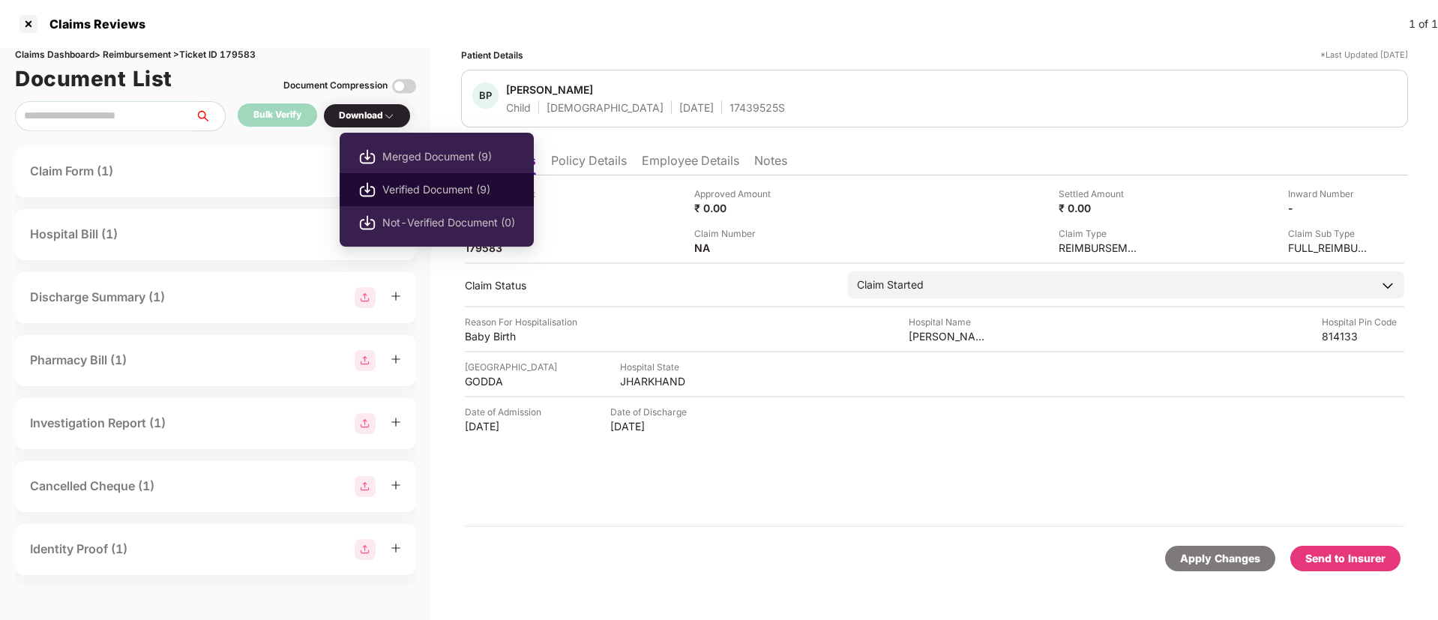
click at [399, 196] on span "Verified Document (9)" at bounding box center [448, 189] width 133 height 16
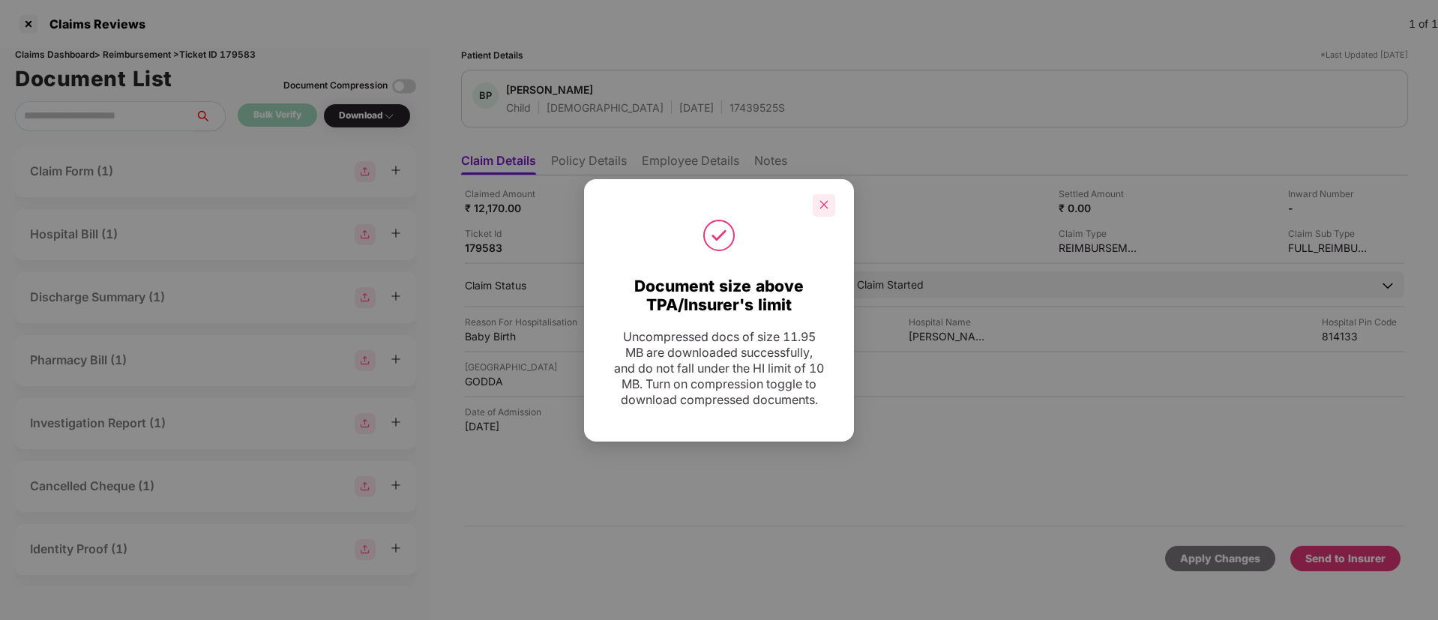
click at [822, 201] on icon "close" at bounding box center [824, 205] width 8 height 8
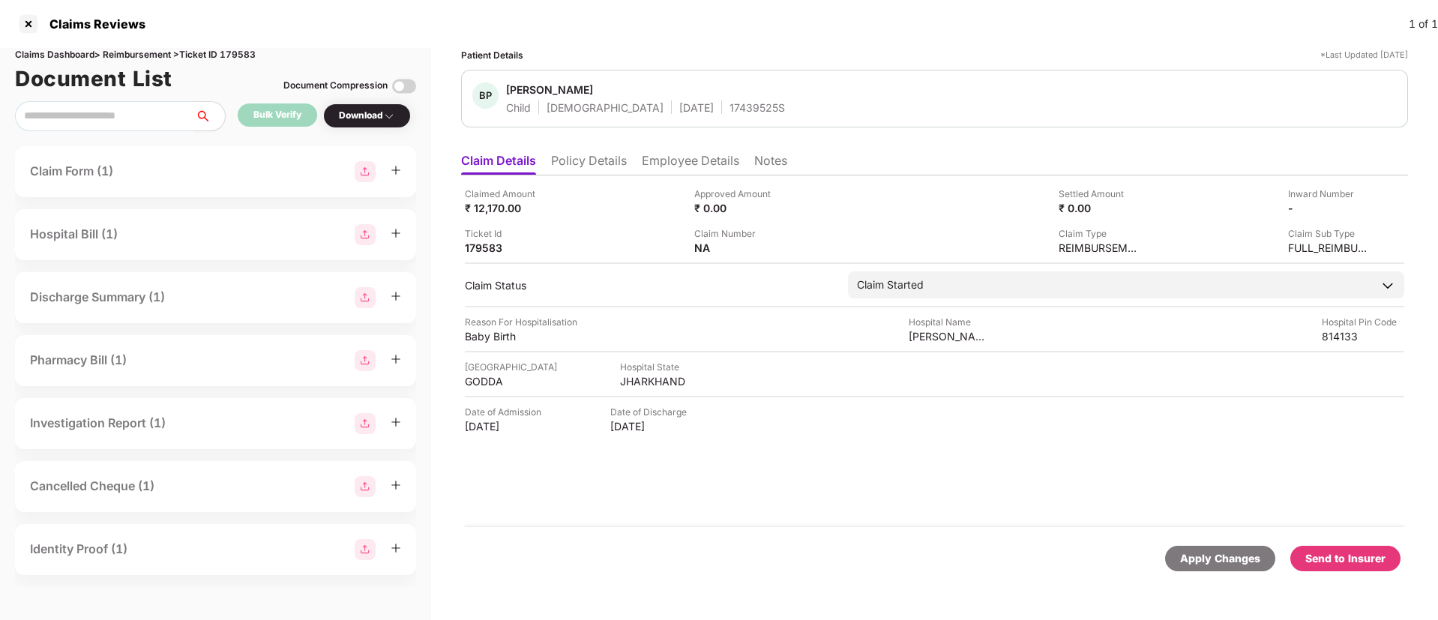
click at [1327, 555] on div "Send to Insurer" at bounding box center [1345, 558] width 80 height 16
click at [584, 168] on li "Policy Details" at bounding box center [589, 164] width 76 height 22
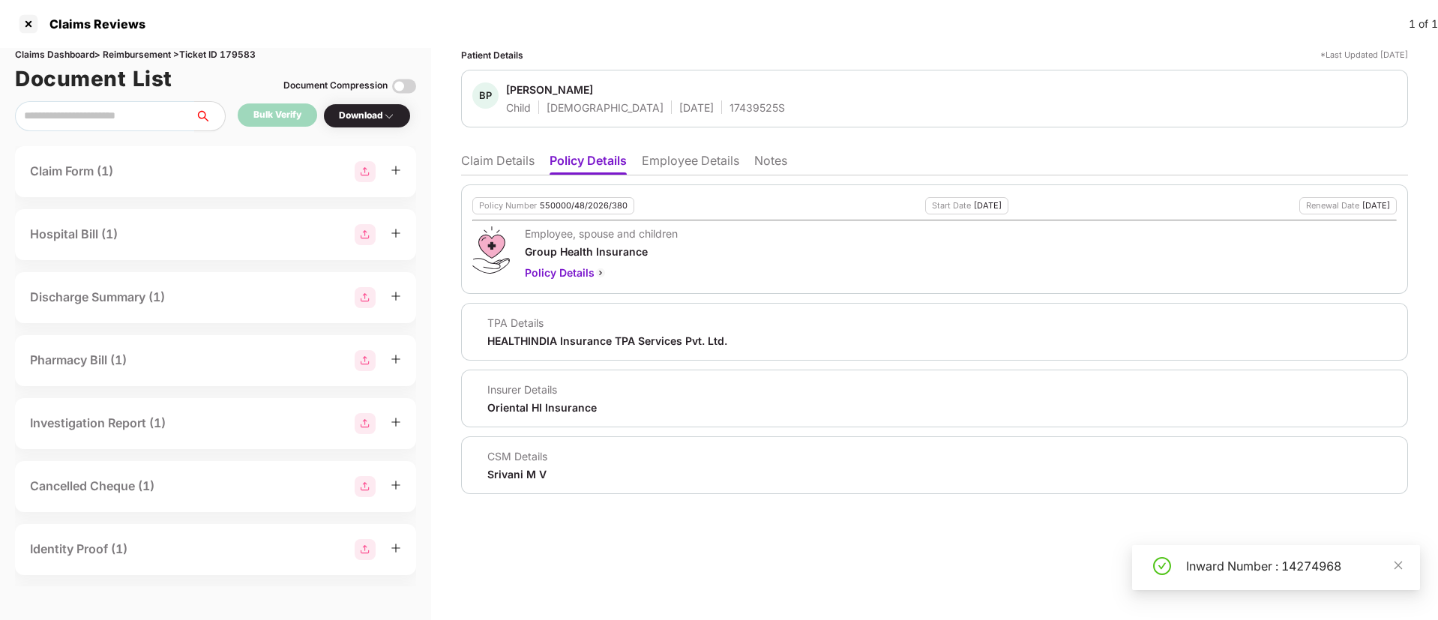
click at [657, 164] on li "Employee Details" at bounding box center [690, 164] width 97 height 22
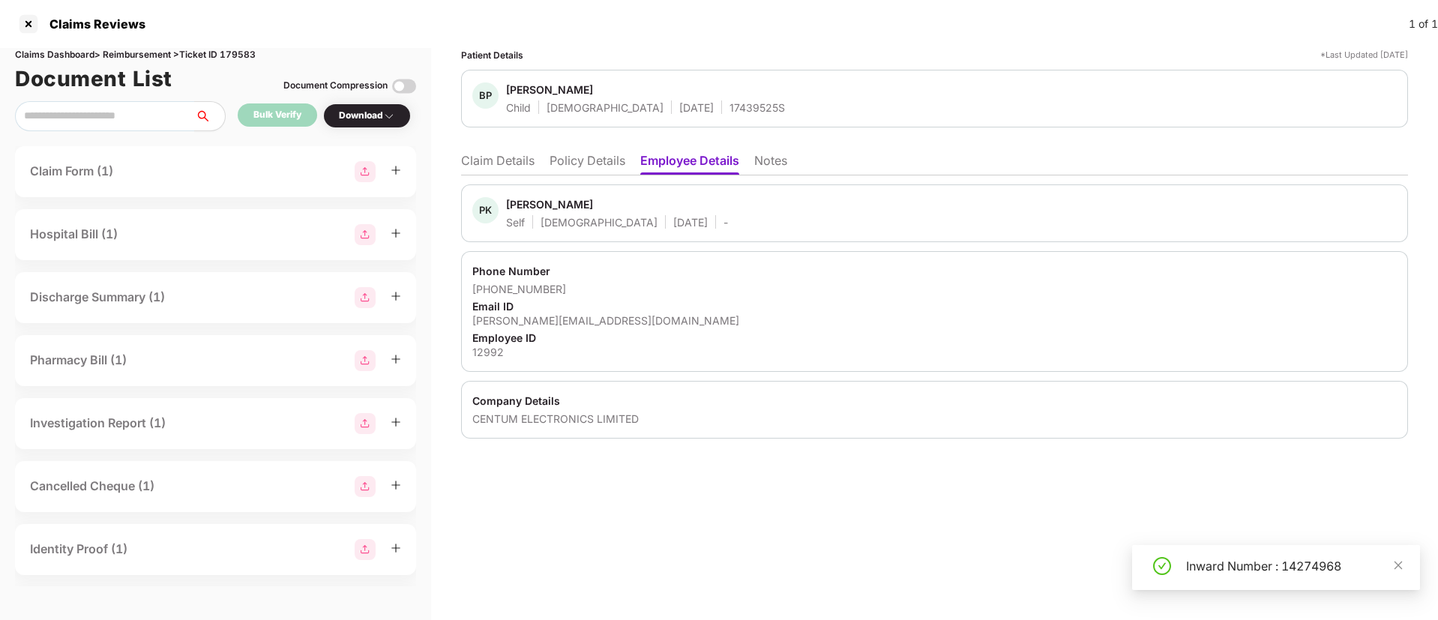
click at [575, 169] on li "Policy Details" at bounding box center [588, 164] width 76 height 22
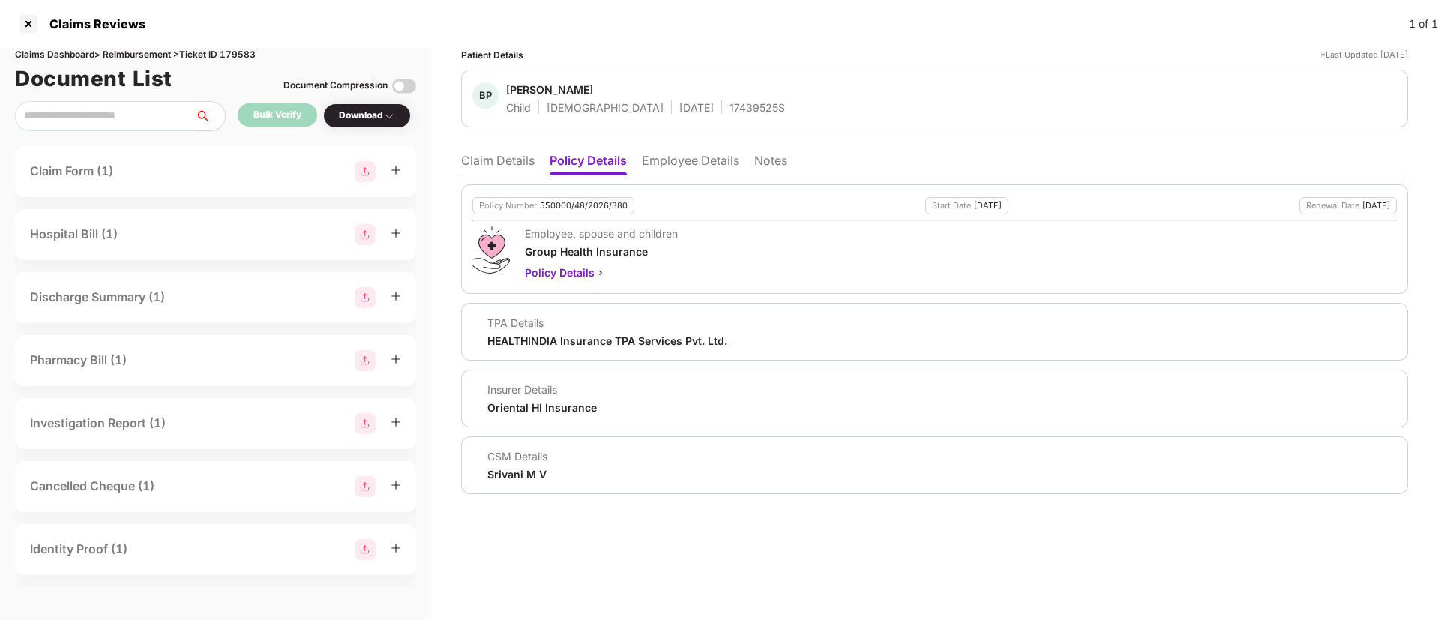
click at [510, 166] on li "Claim Details" at bounding box center [497, 164] width 73 height 22
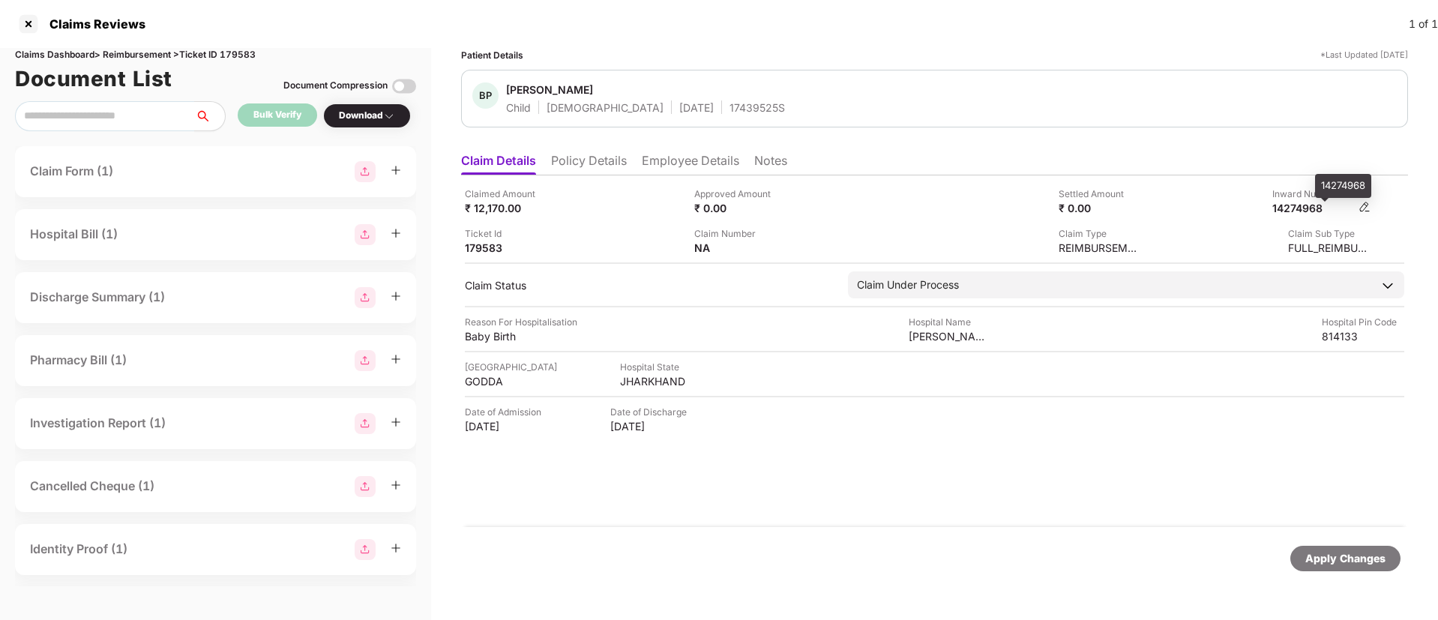
click at [1295, 208] on div "14274968" at bounding box center [1313, 208] width 82 height 14
copy div "14274968"
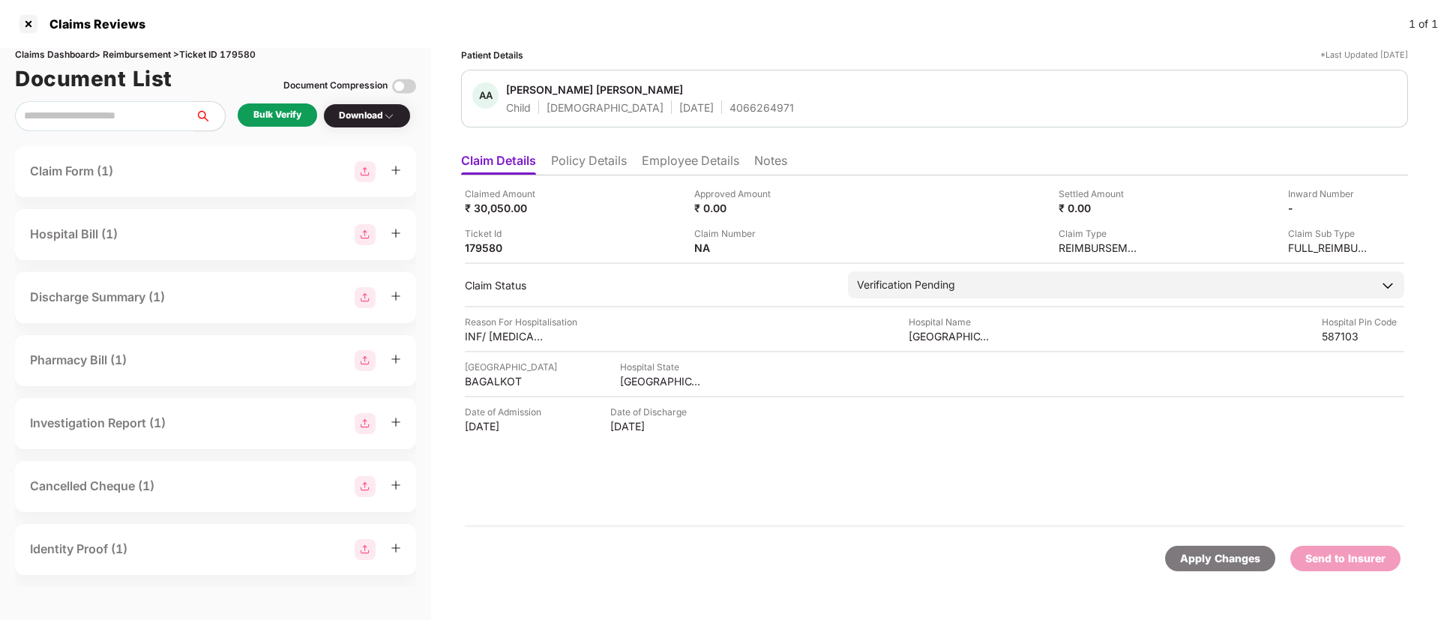
click at [259, 117] on div "Bulk Verify" at bounding box center [277, 115] width 48 height 14
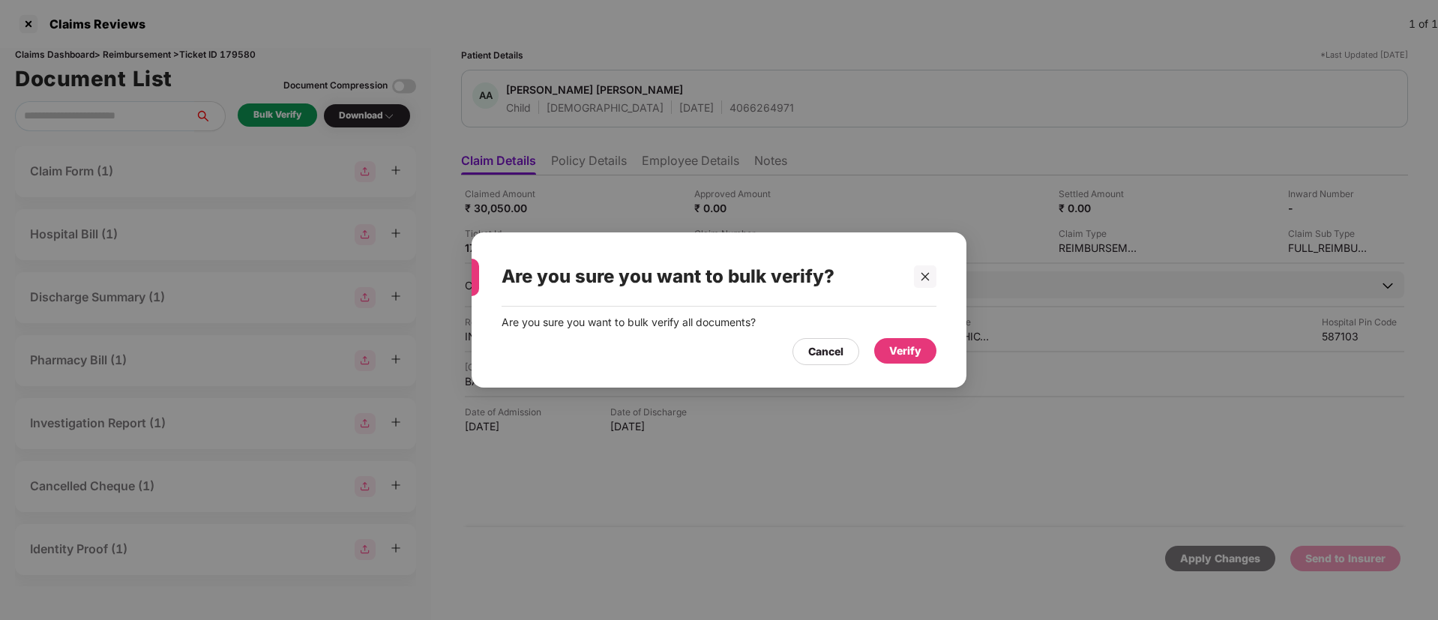
click at [894, 346] on div "Verify" at bounding box center [905, 351] width 32 height 16
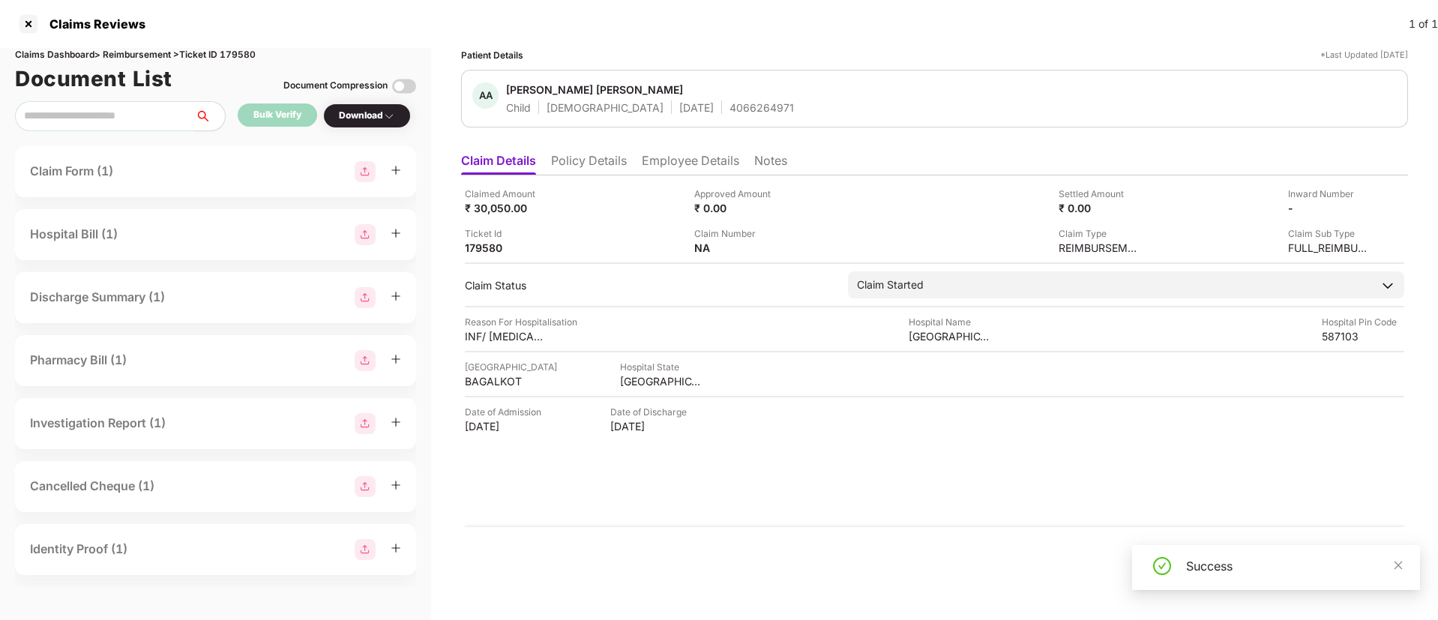
click at [363, 115] on div "Download" at bounding box center [367, 116] width 56 height 14
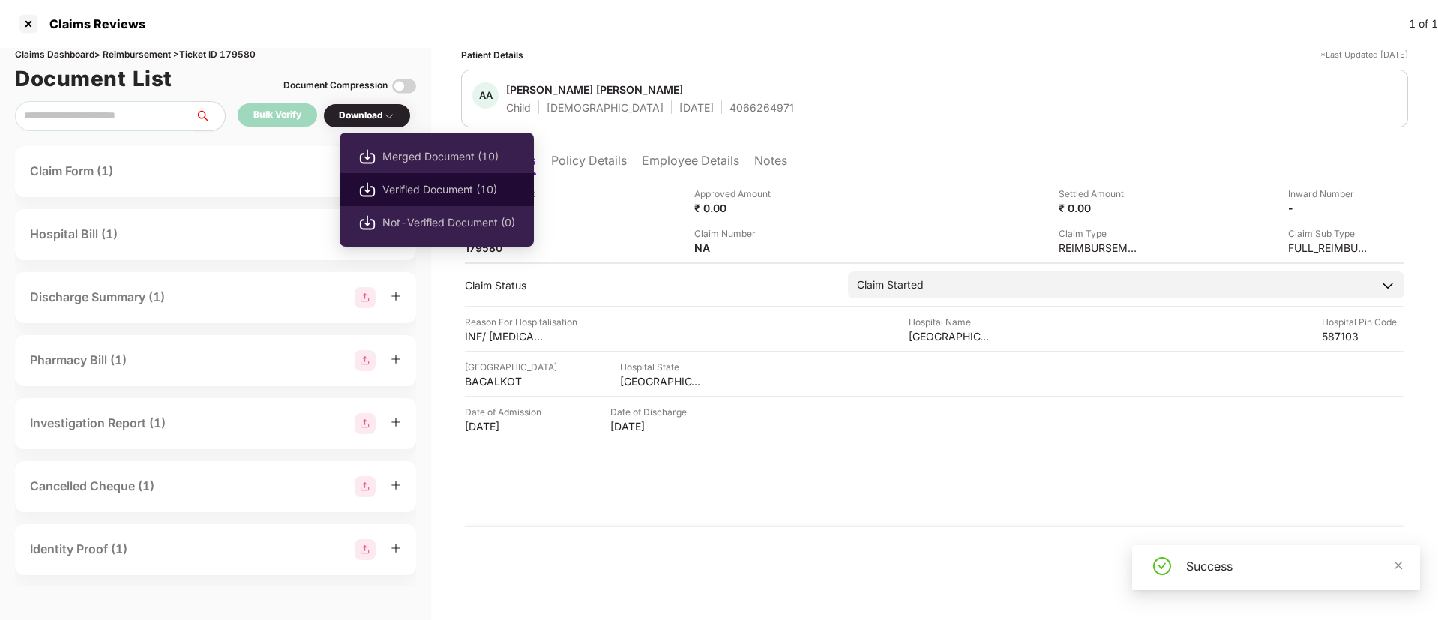
click at [407, 182] on span "Verified Document (10)" at bounding box center [448, 189] width 133 height 16
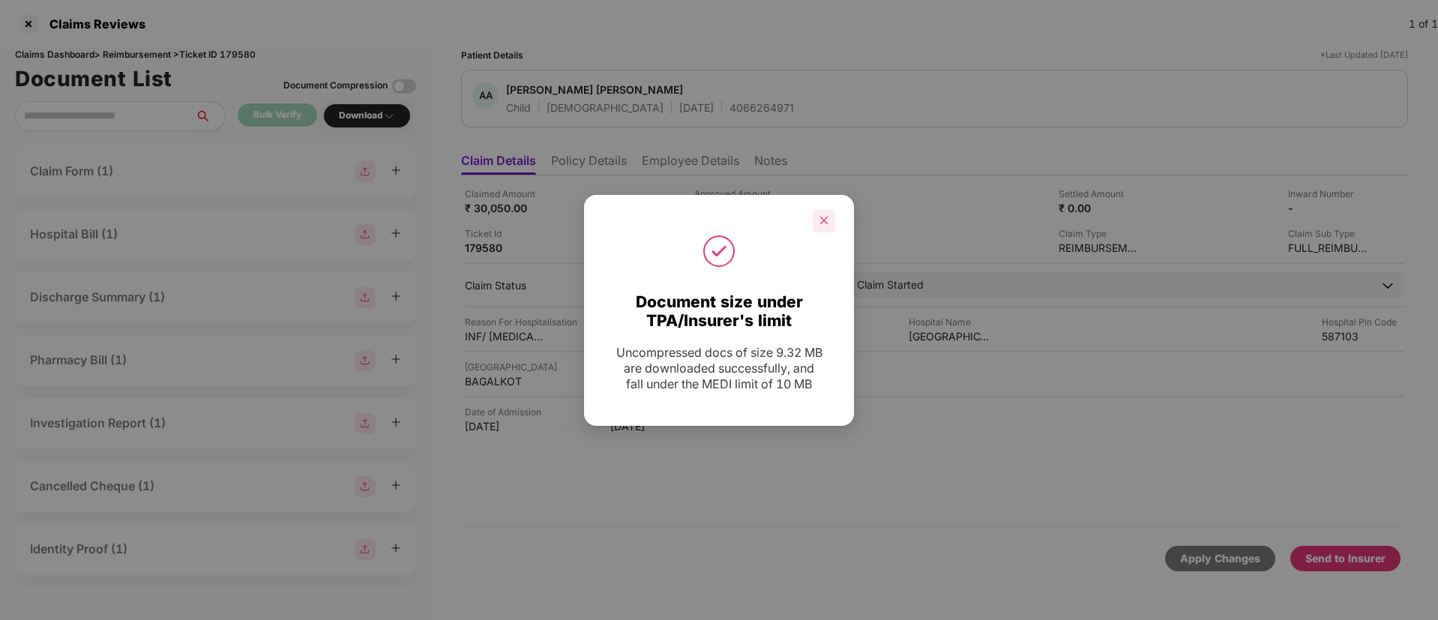
click at [815, 222] on div at bounding box center [824, 221] width 22 height 22
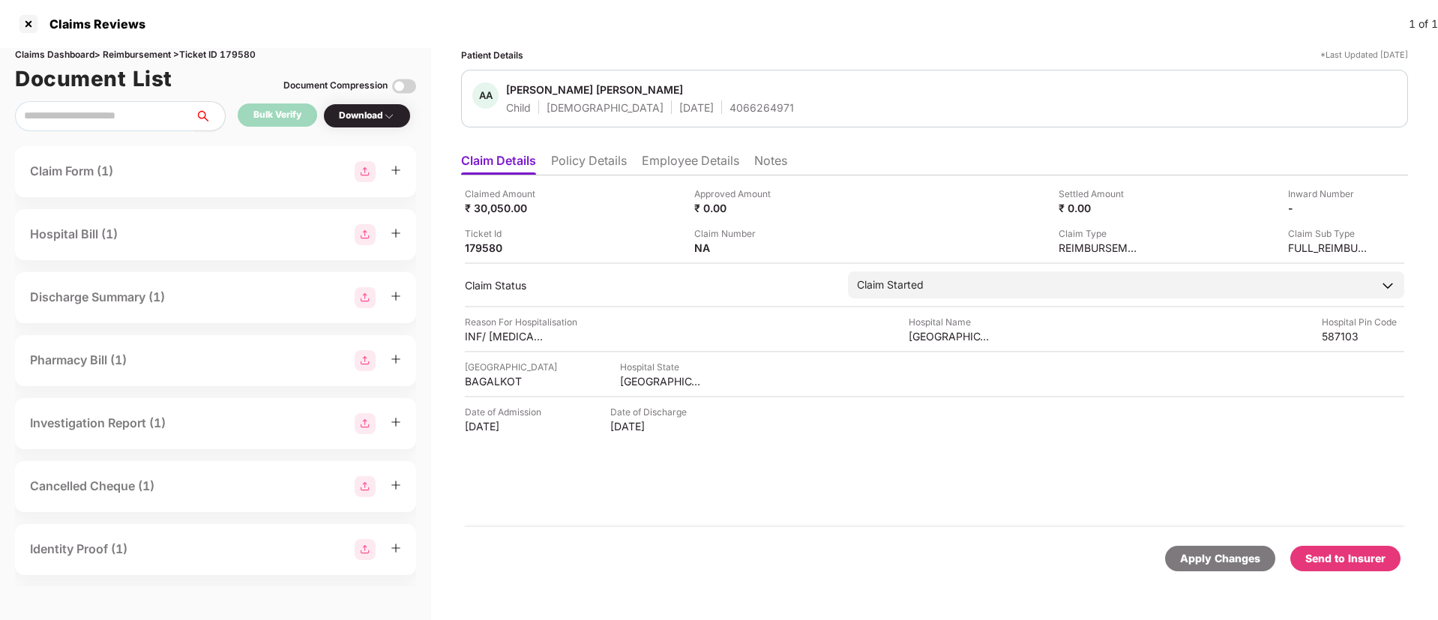
click at [1343, 553] on div "Send to Insurer" at bounding box center [1345, 558] width 80 height 16
click at [581, 164] on li "Policy Details" at bounding box center [589, 164] width 76 height 22
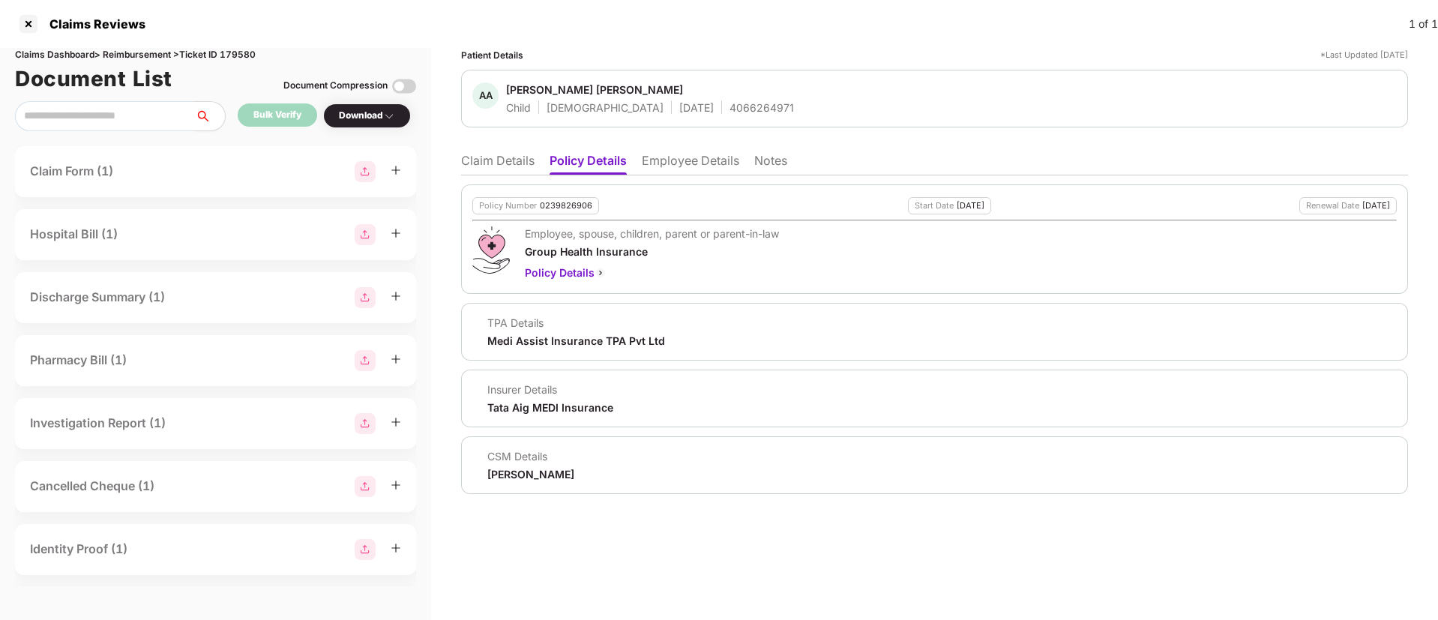
click at [665, 165] on li "Employee Details" at bounding box center [690, 164] width 97 height 22
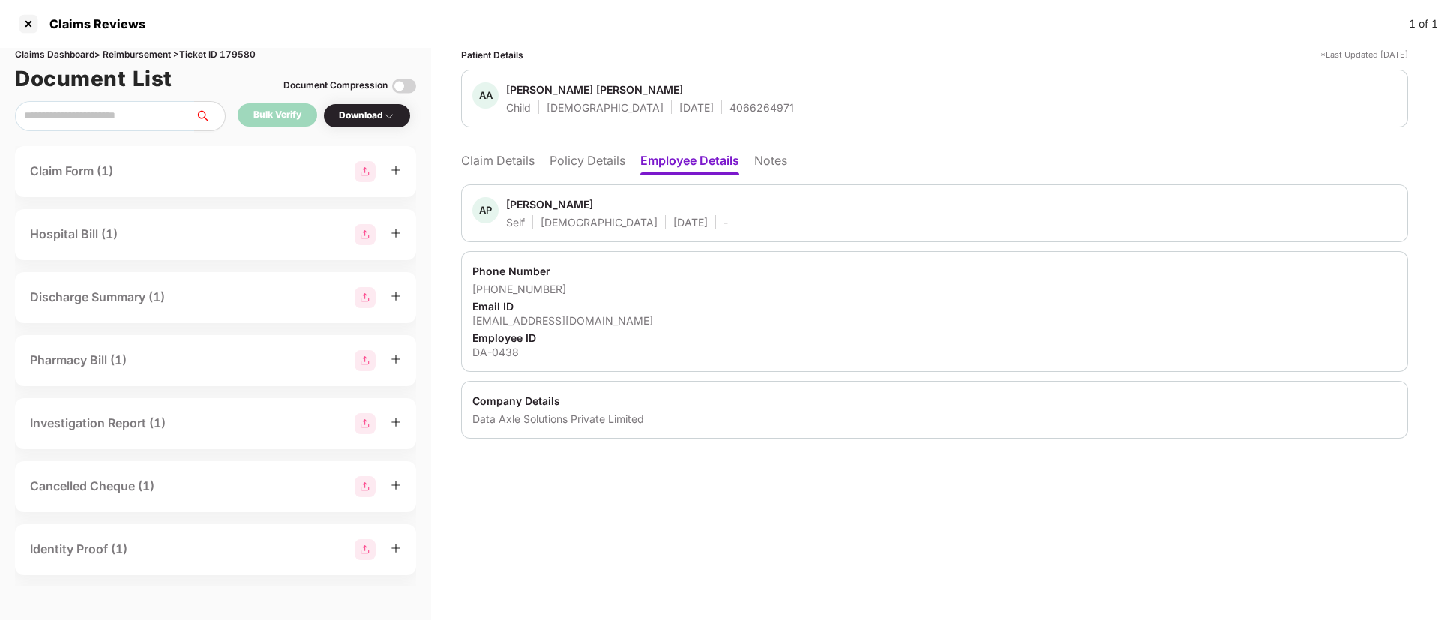
click at [520, 171] on li "Claim Details" at bounding box center [497, 164] width 73 height 22
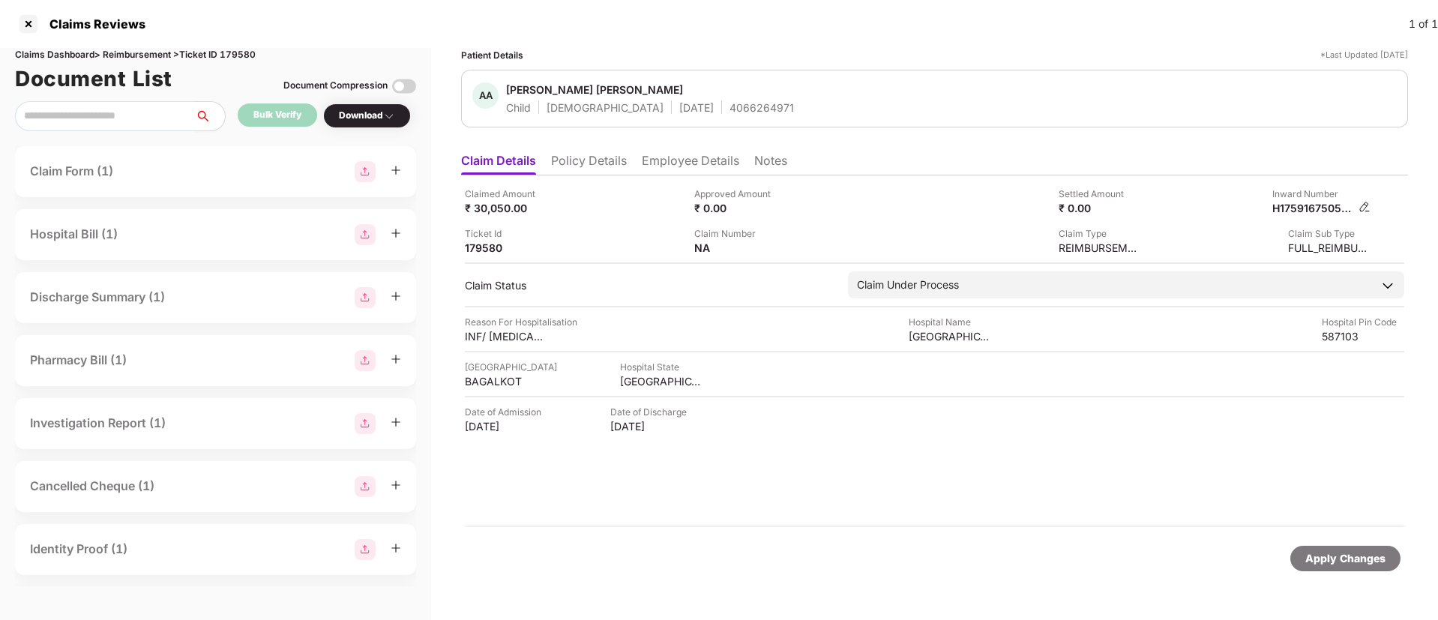
click at [1363, 205] on img at bounding box center [1364, 207] width 12 height 12
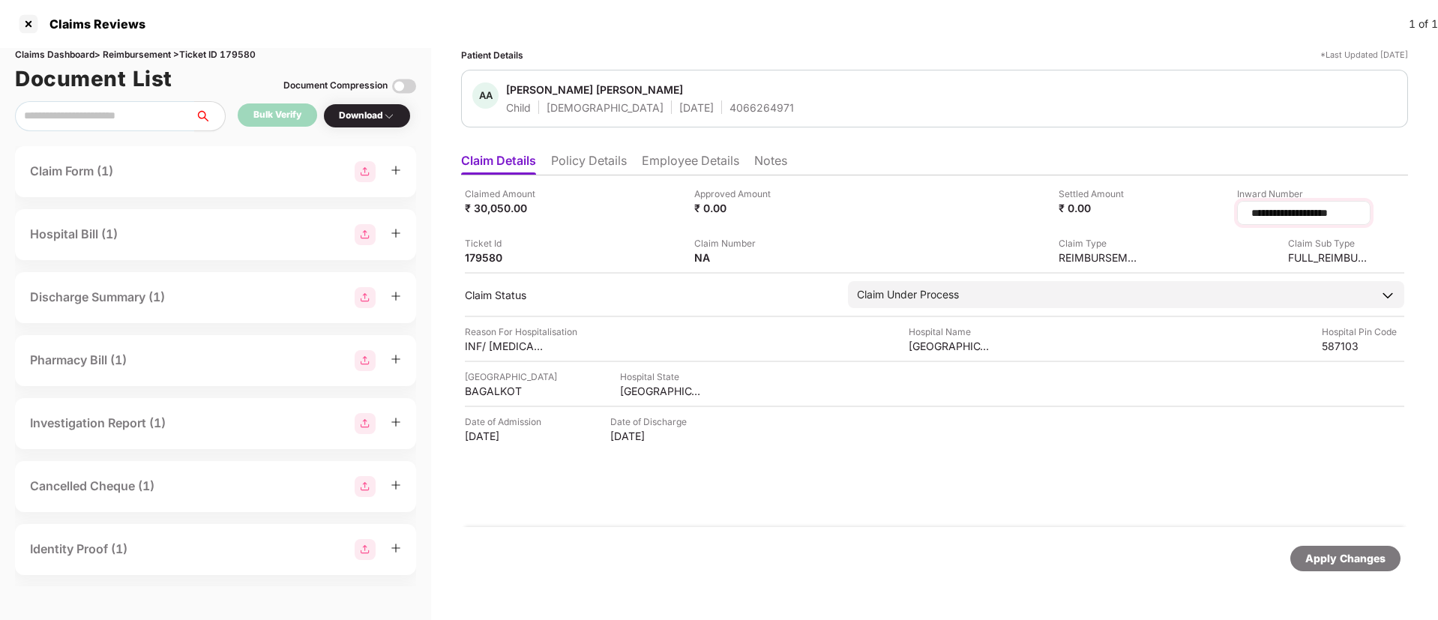
click at [1304, 218] on input "**********" at bounding box center [1304, 213] width 108 height 16
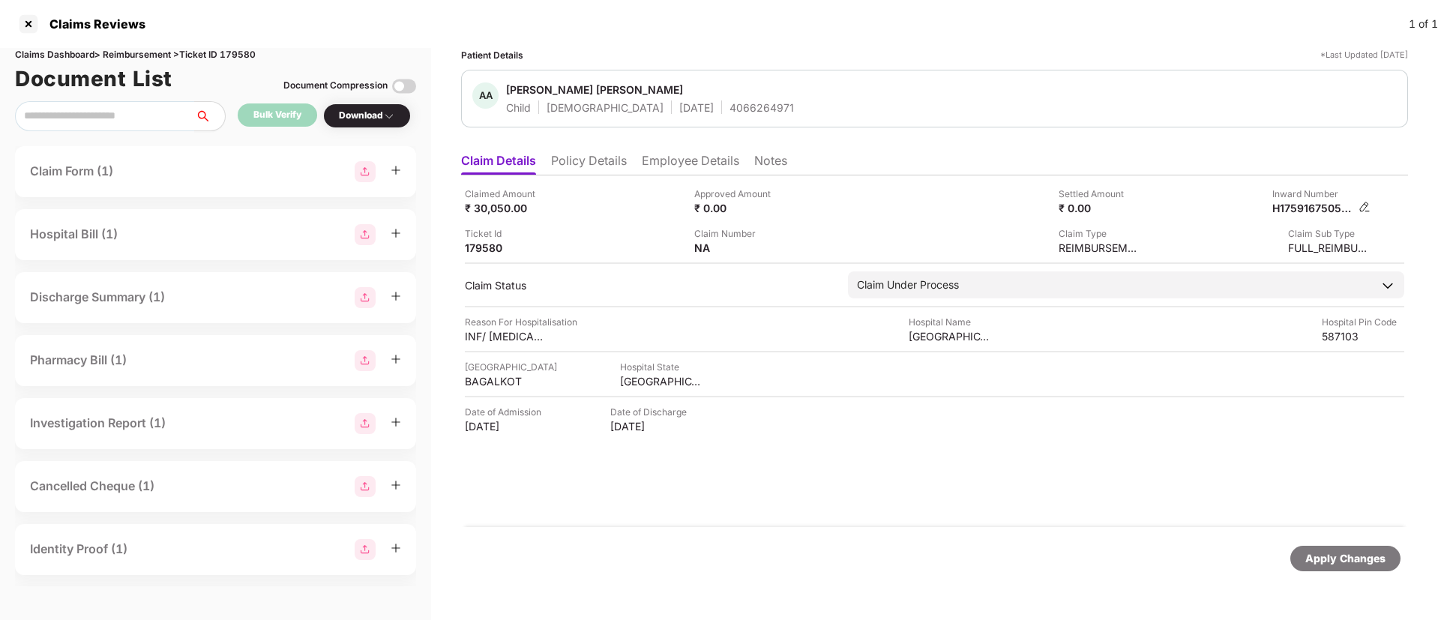
click at [1364, 206] on img at bounding box center [1364, 207] width 12 height 12
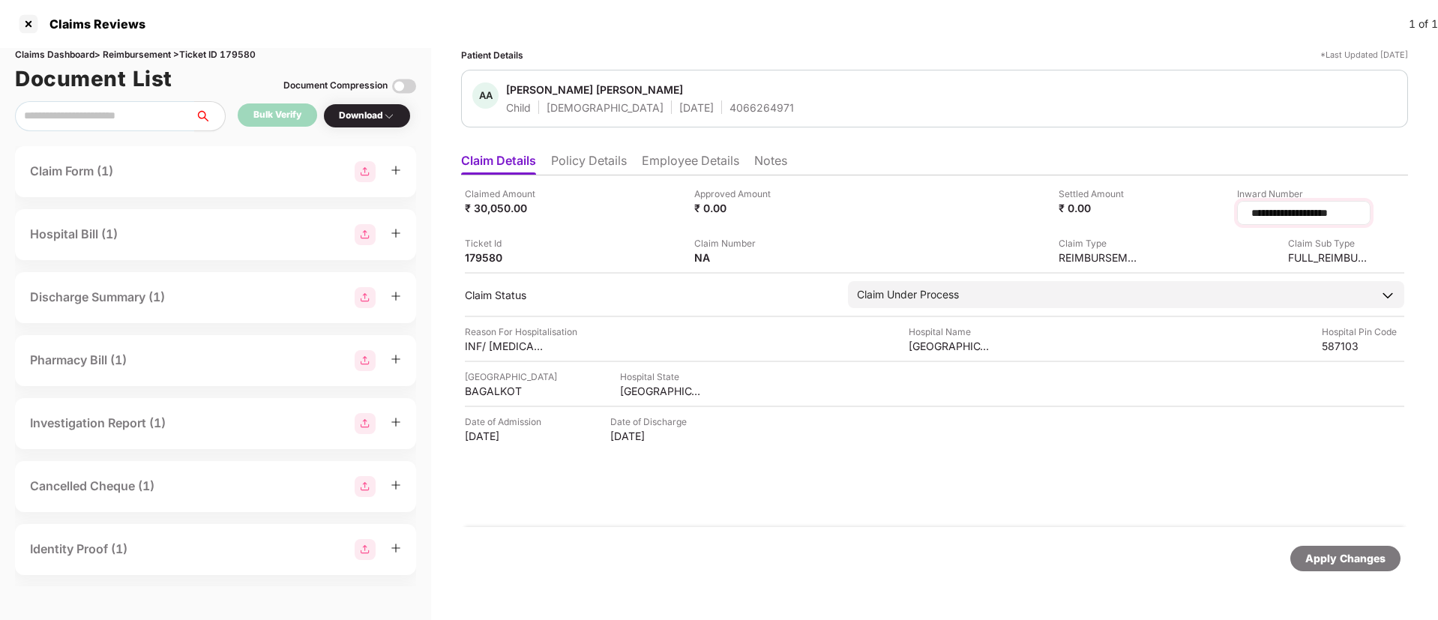
click at [1297, 217] on input "**********" at bounding box center [1304, 213] width 108 height 16
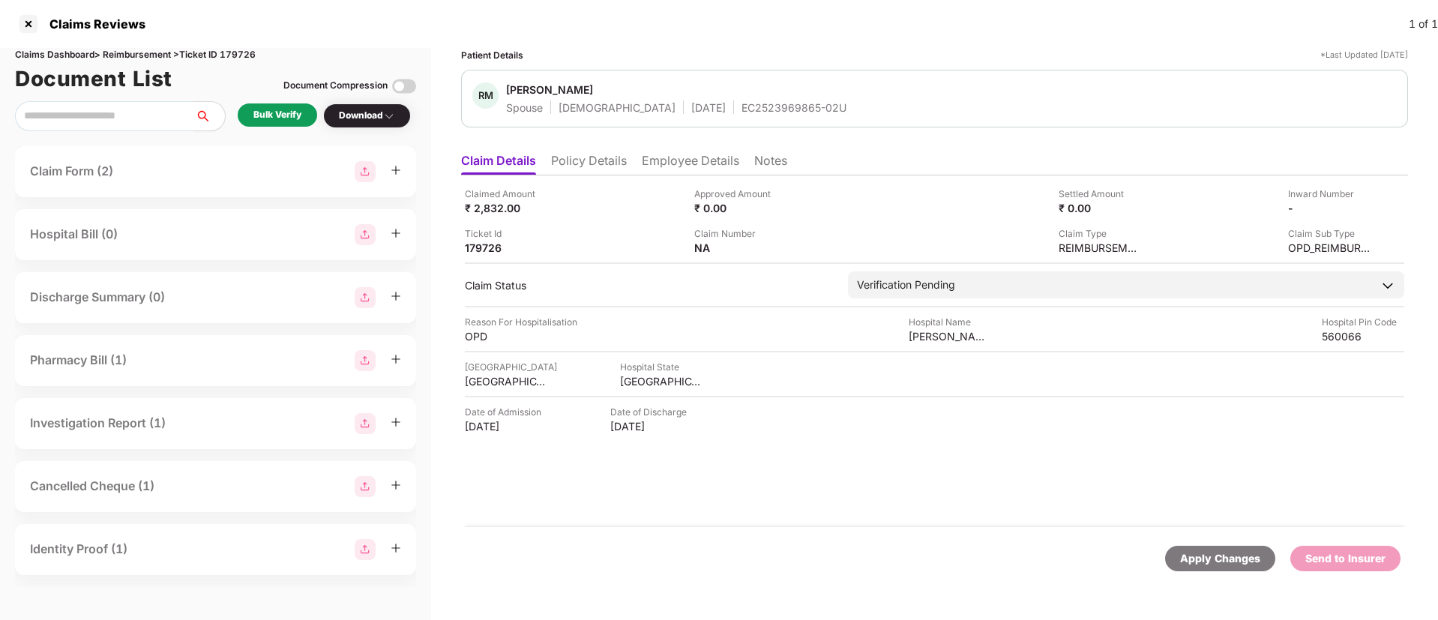
click at [266, 110] on div "Bulk Verify" at bounding box center [277, 115] width 48 height 14
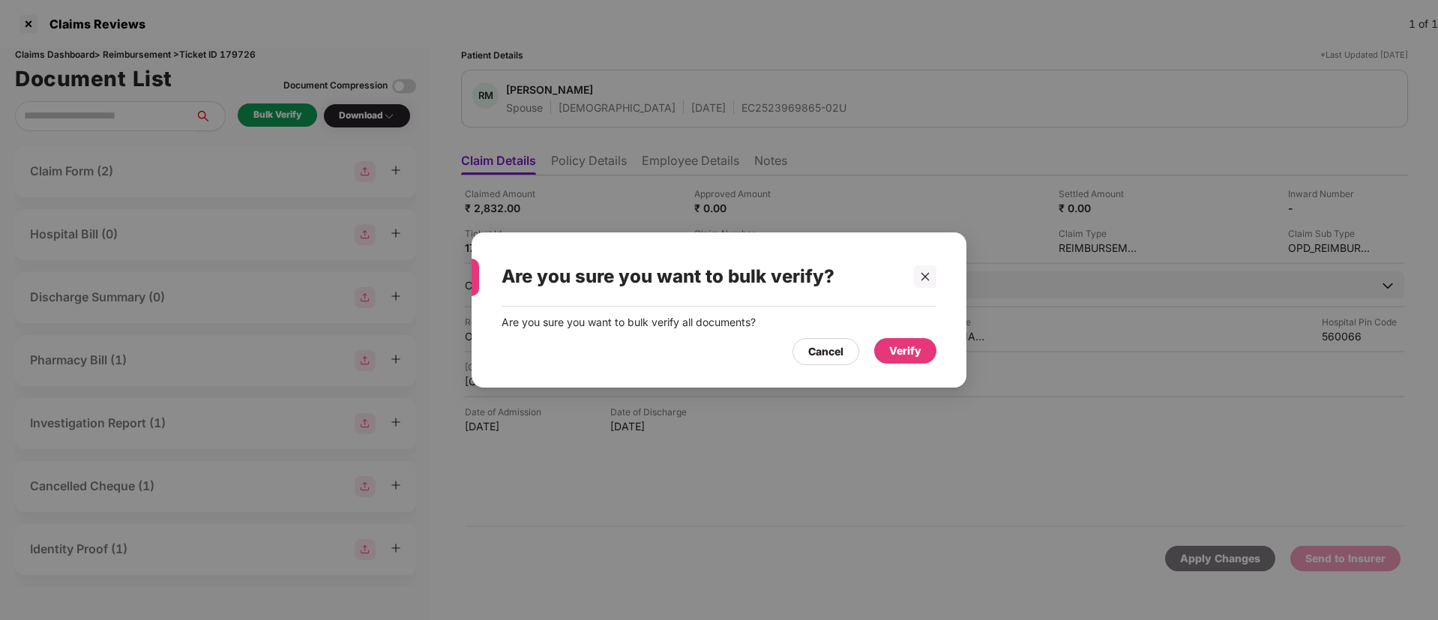
click at [903, 343] on div "Verify" at bounding box center [905, 351] width 32 height 16
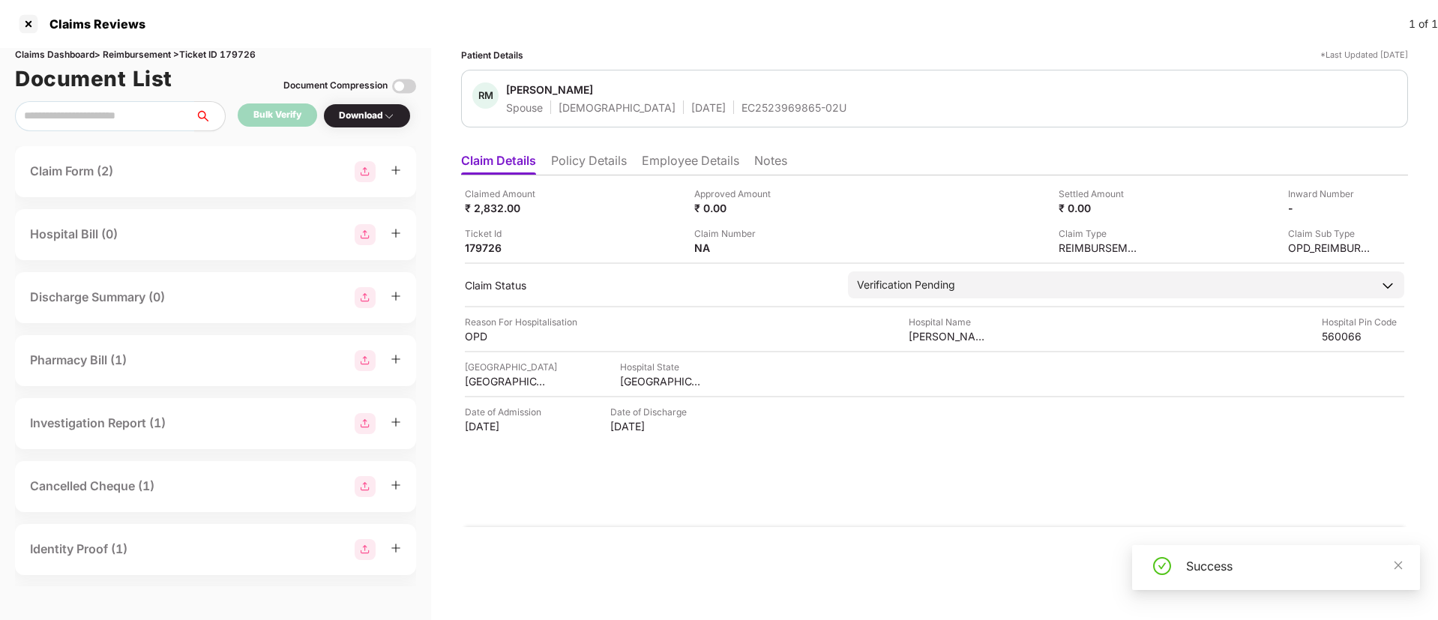
click at [366, 118] on div "Download" at bounding box center [367, 116] width 56 height 14
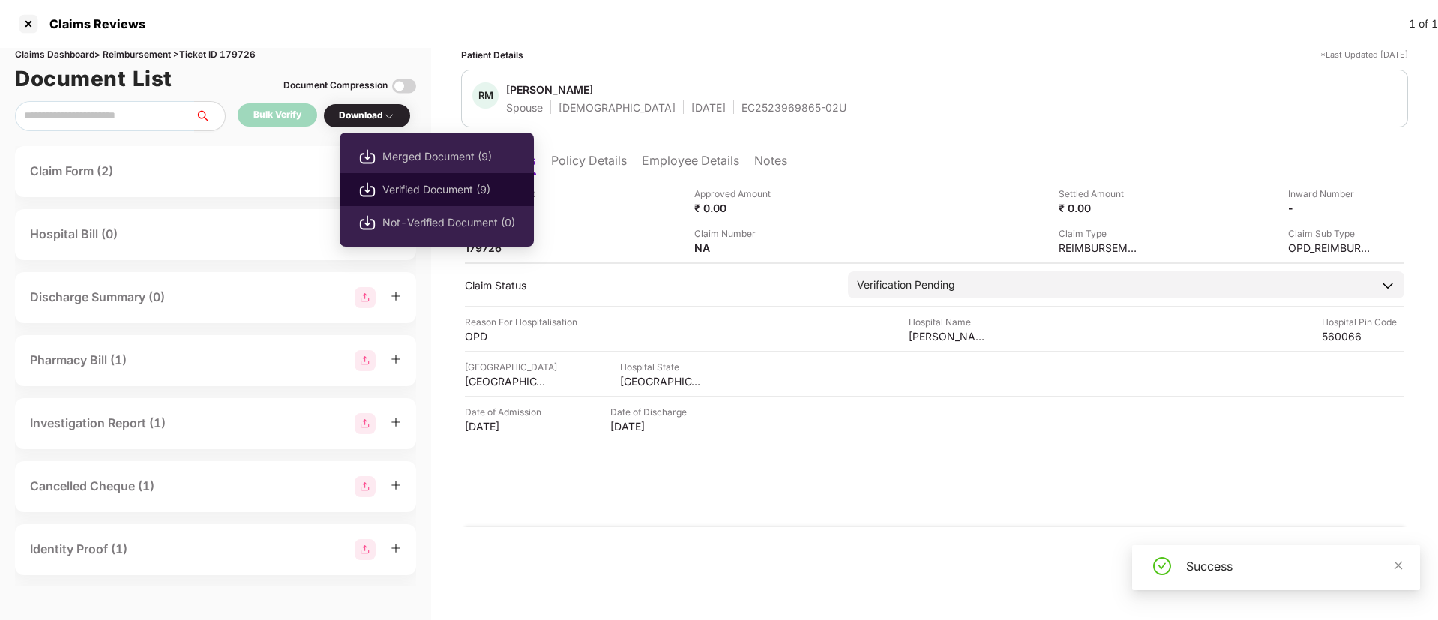
click at [429, 179] on li "Verified Document (9)" at bounding box center [437, 189] width 194 height 33
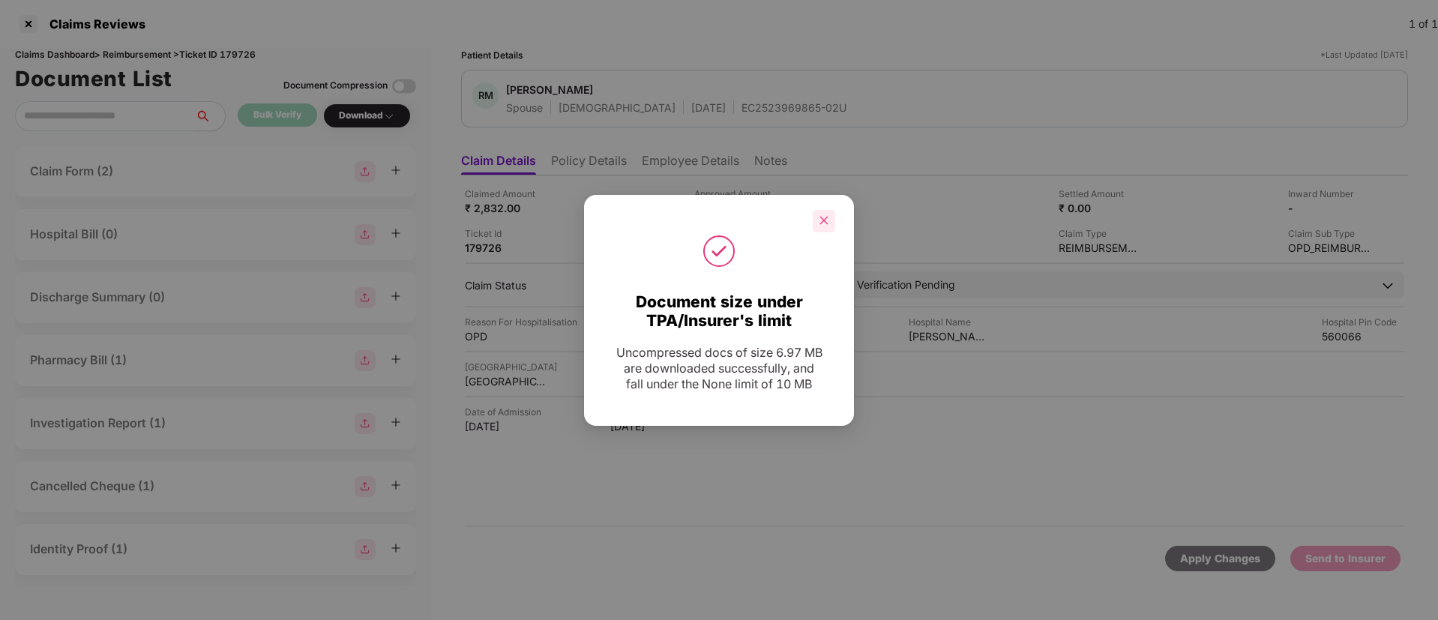
click at [827, 231] on div at bounding box center [824, 221] width 22 height 22
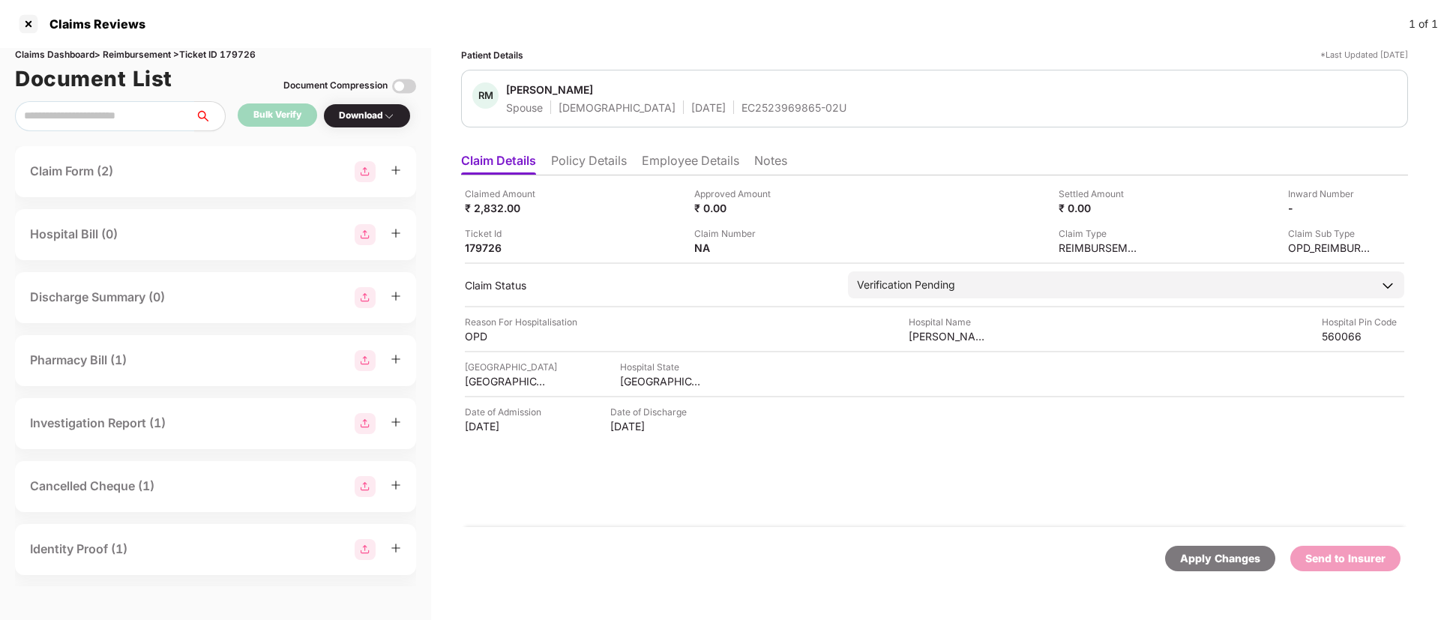
click at [592, 175] on div "Claimed Amount ₹ 2,832.00 Approved Amount ₹ 0.00 Settled Amount ₹ 0.00 Inward N…" at bounding box center [934, 351] width 947 height 352
click at [574, 169] on li "Policy Details" at bounding box center [589, 164] width 76 height 22
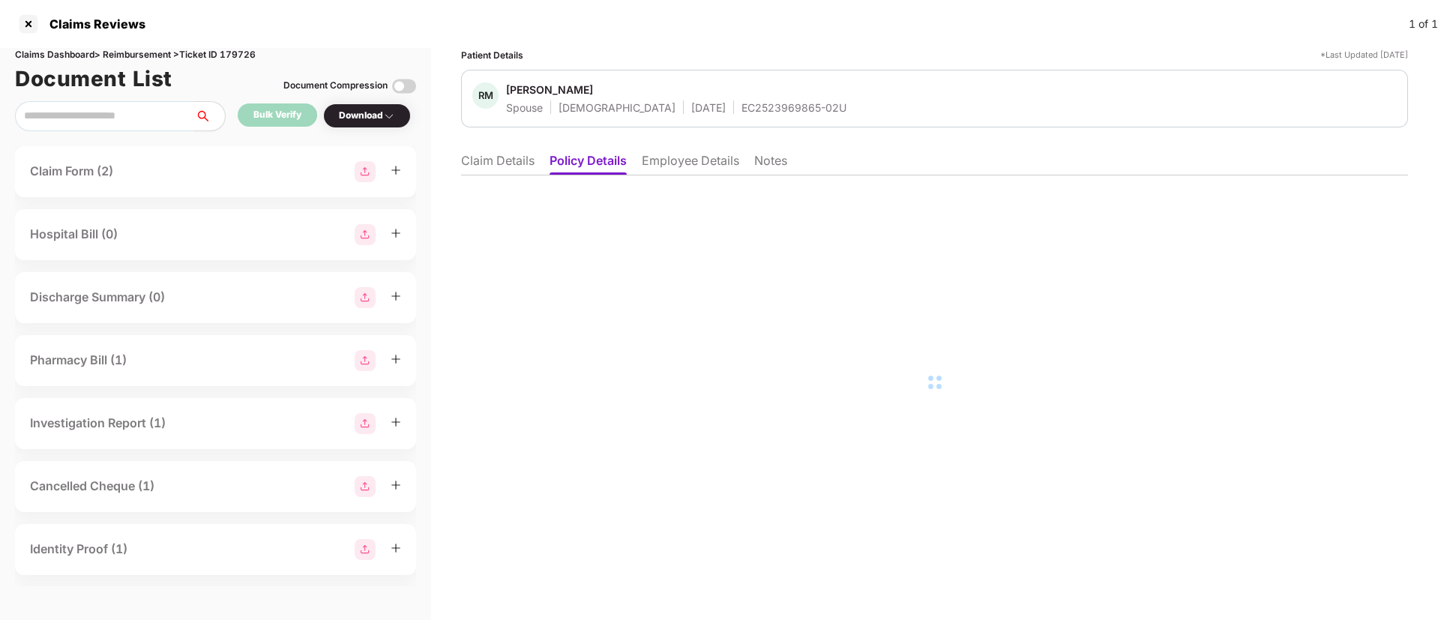
click at [495, 175] on div at bounding box center [934, 382] width 947 height 414
click at [505, 167] on li "Claim Details" at bounding box center [497, 164] width 73 height 22
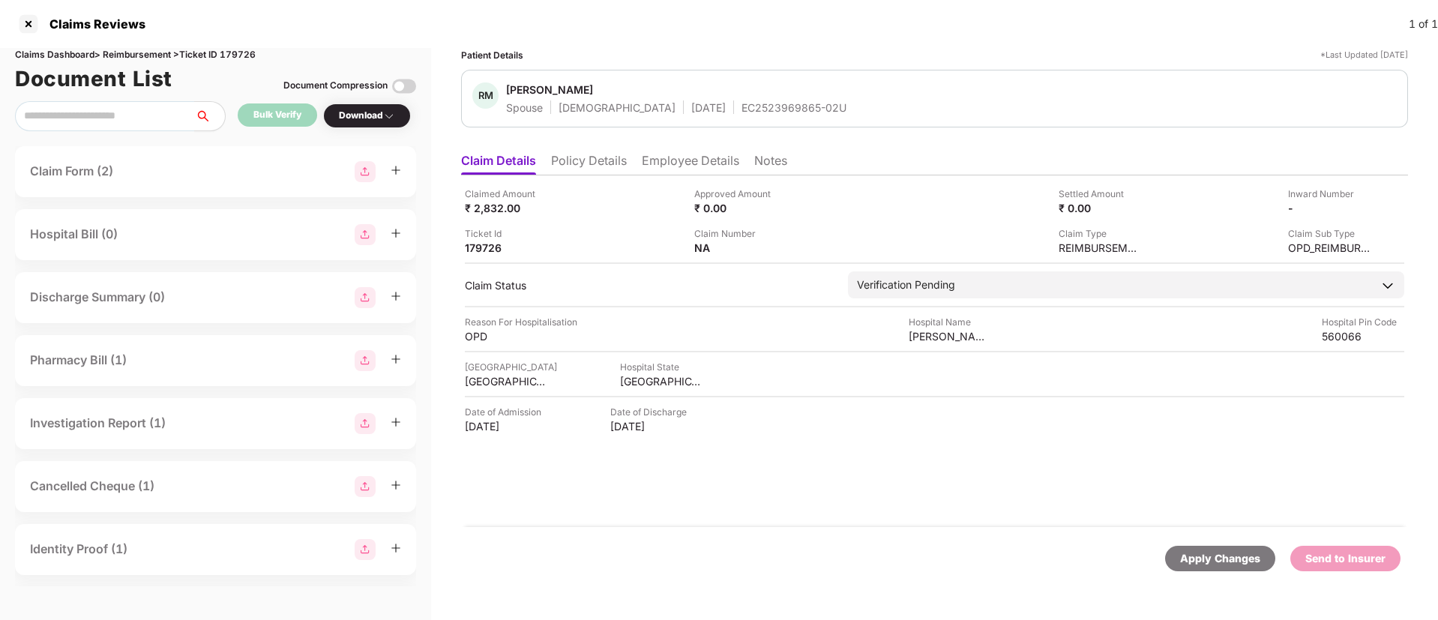
click at [674, 163] on li "Employee Details" at bounding box center [690, 164] width 97 height 22
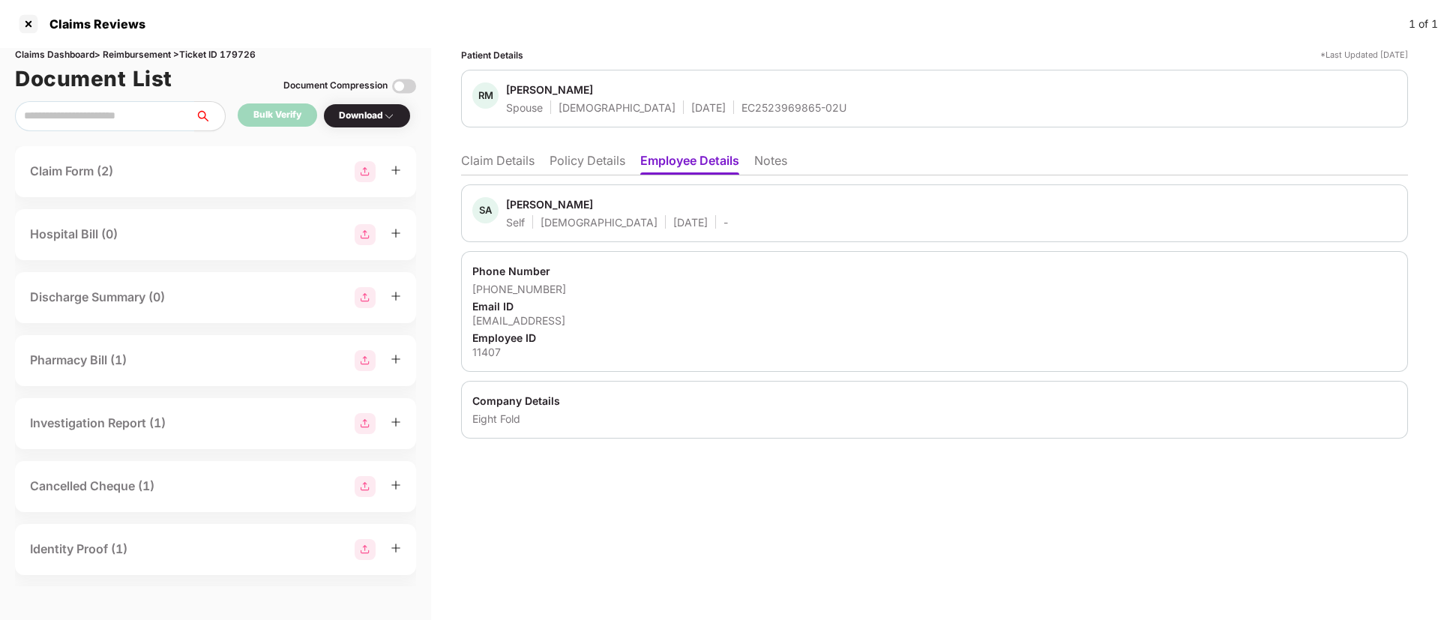
click at [485, 352] on div "11407" at bounding box center [934, 352] width 924 height 14
copy div "11407"
click at [502, 160] on li "Claim Details" at bounding box center [497, 164] width 73 height 22
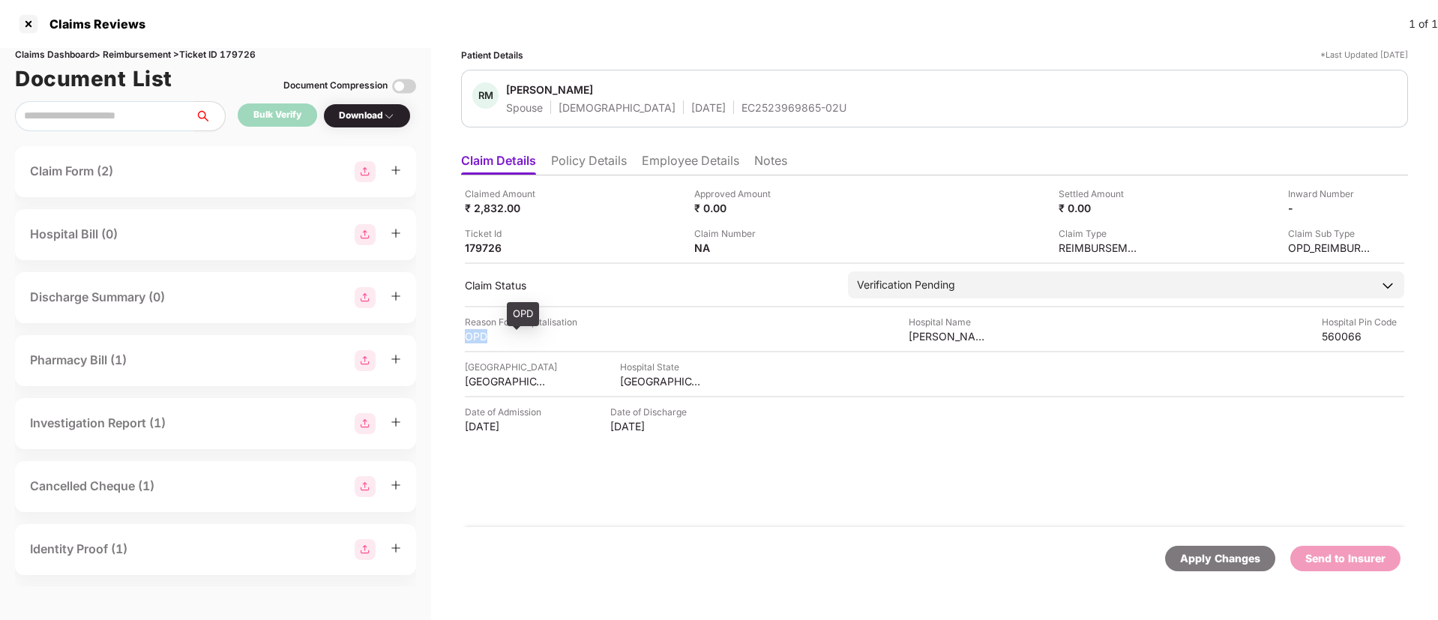
drag, startPoint x: 466, startPoint y: 333, endPoint x: 504, endPoint y: 332, distance: 37.5
click at [504, 332] on div "OPD" at bounding box center [506, 336] width 82 height 14
copy div "OPD"
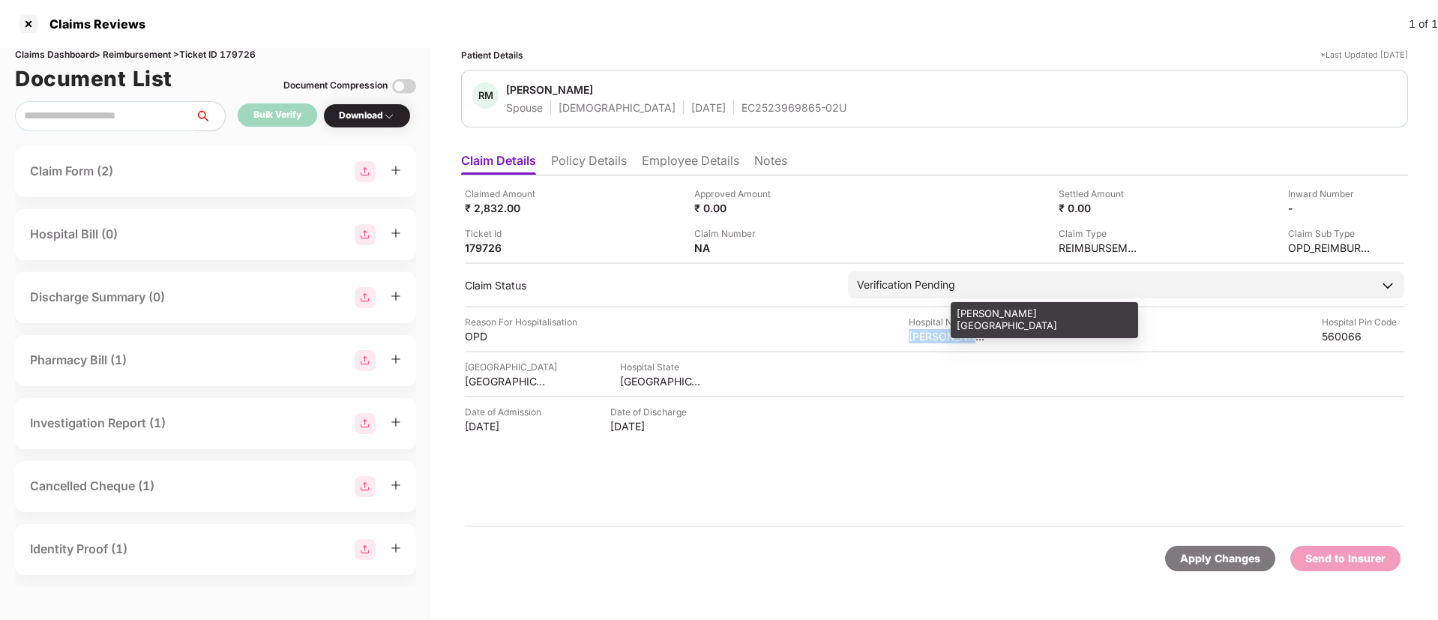
drag, startPoint x: 908, startPoint y: 335, endPoint x: 970, endPoint y: 341, distance: 62.5
click at [970, 341] on div "Reason For Hospitalisation OPD Hospital Name Dr Raj center Hospital Pin Code 56…" at bounding box center [934, 329] width 939 height 28
copy div "Dr Raj cente"
click at [1364, 205] on img at bounding box center [1364, 207] width 12 height 12
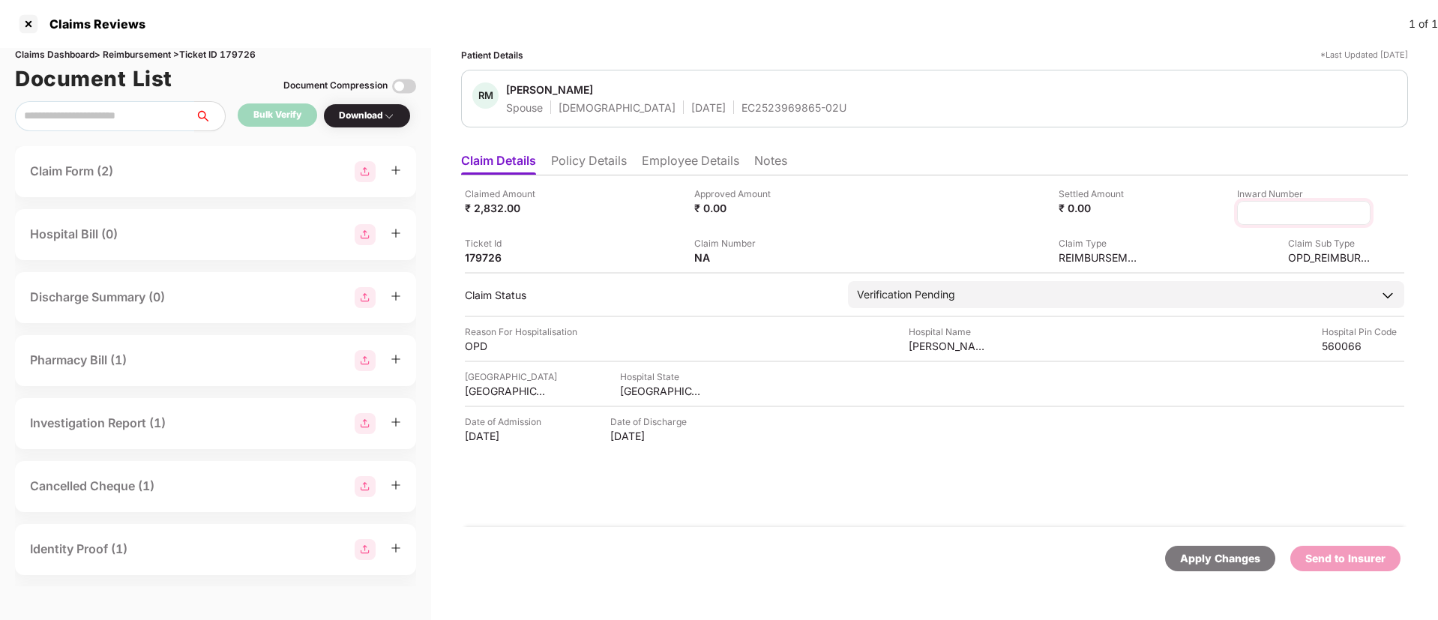
click at [1260, 207] on input at bounding box center [1304, 213] width 108 height 16
type input "**********"
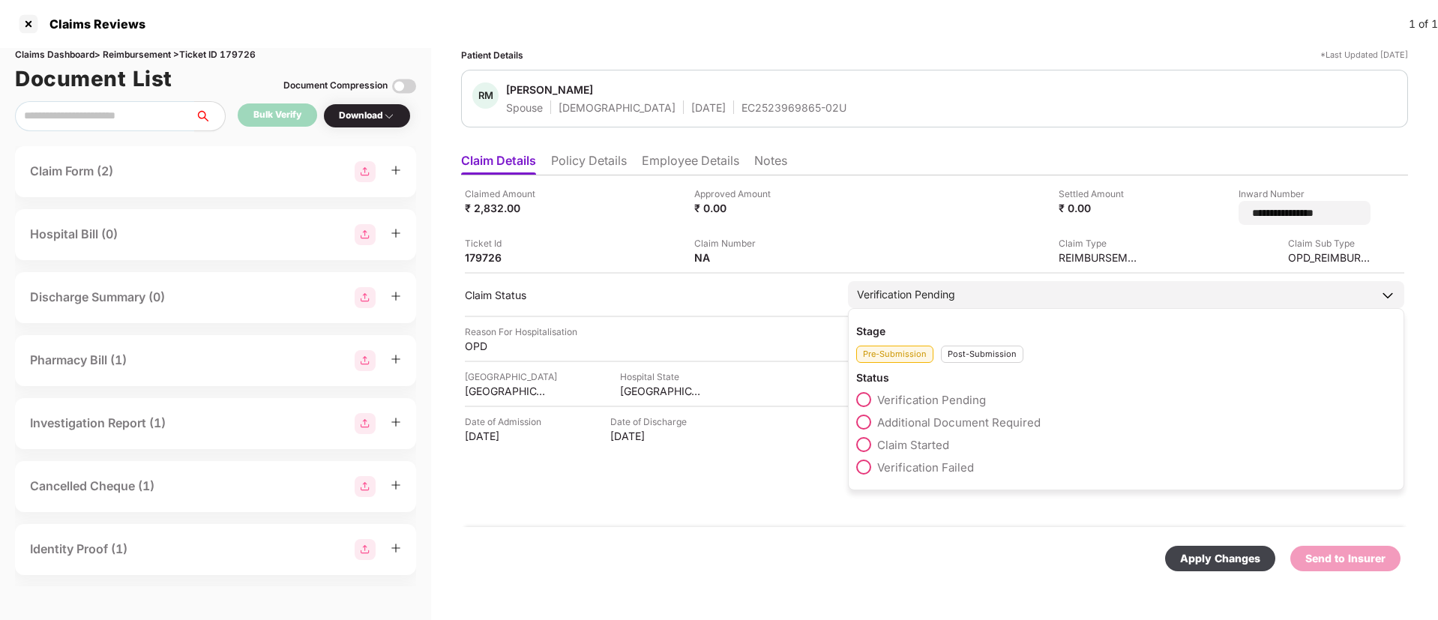
click at [965, 350] on div "Post-Submission" at bounding box center [982, 354] width 82 height 17
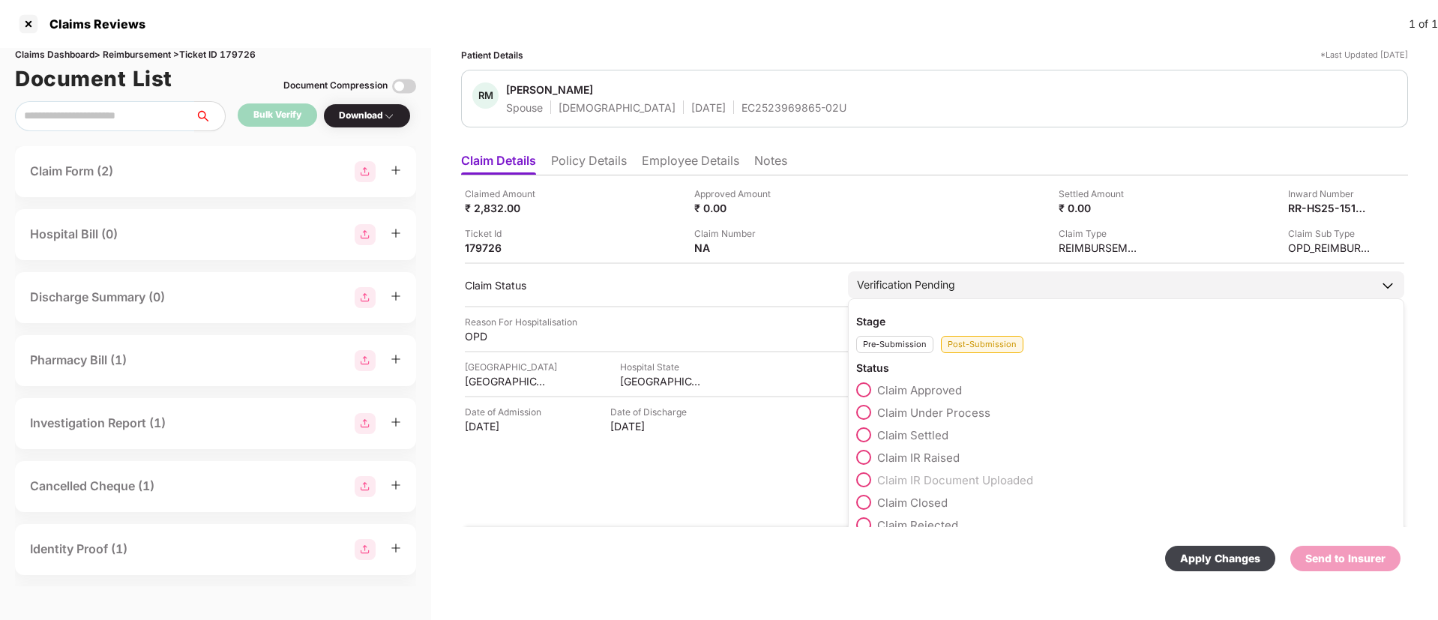
click at [863, 413] on span at bounding box center [863, 412] width 15 height 15
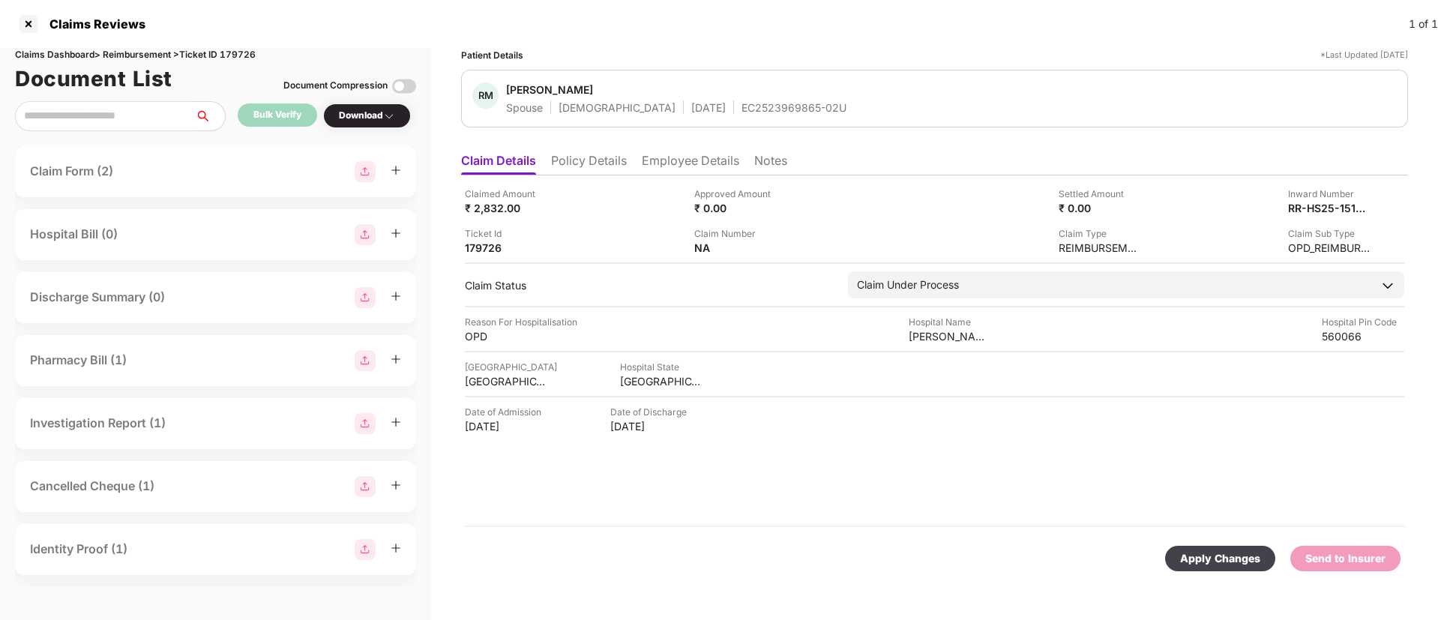
click at [1209, 563] on div "Apply Changes" at bounding box center [1220, 558] width 80 height 16
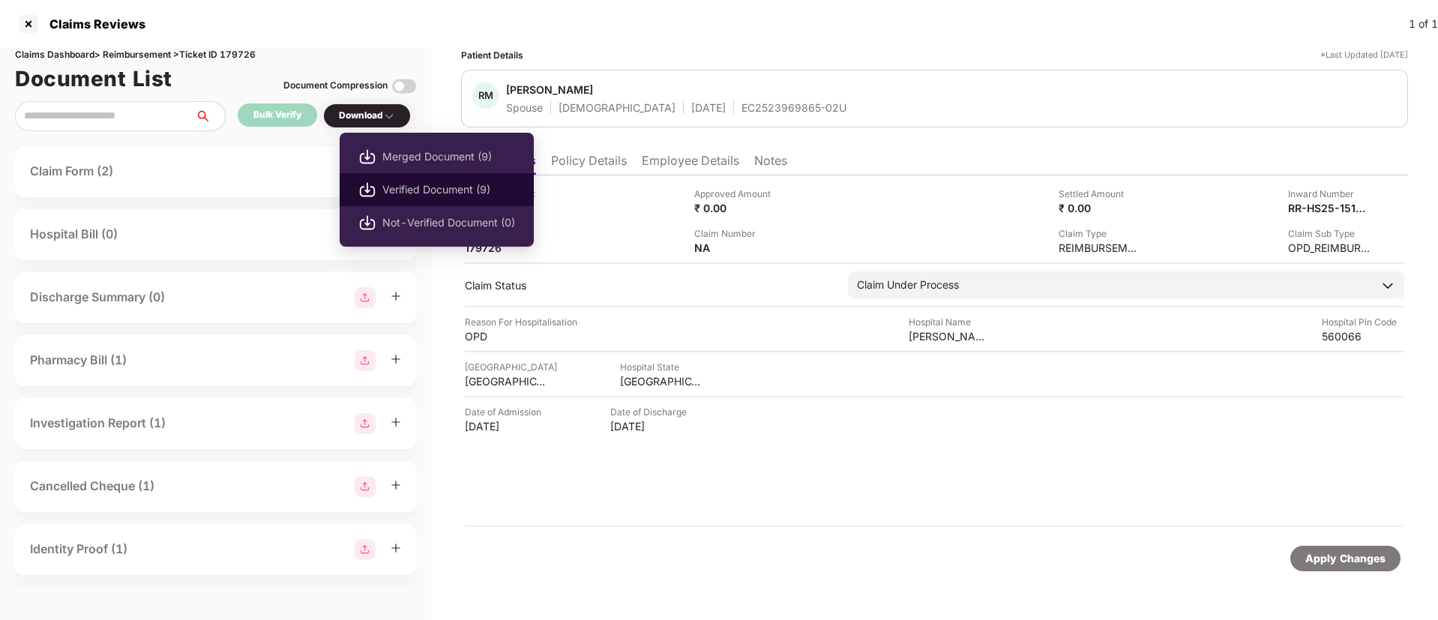
click at [413, 199] on li "Verified Document (9)" at bounding box center [437, 189] width 194 height 33
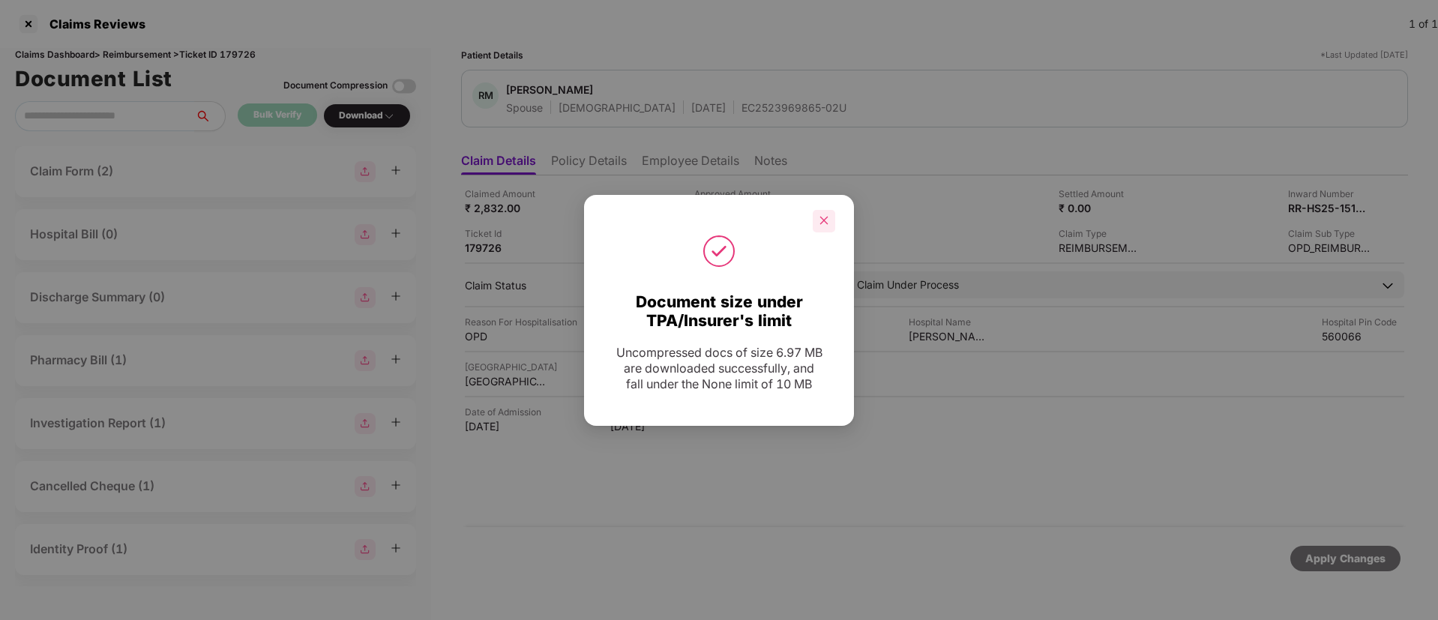
click at [829, 214] on div at bounding box center [824, 221] width 22 height 22
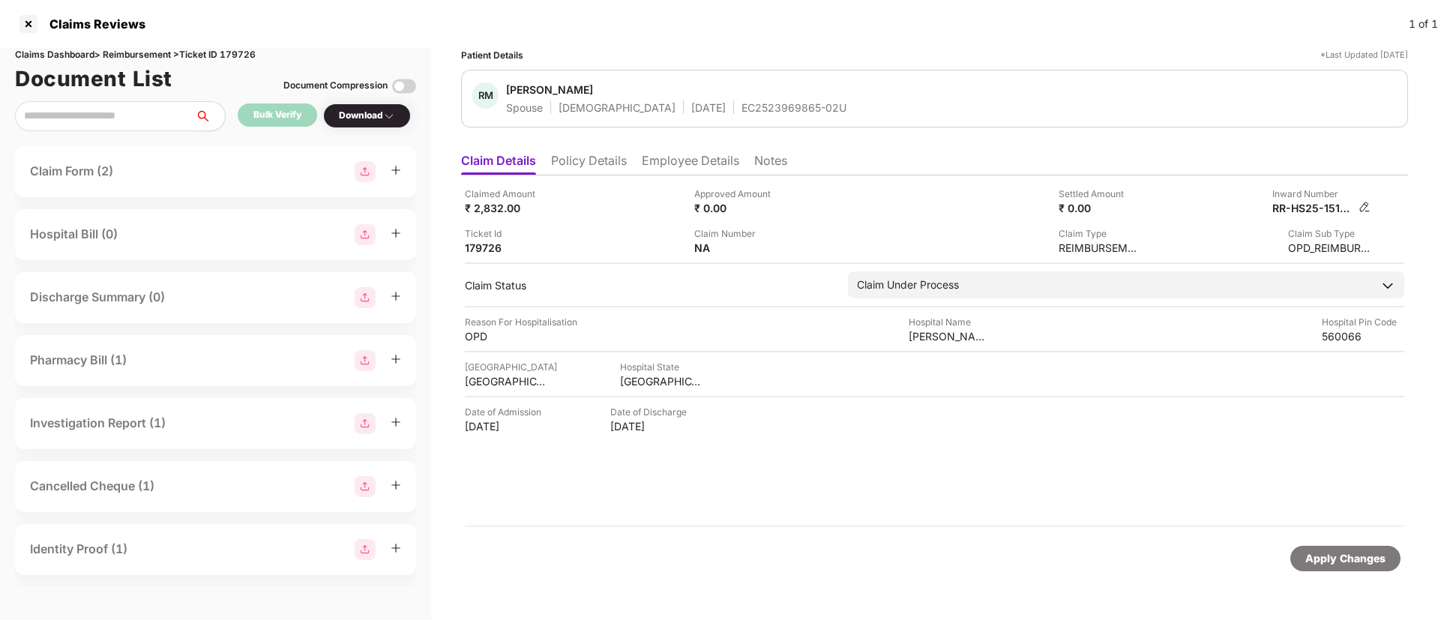
click at [1361, 205] on img at bounding box center [1364, 207] width 12 height 12
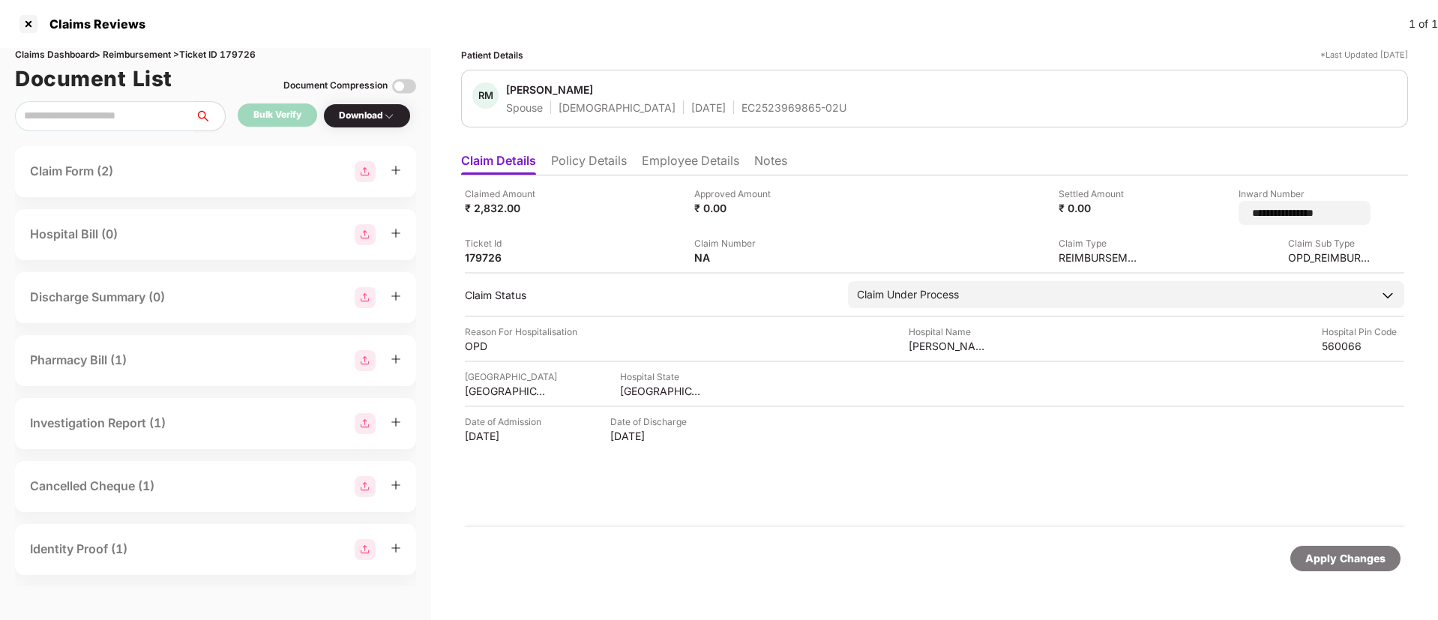
drag, startPoint x: 1317, startPoint y: 217, endPoint x: 1169, endPoint y: 214, distance: 148.5
click at [1169, 214] on div "**********" at bounding box center [1261, 206] width 218 height 38
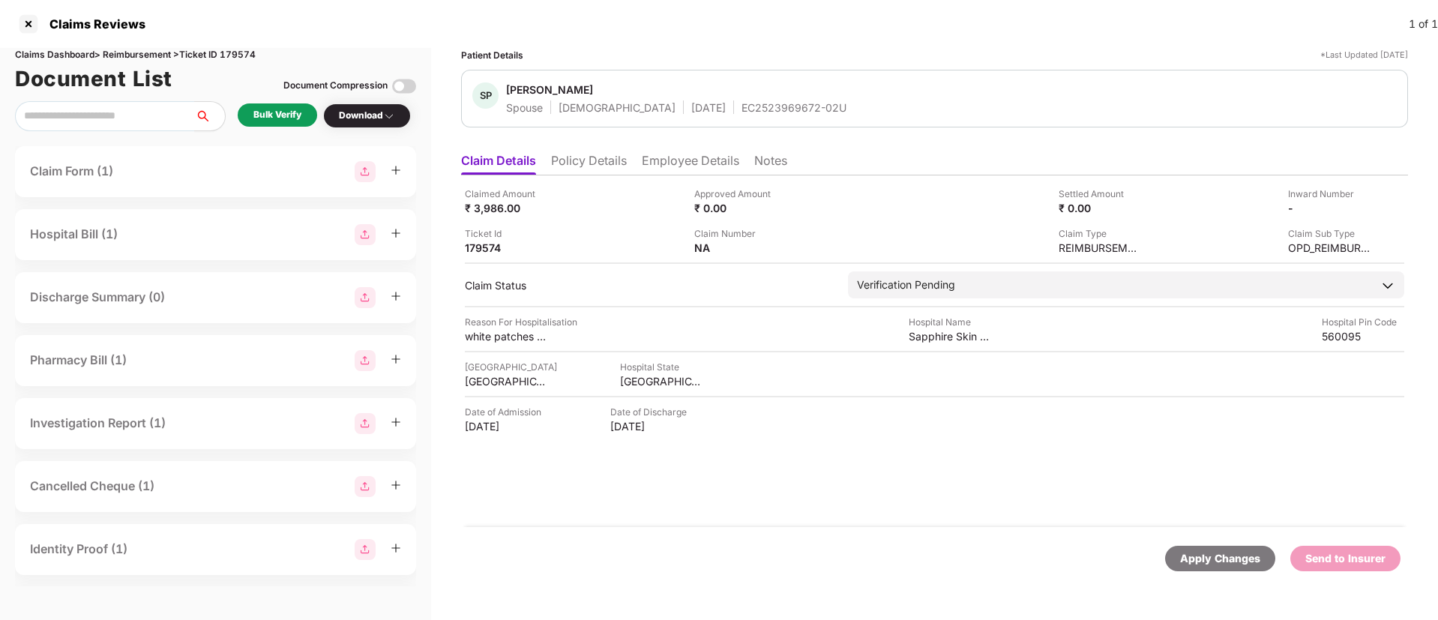
click at [688, 176] on div "Claimed Amount ₹ 3,986.00 Approved Amount ₹ 0.00 Settled Amount ₹ 0.00 Inward N…" at bounding box center [934, 351] width 947 height 352
click at [678, 160] on li "Employee Details" at bounding box center [690, 164] width 97 height 22
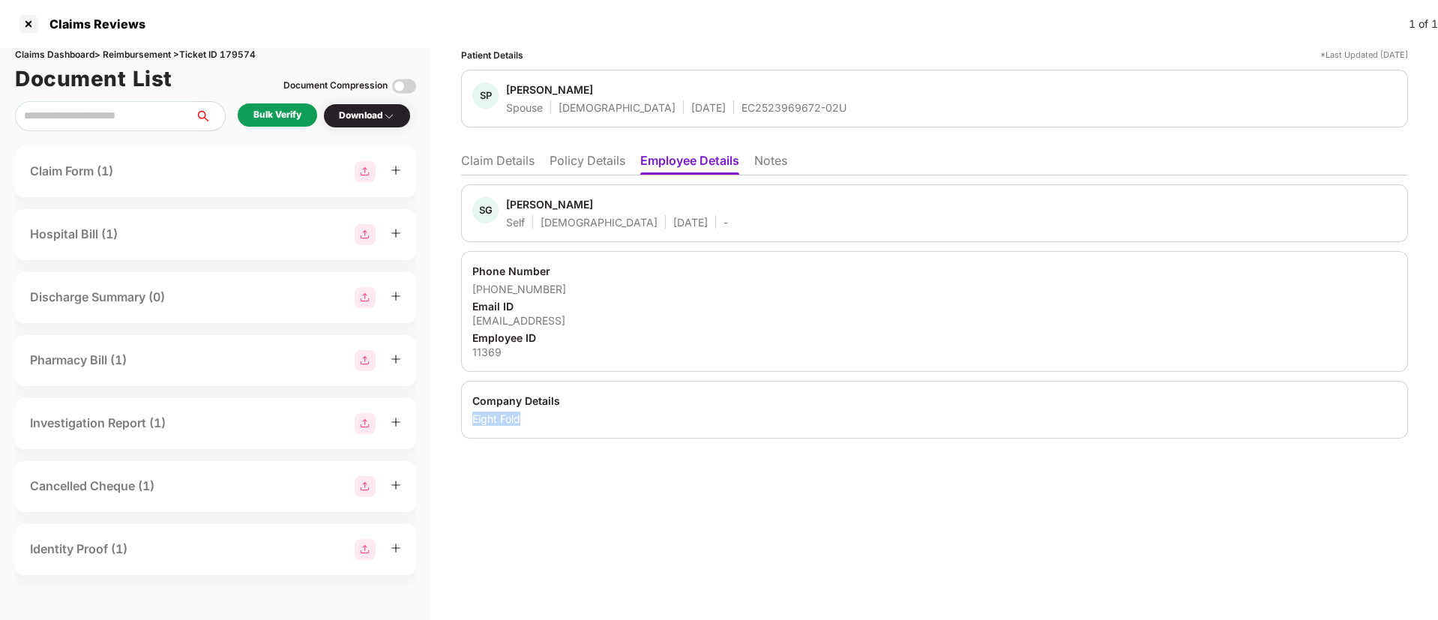
drag, startPoint x: 473, startPoint y: 418, endPoint x: 533, endPoint y: 418, distance: 60.0
click at [532, 418] on div "Eight Fold" at bounding box center [934, 419] width 924 height 14
click at [481, 340] on div "Employee ID" at bounding box center [934, 338] width 924 height 14
click at [486, 347] on div "11369" at bounding box center [934, 352] width 924 height 14
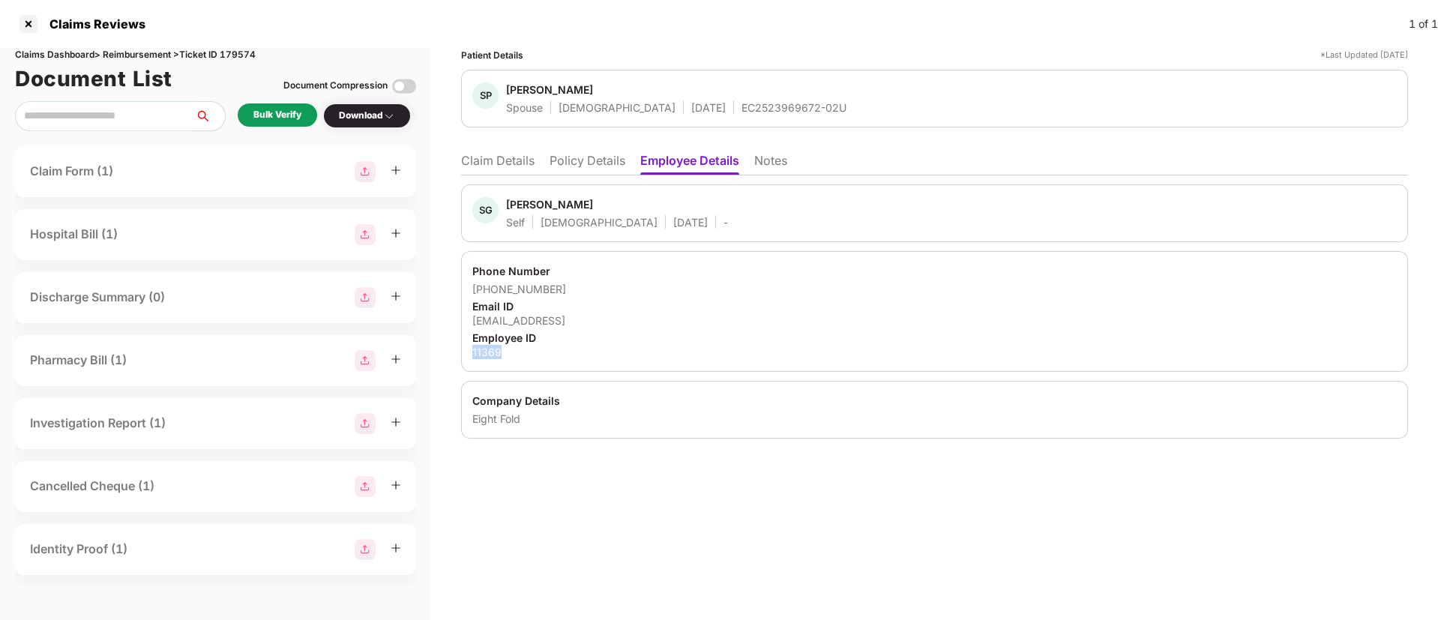
copy div "11369"
click at [531, 163] on li "Claim Details" at bounding box center [497, 164] width 73 height 22
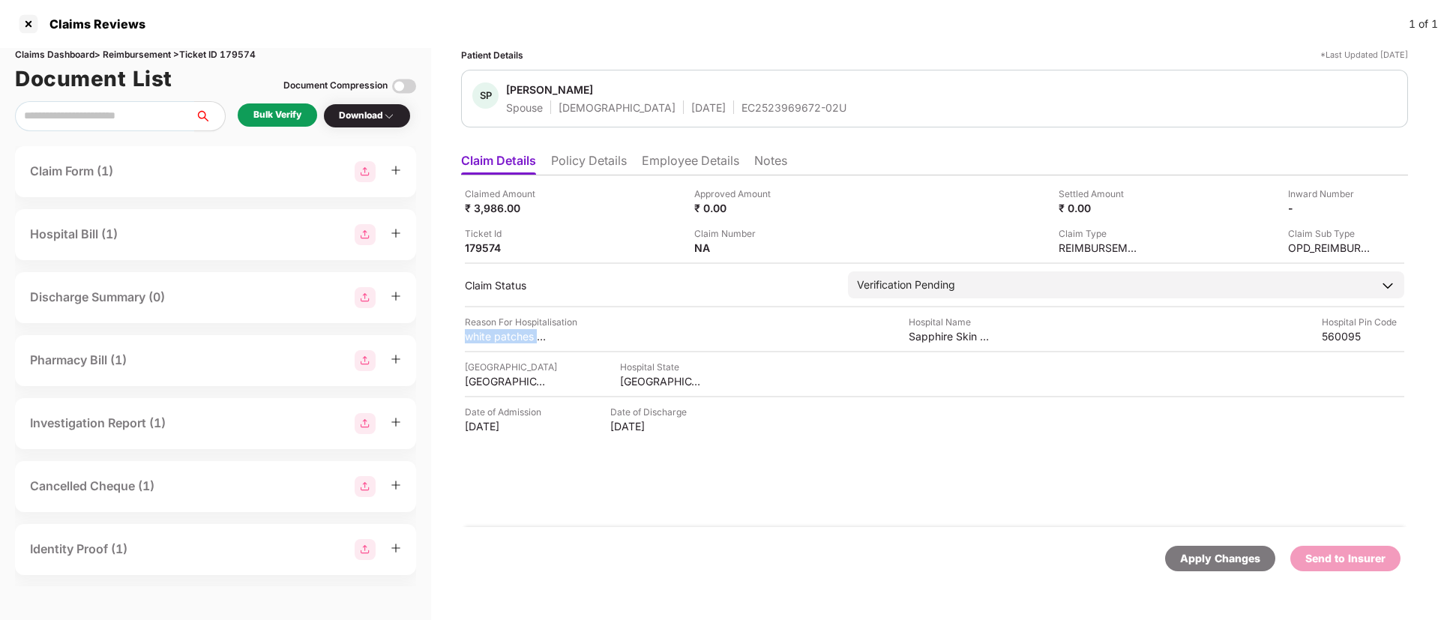
drag, startPoint x: 456, startPoint y: 335, endPoint x: 553, endPoint y: 336, distance: 96.7
click at [553, 336] on div "Patient Details *Last Updated [DATE] SP [PERSON_NAME] Spouse [DEMOGRAPHIC_DATA]…" at bounding box center [934, 334] width 1007 height 572
copy div "white patches on"
drag, startPoint x: 909, startPoint y: 337, endPoint x: 993, endPoint y: 336, distance: 83.2
click at [993, 336] on div "Reason For Hospitalisation white patches on Abdomen Hospital Name Sapphire Skin…" at bounding box center [934, 329] width 939 height 28
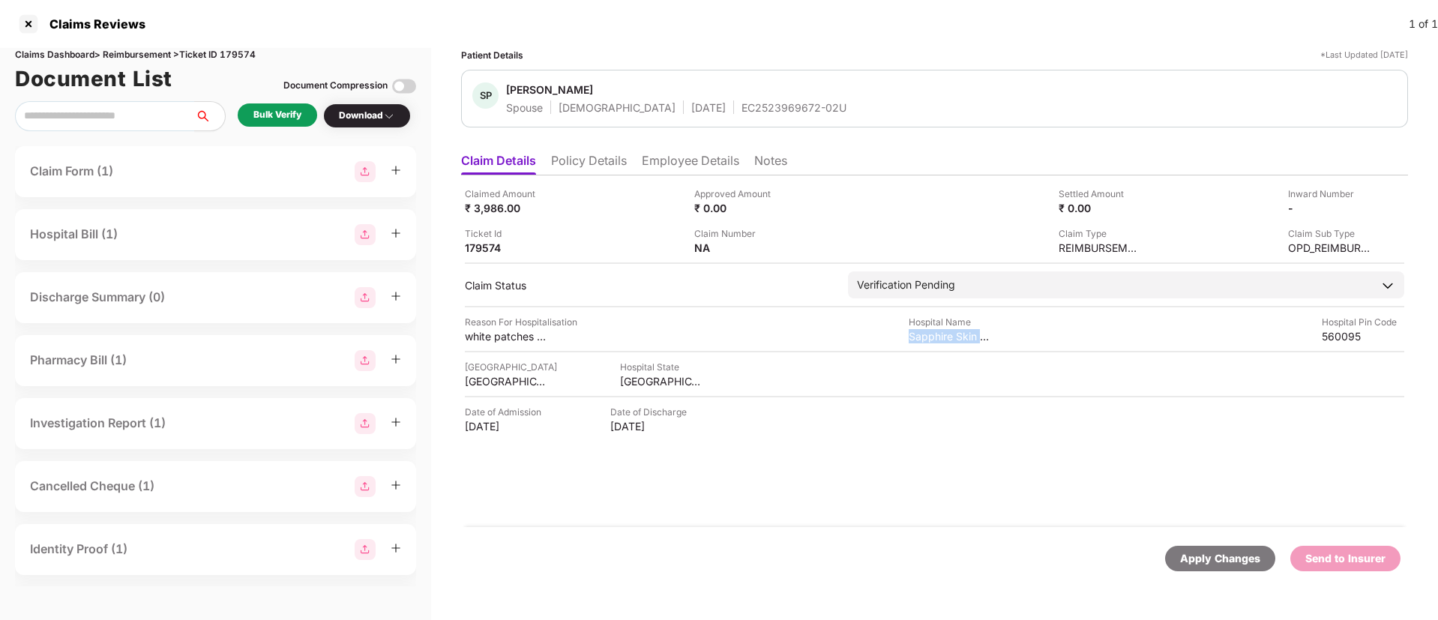
copy div "Sapphire Skin an"
click at [1364, 204] on img at bounding box center [1364, 207] width 12 height 12
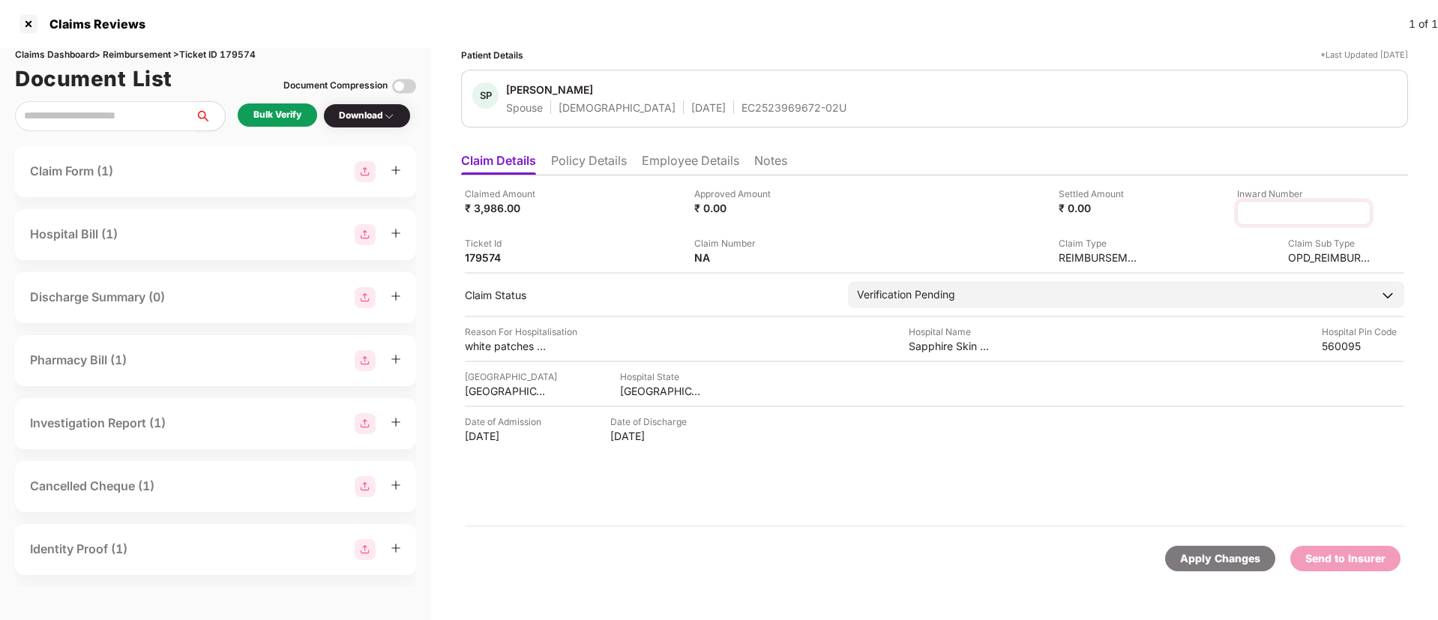
click at [1271, 213] on input at bounding box center [1304, 213] width 108 height 16
type input "**********"
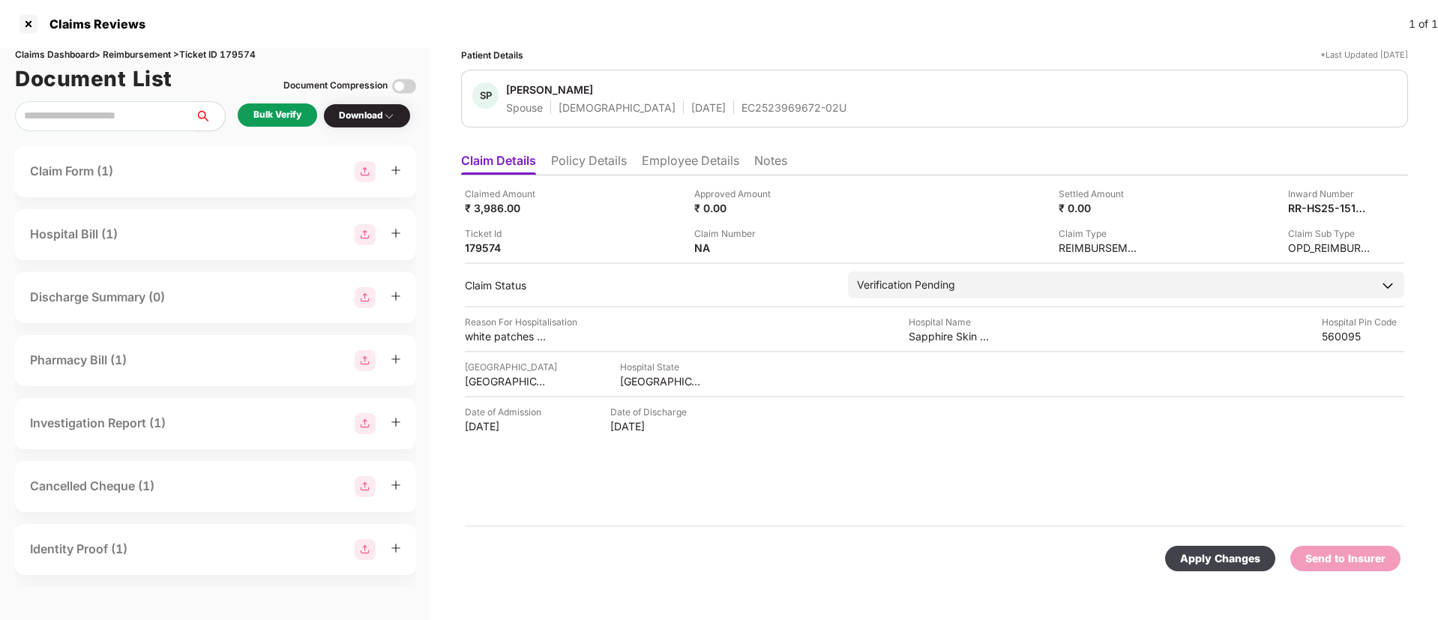
click at [268, 109] on div "Bulk Verify" at bounding box center [277, 115] width 48 height 14
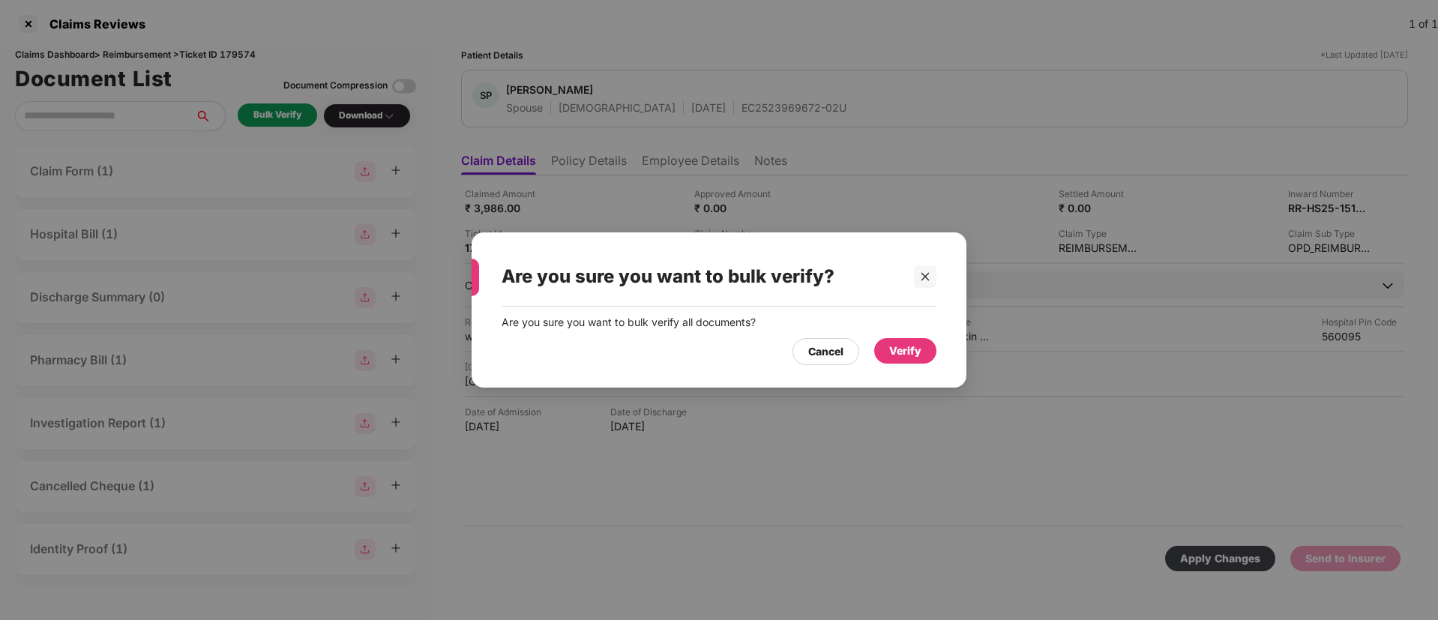
click at [911, 353] on div "Verify" at bounding box center [905, 351] width 32 height 16
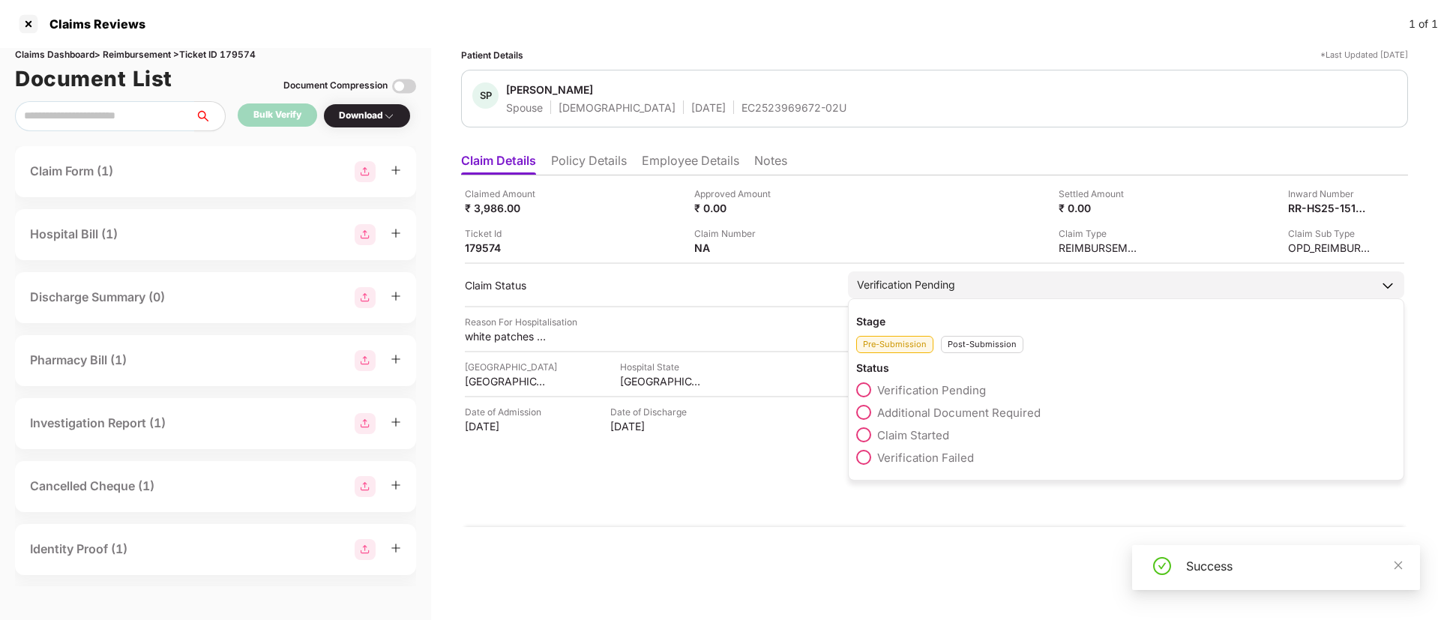
click at [979, 344] on div "Post-Submission" at bounding box center [982, 344] width 82 height 17
click at [862, 409] on span at bounding box center [863, 412] width 15 height 15
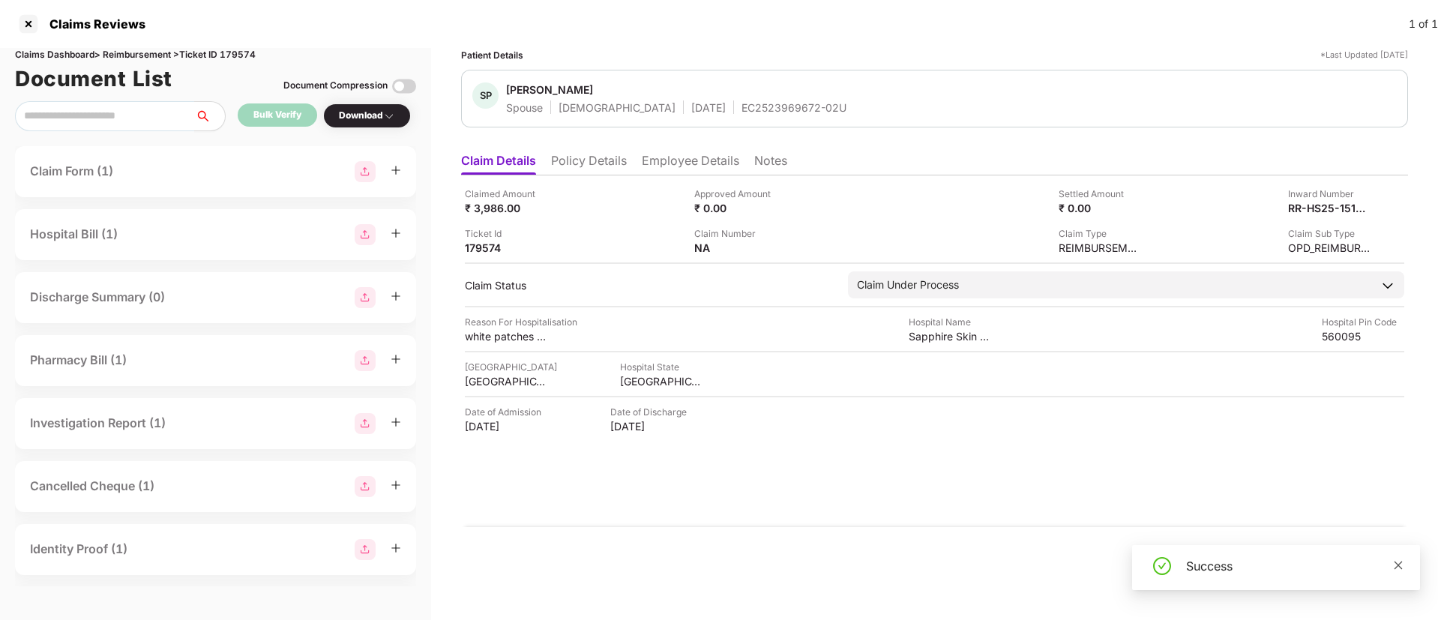
click at [1397, 564] on icon "close" at bounding box center [1398, 565] width 8 height 8
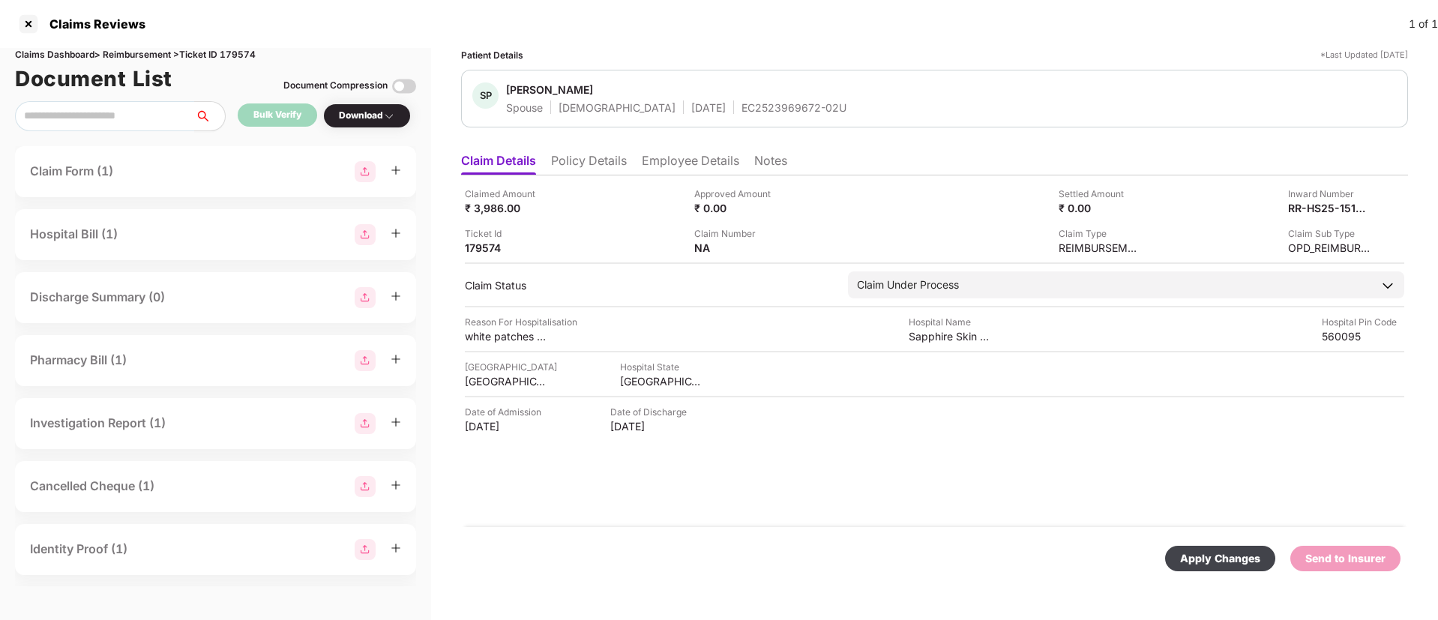
click at [1213, 550] on div "Apply Changes" at bounding box center [1220, 558] width 80 height 16
click at [376, 118] on div "Download" at bounding box center [367, 116] width 56 height 14
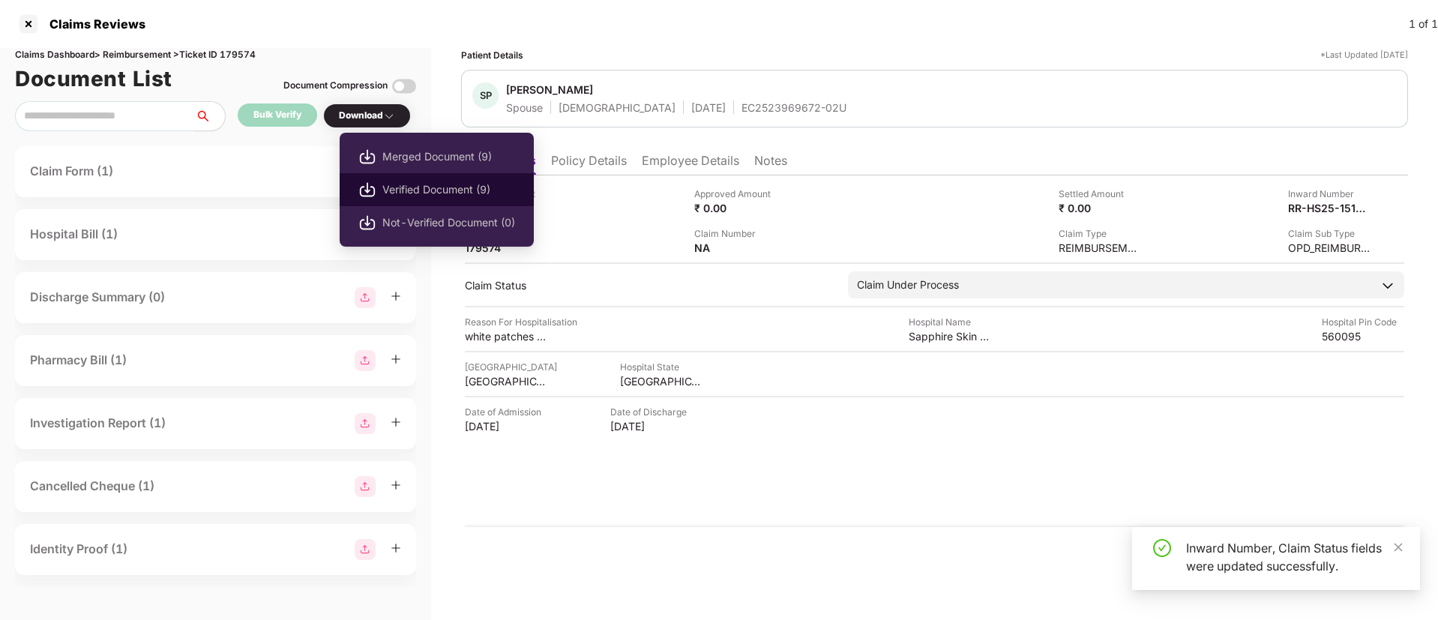
click at [415, 188] on span "Verified Document (9)" at bounding box center [448, 189] width 133 height 16
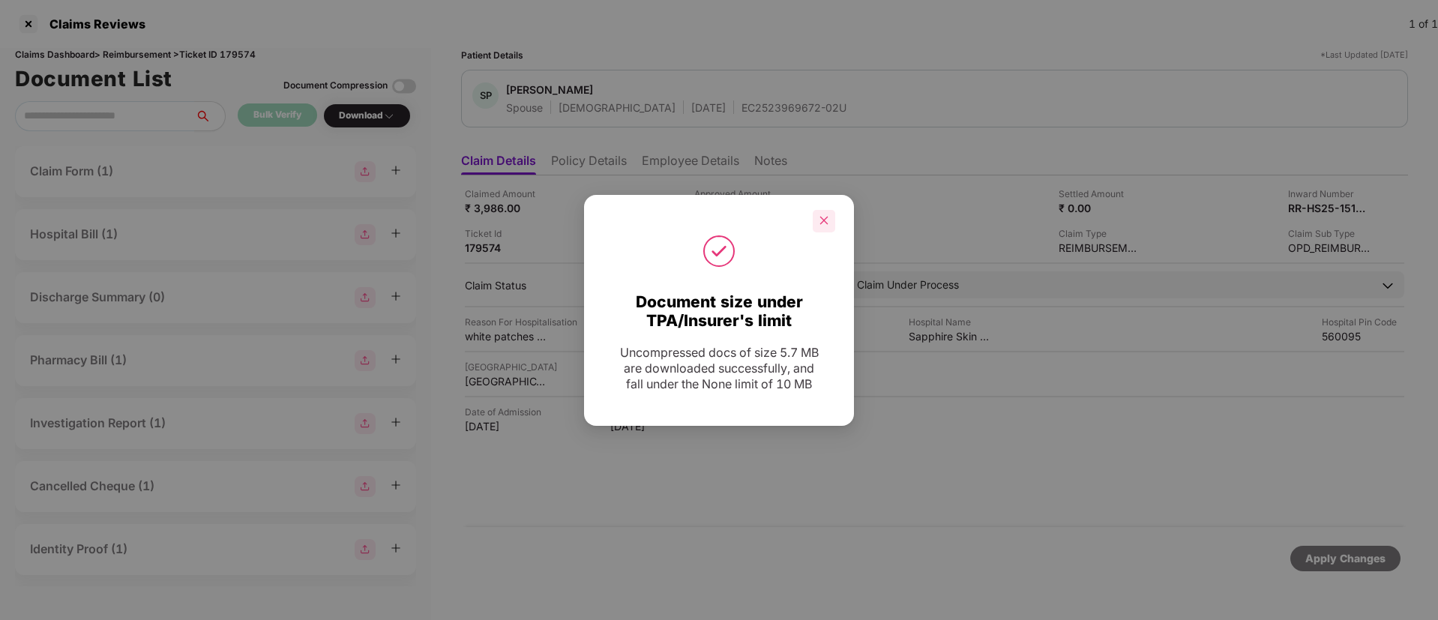
click at [822, 223] on icon "close" at bounding box center [824, 220] width 10 height 10
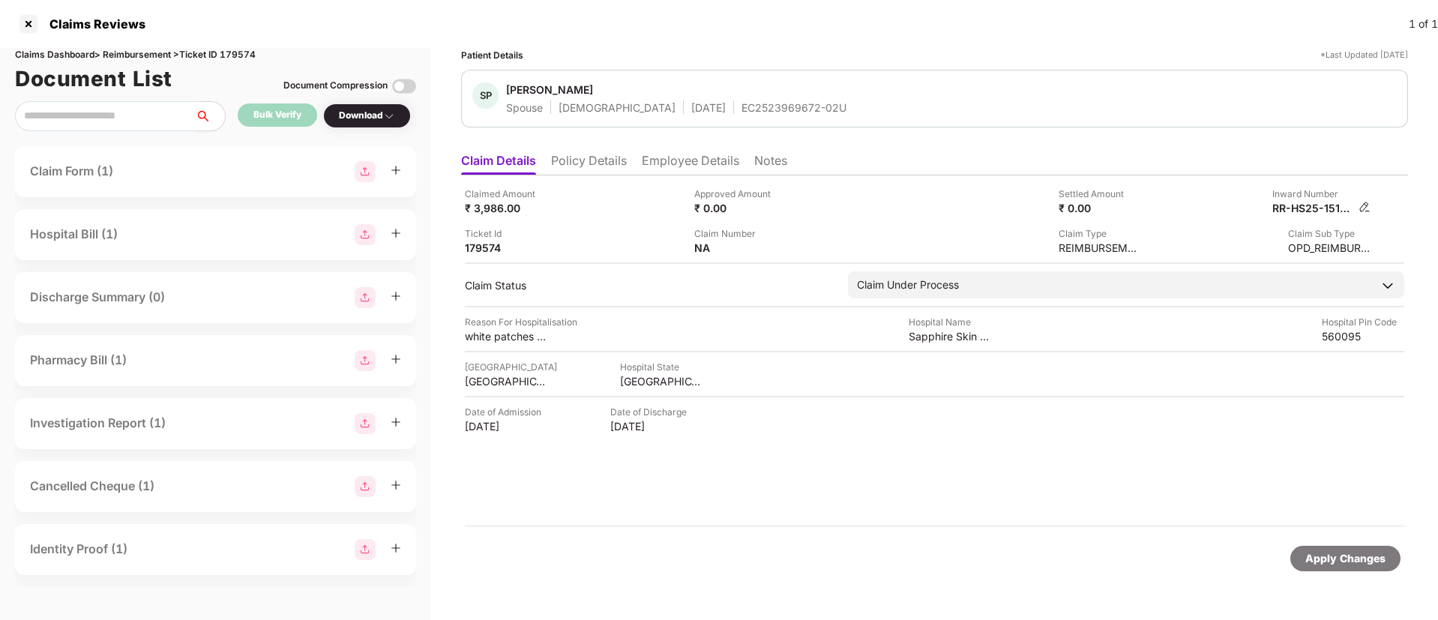
click at [1360, 206] on img at bounding box center [1364, 207] width 12 height 12
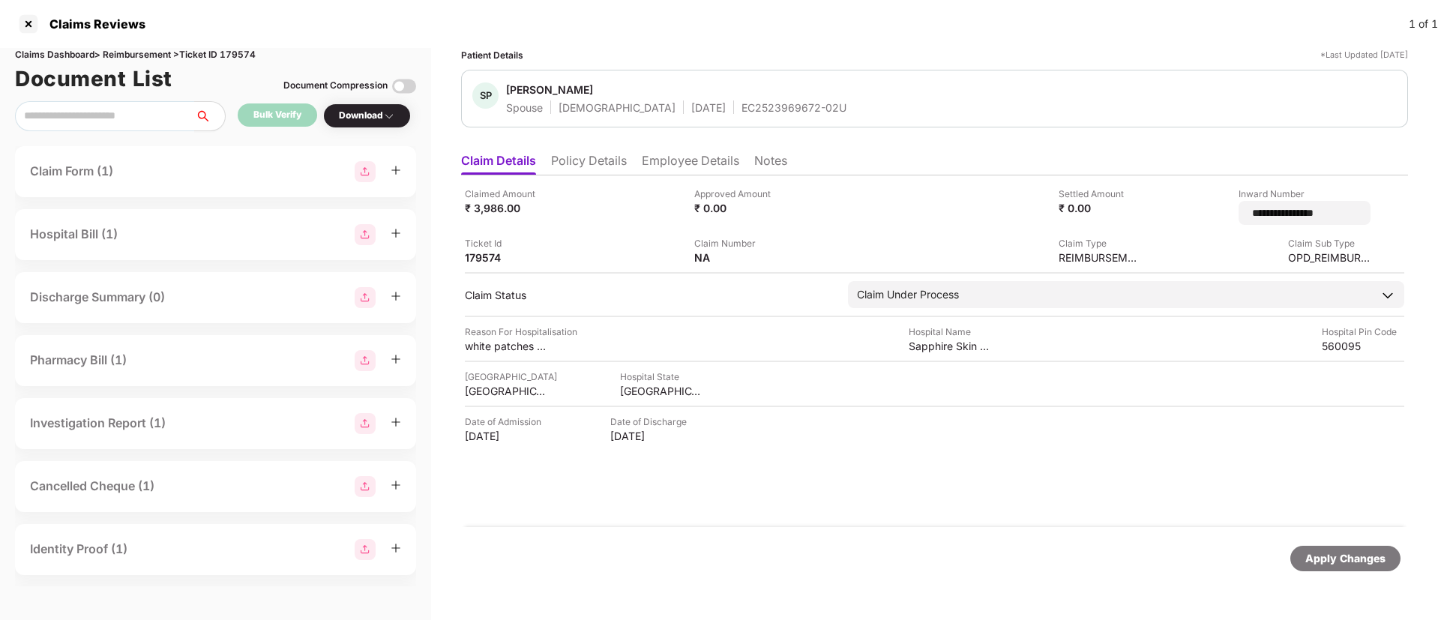
drag, startPoint x: 1334, startPoint y: 217, endPoint x: 1194, endPoint y: 223, distance: 140.3
click at [1194, 223] on div "**********" at bounding box center [1261, 206] width 218 height 38
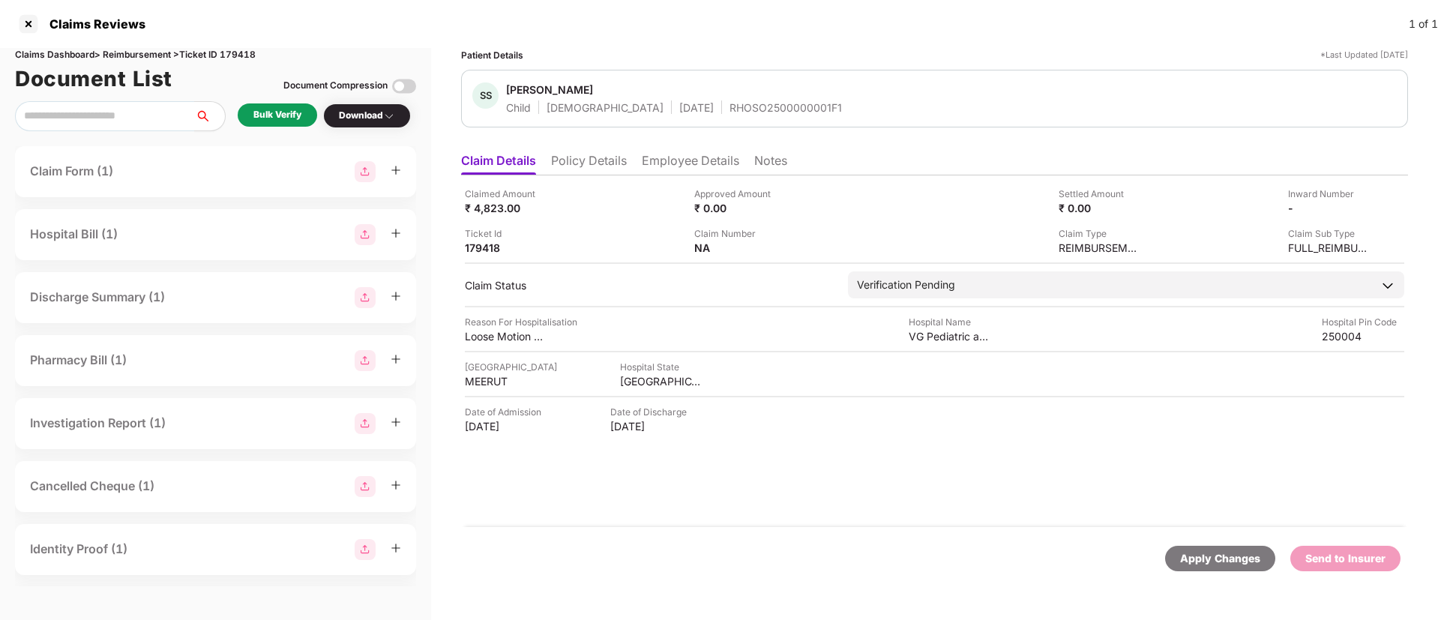
click at [583, 163] on li "Policy Details" at bounding box center [589, 164] width 76 height 22
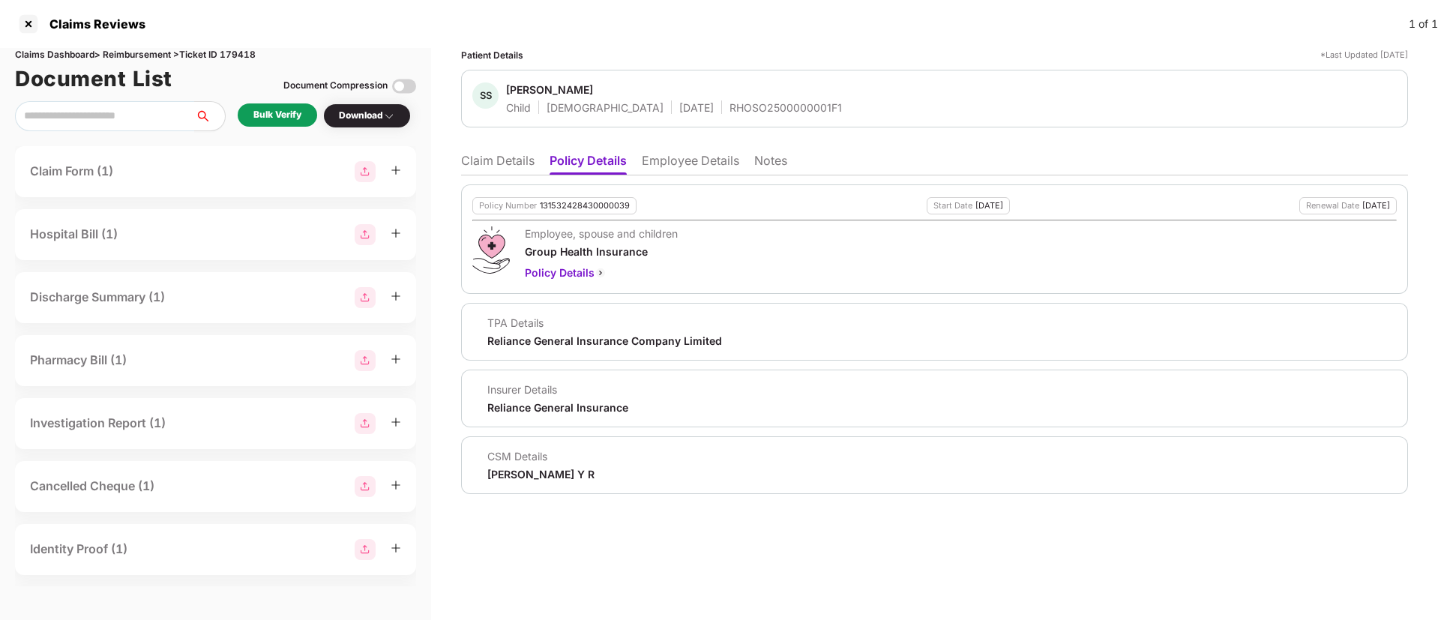
click at [680, 151] on ul "Claim Details Policy Details Employee Details Notes" at bounding box center [934, 160] width 947 height 30
click at [680, 153] on li "Employee Details" at bounding box center [690, 164] width 97 height 22
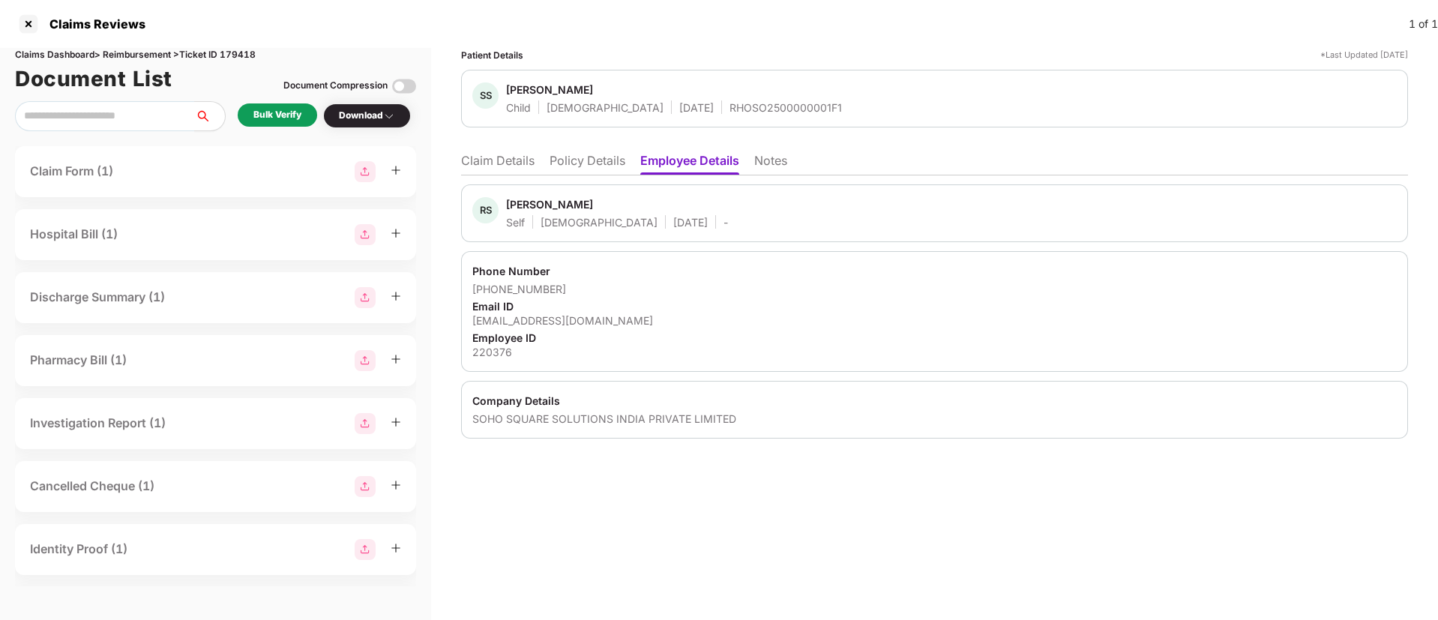
click at [669, 527] on div "Patient Details *Last Updated [DATE] SS [PERSON_NAME] Child [DEMOGRAPHIC_DATA] …" at bounding box center [934, 334] width 1007 height 572
click at [268, 111] on div "Bulk Verify" at bounding box center [277, 115] width 48 height 14
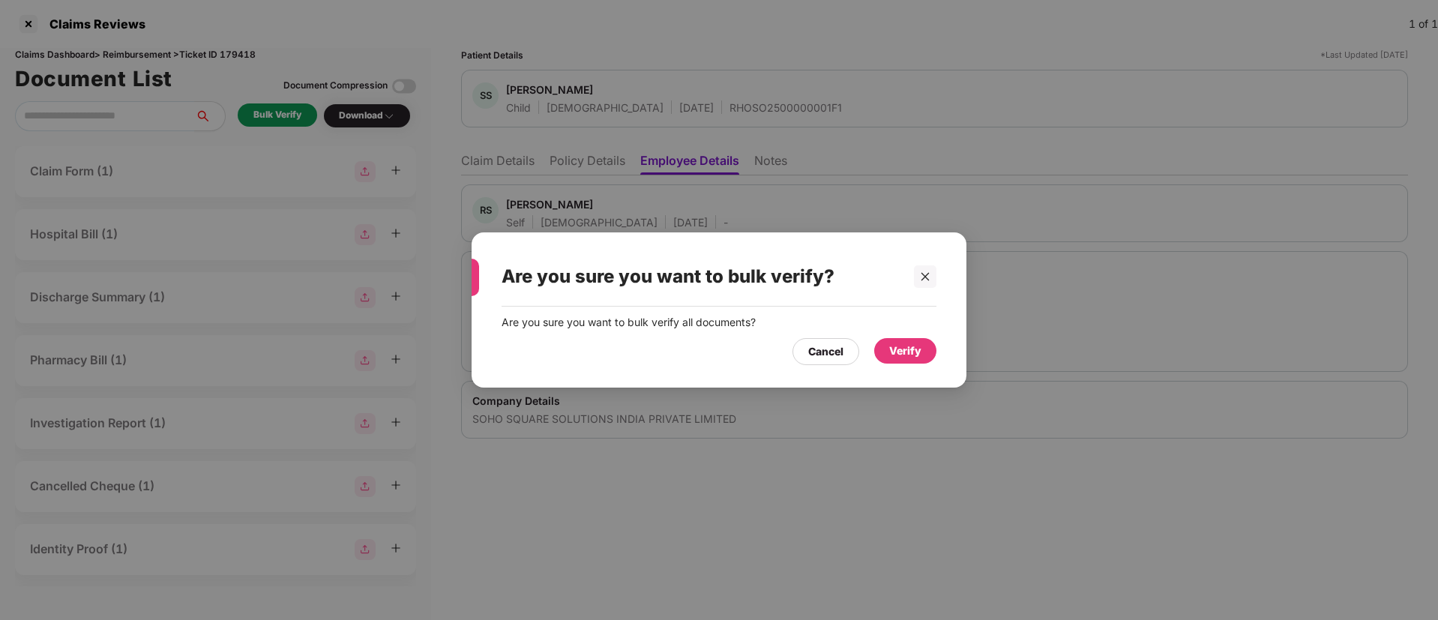
click at [888, 352] on div "Verify" at bounding box center [905, 350] width 62 height 25
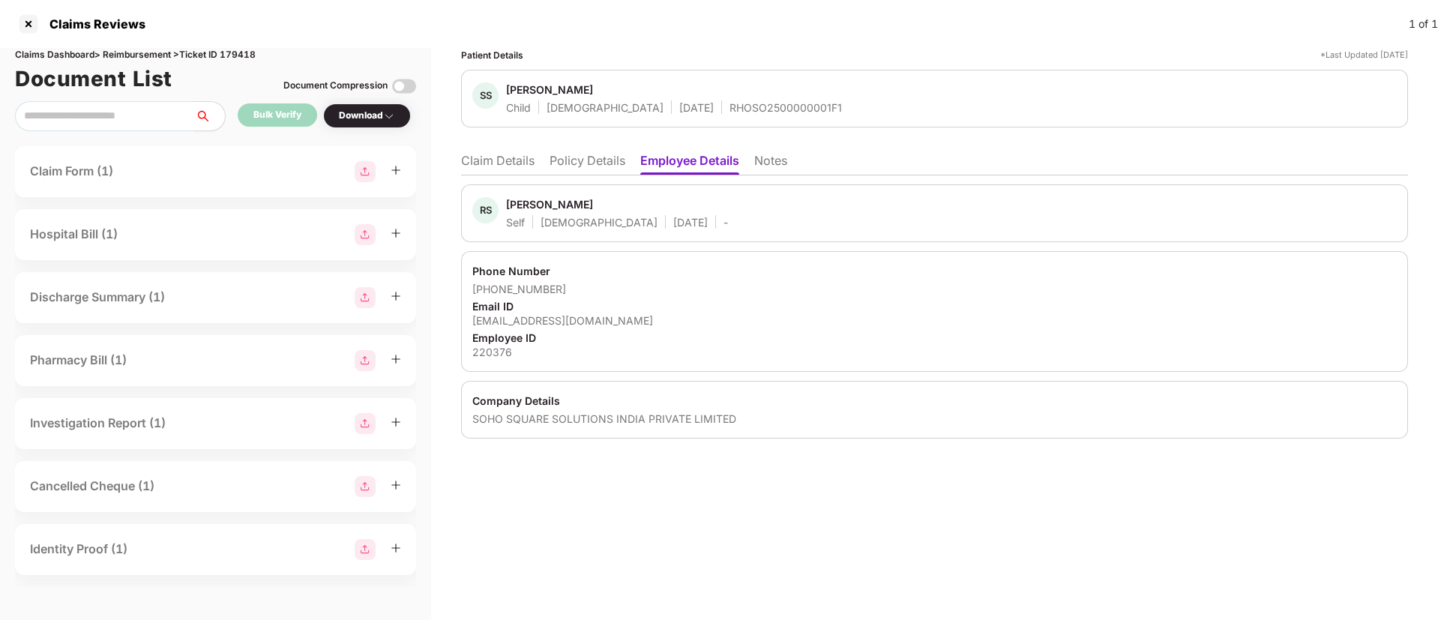
click at [501, 171] on li "Claim Details" at bounding box center [497, 164] width 73 height 22
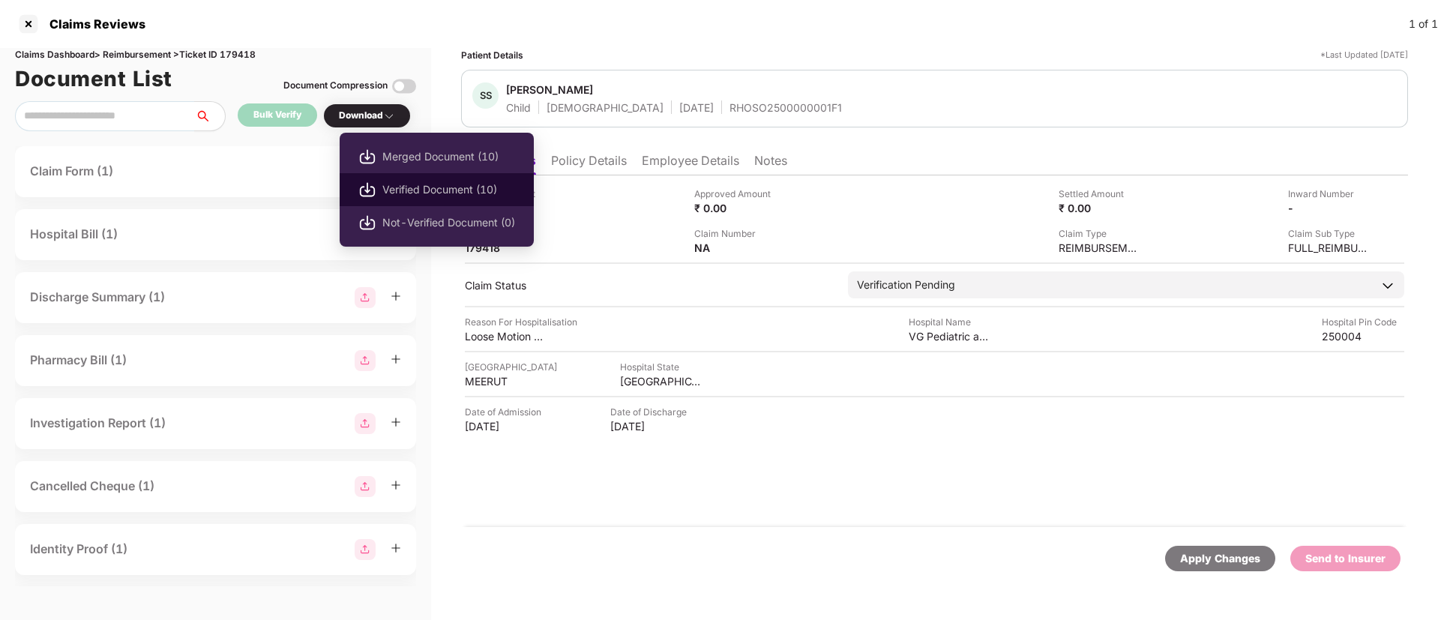
click at [414, 194] on span "Verified Document (10)" at bounding box center [448, 189] width 133 height 16
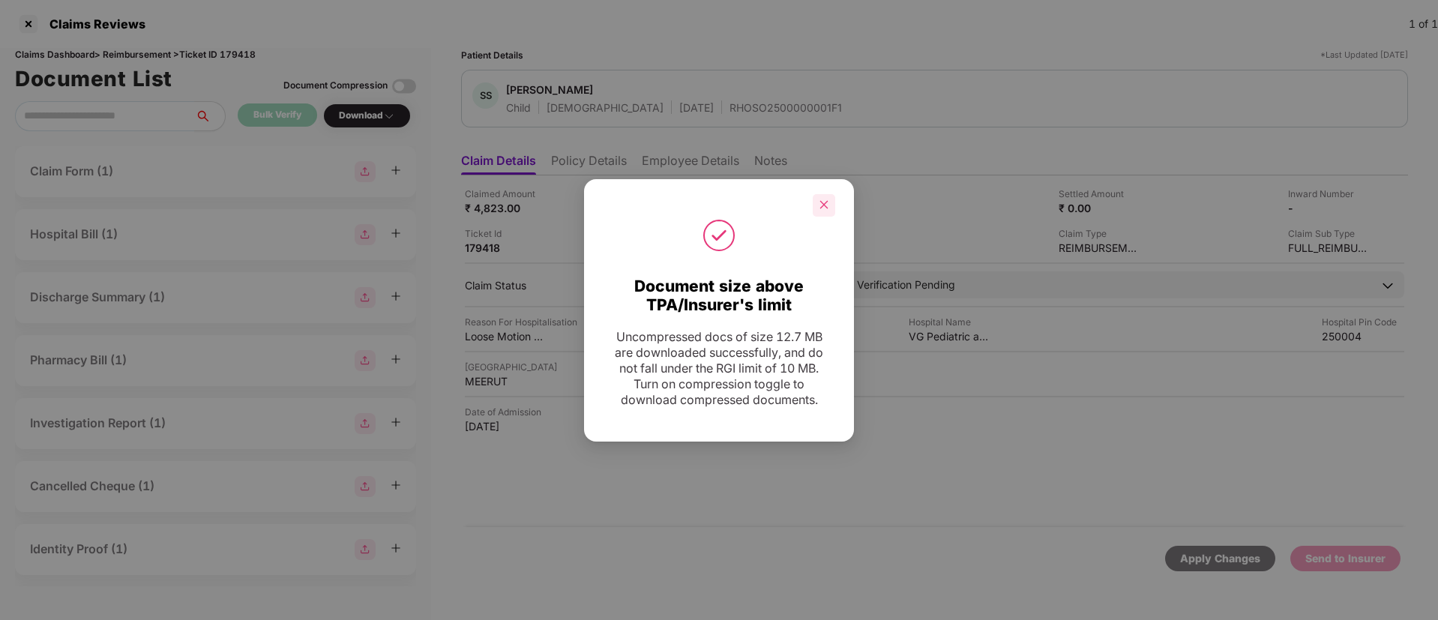
click at [825, 203] on icon "close" at bounding box center [824, 205] width 8 height 8
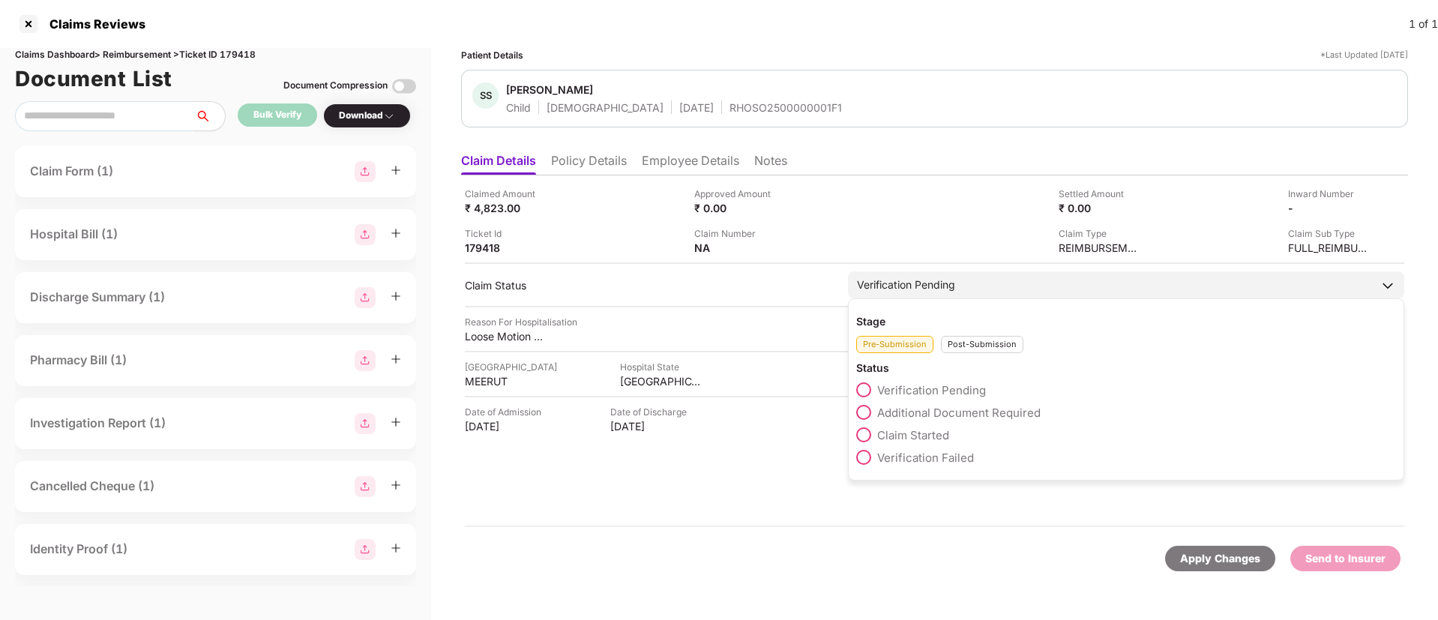
click at [869, 439] on span at bounding box center [863, 434] width 15 height 15
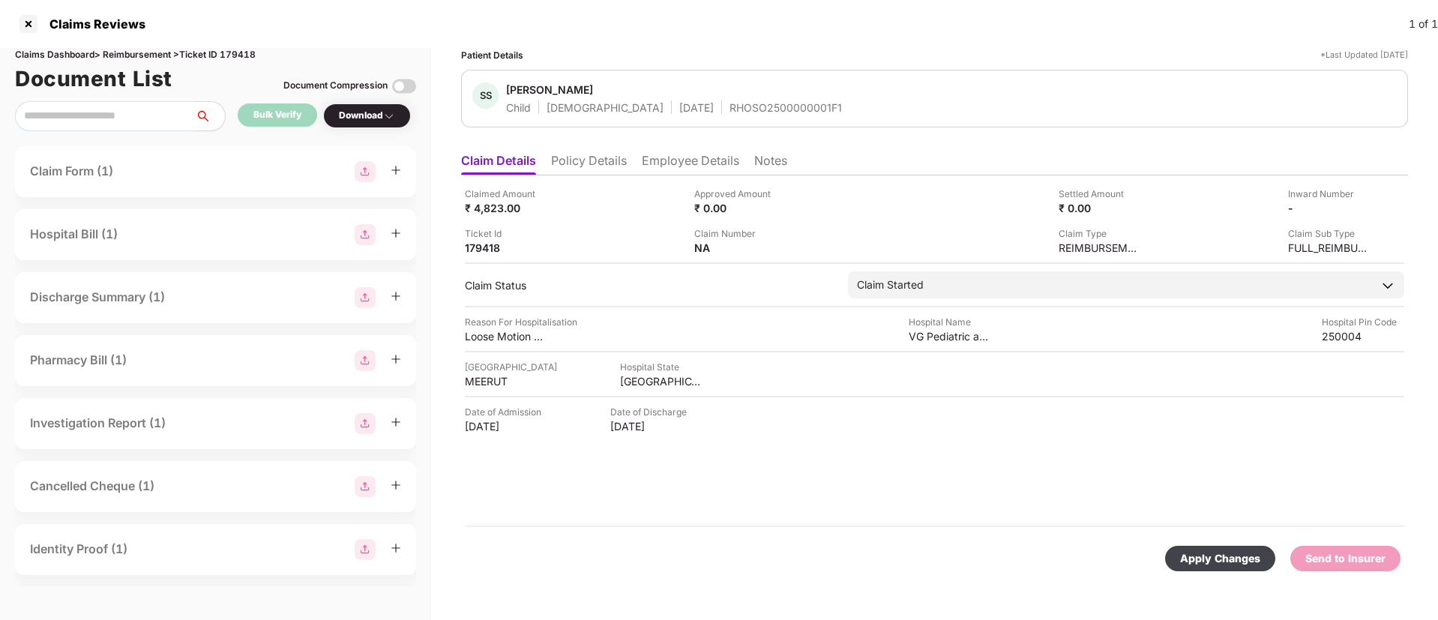
click at [1215, 562] on div "Apply Changes" at bounding box center [1220, 558] width 80 height 16
click at [33, 19] on div at bounding box center [28, 24] width 24 height 24
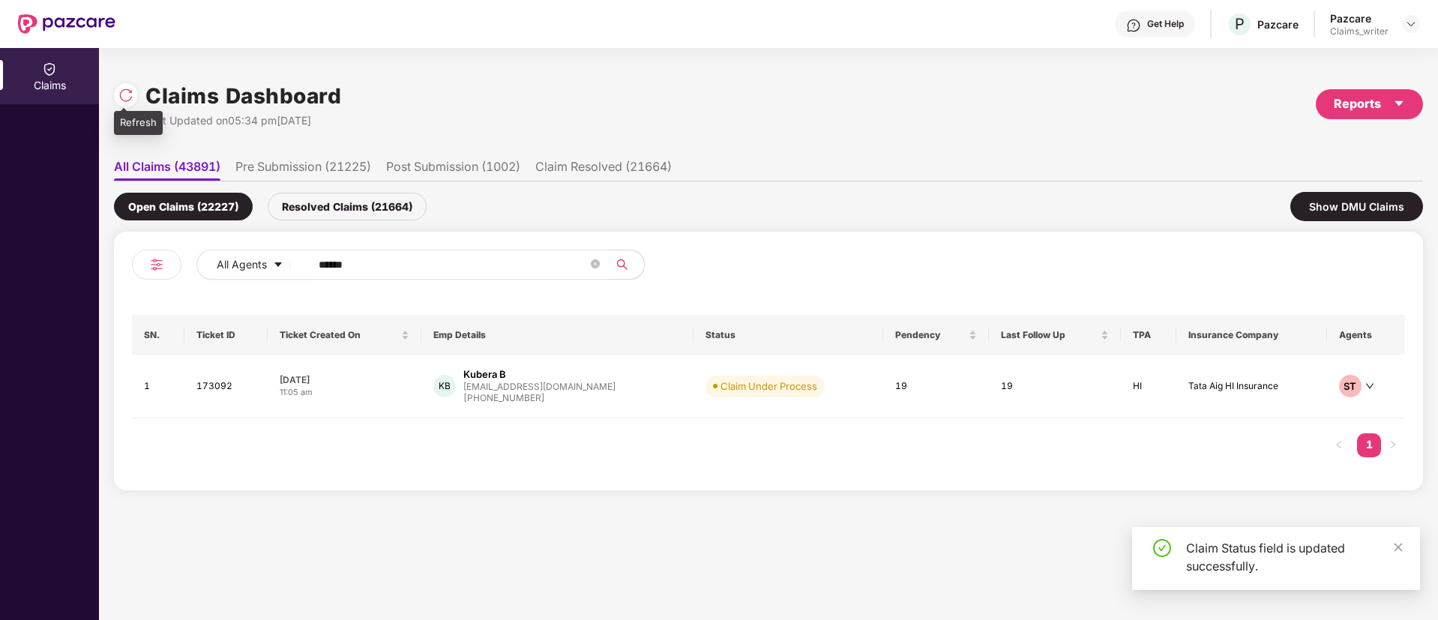
click at [125, 93] on img at bounding box center [125, 95] width 15 height 15
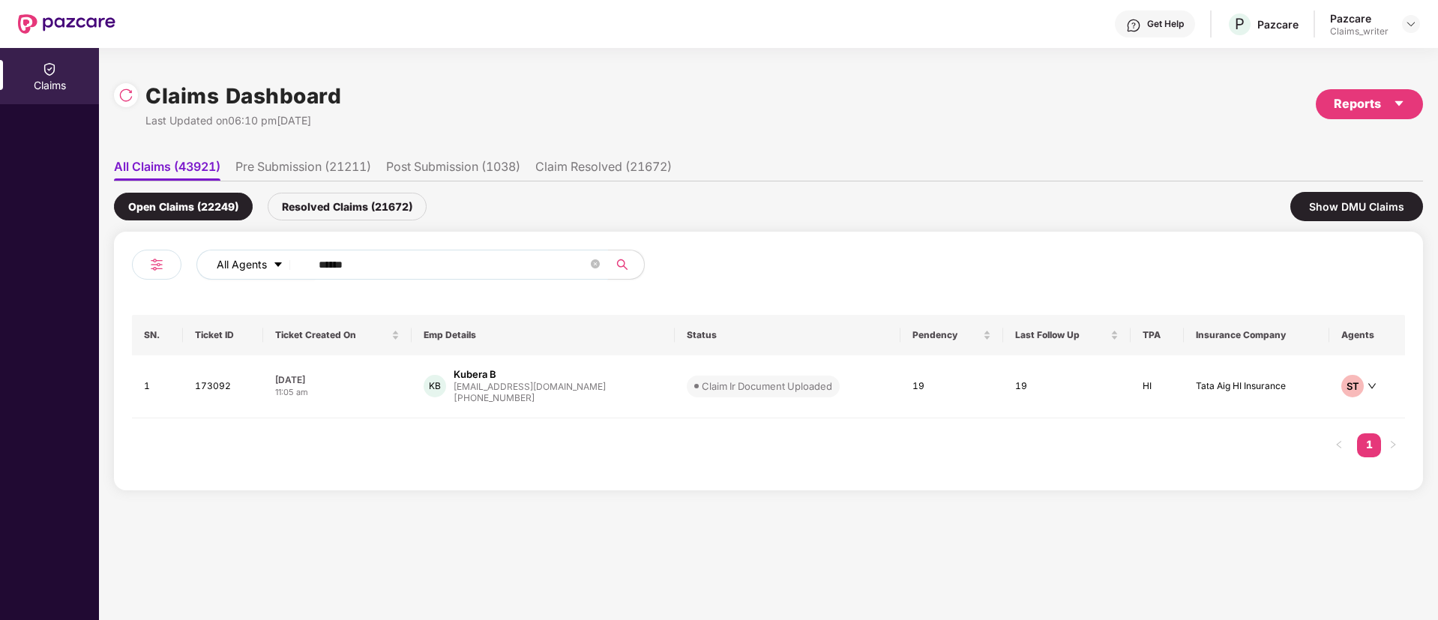
drag, startPoint x: 381, startPoint y: 265, endPoint x: 268, endPoint y: 256, distance: 112.9
click at [268, 256] on div "All Agents ******" at bounding box center [578, 265] width 764 height 30
paste input "text"
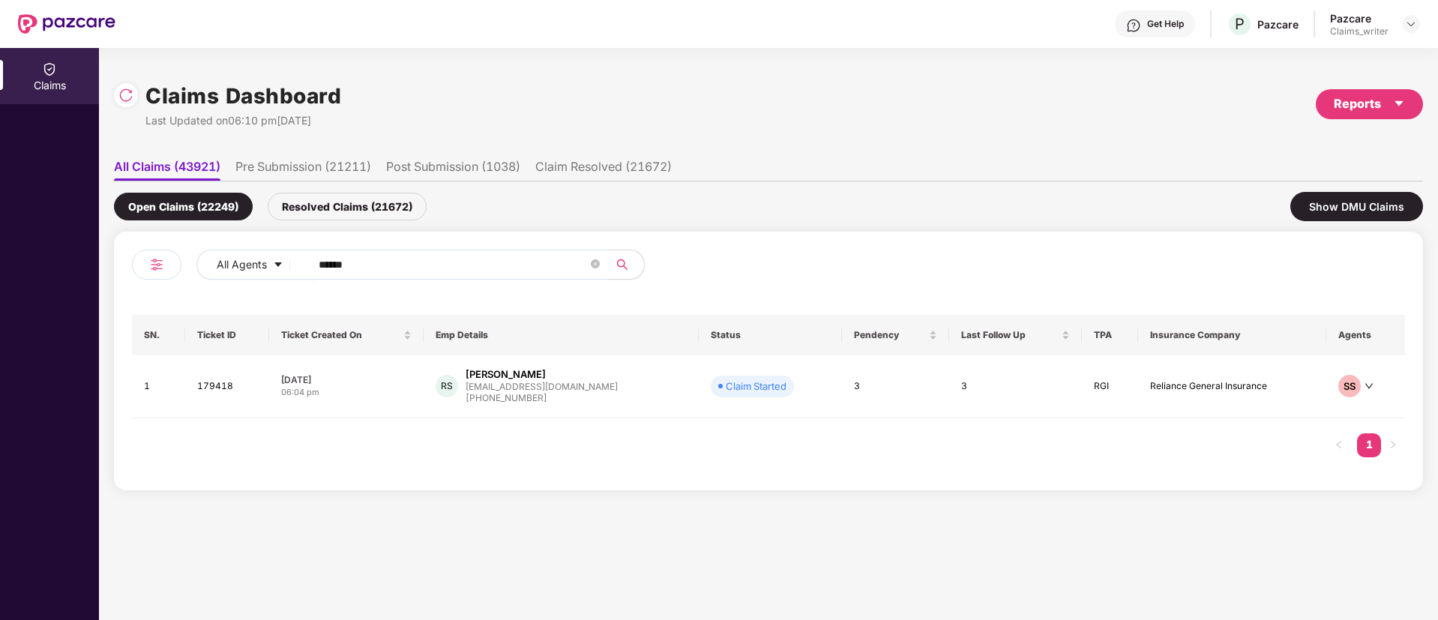
drag, startPoint x: 383, startPoint y: 262, endPoint x: 331, endPoint y: 262, distance: 52.5
click at [331, 262] on input "******" at bounding box center [453, 264] width 269 height 22
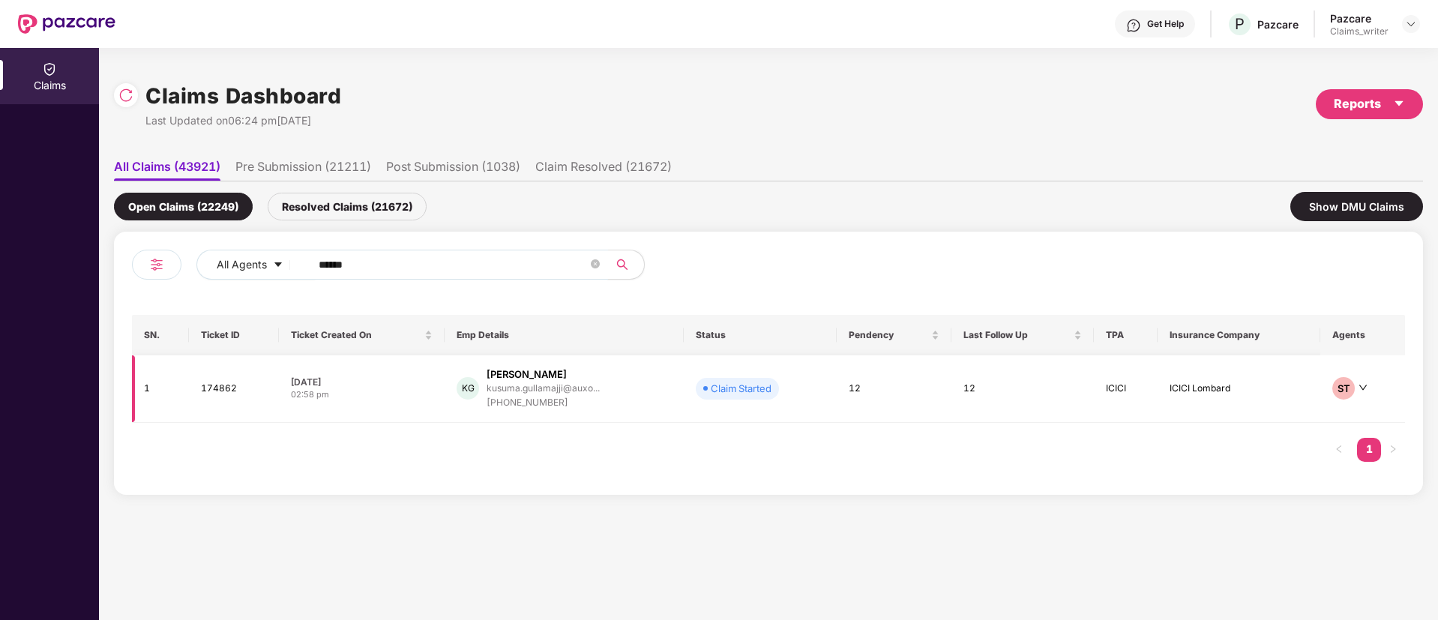
type input "******"
click at [214, 391] on td "174862" at bounding box center [234, 388] width 90 height 67
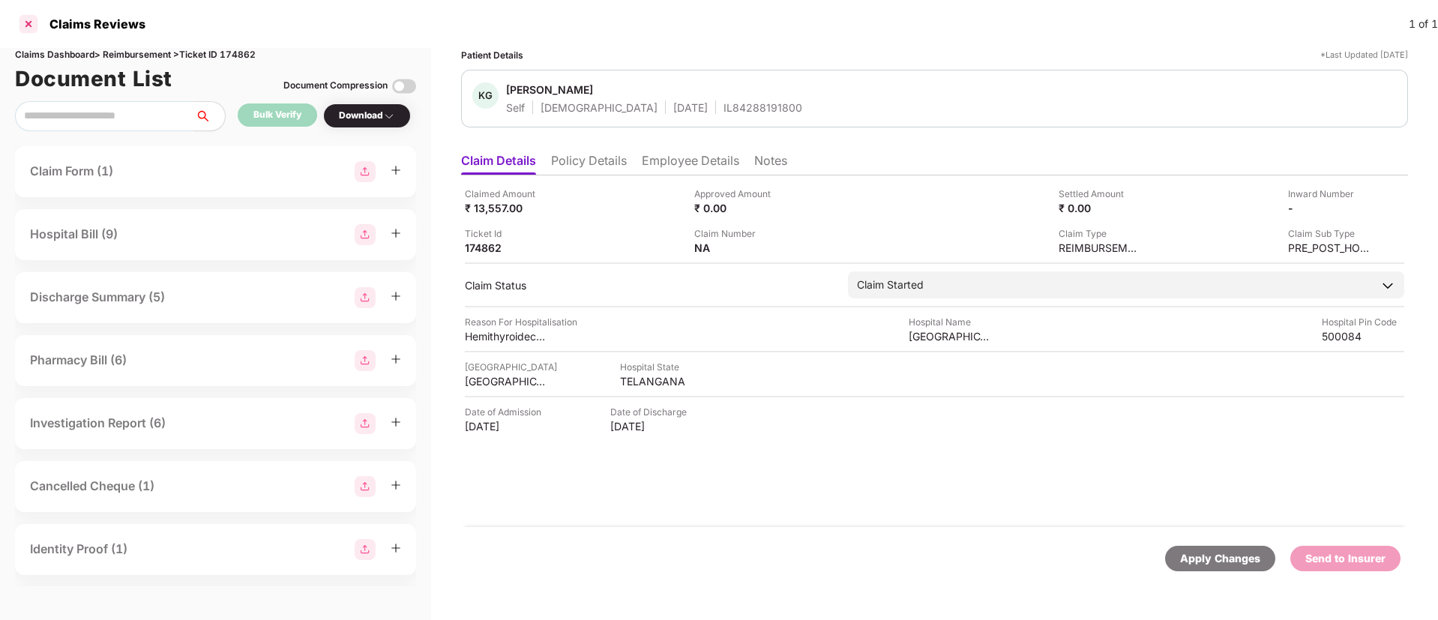
click at [31, 28] on div at bounding box center [28, 24] width 24 height 24
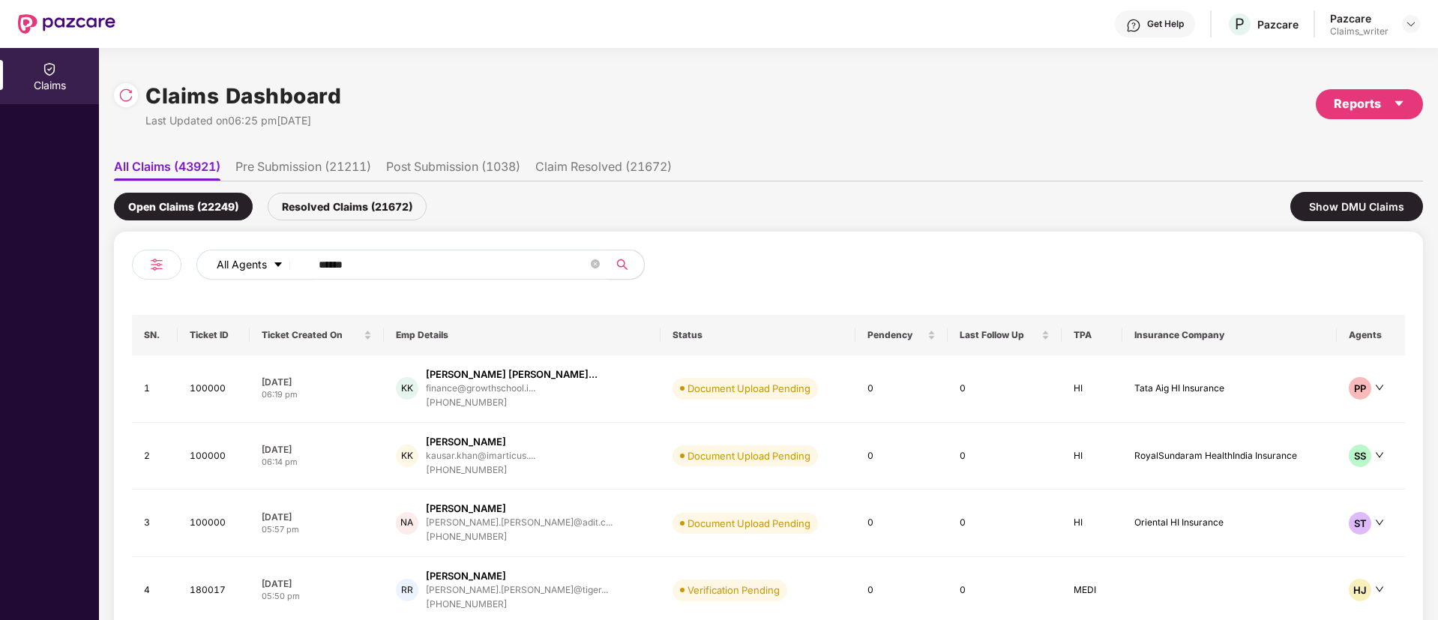
drag, startPoint x: 415, startPoint y: 251, endPoint x: 290, endPoint y: 265, distance: 125.9
click at [290, 265] on div "All Agents ******" at bounding box center [578, 265] width 764 height 30
drag, startPoint x: 391, startPoint y: 257, endPoint x: 282, endPoint y: 263, distance: 108.9
click at [282, 263] on div "All Agents ******" at bounding box center [578, 265] width 764 height 30
paste input "text"
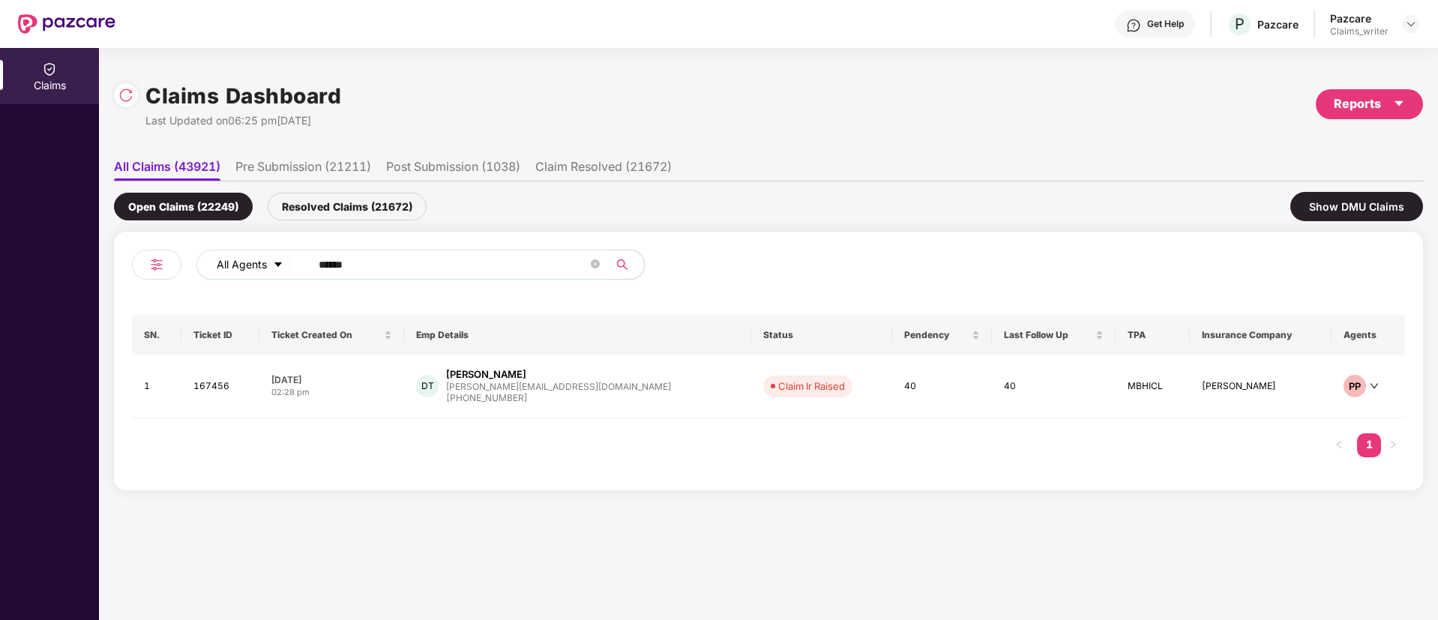
drag, startPoint x: 363, startPoint y: 269, endPoint x: 292, endPoint y: 269, distance: 70.5
click at [292, 269] on div "All Agents ******" at bounding box center [578, 265] width 764 height 30
paste input "text"
drag, startPoint x: 420, startPoint y: 272, endPoint x: 311, endPoint y: 265, distance: 108.9
click at [311, 265] on span "******" at bounding box center [454, 265] width 307 height 30
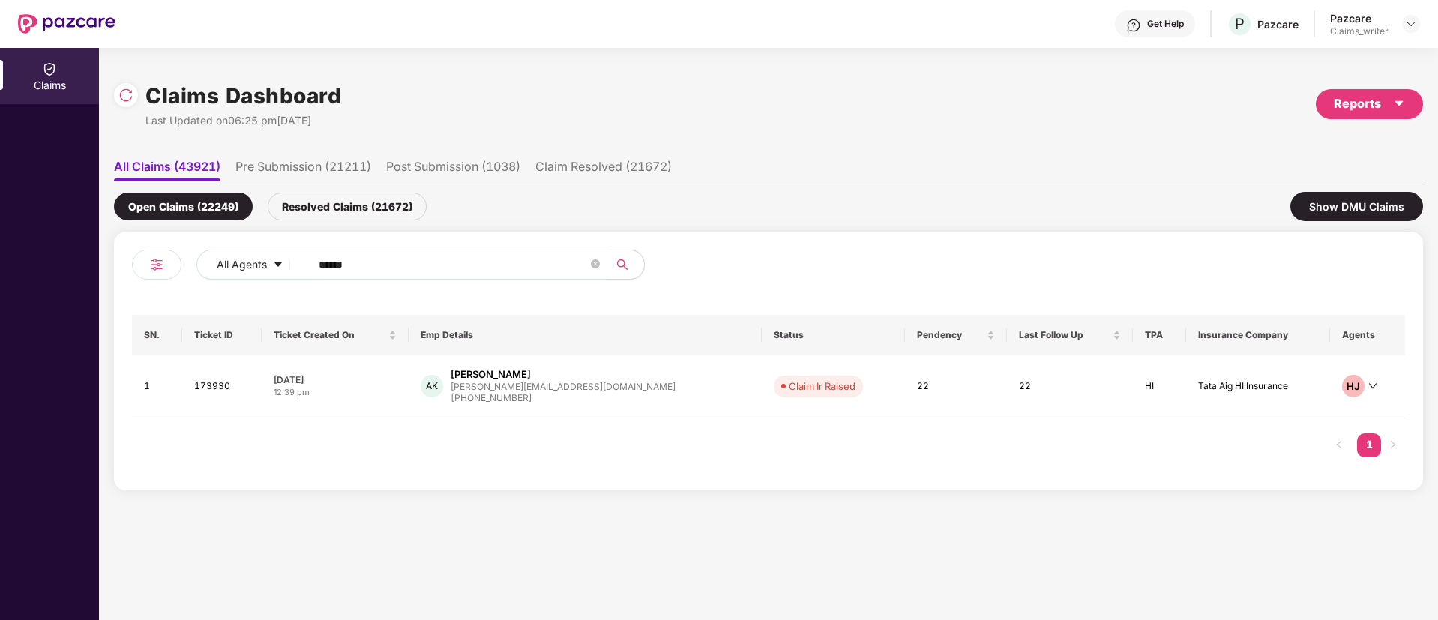
paste input "text"
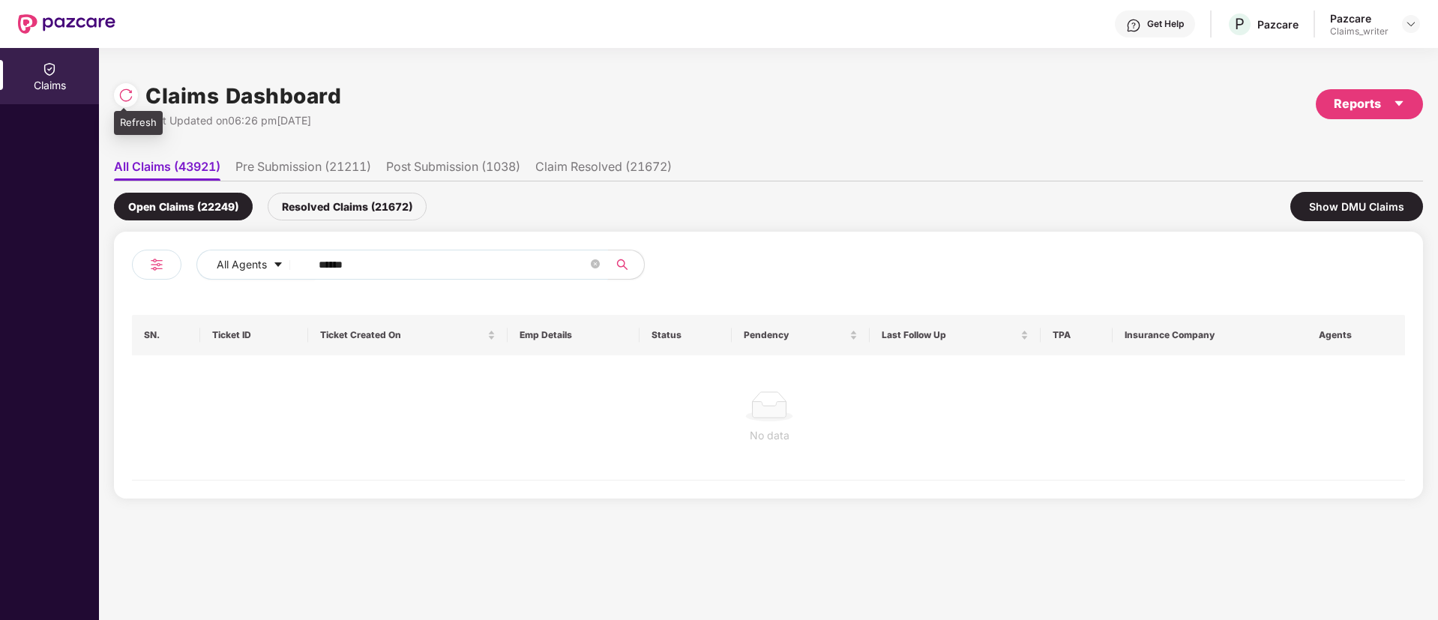
type input "******"
click at [130, 100] on img at bounding box center [125, 95] width 15 height 15
click at [334, 207] on div "Resolved Claims (21673)" at bounding box center [347, 207] width 159 height 28
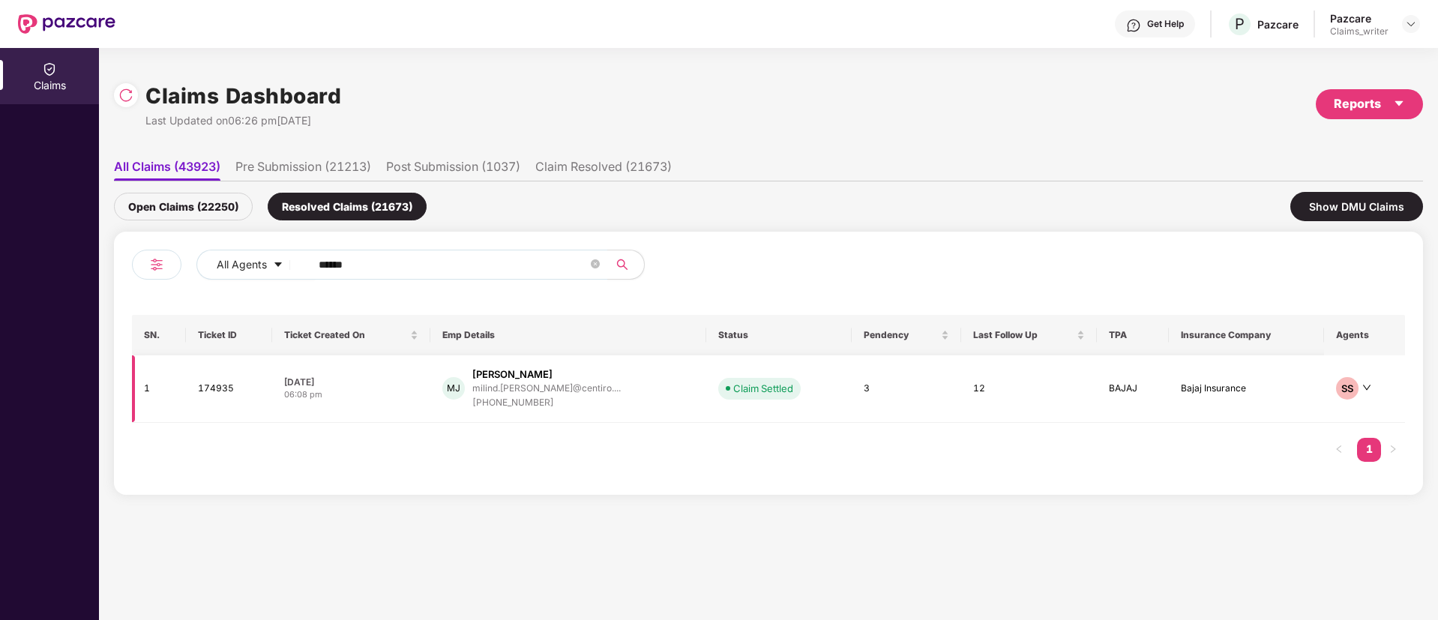
click at [198, 389] on td "174935" at bounding box center [229, 388] width 86 height 67
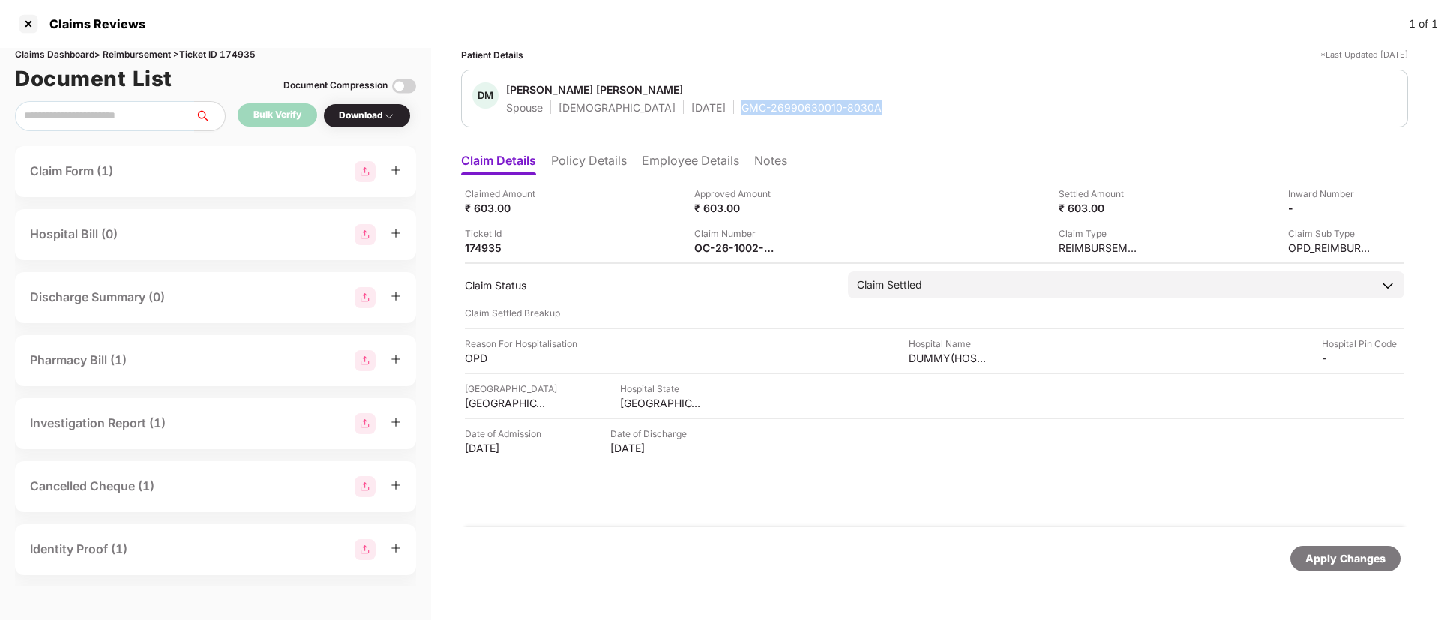
drag, startPoint x: 687, startPoint y: 106, endPoint x: 864, endPoint y: 114, distance: 177.1
click at [864, 114] on div "DM Dhanashree Milind Jawale Spouse Female 21 Oct 1995 GMC-26990630010-8030A" at bounding box center [934, 98] width 924 height 32
copy div "GMC-26990630010-8030A"
click at [31, 22] on div at bounding box center [28, 24] width 24 height 24
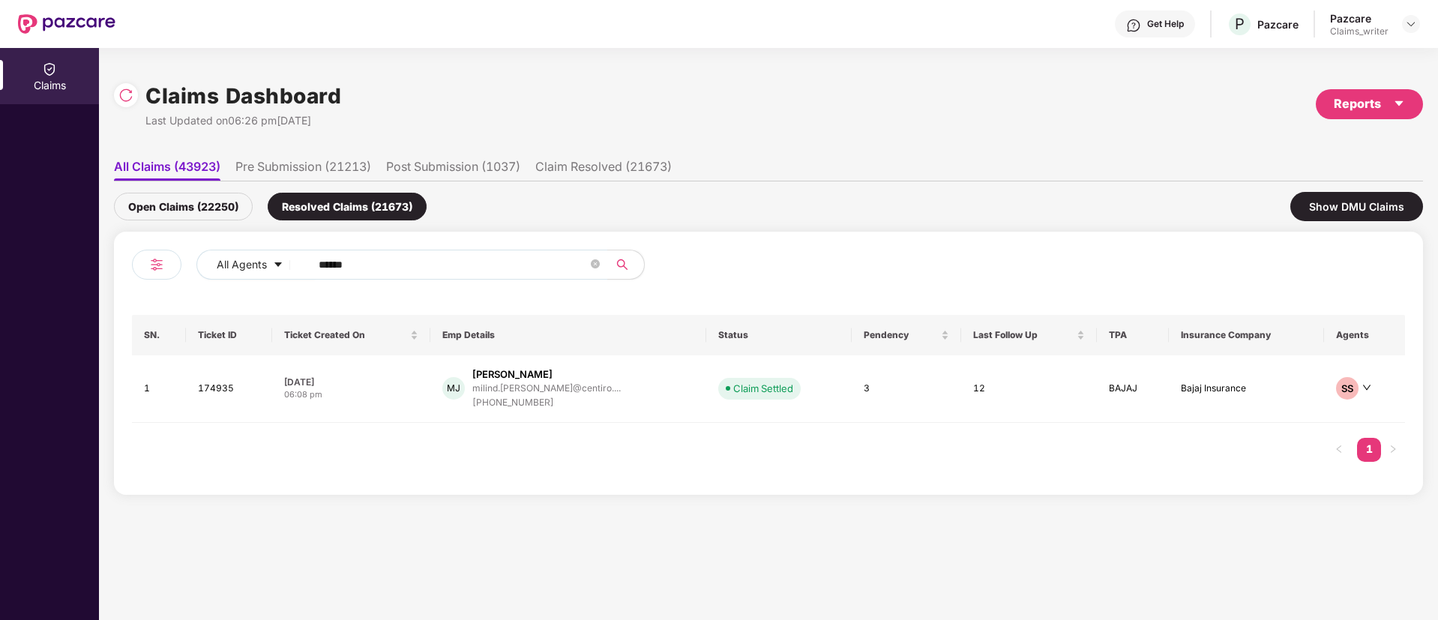
click at [125, 95] on img at bounding box center [125, 95] width 15 height 15
click at [181, 200] on div "Open Claims (22250)" at bounding box center [183, 207] width 139 height 28
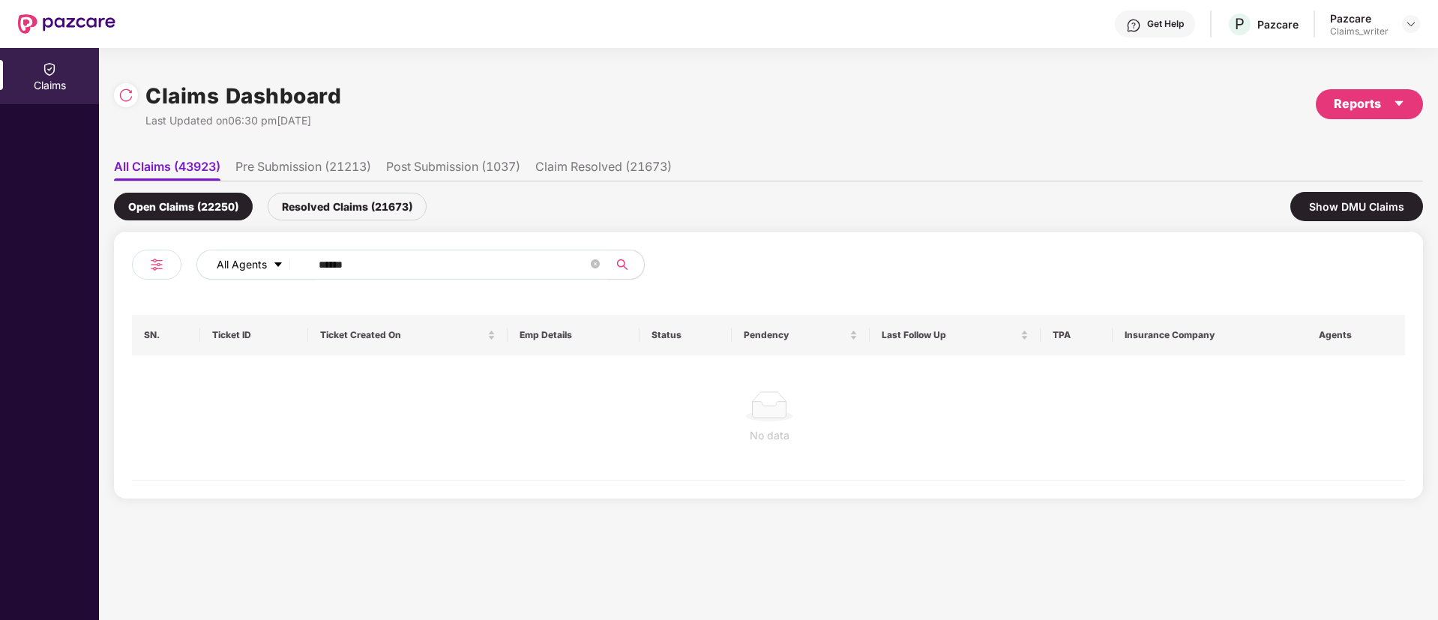
drag, startPoint x: 395, startPoint y: 275, endPoint x: 289, endPoint y: 274, distance: 105.7
click at [289, 274] on div "All Agents ******" at bounding box center [578, 265] width 764 height 30
paste input "text"
type input "******"
click at [320, 205] on div "Resolved Claims (21673)" at bounding box center [347, 207] width 159 height 28
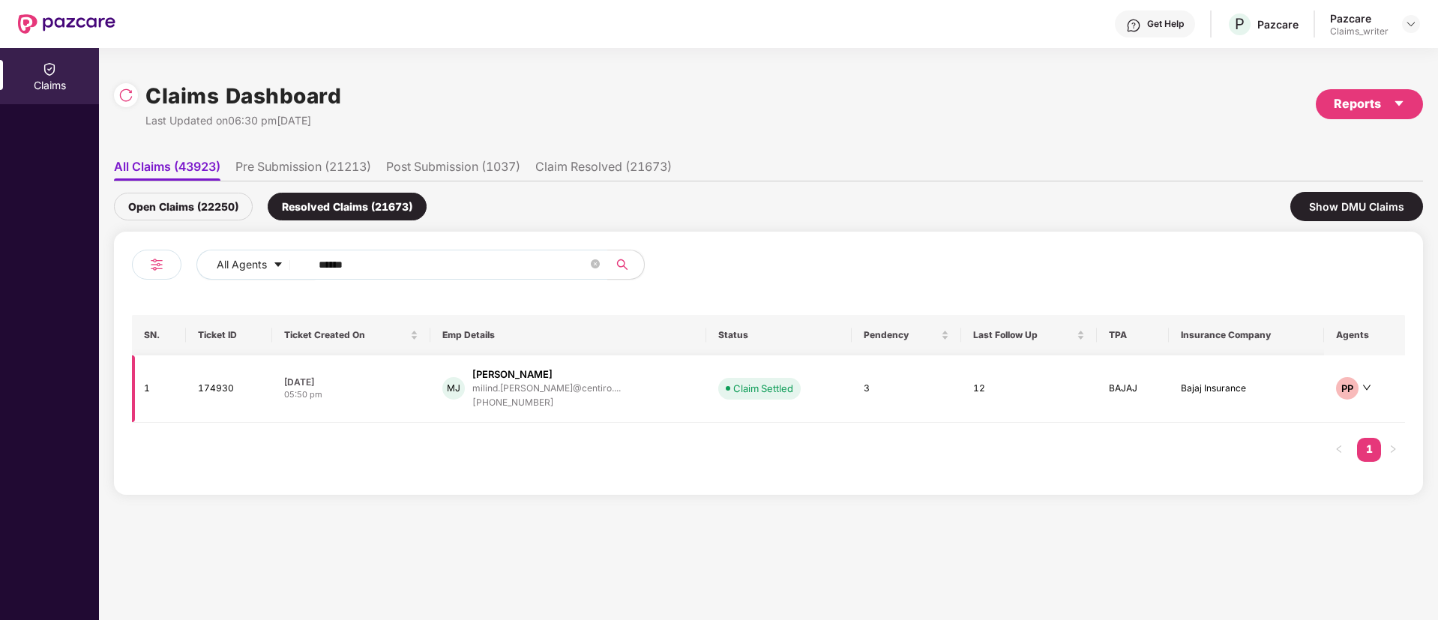
click at [224, 389] on td "174930" at bounding box center [229, 388] width 86 height 67
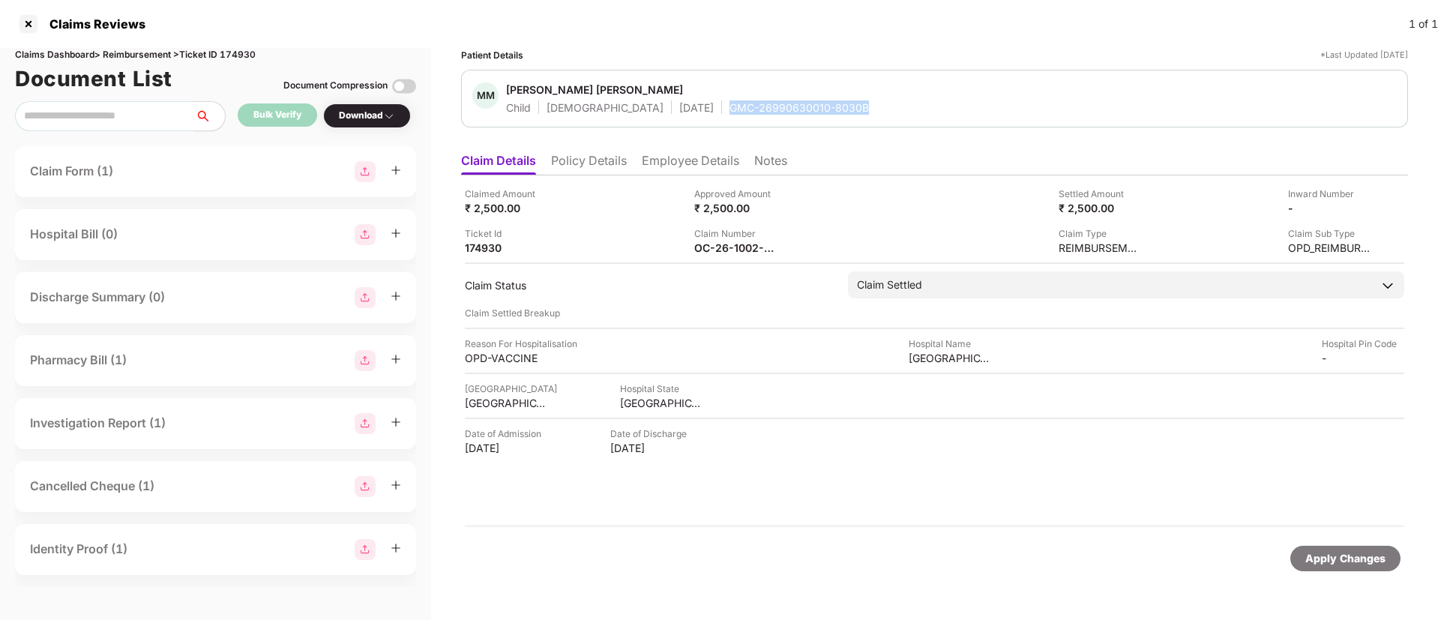
drag, startPoint x: 664, startPoint y: 109, endPoint x: 810, endPoint y: 108, distance: 146.2
click at [810, 108] on div "MM Manas Milind Jawale Child Male 10 May 2023 GMC-26990630010-8030B" at bounding box center [934, 98] width 924 height 32
copy div "GMC-26990630010-8030B"
click at [28, 20] on div at bounding box center [28, 24] width 24 height 24
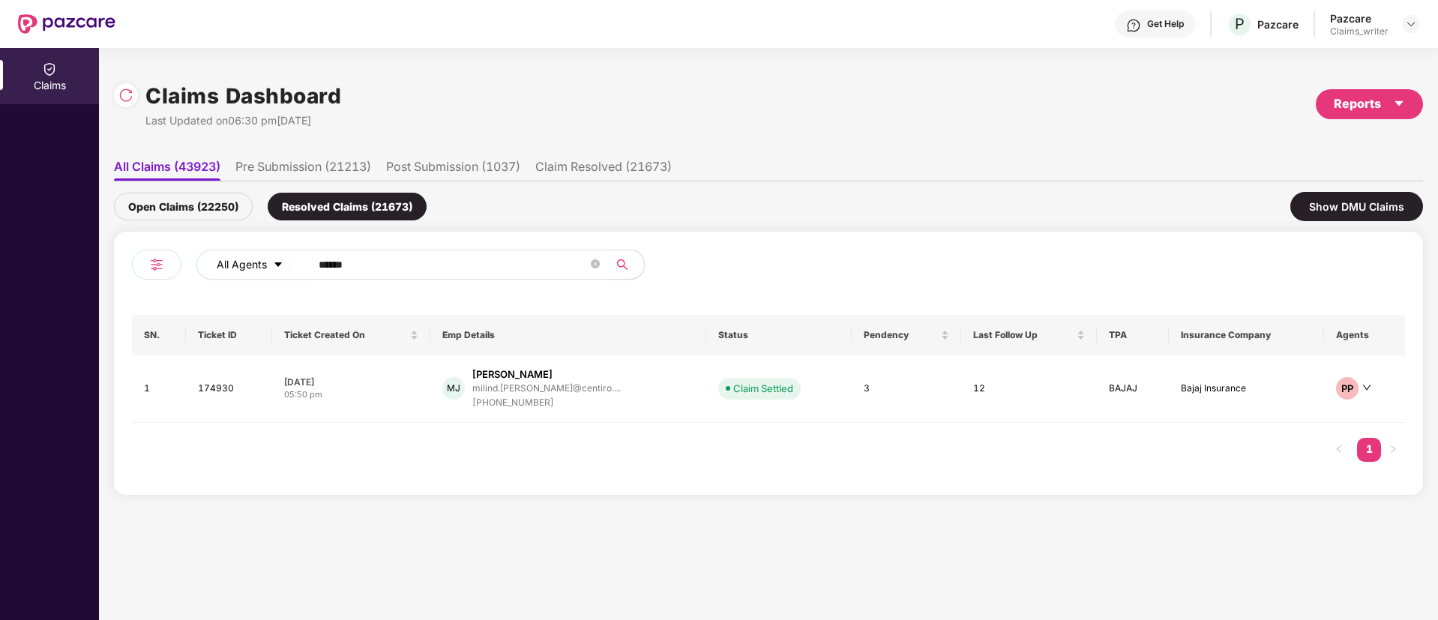
drag, startPoint x: 383, startPoint y: 271, endPoint x: 265, endPoint y: 259, distance: 118.4
click at [265, 259] on div "All Agents ******" at bounding box center [578, 265] width 764 height 30
paste input "text"
type input "******"
click at [209, 391] on td "174932" at bounding box center [229, 388] width 86 height 67
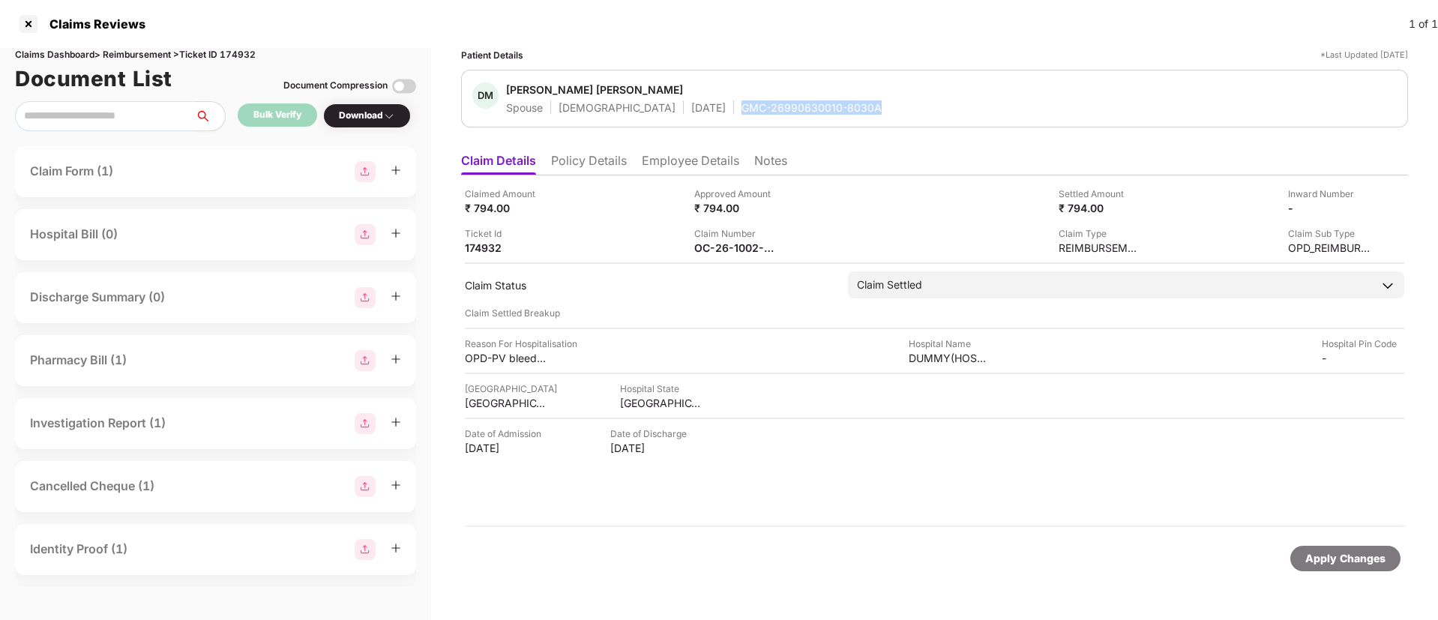
drag, startPoint x: 682, startPoint y: 112, endPoint x: 833, endPoint y: 115, distance: 150.7
click at [833, 115] on div "DM Dhanashree Milind Jawale Spouse Female 21 Oct 1995 GMC-26990630010-8030A" at bounding box center [934, 99] width 947 height 58
copy div "GMC-26990630010-8030A"
click at [33, 25] on div at bounding box center [28, 24] width 24 height 24
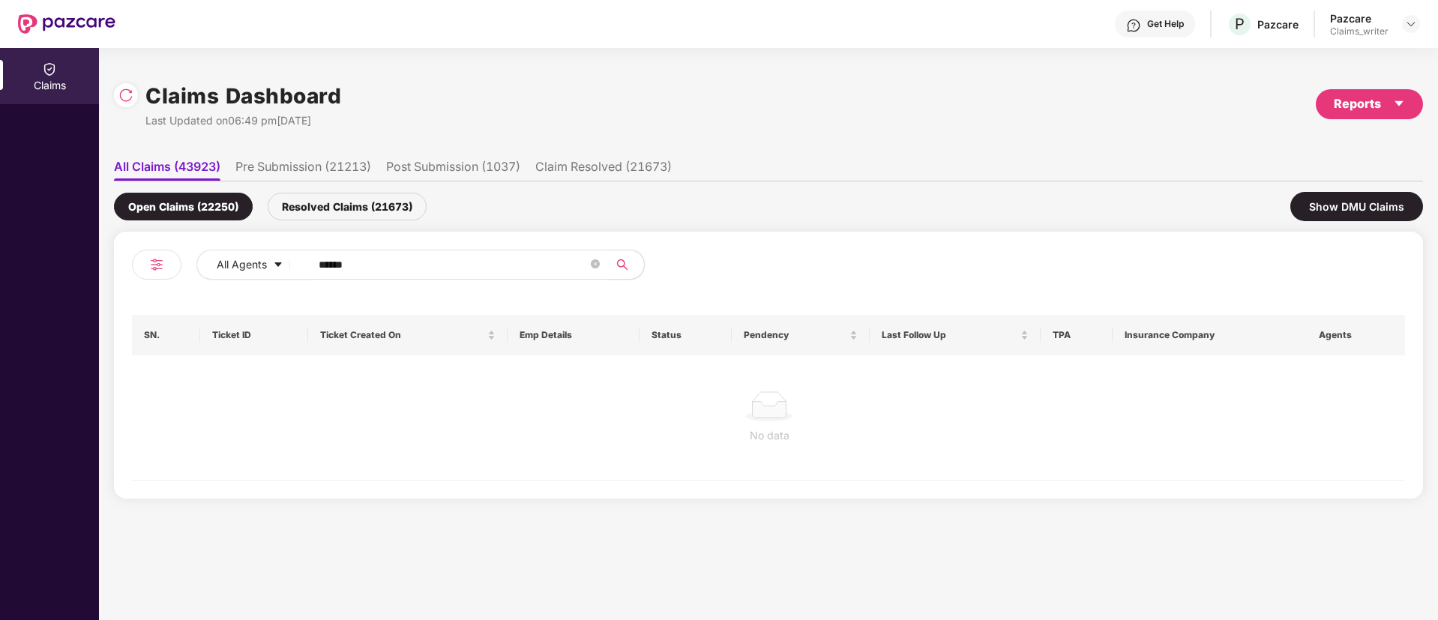
drag, startPoint x: 388, startPoint y: 262, endPoint x: 305, endPoint y: 257, distance: 82.6
click at [305, 257] on span "******" at bounding box center [454, 265] width 307 height 30
paste input "text"
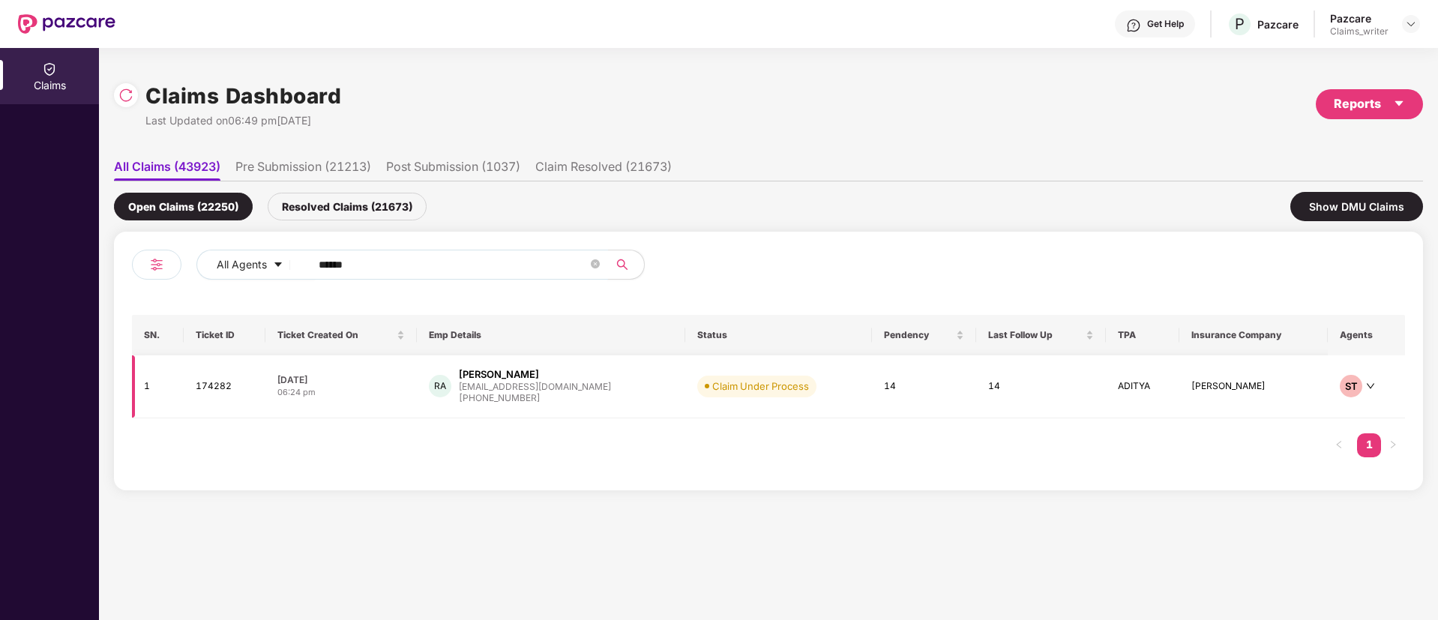
type input "******"
click at [216, 380] on td "174282" at bounding box center [225, 386] width 82 height 63
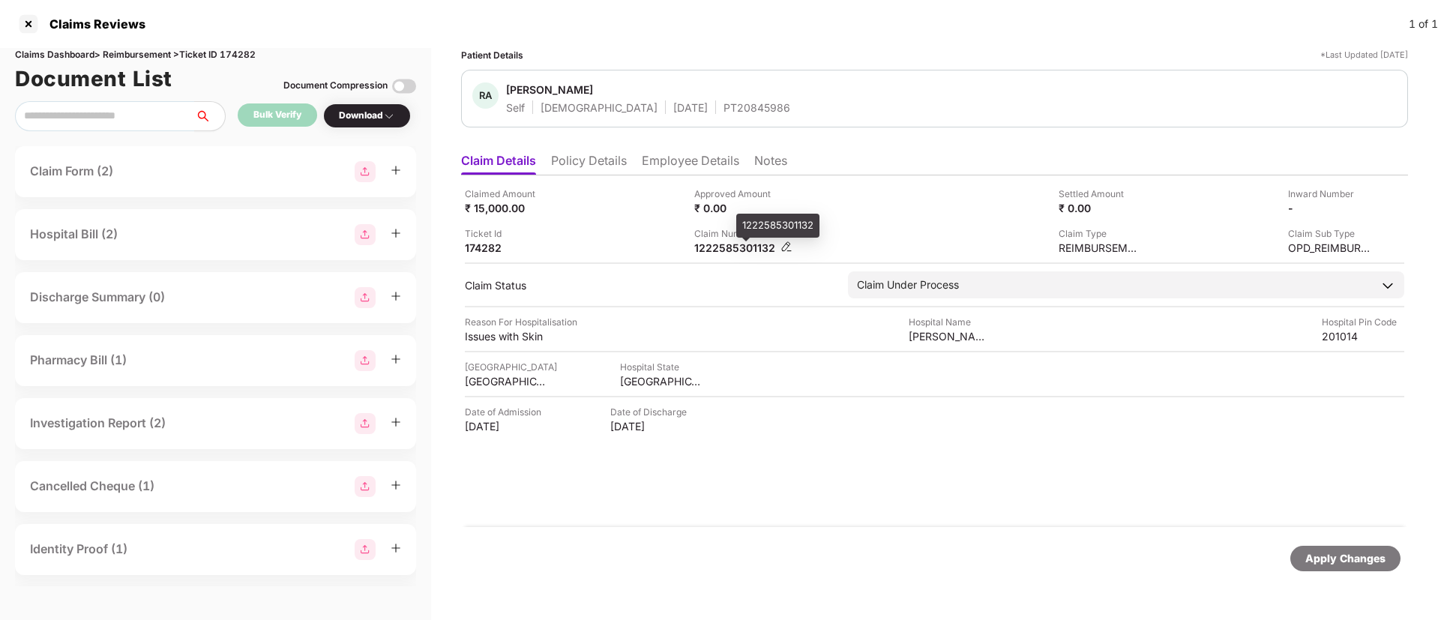
click at [742, 245] on div "1222585301132" at bounding box center [735, 248] width 82 height 14
copy div "1222585301132"
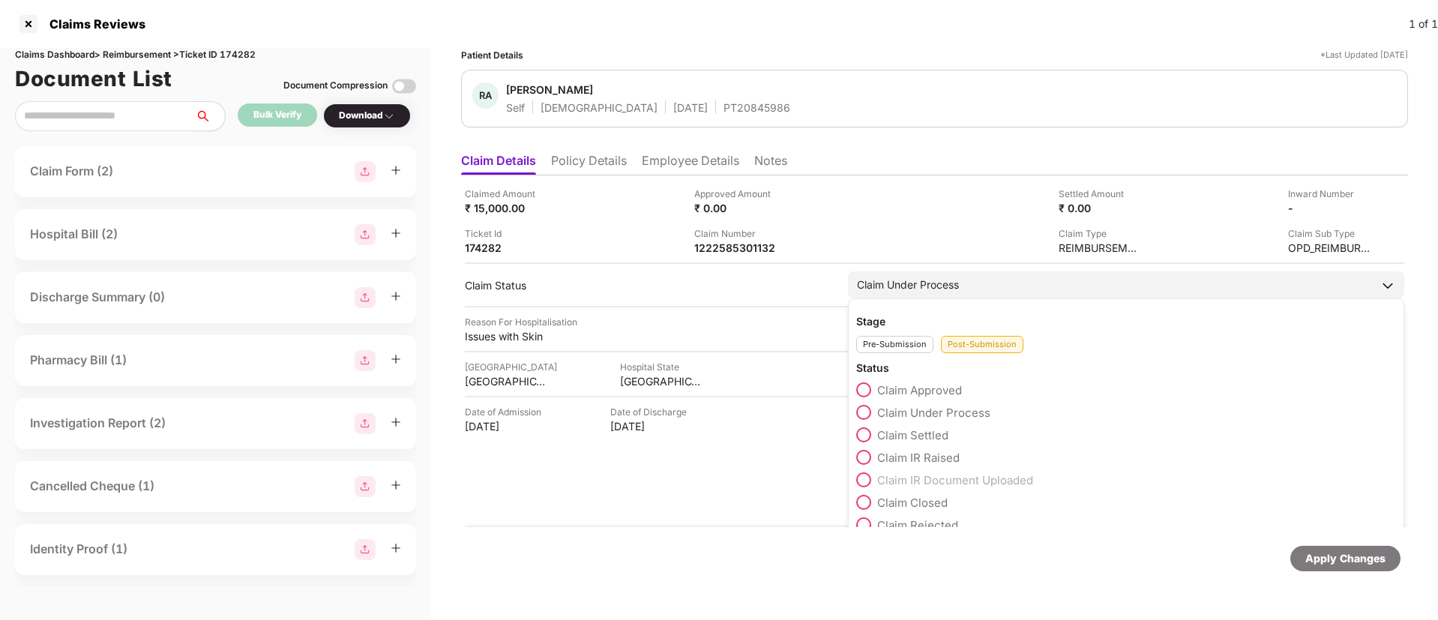
click at [862, 390] on span at bounding box center [863, 389] width 15 height 15
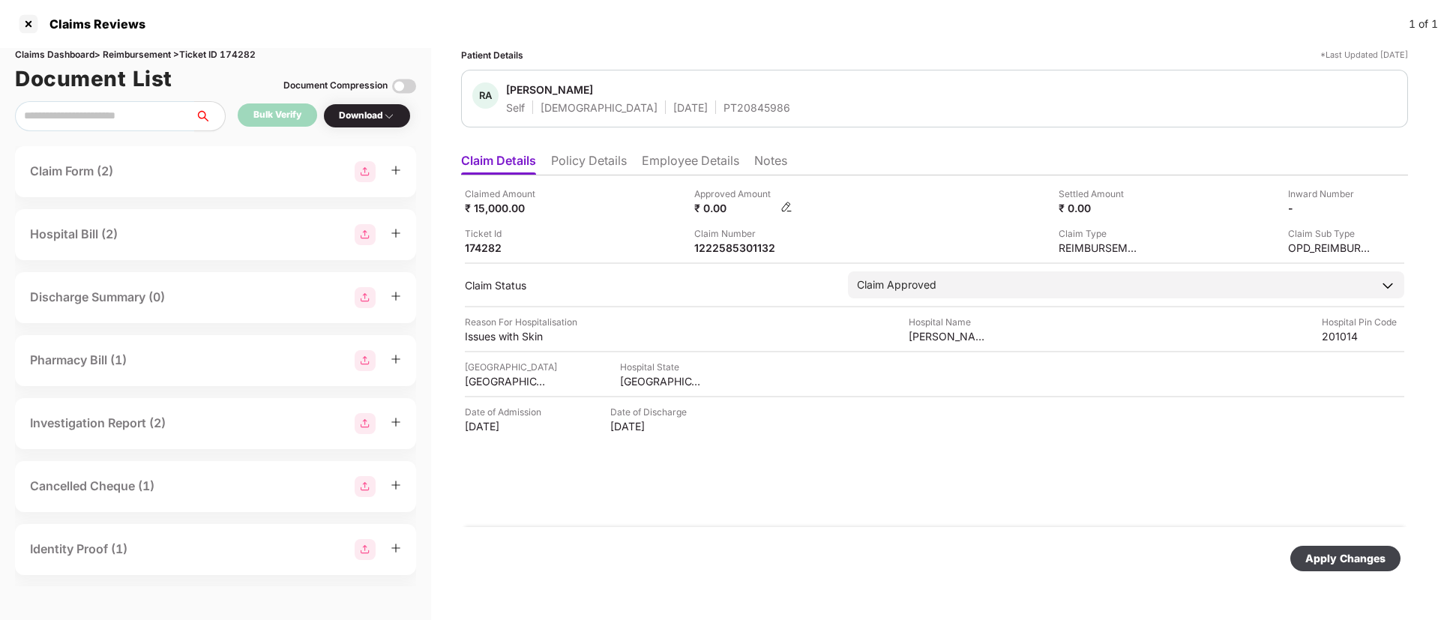
click at [786, 208] on img at bounding box center [786, 207] width 12 height 12
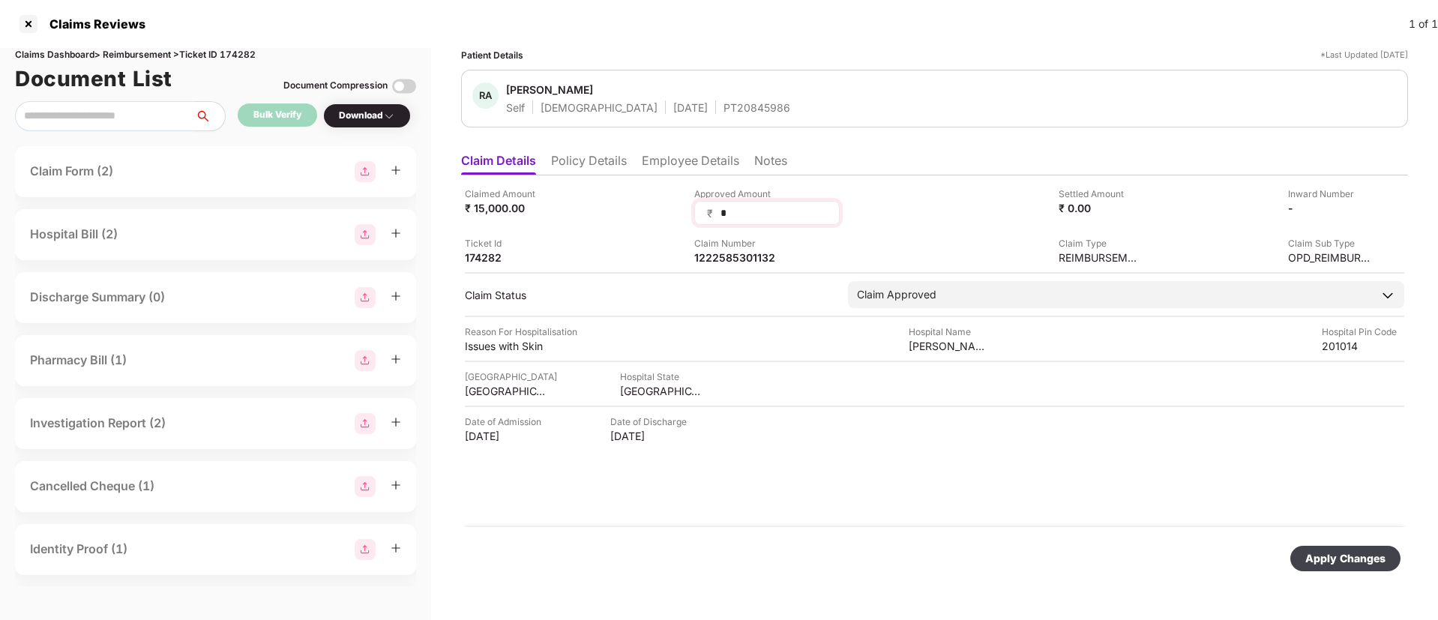
drag, startPoint x: 735, startPoint y: 219, endPoint x: 702, endPoint y: 214, distance: 33.3
click at [702, 214] on div "₹ *" at bounding box center [766, 213] width 145 height 24
type input "****"
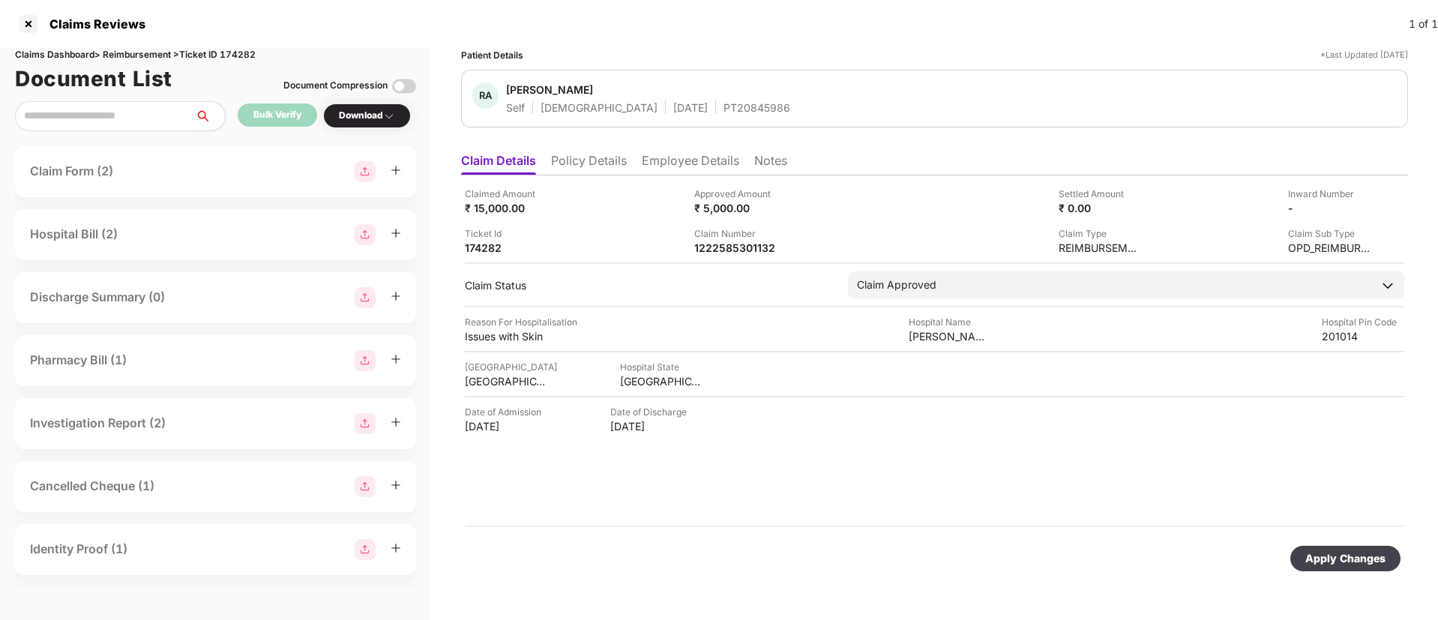
click at [1349, 564] on div "Apply Changes" at bounding box center [1345, 558] width 80 height 16
click at [1397, 545] on icon "close" at bounding box center [1398, 547] width 10 height 10
click at [34, 25] on div at bounding box center [28, 24] width 24 height 24
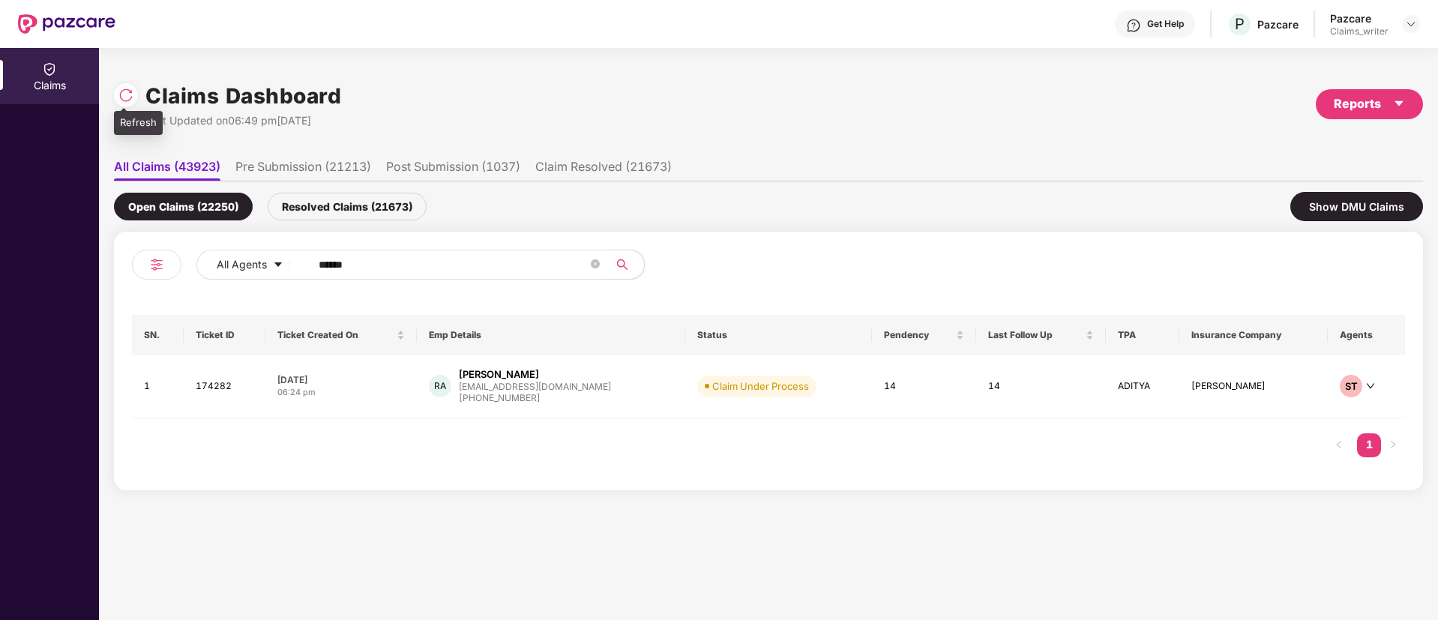
click at [129, 103] on div at bounding box center [126, 95] width 24 height 24
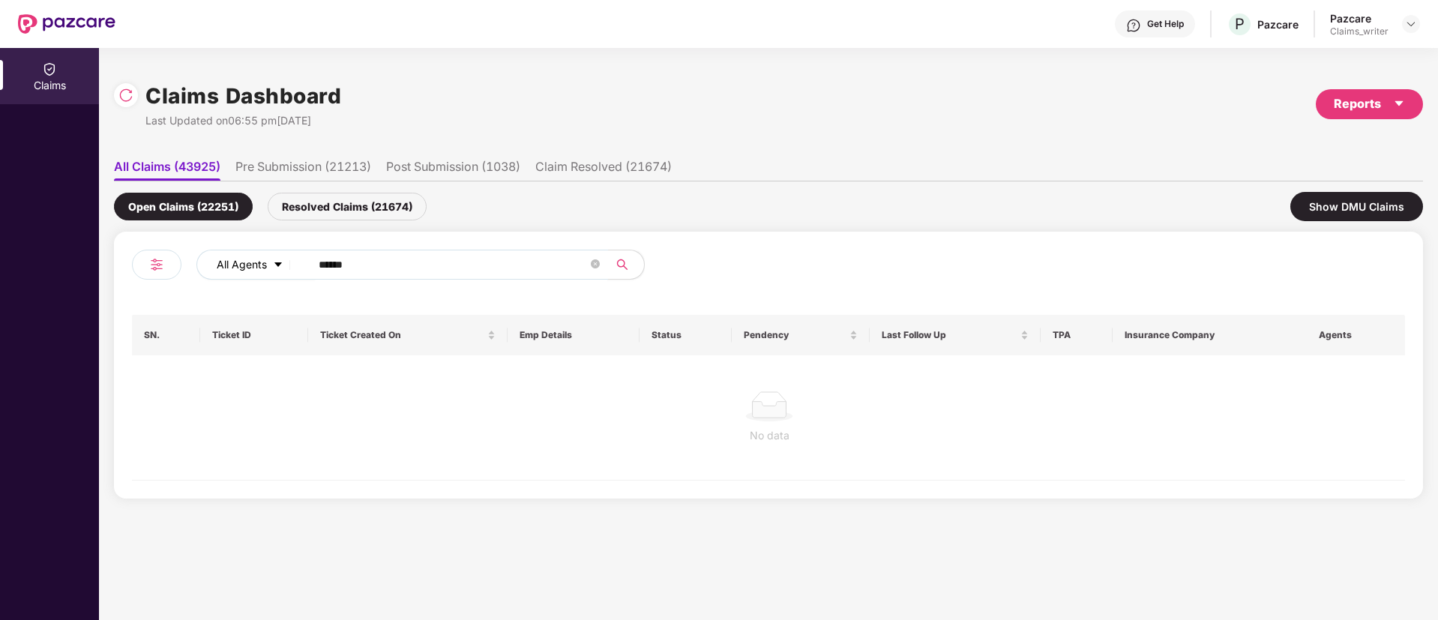
drag, startPoint x: 381, startPoint y: 268, endPoint x: 284, endPoint y: 262, distance: 96.9
click at [284, 262] on div "All Agents ******" at bounding box center [578, 265] width 764 height 30
paste input "text"
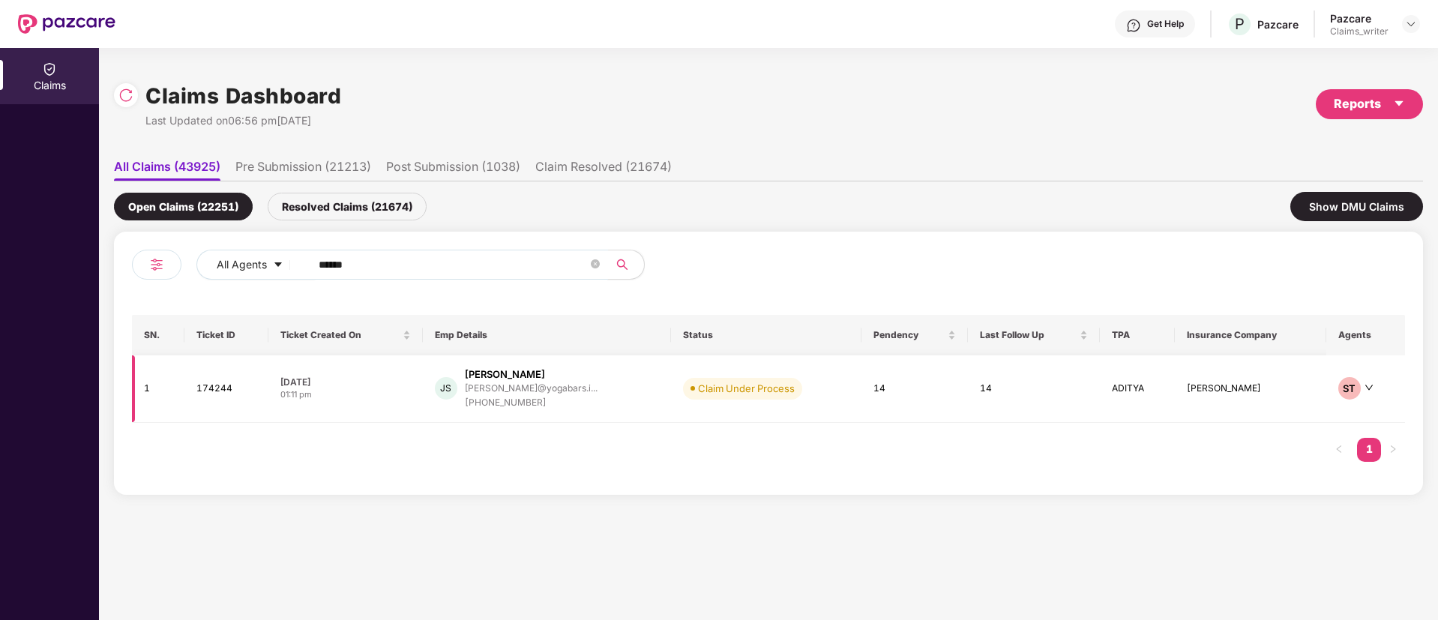
type input "******"
click at [209, 388] on td "174244" at bounding box center [226, 388] width 84 height 67
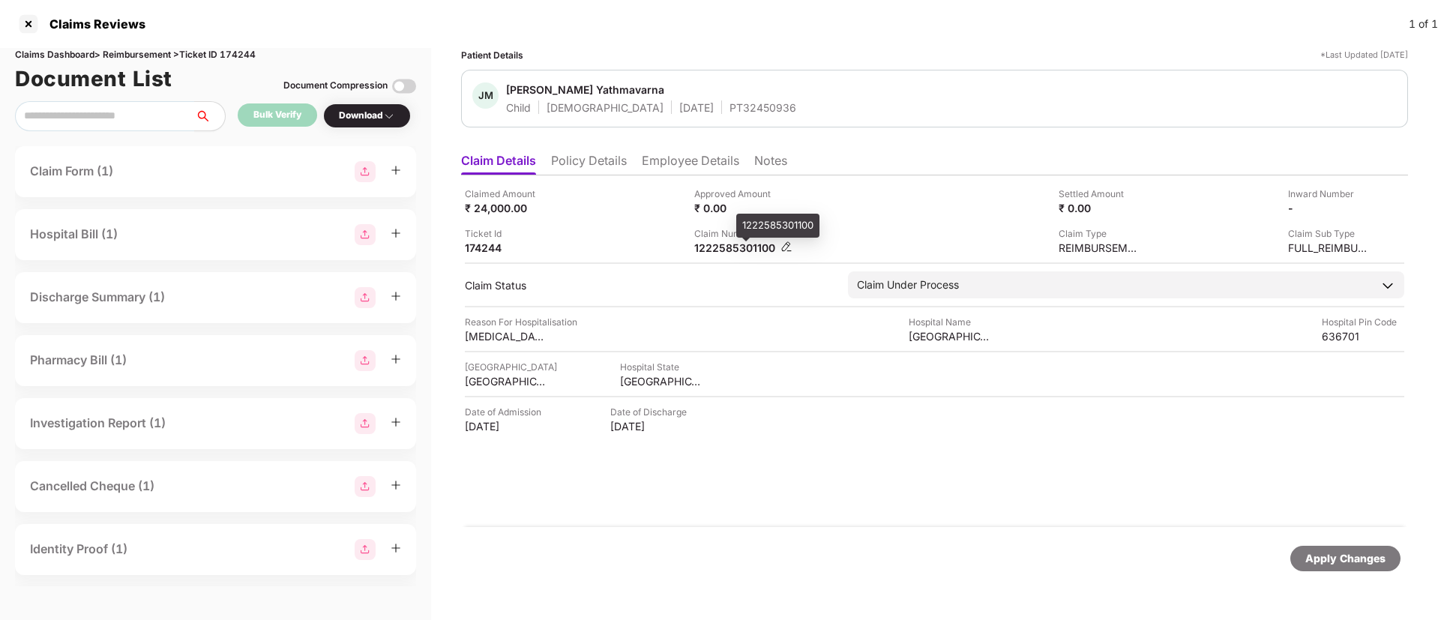
click at [736, 246] on div "1222585301100" at bounding box center [735, 248] width 82 height 14
click at [741, 247] on div "1222585301100" at bounding box center [735, 248] width 82 height 14
copy div "1222585301100"
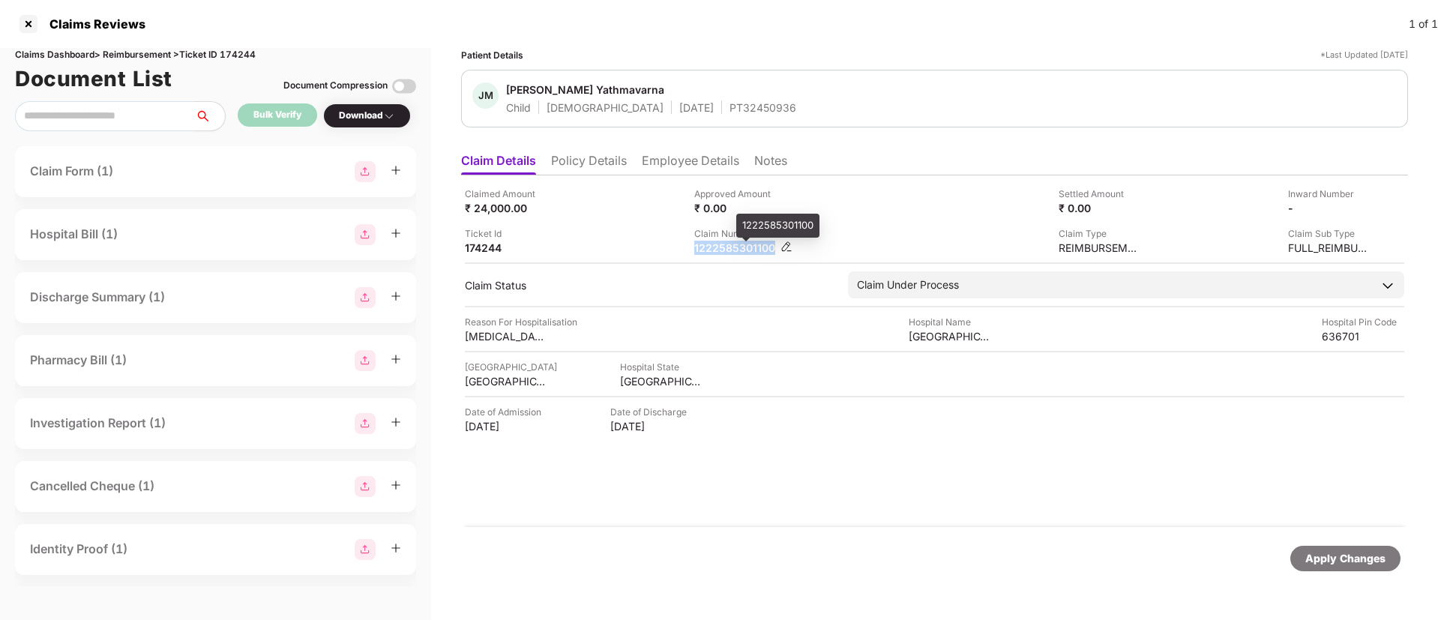
copy div "1222585301100"
click at [785, 244] on img at bounding box center [786, 247] width 12 height 12
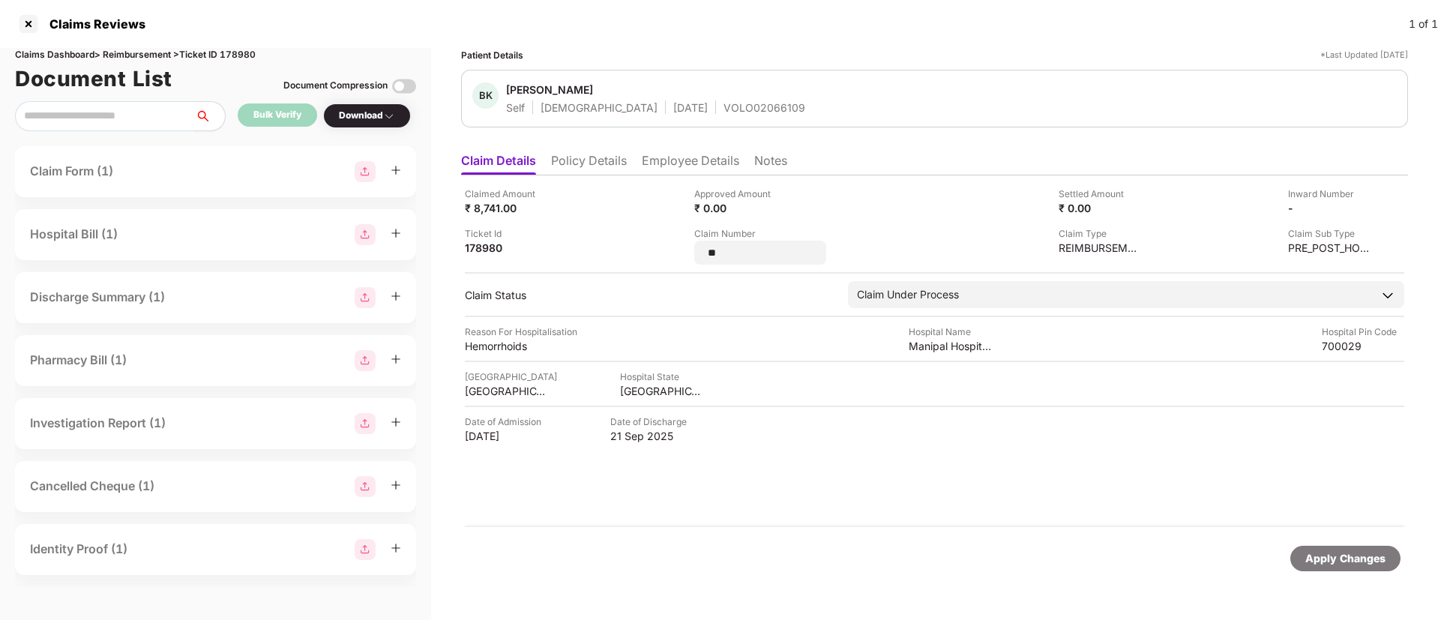
drag, startPoint x: 738, startPoint y: 245, endPoint x: 686, endPoint y: 241, distance: 52.6
click at [686, 241] on div "Claimed Amount ₹ 8,741.00 Approved Amount ₹ 0.00 Settled Amount ₹ 0.00 Inward N…" at bounding box center [934, 226] width 939 height 78
type input "*********"
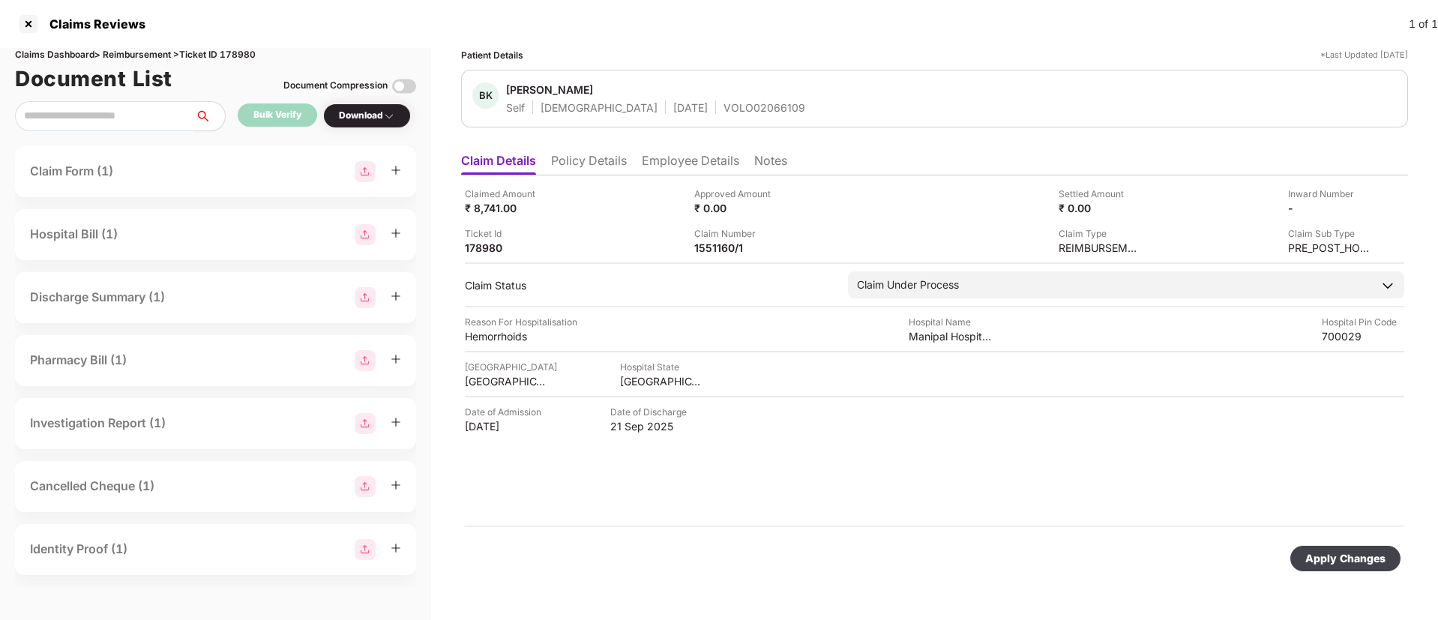
click at [1347, 560] on div "Apply Changes" at bounding box center [1345, 558] width 80 height 16
